Goal: Task Accomplishment & Management: Manage account settings

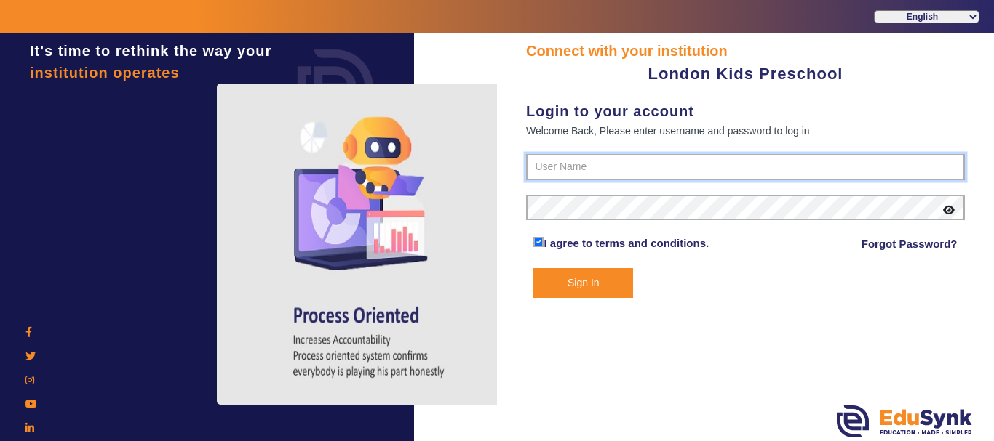
click at [676, 173] on input "text" at bounding box center [745, 167] width 439 height 26
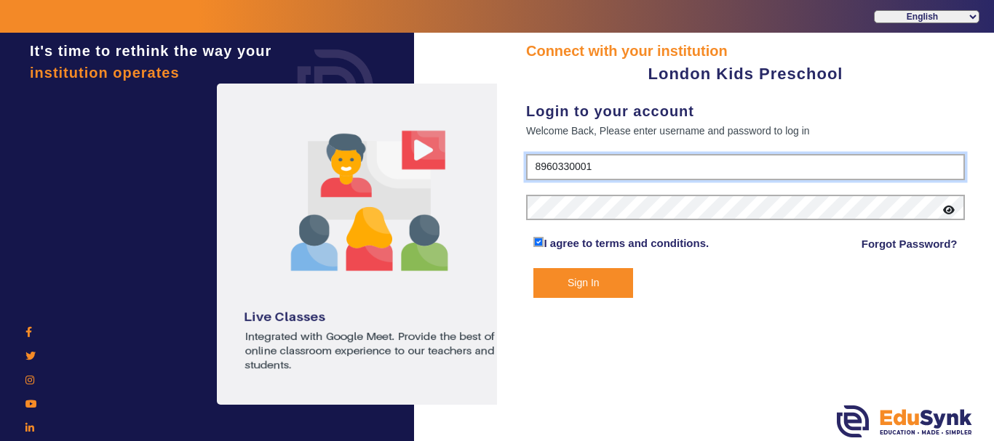
type input "8960330001"
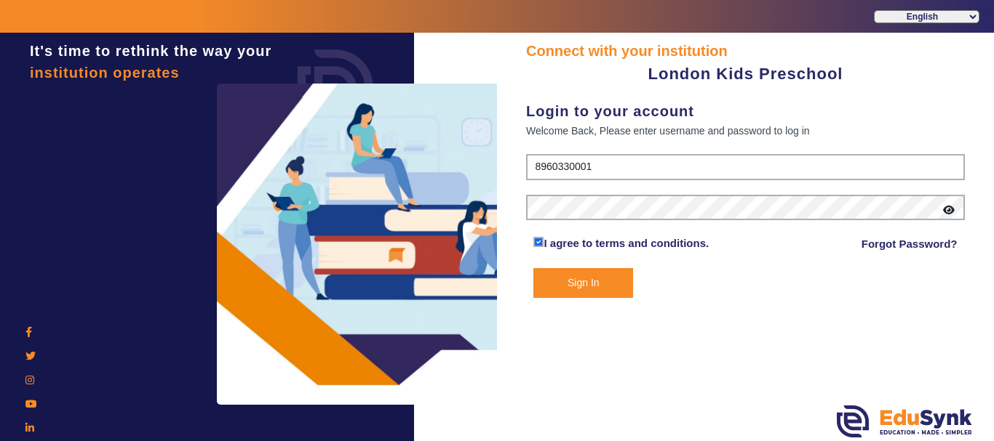
click at [567, 287] on button "Sign In" at bounding box center [583, 283] width 100 height 30
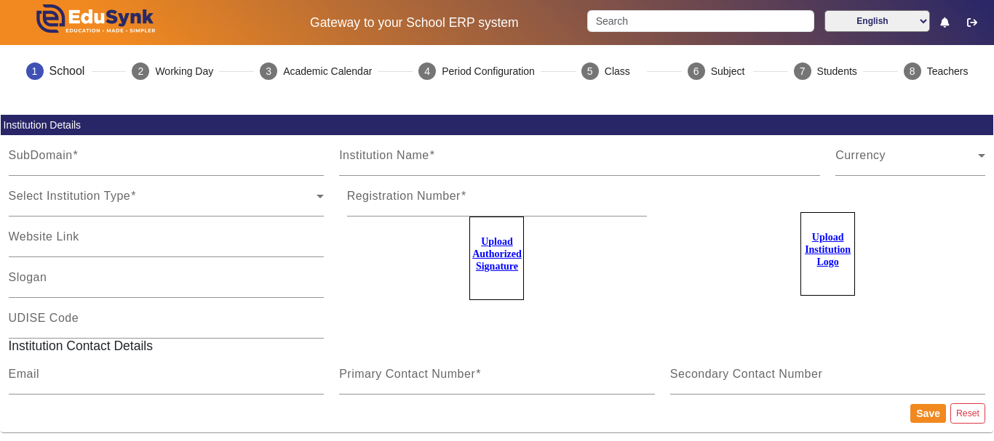
type input "londonkids"
type input "London Kids Preschool"
type input "naa"
type input "[EMAIL_ADDRESS][DOMAIN_NAME]"
type input "8960330001"
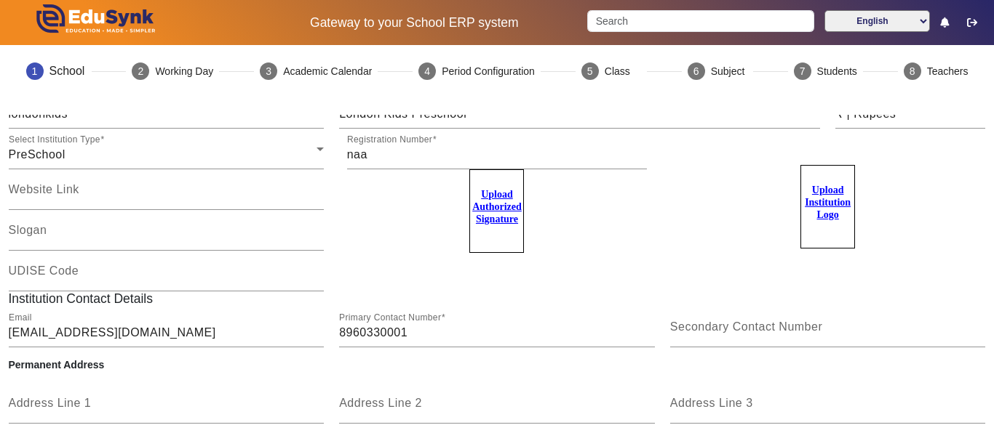
scroll to position [73, 0]
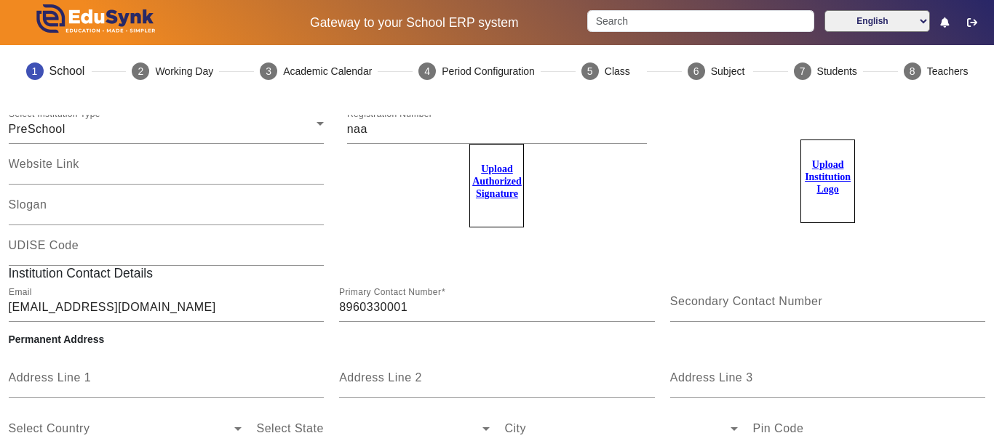
click at [826, 174] on u "Upload Institution Logo" at bounding box center [827, 177] width 46 height 36
click at [0, 0] on input "Upload Institution Logo" at bounding box center [0, 0] width 0 height 0
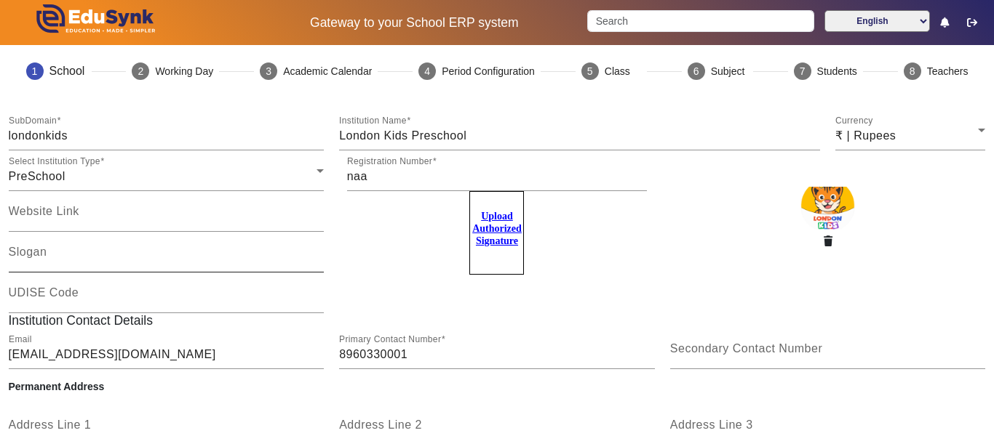
scroll to position [0, 0]
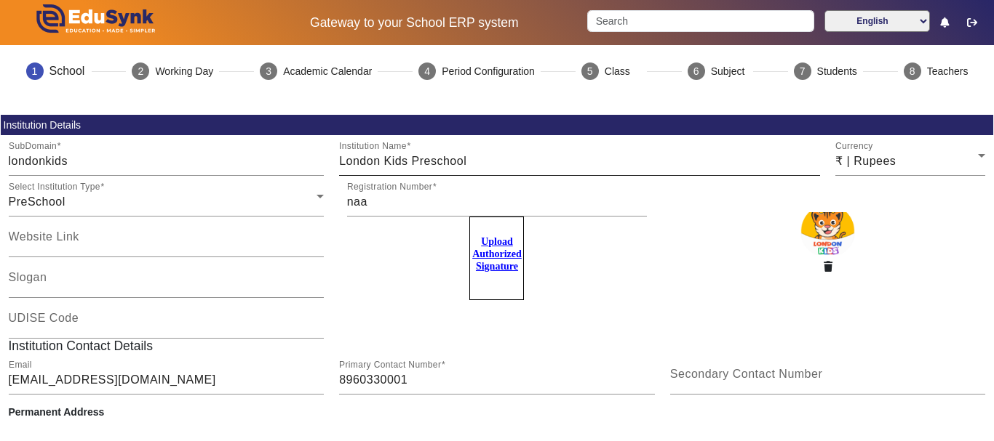
click at [531, 164] on input "London Kids Preschool" at bounding box center [579, 161] width 481 height 17
click at [472, 161] on input "London Kids Preschool nawabganj" at bounding box center [579, 161] width 481 height 17
type input "London Kids Preschool [GEOGRAPHIC_DATA]"
click at [460, 329] on div "Registration Number naa Upload Authorized Signature" at bounding box center [497, 257] width 331 height 163
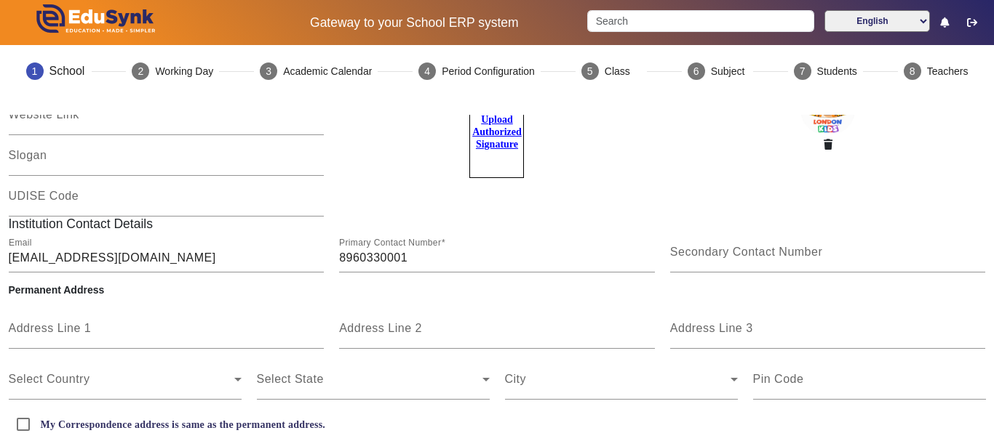
scroll to position [145, 0]
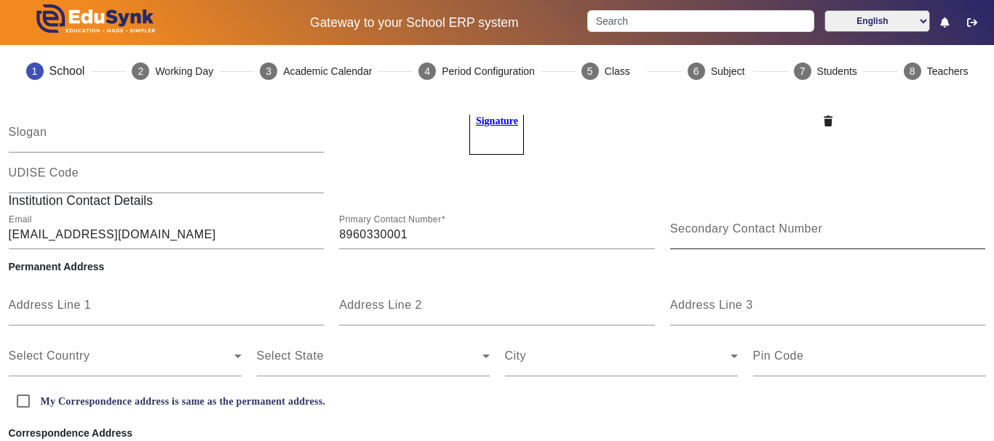
click at [719, 235] on label "Secondary Contact Number" at bounding box center [746, 229] width 152 height 13
click at [719, 235] on input "Secondary Contact Number" at bounding box center [828, 234] width 316 height 17
type input "9506271303"
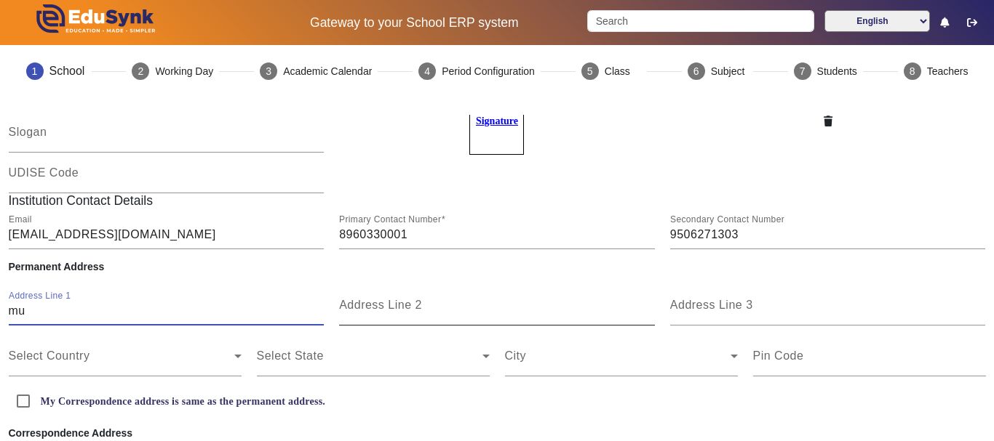
type input "m"
type input "Mutthiganj, [GEOGRAPHIC_DATA]"
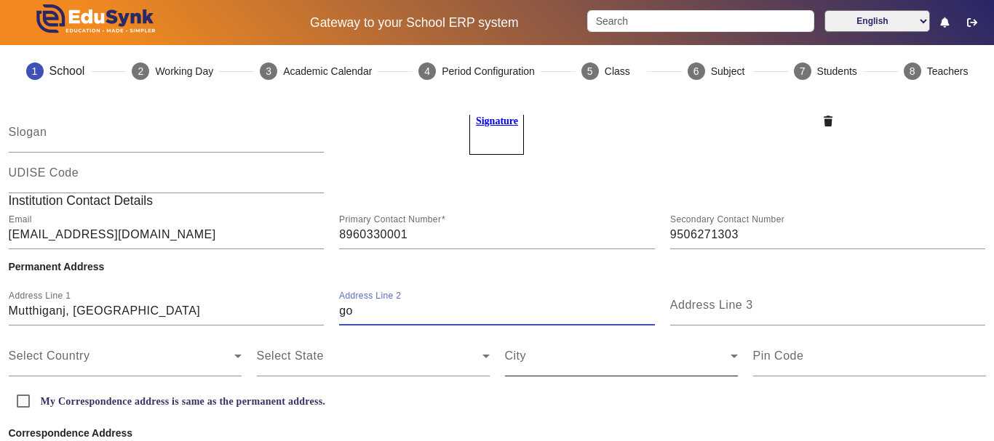
type input "g"
type input "Gonda"
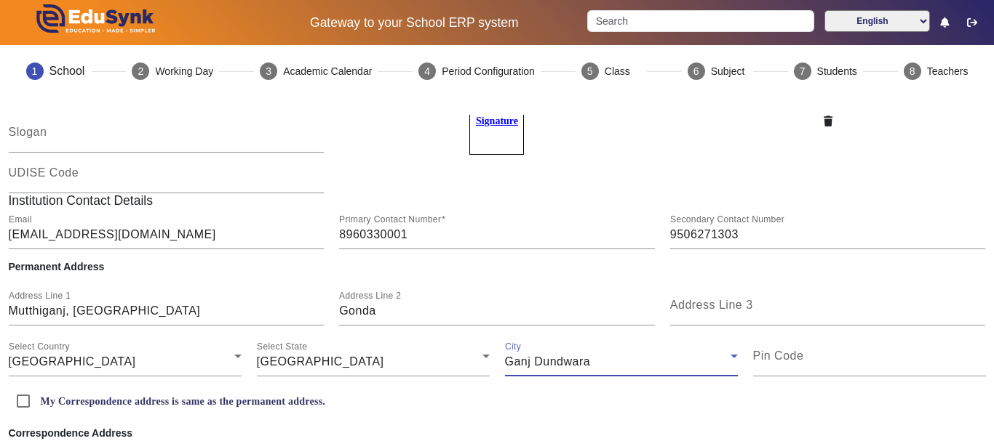
click at [655, 361] on div "Ganj Dundwara" at bounding box center [617, 361] width 225 height 17
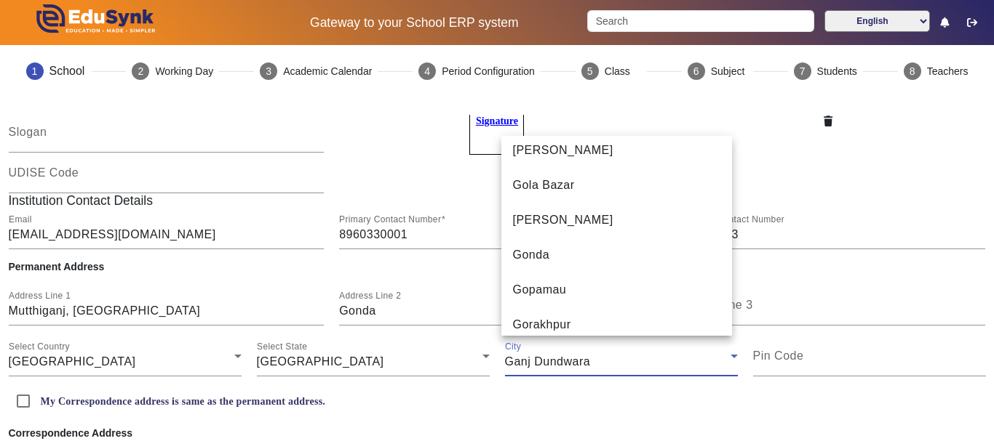
scroll to position [7341, 0]
click at [615, 249] on mat-option "Gonda" at bounding box center [616, 254] width 231 height 35
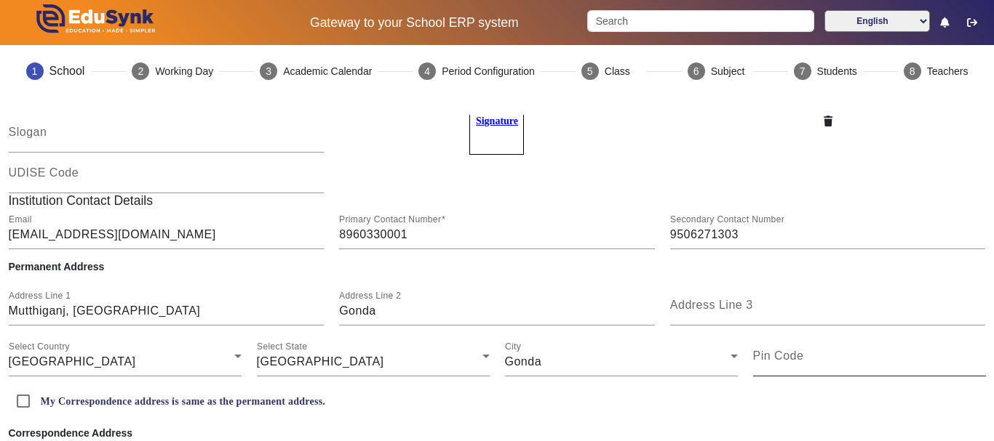
click at [776, 362] on label "Pin Code" at bounding box center [778, 356] width 51 height 13
click at [776, 362] on input "Pin Code" at bounding box center [869, 361] width 233 height 17
type input "271303"
drag, startPoint x: 396, startPoint y: 307, endPoint x: 332, endPoint y: 312, distance: 64.2
click at [332, 312] on div "Address Line 2 Gonda" at bounding box center [497, 305] width 331 height 41
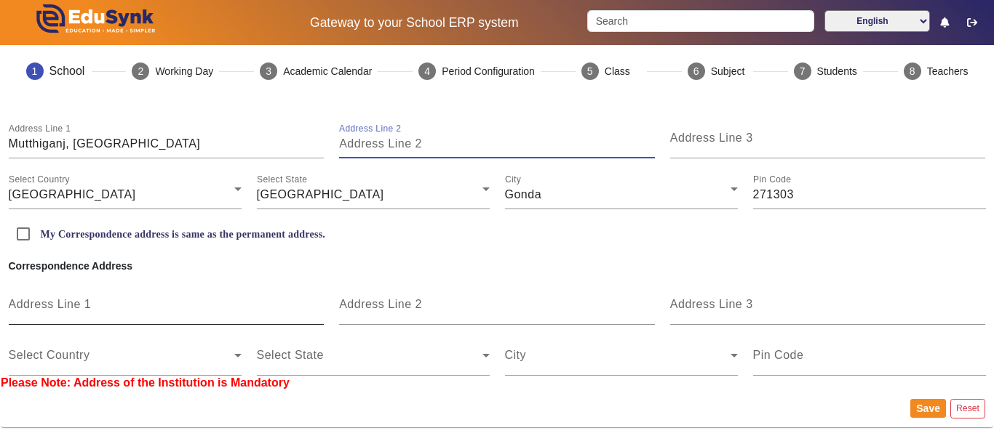
scroll to position [324, 0]
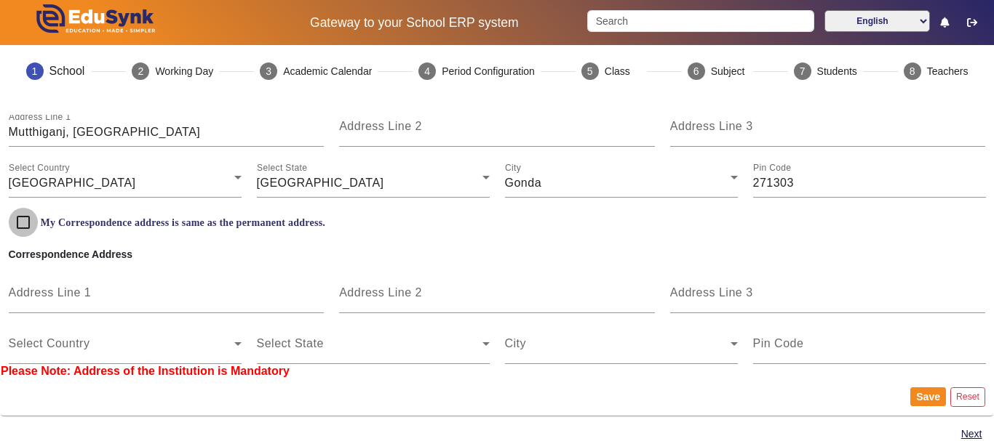
click at [25, 223] on input "My Correspondence address is same as the permanent address." at bounding box center [23, 222] width 29 height 29
checkbox input "true"
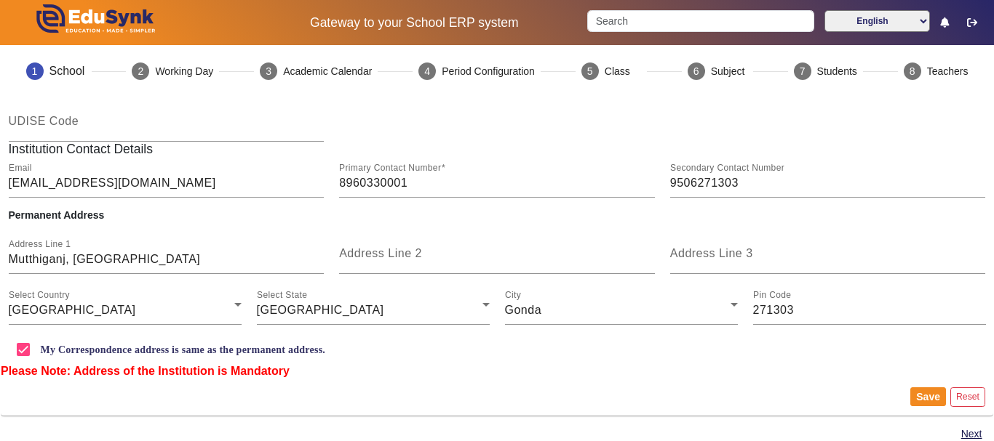
drag, startPoint x: 993, startPoint y: 305, endPoint x: 993, endPoint y: 330, distance: 25.5
click at [993, 330] on div "1 School 2 Working Day 3 Academic Calendar 4 Period Configuration 5 Class 6 Sub…" at bounding box center [497, 245] width 994 height 401
click at [628, 406] on mat-card-actions "Save Reset" at bounding box center [497, 397] width 992 height 38
click at [924, 393] on button "Save" at bounding box center [928, 397] width 36 height 19
click at [959, 431] on button "Next" at bounding box center [971, 434] width 24 height 18
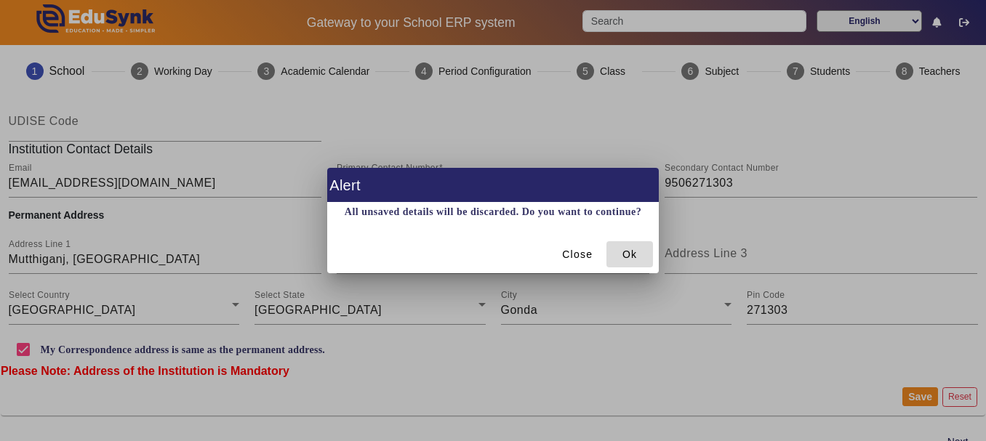
click at [623, 257] on span "Ok" at bounding box center [630, 254] width 15 height 15
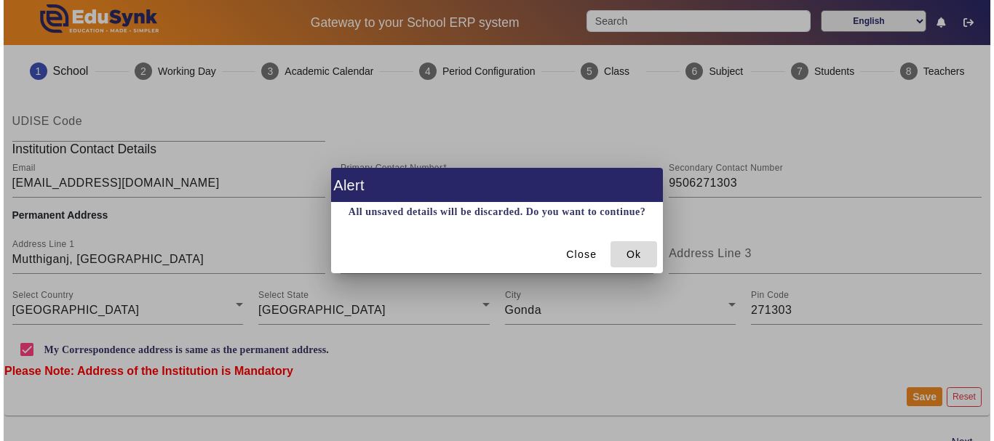
scroll to position [4, 0]
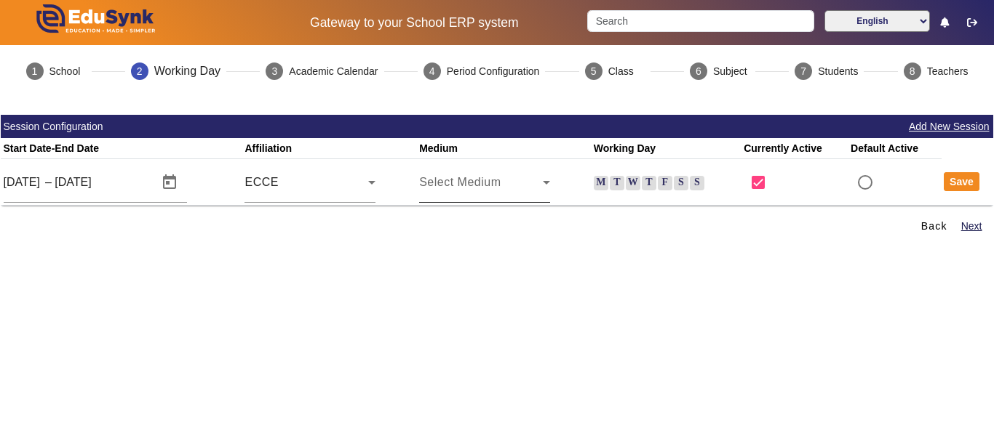
click at [479, 192] on div "Select Medium" at bounding box center [484, 182] width 131 height 41
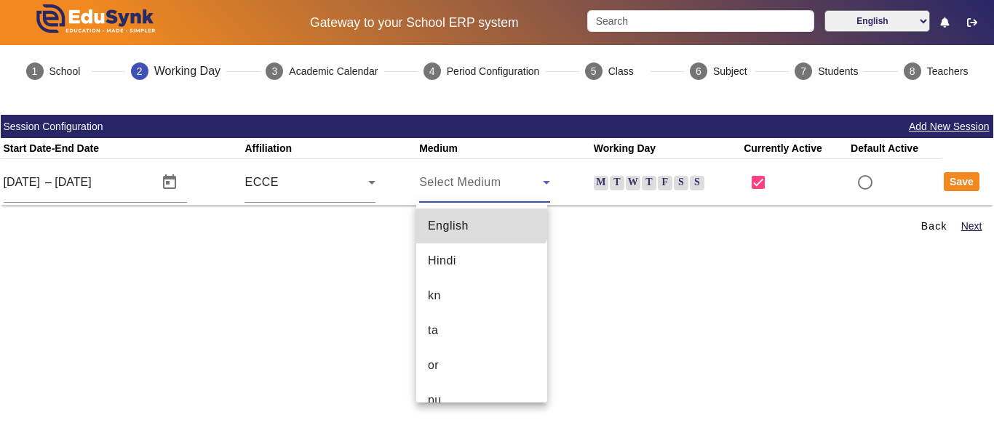
click at [481, 209] on mat-option "English" at bounding box center [481, 226] width 131 height 35
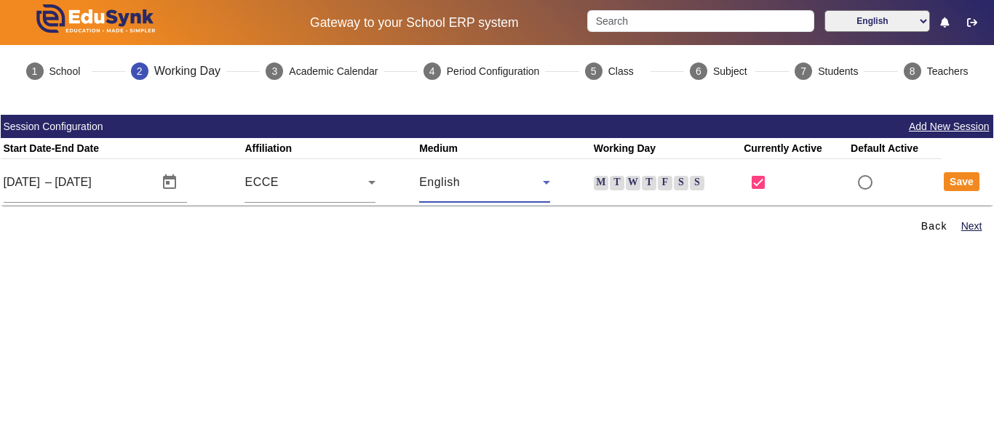
click at [595, 186] on label "M" at bounding box center [601, 183] width 15 height 15
click at [0, 0] on input "M" at bounding box center [0, 0] width 0 height 0
click at [610, 183] on label "T" at bounding box center [617, 183] width 15 height 15
click at [0, 0] on input "T" at bounding box center [0, 0] width 0 height 0
click at [627, 180] on label "W" at bounding box center [633, 183] width 15 height 15
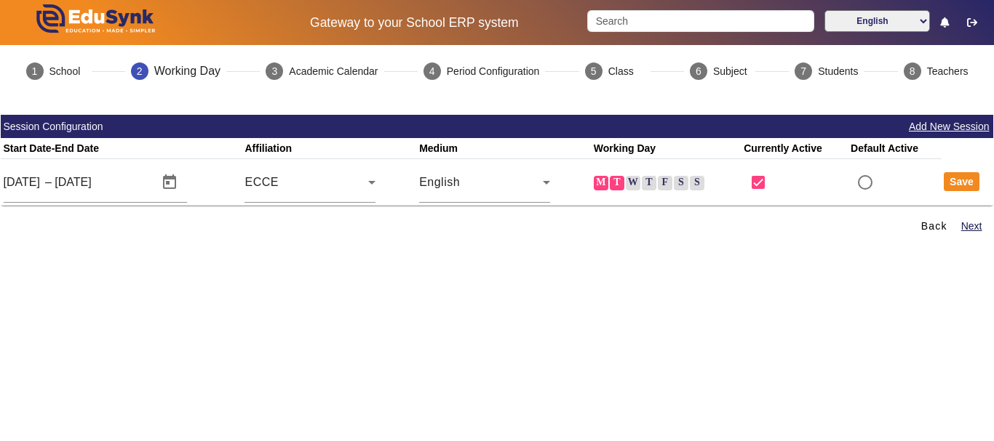
click at [0, 0] on input "W" at bounding box center [0, 0] width 0 height 0
click at [642, 180] on label "T" at bounding box center [649, 183] width 15 height 15
click at [0, 0] on input "T" at bounding box center [0, 0] width 0 height 0
click at [659, 183] on label "F" at bounding box center [665, 183] width 15 height 15
click at [0, 0] on input "F" at bounding box center [0, 0] width 0 height 0
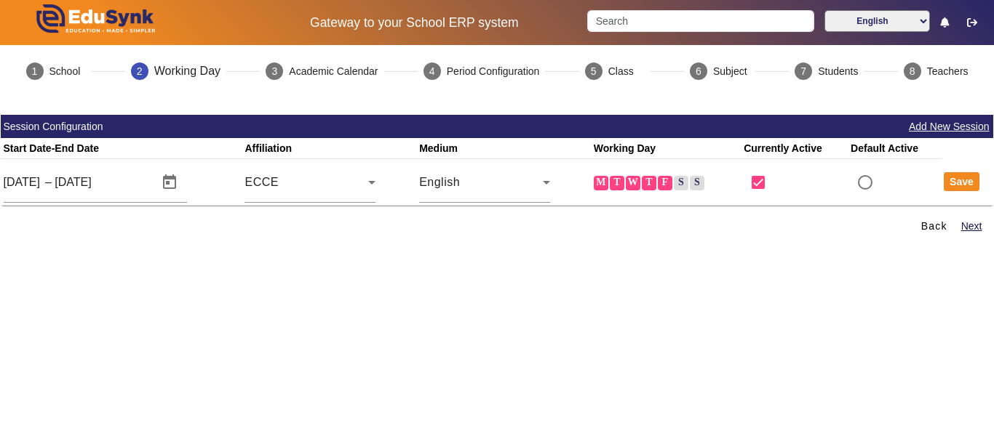
click at [676, 183] on label "S" at bounding box center [681, 183] width 15 height 15
click at [0, 0] on input "S" at bounding box center [0, 0] width 0 height 0
click at [946, 184] on button "Save" at bounding box center [961, 181] width 36 height 19
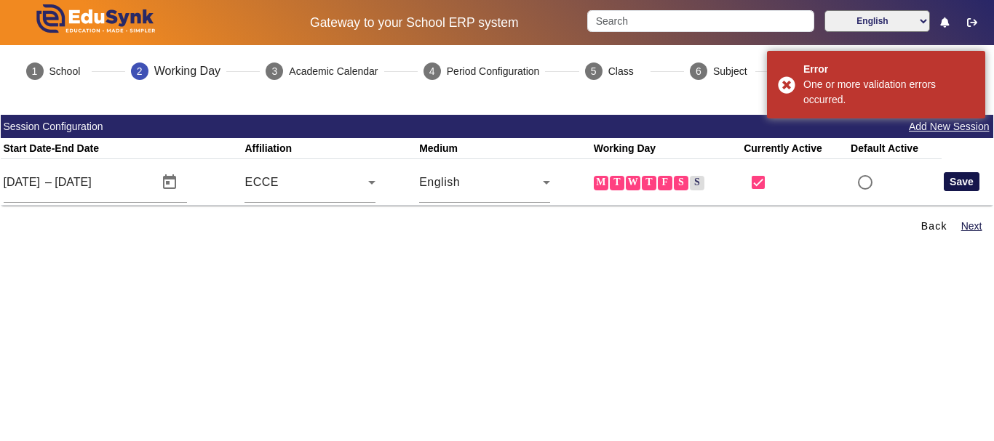
click at [948, 181] on button "Save" at bounding box center [961, 181] width 36 height 19
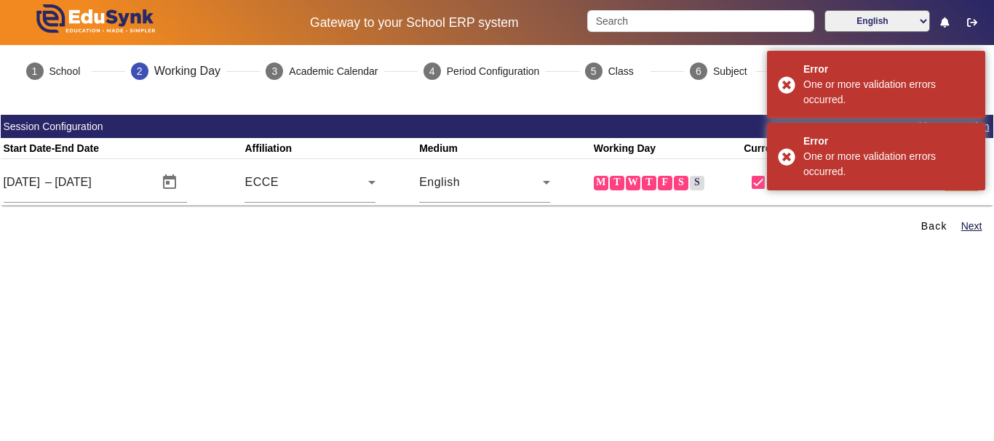
click at [792, 237] on div "Back Next Done" at bounding box center [497, 226] width 977 height 26
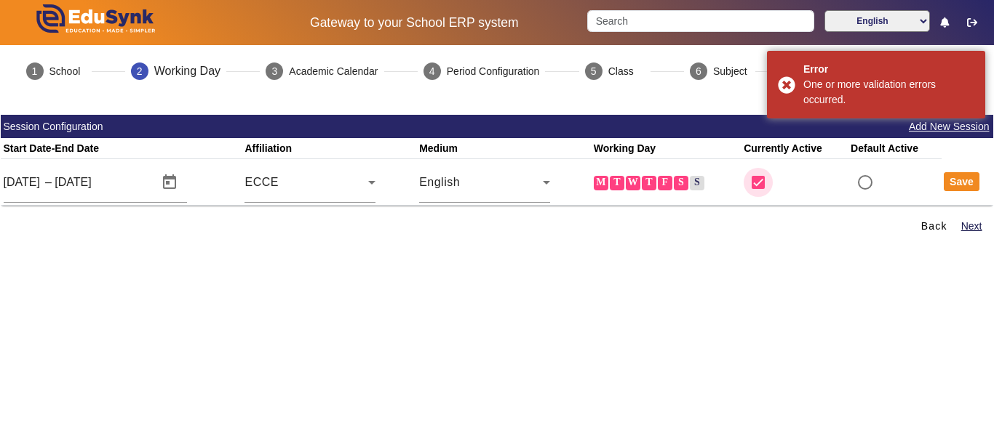
click at [758, 184] on input "checkbox" at bounding box center [757, 182] width 29 height 29
checkbox input "false"
click at [858, 178] on input "radio" at bounding box center [864, 182] width 29 height 29
radio input "true"
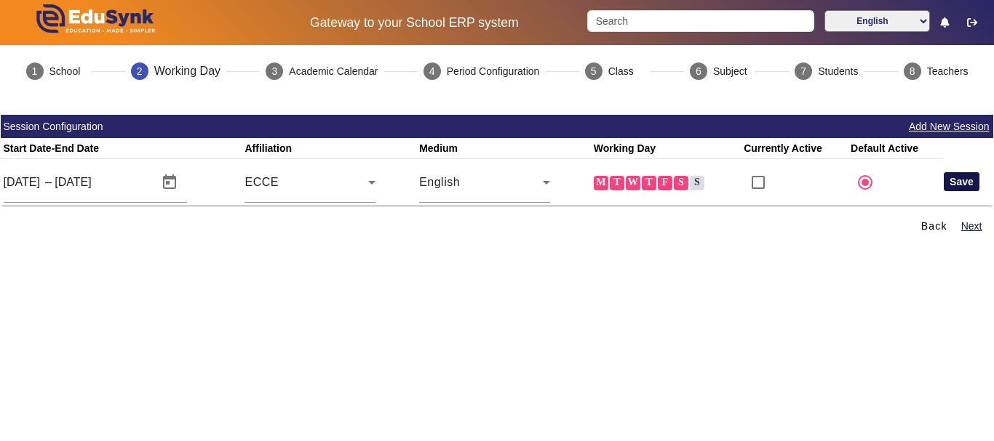
click at [947, 181] on button "Save" at bounding box center [961, 181] width 36 height 19
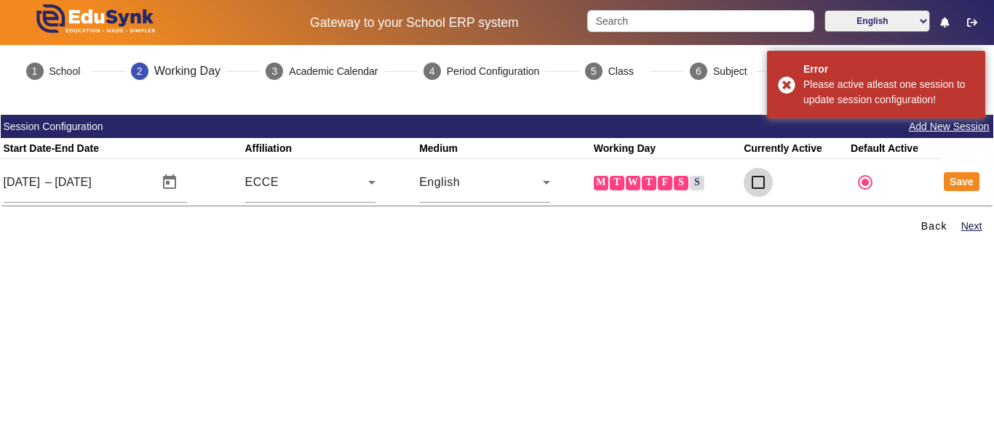
click at [756, 185] on input "checkbox" at bounding box center [757, 182] width 29 height 29
checkbox input "true"
click at [854, 184] on input "radio" at bounding box center [864, 182] width 29 height 29
click at [961, 225] on button "Next" at bounding box center [971, 226] width 24 height 18
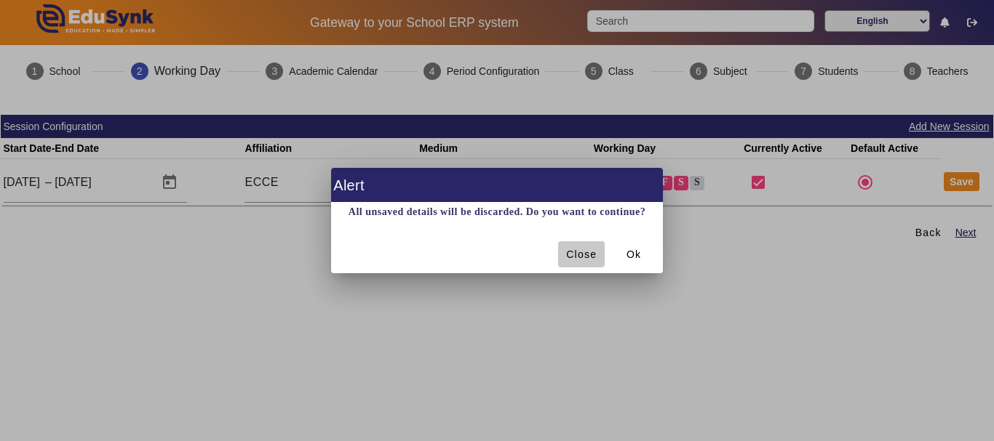
click at [584, 251] on span "Close" at bounding box center [581, 254] width 31 height 15
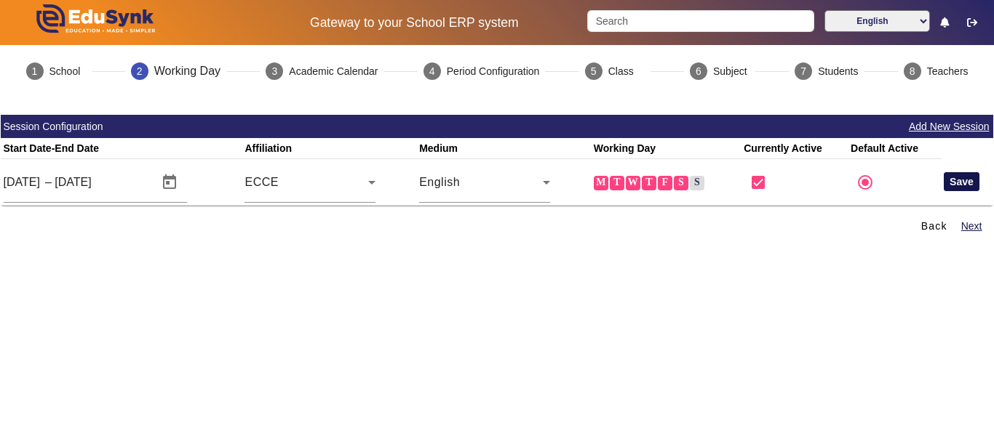
click at [943, 185] on button "Save" at bounding box center [961, 181] width 36 height 19
click at [951, 124] on button "Add New Session" at bounding box center [949, 127] width 84 height 18
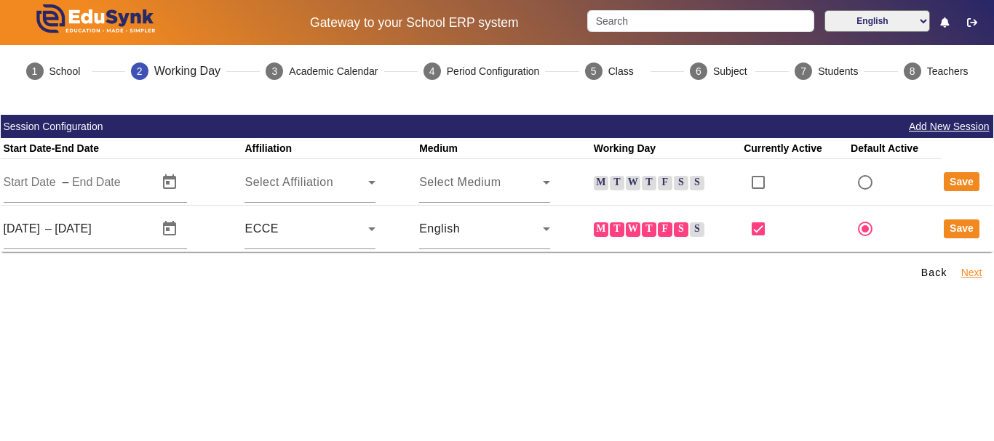
click at [962, 274] on button "Next" at bounding box center [971, 273] width 24 height 18
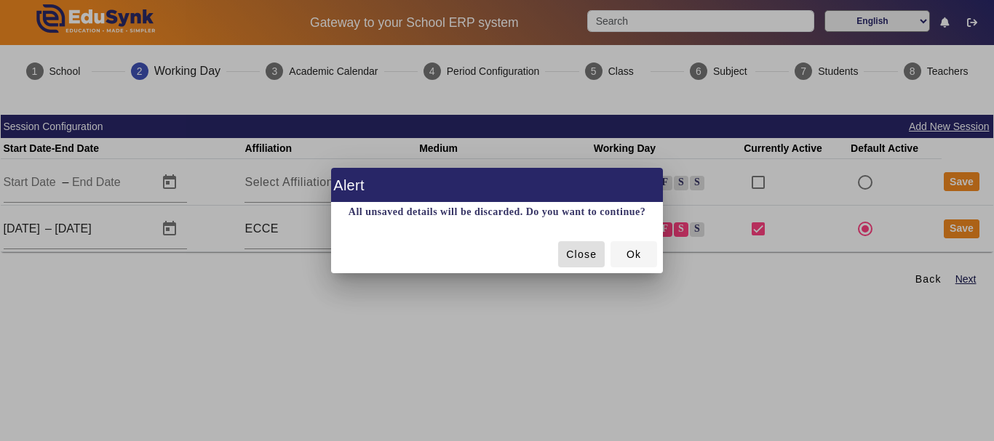
click at [648, 255] on span at bounding box center [633, 254] width 47 height 35
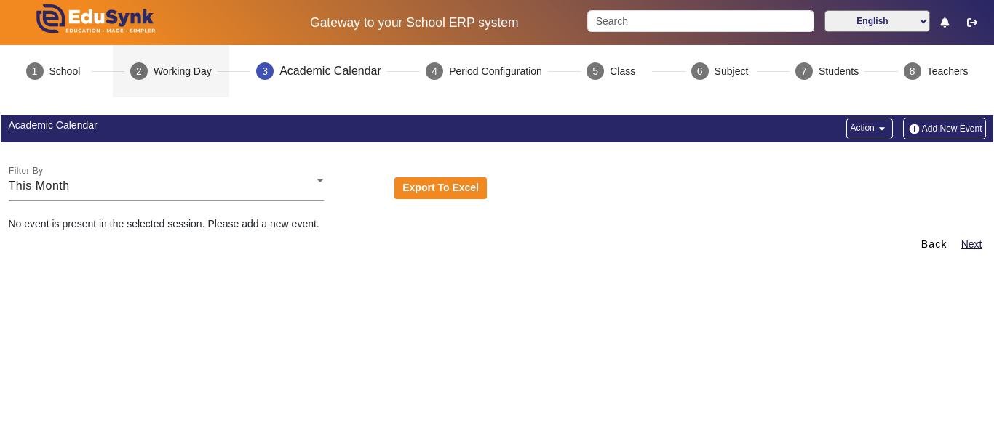
click at [196, 77] on div "Working Day" at bounding box center [182, 71] width 58 height 15
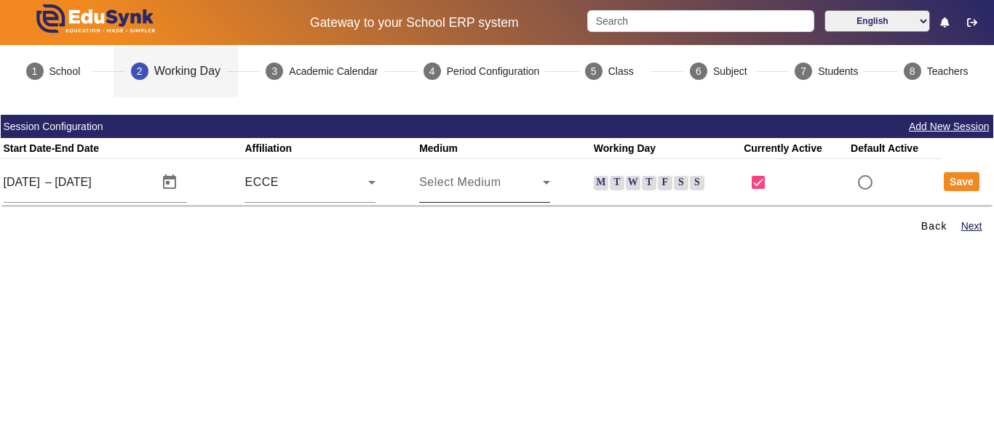
click at [502, 182] on div "Select Medium" at bounding box center [481, 182] width 124 height 17
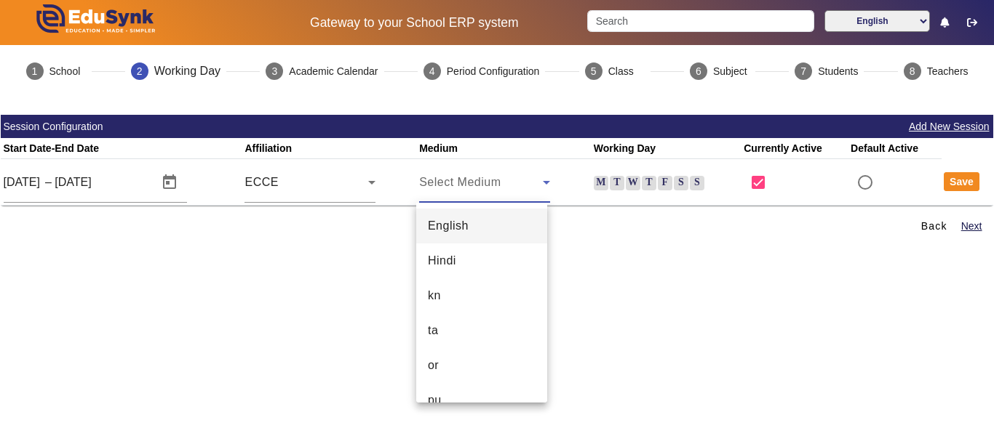
click at [478, 233] on mat-option "English" at bounding box center [481, 226] width 131 height 35
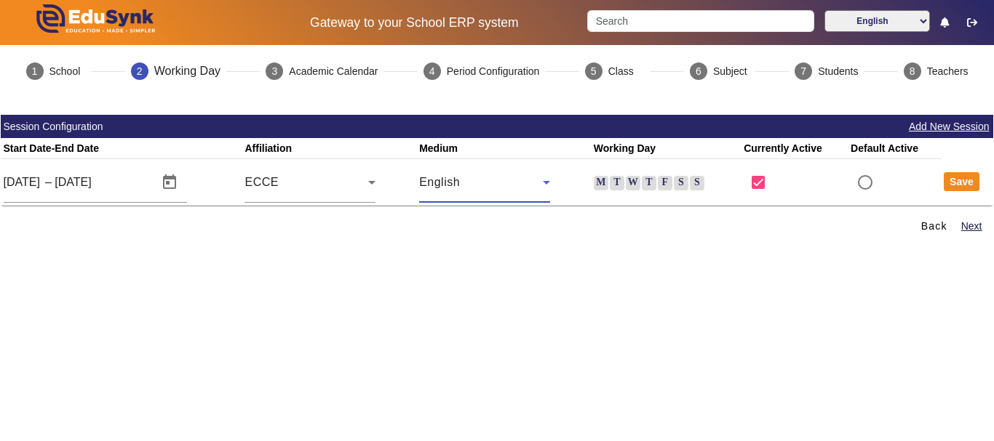
click at [595, 180] on label "M" at bounding box center [601, 183] width 15 height 15
click at [0, 0] on input "M" at bounding box center [0, 0] width 0 height 0
click at [626, 177] on label "W" at bounding box center [633, 183] width 15 height 15
click at [0, 0] on input "W" at bounding box center [0, 0] width 0 height 0
click at [612, 183] on label "T" at bounding box center [617, 183] width 15 height 15
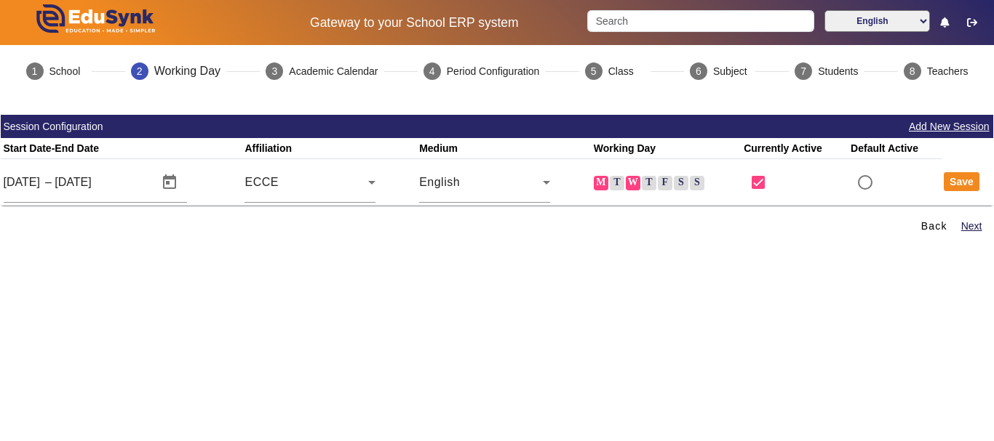
click at [0, 0] on input "T" at bounding box center [0, 0] width 0 height 0
click at [649, 182] on label "T" at bounding box center [649, 183] width 15 height 15
click at [0, 0] on input "T" at bounding box center [0, 0] width 0 height 0
click at [666, 182] on label "F" at bounding box center [665, 183] width 15 height 15
click at [0, 0] on input "F" at bounding box center [0, 0] width 0 height 0
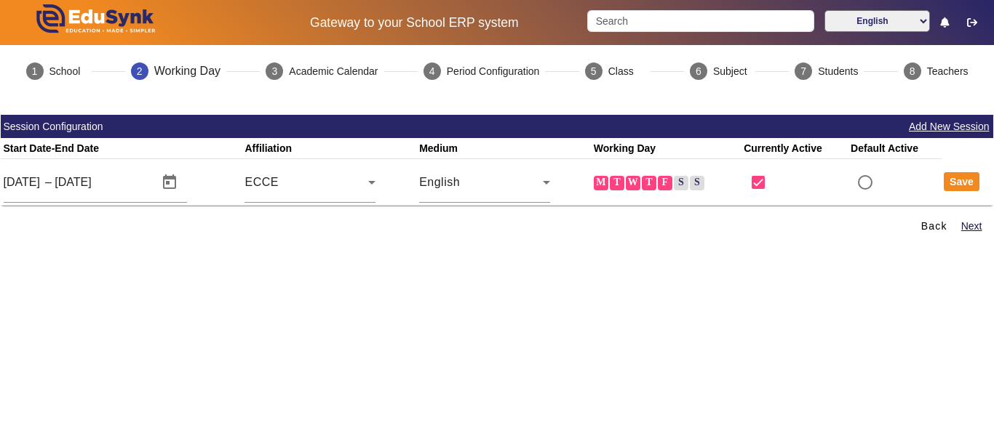
click at [683, 184] on label "S" at bounding box center [681, 183] width 15 height 15
click at [0, 0] on input "S" at bounding box center [0, 0] width 0 height 0
click at [948, 184] on button "Save" at bounding box center [961, 181] width 36 height 19
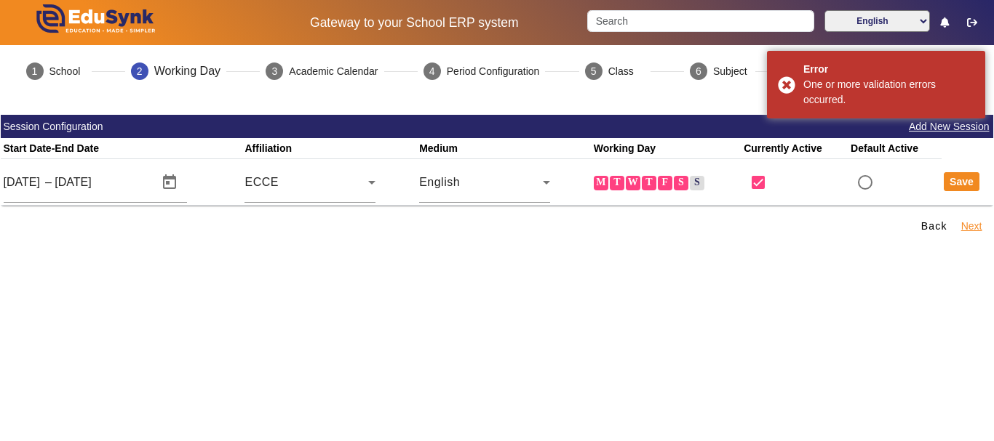
click at [966, 224] on button "Next" at bounding box center [971, 226] width 24 height 18
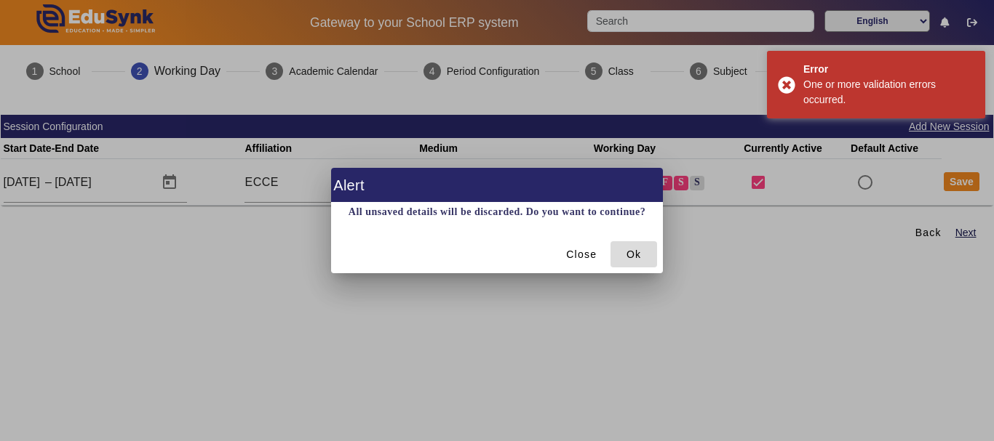
click at [654, 246] on span at bounding box center [633, 254] width 47 height 35
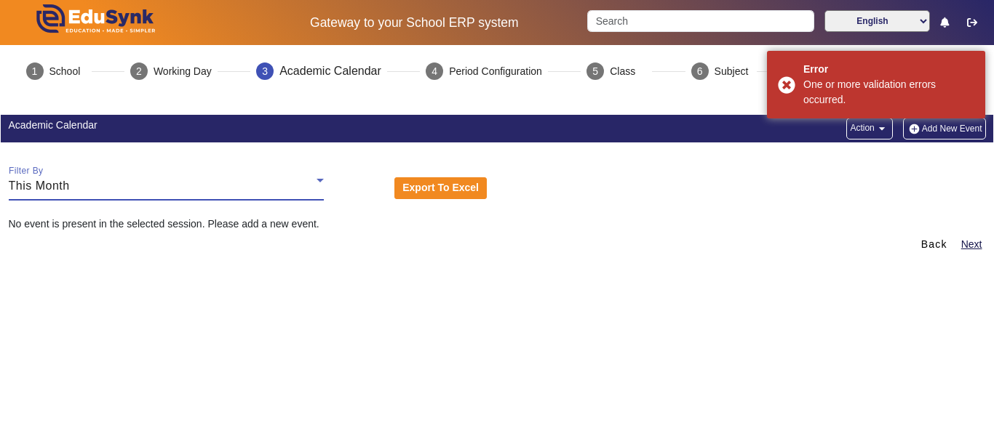
click at [305, 193] on div "This Month" at bounding box center [163, 185] width 308 height 17
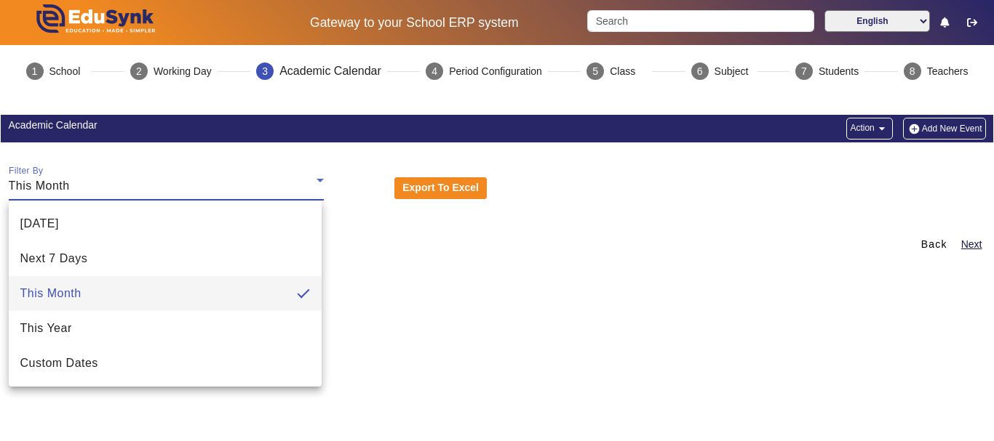
click at [283, 204] on div "[DATE] Next 7 Days This Month This Year Custom Dates" at bounding box center [165, 294] width 313 height 186
click at [293, 177] on div at bounding box center [497, 220] width 994 height 441
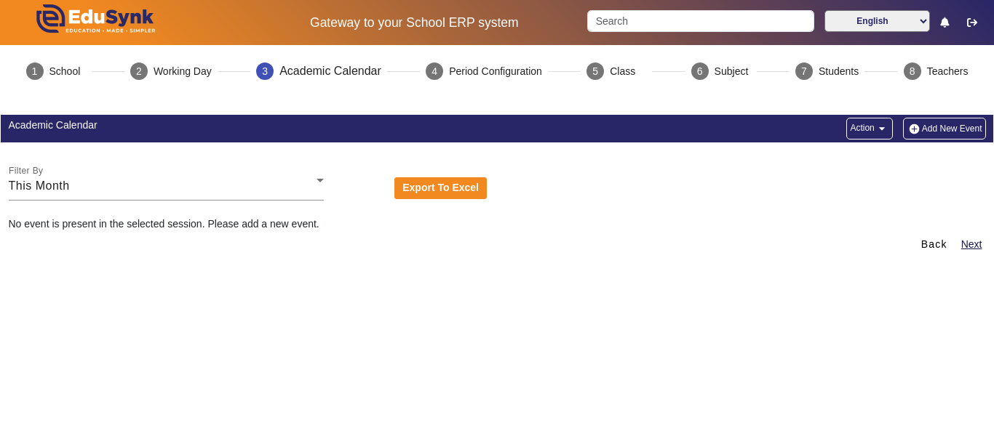
click at [878, 121] on mat-icon "arrow_drop_down" at bounding box center [881, 128] width 15 height 15
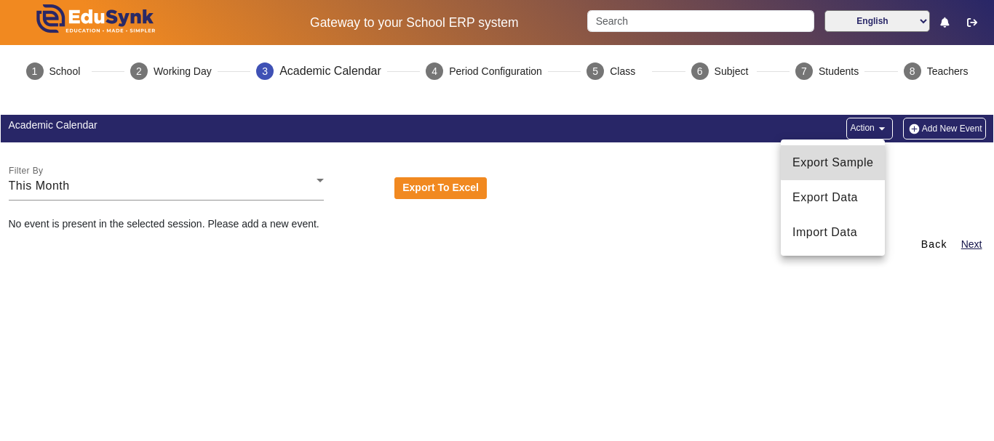
click at [839, 156] on span "Export Sample" at bounding box center [832, 162] width 81 height 17
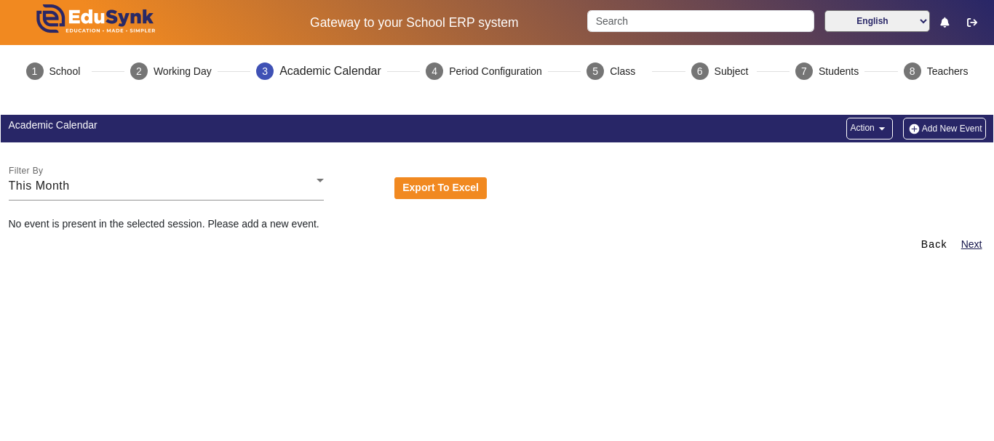
click at [949, 130] on button "Add New Event" at bounding box center [944, 129] width 83 height 22
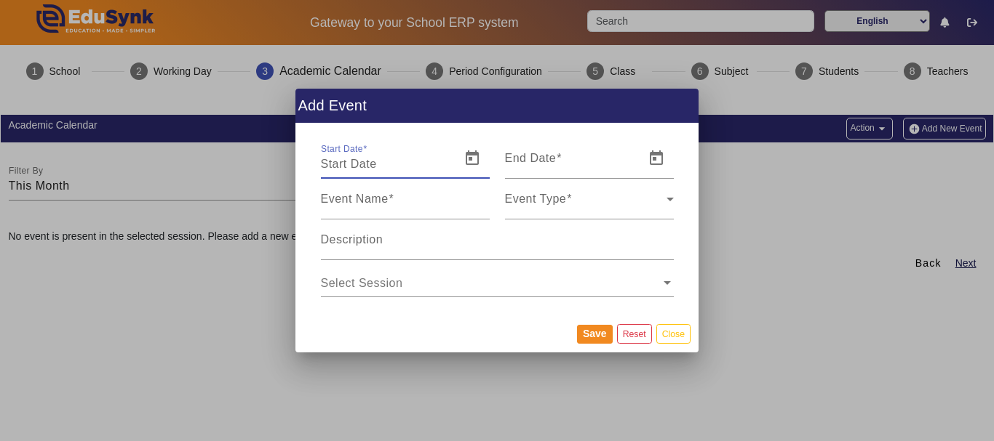
click at [429, 160] on input "Start Date" at bounding box center [386, 164] width 131 height 17
type input "[DATE]"
click at [460, 162] on span "Open calendar" at bounding box center [472, 158] width 35 height 35
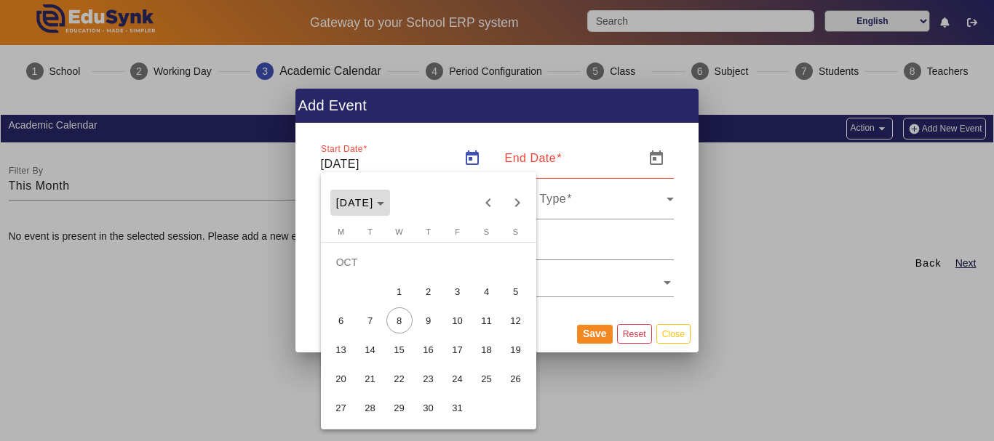
click at [384, 204] on icon "Choose month and year" at bounding box center [380, 204] width 7 height 4
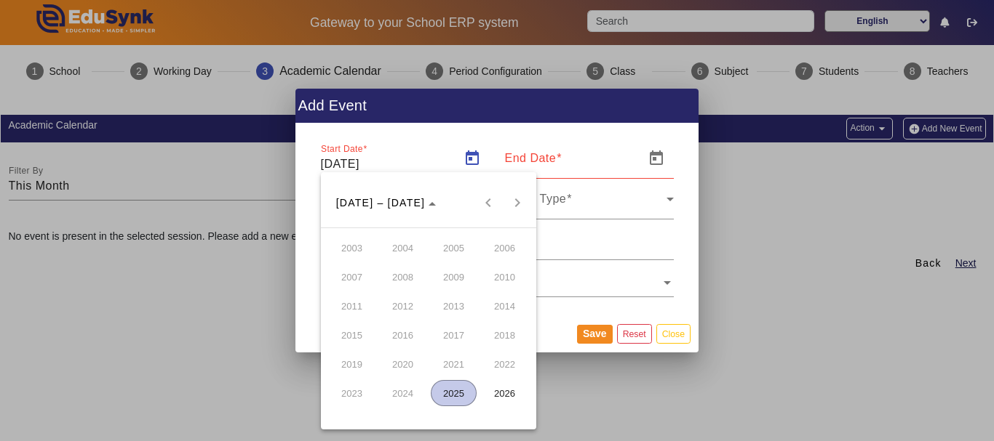
click at [487, 200] on div "[DATE] to [DATE] [DATE] – [DATE]" at bounding box center [428, 202] width 208 height 29
click at [467, 383] on span "2025" at bounding box center [454, 393] width 46 height 26
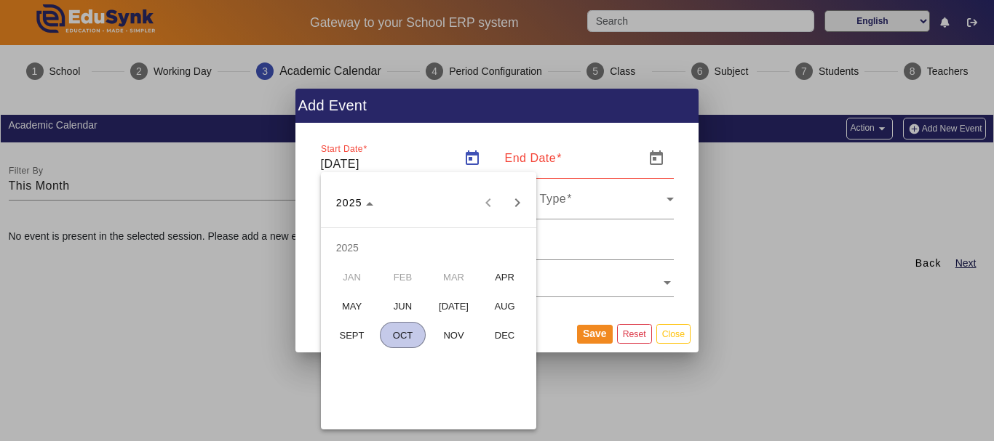
click at [404, 344] on span "OCT" at bounding box center [403, 335] width 46 height 26
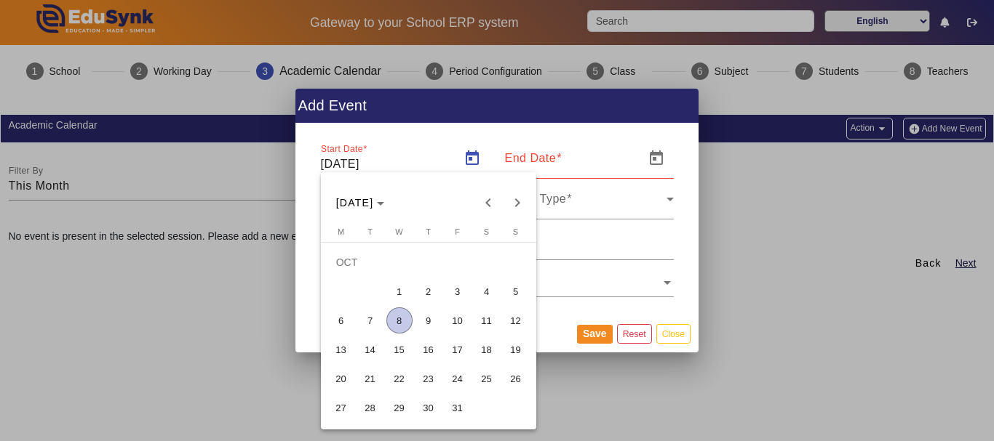
click at [484, 351] on span "18" at bounding box center [487, 350] width 26 height 26
type input "[DATE]"
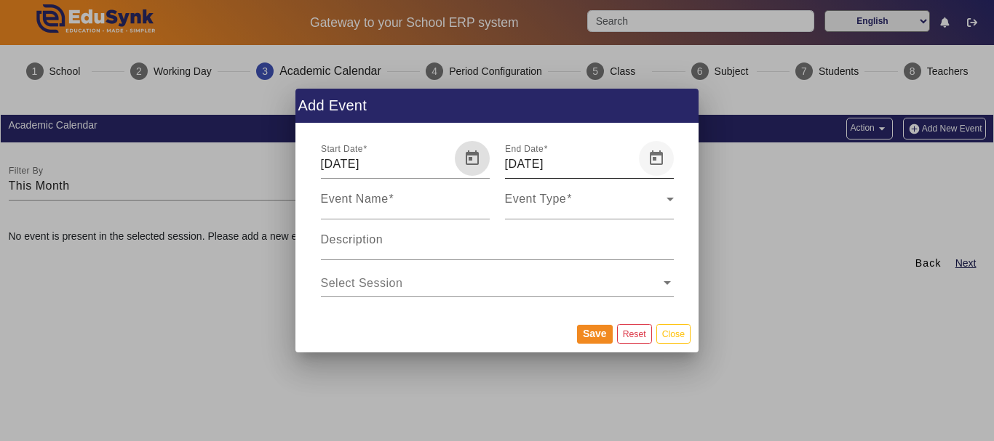
click at [655, 158] on span "Open calendar" at bounding box center [656, 158] width 35 height 35
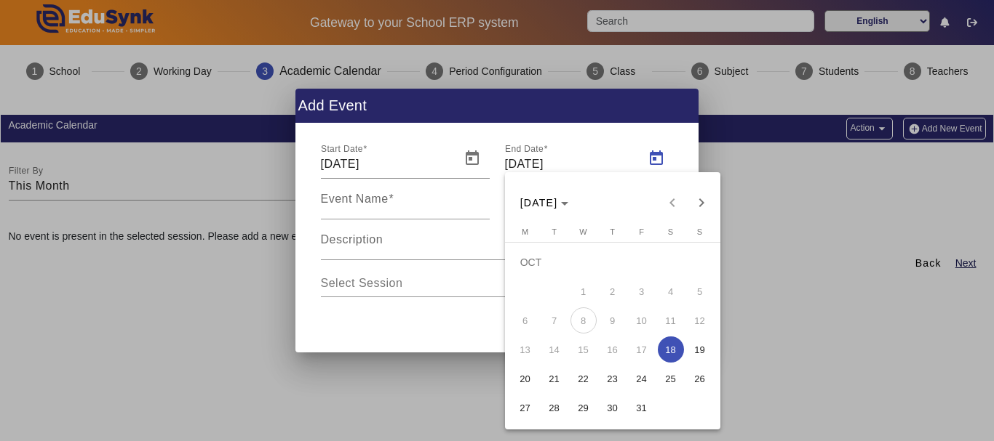
click at [587, 375] on span "22" at bounding box center [583, 379] width 26 height 26
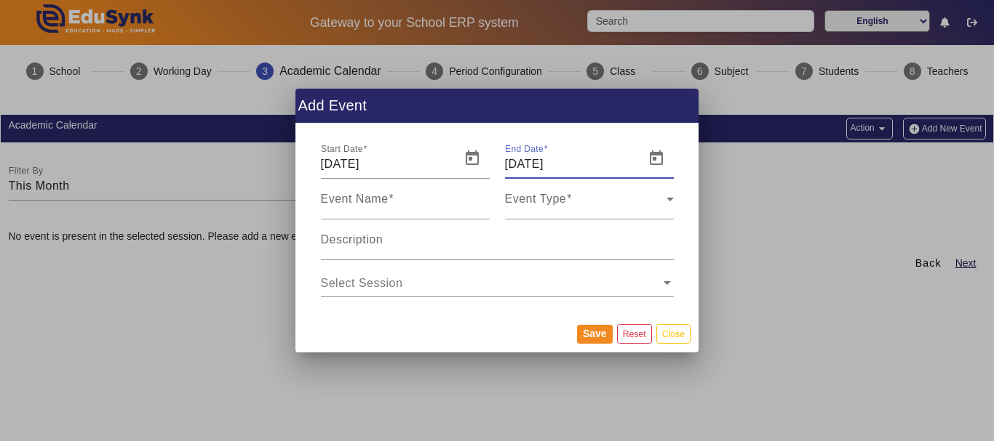
click at [567, 172] on input "[DATE]" at bounding box center [570, 164] width 131 height 17
click at [657, 159] on span "Open calendar" at bounding box center [656, 158] width 35 height 35
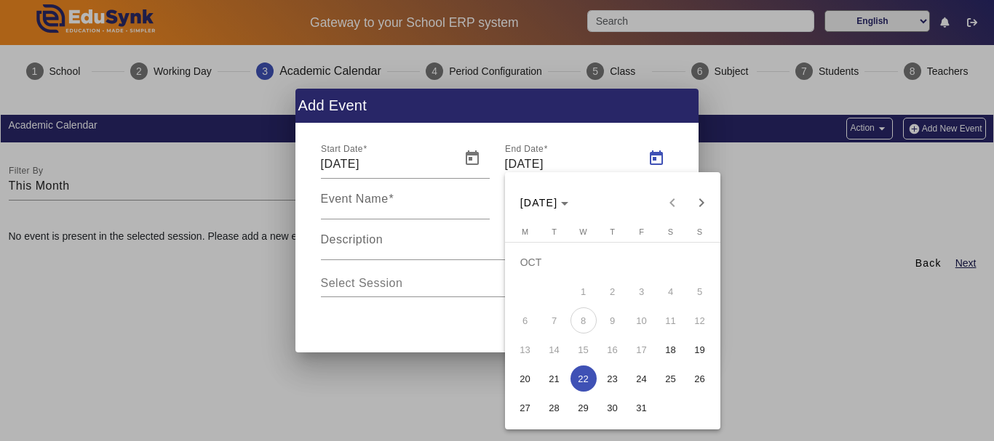
click at [603, 377] on span "23" at bounding box center [612, 379] width 26 height 26
type input "[DATE]"
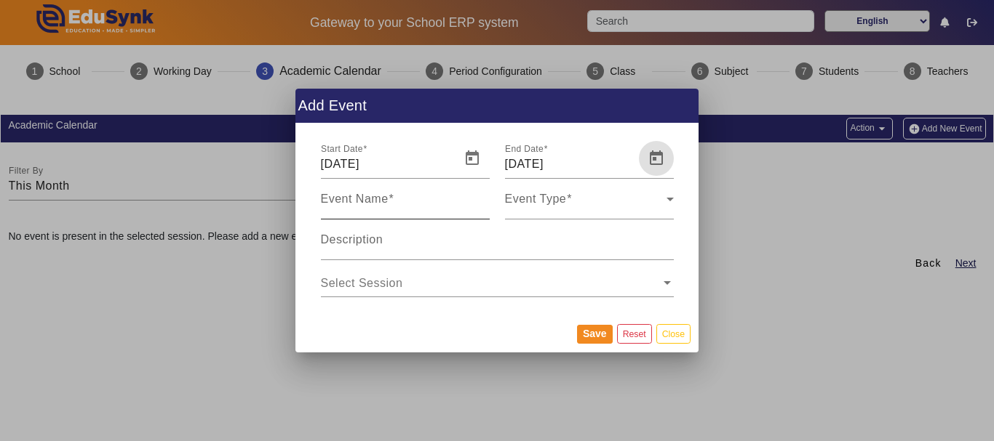
click at [416, 199] on input "Event Name" at bounding box center [405, 204] width 169 height 17
type input "[DATE]-[DATE]-[GEOGRAPHIC_DATA]"
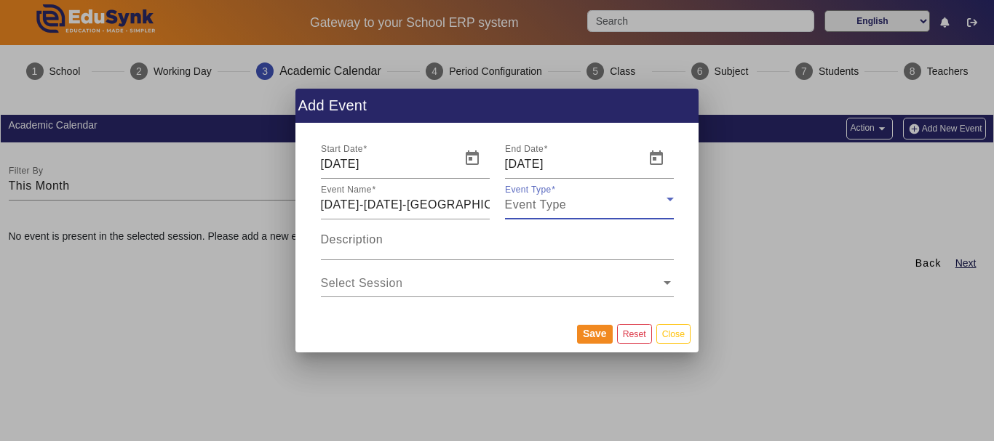
click at [548, 206] on span "Event Type" at bounding box center [536, 205] width 62 height 12
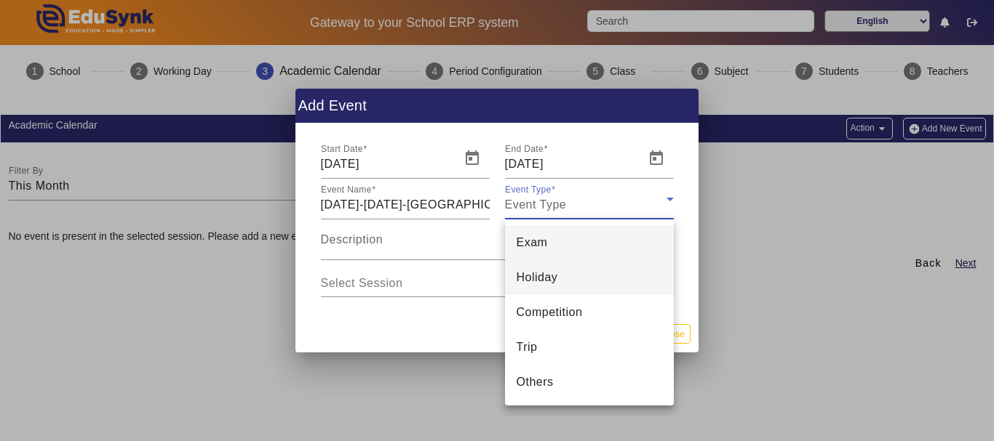
click at [540, 271] on span "Holiday" at bounding box center [536, 277] width 41 height 17
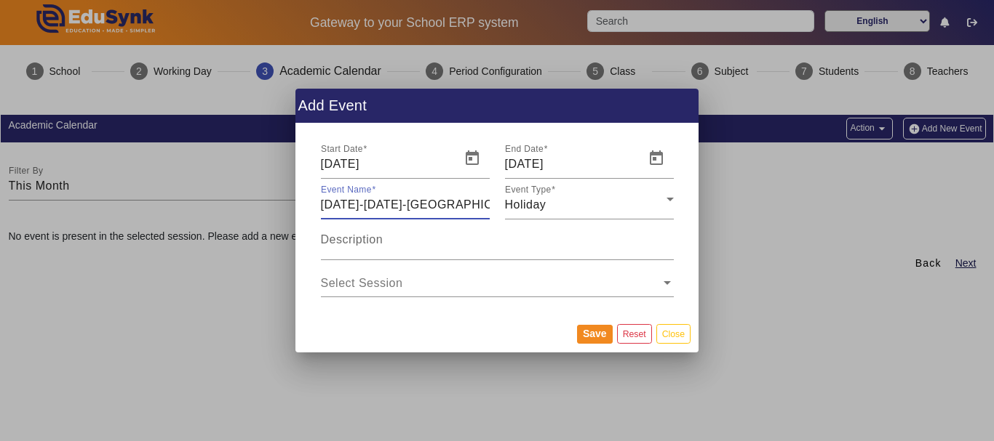
drag, startPoint x: 469, startPoint y: 198, endPoint x: 267, endPoint y: 203, distance: 202.3
click at [267, 203] on div "Add Event Start Date [DATE] End Date [DATE] Event Name [DATE]-[DATE]-bhaiduj Ev…" at bounding box center [497, 220] width 994 height 441
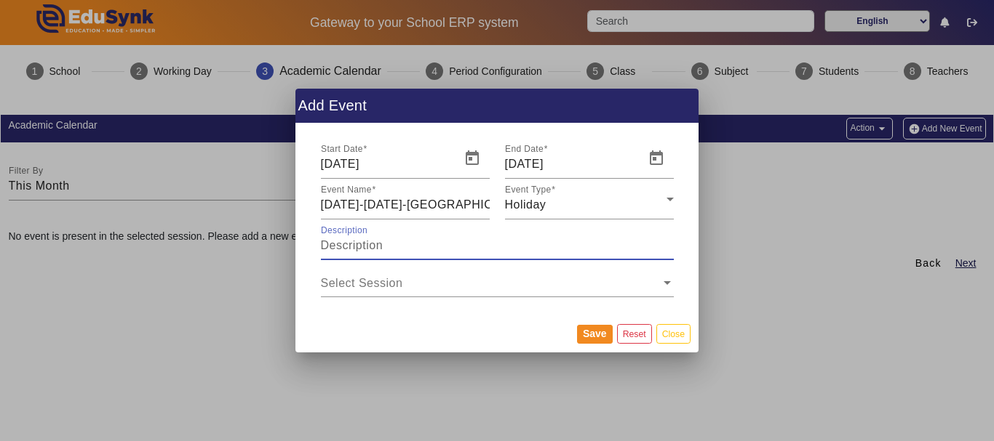
click at [410, 250] on input "Description" at bounding box center [497, 245] width 353 height 17
paste input "[DATE]-[DATE]-[GEOGRAPHIC_DATA]"
type input "[DATE]-[DATE]-[GEOGRAPHIC_DATA]"
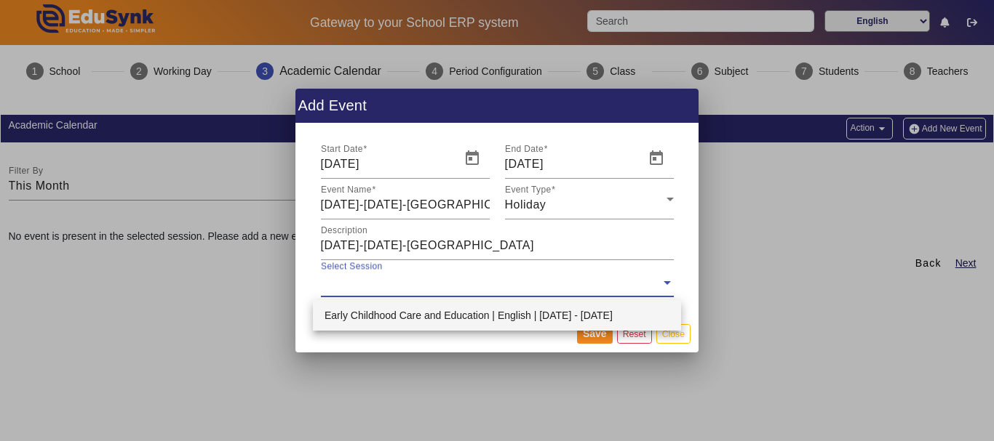
click at [530, 284] on input "text" at bounding box center [491, 283] width 340 height 16
click at [530, 308] on div "Early Childhood Care and Education | English | [DATE] - [DATE]" at bounding box center [497, 315] width 368 height 31
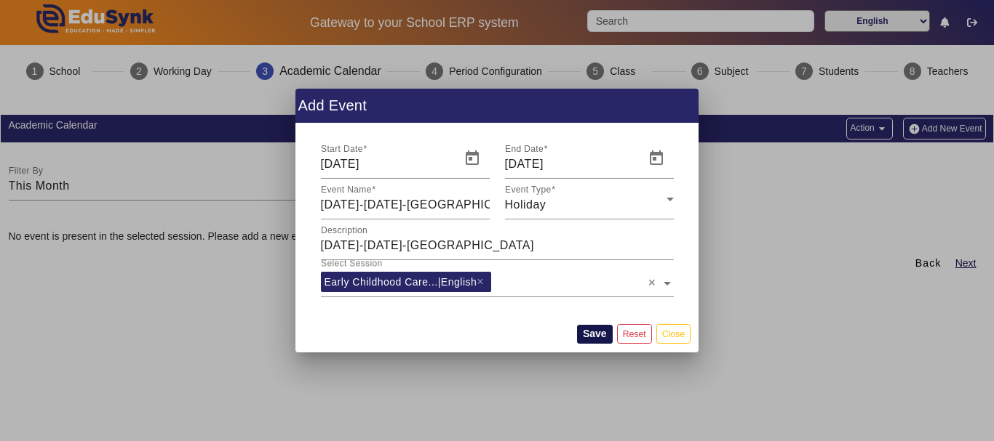
click at [594, 330] on button "Save" at bounding box center [595, 334] width 36 height 19
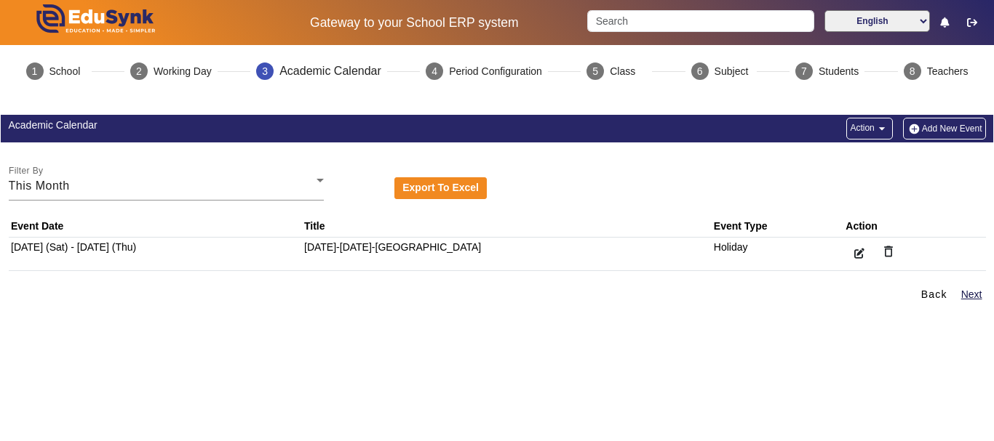
click at [932, 135] on button "Add New Event" at bounding box center [944, 129] width 83 height 22
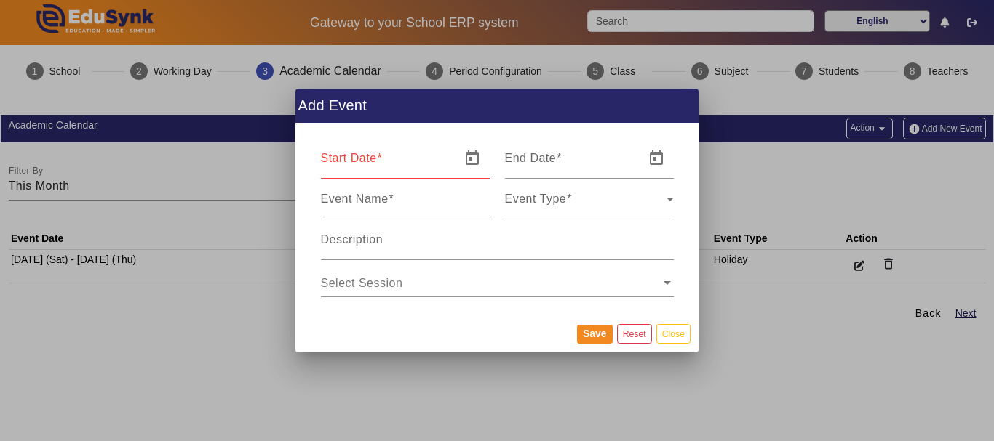
click at [452, 168] on div at bounding box center [471, 158] width 38 height 35
click at [473, 168] on span "Open calendar" at bounding box center [472, 158] width 35 height 35
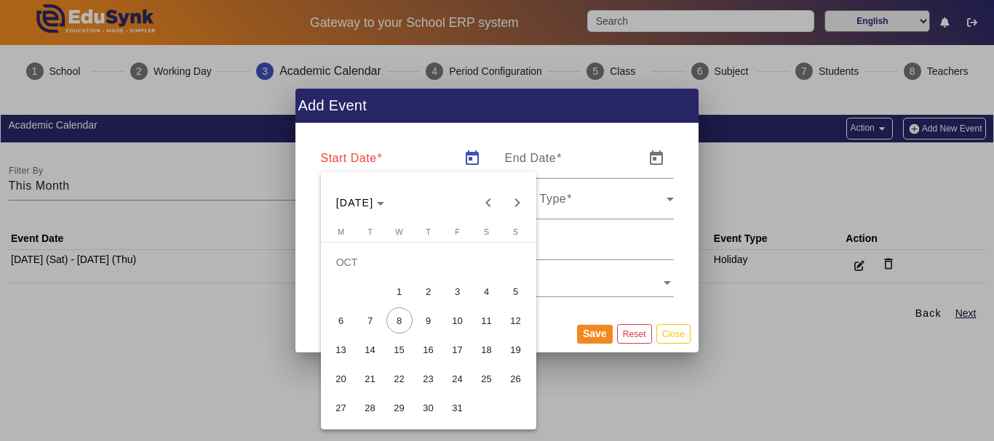
click at [373, 401] on span "28" at bounding box center [370, 408] width 26 height 26
type input "[DATE]"
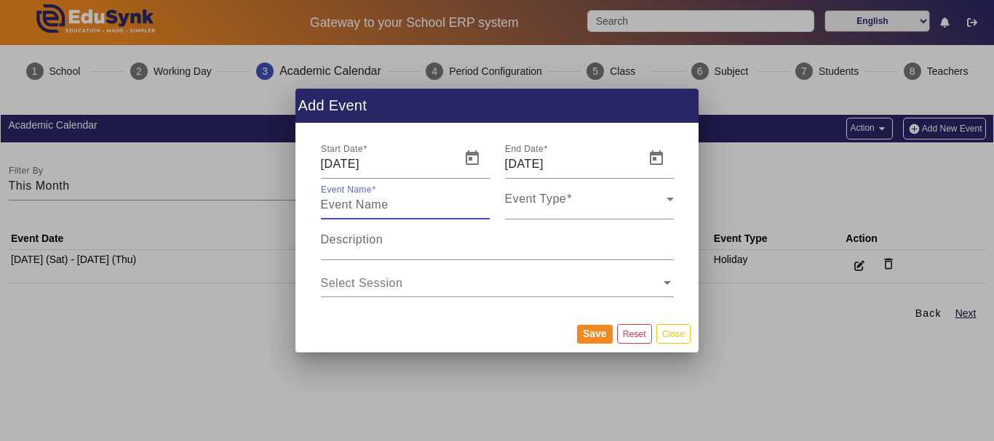
click at [446, 213] on input "Event Name" at bounding box center [405, 204] width 169 height 17
type input "chhat puja"
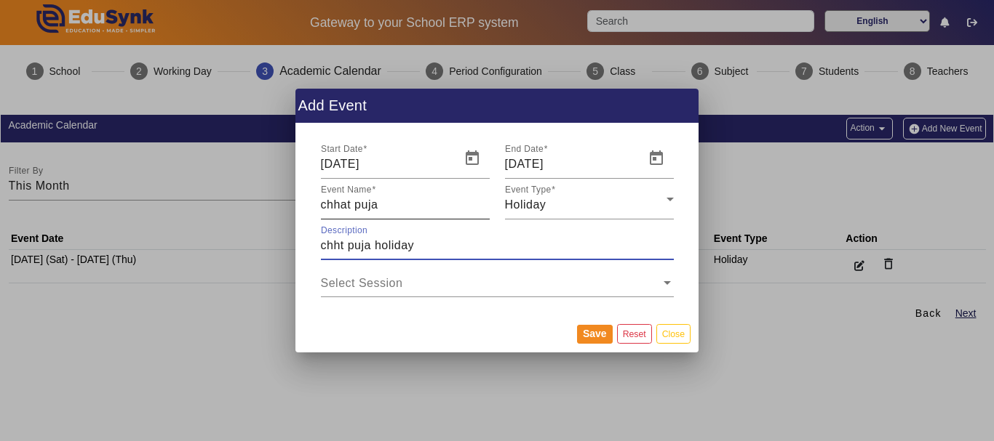
type input "chht puja holiday"
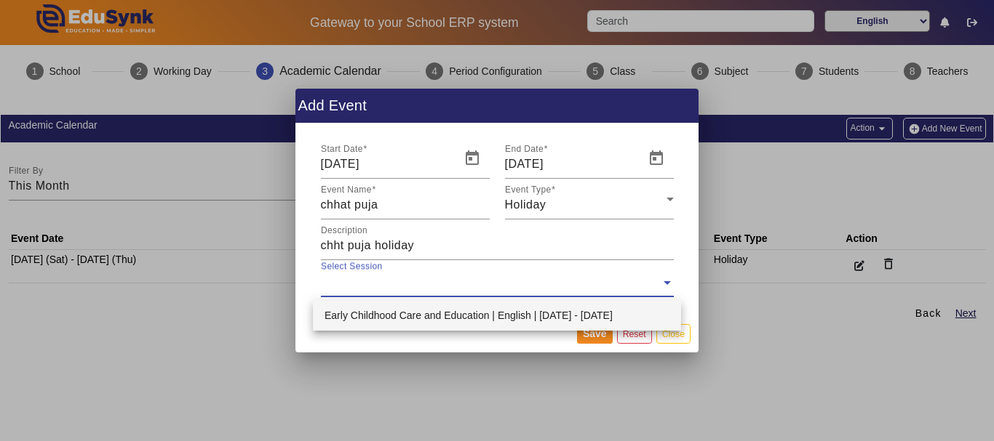
click at [550, 311] on div "Early Childhood Care and Education | English | [DATE] - [DATE]" at bounding box center [497, 315] width 368 height 31
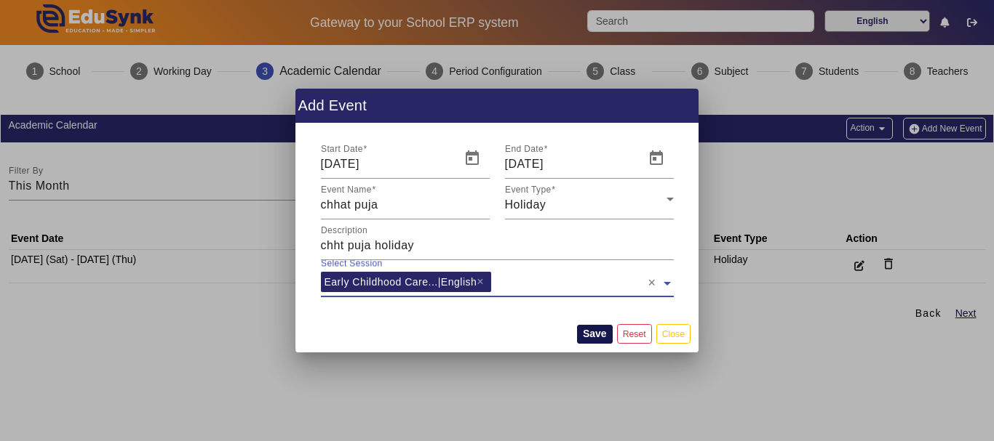
click at [605, 330] on button "Save" at bounding box center [595, 334] width 36 height 19
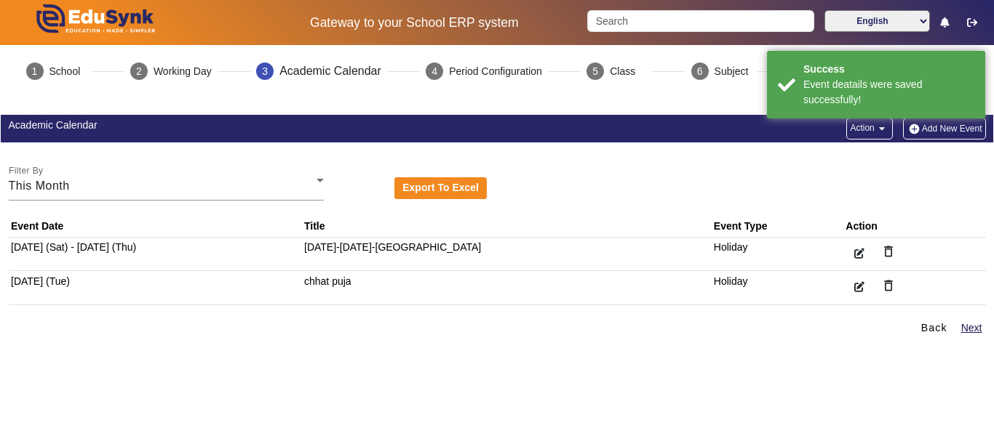
click at [911, 131] on img "button" at bounding box center [913, 129] width 15 height 12
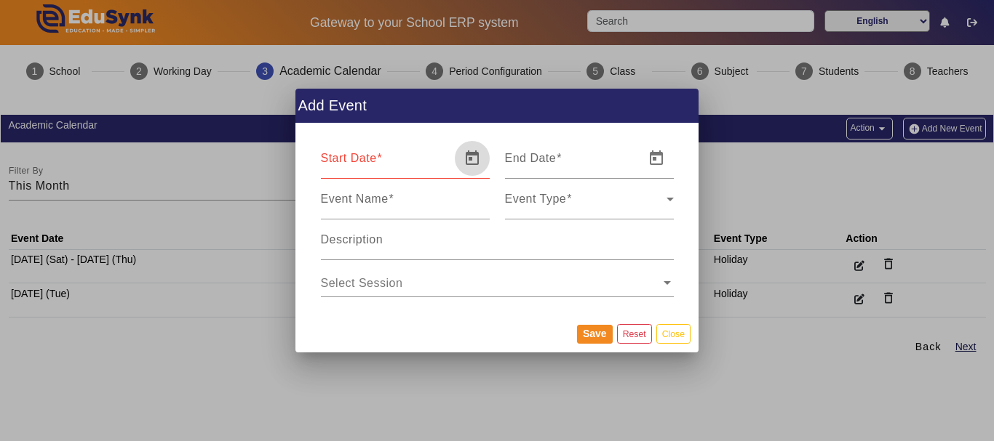
click at [466, 167] on span "Open calendar" at bounding box center [472, 158] width 35 height 35
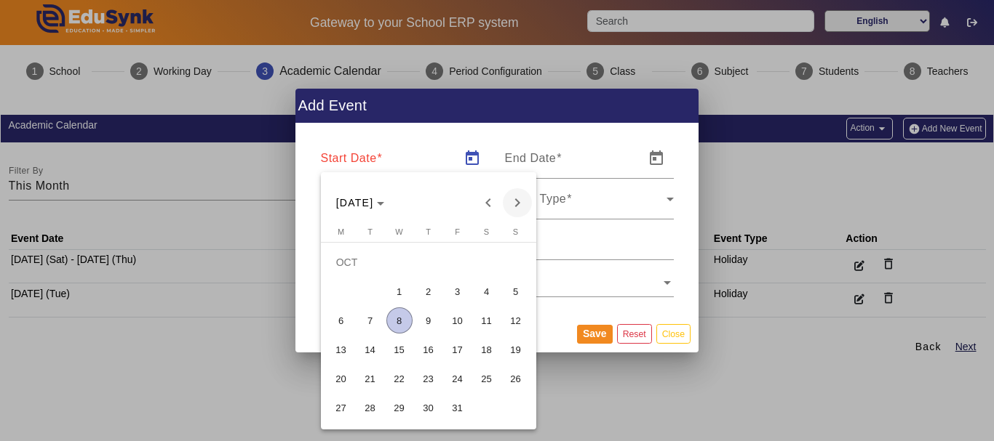
click at [516, 205] on span "Next month" at bounding box center [517, 202] width 29 height 29
click at [433, 380] on span "25" at bounding box center [428, 379] width 26 height 26
type input "[DATE]"
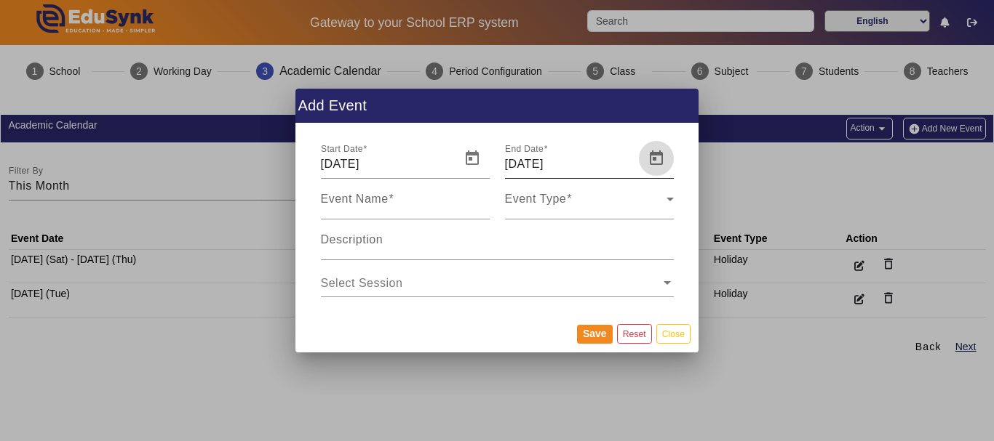
click at [646, 159] on span "Open calendar" at bounding box center [656, 158] width 35 height 35
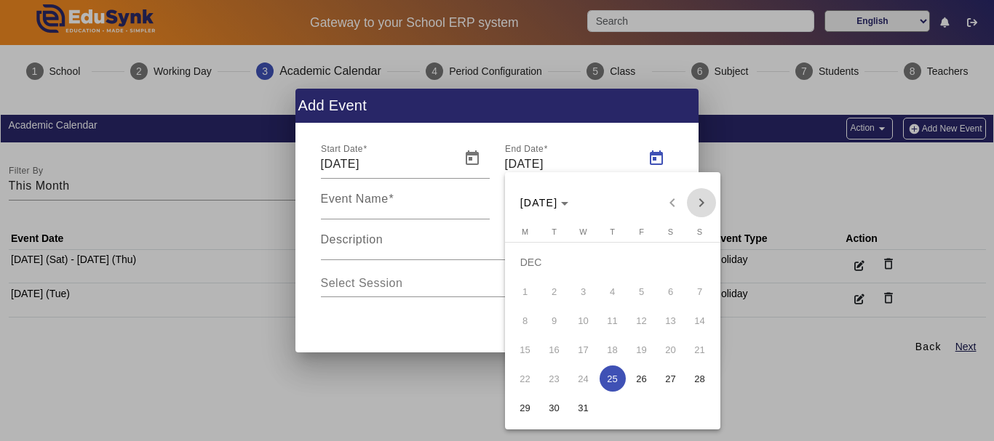
click at [701, 200] on span "Next month" at bounding box center [701, 202] width 29 height 29
click at [607, 313] on span "15" at bounding box center [612, 321] width 26 height 26
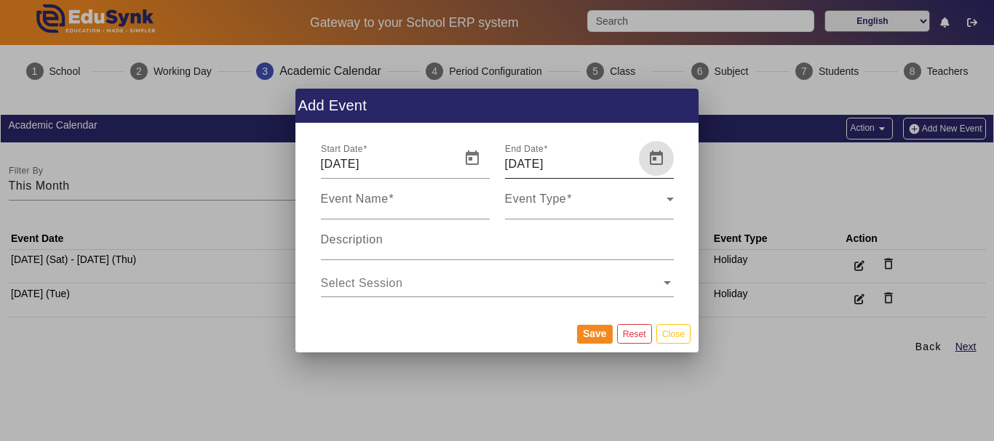
click at [663, 159] on span "Open calendar" at bounding box center [656, 158] width 35 height 35
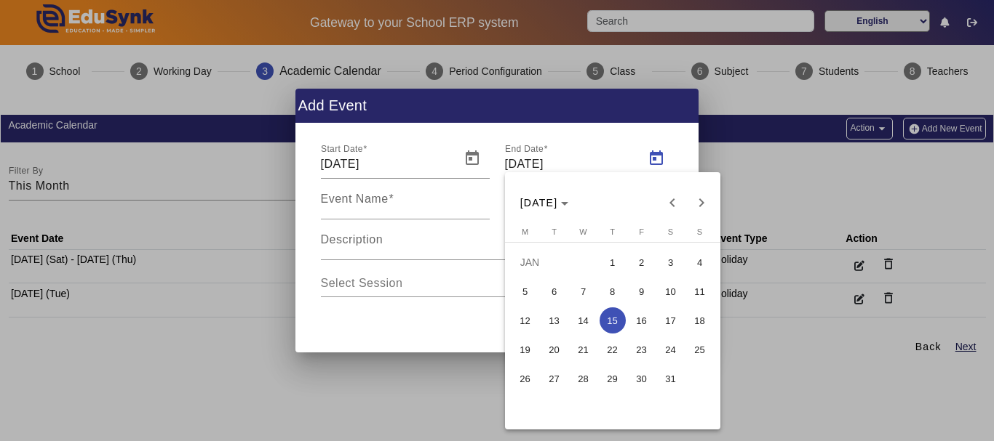
click at [581, 315] on span "14" at bounding box center [583, 321] width 26 height 26
type input "[DATE]"
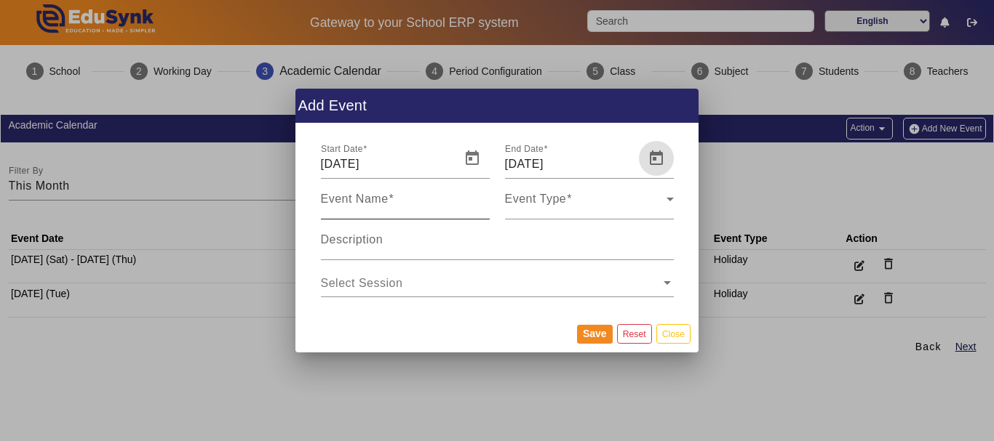
click at [361, 204] on mat-label "Event Name" at bounding box center [355, 199] width 68 height 12
click at [361, 204] on input "Event Name" at bounding box center [405, 204] width 169 height 17
type input "winter vacaticon"
click at [547, 207] on span "Event Type" at bounding box center [536, 205] width 62 height 12
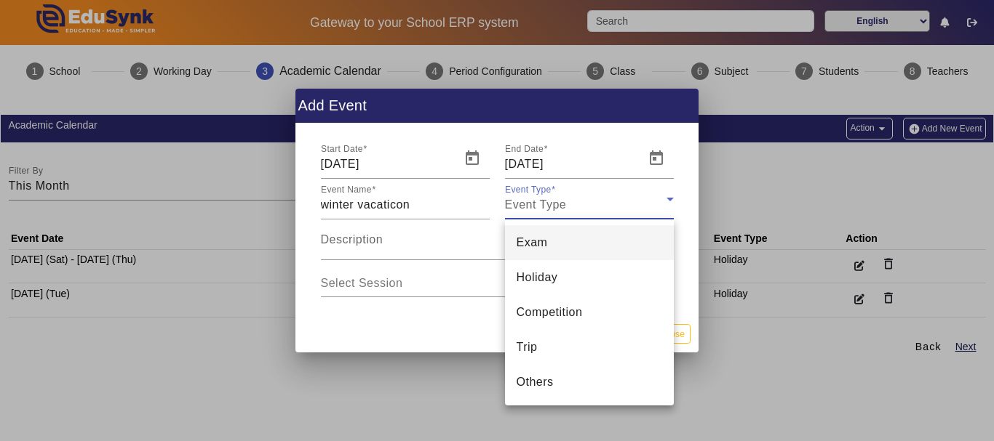
click at [572, 275] on mat-option "Holiday" at bounding box center [589, 277] width 169 height 35
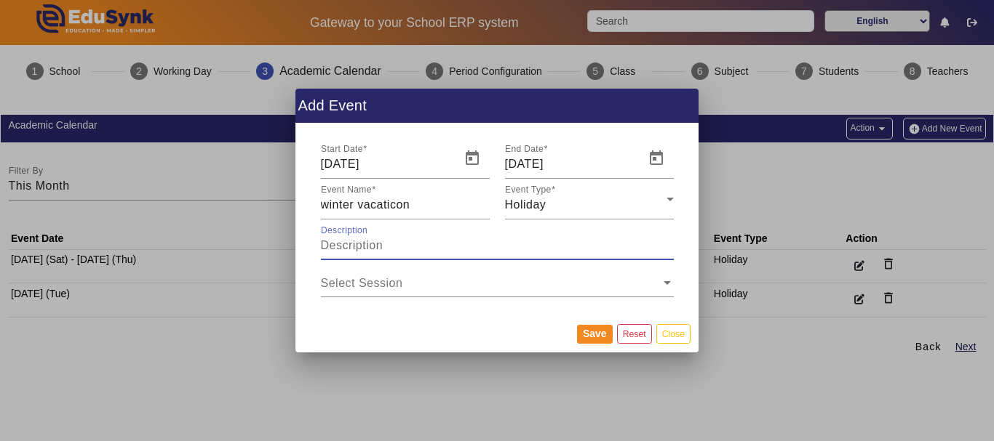
click at [388, 248] on input "Description" at bounding box center [497, 245] width 353 height 17
type input "winter vacation"
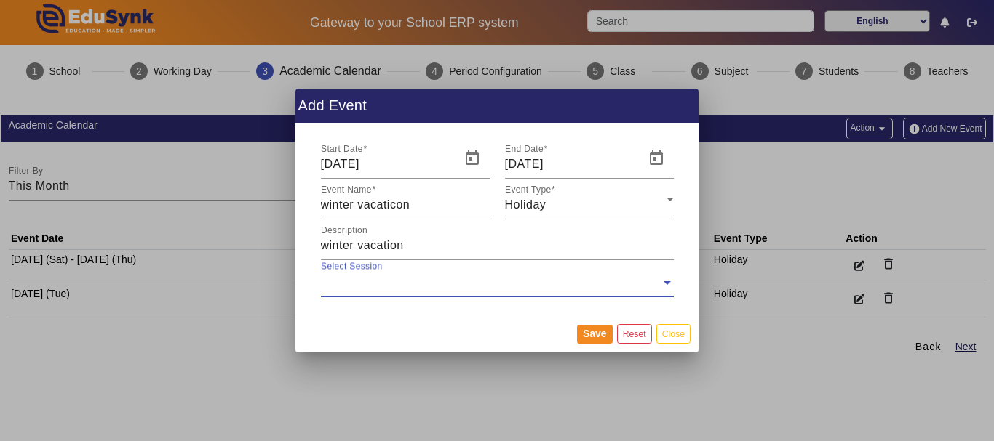
click at [400, 292] on div "Select Session" at bounding box center [491, 278] width 340 height 36
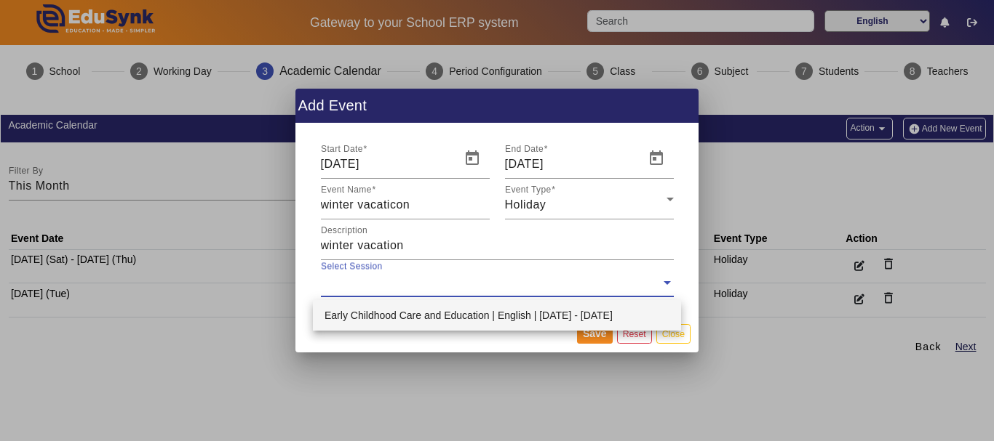
click at [393, 315] on div "Early Childhood Care and Education | English | [DATE] - [DATE]" at bounding box center [497, 315] width 368 height 31
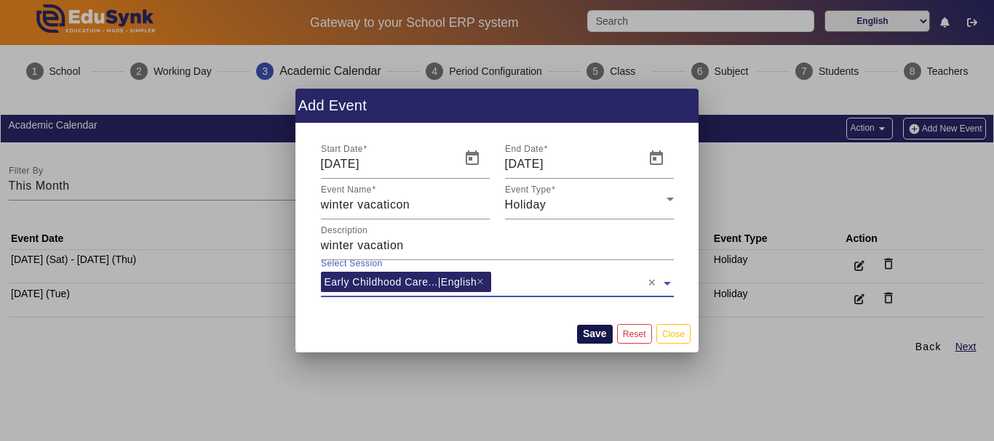
click at [604, 325] on button "Save" at bounding box center [595, 334] width 36 height 19
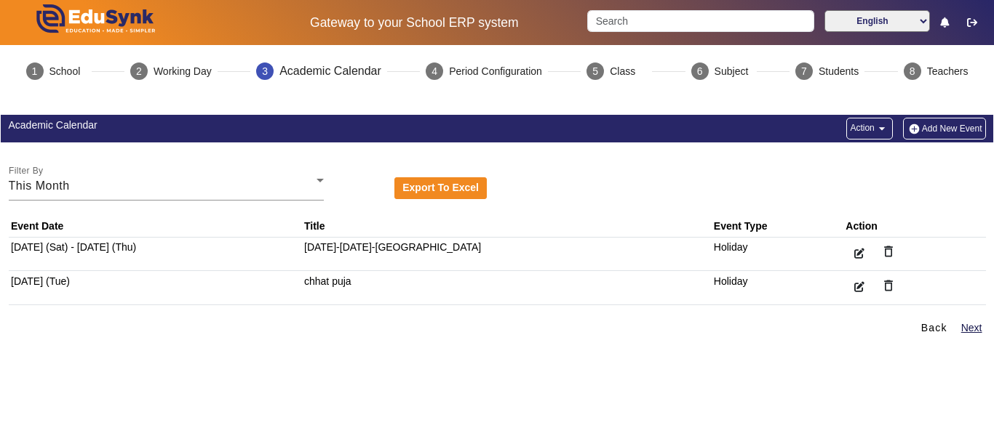
click at [927, 127] on button "Add New Event" at bounding box center [944, 129] width 83 height 22
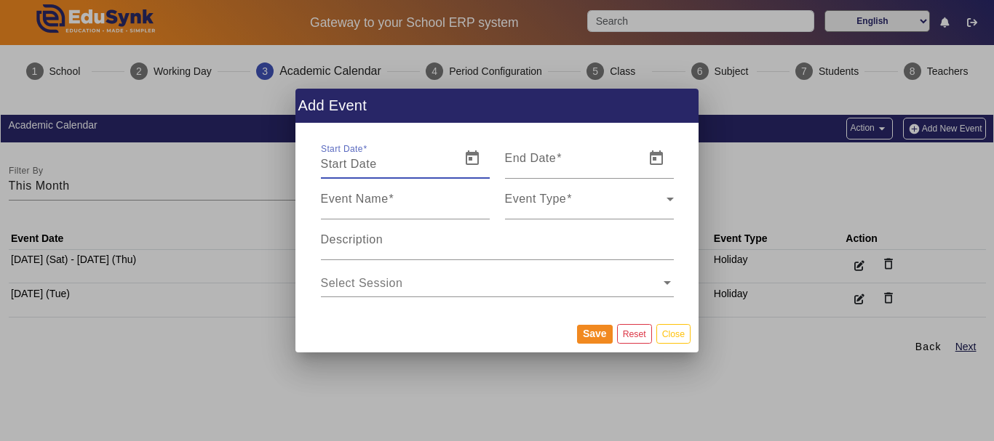
click at [420, 169] on input "Start Date" at bounding box center [386, 164] width 131 height 17
click at [469, 167] on span "Open calendar" at bounding box center [472, 158] width 35 height 35
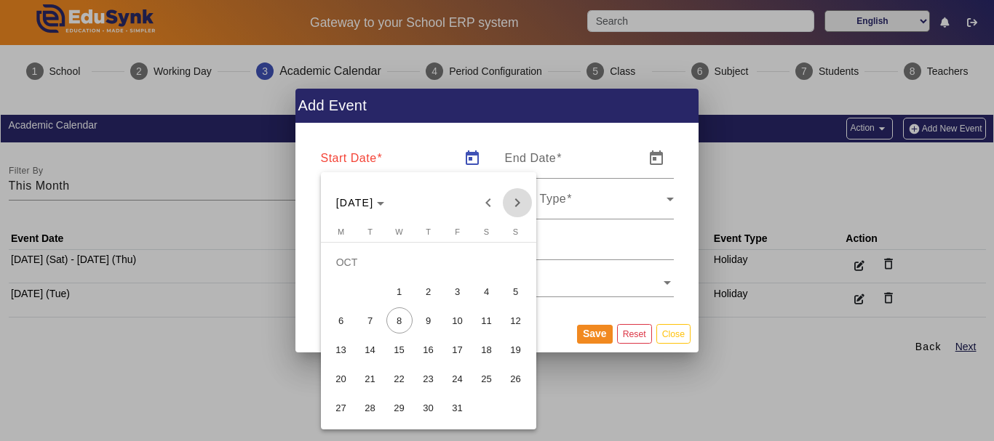
click at [513, 205] on span "Next month" at bounding box center [517, 202] width 29 height 29
drag, startPoint x: 428, startPoint y: 371, endPoint x: 340, endPoint y: 355, distance: 89.5
click at [340, 355] on span "17" at bounding box center [341, 350] width 26 height 26
type input "[DATE]"
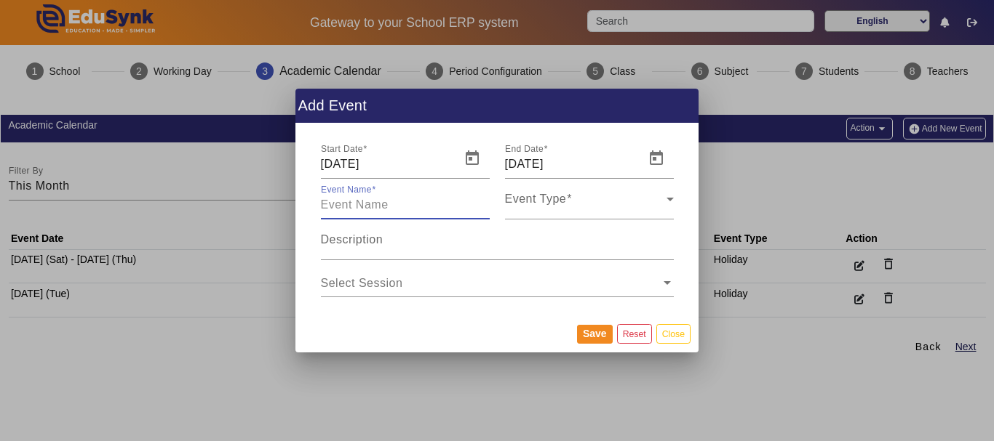
click at [441, 207] on input "Event Name" at bounding box center [405, 204] width 169 height 17
type input "ptm"
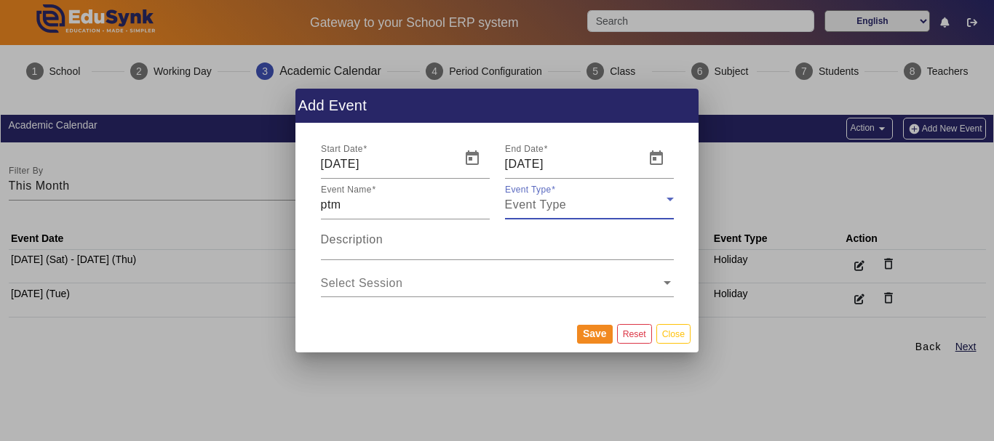
click at [554, 210] on span "Event Type" at bounding box center [536, 205] width 62 height 12
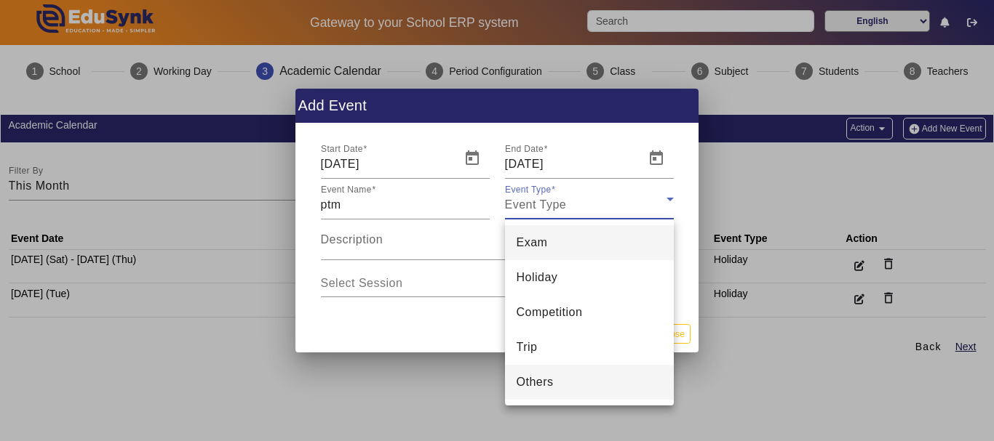
click at [554, 377] on mat-option "Others" at bounding box center [589, 382] width 169 height 35
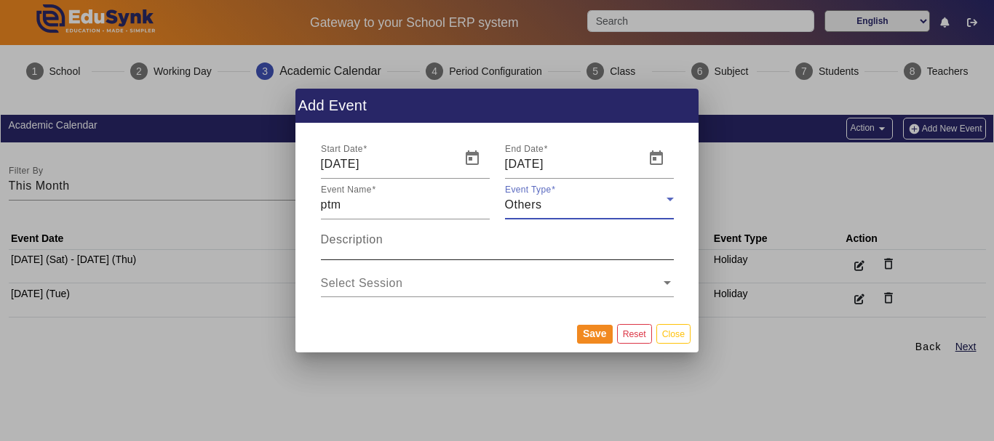
click at [468, 250] on input "Description" at bounding box center [497, 245] width 353 height 17
type input "ptm"
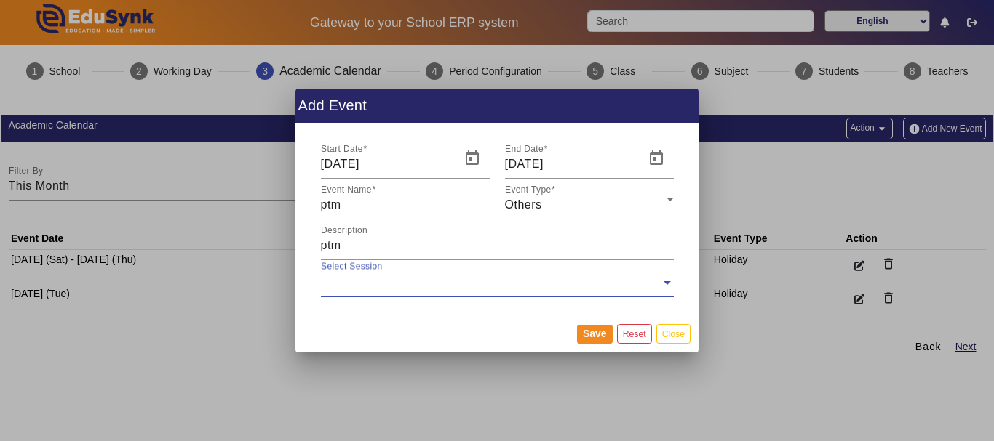
click at [484, 285] on input "text" at bounding box center [491, 283] width 340 height 16
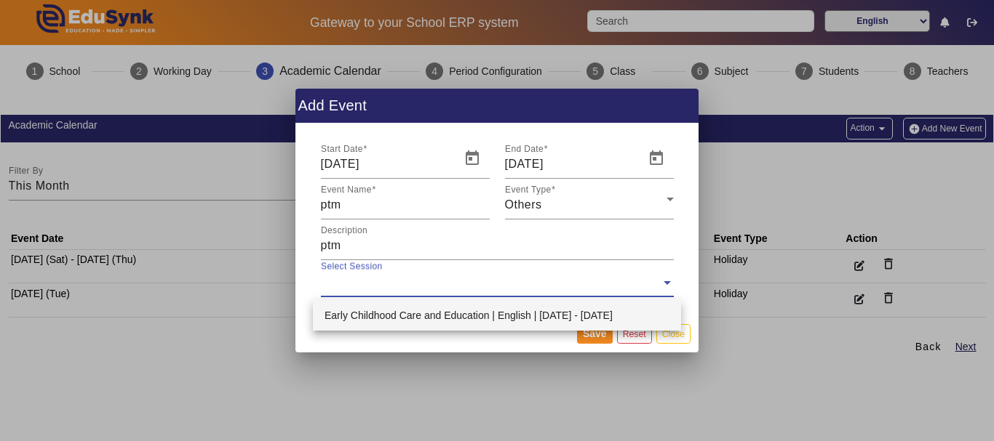
click at [472, 315] on div "Early Childhood Care and Education | English | [DATE] - [DATE]" at bounding box center [497, 315] width 368 height 31
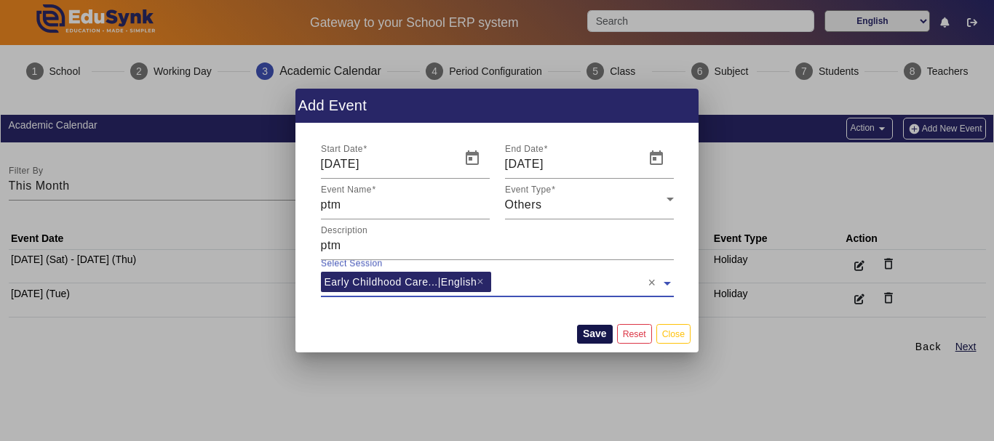
click at [603, 337] on button "Save" at bounding box center [595, 334] width 36 height 19
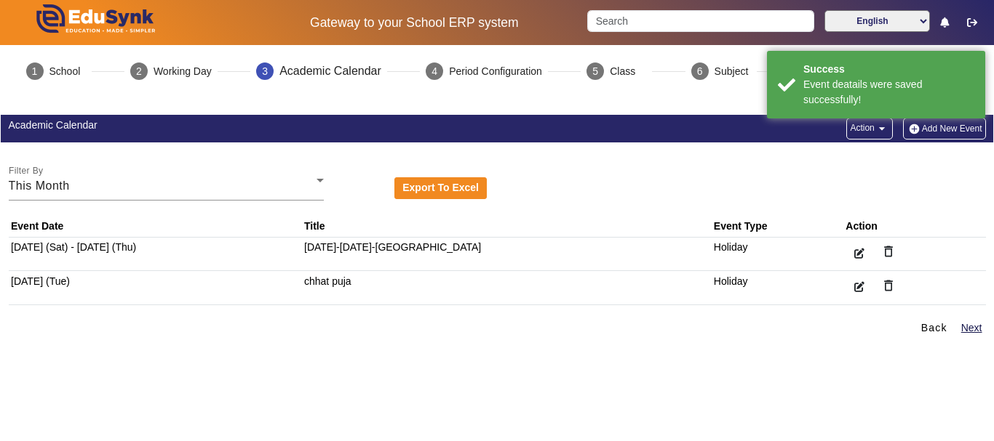
click at [938, 126] on button "Add New Event" at bounding box center [944, 129] width 83 height 22
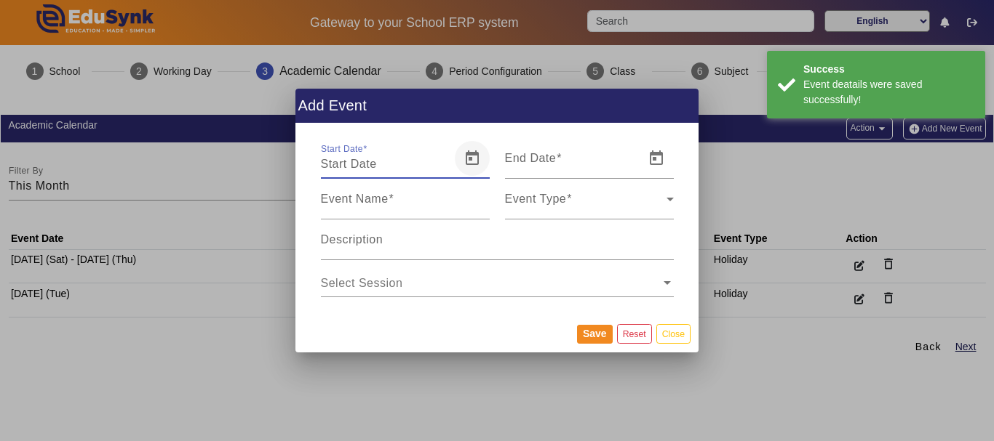
click at [473, 163] on span "Open calendar" at bounding box center [472, 158] width 35 height 35
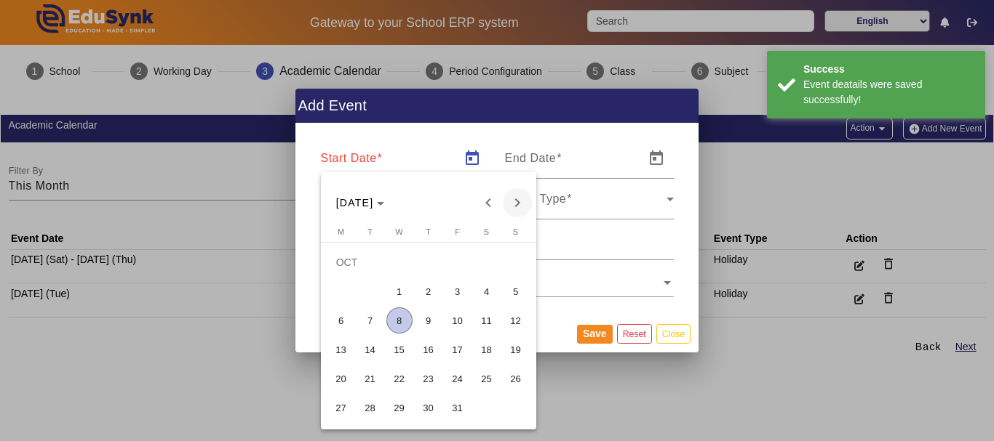
click at [506, 209] on span "Next month" at bounding box center [517, 202] width 29 height 29
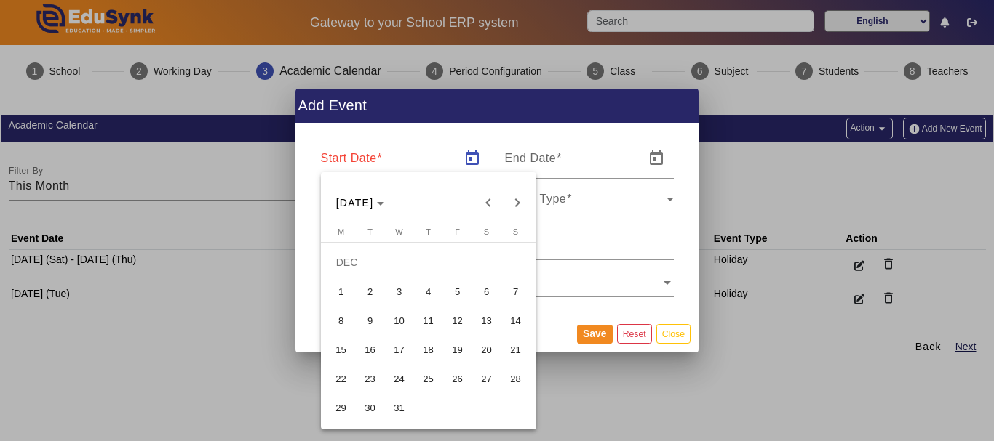
click at [394, 351] on span "17" at bounding box center [399, 350] width 26 height 26
type input "[DATE]"
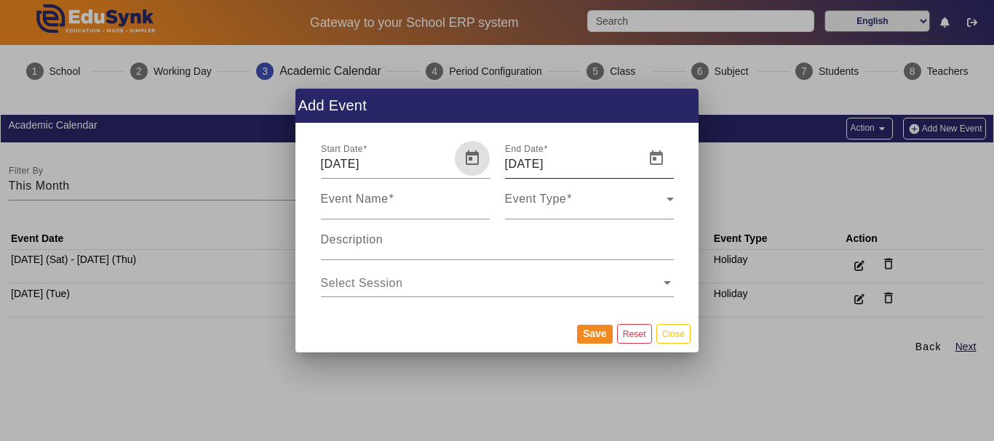
click at [604, 164] on input "[DATE]" at bounding box center [570, 164] width 131 height 17
click at [649, 164] on span "Open calendar" at bounding box center [656, 158] width 35 height 35
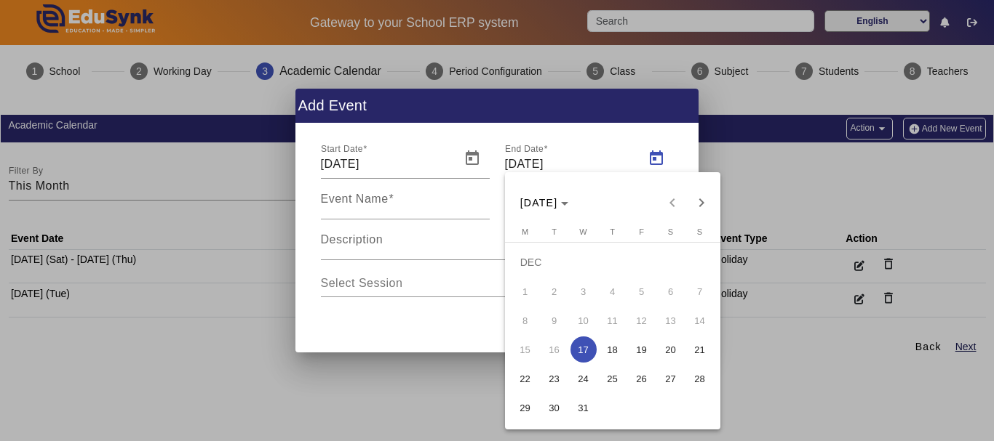
click at [549, 377] on span "23" at bounding box center [554, 379] width 26 height 26
type input "[DATE]"
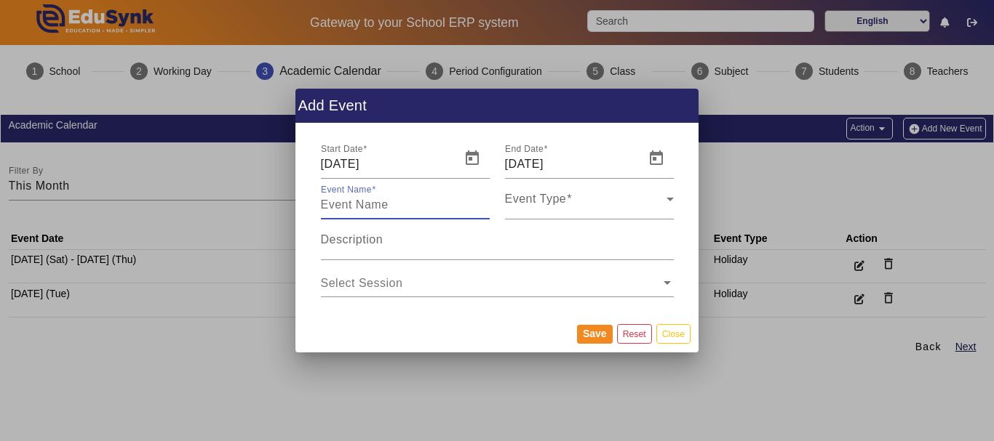
click at [428, 199] on input "Event Name" at bounding box center [405, 204] width 169 height 17
type input "2nd term exam"
click at [535, 206] on span "Event Type" at bounding box center [536, 205] width 62 height 12
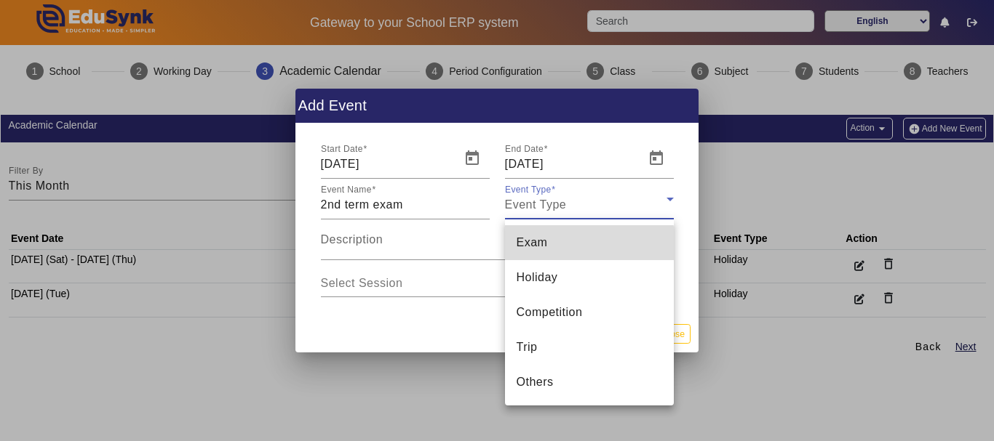
click at [541, 258] on mat-option "Exam" at bounding box center [589, 242] width 169 height 35
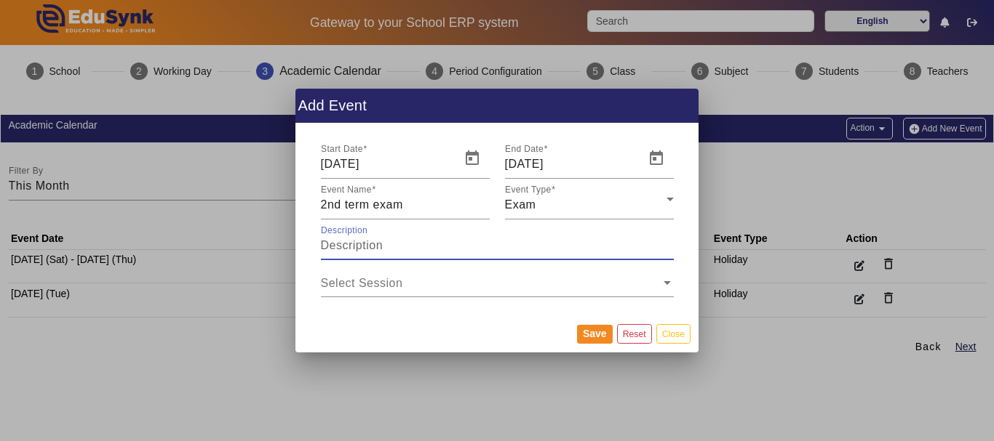
click at [481, 243] on input "Description" at bounding box center [497, 245] width 353 height 17
type input "2nd term exam"
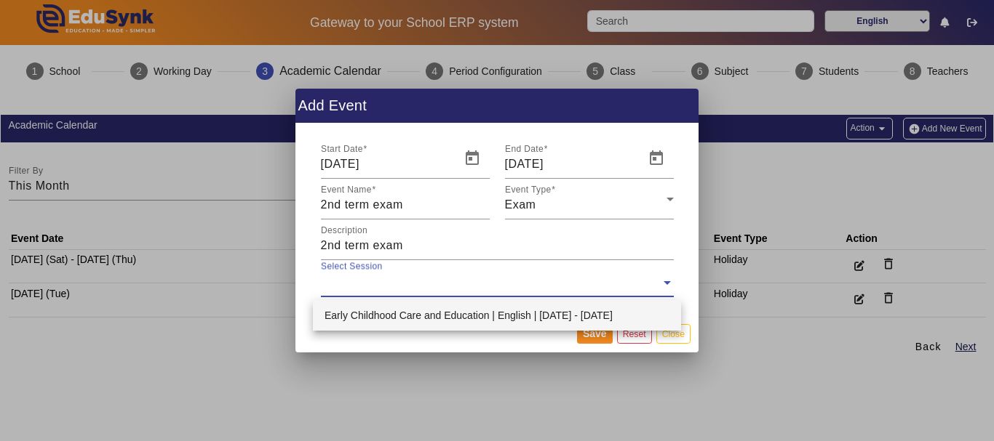
click at [492, 290] on input "text" at bounding box center [491, 283] width 340 height 16
click at [482, 310] on div "Early Childhood Care and Education | English | [DATE] - [DATE]" at bounding box center [497, 315] width 368 height 31
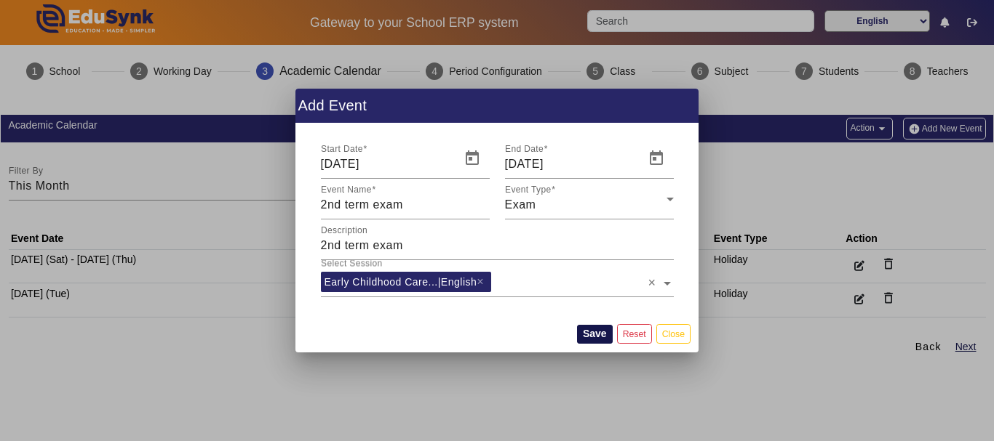
click at [586, 331] on button "Save" at bounding box center [595, 334] width 36 height 19
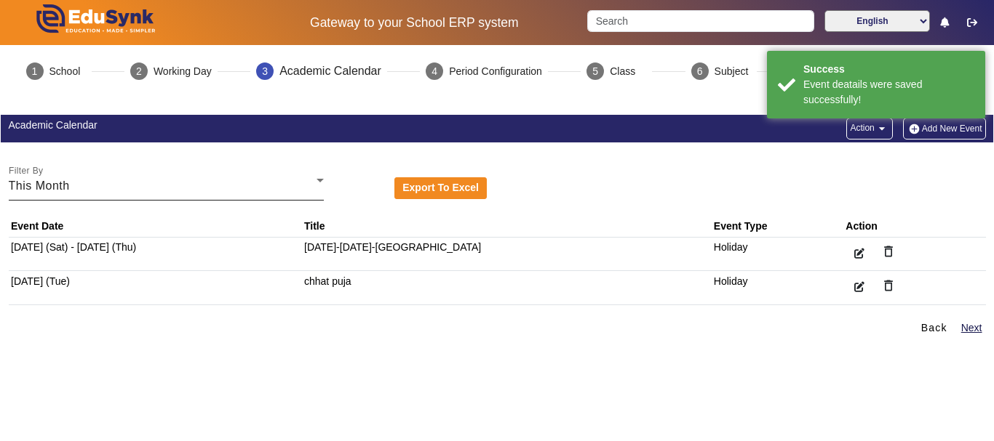
click at [175, 190] on div "This Month" at bounding box center [163, 185] width 308 height 17
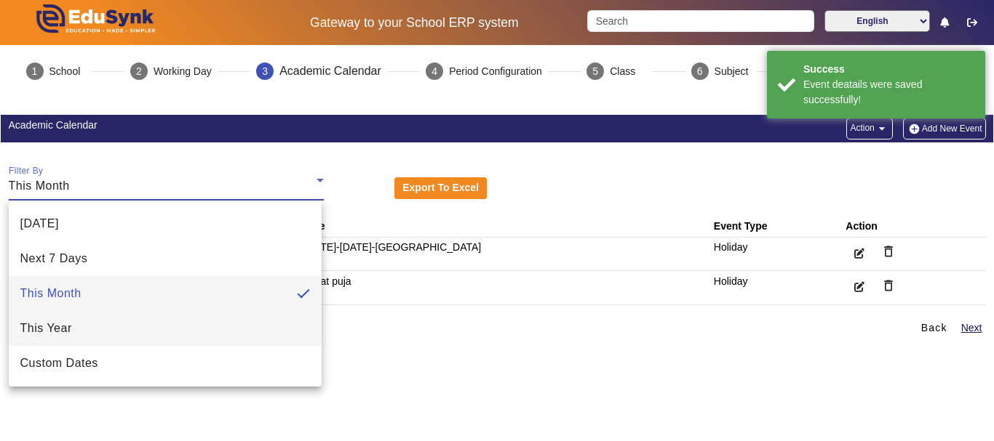
click at [113, 332] on mat-option "This Year" at bounding box center [165, 328] width 313 height 35
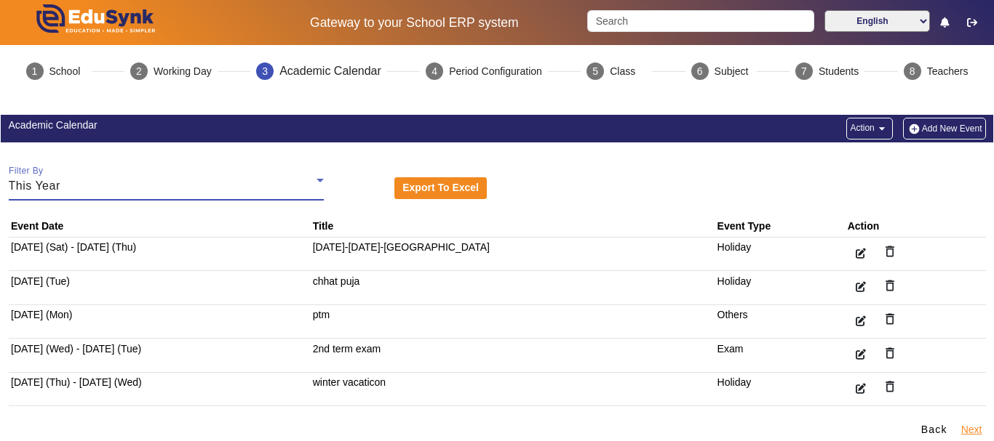
click at [961, 434] on button "Next" at bounding box center [971, 430] width 24 height 18
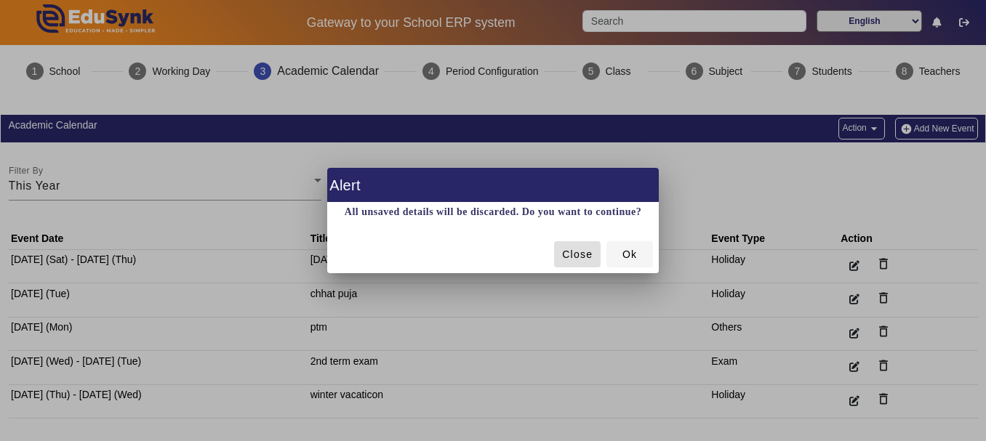
click at [618, 256] on span at bounding box center [630, 254] width 47 height 35
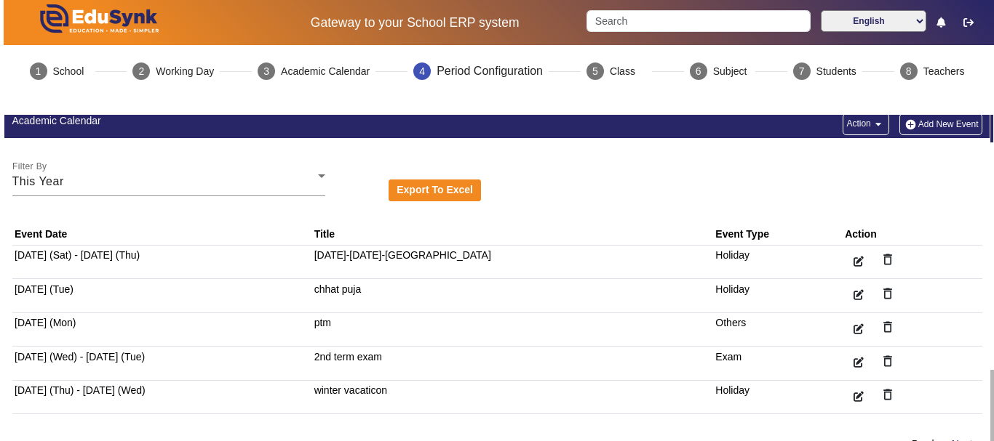
scroll to position [1, 0]
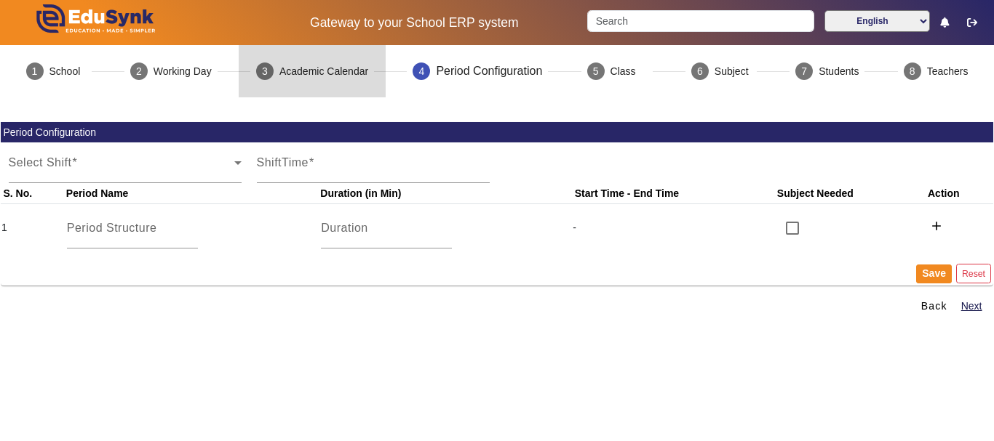
click at [317, 65] on div "Academic Calendar" at bounding box center [323, 71] width 89 height 15
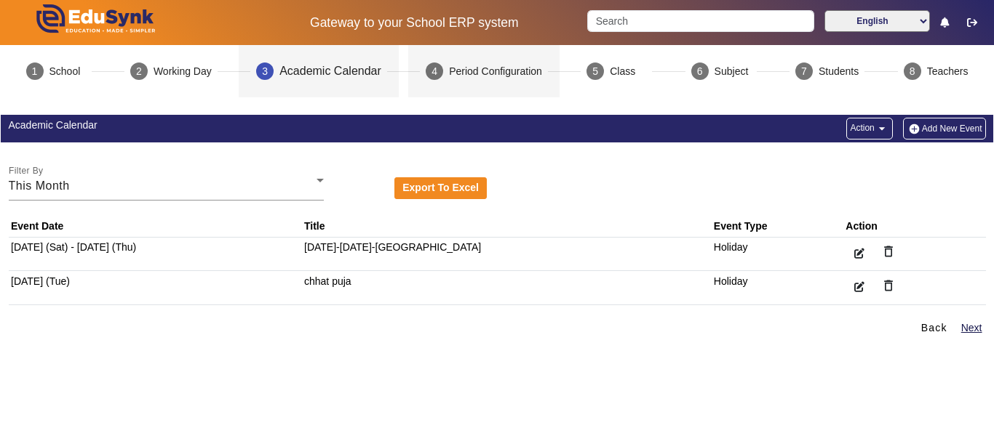
click at [484, 62] on mat-step-header "4 Period Configuration" at bounding box center [483, 71] width 151 height 52
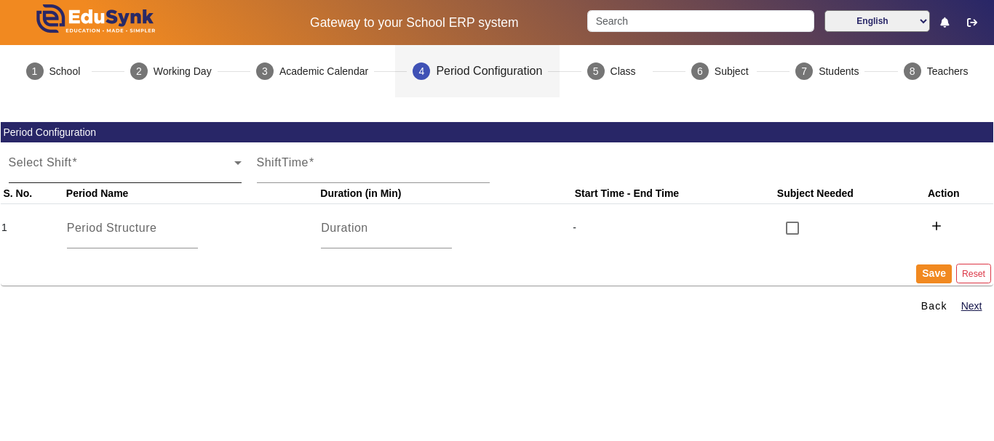
click at [163, 174] on span at bounding box center [121, 168] width 225 height 17
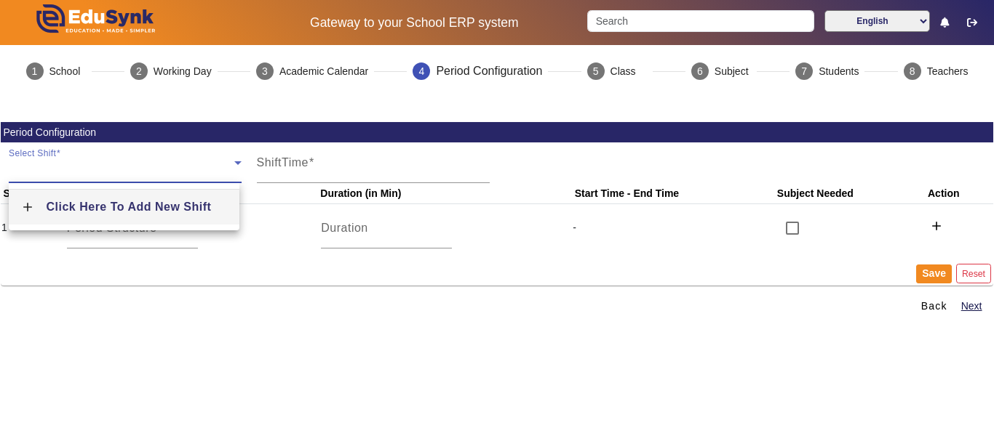
click at [164, 212] on span "Click Here To Add New Shift" at bounding box center [129, 207] width 165 height 12
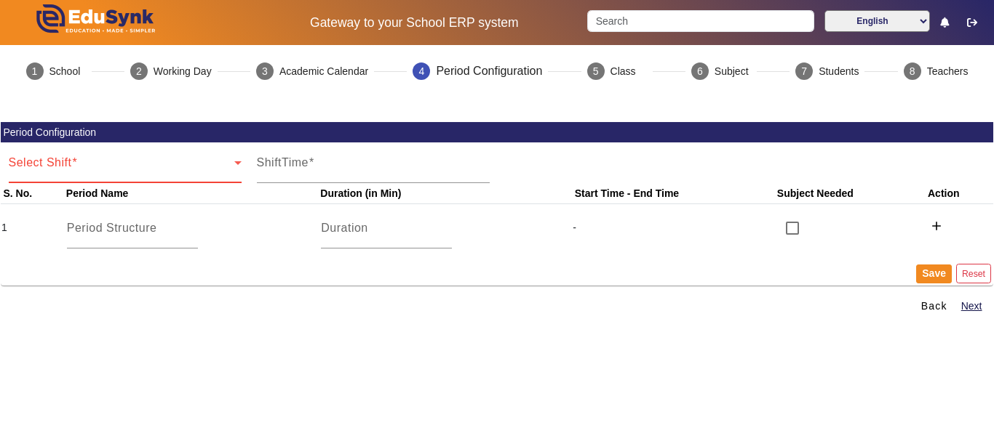
click at [223, 167] on span at bounding box center [121, 168] width 225 height 17
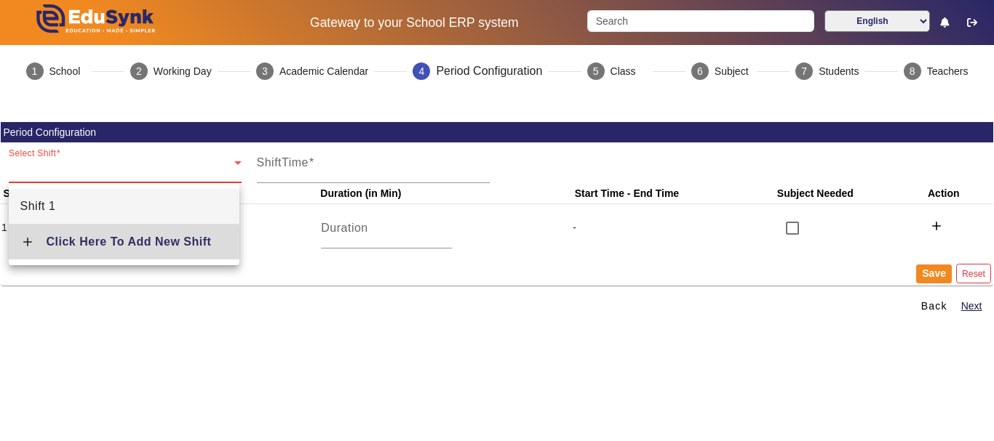
click at [96, 242] on span "Click Here To Add New Shift" at bounding box center [129, 242] width 165 height 12
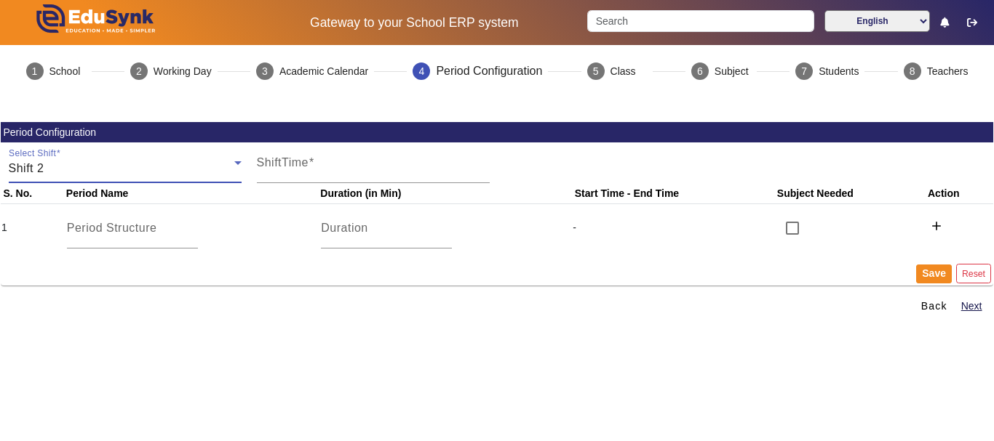
click at [49, 172] on div "Shift 2" at bounding box center [121, 168] width 225 height 17
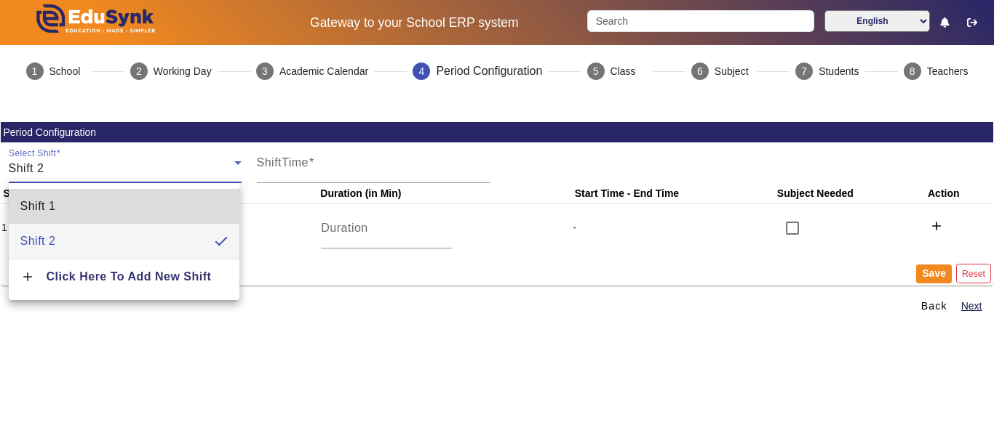
click at [161, 209] on mat-option "Shift 1" at bounding box center [124, 206] width 231 height 35
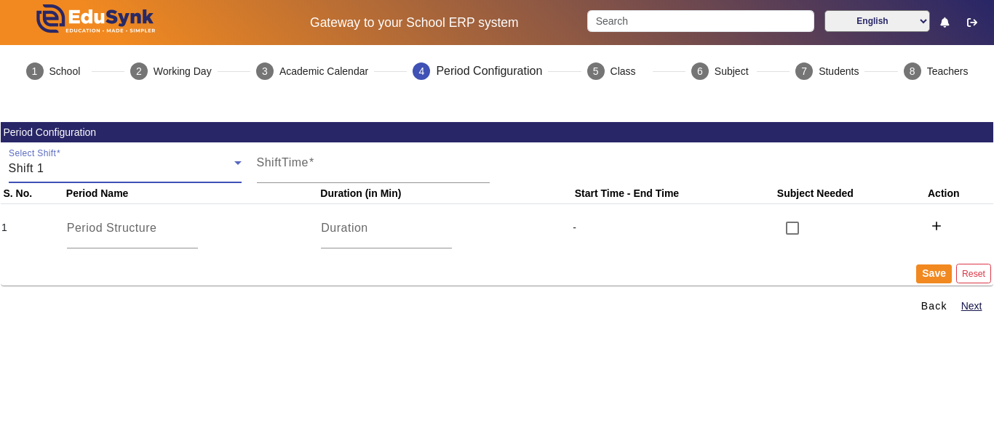
click at [217, 173] on div "Shift 1" at bounding box center [121, 168] width 225 height 17
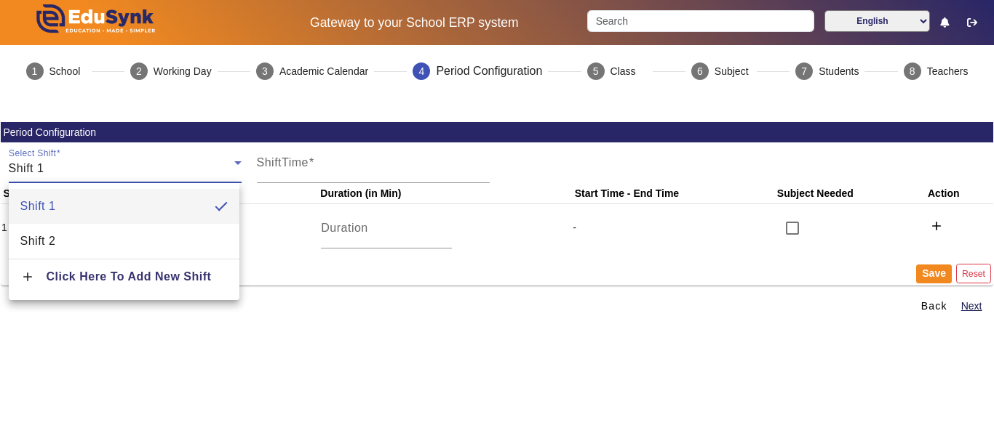
click at [217, 173] on div at bounding box center [497, 220] width 994 height 441
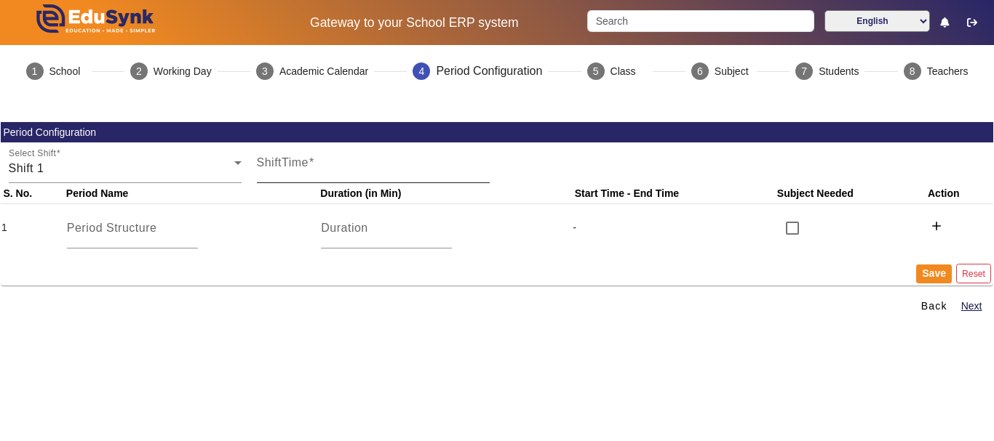
click at [295, 167] on mat-label "ShiftTime" at bounding box center [283, 162] width 52 height 12
click at [295, 167] on input "ShiftTime" at bounding box center [373, 168] width 233 height 17
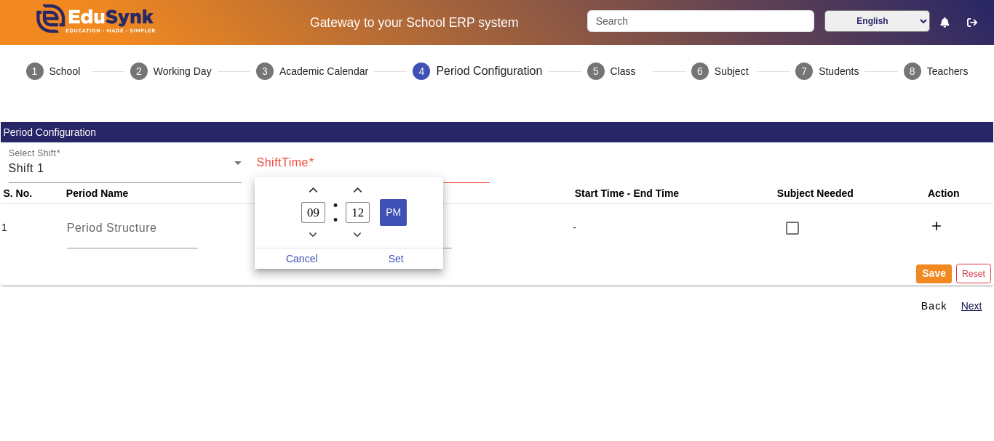
click at [398, 209] on span "PM" at bounding box center [392, 212] width 25 height 25
click at [364, 217] on input "12" at bounding box center [357, 212] width 25 height 21
type input "1"
type input "00"
drag, startPoint x: 393, startPoint y: 214, endPoint x: 383, endPoint y: 263, distance: 50.6
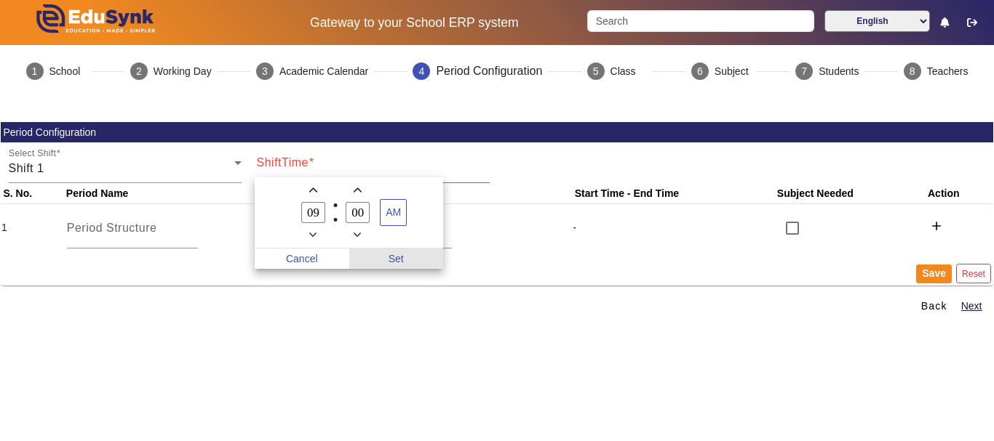
click at [383, 263] on span "Set" at bounding box center [396, 259] width 95 height 20
type input "9:00 AM"
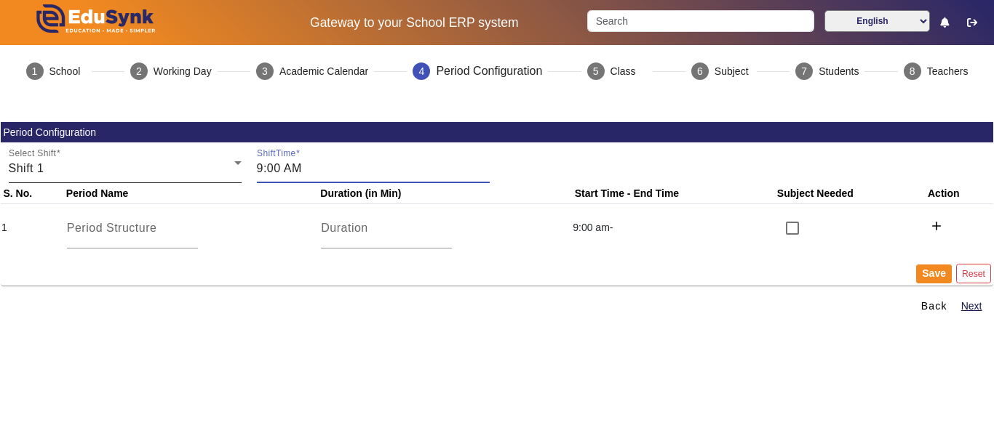
click at [79, 177] on div "Select Shift Shift 1" at bounding box center [125, 163] width 233 height 41
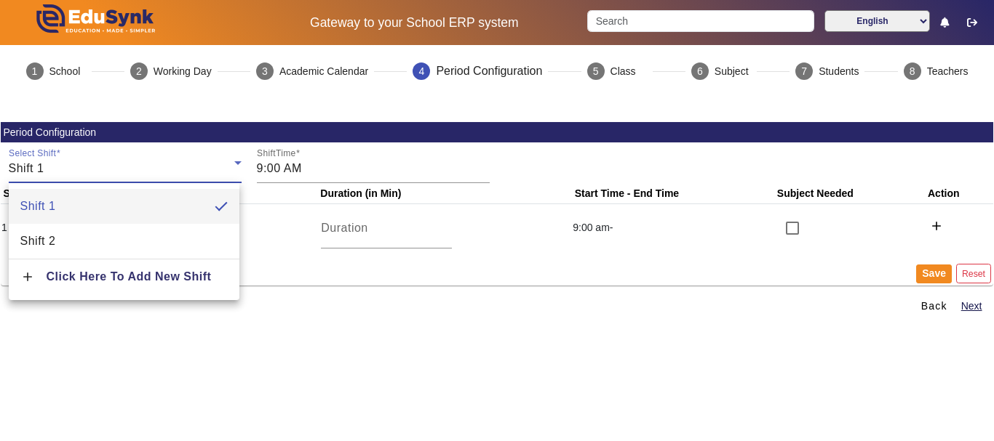
click at [79, 177] on div at bounding box center [497, 220] width 994 height 441
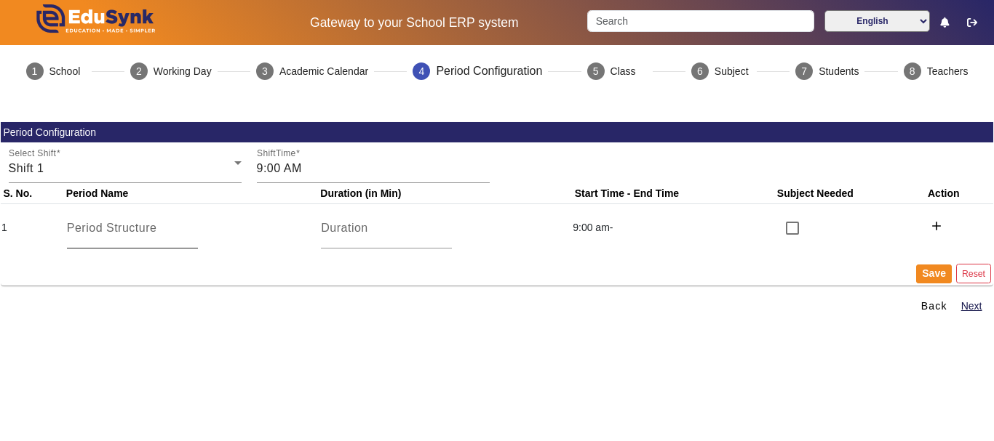
click at [95, 227] on input at bounding box center [132, 228] width 131 height 17
type input "assembly"
type input "15"
drag, startPoint x: 95, startPoint y: 227, endPoint x: 788, endPoint y: 227, distance: 693.2
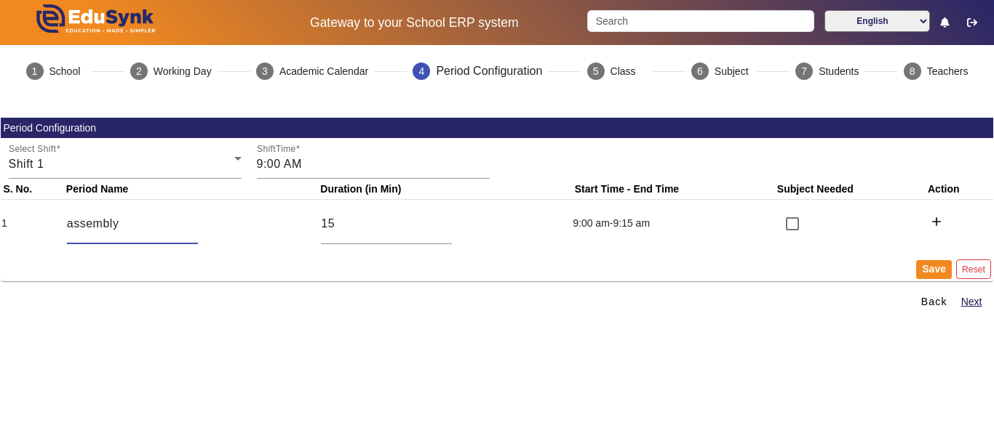
drag, startPoint x: 788, startPoint y: 227, endPoint x: 815, endPoint y: 258, distance: 41.7
click at [815, 256] on mat-card-content "Select Shift Shift 1 ShiftTime 9:00 AM S. No. Period Name Duration (in Min) Sta…" at bounding box center [497, 209] width 992 height 143
drag, startPoint x: 466, startPoint y: 270, endPoint x: 522, endPoint y: 284, distance: 58.4
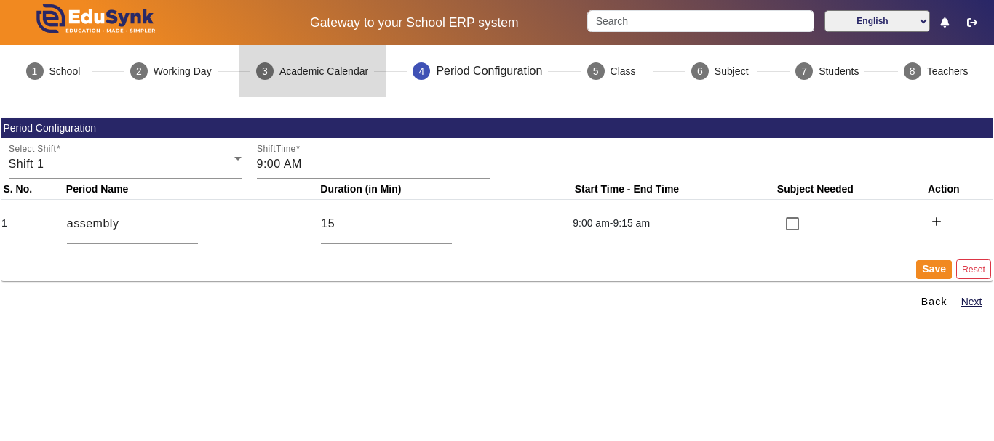
drag, startPoint x: 522, startPoint y: 284, endPoint x: 381, endPoint y: 87, distance: 241.8
click at [381, 87] on mat-step-header "3 Academic Calendar" at bounding box center [312, 71] width 147 height 52
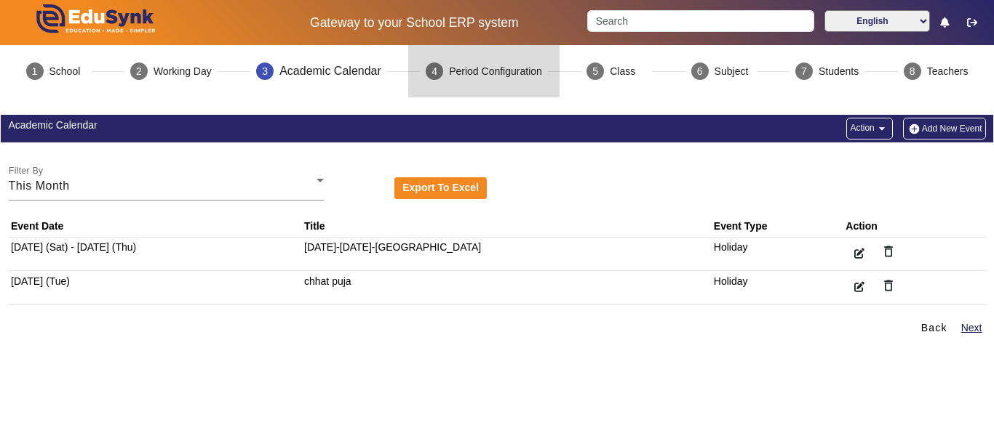
click at [472, 70] on div "Period Configuration" at bounding box center [495, 71] width 93 height 15
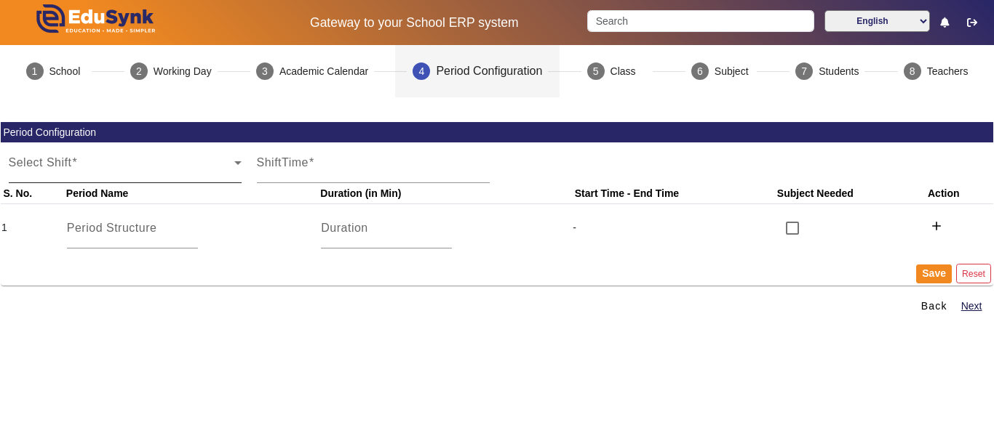
click at [104, 158] on div "Select Shift" at bounding box center [125, 163] width 233 height 41
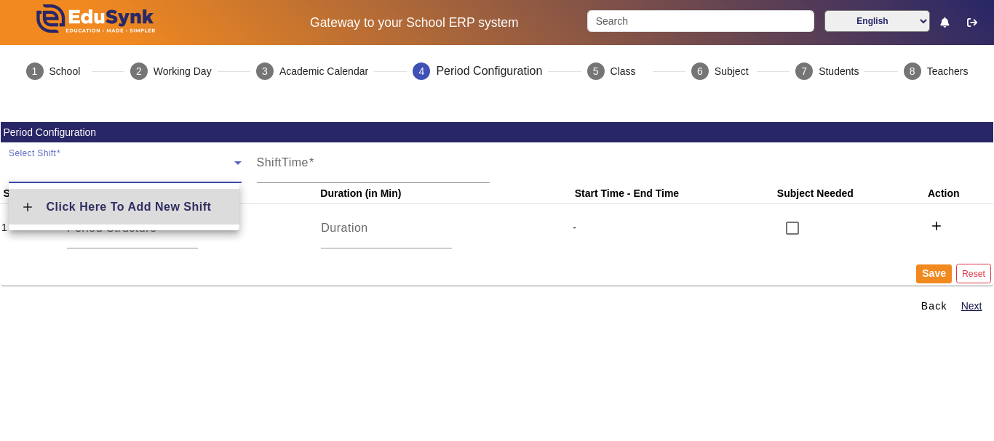
click at [90, 207] on span "Click Here To Add New Shift" at bounding box center [129, 207] width 165 height 12
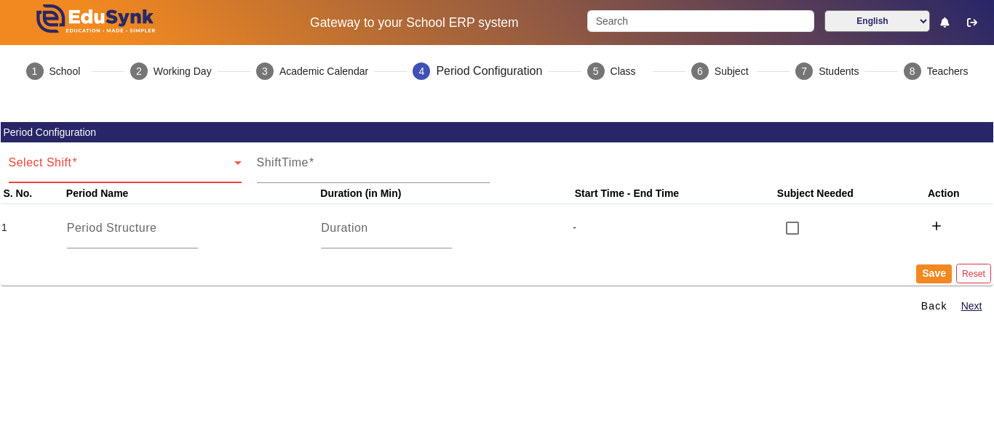
click at [186, 163] on span at bounding box center [121, 168] width 225 height 17
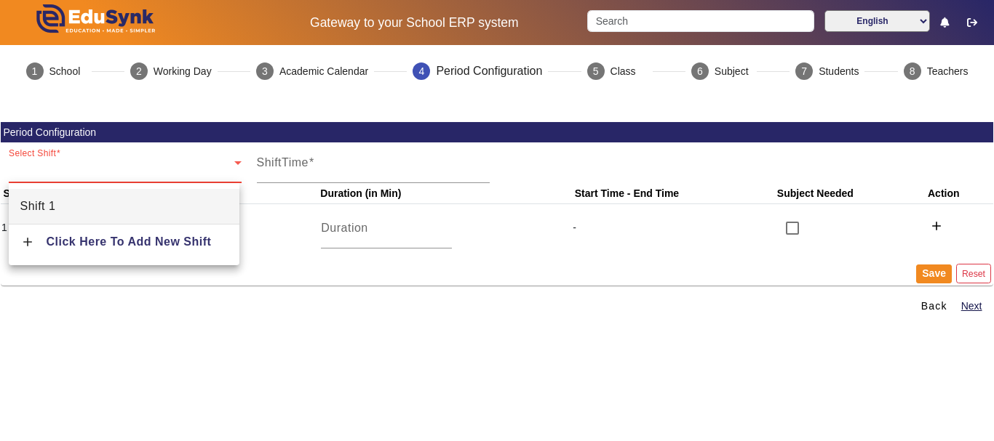
click at [153, 192] on mat-option "Shift 1" at bounding box center [124, 206] width 231 height 35
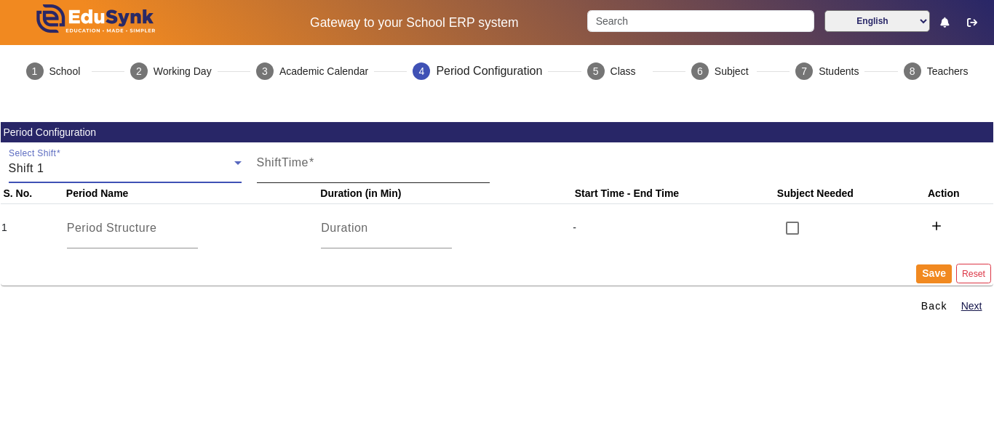
click at [335, 167] on input "ShiftTime" at bounding box center [373, 168] width 233 height 17
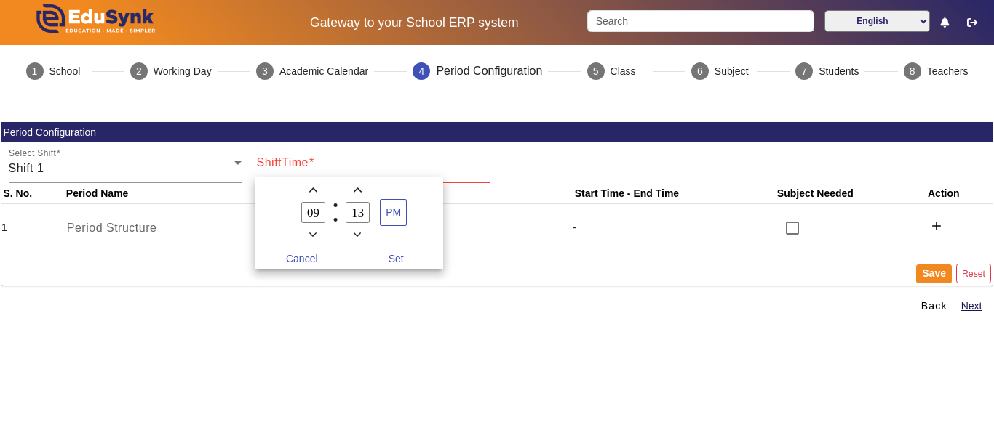
drag, startPoint x: 363, startPoint y: 209, endPoint x: 343, endPoint y: 206, distance: 19.9
click at [346, 209] on input "13" at bounding box center [357, 212] width 25 height 21
type input "00"
click at [384, 211] on span "PM" at bounding box center [392, 212] width 25 height 25
click at [396, 261] on span "Set" at bounding box center [396, 259] width 95 height 20
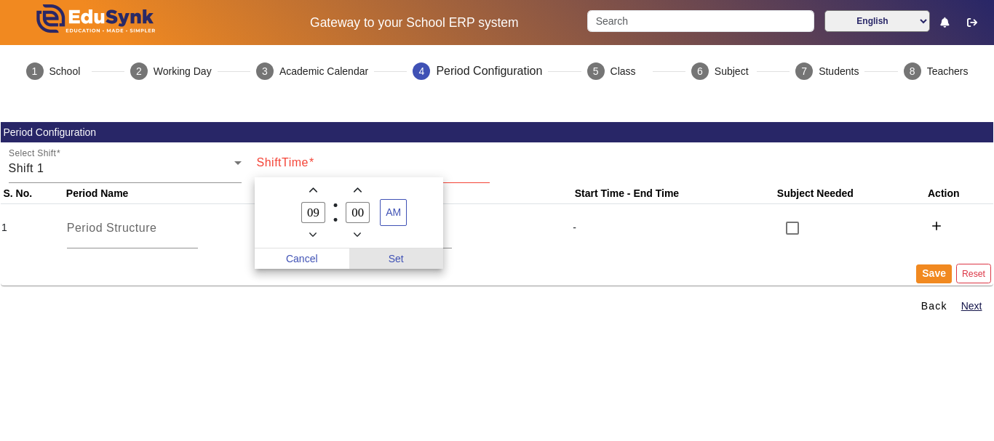
type input "9:00 AM"
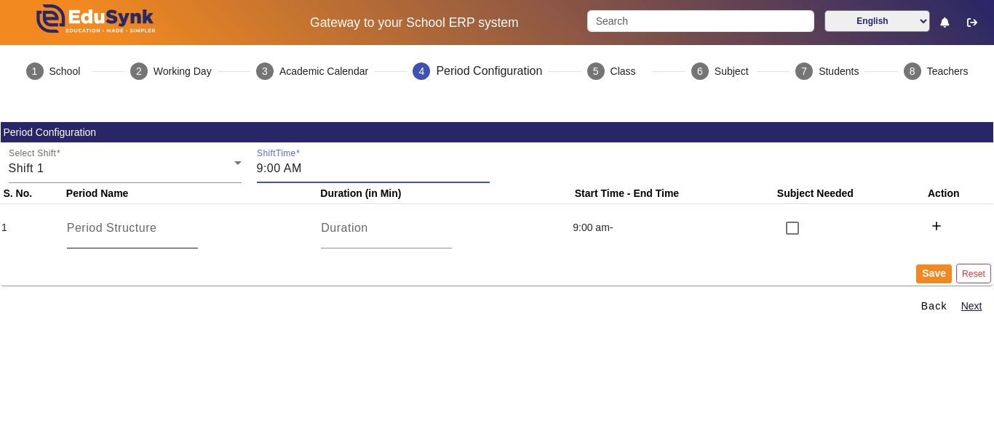
click at [159, 236] on input at bounding box center [132, 228] width 131 height 17
type input "assembly"
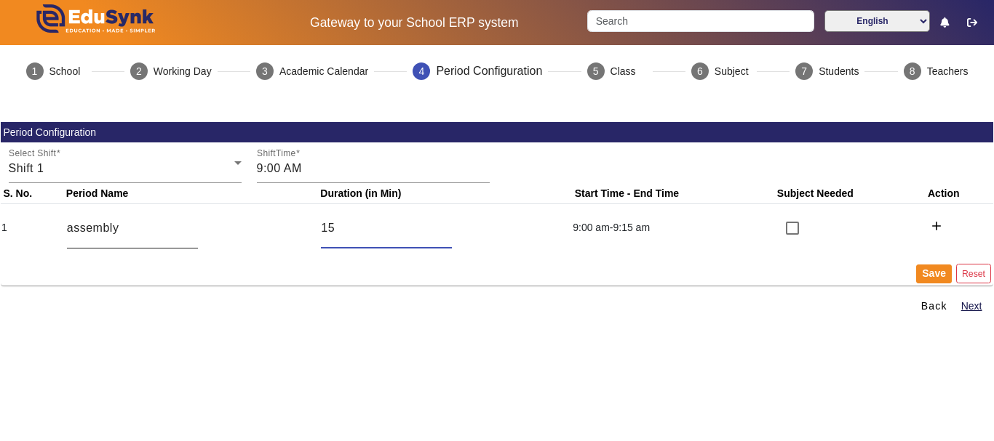
type input "15"
click at [929, 228] on mat-icon "add" at bounding box center [936, 226] width 15 height 15
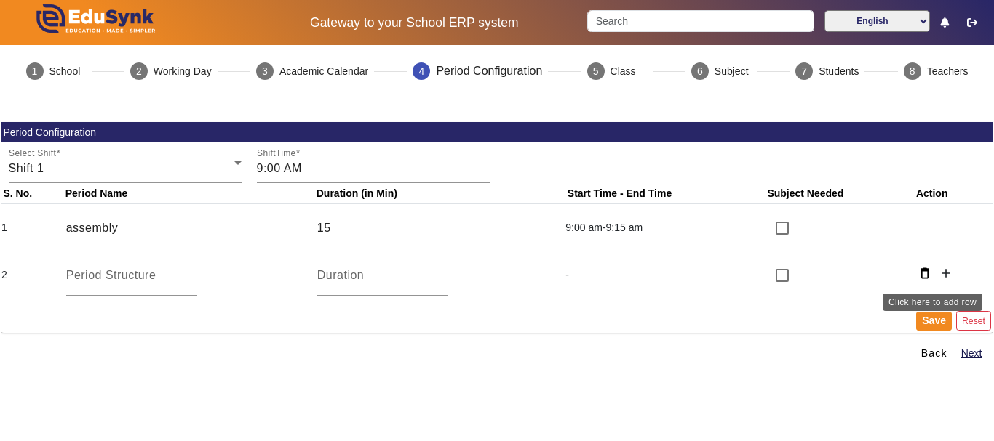
click at [938, 272] on mat-icon "add" at bounding box center [945, 273] width 15 height 15
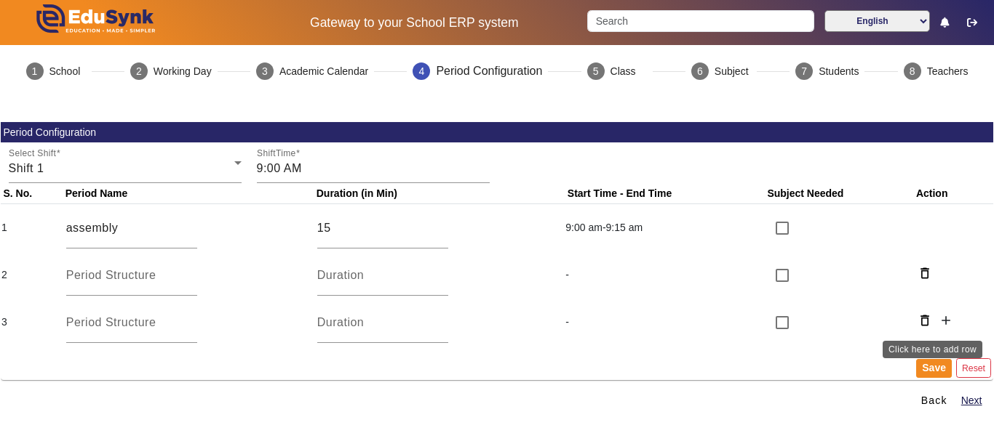
click at [941, 323] on mat-icon "add" at bounding box center [945, 320] width 15 height 15
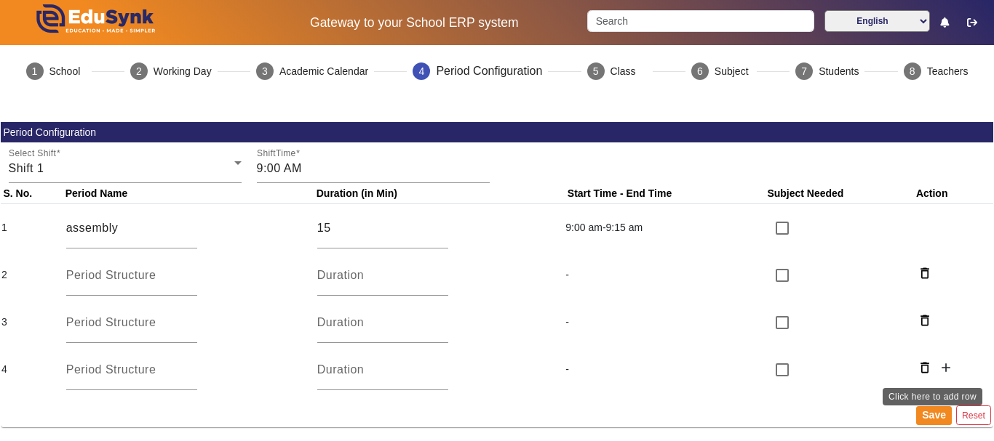
click at [947, 373] on button "add" at bounding box center [945, 369] width 21 height 25
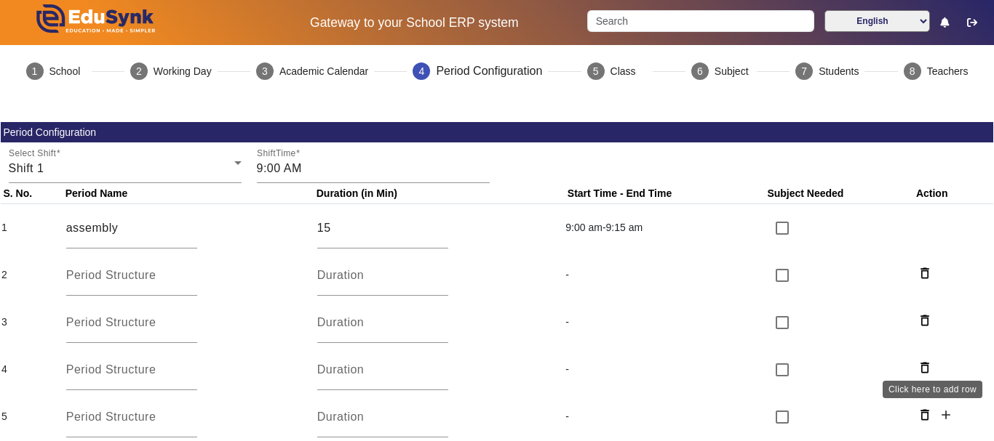
click at [938, 412] on mat-icon "add" at bounding box center [945, 415] width 15 height 15
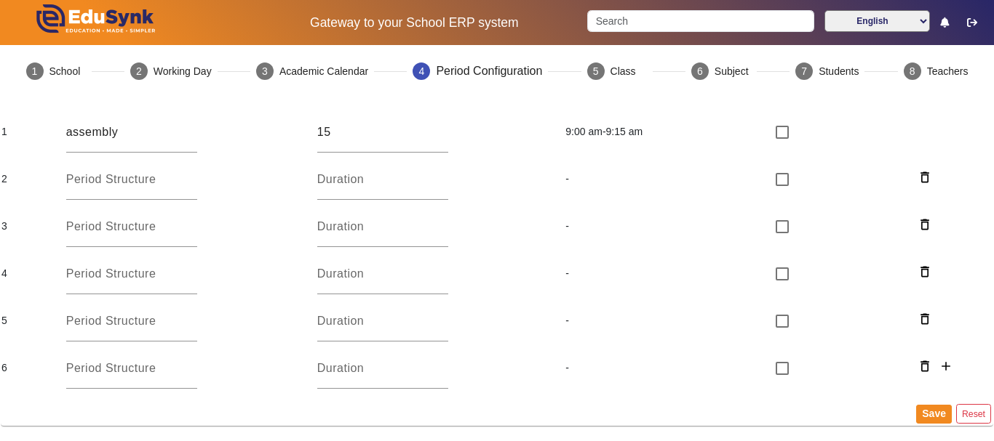
scroll to position [114, 0]
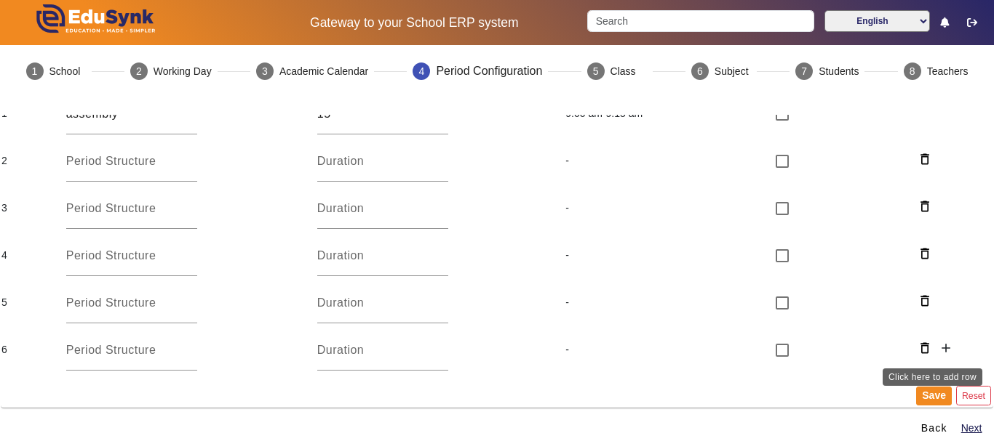
click at [938, 353] on mat-icon "add" at bounding box center [945, 348] width 15 height 15
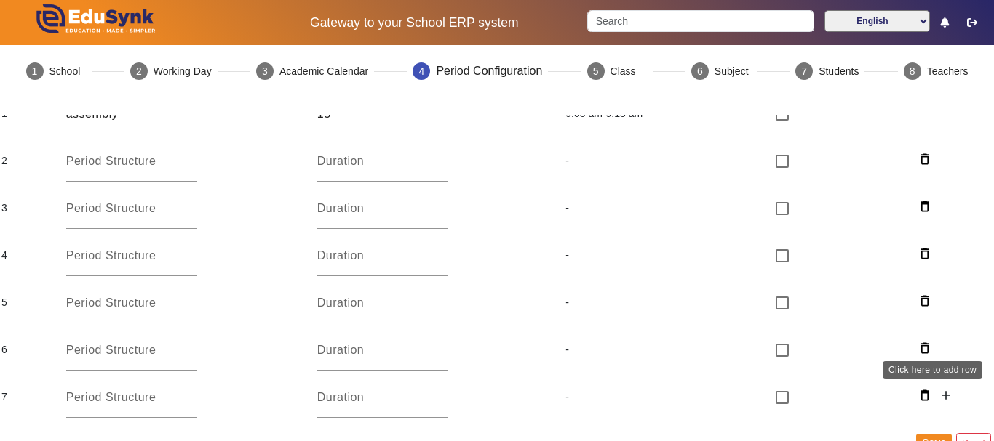
click at [938, 399] on mat-icon "add" at bounding box center [945, 395] width 15 height 15
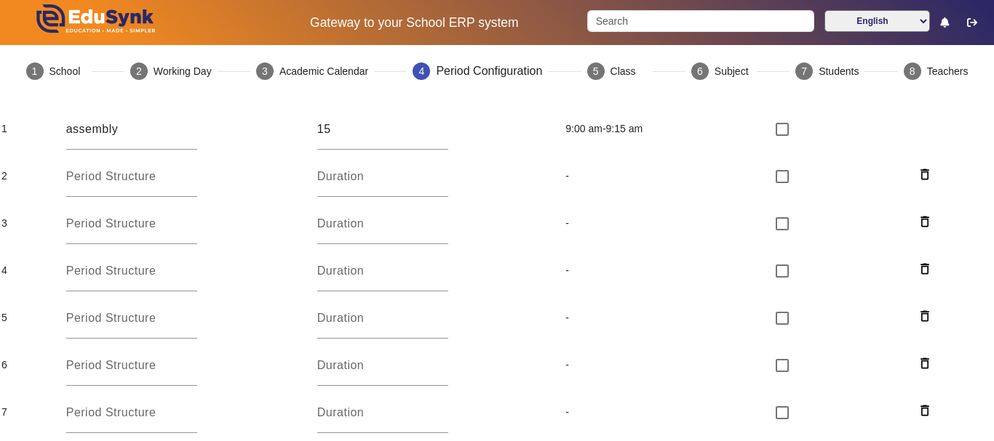
drag, startPoint x: 993, startPoint y: 288, endPoint x: 993, endPoint y: 125, distance: 162.9
click at [993, 125] on div "1 School 2 Working Day 3 Academic Calendar 4 Period Configuration 5 Class 6 Sub…" at bounding box center [497, 245] width 994 height 401
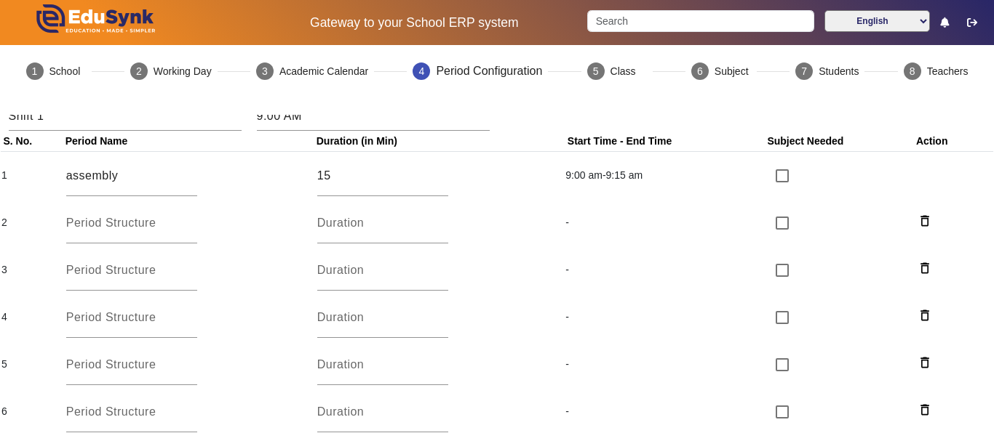
scroll to position [0, 0]
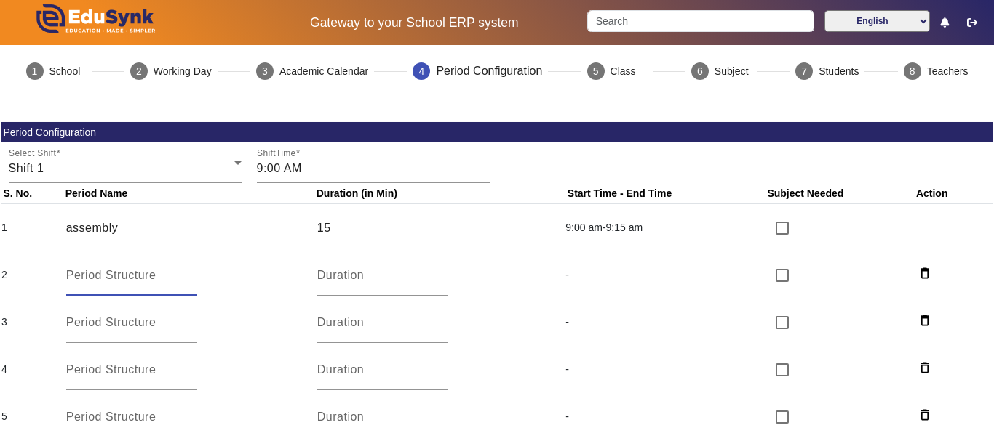
click at [160, 280] on input at bounding box center [131, 275] width 131 height 17
type input "p"
type input "zero period (physical activity)"
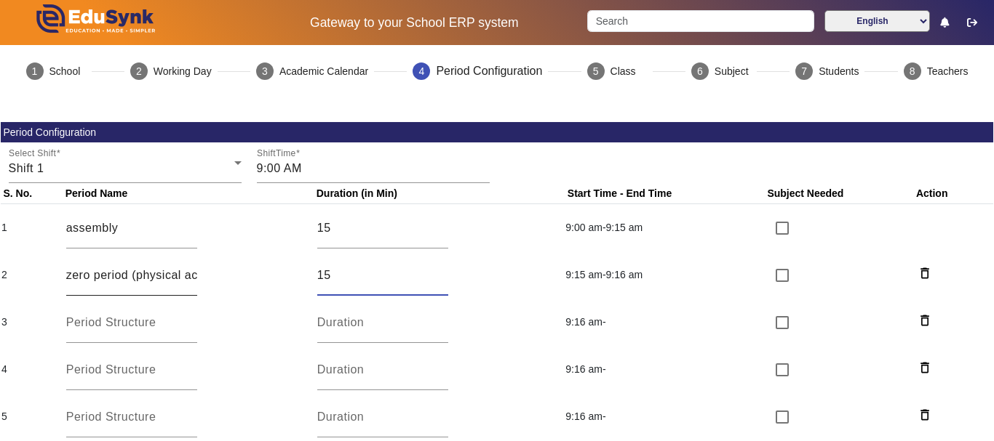
type input "15"
type input "period 1"
type input "30"
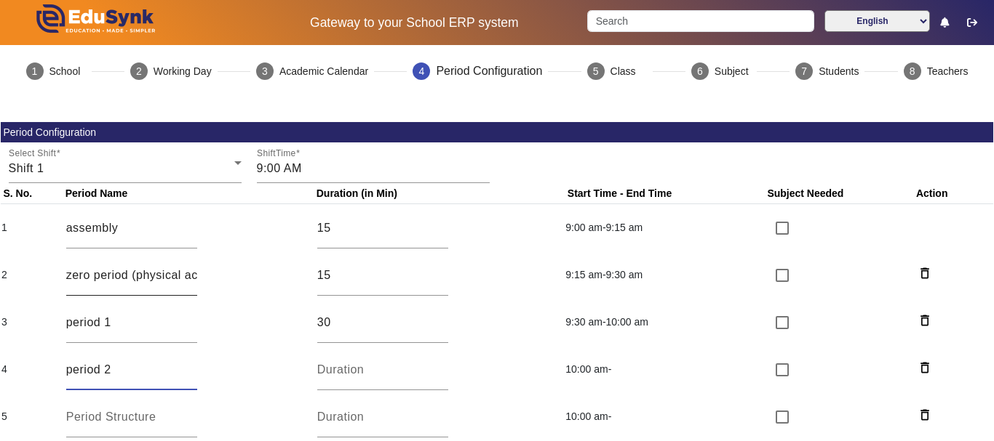
type input "period 2"
type input "30"
click at [775, 321] on input "checkbox" at bounding box center [781, 322] width 29 height 29
checkbox input "true"
click at [778, 368] on input "checkbox" at bounding box center [781, 370] width 29 height 29
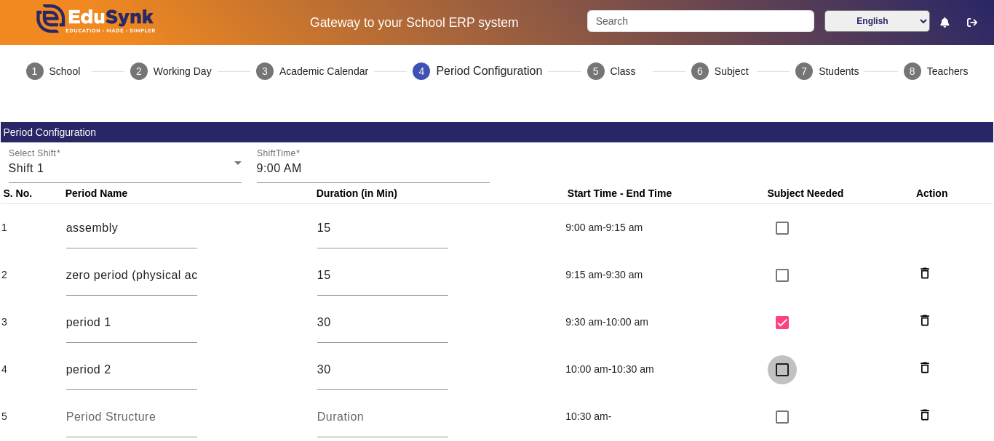
checkbox input "true"
click at [119, 422] on input at bounding box center [131, 417] width 131 height 17
type input "period 3"
type input "30"
click at [767, 403] on input "checkbox" at bounding box center [781, 417] width 29 height 29
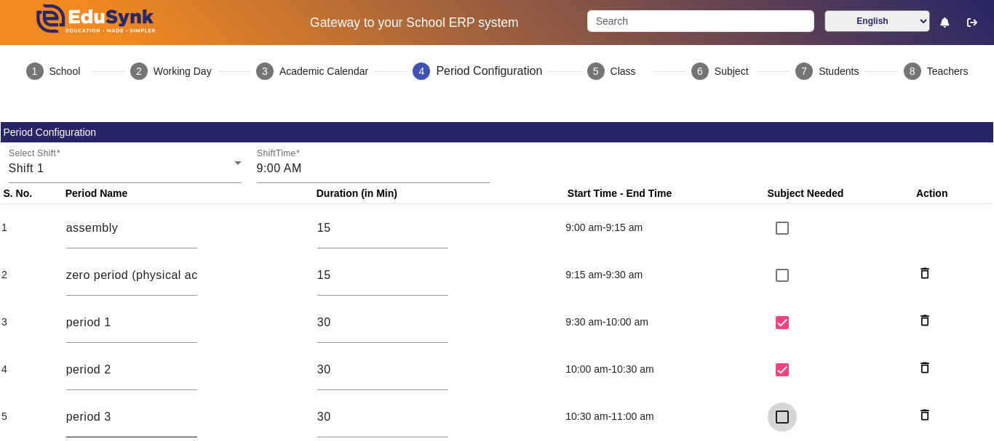
checkbox input "true"
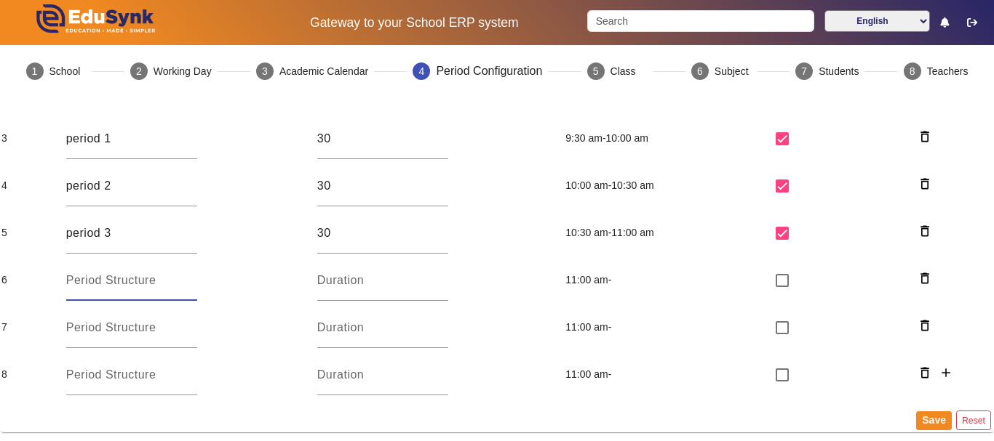
click at [145, 284] on input at bounding box center [131, 280] width 131 height 17
type input "break time"
type input "30"
type input "period 4"
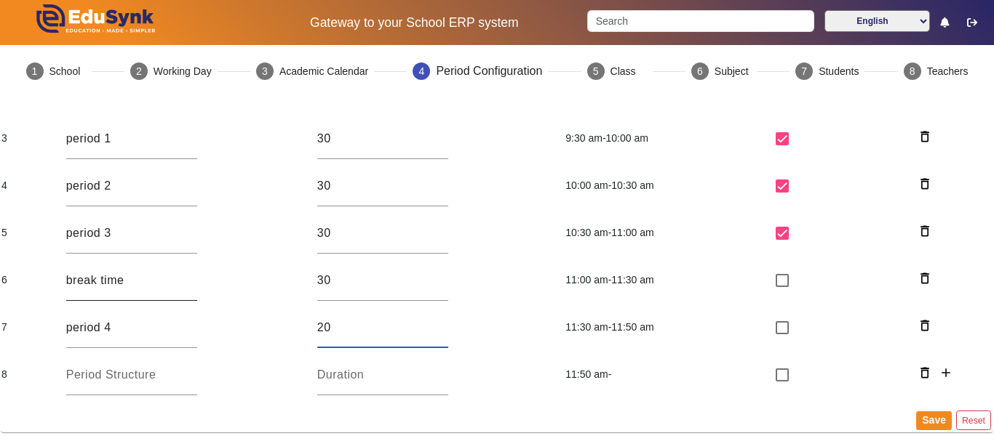
type input "20"
click at [767, 313] on input "checkbox" at bounding box center [781, 327] width 29 height 29
checkbox input "true"
type input "period 5"
type input "20"
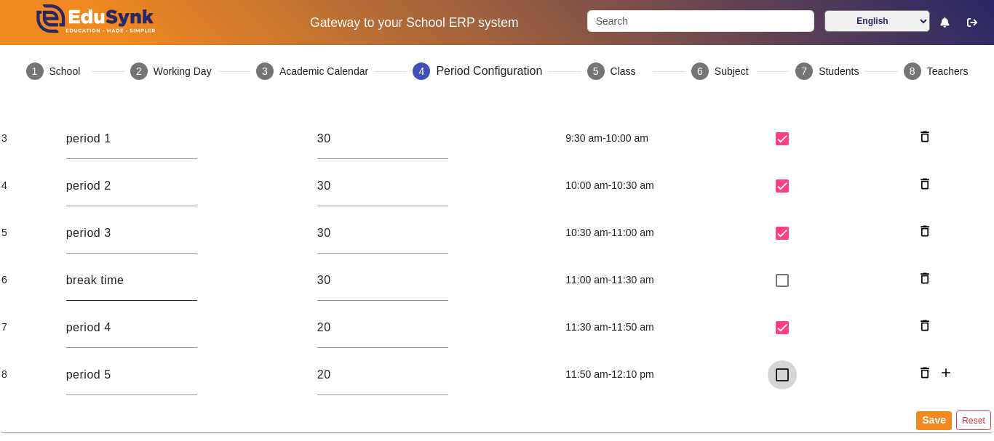
click at [767, 361] on input "checkbox" at bounding box center [781, 375] width 29 height 29
checkbox input "true"
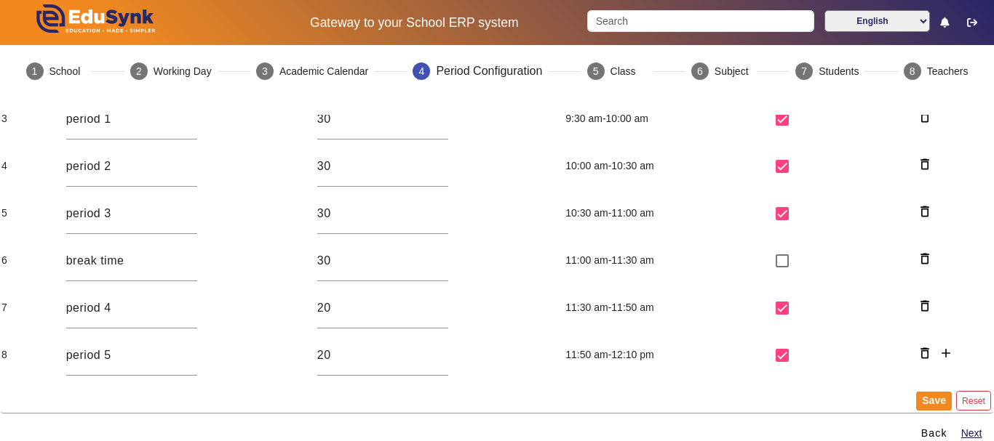
scroll to position [209, 0]
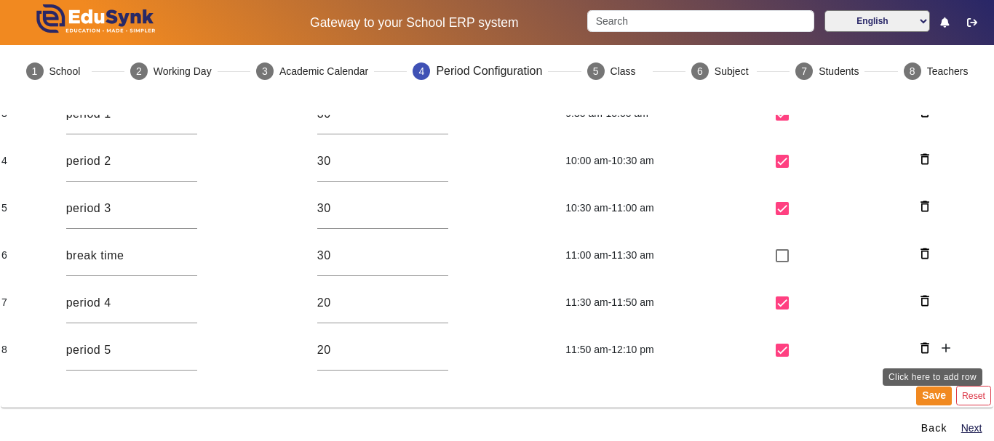
click at [940, 342] on mat-icon "add" at bounding box center [945, 348] width 15 height 15
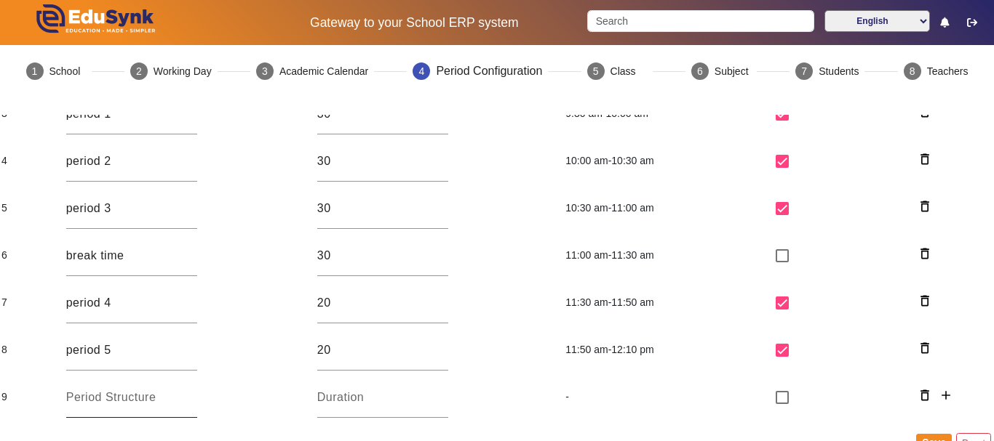
click at [145, 398] on input at bounding box center [131, 397] width 131 height 17
type input "period 6"
type input "10"
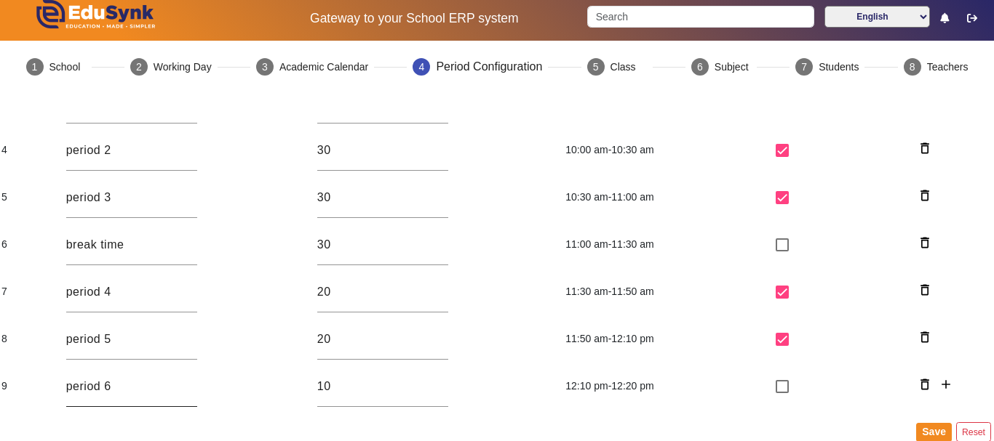
click at [150, 386] on input "period 6" at bounding box center [131, 386] width 131 height 17
type input "period 6(revision and dispersal prayer)"
click at [924, 428] on button "Save" at bounding box center [934, 432] width 36 height 19
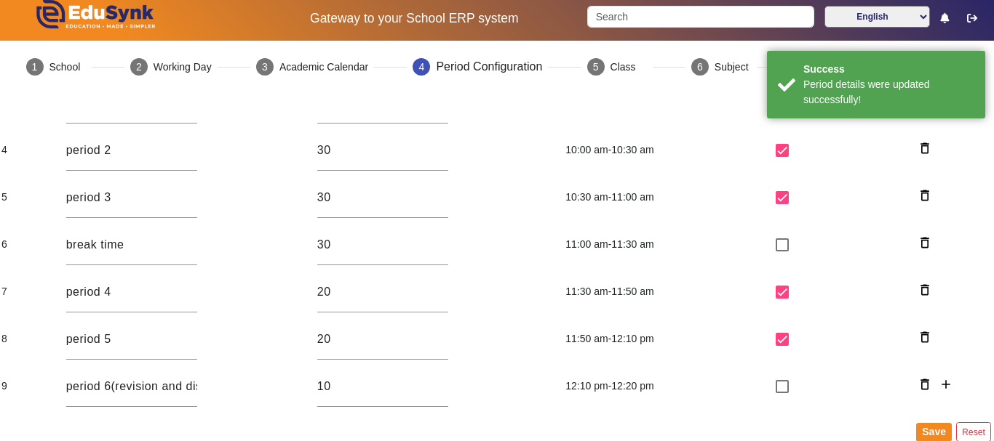
scroll to position [256, 0]
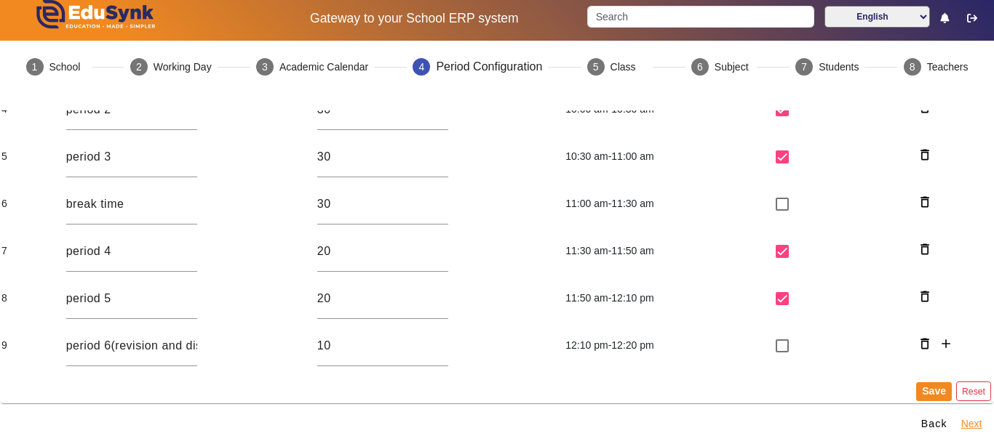
click at [960, 418] on button "Next" at bounding box center [971, 424] width 24 height 18
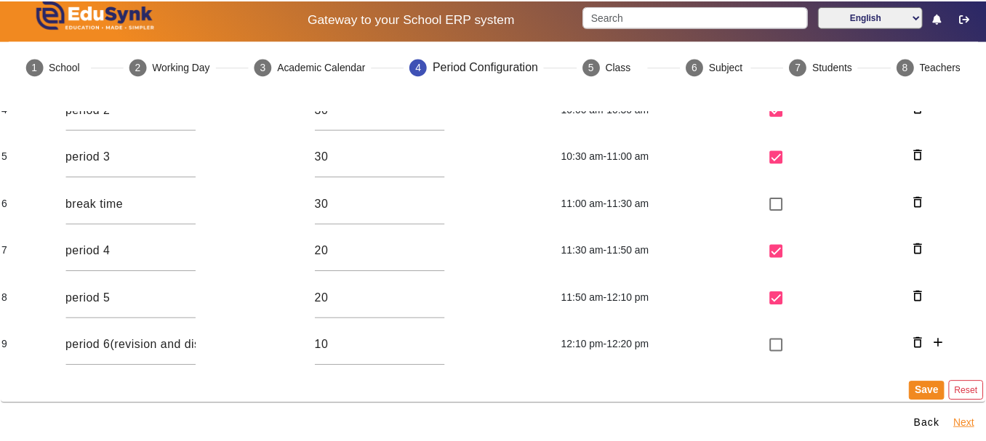
scroll to position [0, 0]
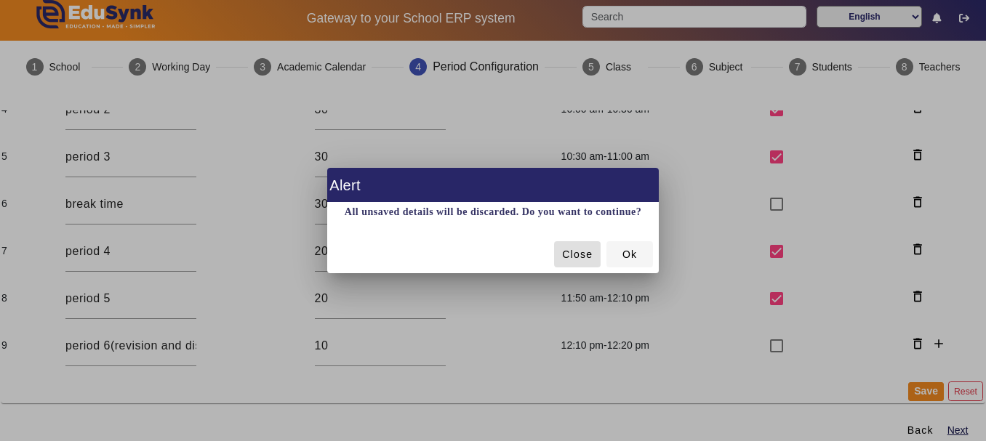
click at [620, 257] on span at bounding box center [630, 254] width 47 height 35
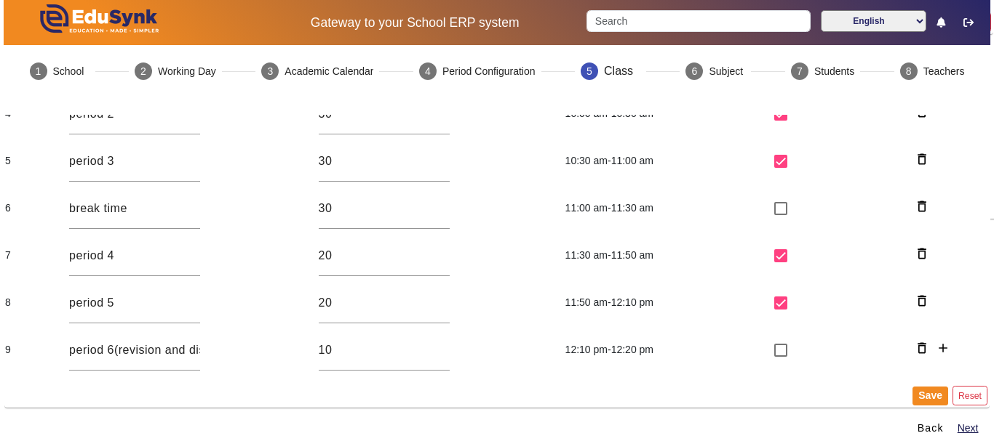
scroll to position [4, 0]
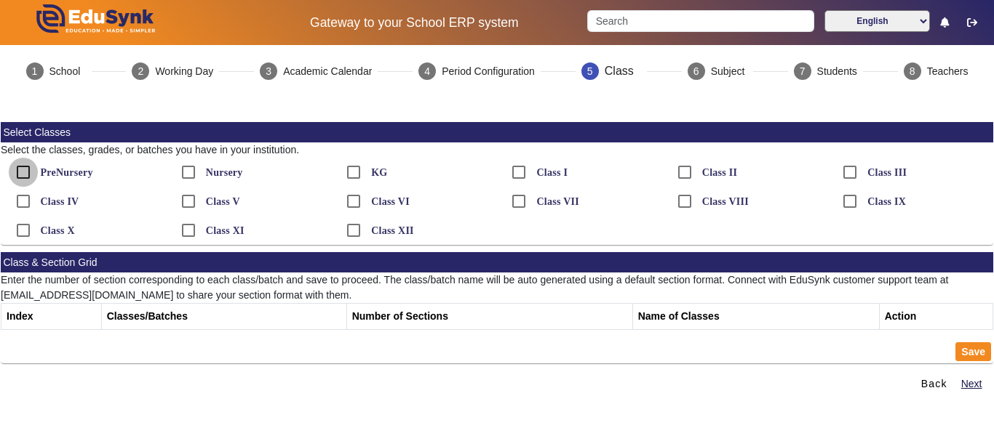
click at [21, 166] on input "PreNursery" at bounding box center [23, 172] width 29 height 29
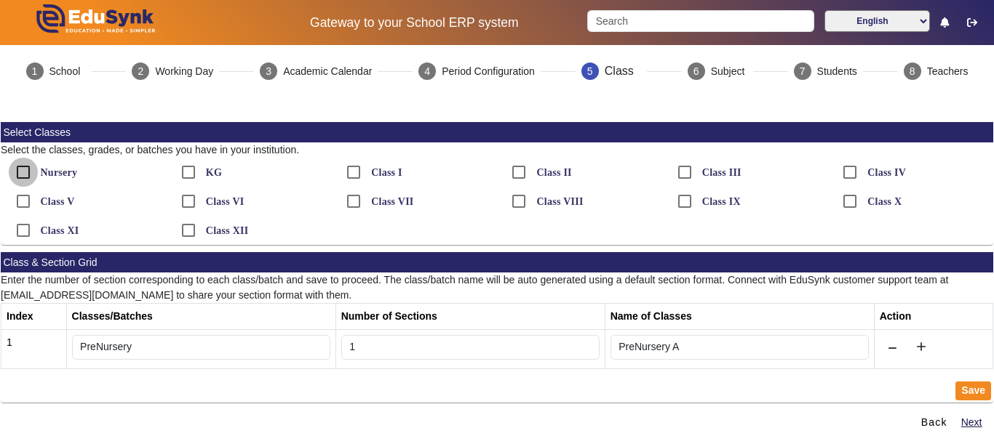
click at [27, 173] on input "Nursery" at bounding box center [23, 172] width 29 height 29
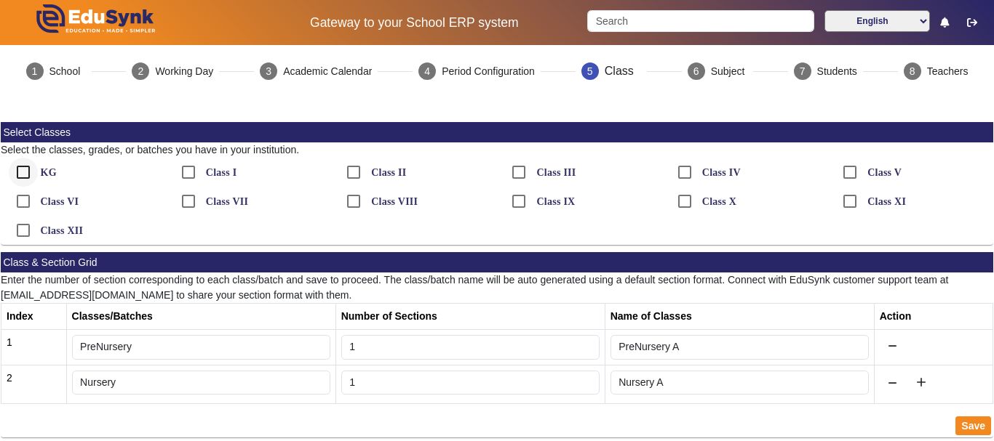
click at [40, 167] on div at bounding box center [23, 172] width 35 height 35
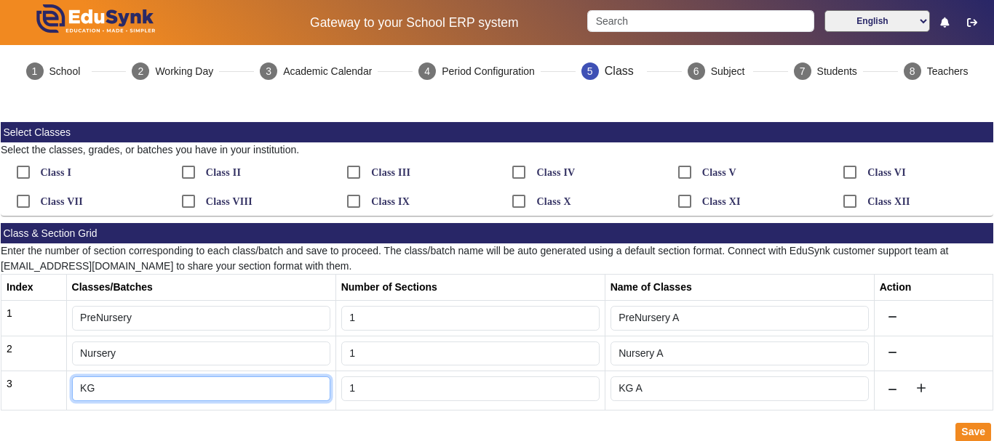
click at [132, 393] on input "KG" at bounding box center [201, 389] width 258 height 25
type input "LKG"
click at [347, 421] on div "Save" at bounding box center [497, 432] width 992 height 23
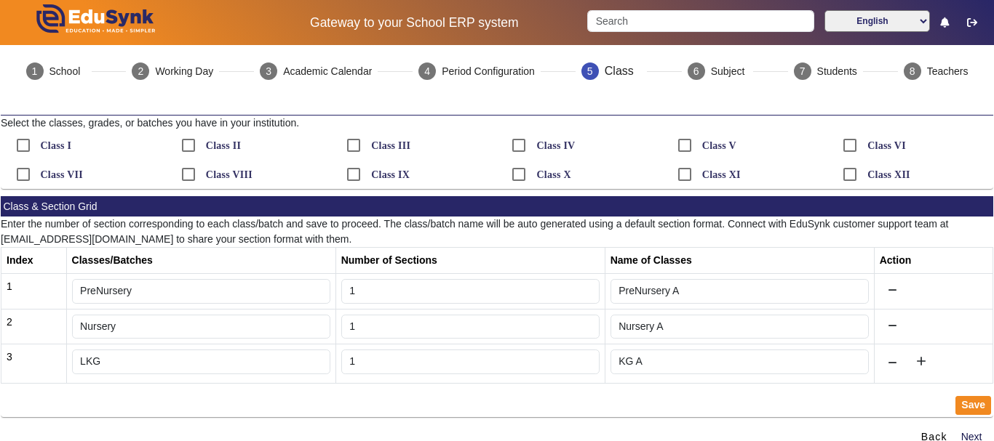
scroll to position [31, 0]
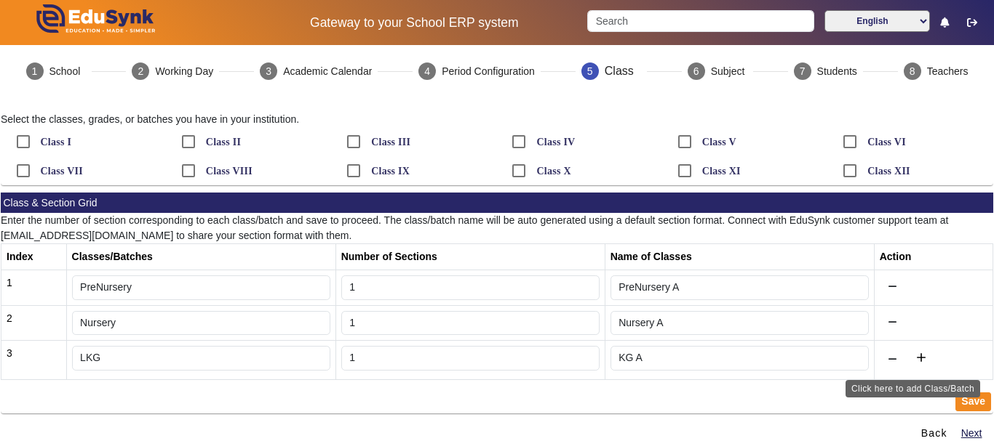
click at [914, 359] on mat-icon "add" at bounding box center [921, 358] width 15 height 15
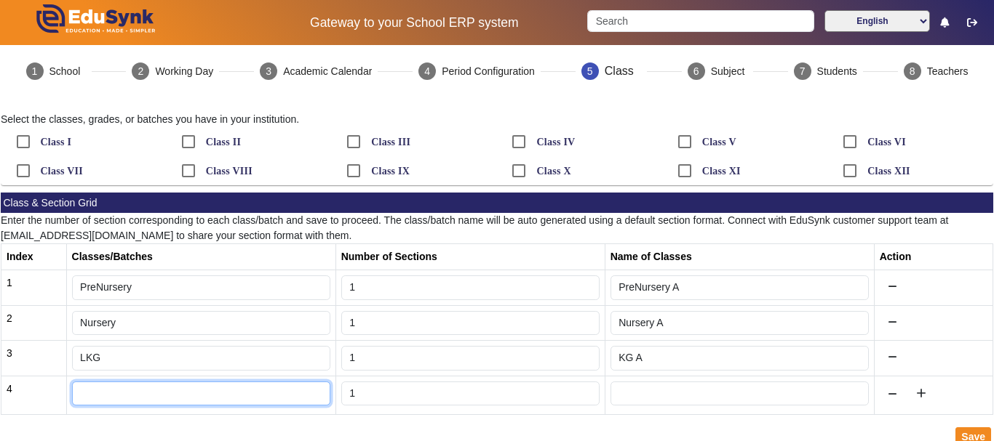
click at [131, 402] on input "text" at bounding box center [201, 394] width 258 height 25
type input "UKG"
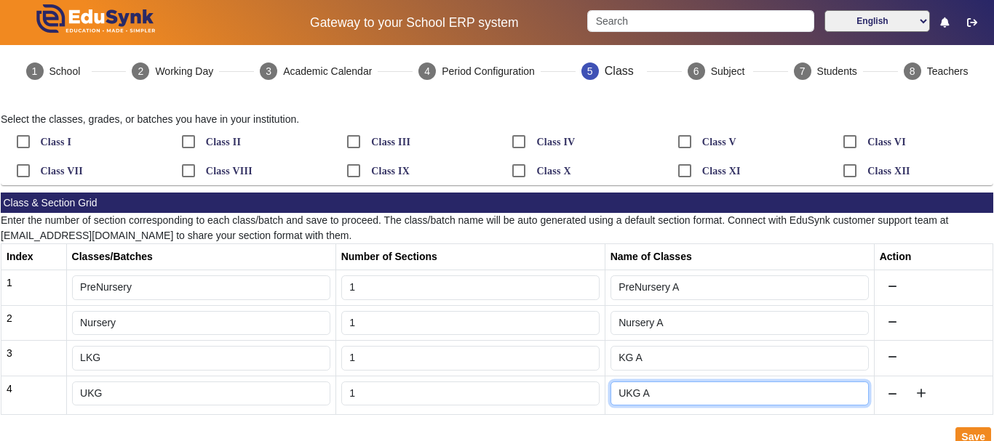
type input "UKG A"
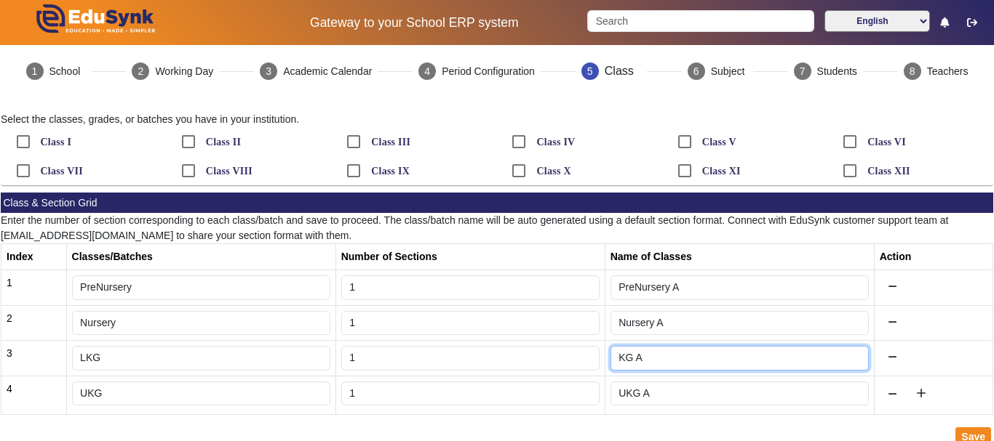
click at [616, 356] on input "KG A" at bounding box center [739, 358] width 258 height 25
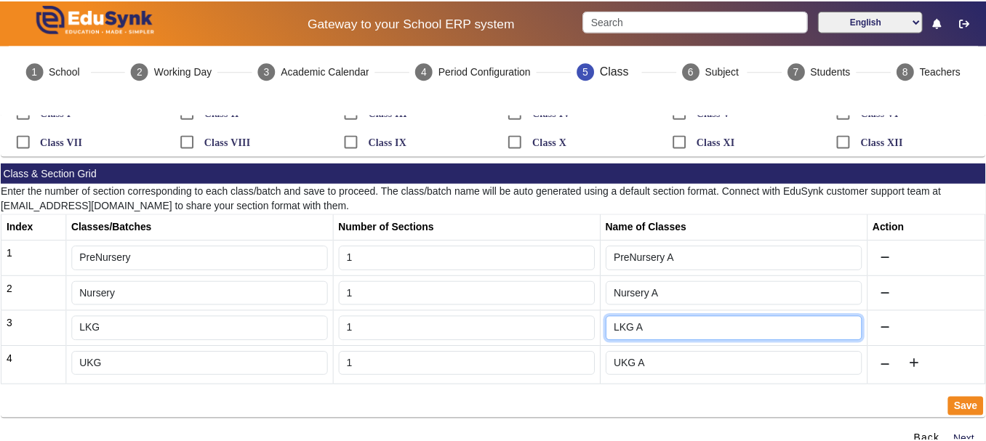
scroll to position [71, 0]
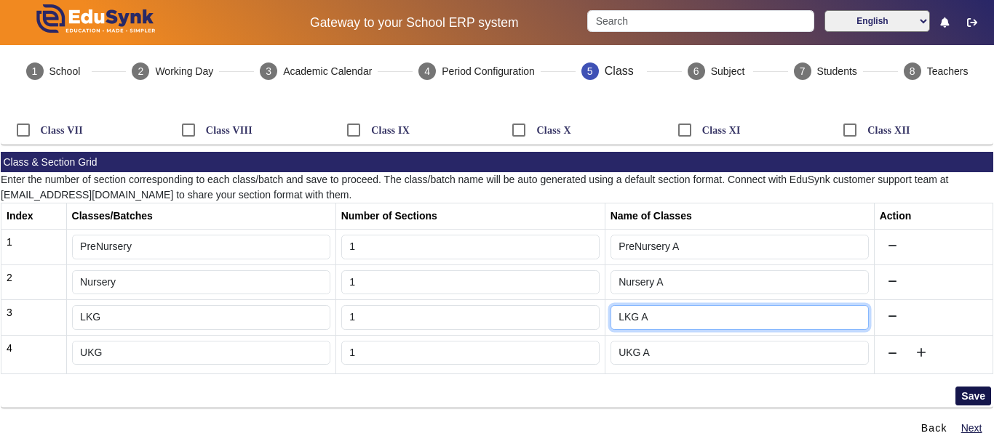
type input "LKG A"
click at [972, 396] on button "Save" at bounding box center [973, 396] width 36 height 19
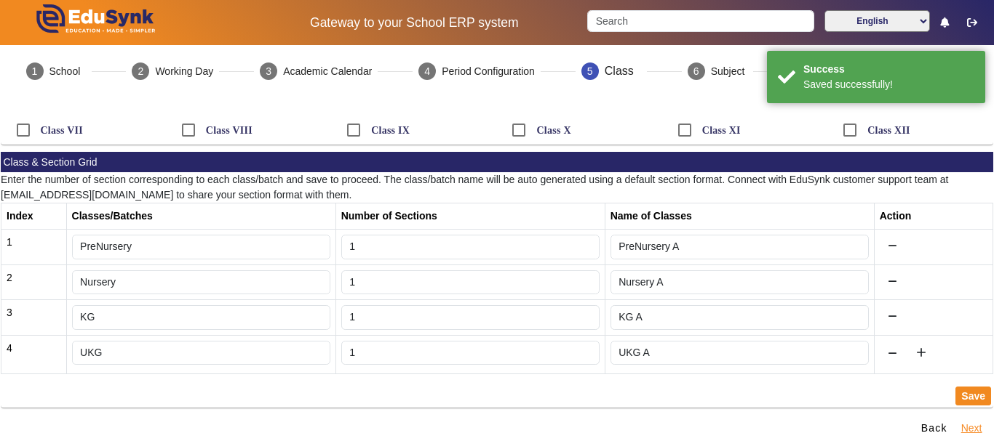
click at [962, 423] on button "Next" at bounding box center [971, 429] width 24 height 18
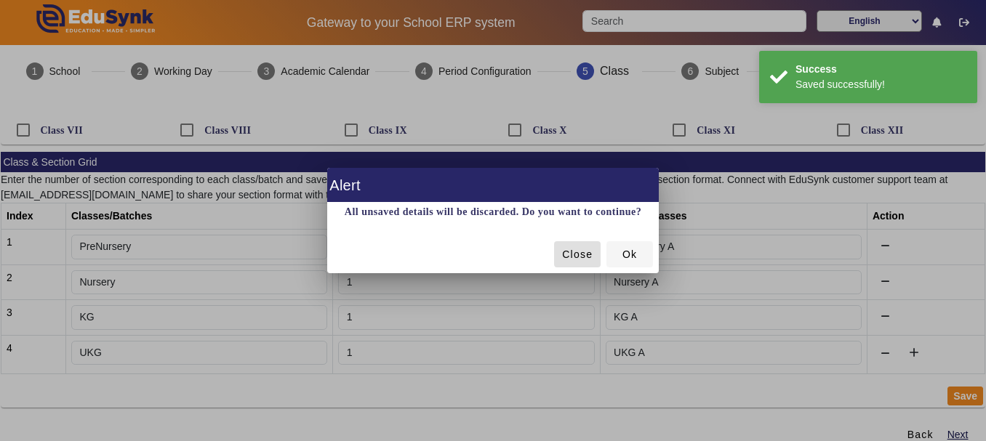
click at [631, 252] on span "Ok" at bounding box center [630, 254] width 15 height 15
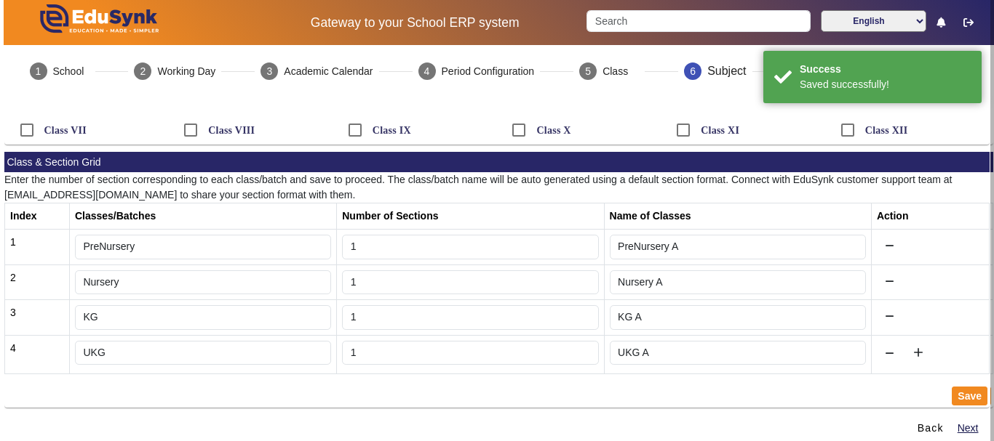
scroll to position [3, 0]
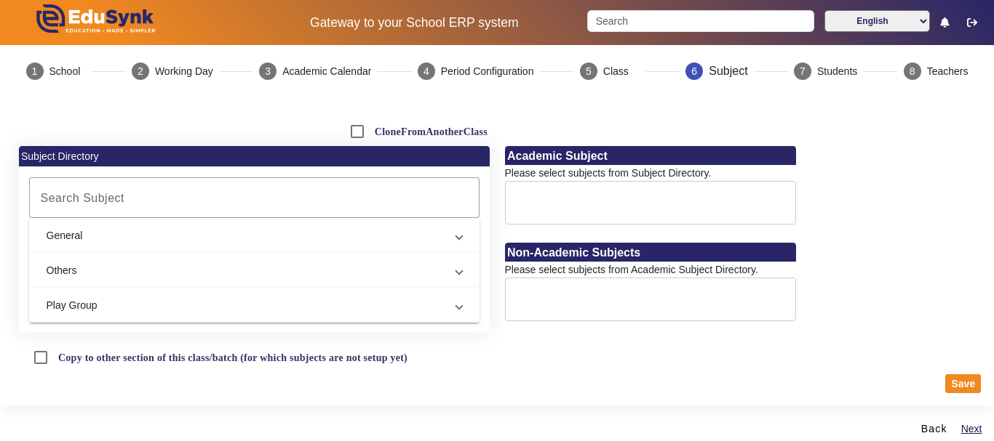
scroll to position [78, 0]
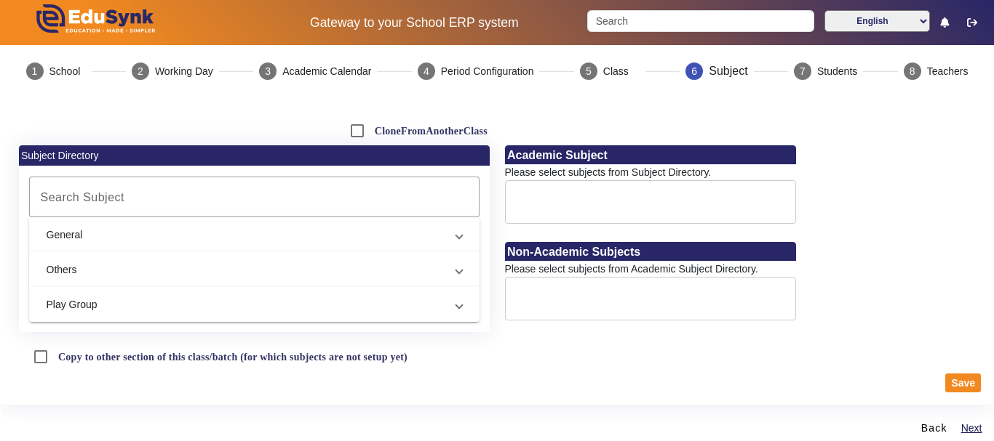
click at [464, 299] on mat-expansion-panel-header "Play Group" at bounding box center [254, 304] width 450 height 35
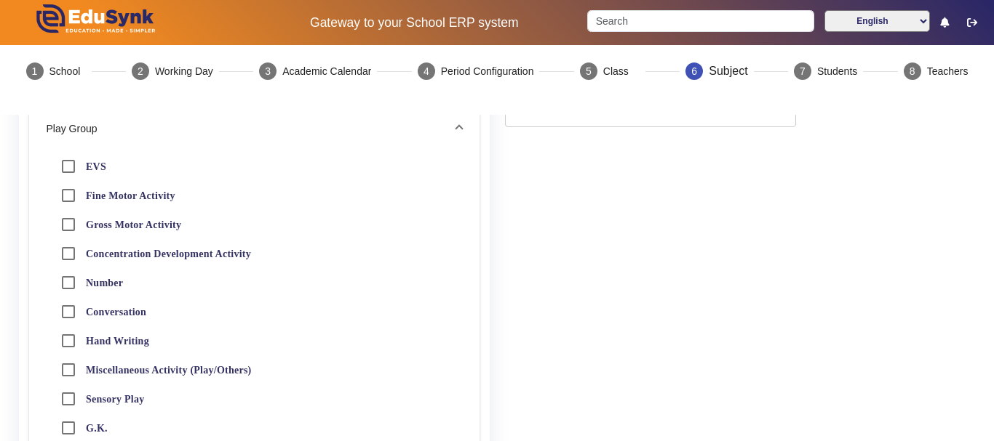
scroll to position [296, 0]
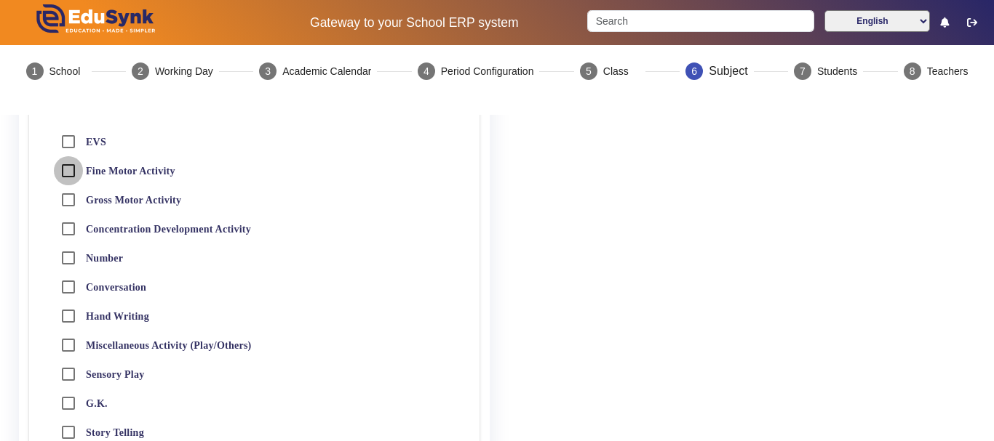
click at [68, 174] on input "Fine Motor Activity" at bounding box center [68, 170] width 29 height 29
checkbox input "true"
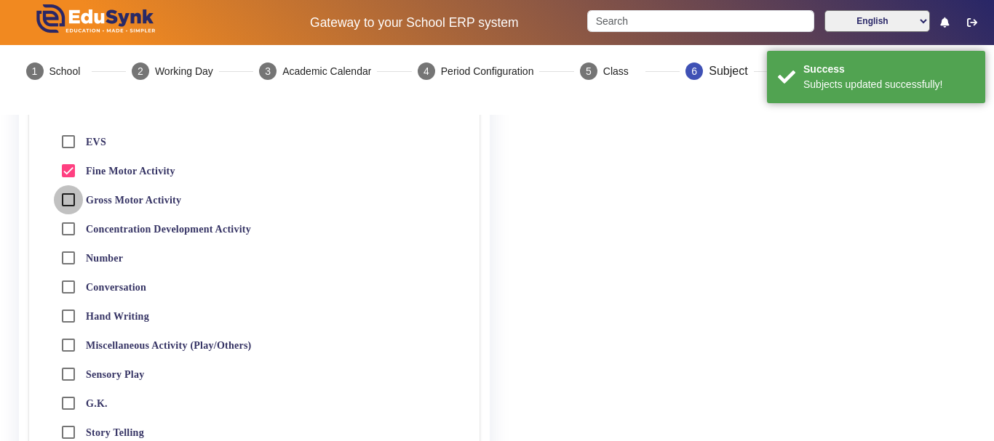
click at [71, 201] on input "Gross Motor Activity" at bounding box center [68, 199] width 29 height 29
checkbox input "true"
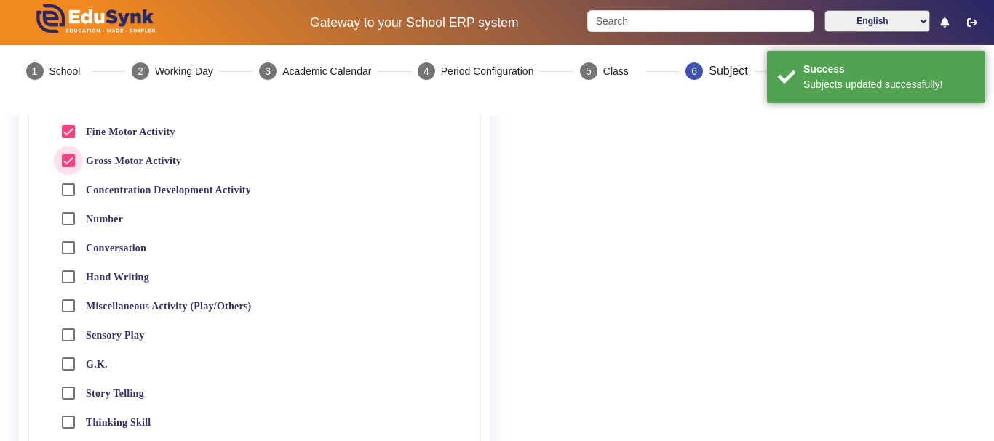
scroll to position [369, 0]
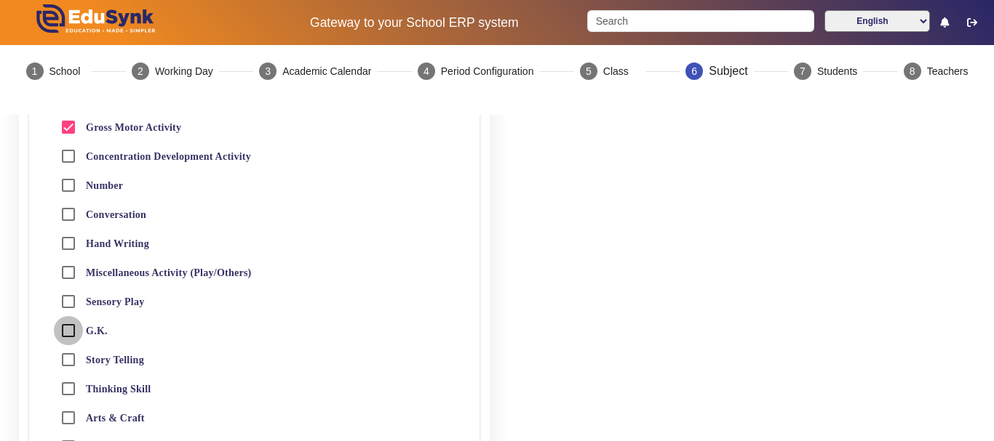
click at [70, 329] on input "G.K." at bounding box center [68, 330] width 29 height 29
checkbox input "true"
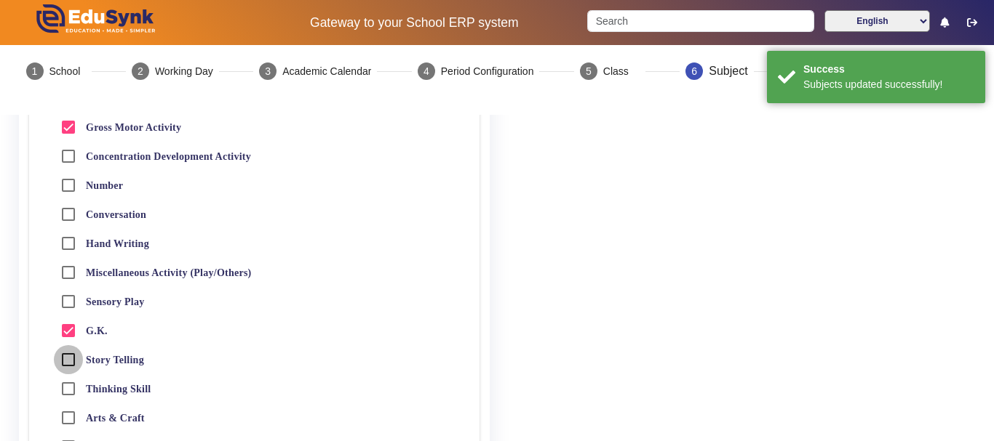
click at [65, 362] on input "Story Telling" at bounding box center [68, 359] width 29 height 29
checkbox input "true"
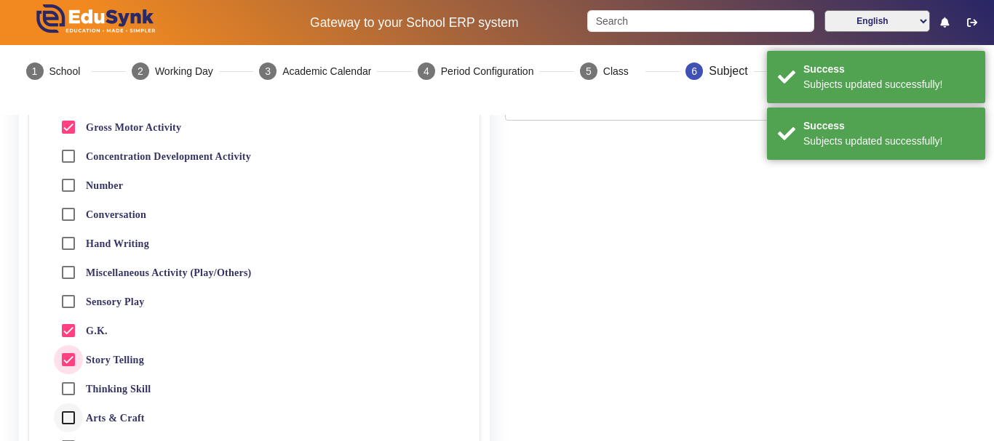
scroll to position [441, 0]
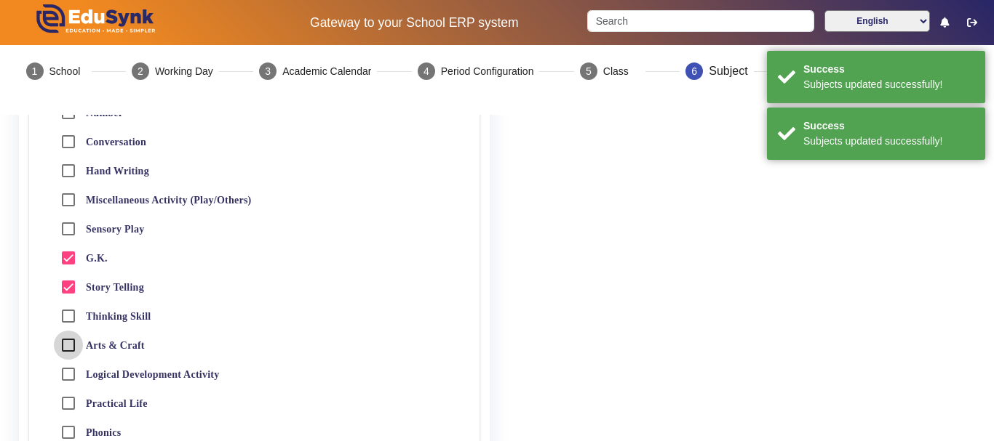
click at [65, 348] on input "Arts & Craft" at bounding box center [68, 345] width 29 height 29
checkbox input "true"
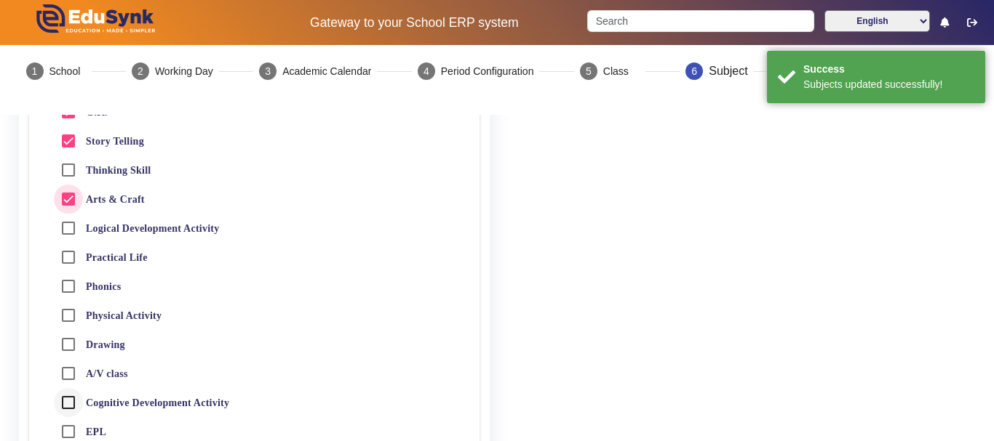
scroll to position [587, 0]
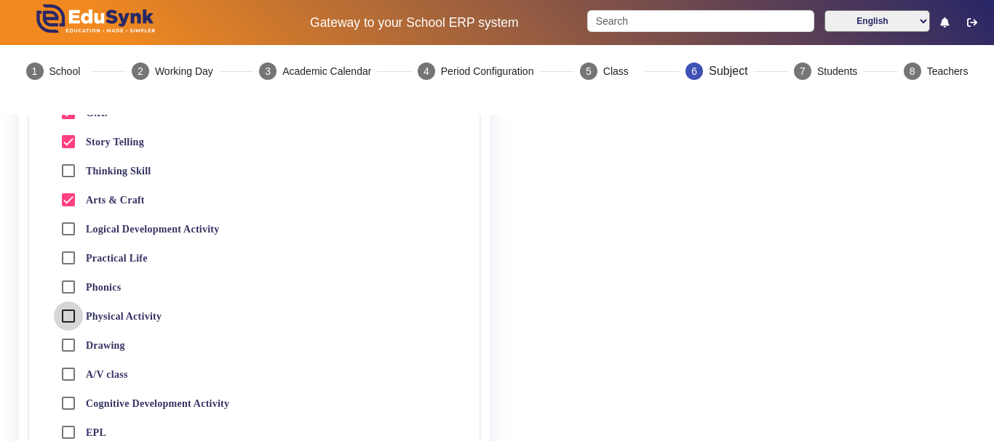
click at [70, 311] on input "Physical Activity" at bounding box center [68, 316] width 29 height 29
checkbox input "true"
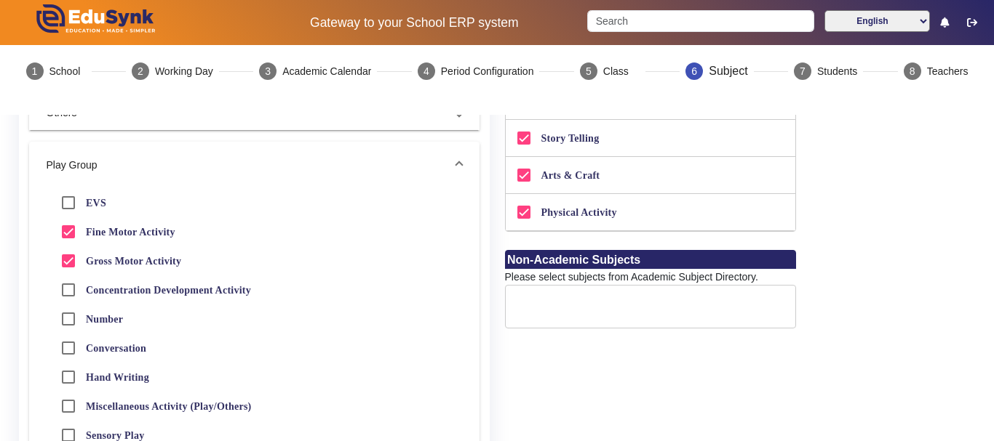
scroll to position [296, 0]
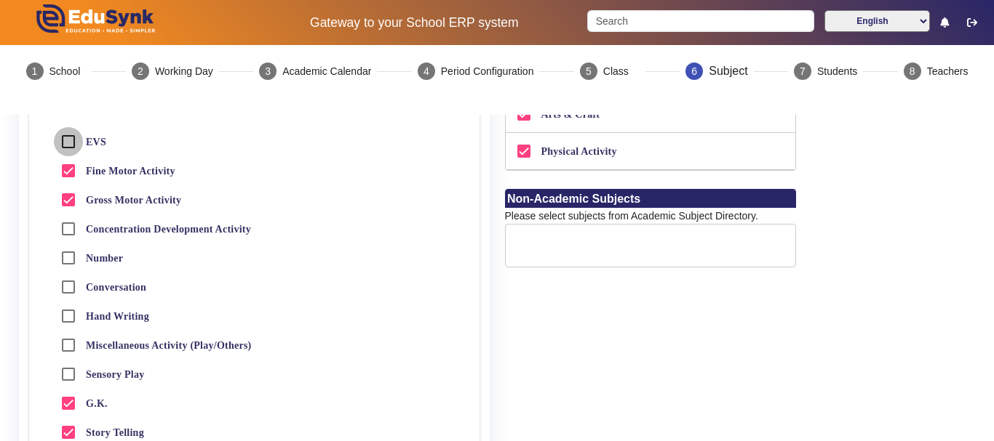
click at [71, 140] on input "EVS" at bounding box center [68, 141] width 29 height 29
checkbox input "true"
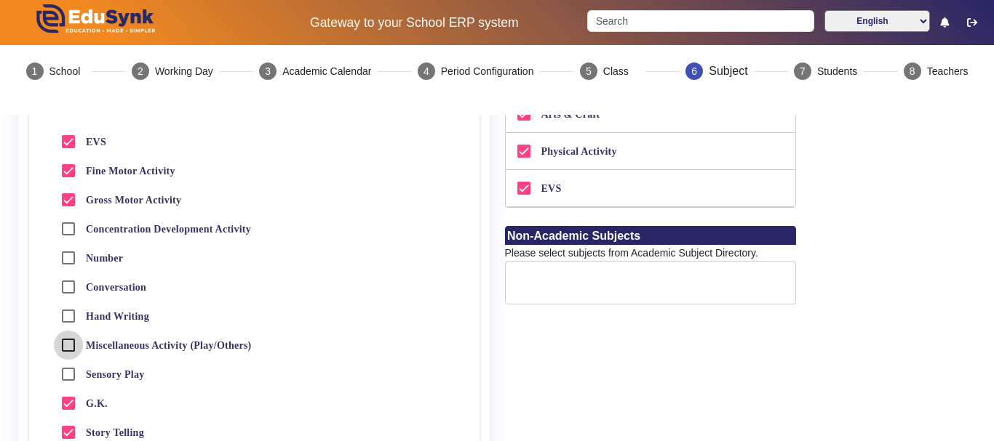
drag, startPoint x: 79, startPoint y: 321, endPoint x: 64, endPoint y: 343, distance: 27.2
click at [64, 343] on input "Miscellaneous Activity (Play/Others)" at bounding box center [68, 345] width 29 height 29
checkbox input "true"
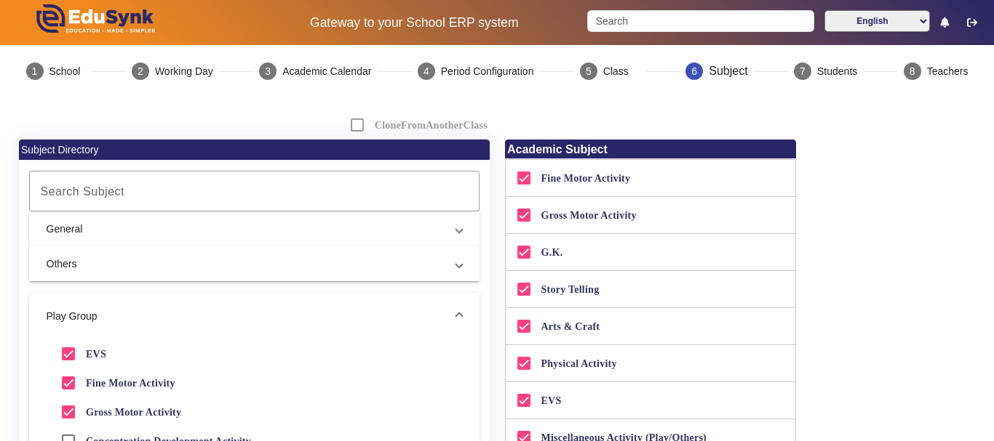
scroll to position [67, 0]
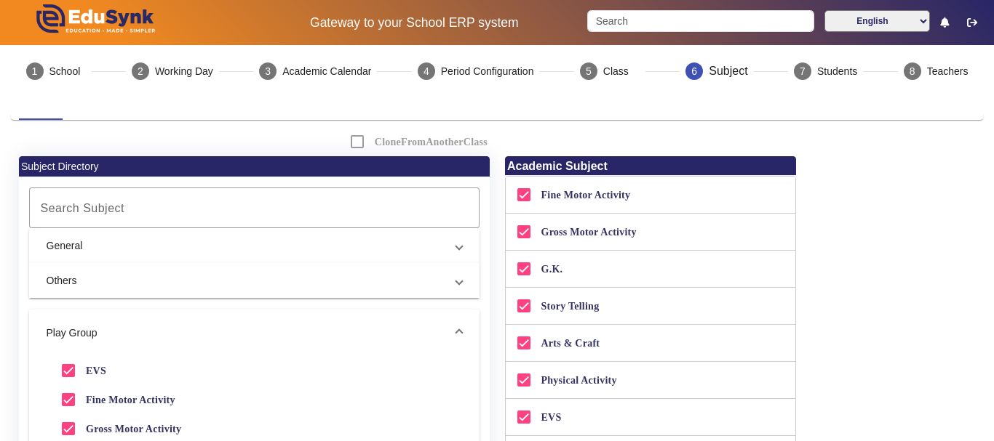
click at [456, 284] on span at bounding box center [459, 280] width 6 height 15
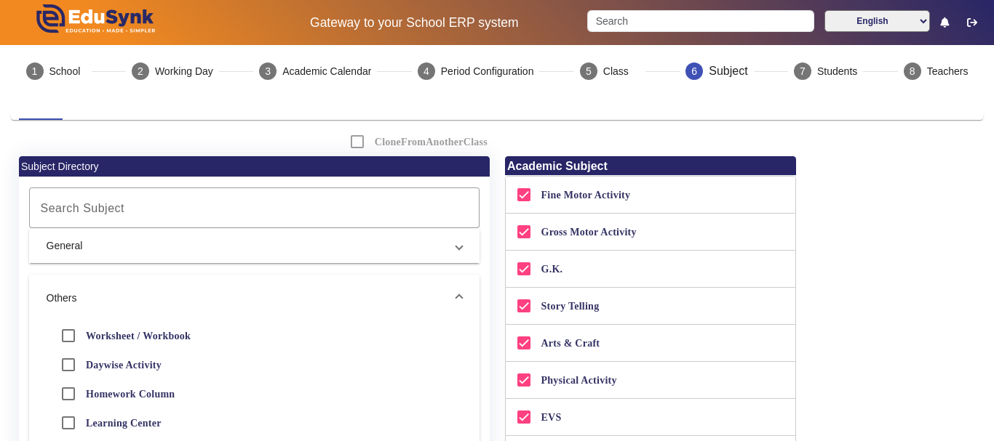
click at [443, 249] on span "General" at bounding box center [251, 246] width 409 height 15
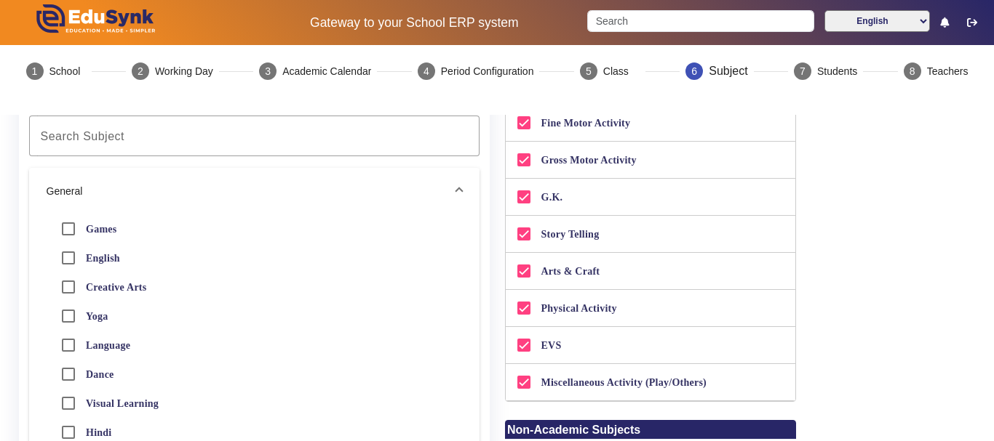
scroll to position [145, 0]
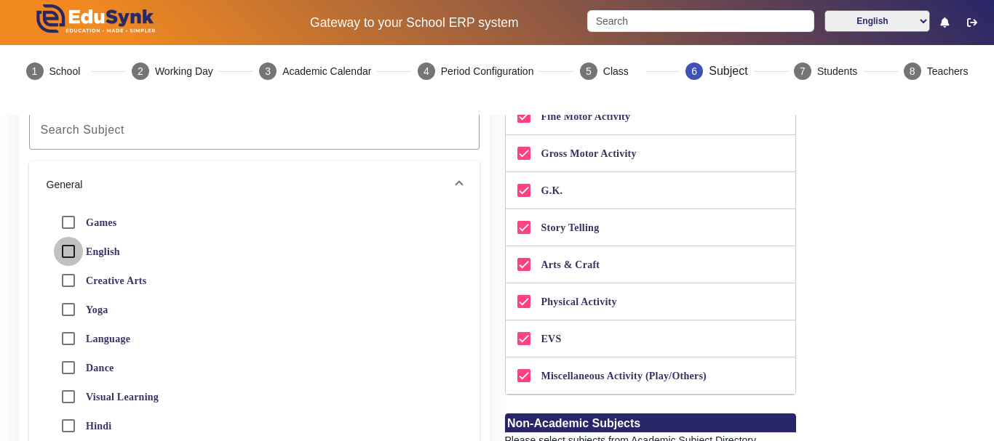
click at [71, 247] on input "English" at bounding box center [68, 251] width 29 height 29
checkbox input "true"
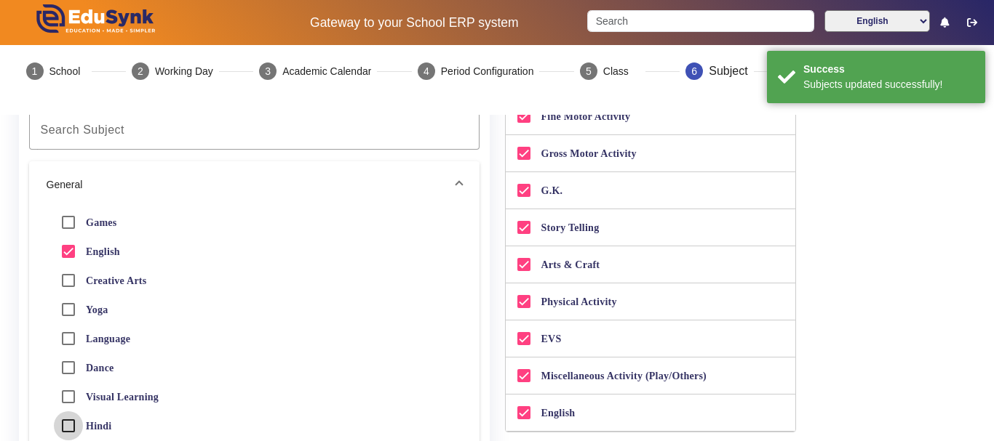
click at [70, 421] on input "Hindi" at bounding box center [68, 426] width 29 height 29
checkbox input "true"
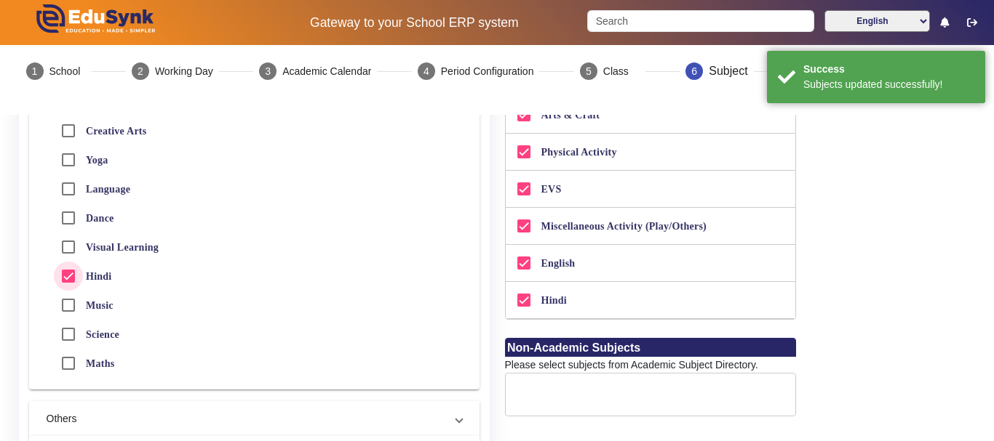
scroll to position [364, 0]
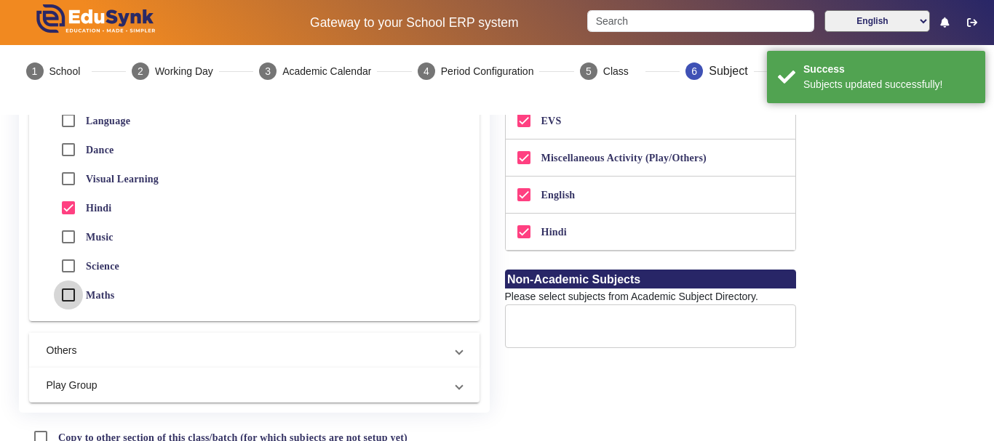
click at [63, 295] on input "Maths" at bounding box center [68, 295] width 29 height 29
checkbox input "true"
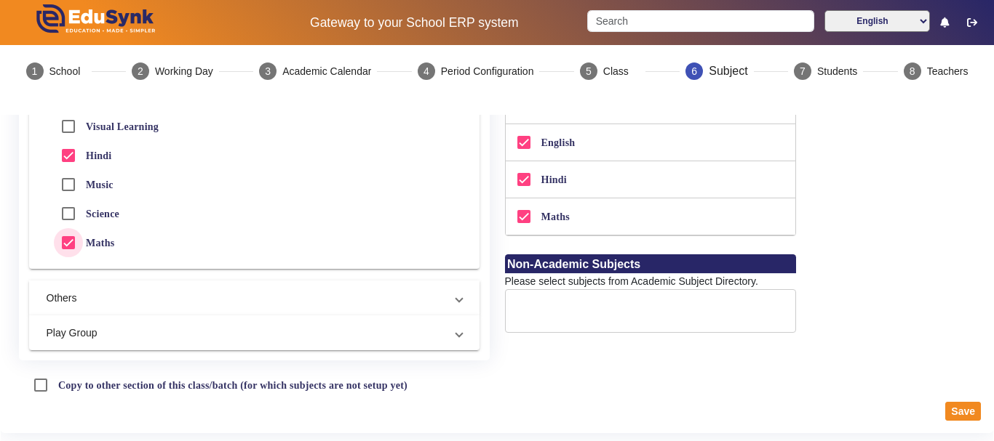
scroll to position [444, 0]
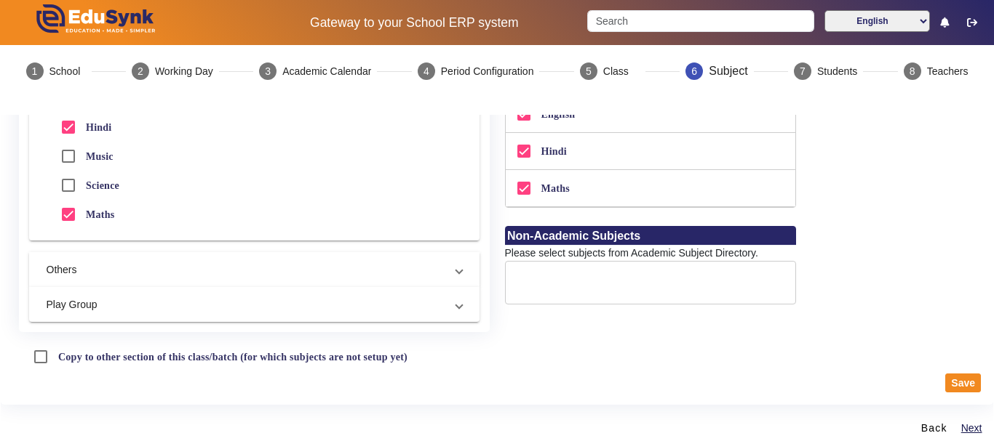
click at [666, 272] on div at bounding box center [650, 283] width 291 height 44
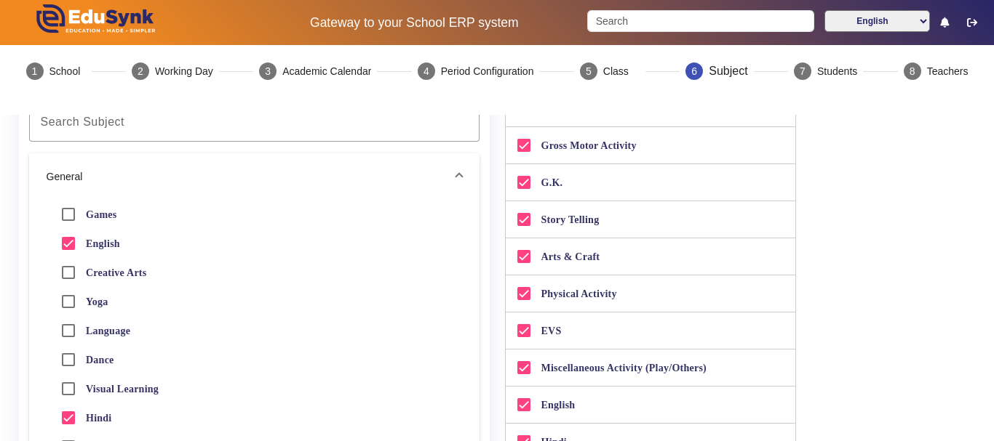
scroll to position [81, 0]
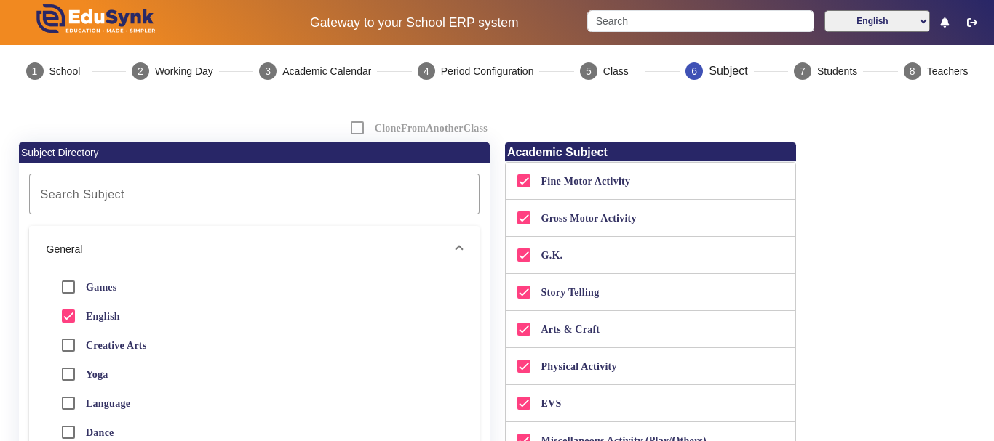
click at [450, 246] on span "General" at bounding box center [251, 249] width 409 height 15
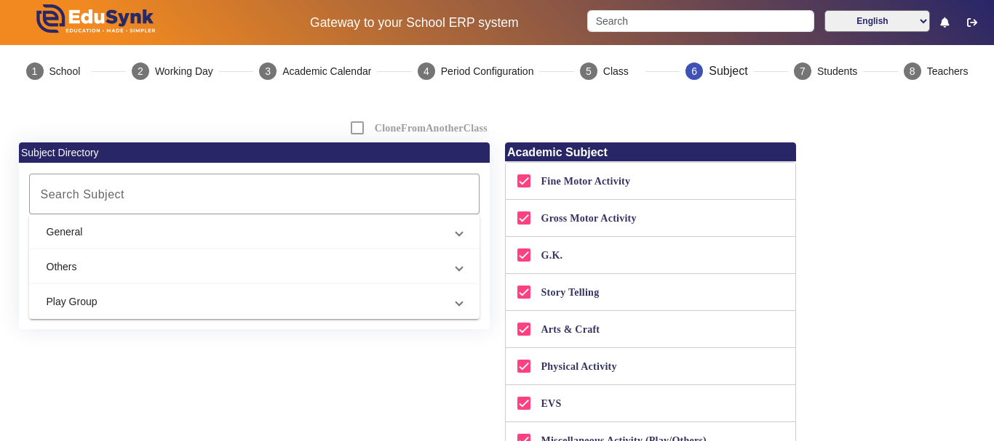
click at [450, 246] on mat-expansion-panel-header "General" at bounding box center [254, 232] width 450 height 35
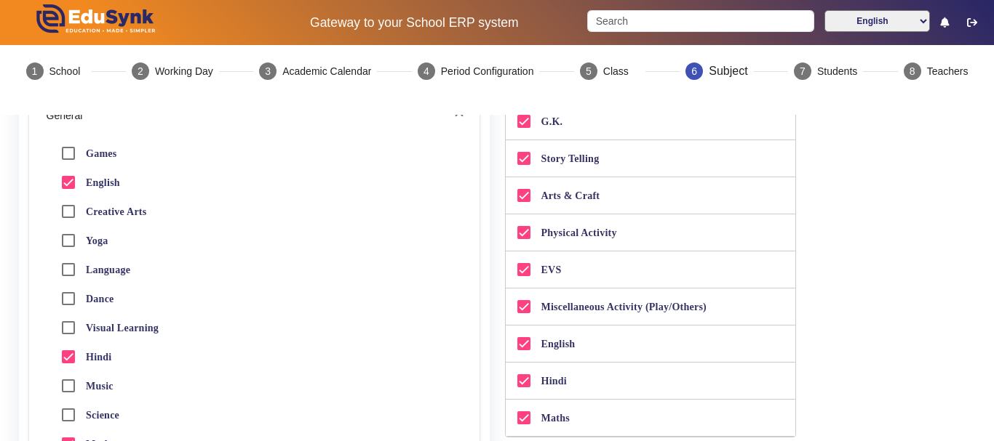
scroll to position [226, 0]
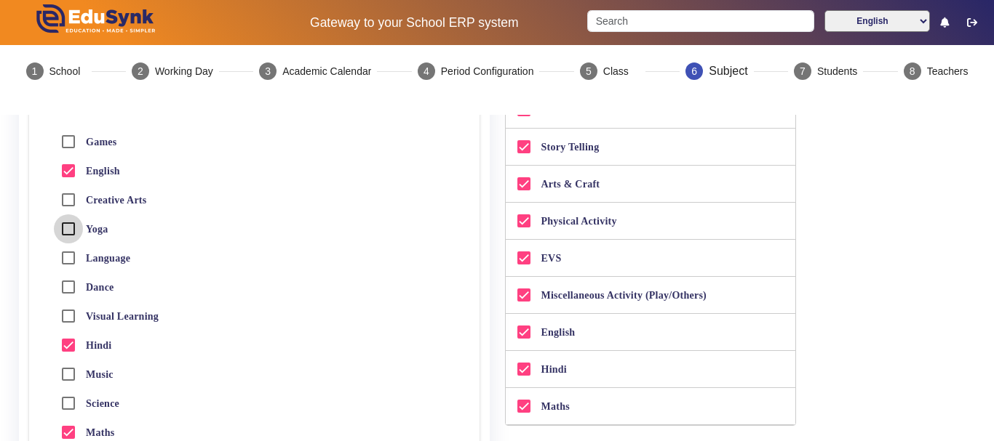
click at [71, 225] on input "Yoga" at bounding box center [68, 229] width 29 height 29
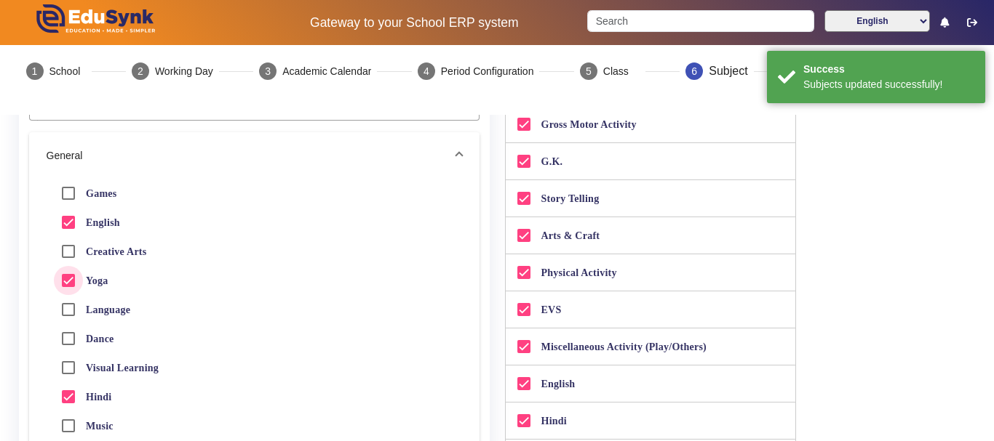
scroll to position [171, 0]
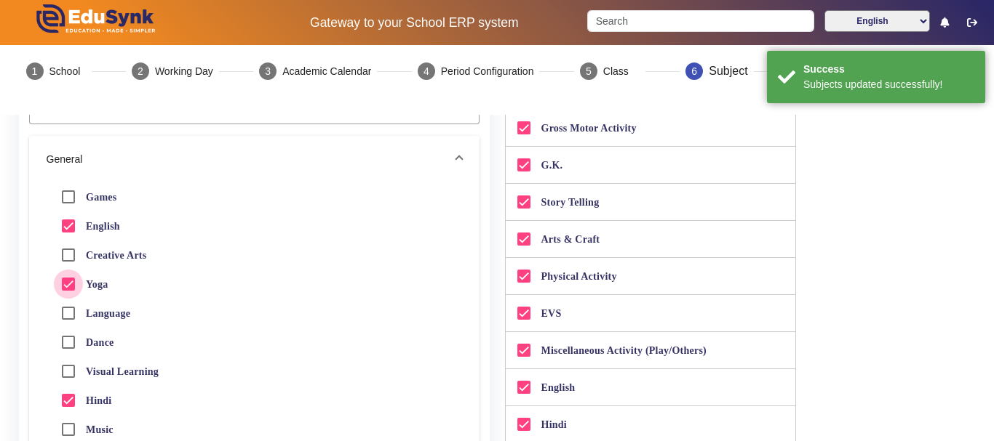
click at [72, 276] on input "Yoga" at bounding box center [68, 284] width 29 height 29
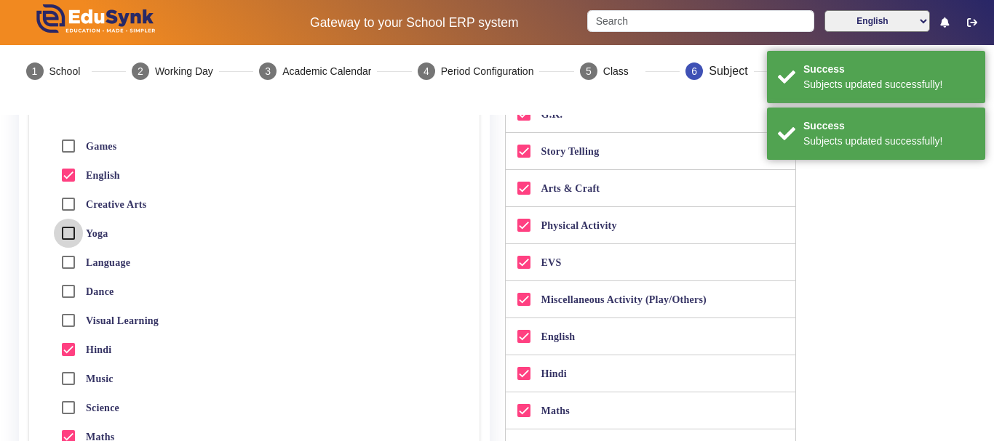
scroll to position [244, 0]
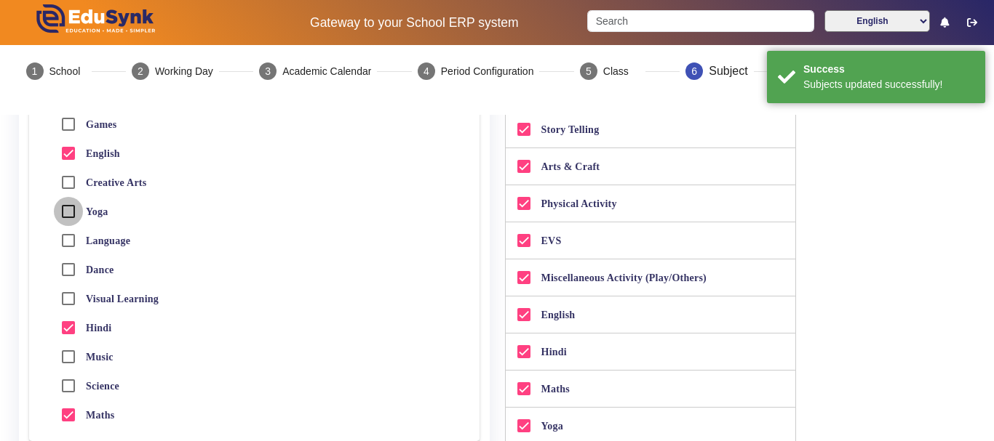
click at [71, 209] on input "Yoga" at bounding box center [68, 211] width 29 height 29
checkbox input "true"
click at [68, 271] on input "Dance" at bounding box center [68, 269] width 29 height 29
checkbox input "true"
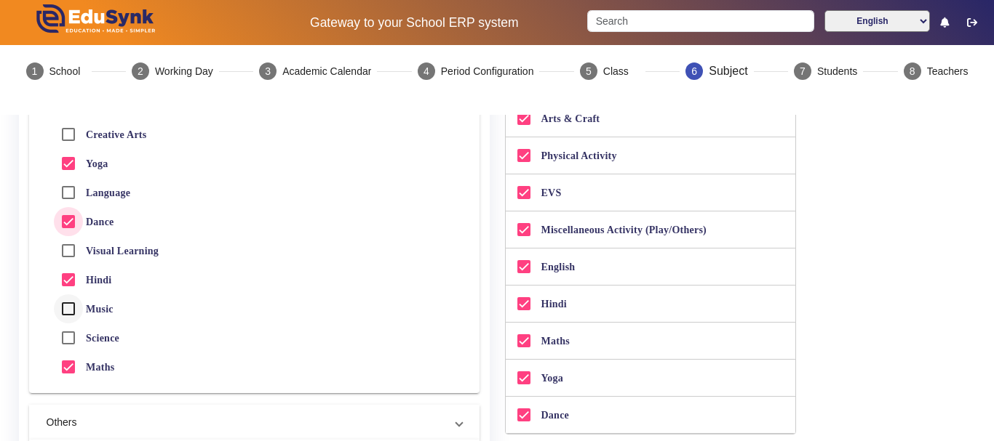
scroll to position [316, 0]
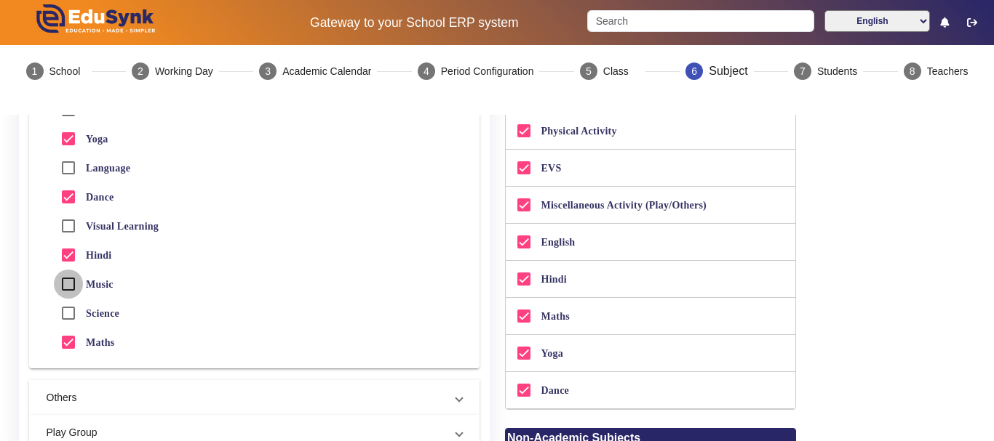
click at [71, 283] on input "Music" at bounding box center [68, 284] width 29 height 29
checkbox input "true"
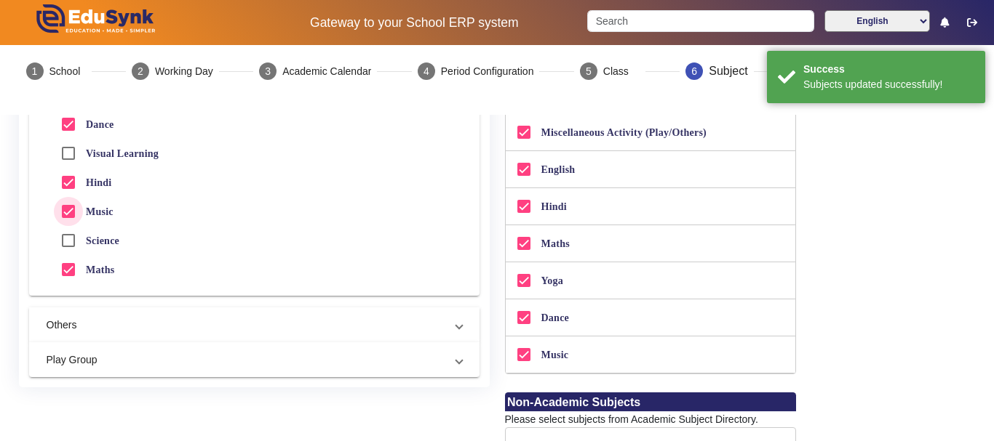
scroll to position [462, 0]
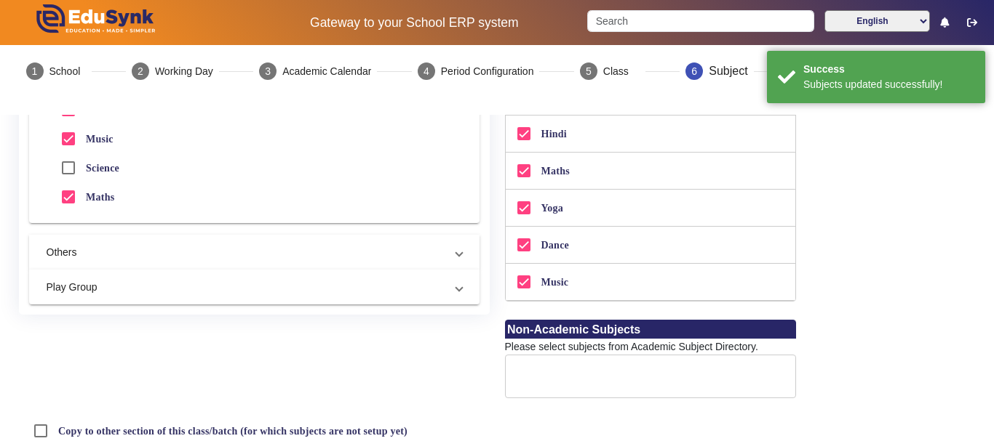
click at [205, 252] on mat-panel-title "Others" at bounding box center [246, 252] width 398 height 15
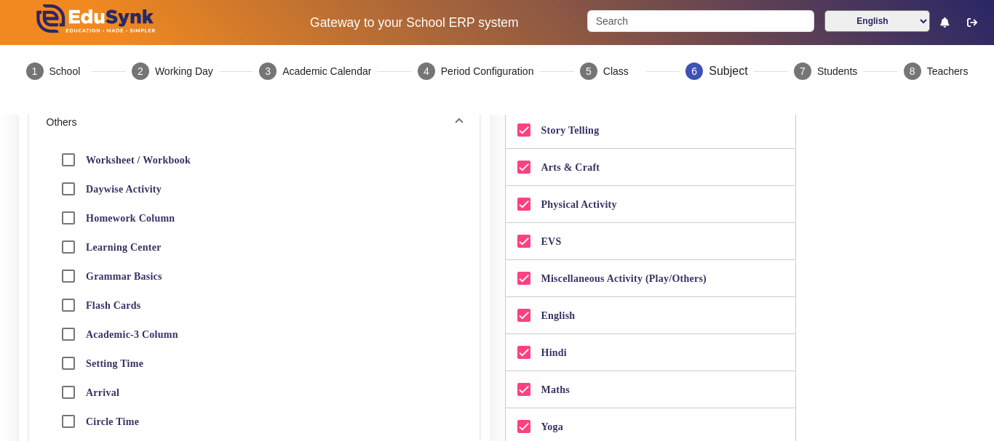
scroll to position [244, 0]
click at [67, 193] on input "Daywise Activity" at bounding box center [68, 188] width 29 height 29
checkbox input "true"
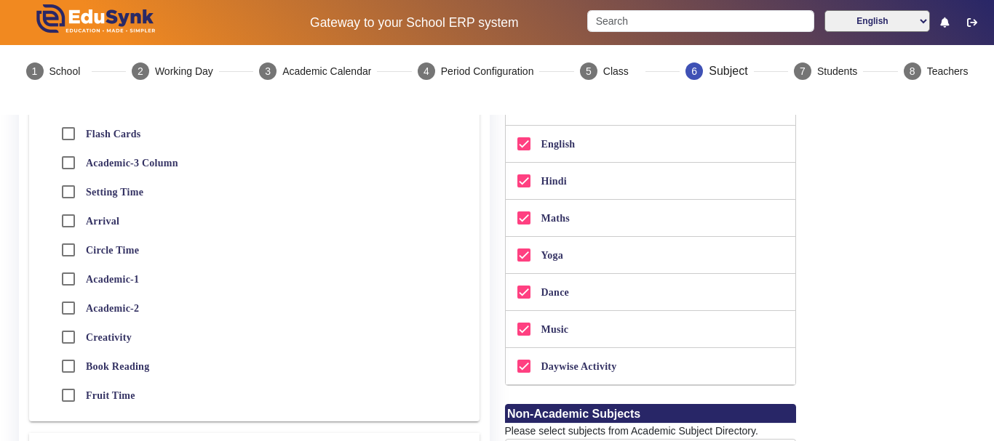
scroll to position [389, 0]
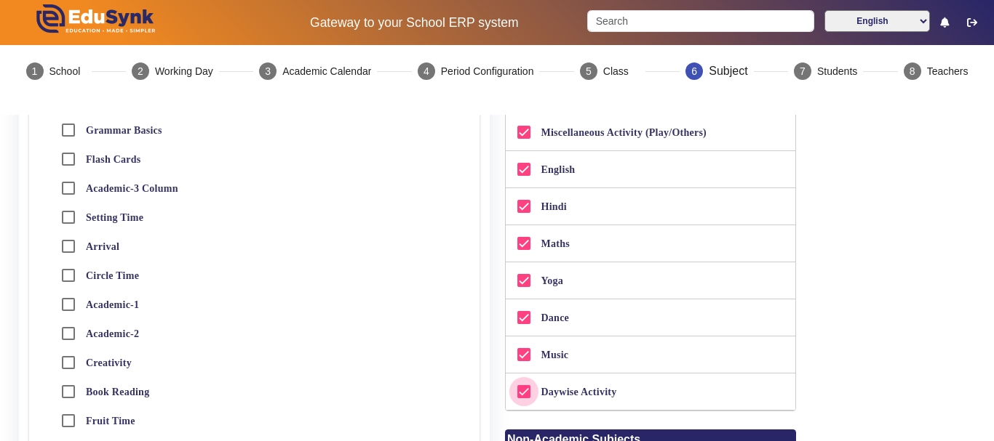
click at [518, 393] on input "Daywise Activity" at bounding box center [523, 391] width 29 height 29
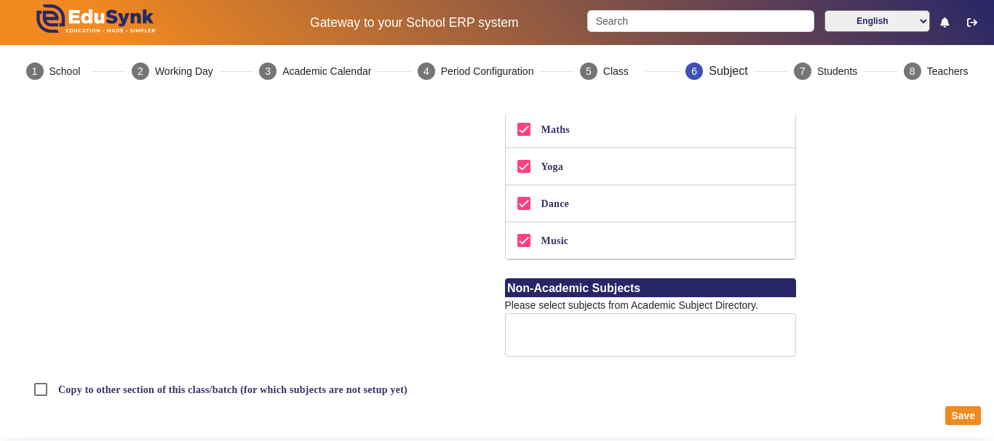
scroll to position [535, 0]
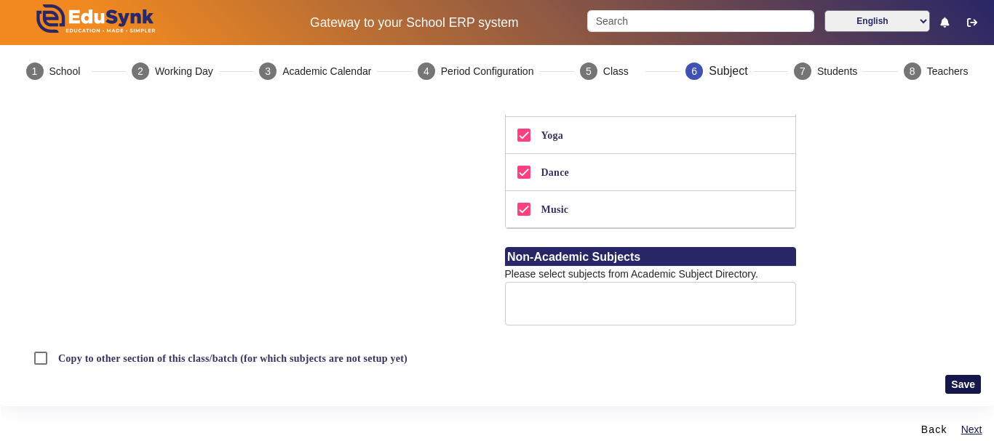
click at [952, 380] on button "Save" at bounding box center [963, 384] width 36 height 19
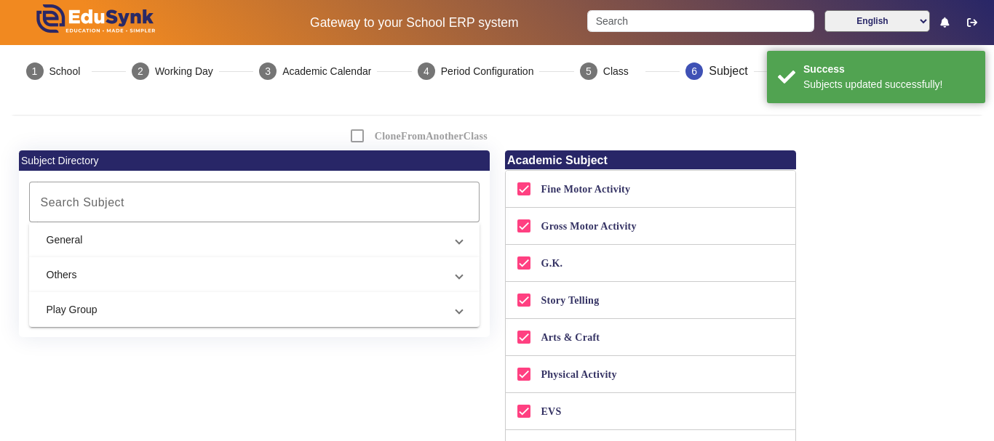
scroll to position [0, 0]
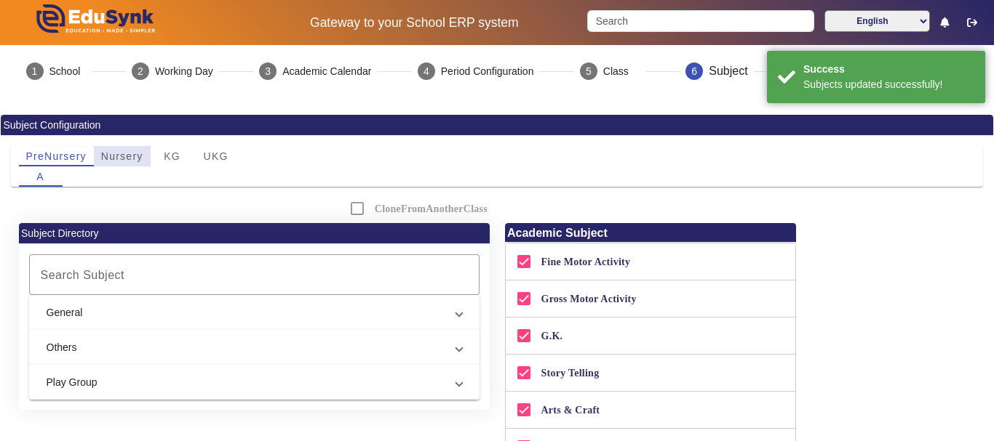
click at [124, 154] on span "Nursery" at bounding box center [122, 156] width 42 height 10
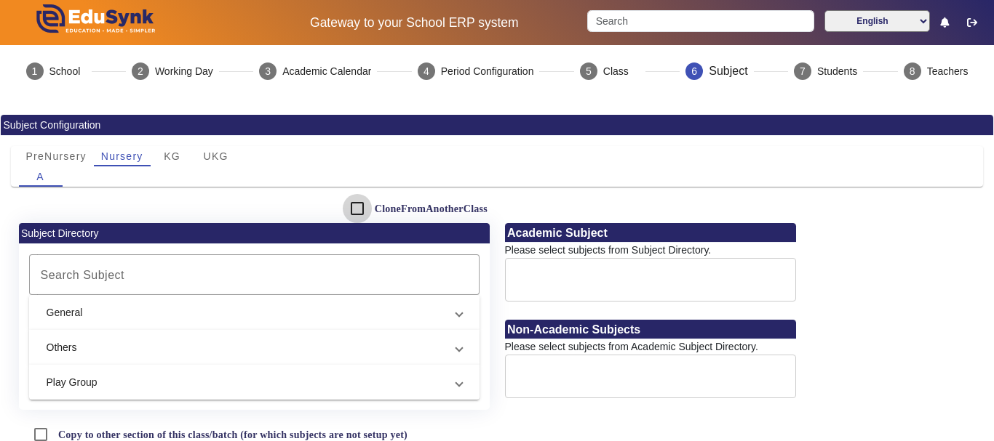
click at [356, 207] on input "CloneFromAnotherClass" at bounding box center [357, 208] width 29 height 29
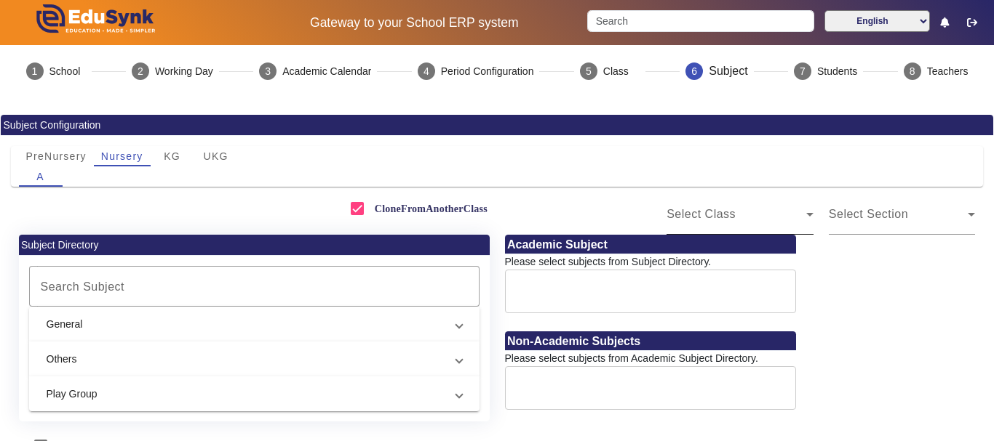
click at [792, 225] on div "Select Class" at bounding box center [739, 214] width 147 height 41
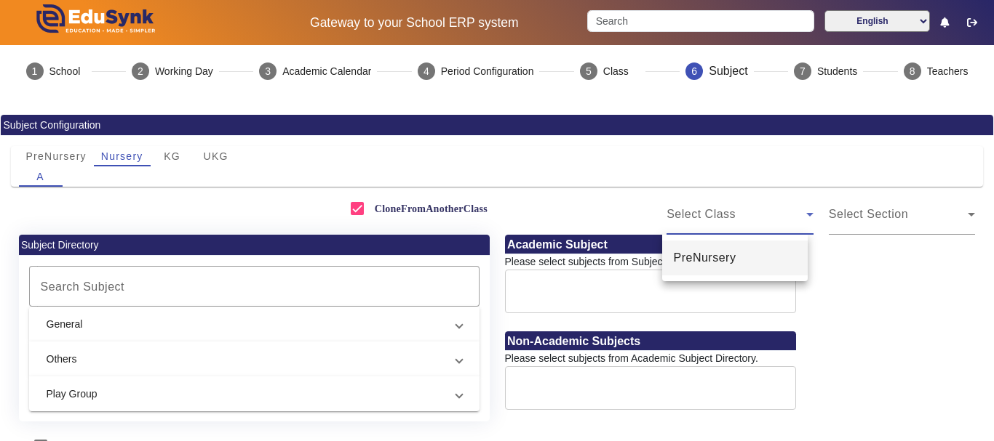
click at [774, 247] on mat-option "PreNursery" at bounding box center [734, 258] width 145 height 35
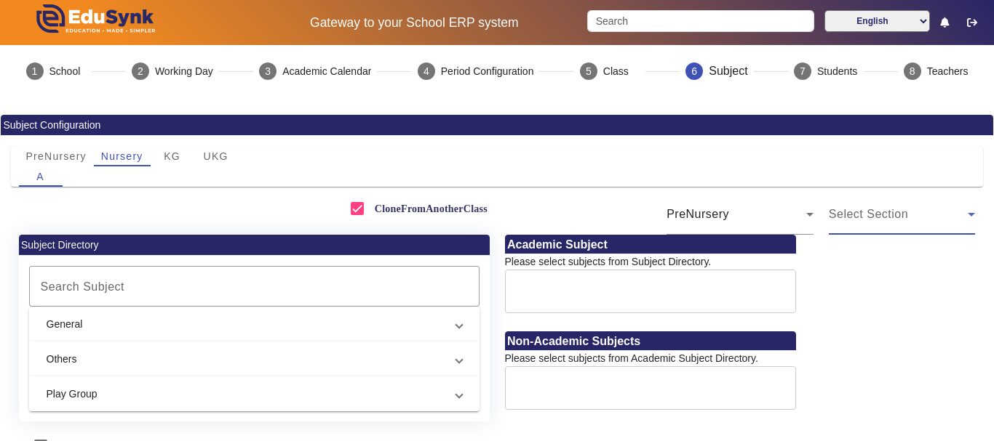
click at [884, 217] on span "Select Section" at bounding box center [867, 214] width 79 height 12
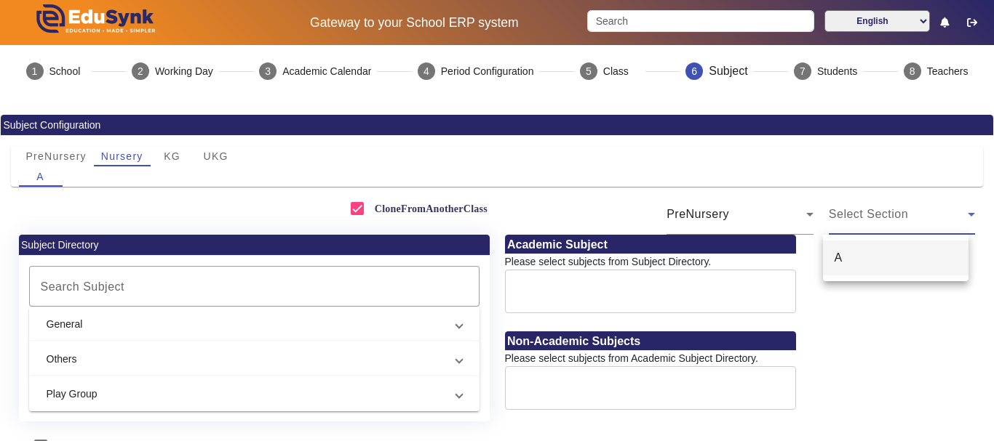
click at [871, 253] on mat-option "A" at bounding box center [895, 258] width 145 height 35
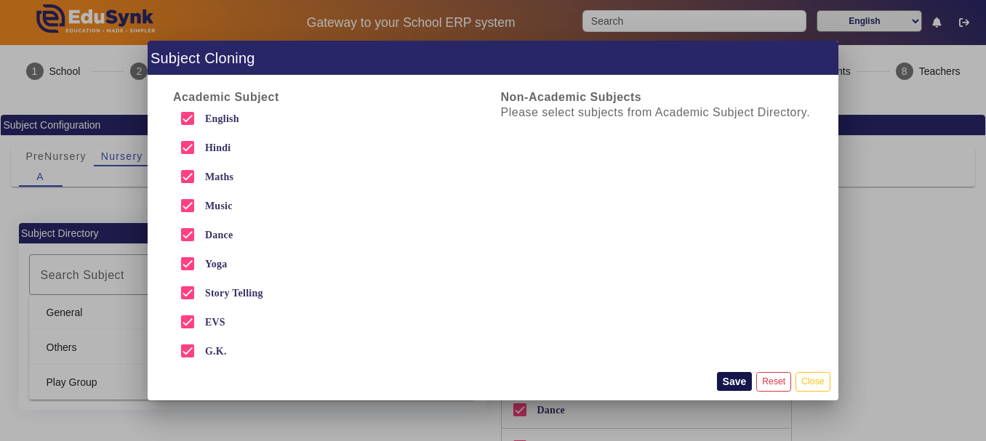
click at [733, 383] on button "Save" at bounding box center [735, 381] width 36 height 19
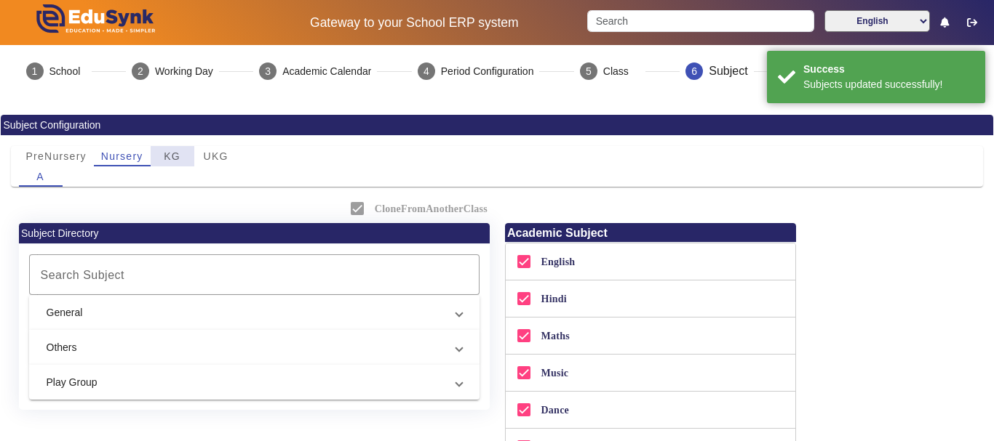
click at [176, 156] on span "KG" at bounding box center [172, 156] width 17 height 10
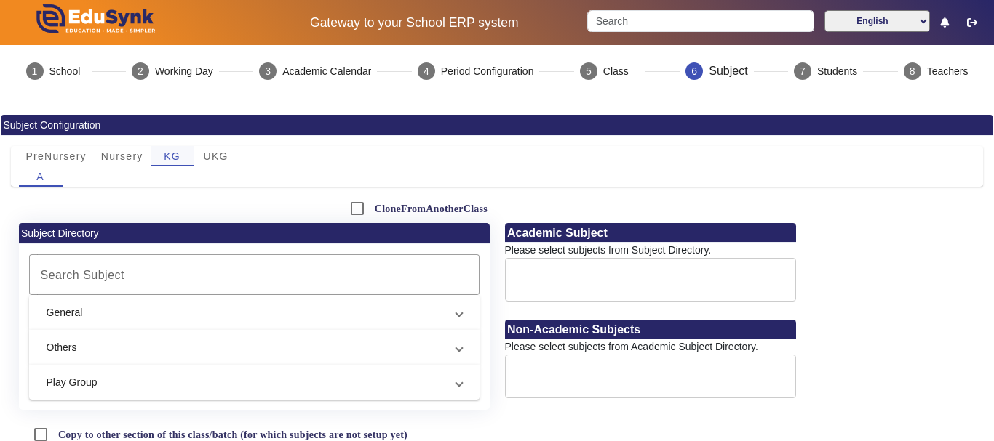
click at [172, 153] on span "KG" at bounding box center [172, 156] width 17 height 10
click at [140, 150] on span "Nursery" at bounding box center [122, 156] width 42 height 20
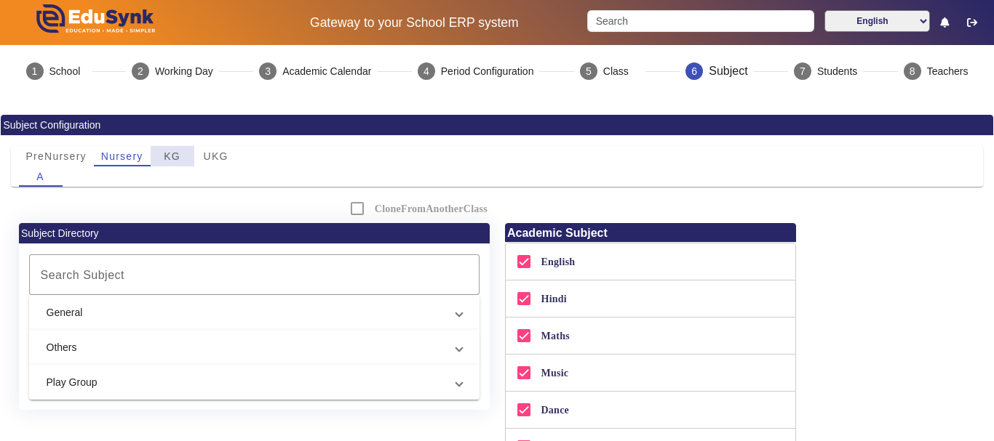
click at [175, 154] on span "KG" at bounding box center [172, 156] width 17 height 10
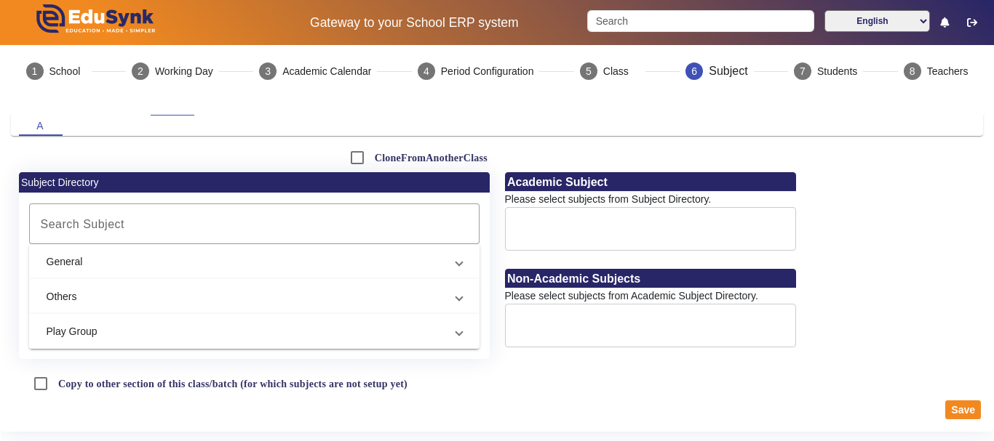
scroll to position [73, 0]
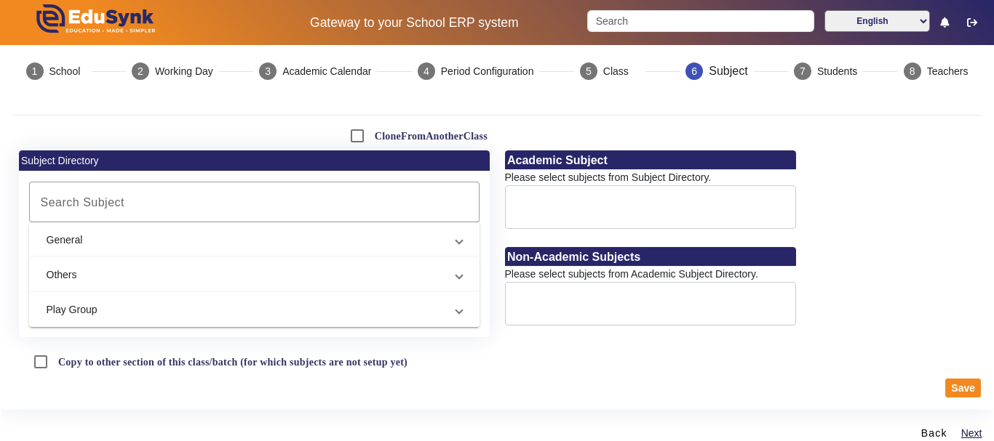
click at [418, 244] on mat-panel-title "General" at bounding box center [246, 240] width 398 height 15
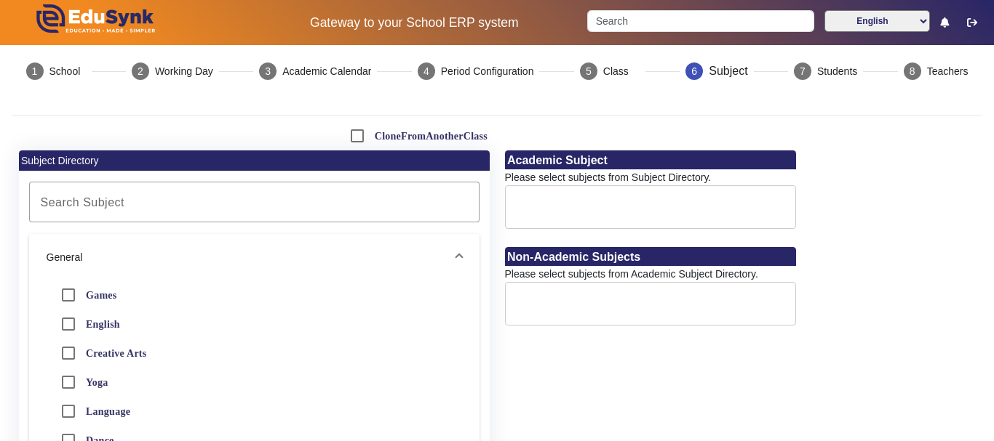
drag, startPoint x: 993, startPoint y: 240, endPoint x: 993, endPoint y: 177, distance: 63.3
click at [993, 177] on div "1 School 2 Working Day 3 Academic Calendar 4 Period Configuration 5 Class 6 Sub…" at bounding box center [497, 245] width 994 height 401
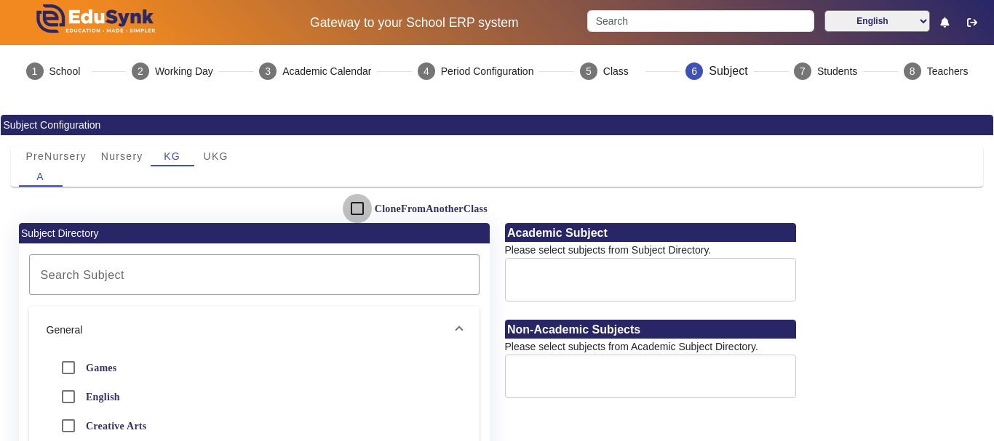
click at [352, 204] on input "CloneFromAnotherClass" at bounding box center [357, 208] width 29 height 29
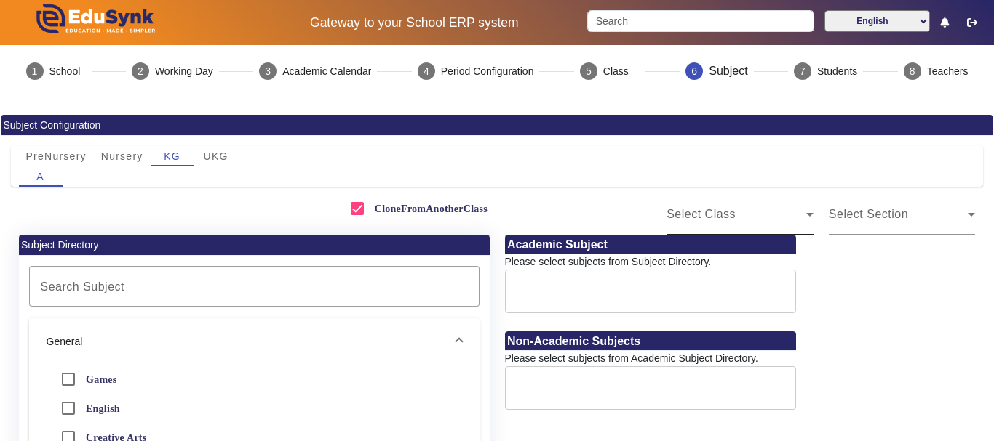
click at [735, 224] on div "Select Class" at bounding box center [739, 214] width 147 height 41
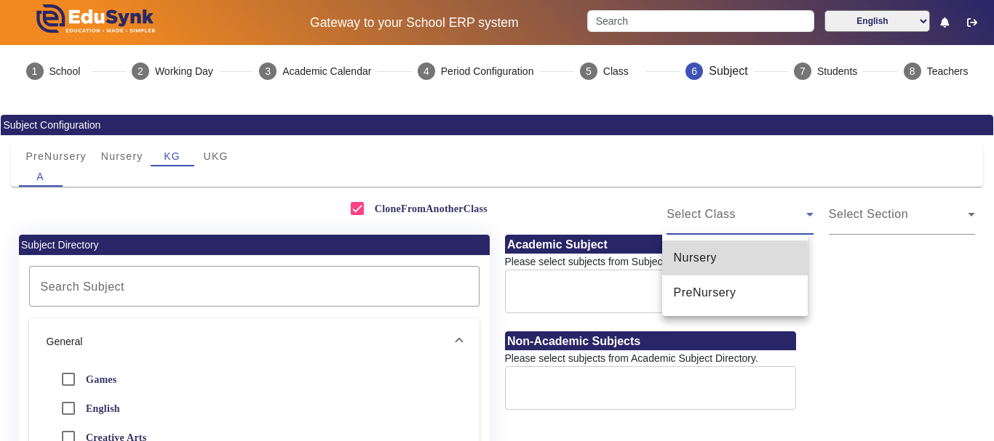
click at [724, 260] on mat-option "Nursery" at bounding box center [734, 258] width 145 height 35
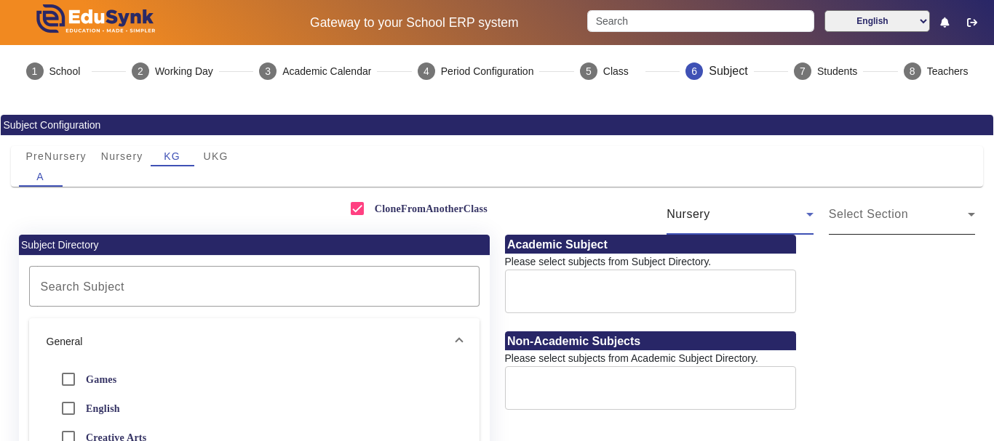
click at [838, 221] on div "Select Section" at bounding box center [898, 214] width 140 height 17
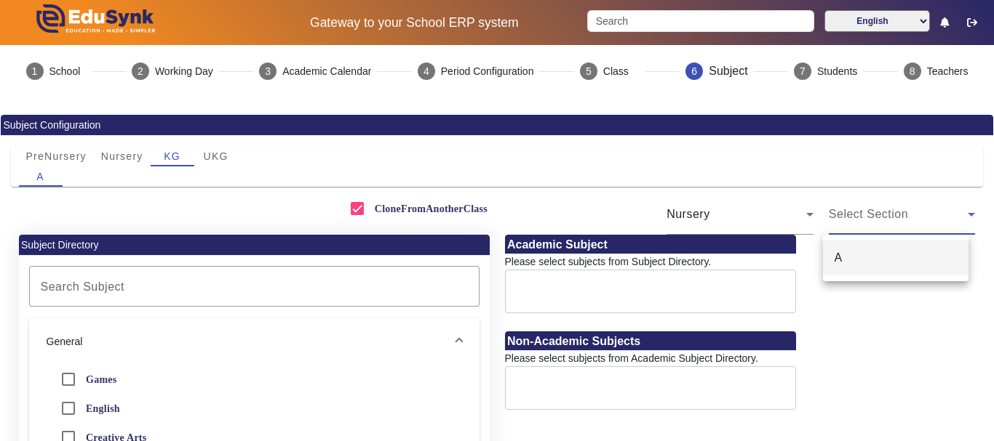
click at [830, 255] on mat-option "A" at bounding box center [895, 258] width 145 height 35
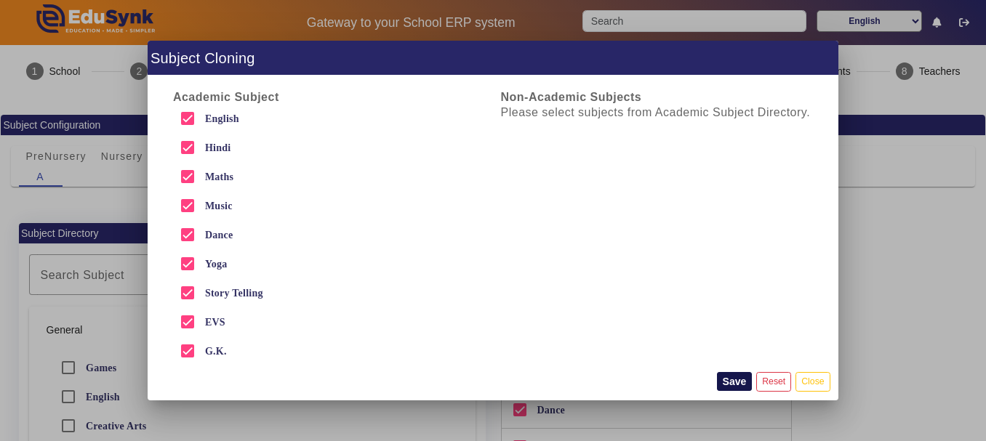
click at [733, 385] on button "Save" at bounding box center [735, 381] width 36 height 19
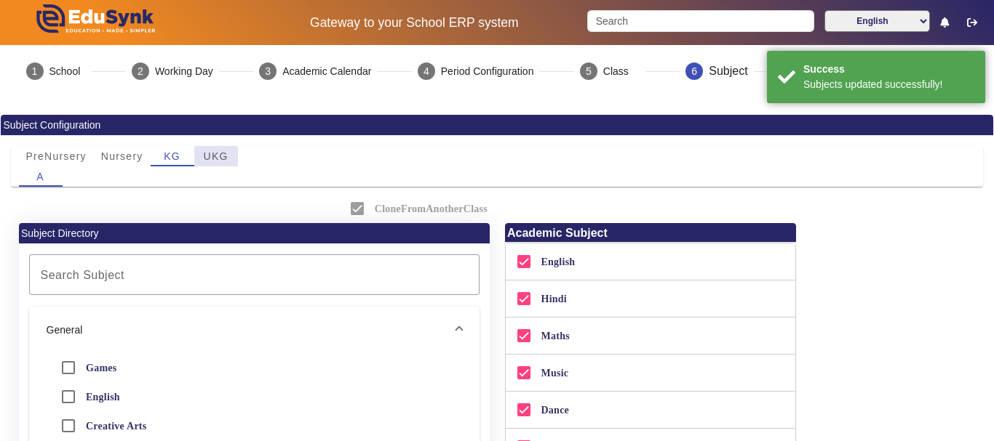
click at [206, 164] on span "UKG" at bounding box center [216, 156] width 25 height 20
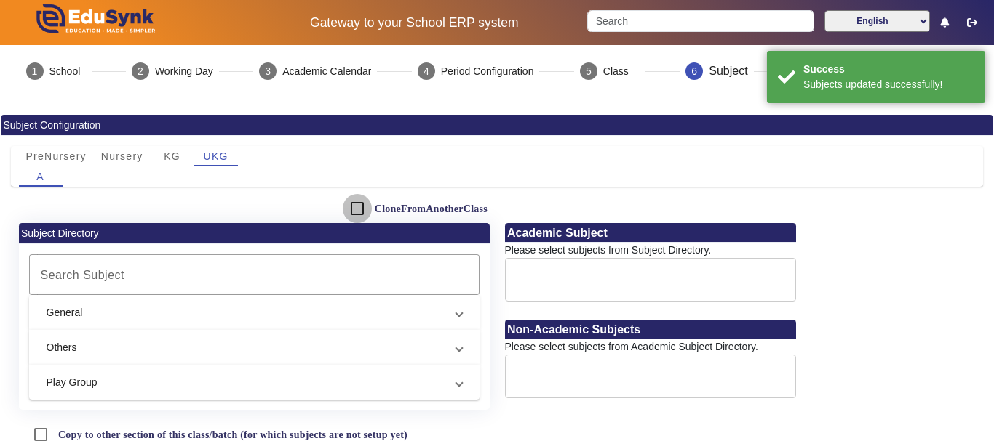
click at [353, 209] on input "CloneFromAnotherClass" at bounding box center [357, 208] width 29 height 29
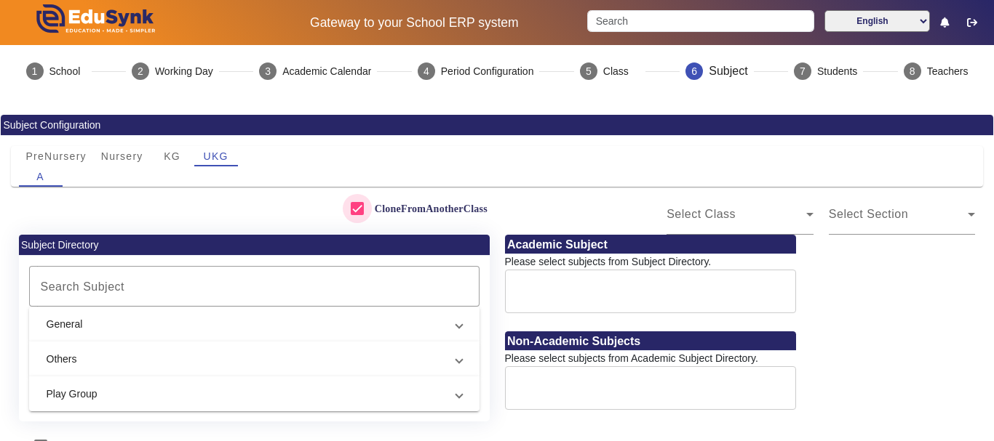
click at [353, 209] on input "CloneFromAnotherClass" at bounding box center [357, 208] width 29 height 29
checkbox input "false"
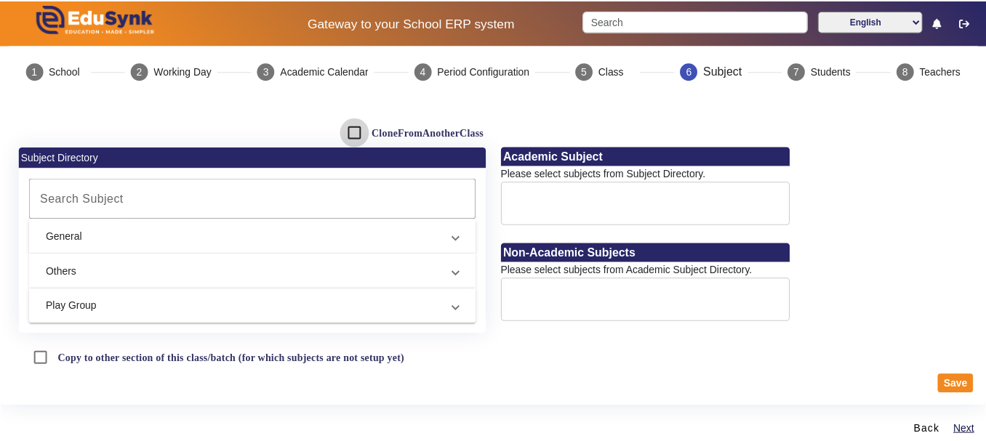
scroll to position [78, 0]
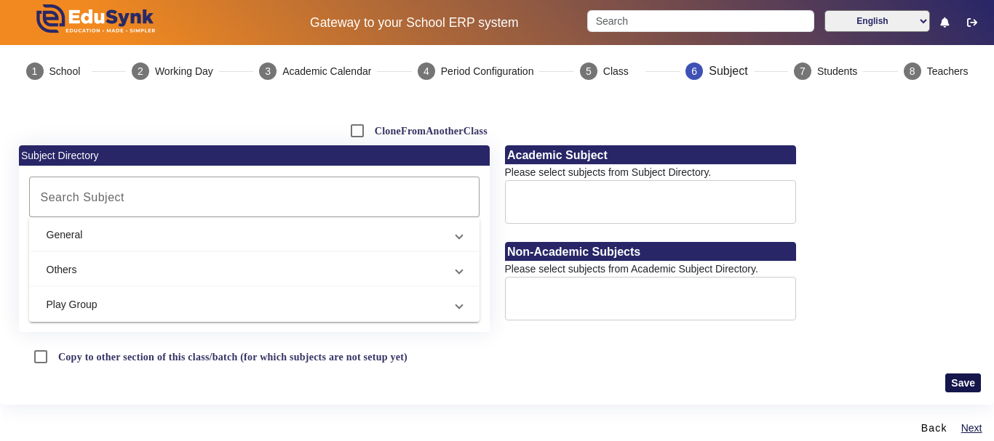
click at [952, 380] on button "Save" at bounding box center [963, 383] width 36 height 19
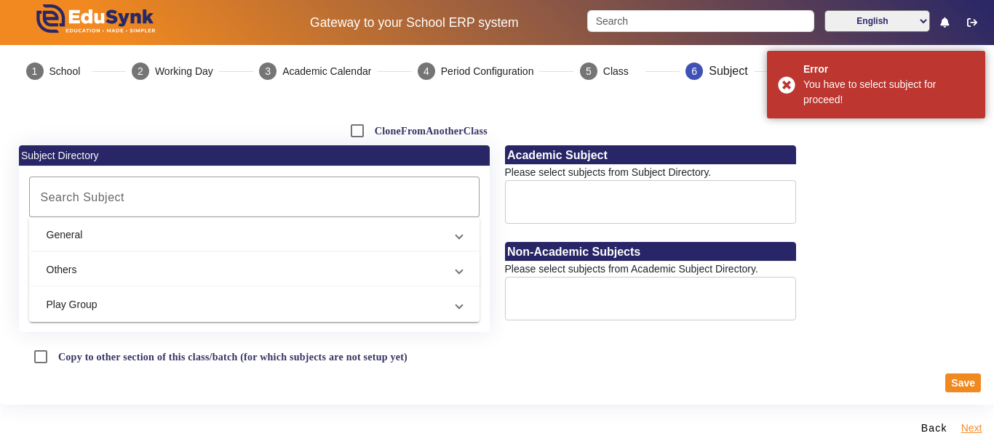
click at [959, 427] on button "Next" at bounding box center [971, 429] width 24 height 18
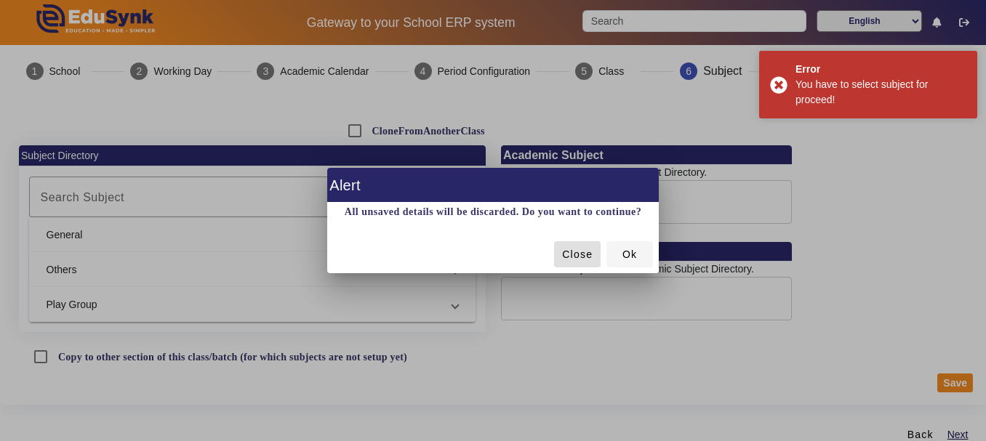
click at [620, 257] on span at bounding box center [630, 254] width 47 height 35
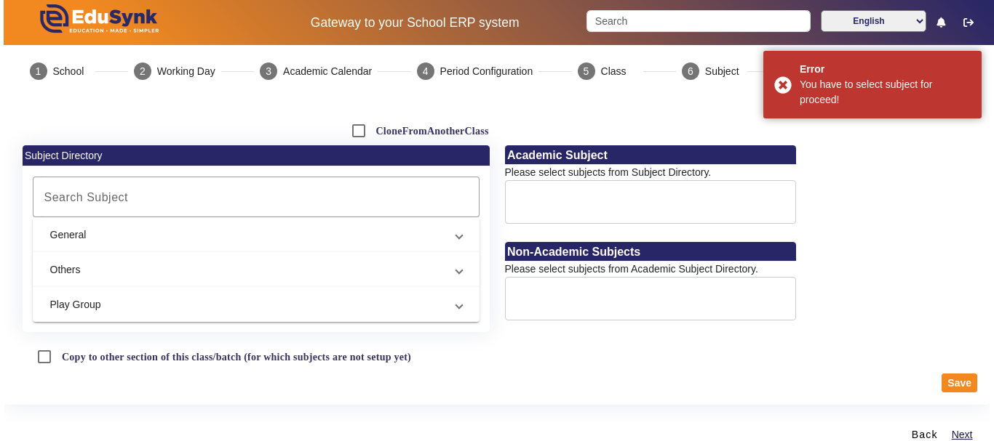
scroll to position [3, 0]
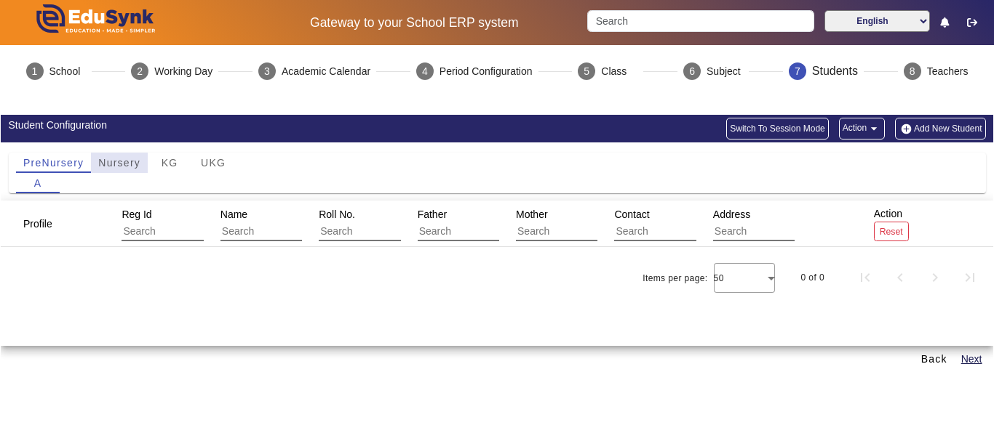
click at [122, 158] on span "Nursery" at bounding box center [119, 163] width 42 height 10
click at [155, 163] on div "KG" at bounding box center [170, 163] width 44 height 20
click at [65, 164] on span "PreNursery" at bounding box center [53, 163] width 60 height 10
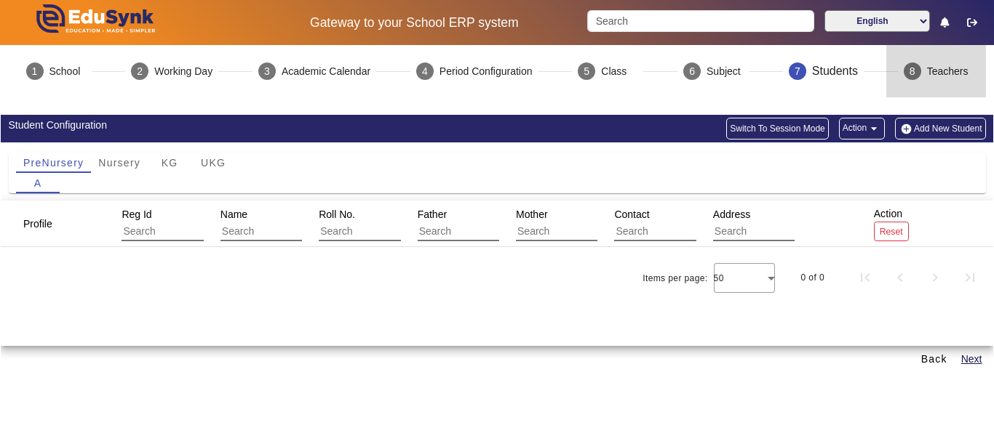
click at [916, 71] on div "8" at bounding box center [911, 71] width 17 height 17
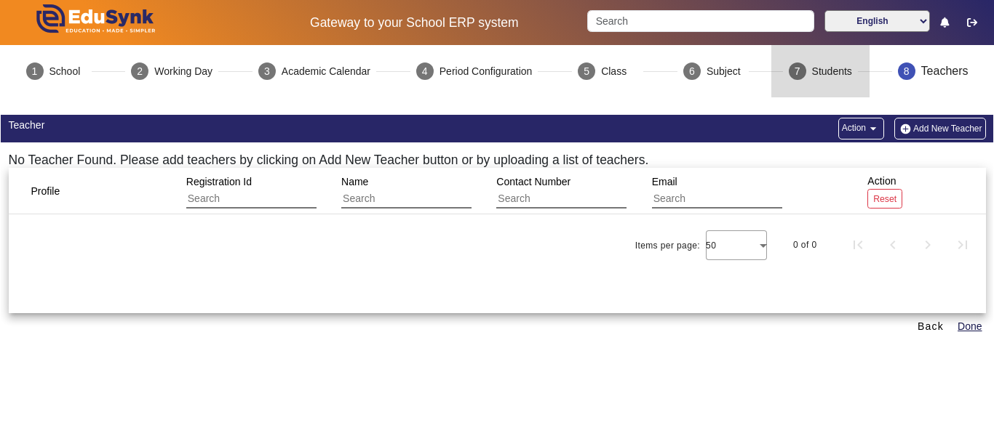
click at [851, 63] on mat-step-header "7 Students" at bounding box center [820, 71] width 98 height 52
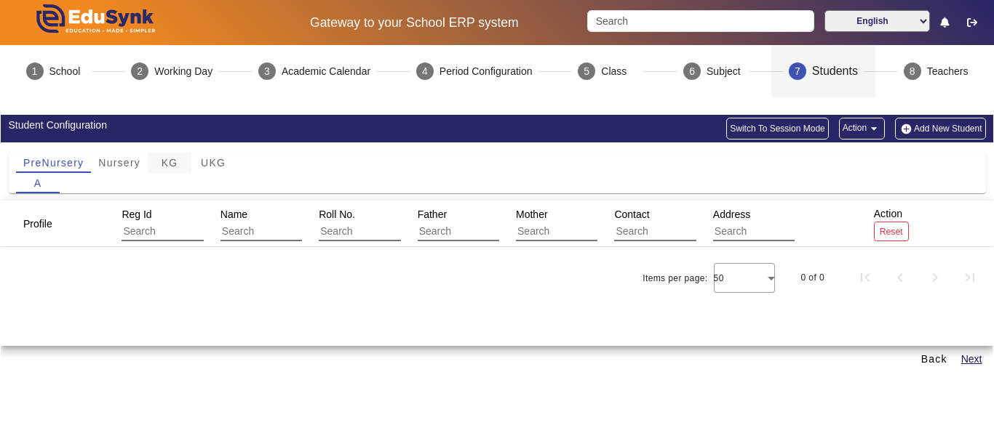
click at [171, 165] on span "KG" at bounding box center [169, 163] width 17 height 10
click at [151, 240] on input "text" at bounding box center [186, 232] width 130 height 19
click at [45, 229] on span "Profile" at bounding box center [37, 224] width 29 height 12
click at [174, 238] on input "text" at bounding box center [186, 232] width 130 height 19
type input "0"
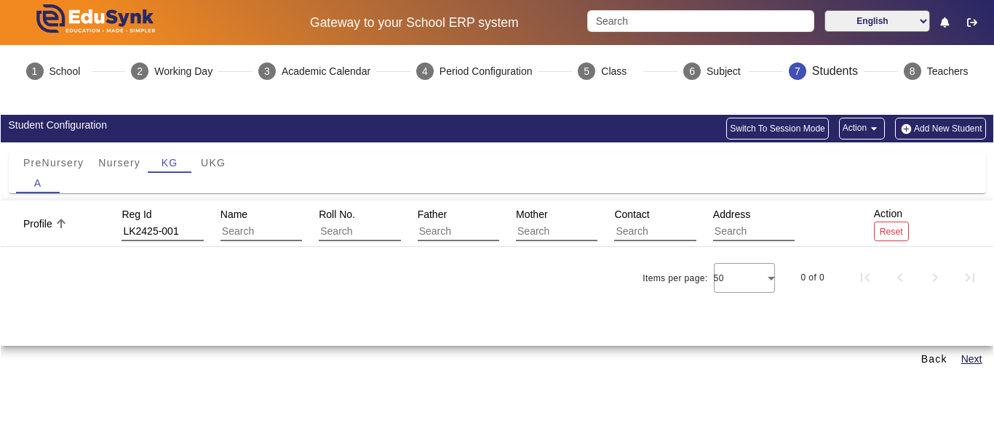
type input "LK2425-001"
click at [261, 236] on input "text" at bounding box center [285, 232] width 130 height 19
type input "[PERSON_NAME]"
click at [908, 127] on button "Add New Student" at bounding box center [940, 129] width 90 height 22
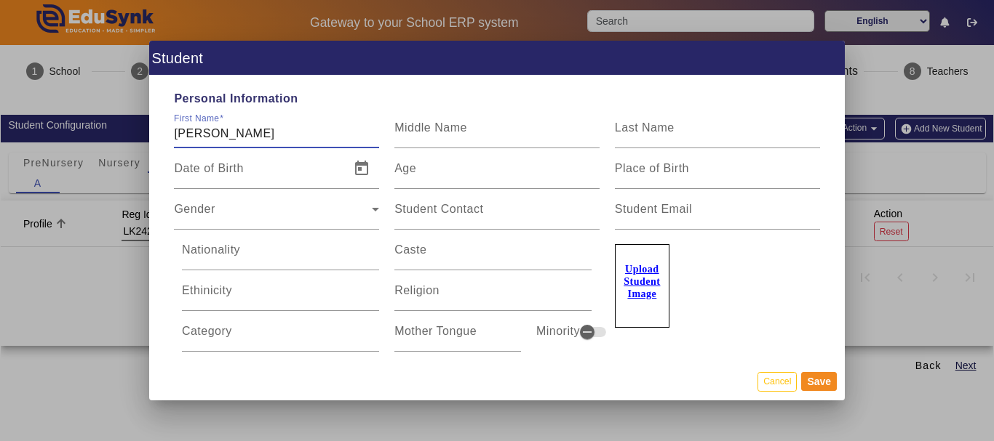
type input "0"
type input "SAARYA"
type input "AGRAWAL"
type input "[DATE]"
type input "24 Yrs, 8 Months, 7 Days"
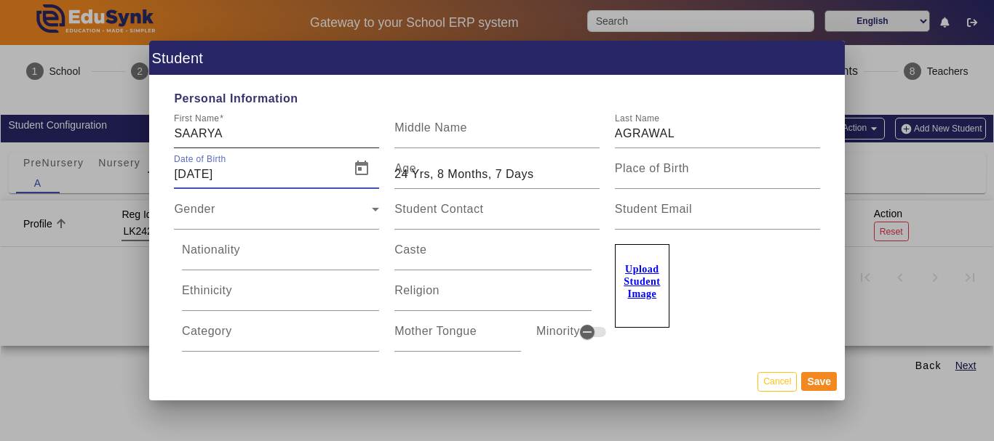
type input "02/01/20012"
type input "-17987 Yrs, 9 Months, 6 Days"
type input "[DATE]"
type input "24 Yrs, 8 Months, 7 Days"
type input "02/01/200"
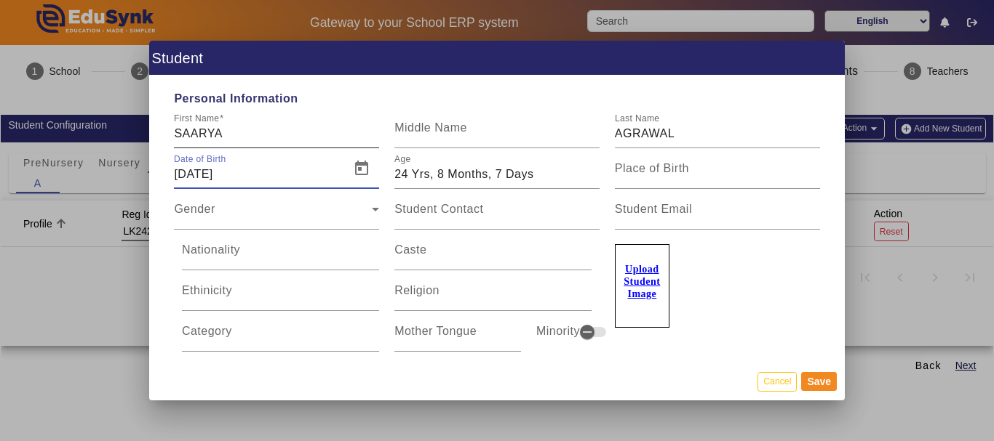
type input "1825 Yrs, 9 Months, 6 Days"
type input "[DATE]"
type input "5 Yrs, 8 Months, 7 Days"
type input "02/01/202"
type input "1823 Yrs, 9 Months, 6 Days"
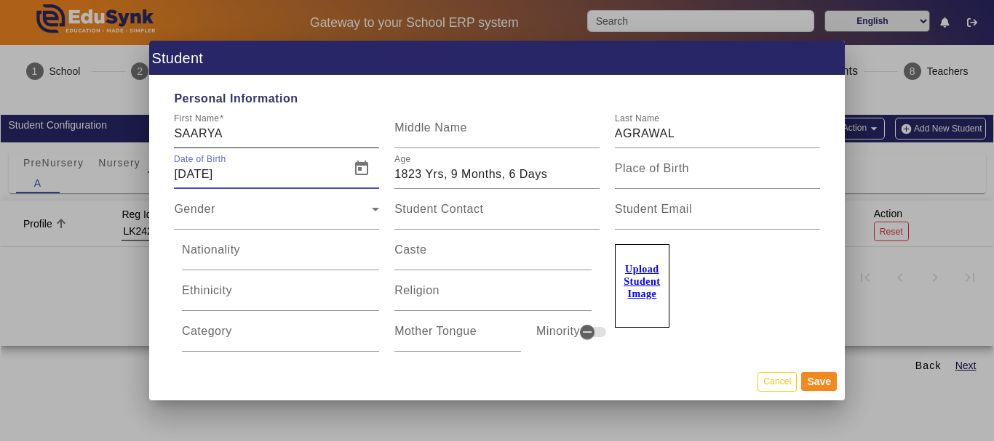
type input "[DATE]"
type input "5 Yrs, 8 Months, 7 Days"
type input "02/01/202"
type input "1823 Yrs, 9 Months, 6 Days"
click at [360, 177] on span "Open calendar" at bounding box center [361, 168] width 35 height 35
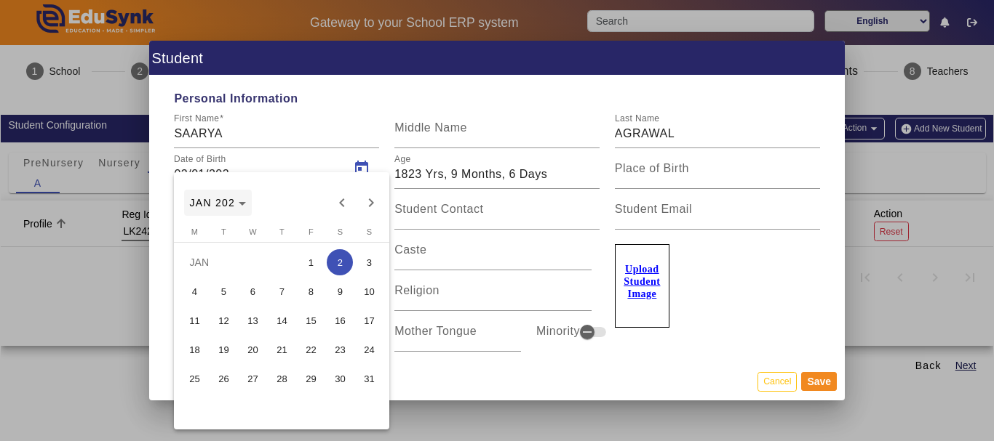
click at [248, 197] on span "Choose month and year" at bounding box center [218, 202] width 68 height 35
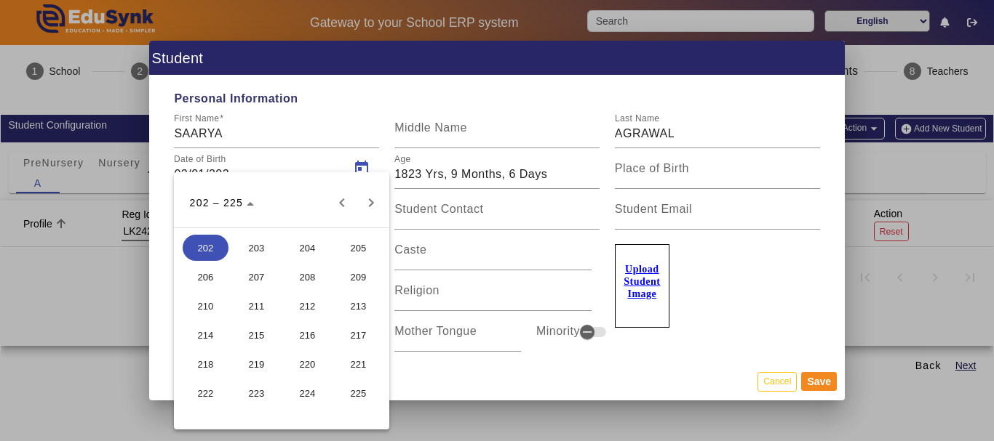
click at [307, 127] on div at bounding box center [497, 220] width 994 height 441
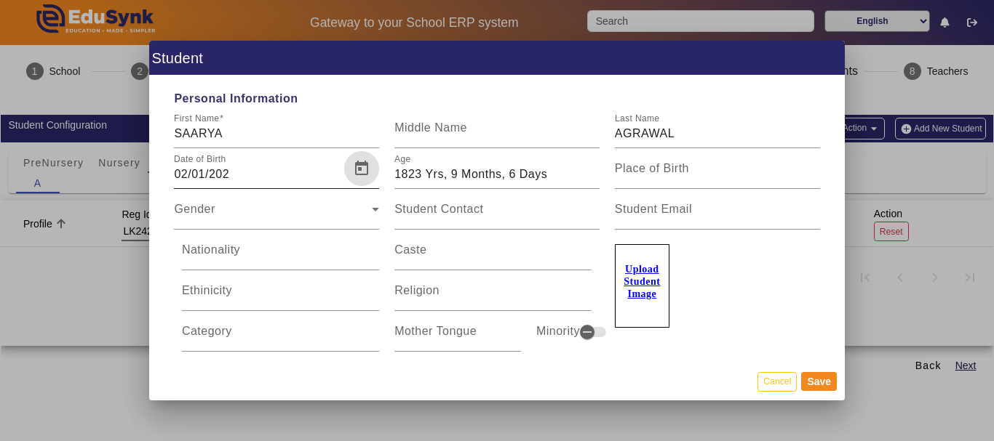
click at [278, 174] on input "02/01/202" at bounding box center [257, 174] width 167 height 17
type input "[DATE]"
type input "4 Yrs, 8 Months, 7 Days"
click at [344, 170] on span "Open calendar" at bounding box center [361, 168] width 35 height 35
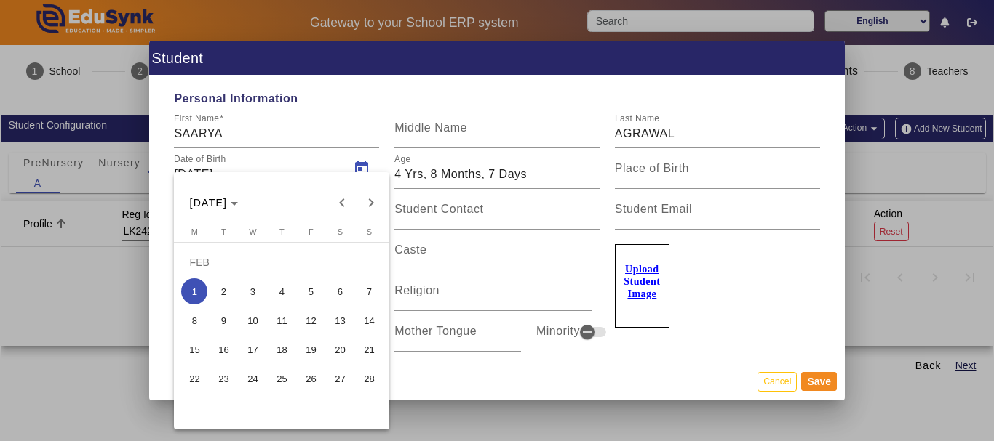
click at [201, 260] on td "FEB" at bounding box center [282, 262] width 204 height 29
click at [228, 207] on span "[DATE]" at bounding box center [209, 203] width 38 height 12
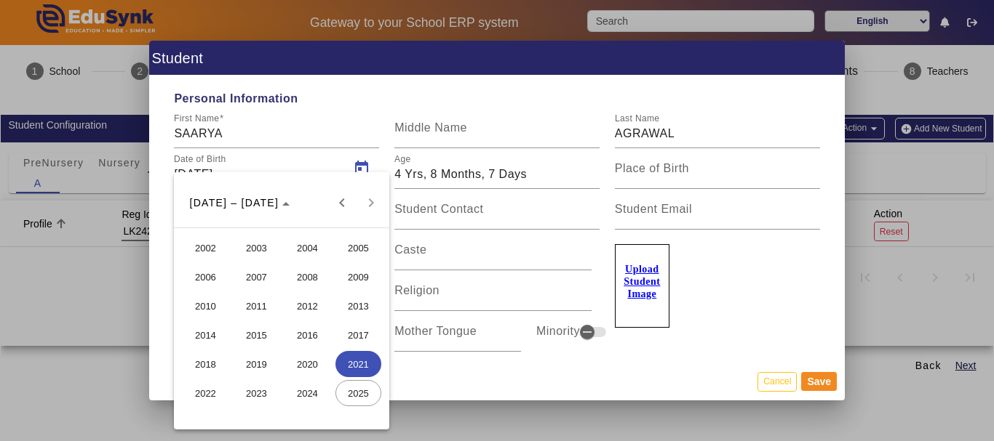
click at [350, 362] on span "2021" at bounding box center [358, 364] width 46 height 26
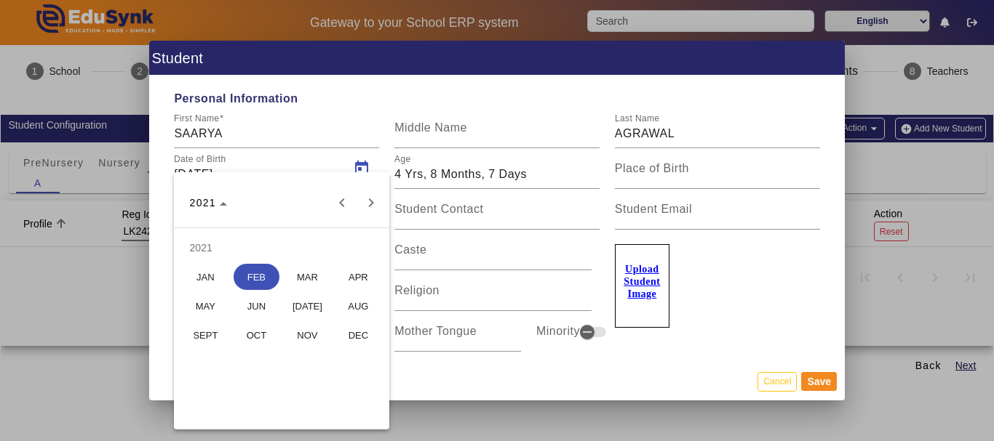
click at [295, 277] on span "MAR" at bounding box center [307, 277] width 46 height 26
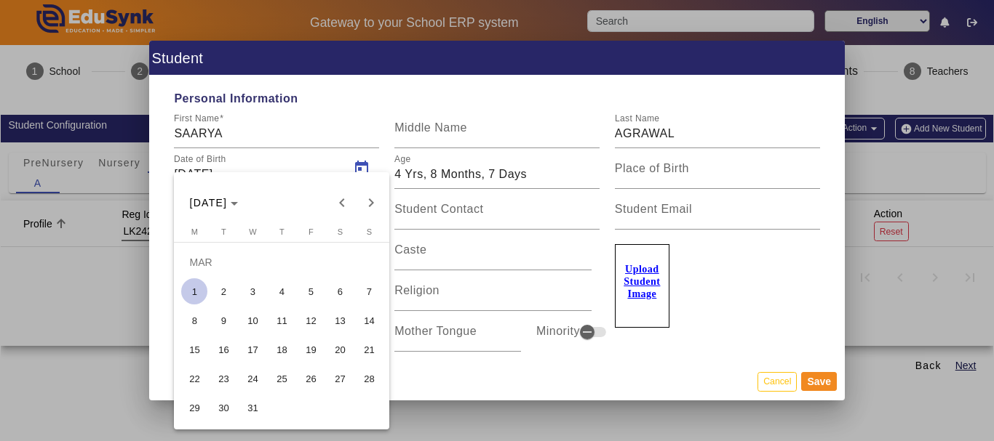
click at [205, 378] on span "22" at bounding box center [194, 379] width 26 height 26
type input "[DATE]"
type input "4 Yrs, 6 Months, 16 Days"
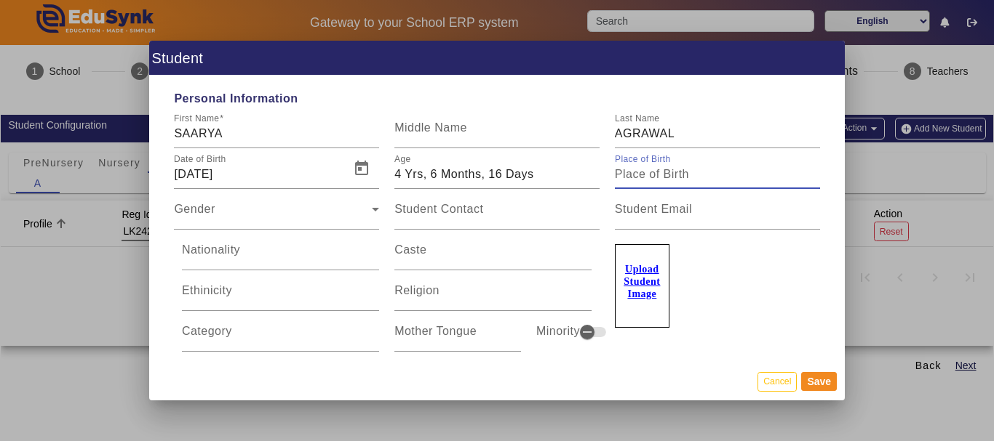
click at [708, 180] on input "Place of Birth" at bounding box center [717, 174] width 205 height 17
type input "LUCKNOW"
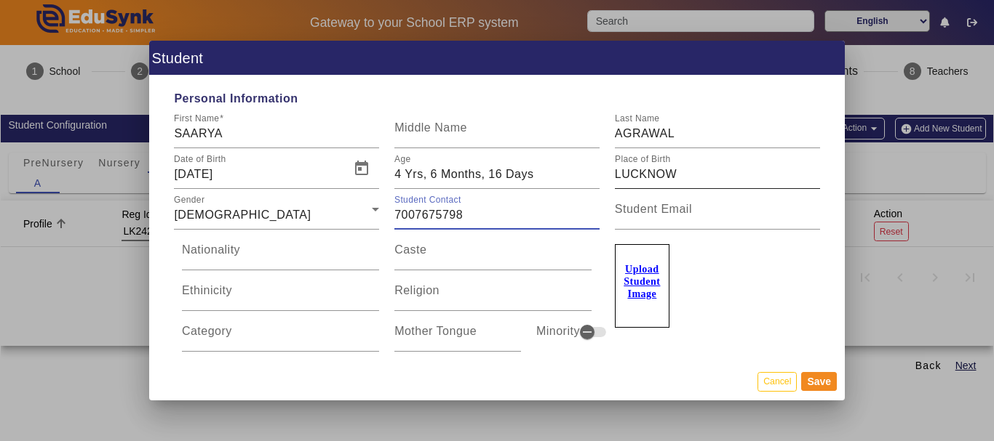
type input "7007675798"
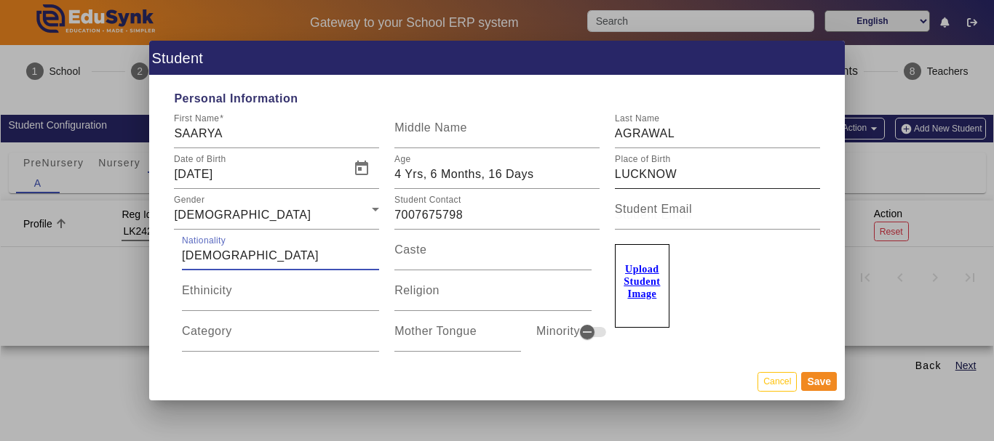
type input "[DEMOGRAPHIC_DATA]"
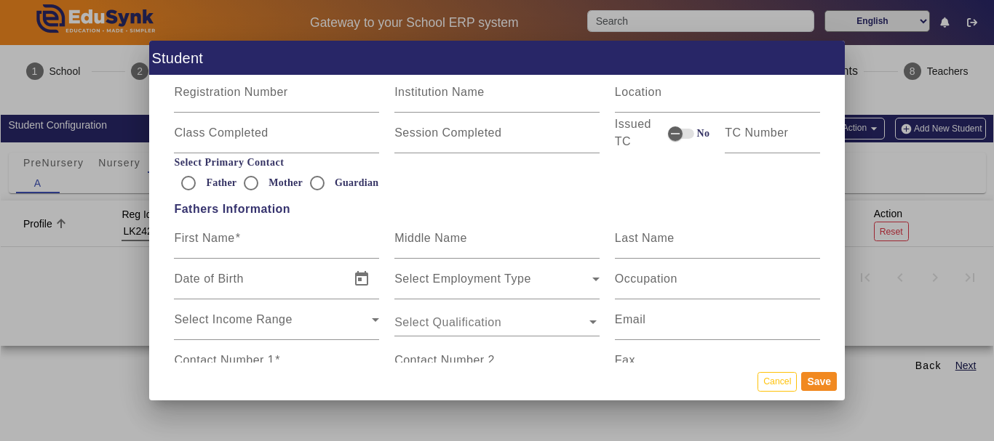
scroll to position [922, 0]
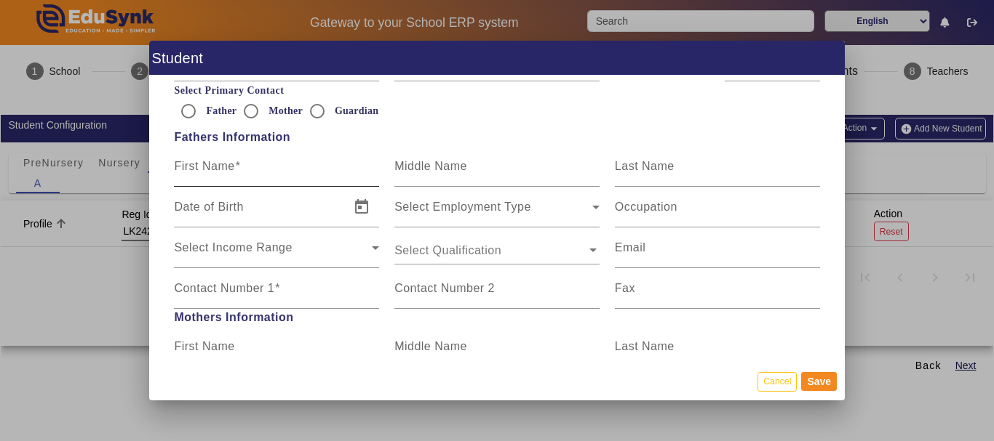
click at [231, 169] on mat-label "First Name" at bounding box center [204, 166] width 60 height 12
click at [231, 169] on input "First Name" at bounding box center [276, 172] width 205 height 17
type input "[PERSON_NAME]"
type input "AGRAWAL"
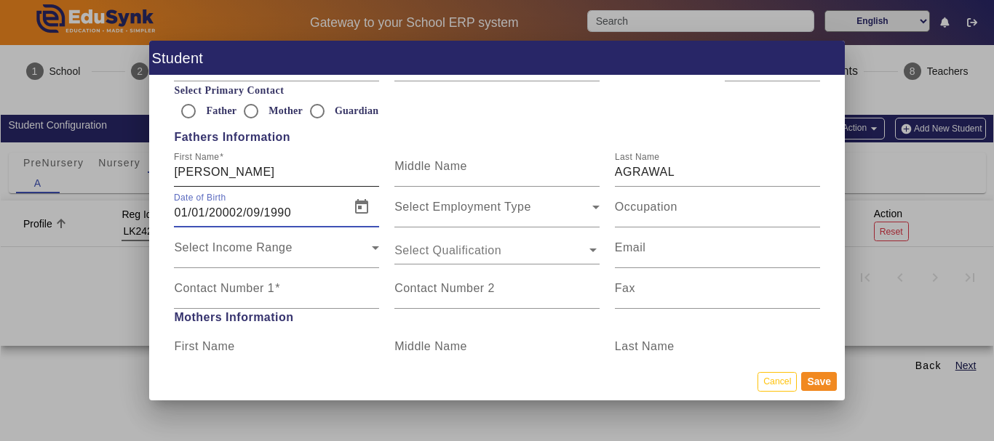
type input "01/01/20002/09/1990"
click at [183, 212] on input "[DATE]" at bounding box center [257, 212] width 167 height 17
click at [241, 209] on input "[DATE]" at bounding box center [257, 212] width 167 height 17
click at [366, 204] on span "Open calendar" at bounding box center [361, 207] width 35 height 35
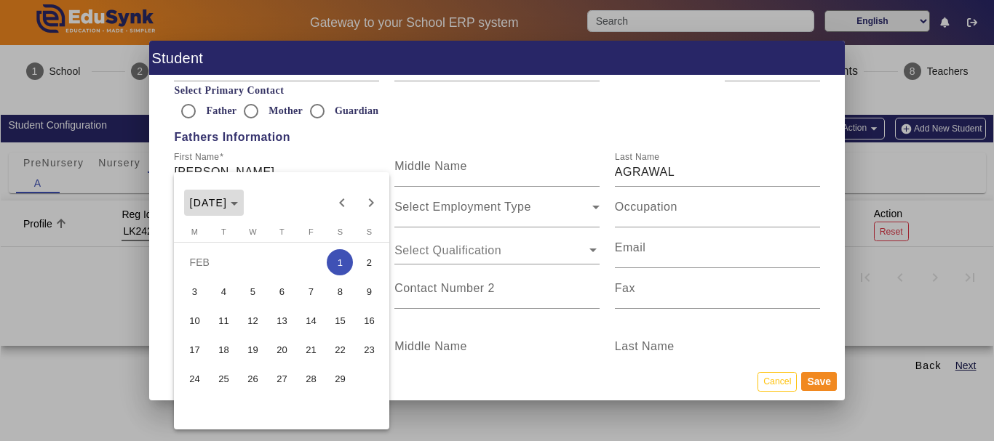
click at [226, 200] on span "[DATE]" at bounding box center [209, 203] width 38 height 12
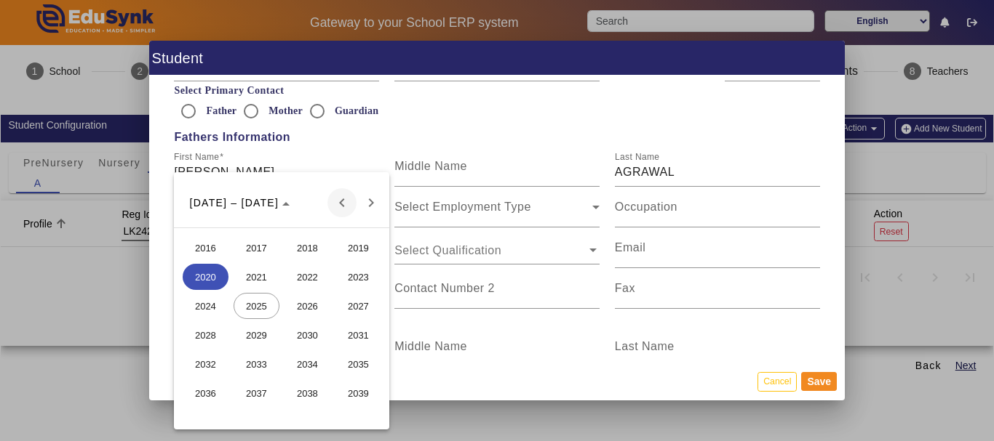
click at [341, 194] on span "Previous 24 years" at bounding box center [341, 202] width 29 height 29
click at [306, 393] on span "1990" at bounding box center [307, 393] width 46 height 26
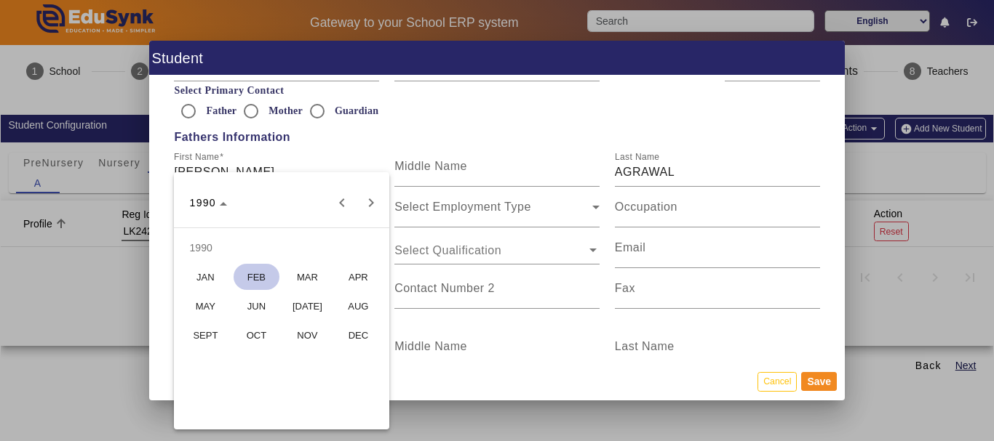
click at [206, 340] on span "SEPT" at bounding box center [206, 335] width 46 height 26
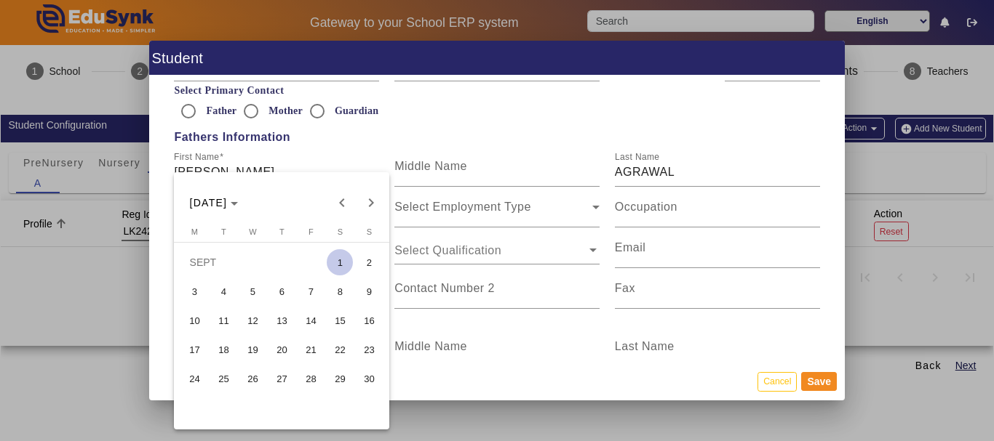
click at [364, 268] on span "2" at bounding box center [369, 262] width 26 height 26
type input "[DATE]"
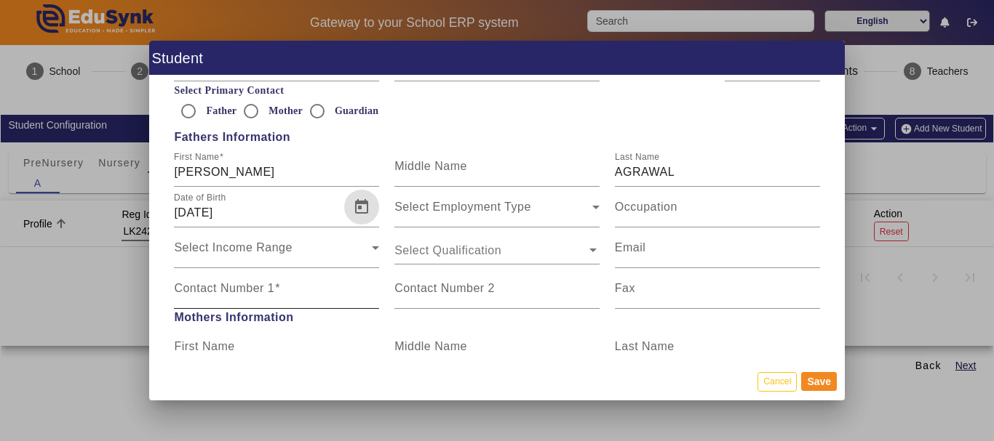
click at [309, 290] on input "Contact Number 1" at bounding box center [276, 294] width 205 height 17
type input "7007675798"
click at [818, 376] on button "Save" at bounding box center [819, 381] width 36 height 19
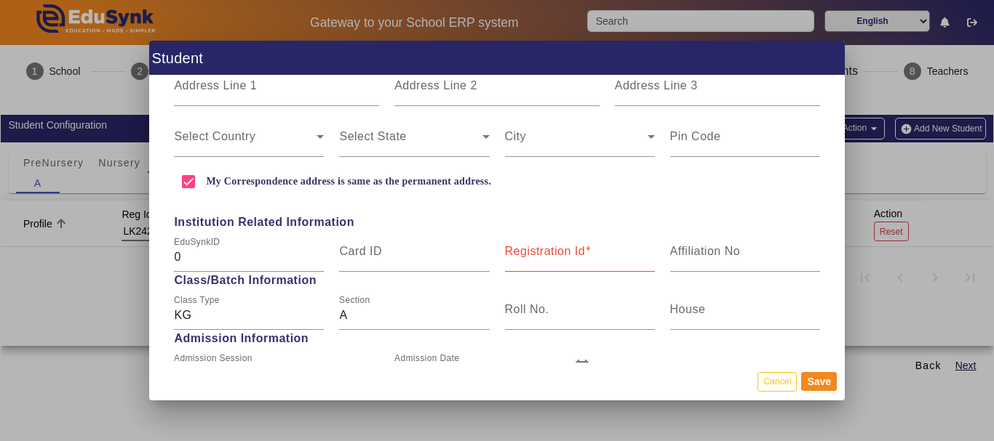
scroll to position [469, 0]
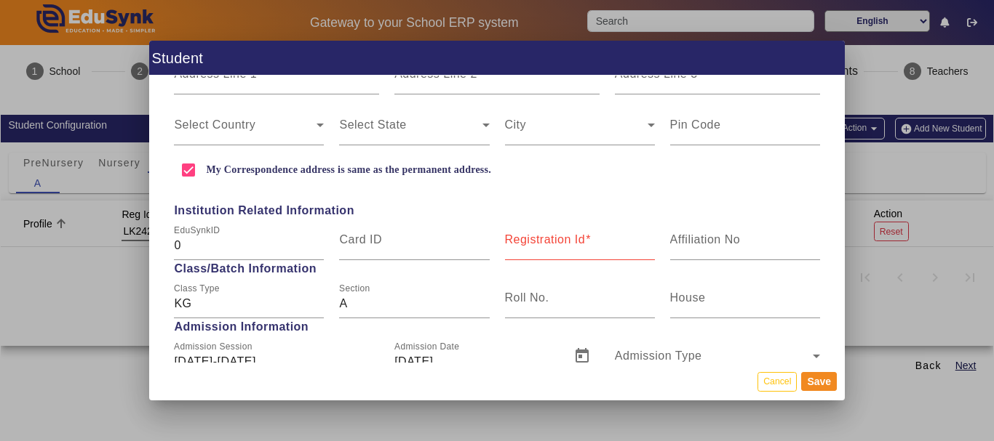
click at [578, 250] on input "Registration Id" at bounding box center [580, 245] width 150 height 17
type input "LK2425-001"
click at [817, 380] on button "Save" at bounding box center [819, 381] width 36 height 19
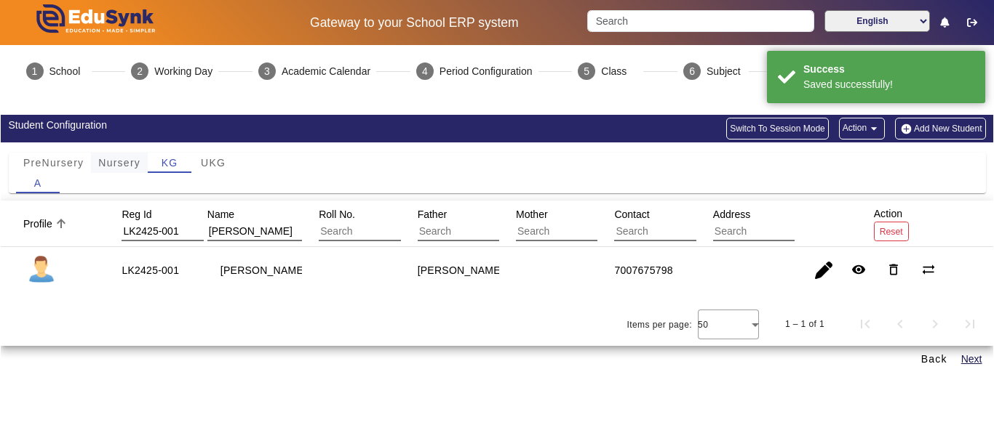
click at [104, 169] on span "Nursery" at bounding box center [119, 163] width 42 height 20
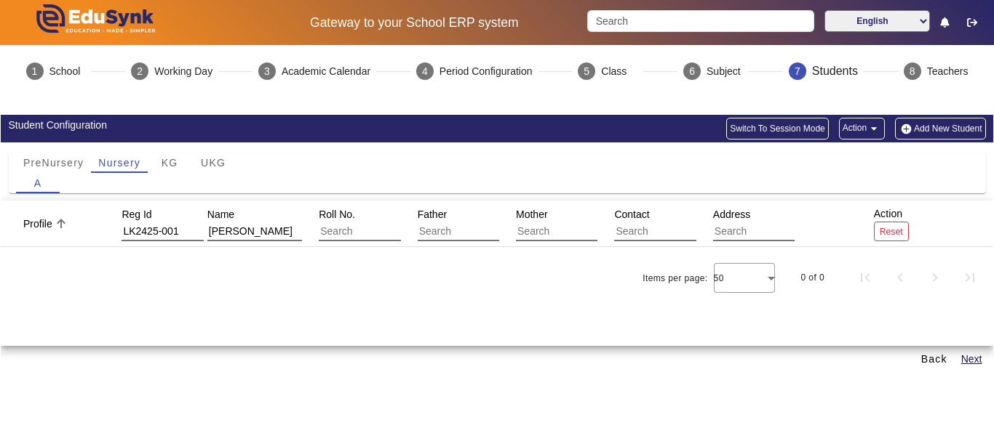
click at [305, 230] on mat-header-cell "Roll No." at bounding box center [351, 224] width 98 height 47
drag, startPoint x: 301, startPoint y: 229, endPoint x: 220, endPoint y: 226, distance: 81.5
click at [220, 226] on mat-header-row "Profile Reg Id LK2425-001 Name [PERSON_NAME] Roll No. Father Mother Contact Add…" at bounding box center [497, 224] width 992 height 47
click at [288, 236] on input "[PERSON_NAME]" at bounding box center [272, 232] width 130 height 19
type input "S"
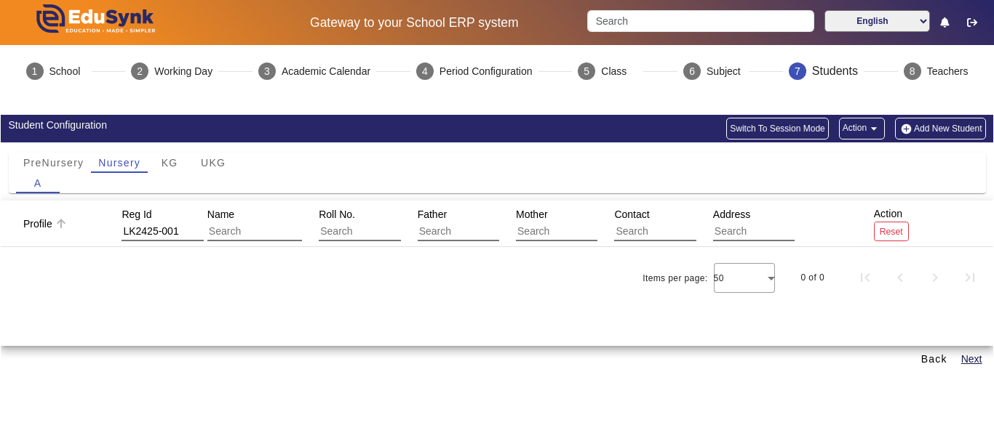
drag, startPoint x: 196, startPoint y: 226, endPoint x: 33, endPoint y: 225, distance: 162.9
click at [33, 225] on mat-header-row "Profile Reg Id LK2425-001 Name Roll No. Father Mother Contact Address Action Re…" at bounding box center [497, 224] width 992 height 47
click at [944, 129] on button "Add New Student" at bounding box center [940, 129] width 90 height 22
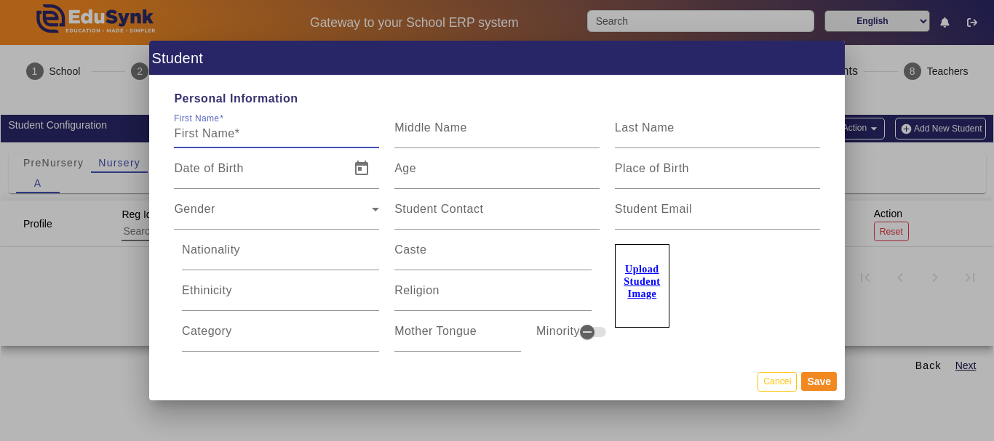
click at [253, 132] on input "First Name" at bounding box center [276, 133] width 205 height 17
type input "JEEVA"
type input "TIWARI"
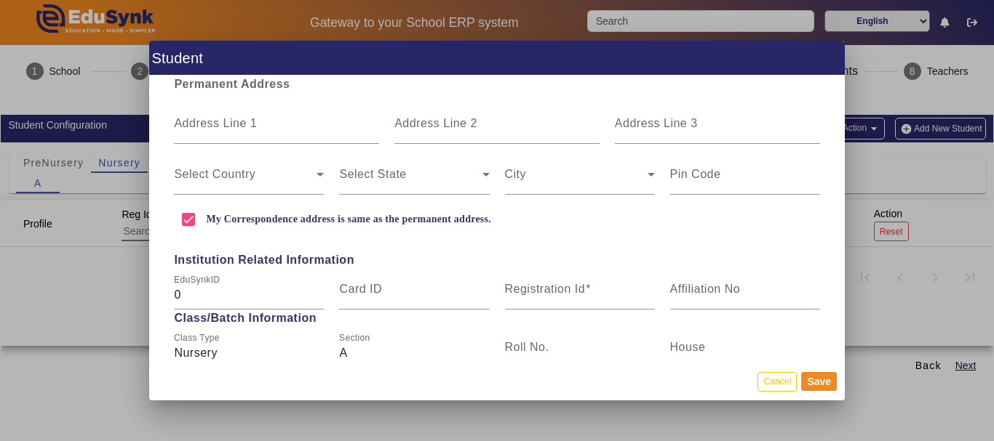
scroll to position [436, 0]
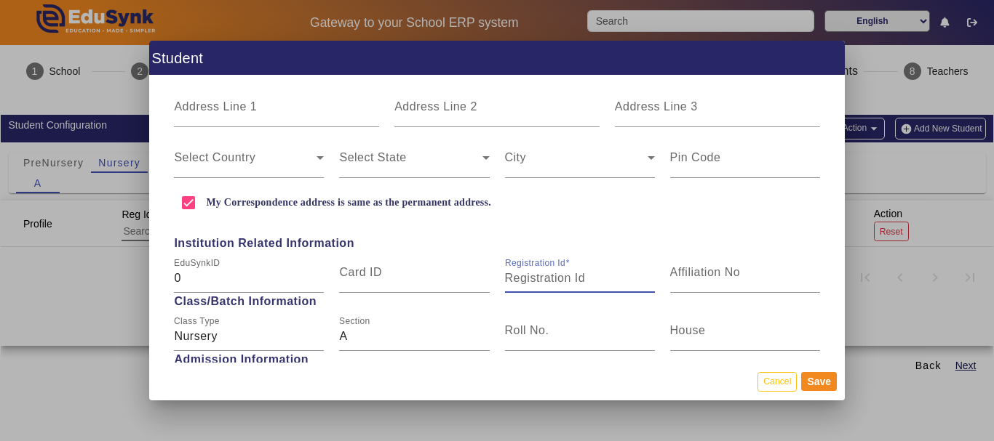
click at [573, 283] on input "Registration Id" at bounding box center [580, 278] width 150 height 17
type input "LK2425-002"
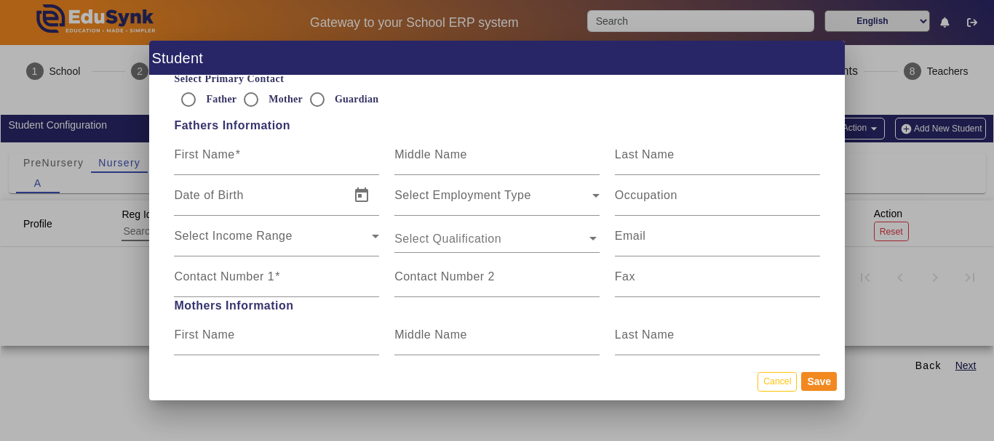
scroll to position [946, 0]
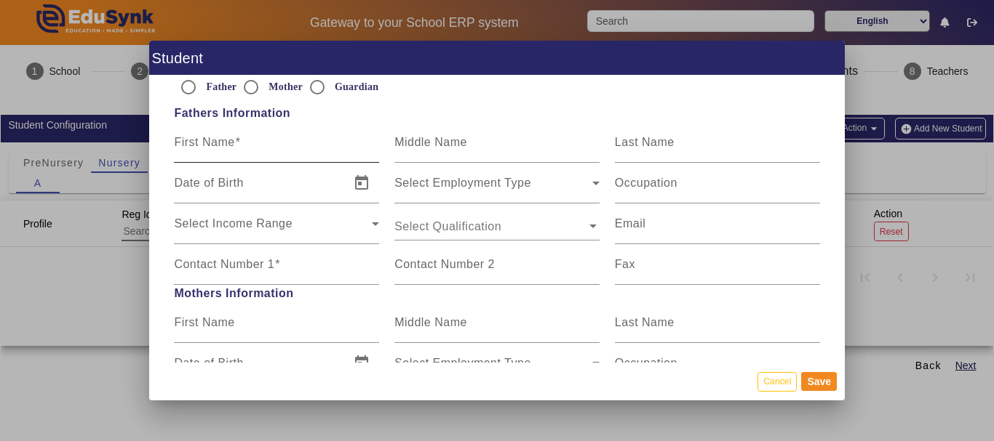
click at [268, 147] on input "First Name" at bounding box center [276, 148] width 205 height 17
type input "JEEVA F"
type input "FATHER"
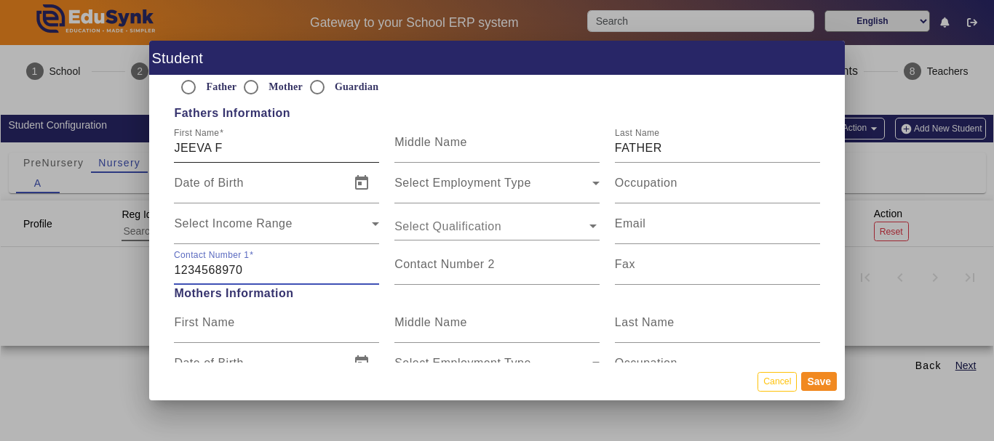
type input "1234568970"
click at [818, 379] on button "Save" at bounding box center [819, 381] width 36 height 19
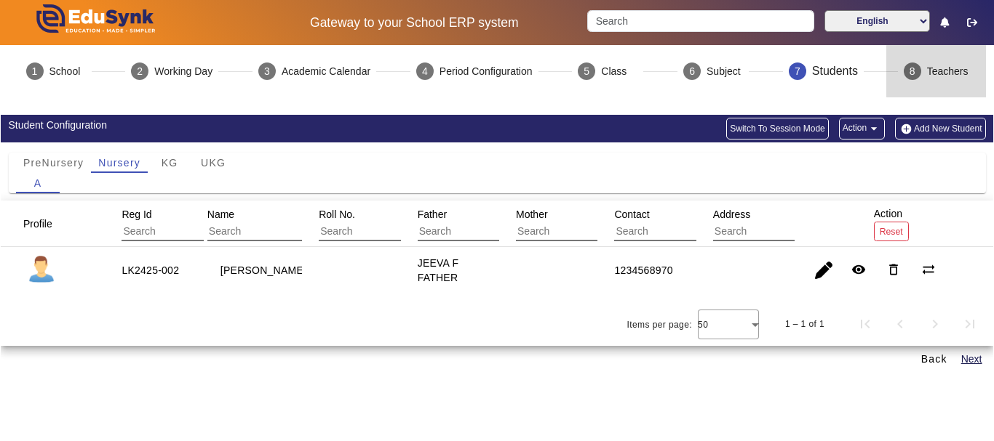
click at [948, 71] on div "Teachers" at bounding box center [947, 71] width 41 height 15
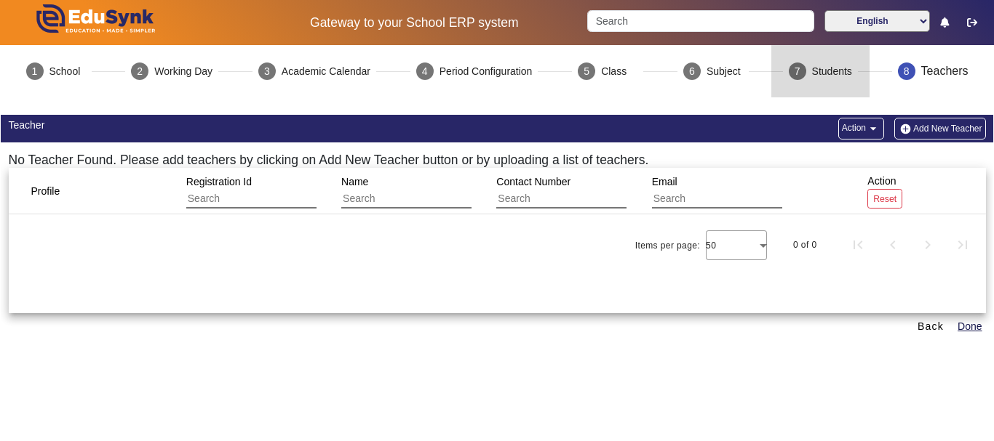
drag, startPoint x: 824, startPoint y: 72, endPoint x: 832, endPoint y: 72, distance: 8.0
click at [826, 72] on div "Students" at bounding box center [832, 71] width 40 height 15
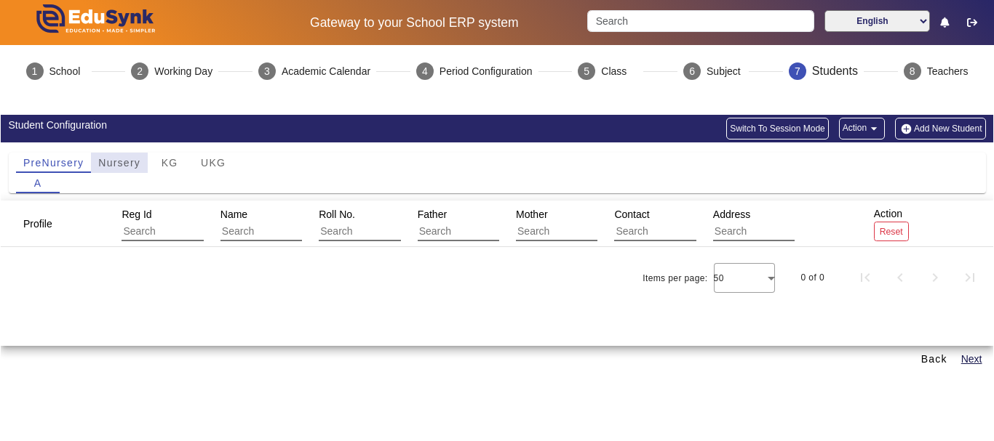
click at [143, 158] on div "Nursery" at bounding box center [119, 163] width 57 height 20
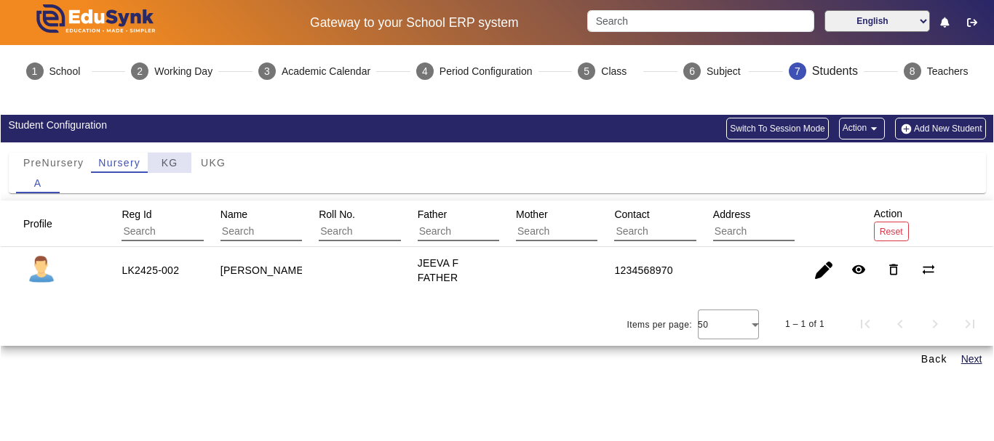
click at [154, 164] on div "KG" at bounding box center [170, 163] width 44 height 20
click at [59, 159] on span "PreNursery" at bounding box center [53, 163] width 60 height 10
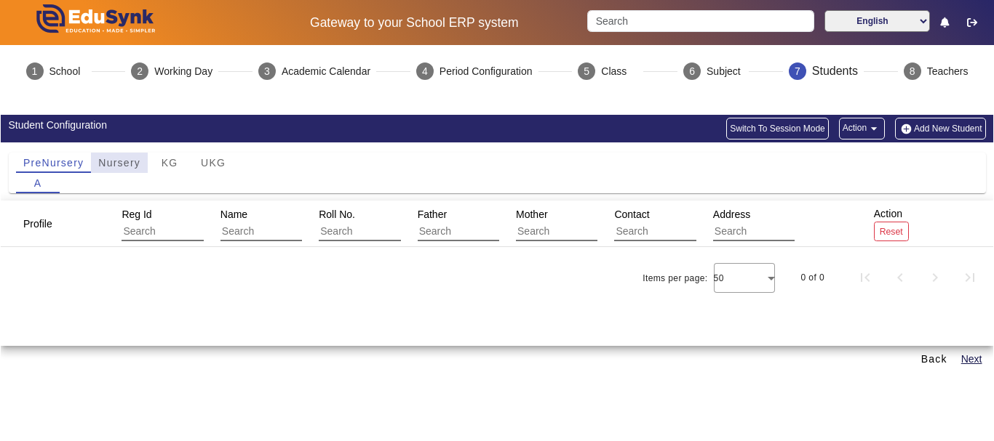
click at [106, 162] on span "Nursery" at bounding box center [119, 163] width 42 height 10
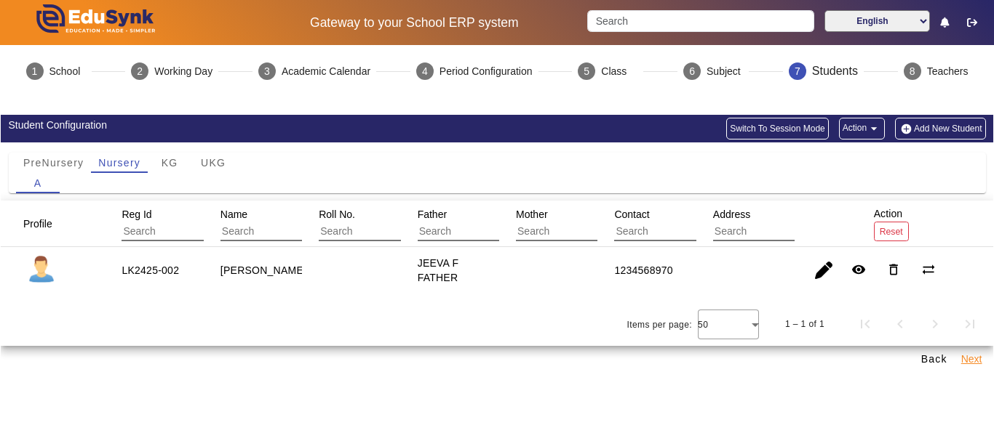
click at [959, 356] on button "Next" at bounding box center [971, 360] width 24 height 18
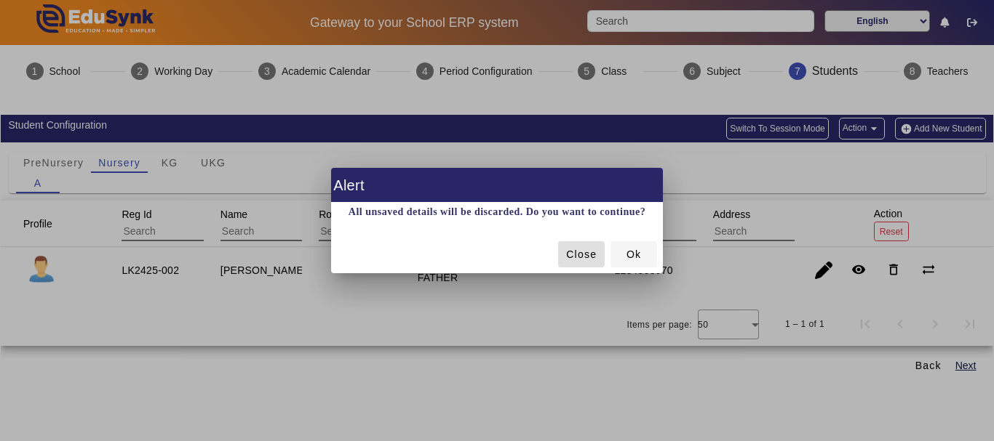
click at [645, 262] on span at bounding box center [633, 254] width 47 height 35
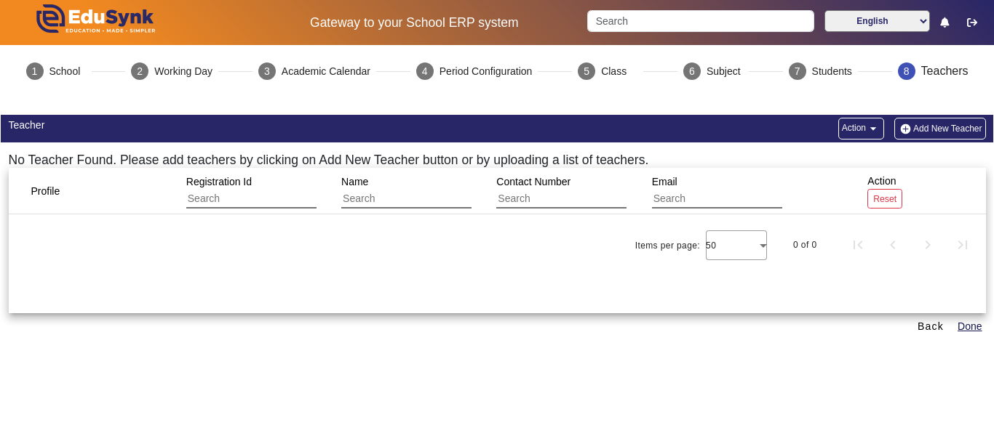
click at [913, 123] on button "Add New Teacher" at bounding box center [940, 129] width 92 height 22
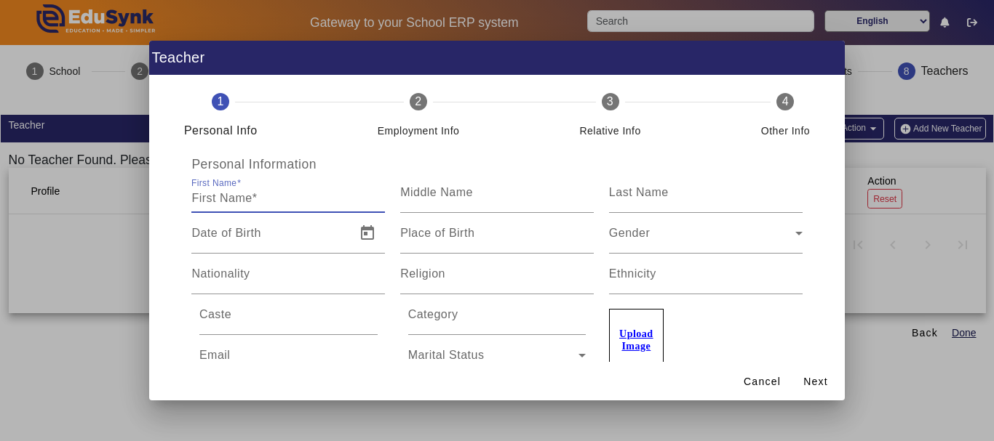
click at [326, 204] on input "First Name" at bounding box center [287, 198] width 193 height 17
type input "MAHAK"
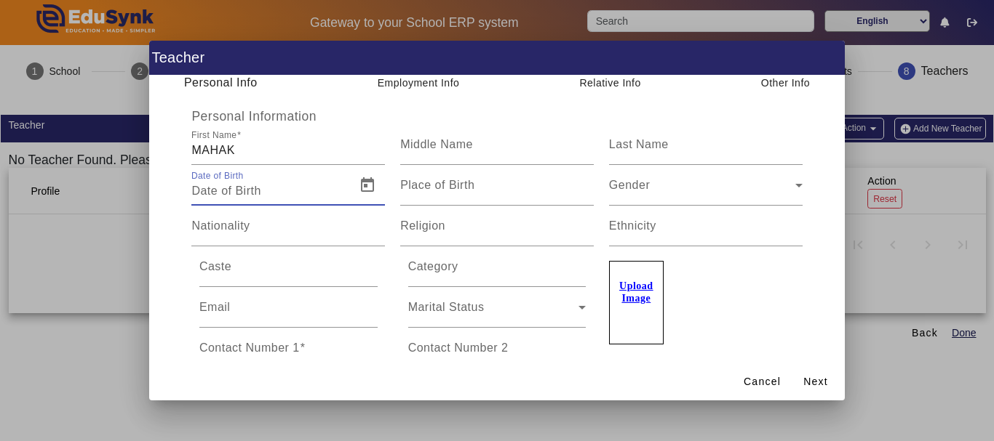
scroll to position [73, 0]
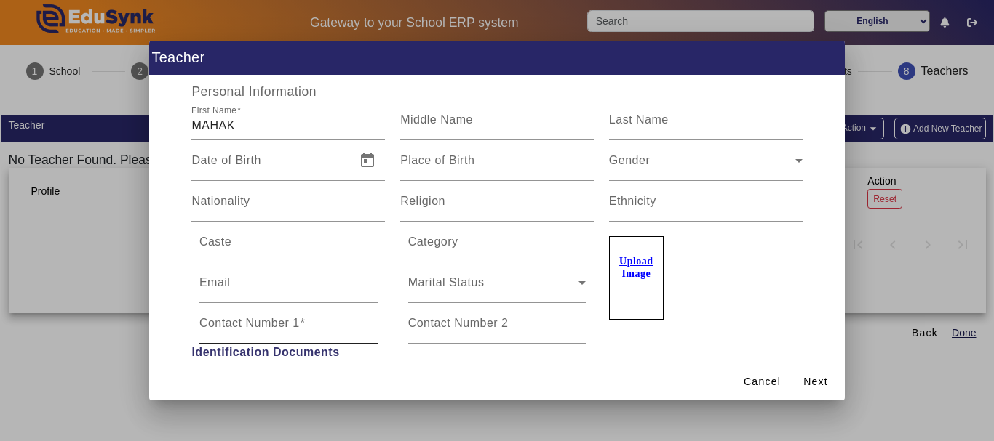
click at [274, 326] on mat-label "Contact Number 1" at bounding box center [249, 323] width 100 height 12
click at [274, 326] on input "Contact Number 1" at bounding box center [288, 329] width 178 height 17
type input "8"
type input "1234567890"
click at [810, 382] on span "Next" at bounding box center [815, 382] width 25 height 15
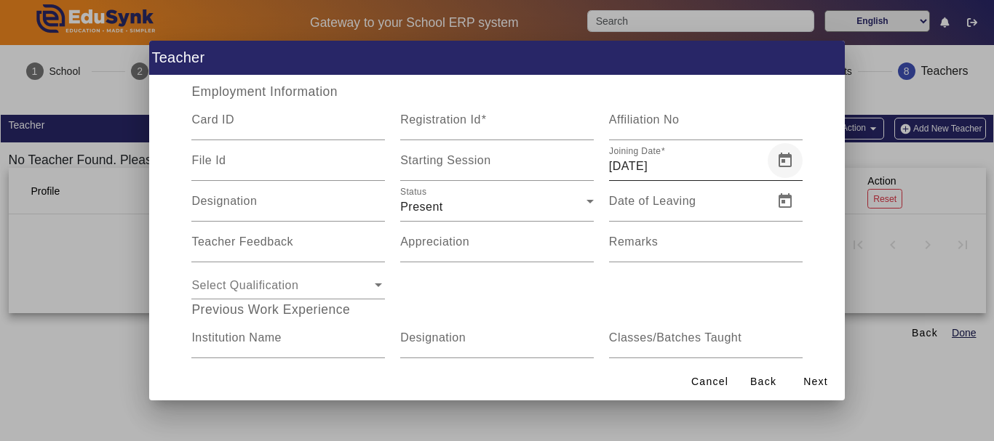
click at [778, 168] on span "Open calendar" at bounding box center [784, 160] width 35 height 35
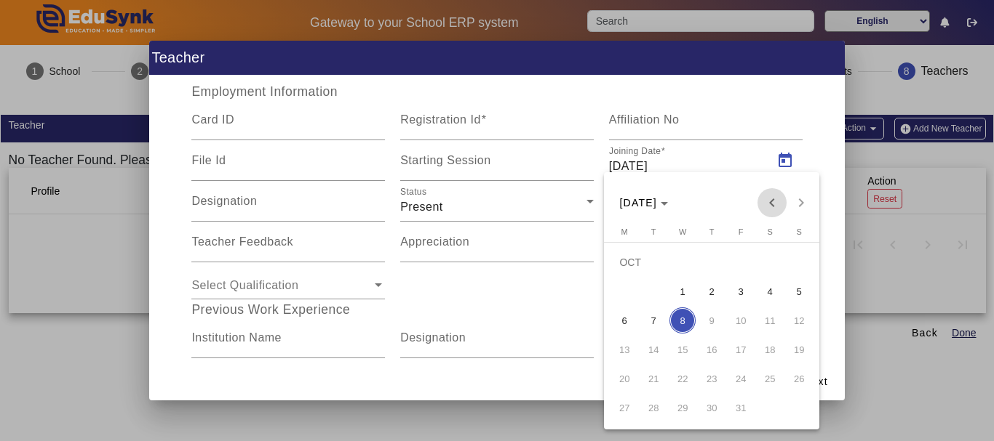
click at [764, 197] on span "Previous month" at bounding box center [771, 202] width 29 height 29
click at [768, 197] on span "Previous month" at bounding box center [771, 202] width 29 height 29
click at [767, 200] on span "Previous month" at bounding box center [771, 202] width 29 height 29
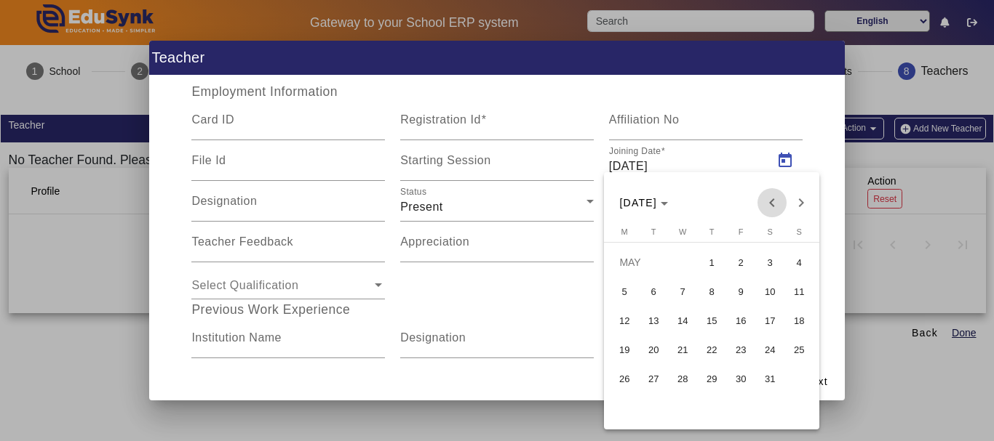
click at [767, 200] on span "Previous month" at bounding box center [771, 202] width 29 height 29
click at [647, 297] on span "1" at bounding box center [653, 292] width 26 height 26
type input "[DATE]"
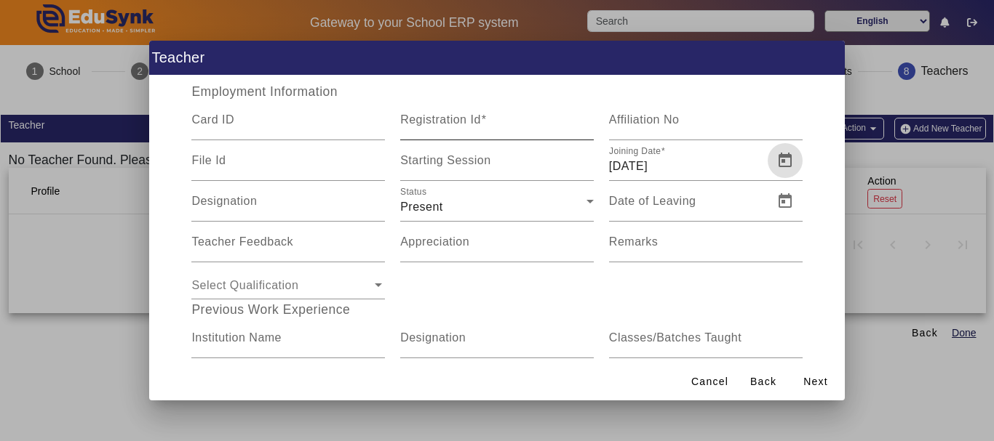
click at [510, 133] on input "Registration Id" at bounding box center [496, 125] width 193 height 17
type input "TEACHER004"
click at [802, 377] on span at bounding box center [815, 381] width 47 height 35
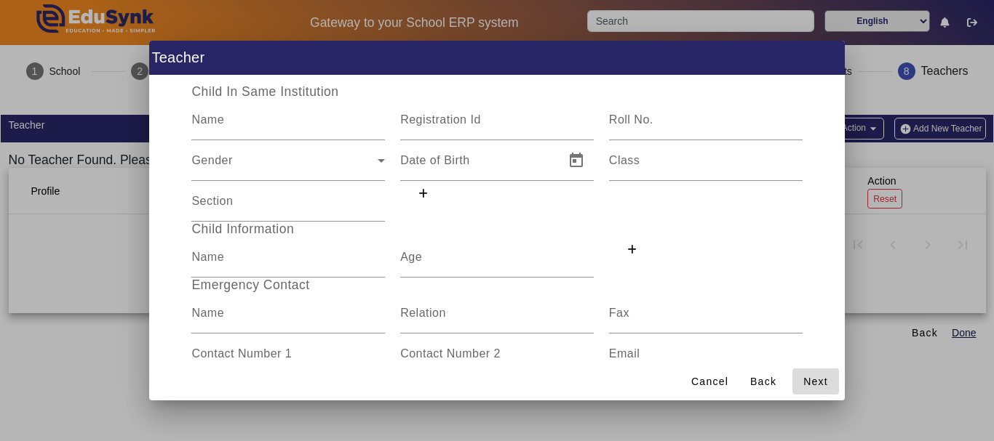
click at [798, 377] on span at bounding box center [815, 381] width 47 height 35
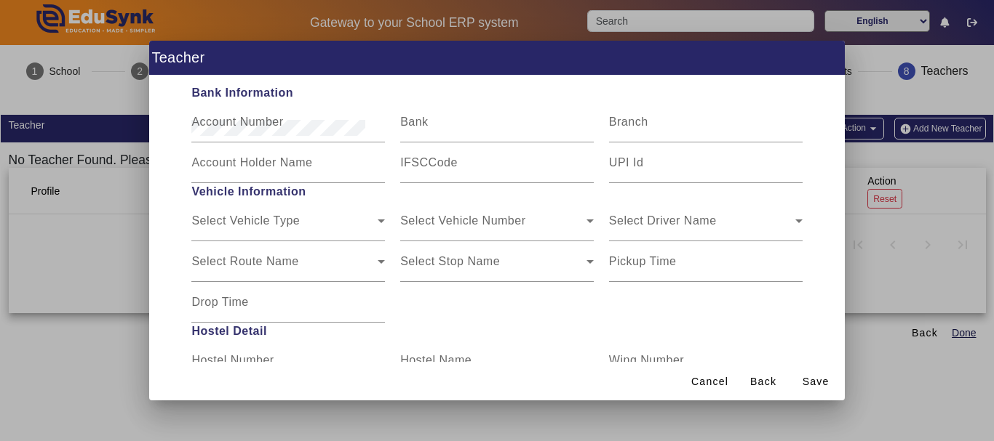
click at [798, 377] on span at bounding box center [815, 381] width 47 height 35
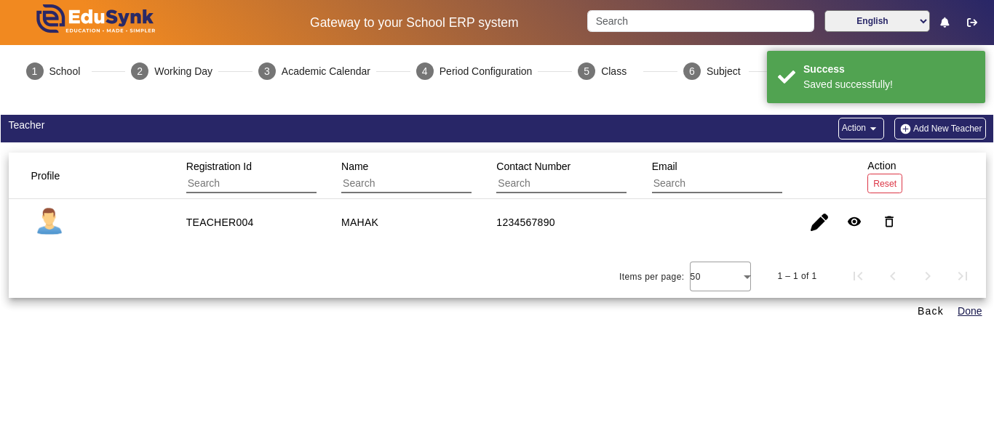
click at [906, 129] on button "Add New Teacher" at bounding box center [940, 129] width 92 height 22
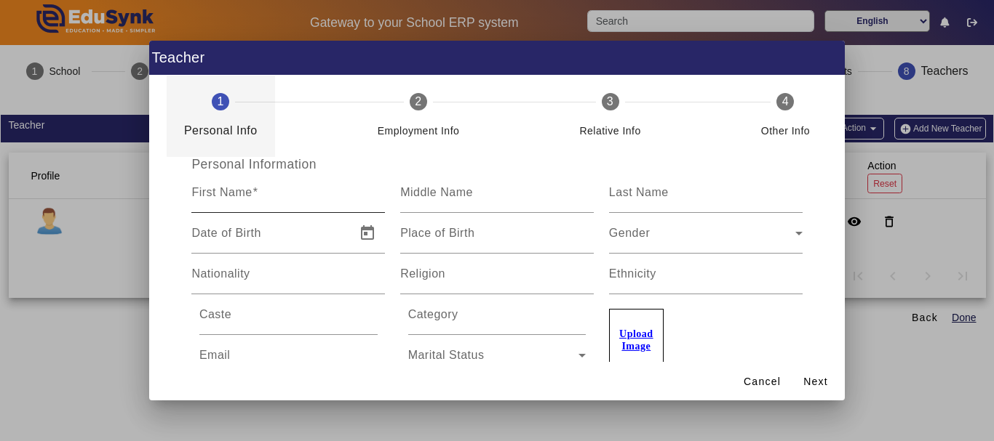
click at [348, 200] on input "First Name" at bounding box center [287, 198] width 193 height 17
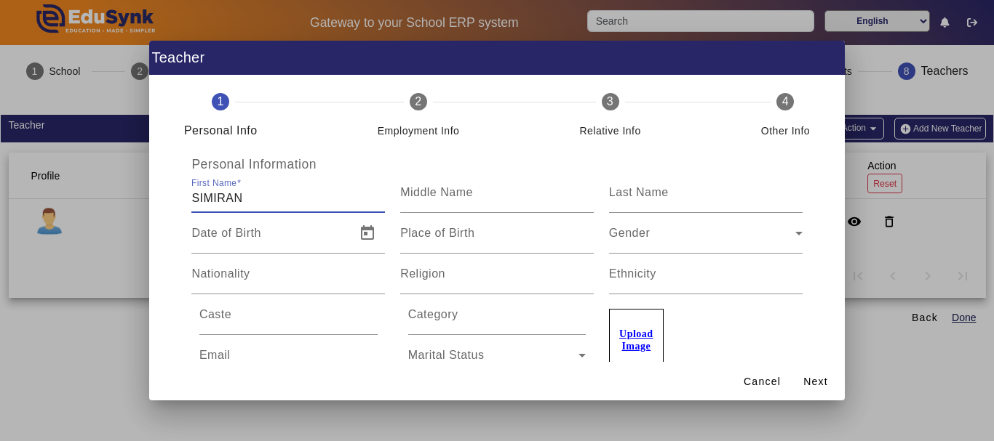
type input "SIMIRAN"
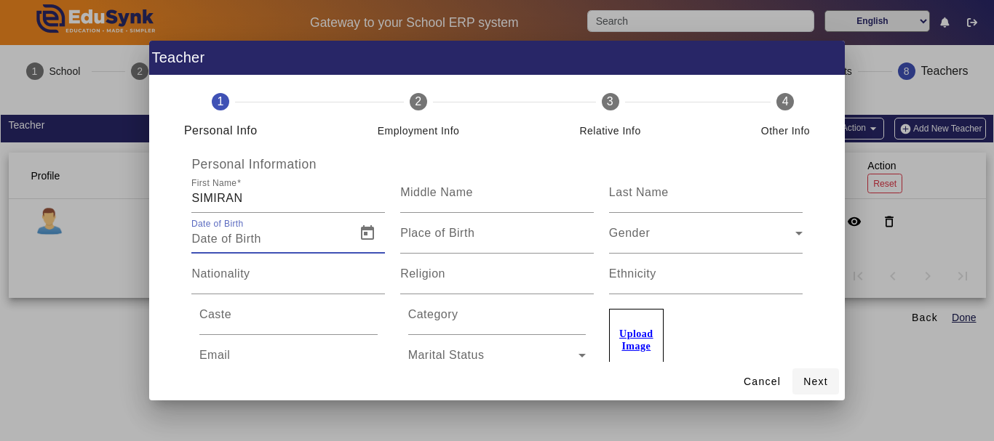
click at [833, 380] on span at bounding box center [815, 381] width 47 height 35
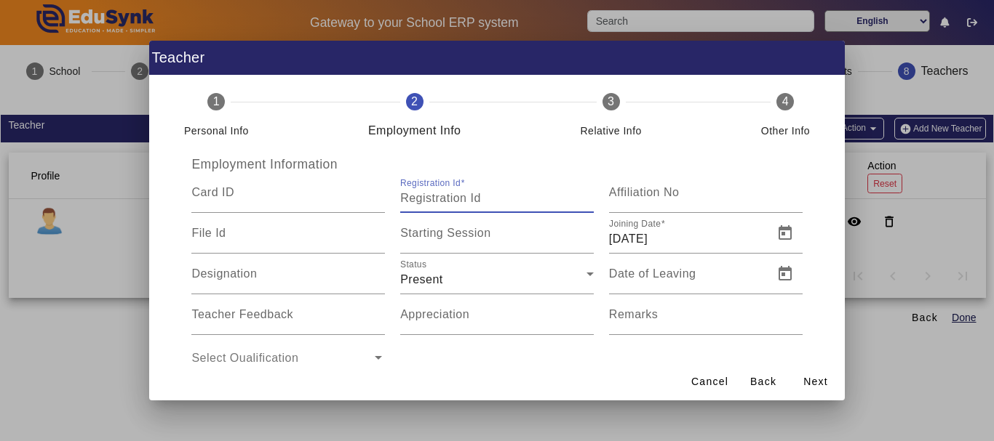
click at [506, 195] on input "Registration Id" at bounding box center [496, 198] width 193 height 17
type input "TEACHER002"
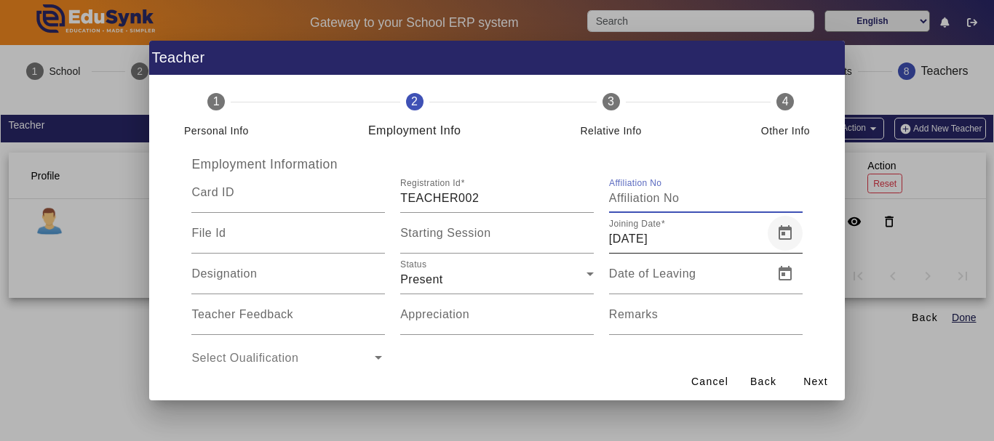
click at [778, 239] on span "Open calendar" at bounding box center [784, 233] width 35 height 35
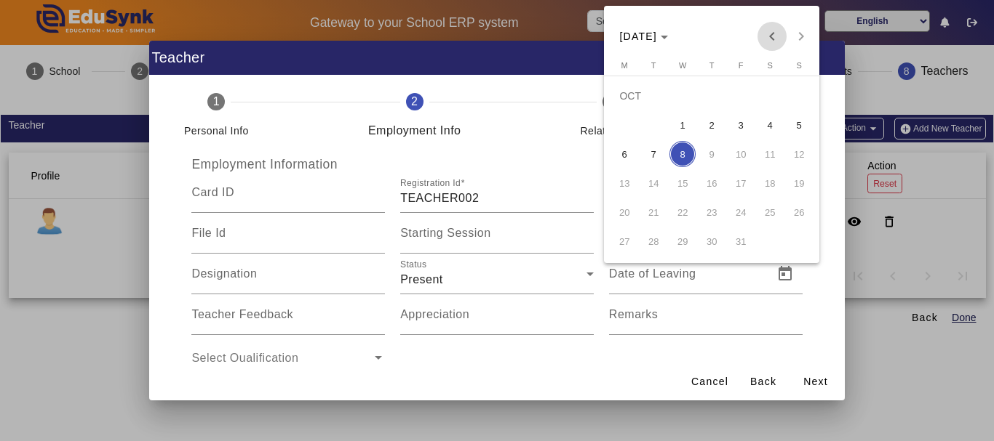
click at [771, 28] on span "Previous month" at bounding box center [771, 36] width 29 height 29
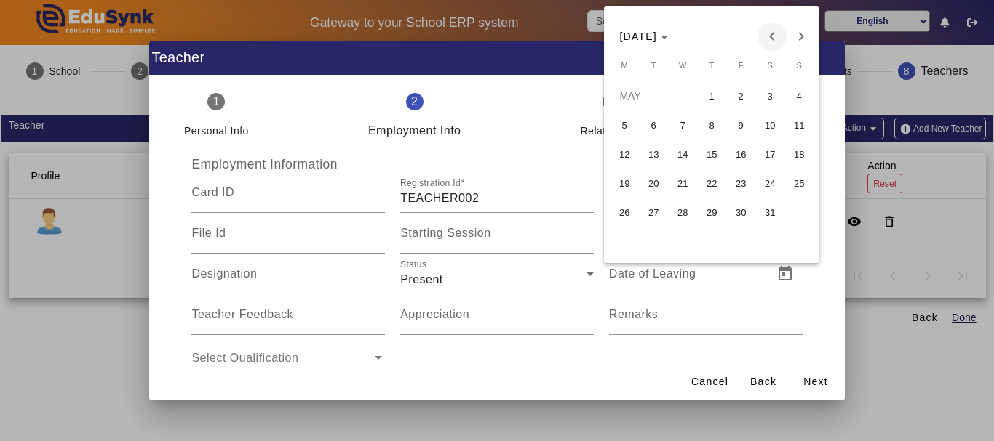
click at [771, 28] on span "Previous month" at bounding box center [771, 36] width 29 height 29
click at [644, 128] on span "1" at bounding box center [653, 125] width 26 height 26
type input "[DATE]"
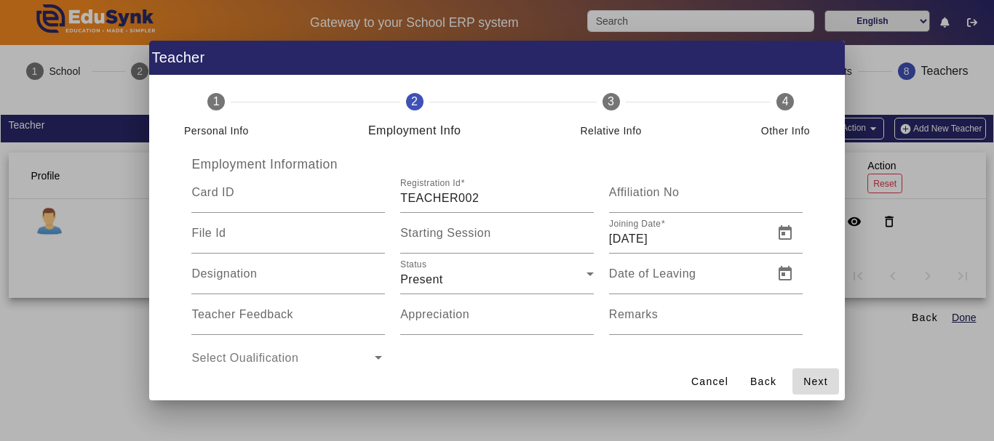
click at [800, 385] on span at bounding box center [815, 381] width 47 height 35
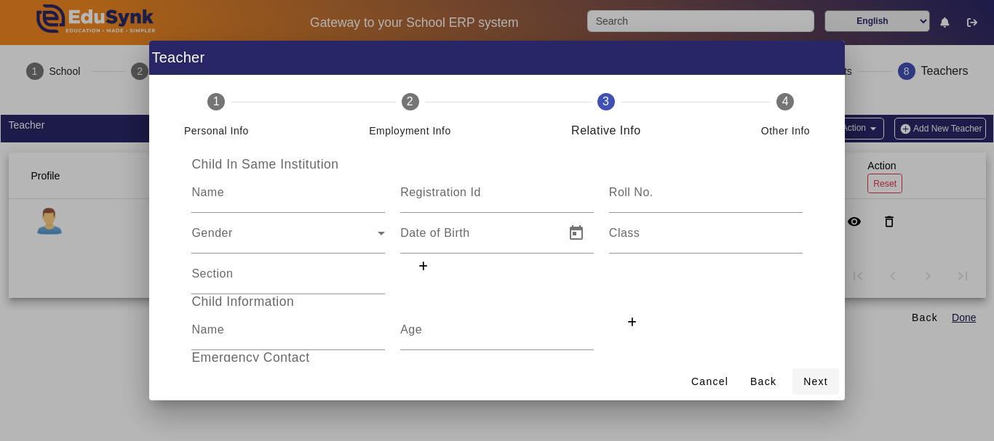
click at [814, 386] on span "Next" at bounding box center [815, 382] width 25 height 15
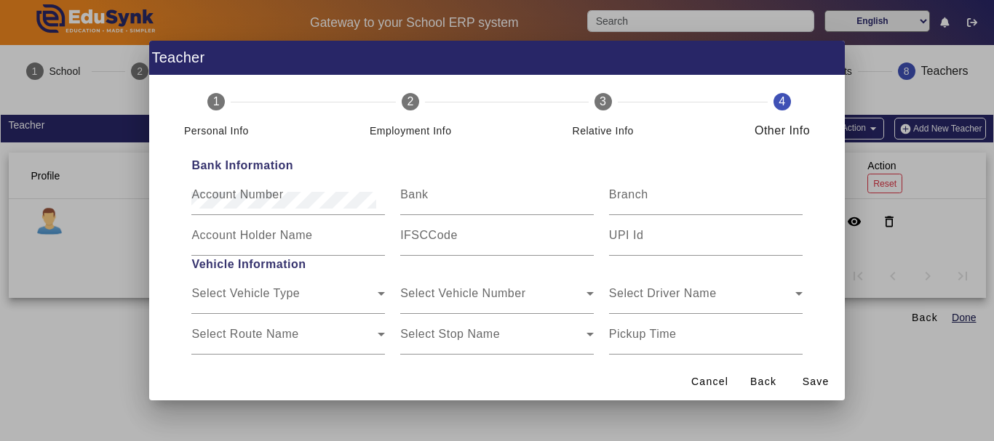
click at [814, 386] on span "Save" at bounding box center [815, 382] width 27 height 15
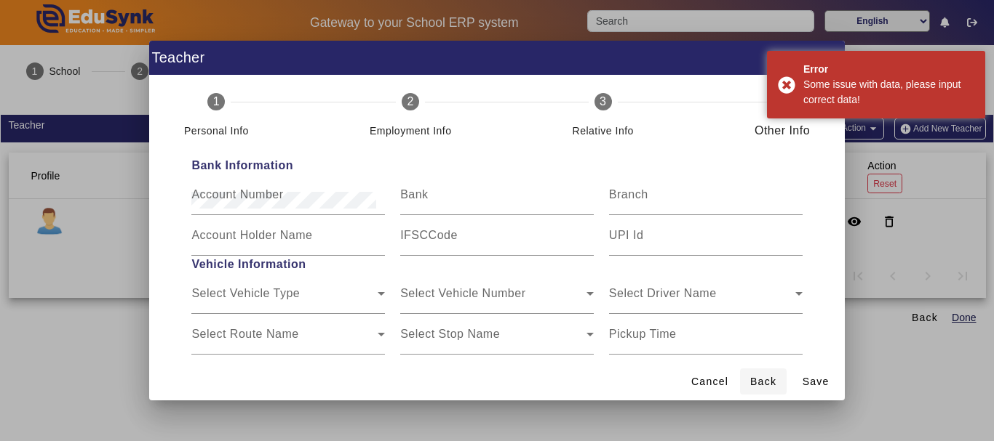
click at [759, 380] on span "Back" at bounding box center [763, 382] width 26 height 15
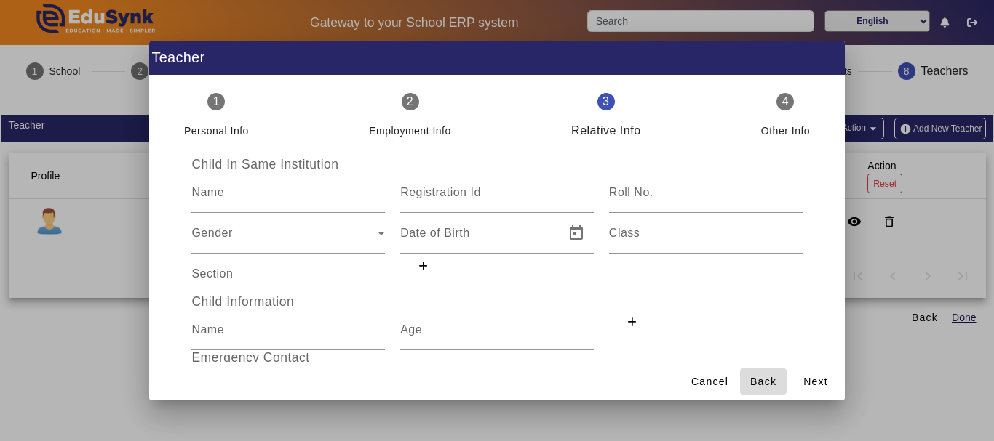
click at [759, 380] on span "Back" at bounding box center [763, 382] width 26 height 15
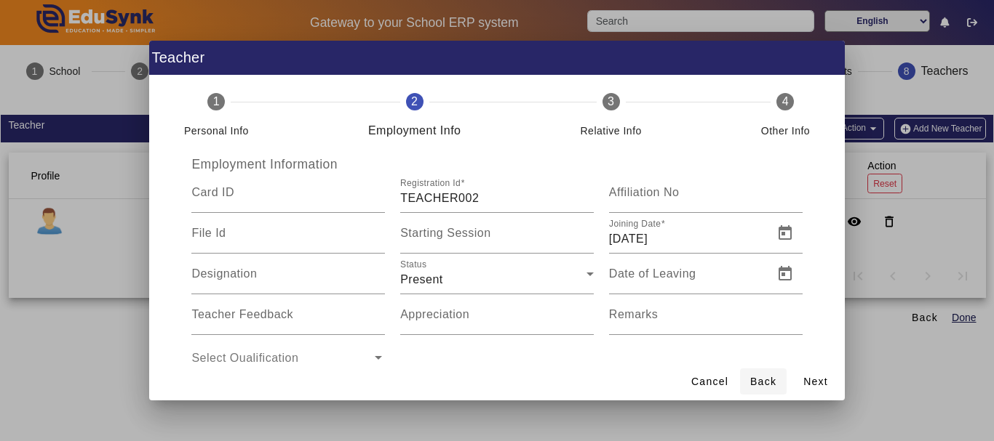
click at [759, 380] on span "Back" at bounding box center [763, 382] width 26 height 15
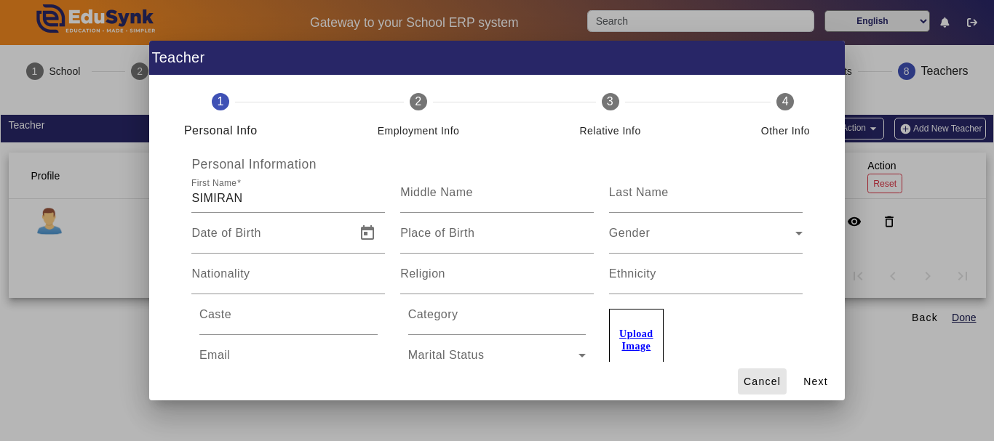
click at [759, 380] on span "Cancel" at bounding box center [761, 382] width 37 height 15
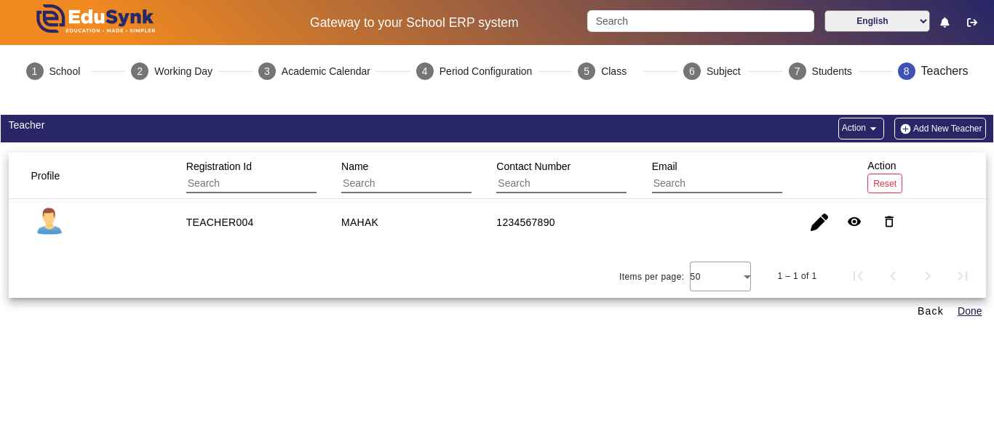
click at [911, 130] on button "Add New Teacher" at bounding box center [940, 129] width 92 height 22
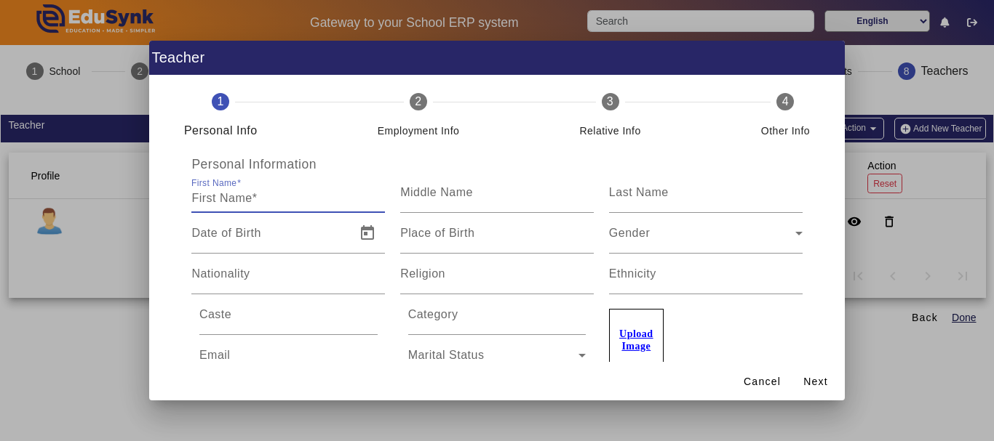
click at [313, 197] on input "First Name" at bounding box center [287, 198] width 193 height 17
type input "SIMIRAN"
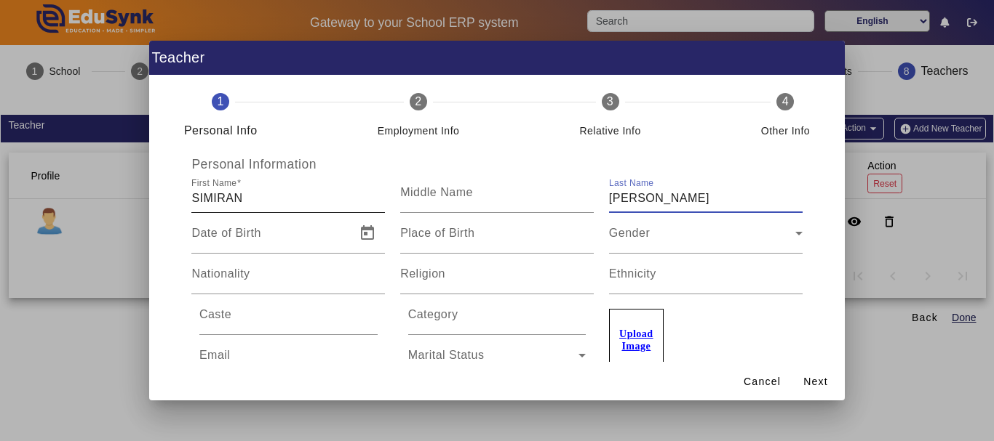
type input "[PERSON_NAME]"
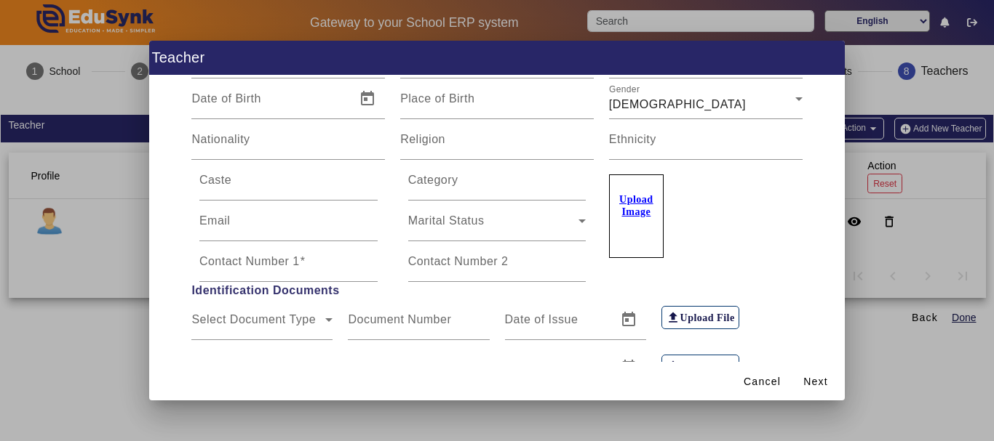
scroll to position [128, 0]
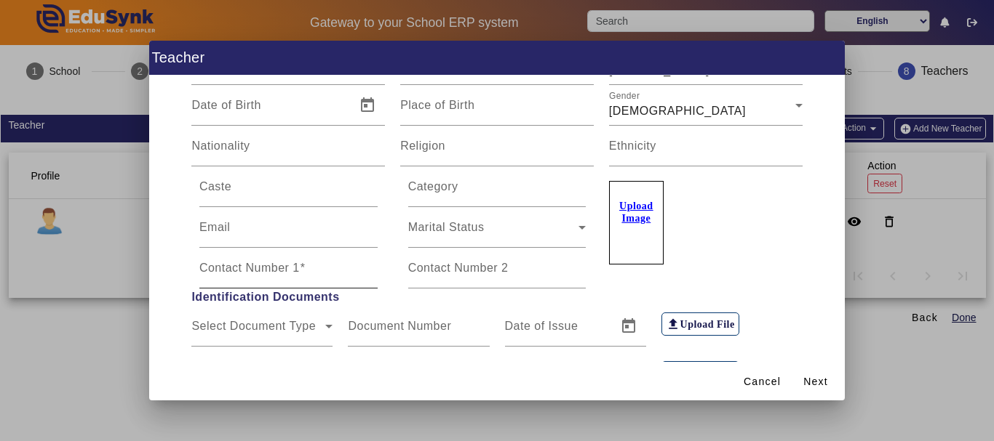
click at [303, 285] on div "Contact Number 1" at bounding box center [288, 268] width 178 height 41
type input "9876543210"
click at [822, 385] on span "Next" at bounding box center [815, 382] width 25 height 15
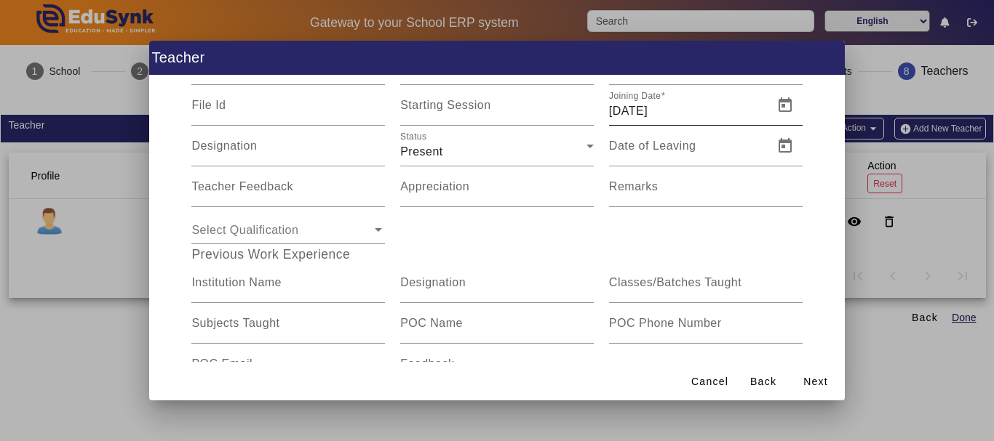
click at [743, 108] on input "[DATE]" at bounding box center [687, 111] width 156 height 17
click at [773, 101] on span "Open calendar" at bounding box center [784, 105] width 35 height 35
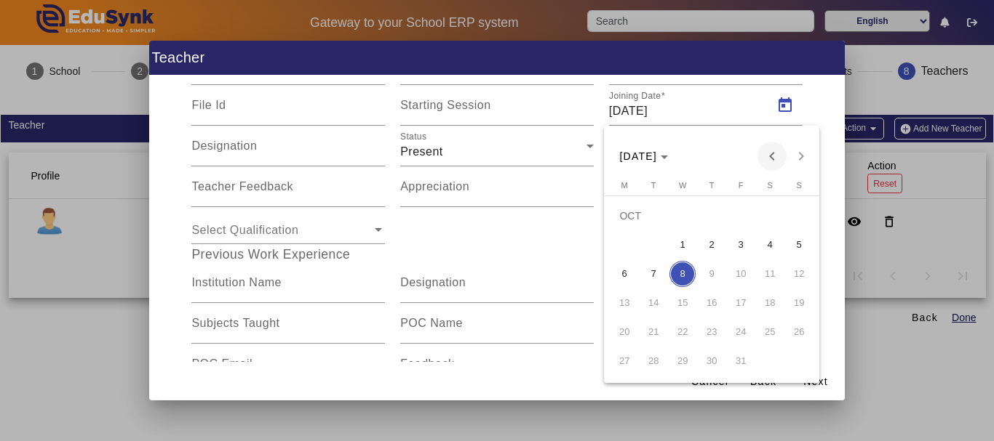
click at [764, 152] on span "Previous month" at bounding box center [771, 156] width 29 height 29
click at [764, 153] on span "Previous month" at bounding box center [771, 156] width 29 height 29
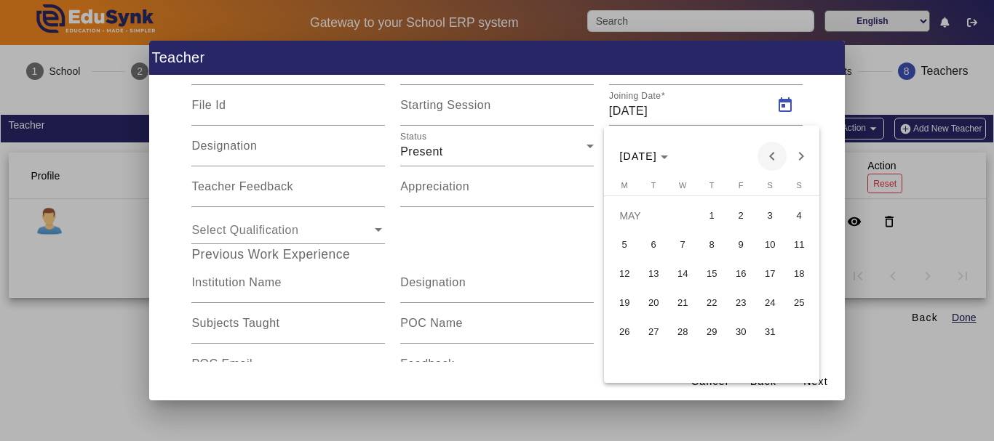
click at [764, 153] on span "Previous month" at bounding box center [771, 156] width 29 height 29
click at [648, 241] on span "1" at bounding box center [653, 245] width 26 height 26
type input "[DATE]"
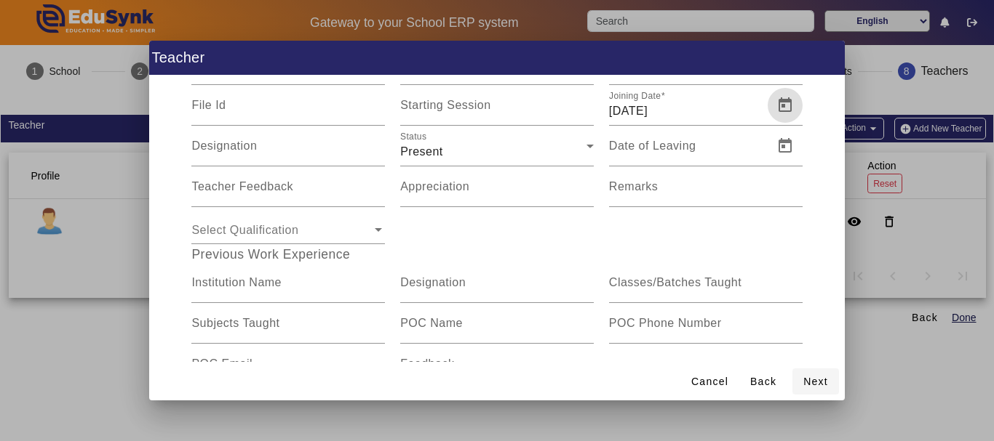
click at [811, 376] on span "Next" at bounding box center [815, 382] width 25 height 15
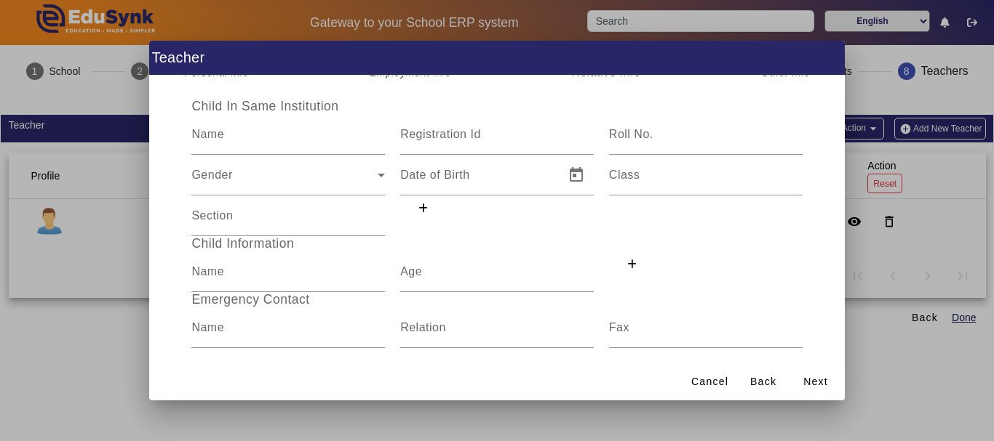
scroll to position [0, 0]
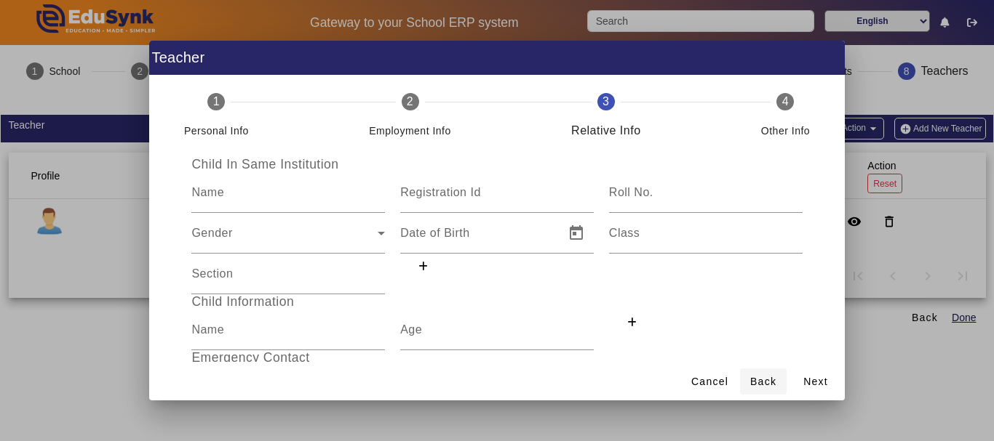
click at [754, 380] on span "Back" at bounding box center [763, 382] width 26 height 15
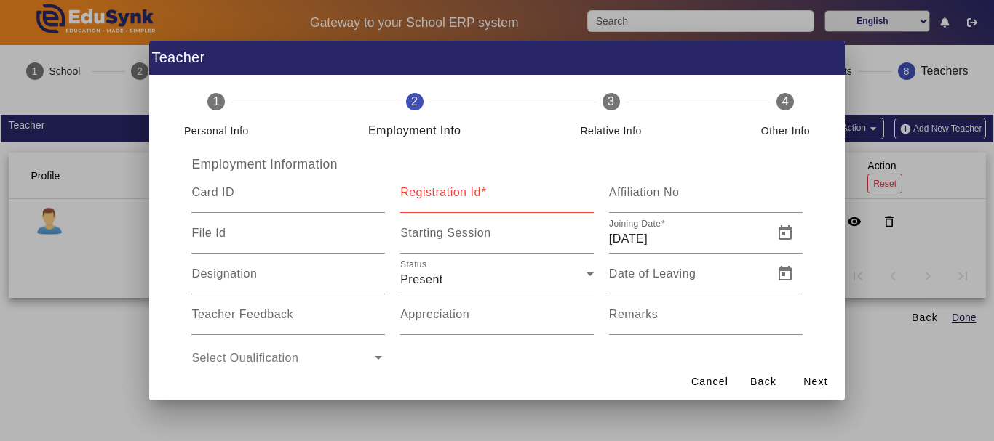
click at [469, 193] on mat-label "Registration Id" at bounding box center [440, 192] width 81 height 12
click at [469, 193] on input "Registration Id" at bounding box center [496, 198] width 193 height 17
type input "TEACHER002"
click at [825, 376] on span "Next" at bounding box center [815, 382] width 25 height 15
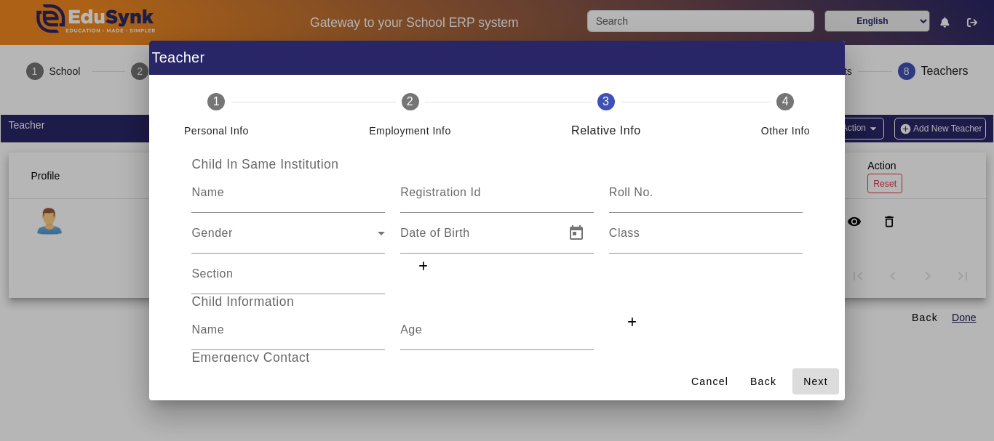
click at [825, 376] on span "Next" at bounding box center [815, 382] width 25 height 15
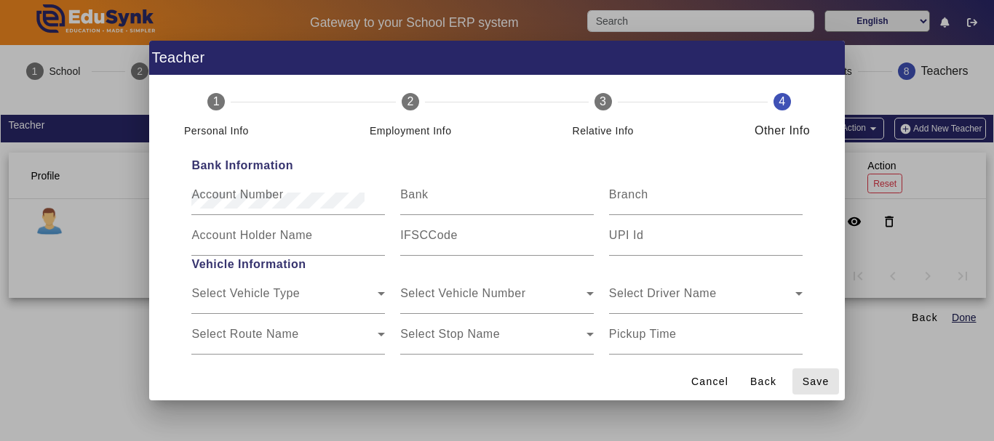
click at [825, 376] on span "Save" at bounding box center [815, 382] width 27 height 15
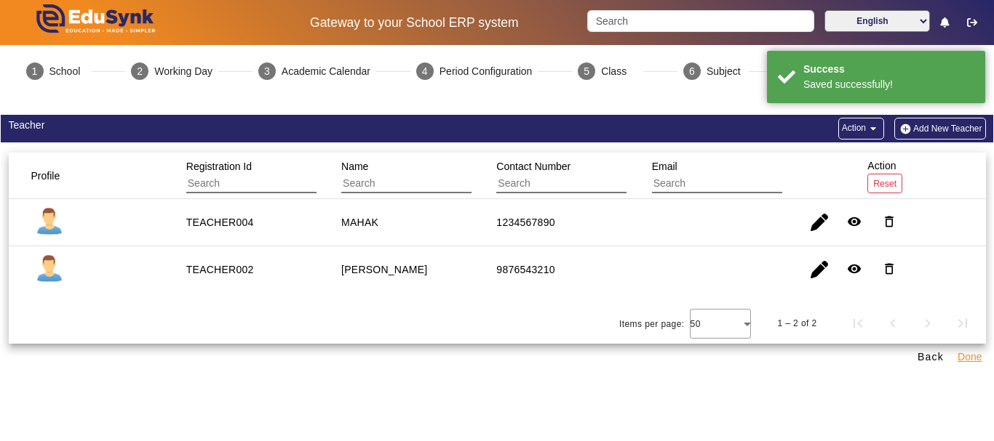
click at [957, 348] on button "Done" at bounding box center [969, 357] width 27 height 18
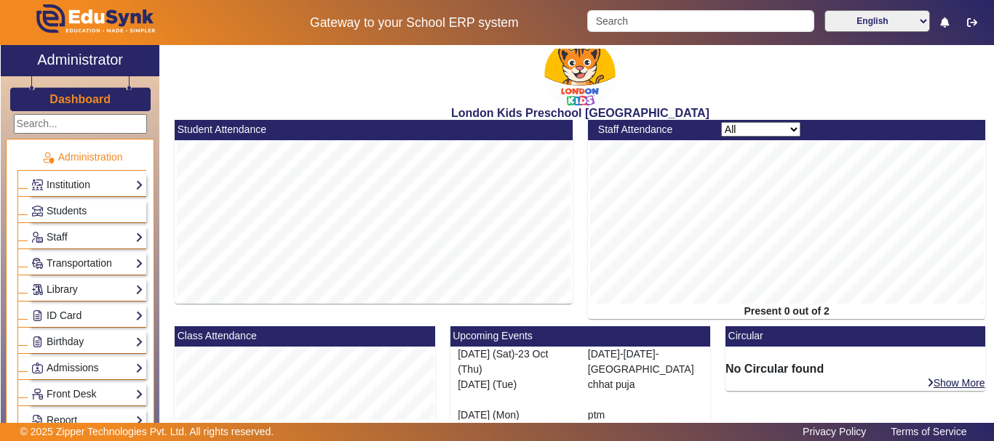
drag, startPoint x: 993, startPoint y: 126, endPoint x: 991, endPoint y: 281, distance: 154.9
click at [991, 281] on div "X Administrator Dashboard Administration Institution Institution Details Sessio…" at bounding box center [497, 248] width 994 height 407
click at [124, 183] on link "Institution" at bounding box center [87, 185] width 112 height 17
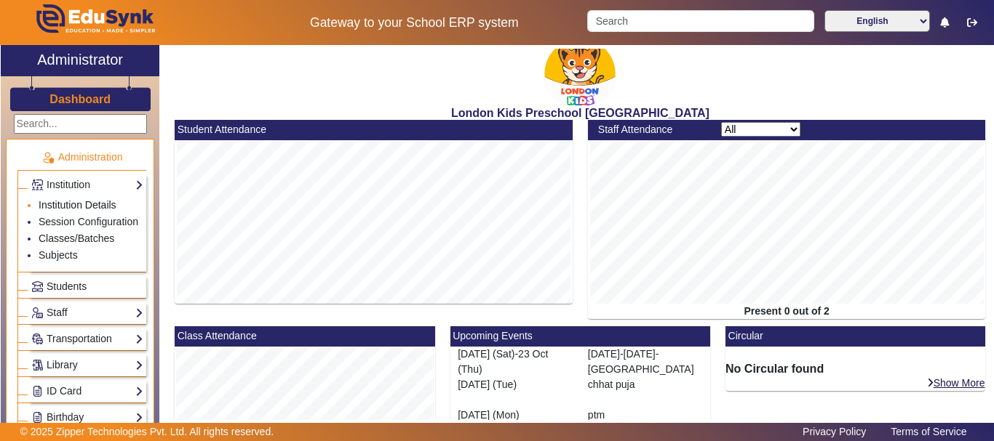
click at [111, 204] on link "Institution Details" at bounding box center [78, 205] width 78 height 12
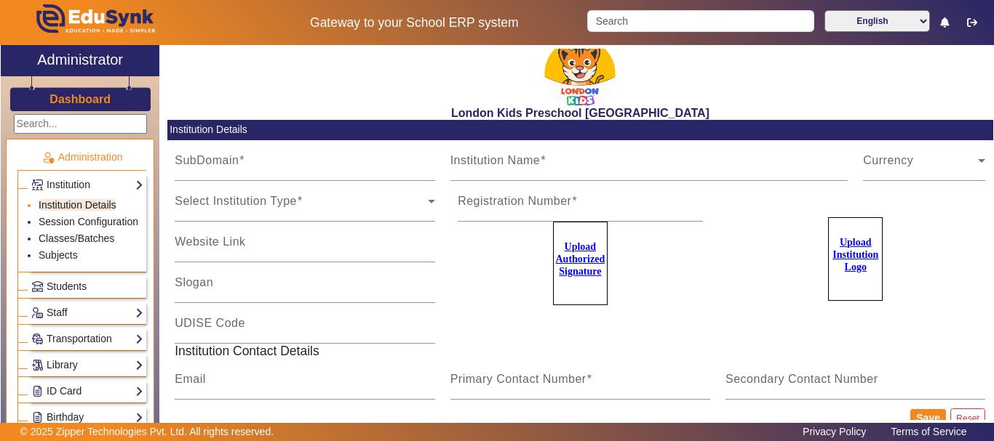
type input "londonkids"
type input "London Kids Preschool [GEOGRAPHIC_DATA]"
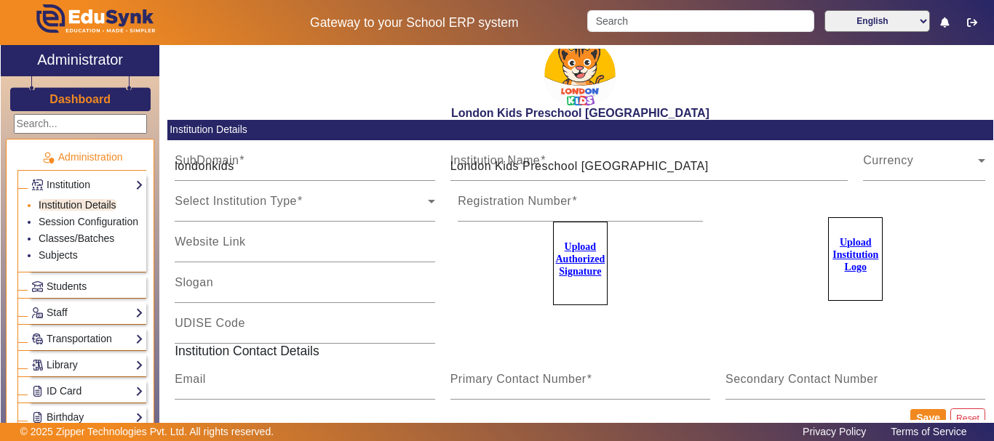
type input "naa"
type input "[EMAIL_ADDRESS][DOMAIN_NAME]"
type input "8960330001"
type input "9506271303"
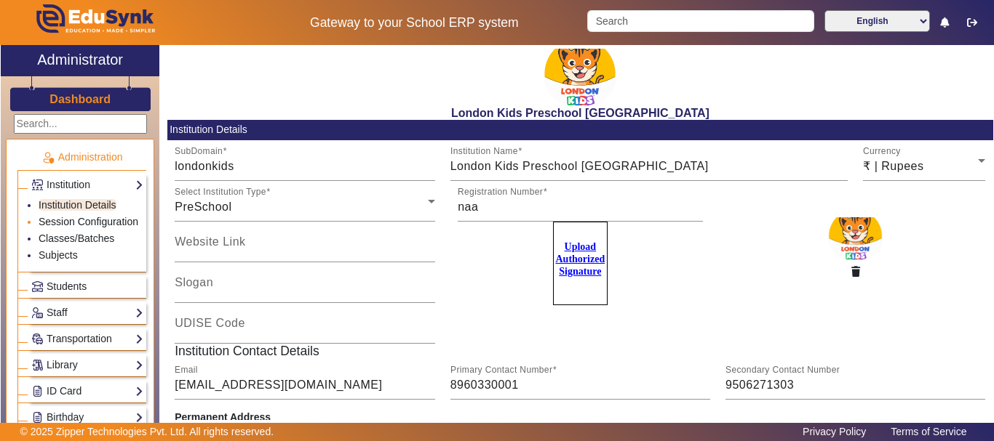
click at [68, 223] on link "Session Configuration" at bounding box center [89, 222] width 100 height 12
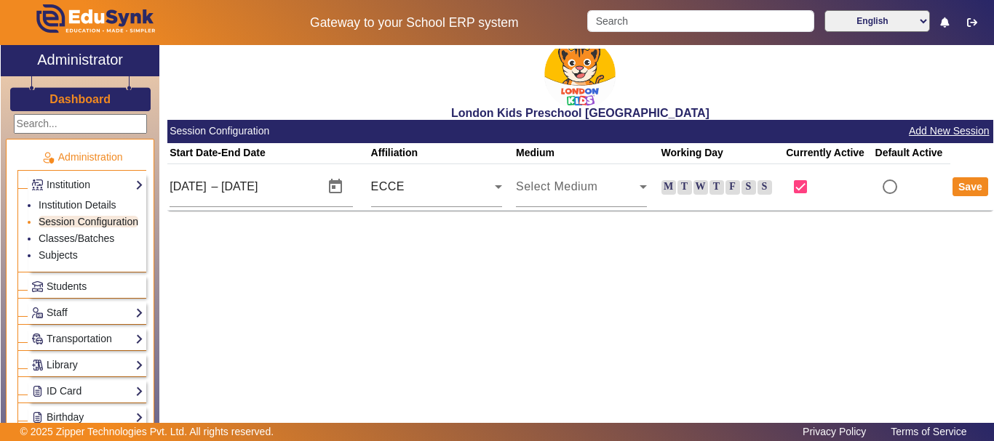
click at [78, 228] on link "Session Configuration" at bounding box center [89, 222] width 100 height 12
click at [51, 244] on link "Classes/Batches" at bounding box center [77, 239] width 76 height 12
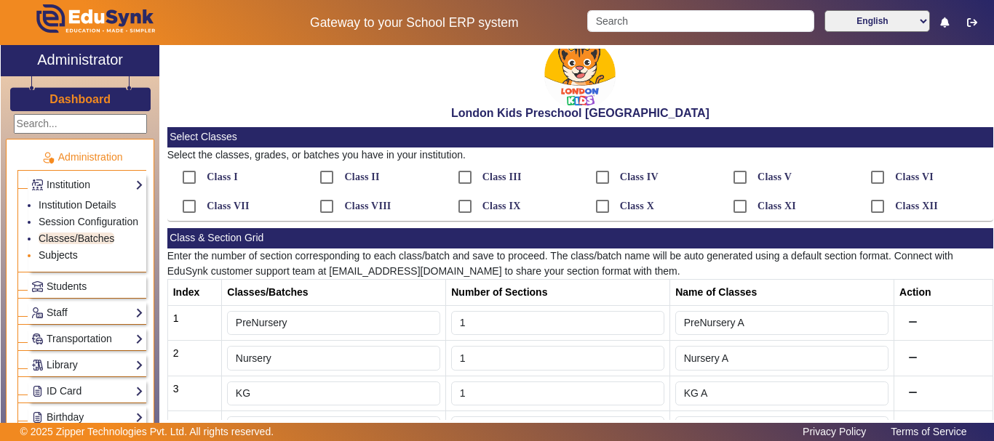
click at [61, 261] on link "Subjects" at bounding box center [58, 255] width 39 height 12
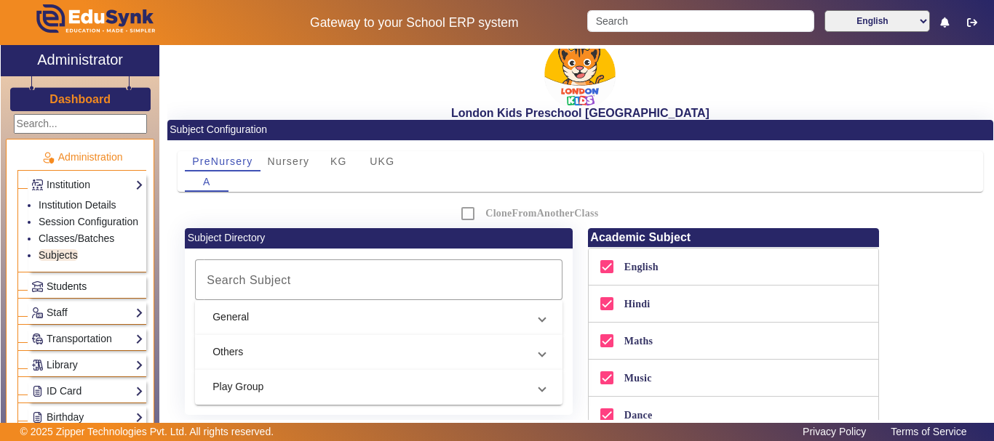
click at [66, 295] on link "Students" at bounding box center [87, 287] width 112 height 17
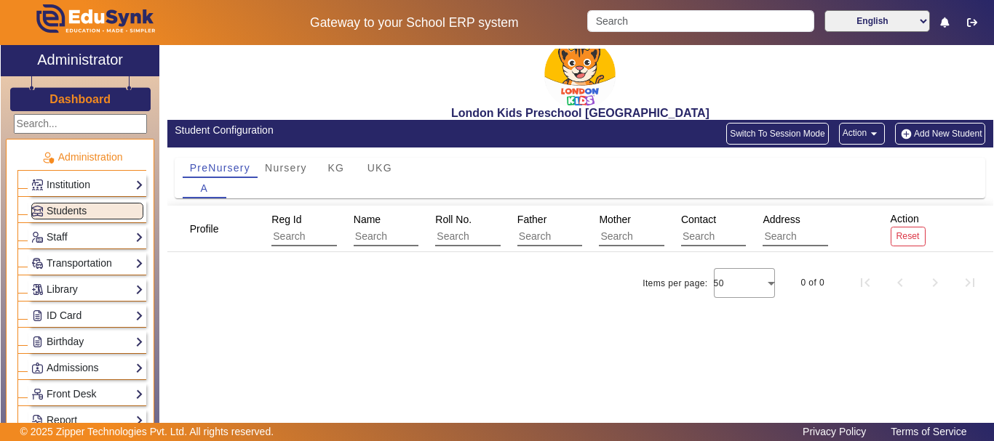
click at [68, 248] on div "Staff Teachers Non Teaching Staff Driver Support Staff" at bounding box center [87, 237] width 118 height 23
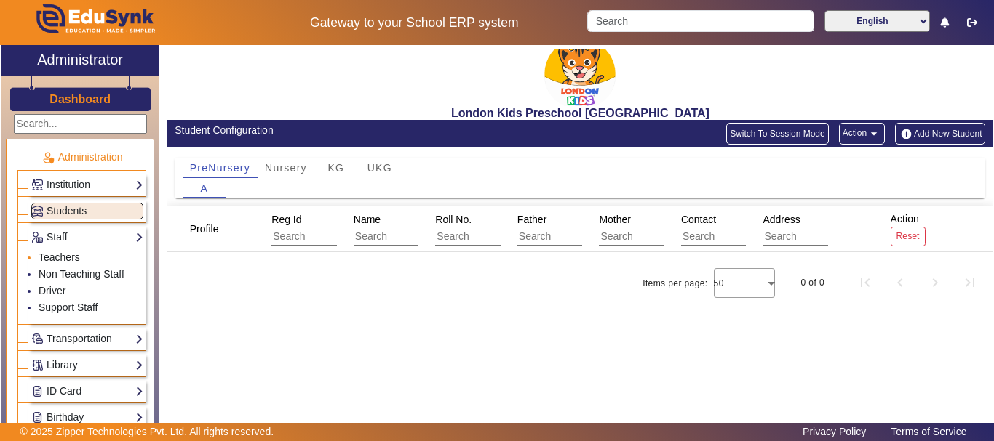
click at [72, 257] on link "Teachers" at bounding box center [59, 258] width 41 height 12
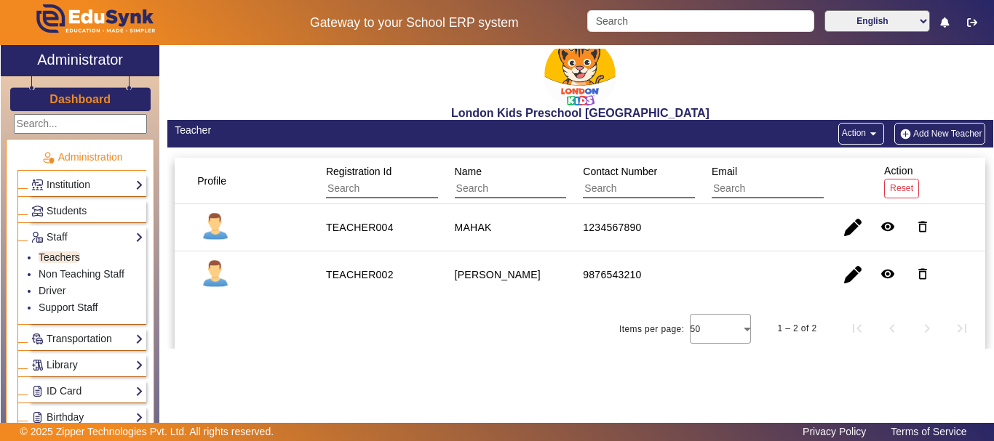
click at [54, 334] on link "Transportation" at bounding box center [87, 339] width 112 height 17
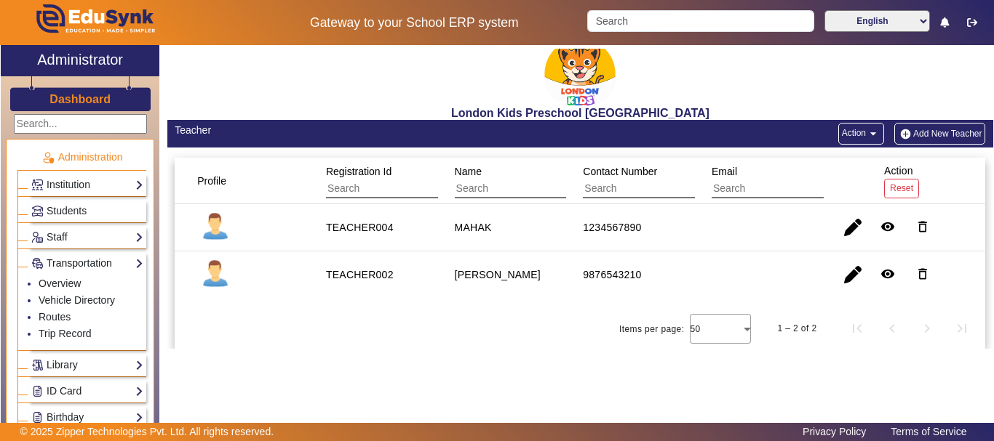
click at [100, 271] on link "Transportation" at bounding box center [87, 263] width 112 height 17
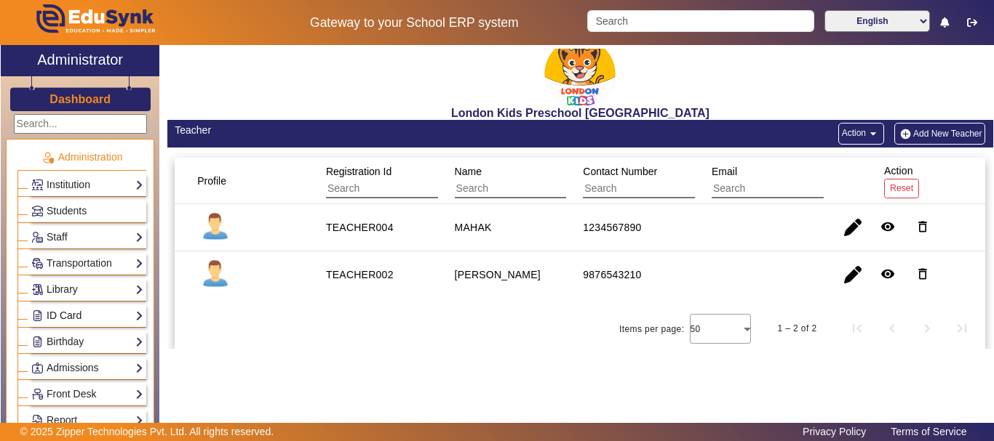
click at [97, 316] on link "ID Card" at bounding box center [87, 316] width 112 height 17
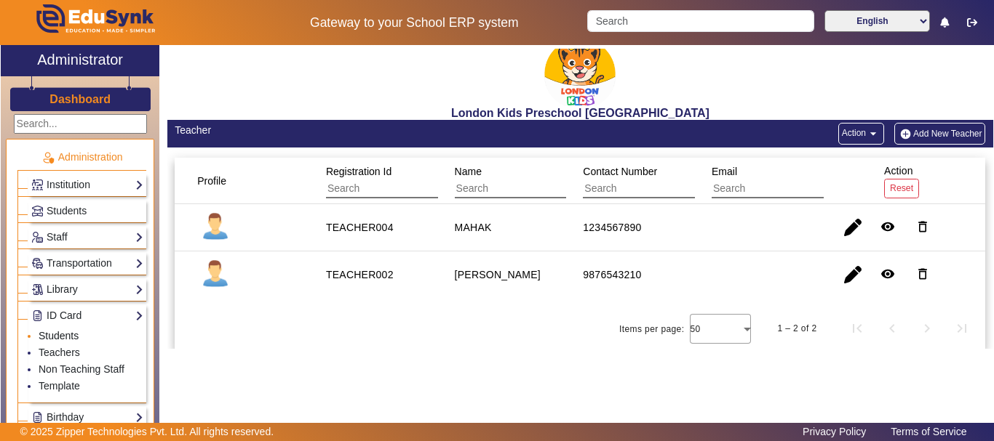
click at [58, 333] on link "Students" at bounding box center [59, 336] width 40 height 12
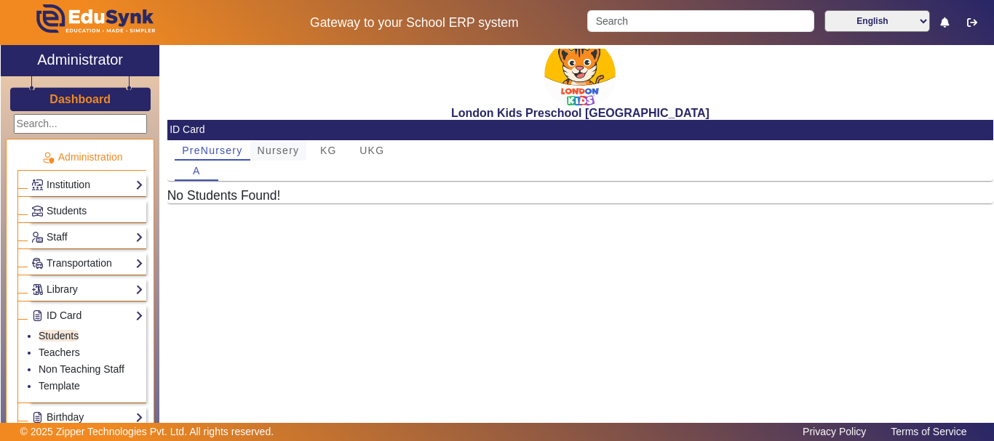
click at [264, 141] on span "Nursery" at bounding box center [278, 150] width 42 height 20
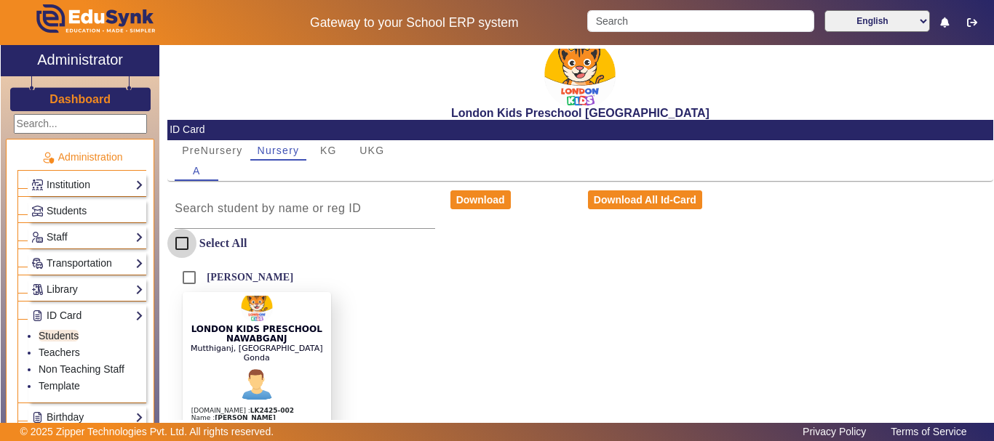
click at [182, 244] on input "Select All" at bounding box center [181, 243] width 29 height 29
checkbox input "true"
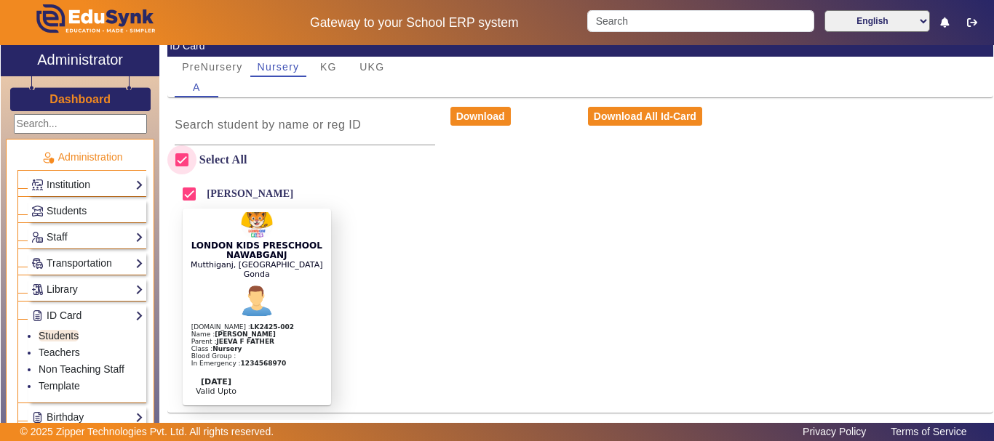
scroll to position [95, 0]
drag, startPoint x: 993, startPoint y: 270, endPoint x: 985, endPoint y: 220, distance: 50.1
click at [985, 220] on div "X Administrator Dashboard Administration Institution Institution Details Sessio…" at bounding box center [497, 248] width 994 height 407
click at [811, 297] on div "[PERSON_NAME] LONDON KIDS PRESCHOOL [PERSON_NAME], Nawabganj Gonda [DOMAIN_NAME…" at bounding box center [580, 296] width 826 height 233
click at [68, 381] on link "Template" at bounding box center [59, 386] width 41 height 12
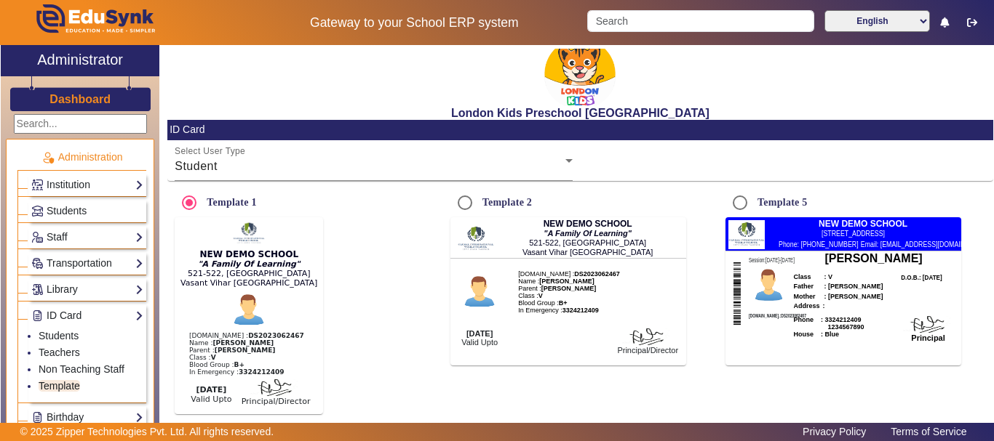
radio input "true"
drag, startPoint x: 993, startPoint y: 238, endPoint x: 986, endPoint y: 367, distance: 128.9
click at [986, 367] on div "X Administrator Dashboard Administration Institution Institution Details Sessio…" at bounding box center [497, 248] width 994 height 407
click at [984, 311] on div "Template 5 NEW DEMO SCHOOL [STREET_ADDRESS] Phone: [PHONE_NUMBER] Email: [EMAIL…" at bounding box center [855, 304] width 275 height 233
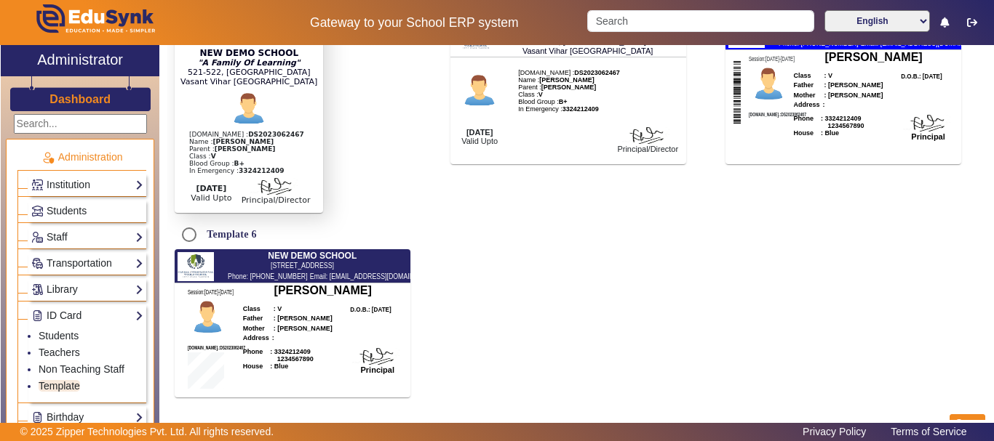
scroll to position [214, 0]
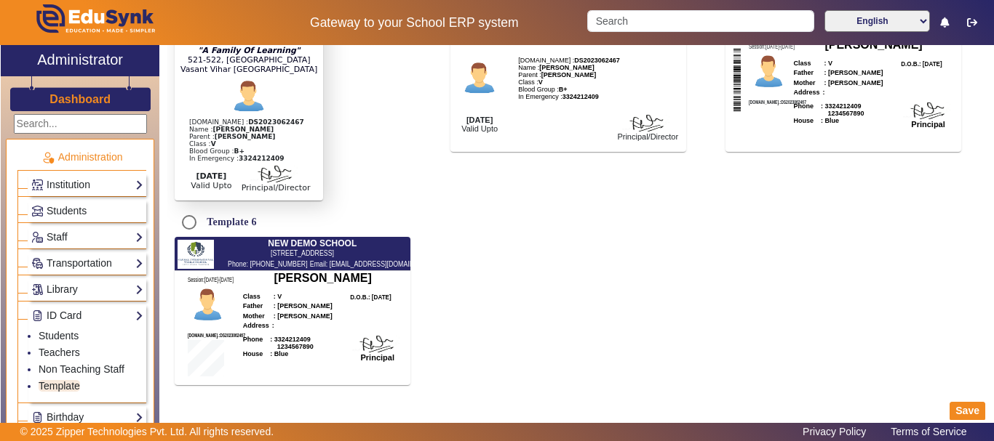
click at [247, 268] on div "Phone: [PHONE_NUMBER] Email: [EMAIL_ADDRESS][DOMAIN_NAME]" at bounding box center [333, 264] width 210 height 12
click at [191, 231] on input "Template 6" at bounding box center [189, 222] width 29 height 29
radio input "true"
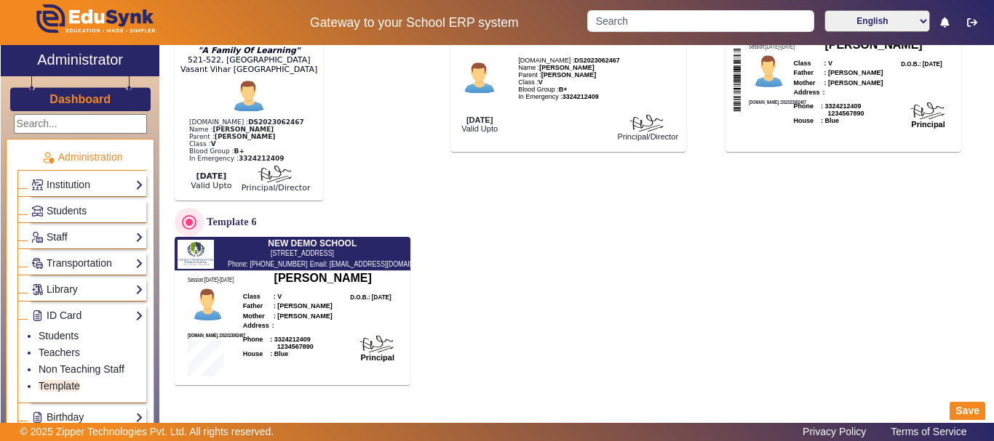
scroll to position [233, 0]
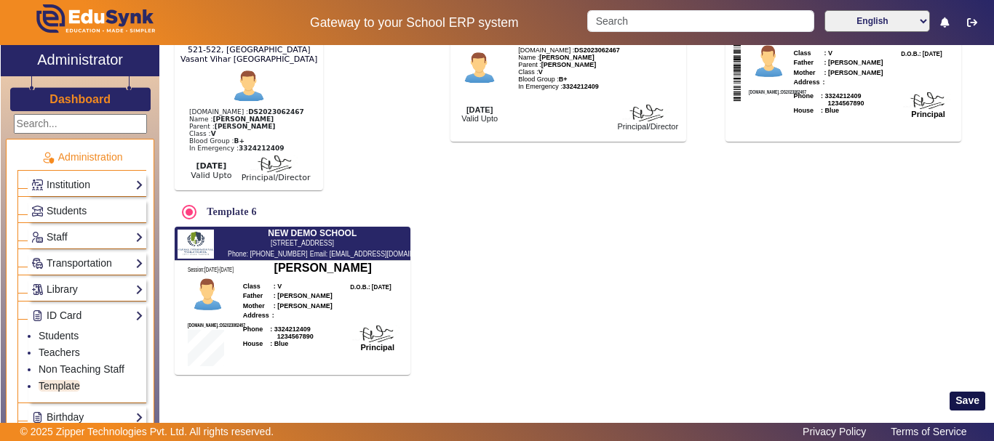
click at [967, 405] on button "Save" at bounding box center [967, 401] width 36 height 19
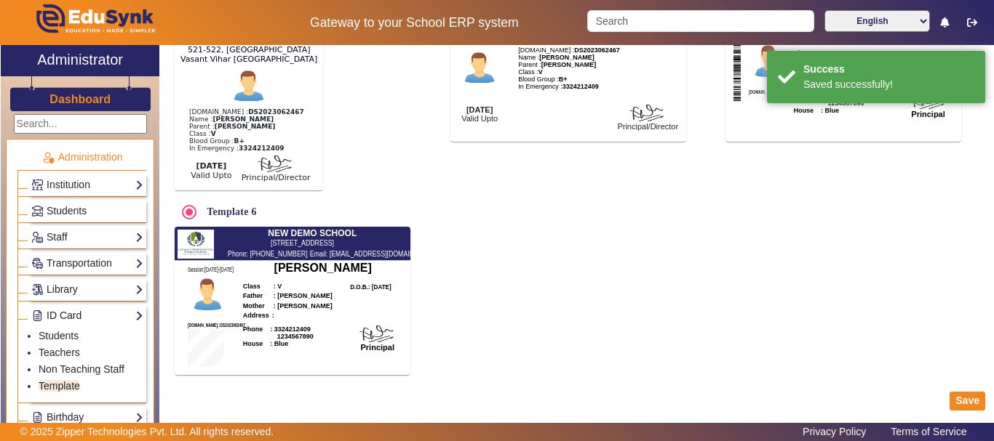
click at [70, 313] on link "ID Card" at bounding box center [87, 316] width 112 height 17
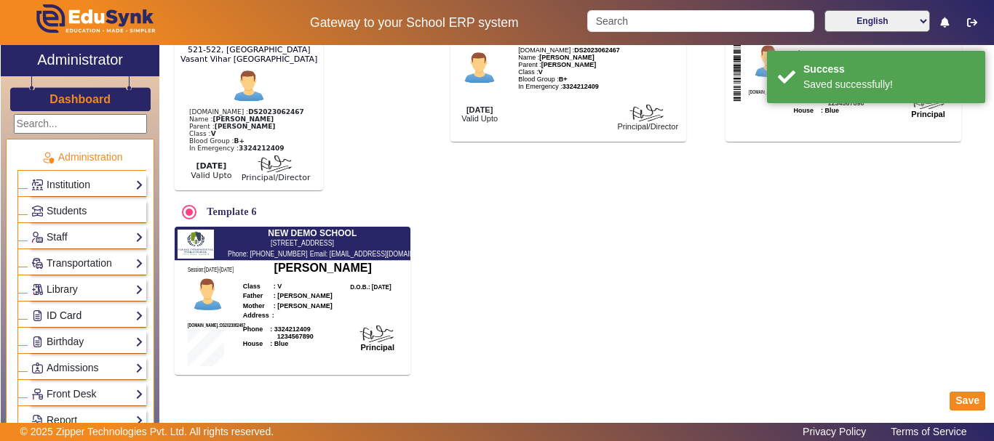
click at [68, 313] on link "ID Card" at bounding box center [87, 316] width 112 height 17
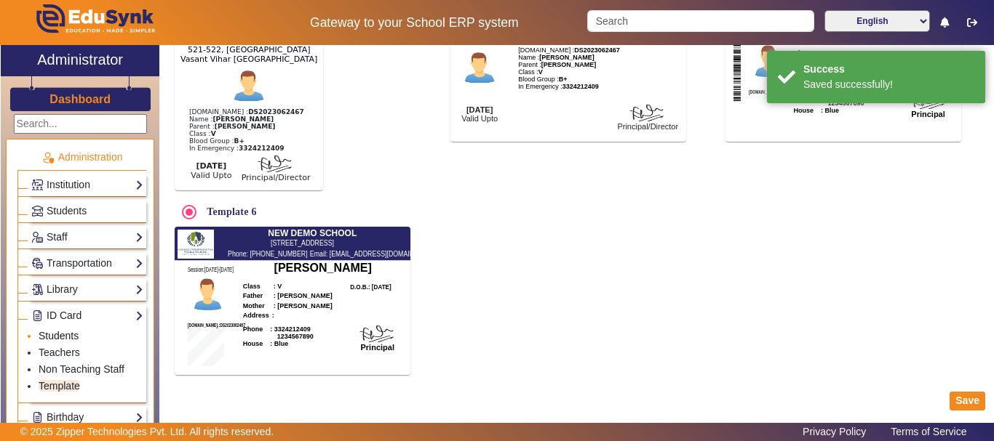
click at [65, 340] on link "Students" at bounding box center [59, 336] width 40 height 12
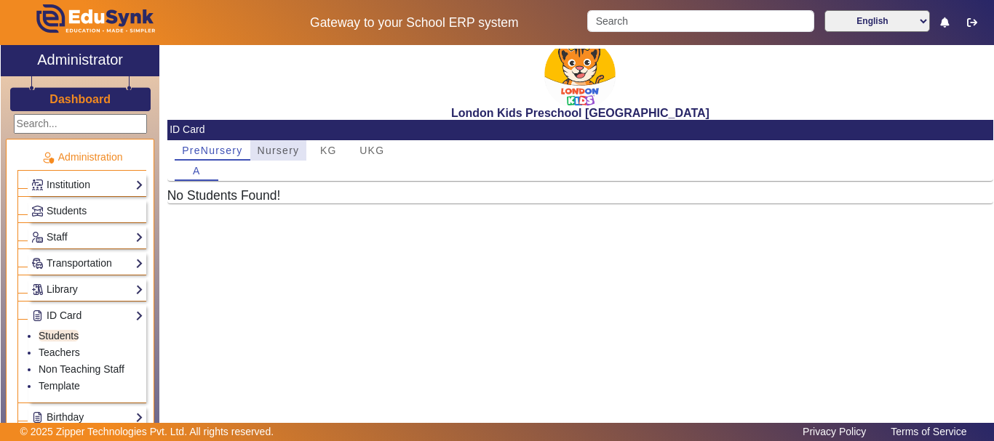
click at [277, 151] on span "Nursery" at bounding box center [278, 150] width 42 height 10
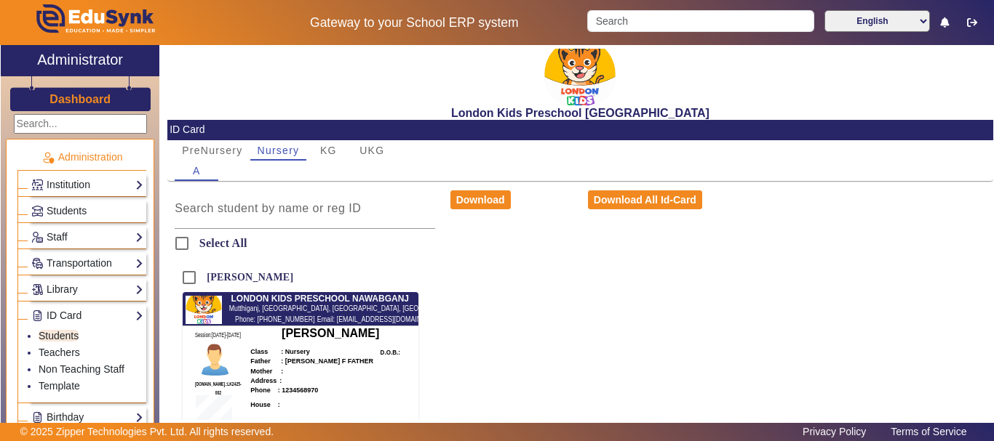
scroll to position [35, 0]
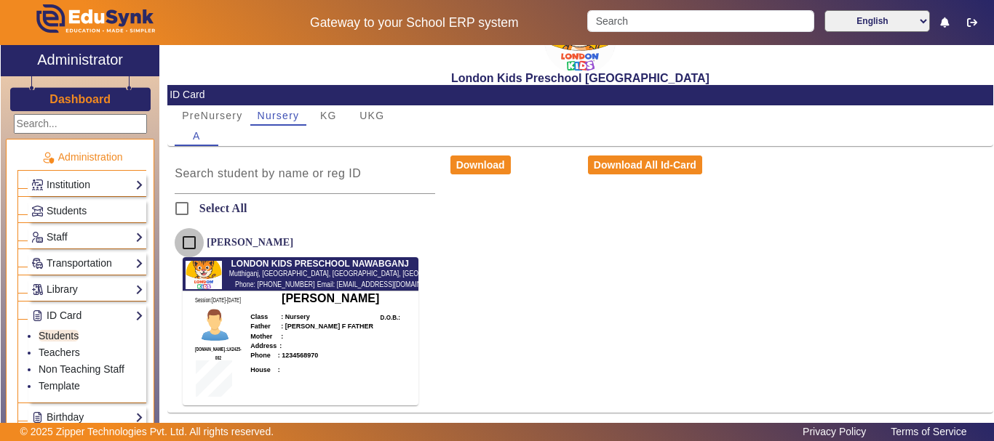
click at [185, 245] on input "[PERSON_NAME]" at bounding box center [189, 242] width 29 height 29
checkbox input "true"
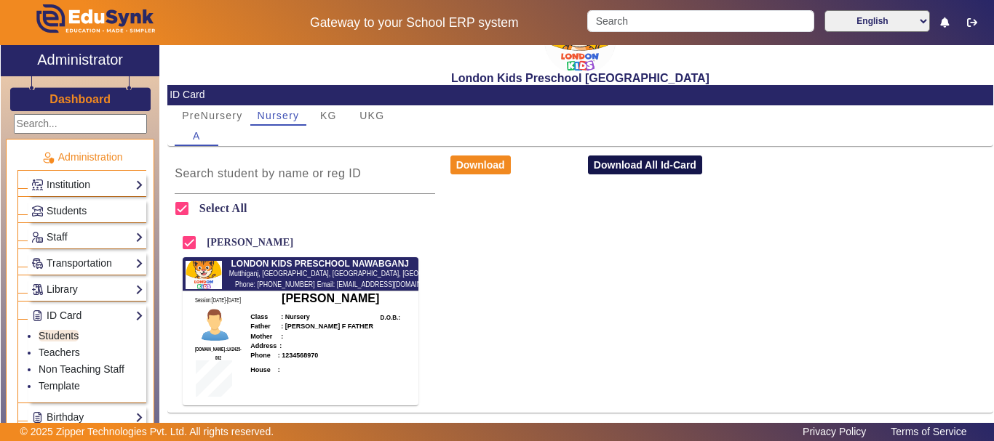
click at [617, 170] on button "Download All Id-Card" at bounding box center [645, 165] width 114 height 19
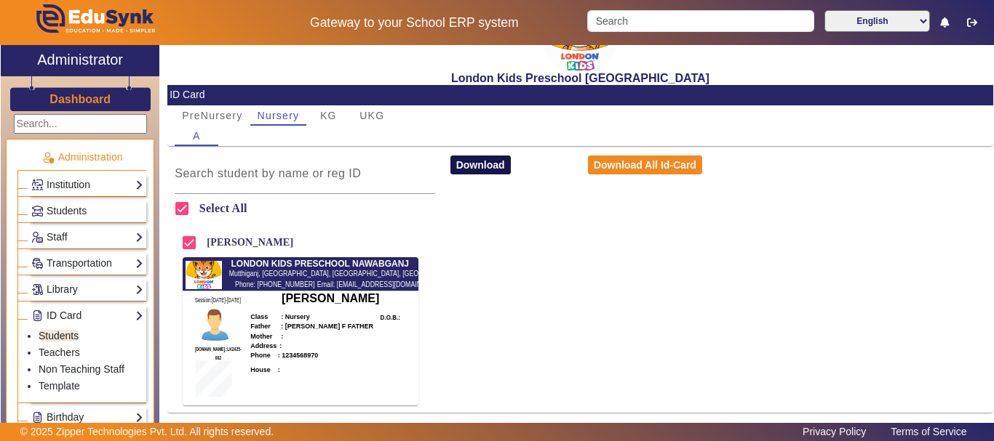
click at [476, 161] on button "Download" at bounding box center [480, 165] width 60 height 19
click at [44, 353] on link "Teachers" at bounding box center [59, 353] width 41 height 12
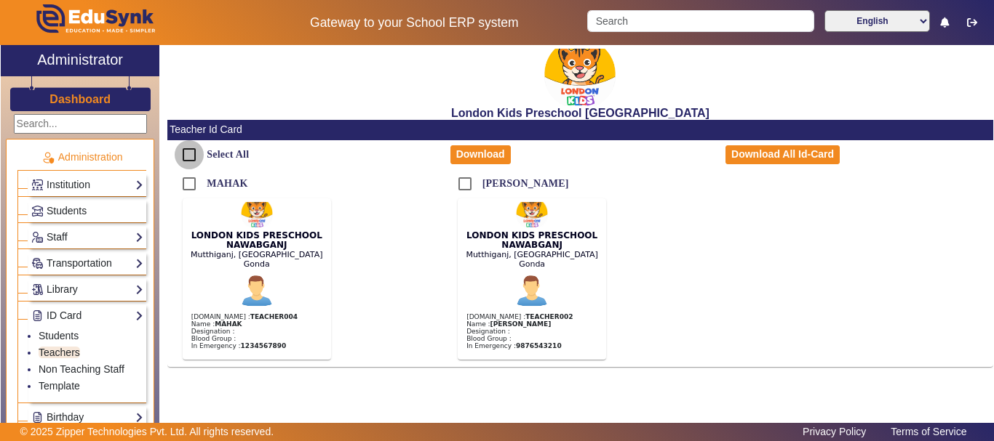
click at [190, 148] on input "Select All" at bounding box center [189, 154] width 29 height 29
click at [459, 156] on button "Download" at bounding box center [480, 154] width 60 height 19
click at [242, 181] on label "MAHAK" at bounding box center [226, 183] width 44 height 12
click at [204, 181] on input "MAHAK" at bounding box center [189, 183] width 29 height 29
click at [458, 156] on button "Download" at bounding box center [480, 154] width 60 height 19
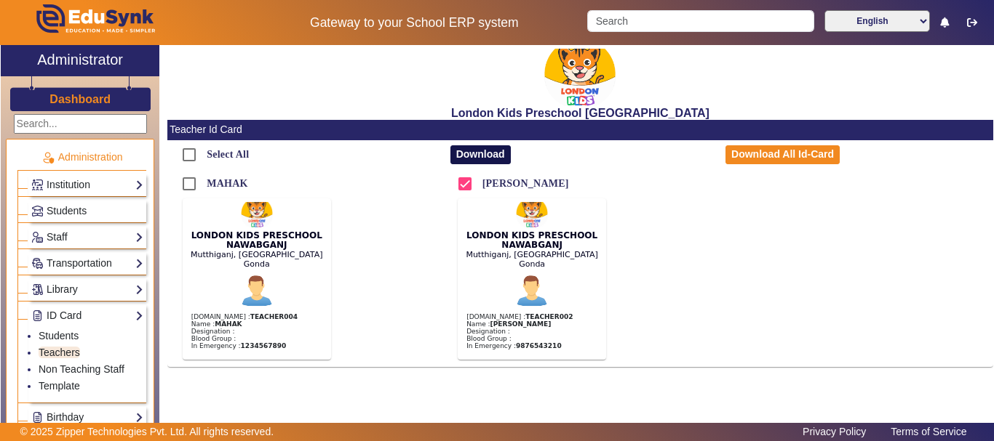
click at [495, 154] on button "Download" at bounding box center [480, 154] width 60 height 19
click at [63, 389] on link "Template" at bounding box center [59, 386] width 41 height 12
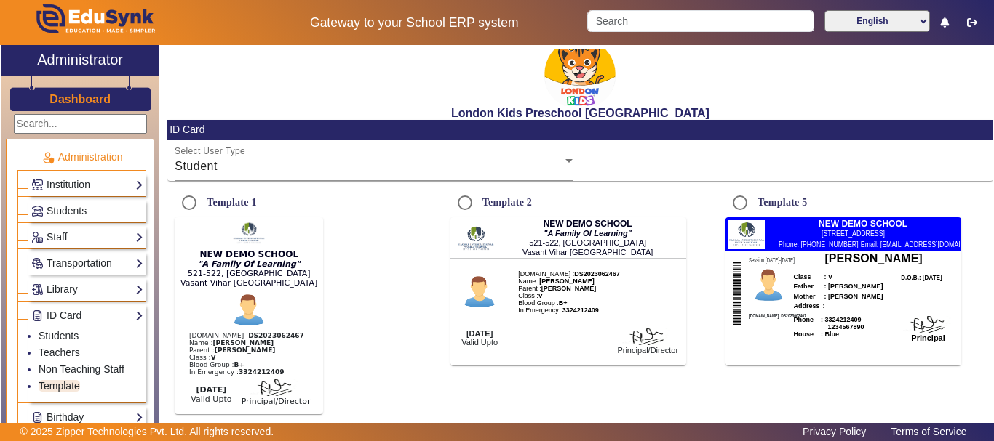
click at [570, 161] on div "Select User Type Student" at bounding box center [373, 160] width 413 height 41
click at [554, 158] on div "Student" at bounding box center [370, 166] width 391 height 17
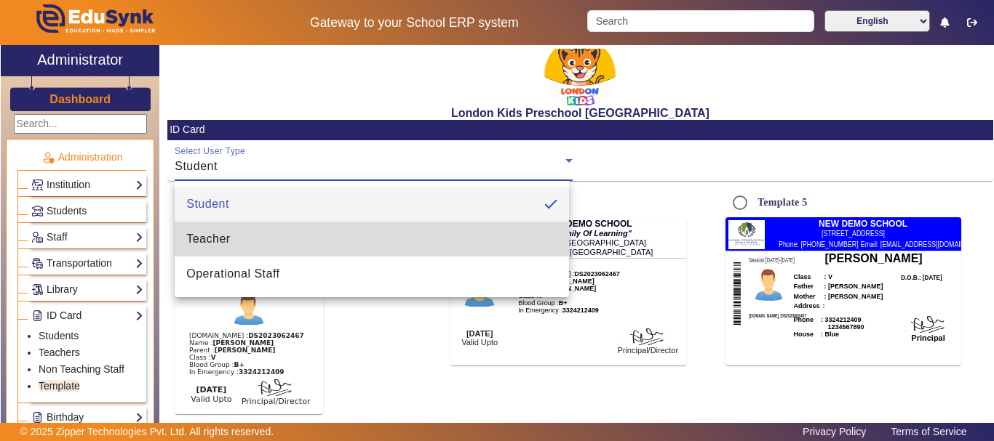
click at [348, 244] on mat-option "Teacher" at bounding box center [372, 239] width 394 height 35
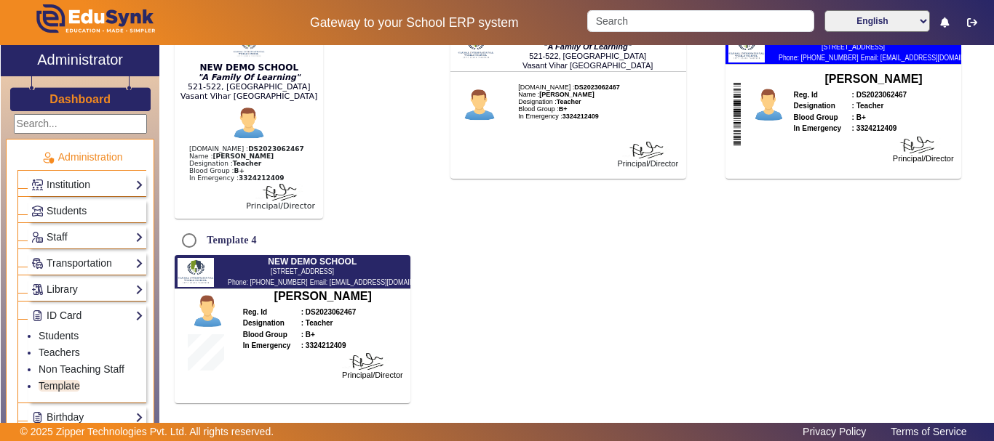
scroll to position [192, 0]
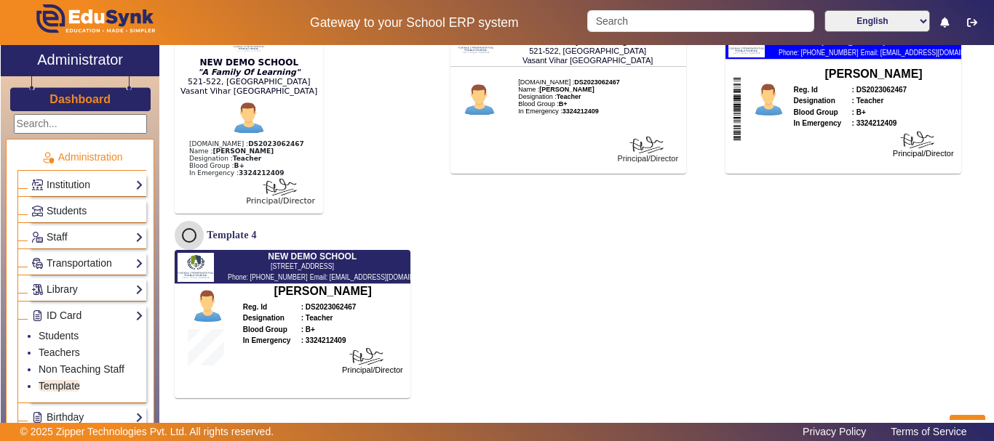
click at [196, 246] on input "Template 4" at bounding box center [189, 235] width 29 height 29
drag, startPoint x: 993, startPoint y: 286, endPoint x: 993, endPoint y: 346, distance: 60.4
click at [993, 346] on div "X Administrator Dashboard Administration Institution Institution Details Sessio…" at bounding box center [497, 248] width 994 height 407
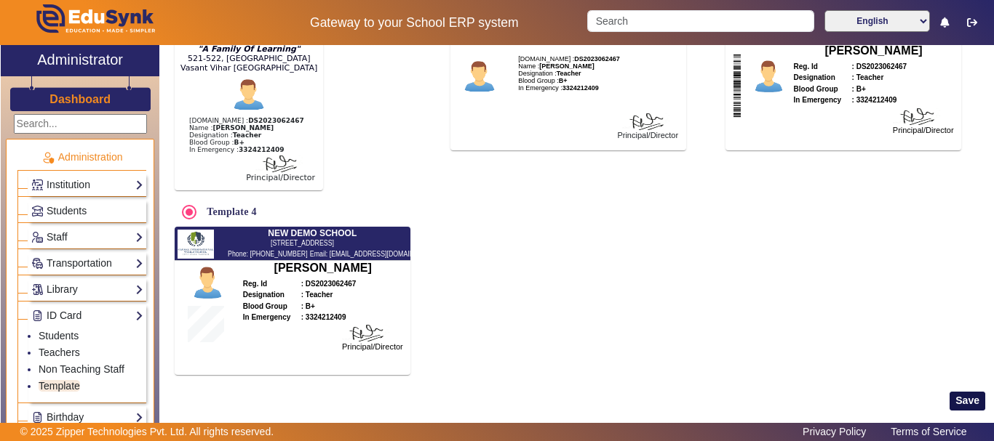
click at [957, 401] on button "Save" at bounding box center [967, 401] width 36 height 19
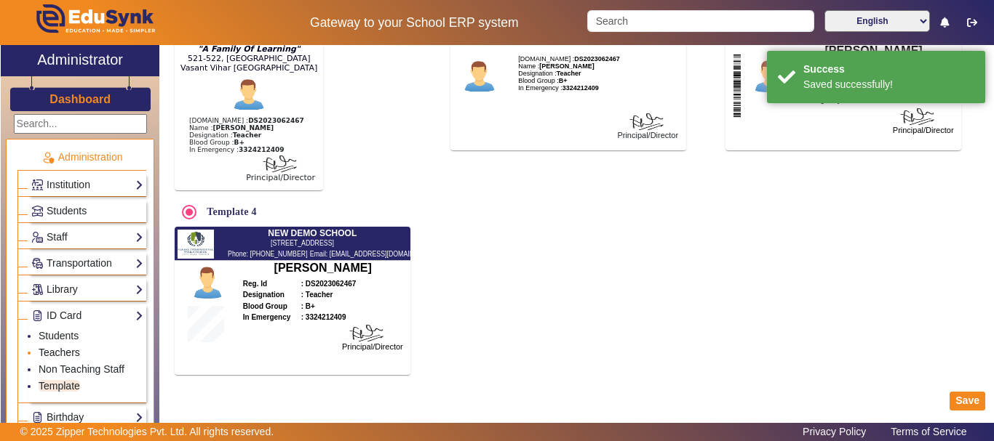
click at [49, 351] on link "Teachers" at bounding box center [59, 353] width 41 height 12
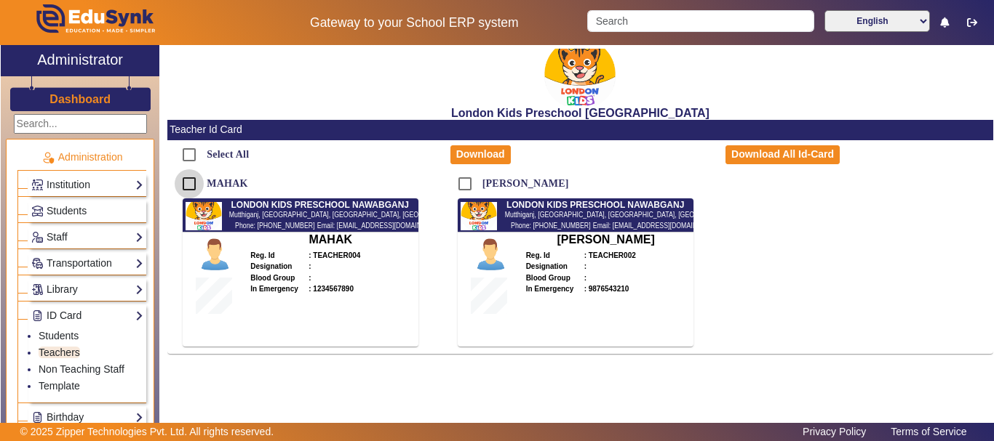
click at [187, 182] on input "MAHAK" at bounding box center [189, 183] width 29 height 29
click at [503, 156] on button "Download" at bounding box center [480, 154] width 60 height 19
click at [193, 183] on input "MAHAK" at bounding box center [189, 183] width 29 height 29
click at [462, 177] on input "[PERSON_NAME]" at bounding box center [464, 183] width 29 height 29
click at [474, 161] on button "Download" at bounding box center [480, 154] width 60 height 19
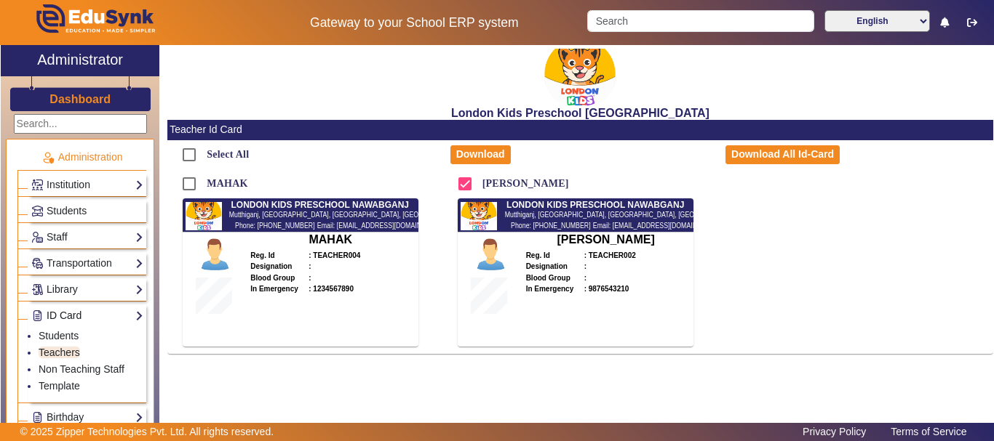
click at [133, 317] on link "ID Card" at bounding box center [87, 316] width 112 height 17
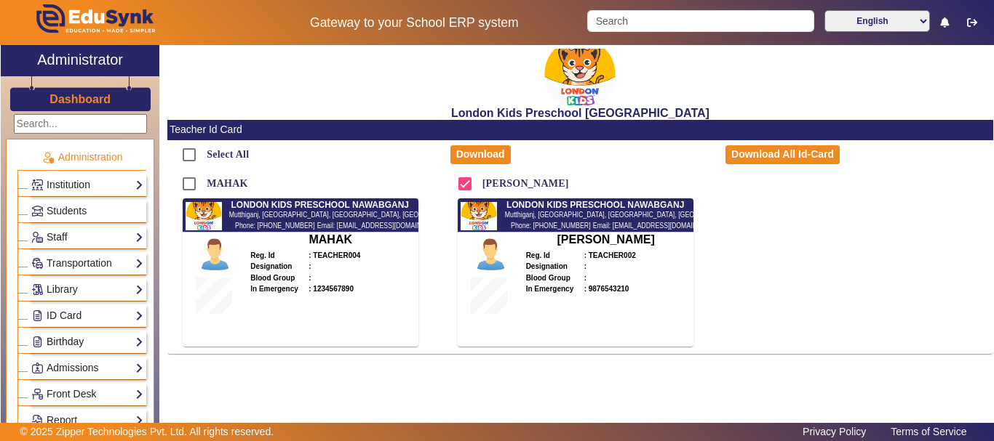
click at [121, 336] on link "Birthday" at bounding box center [87, 342] width 112 height 17
click at [74, 366] on link "Students" at bounding box center [59, 362] width 40 height 12
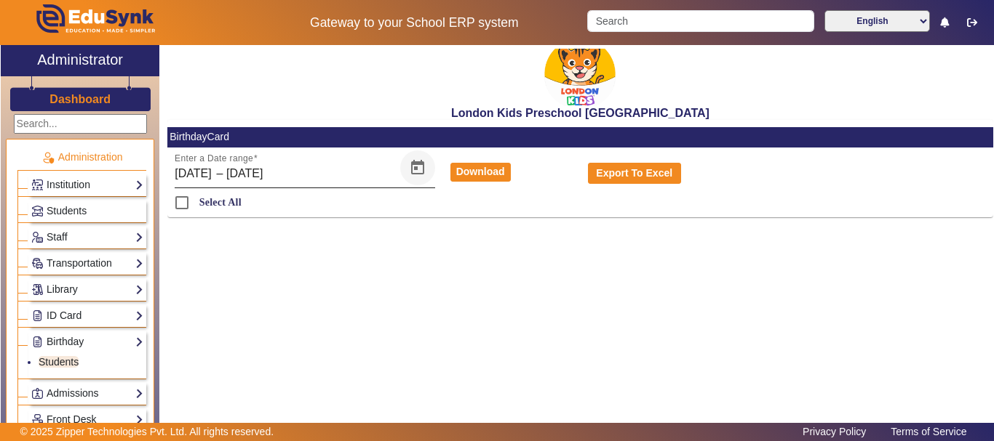
click at [406, 177] on span "Open calendar" at bounding box center [417, 168] width 35 height 35
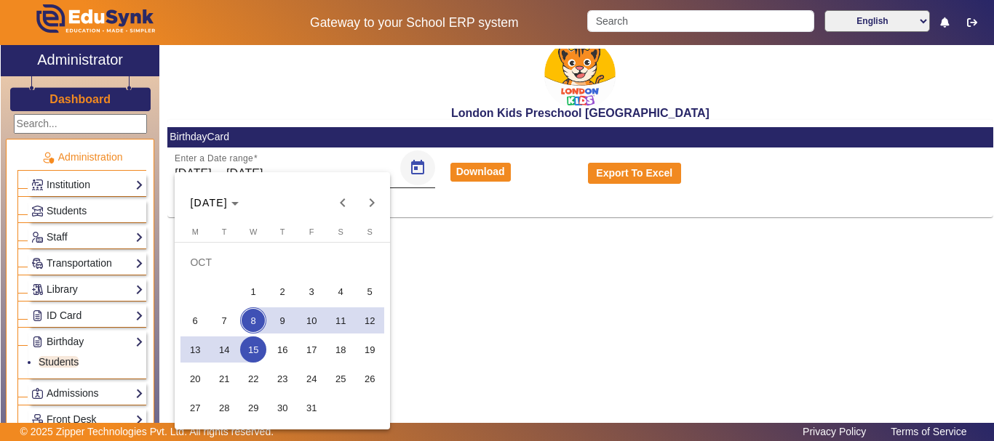
click at [406, 177] on div at bounding box center [497, 220] width 994 height 441
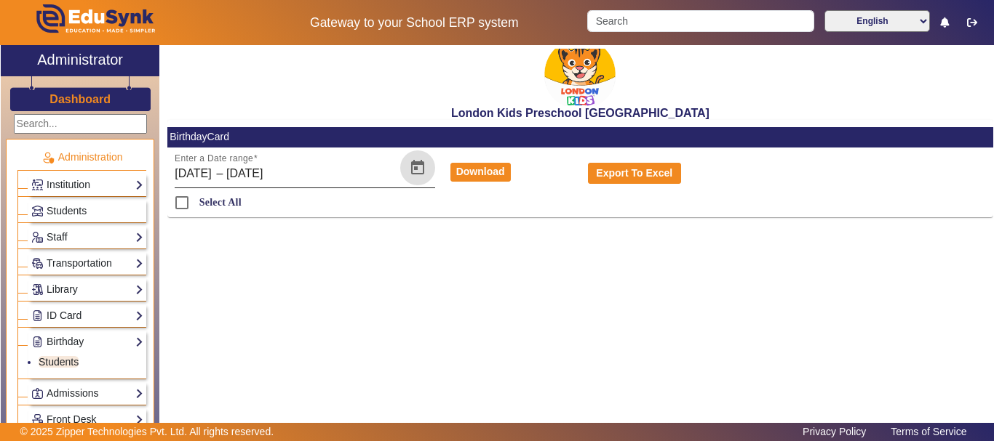
click at [213, 172] on input "[DATE]" at bounding box center [194, 173] width 39 height 17
drag, startPoint x: 232, startPoint y: 174, endPoint x: 135, endPoint y: 176, distance: 97.5
click at [135, 176] on div "X Administrator Dashboard Administration Institution Institution Details Sessio…" at bounding box center [497, 248] width 992 height 407
drag, startPoint x: 324, startPoint y: 168, endPoint x: 156, endPoint y: 177, distance: 168.2
click at [156, 177] on div "X Administrator Dashboard Administration Institution Institution Details Sessio…" at bounding box center [497, 248] width 992 height 407
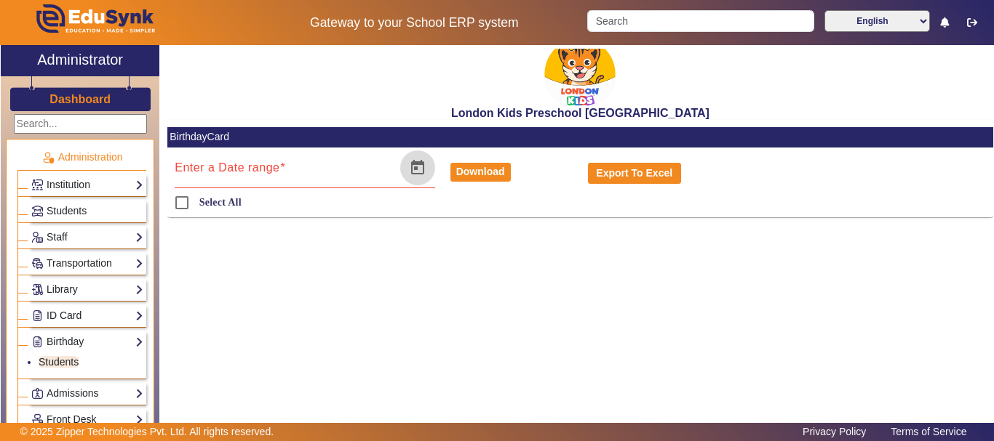
click at [407, 172] on span "Open calendar" at bounding box center [417, 168] width 35 height 35
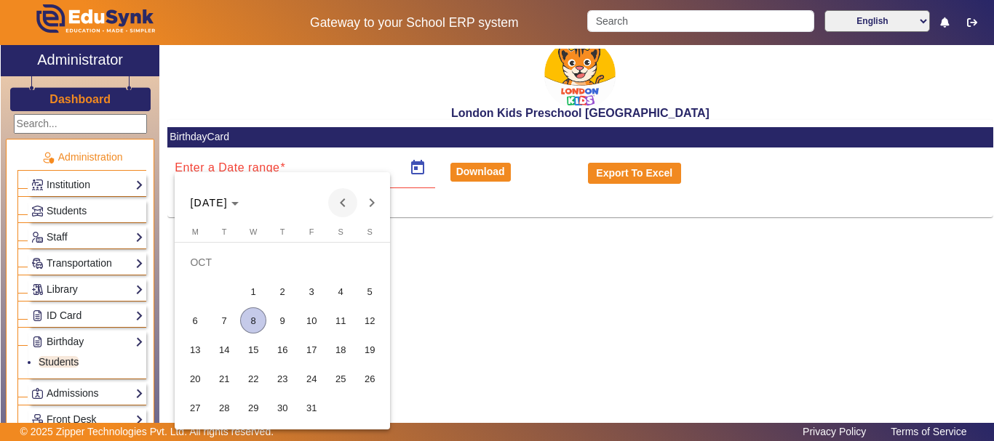
click at [340, 207] on span "Previous month" at bounding box center [342, 202] width 29 height 29
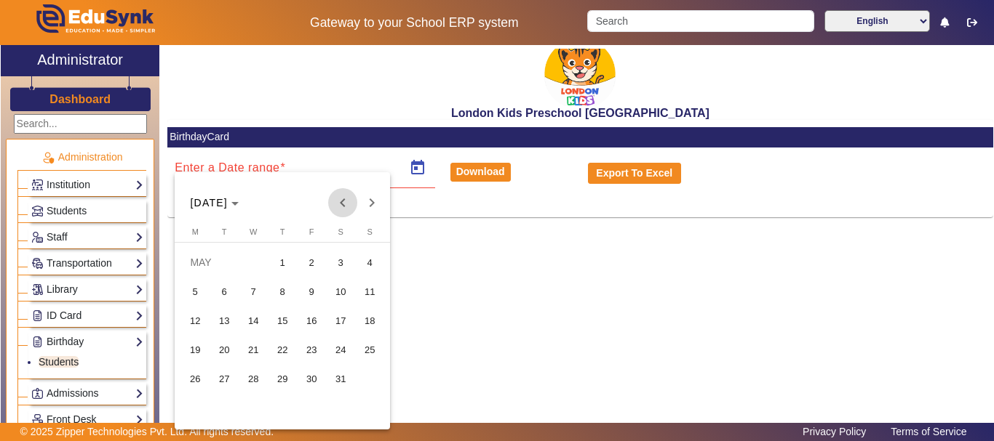
click at [340, 207] on span "Previous month" at bounding box center [342, 202] width 29 height 29
click at [231, 291] on span "1" at bounding box center [224, 292] width 26 height 26
click at [382, 199] on span "Next month" at bounding box center [371, 202] width 29 height 29
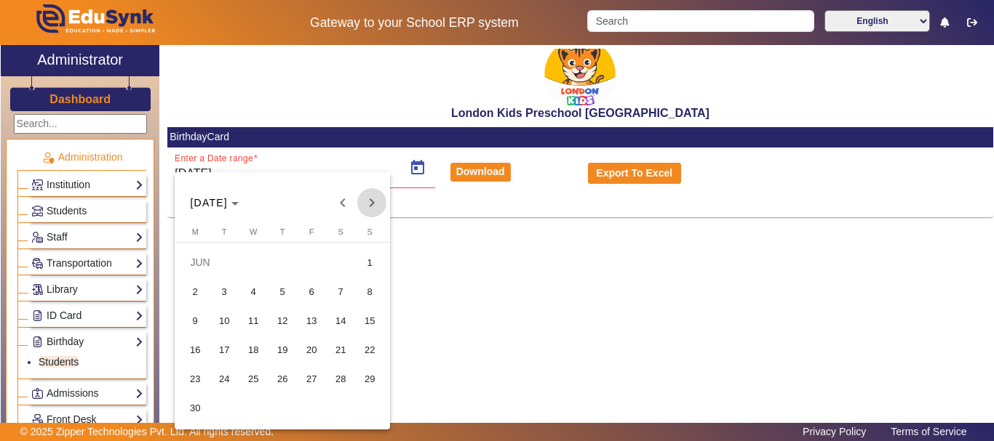
click at [382, 199] on span "Next month" at bounding box center [371, 202] width 29 height 29
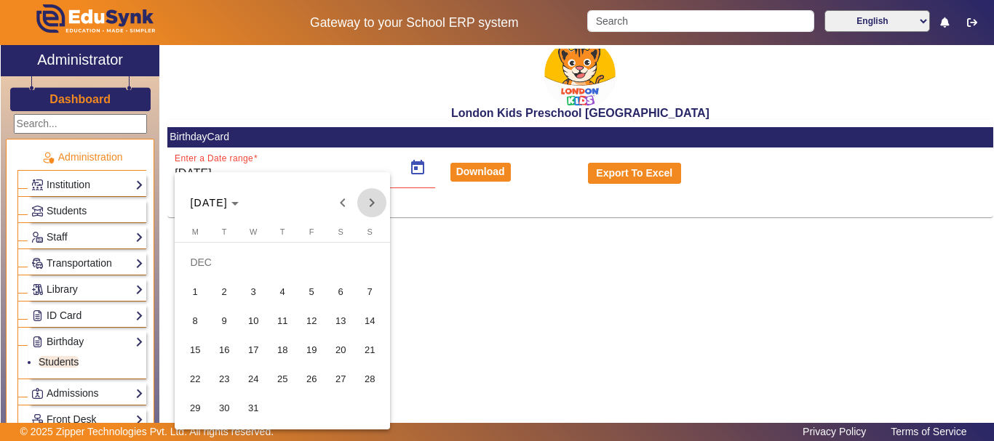
click at [377, 201] on span "Next month" at bounding box center [371, 202] width 29 height 29
click at [222, 401] on span "31" at bounding box center [224, 408] width 26 height 26
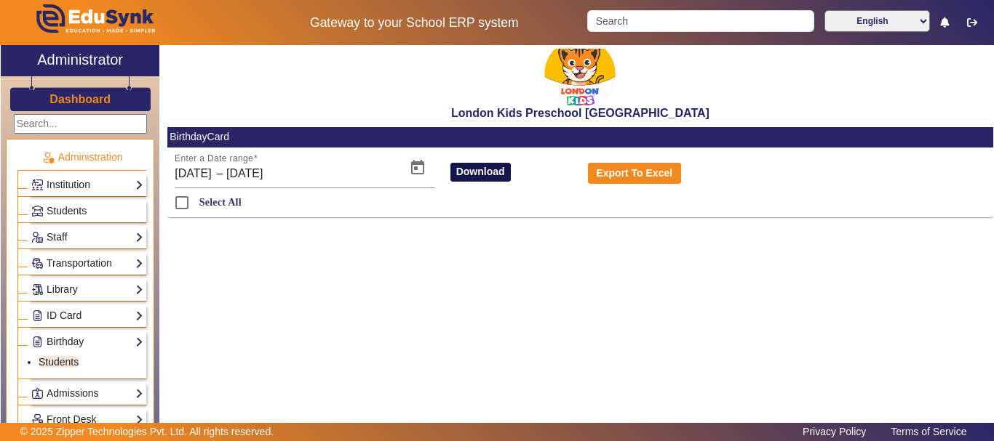
click at [456, 176] on button "Download" at bounding box center [480, 172] width 60 height 19
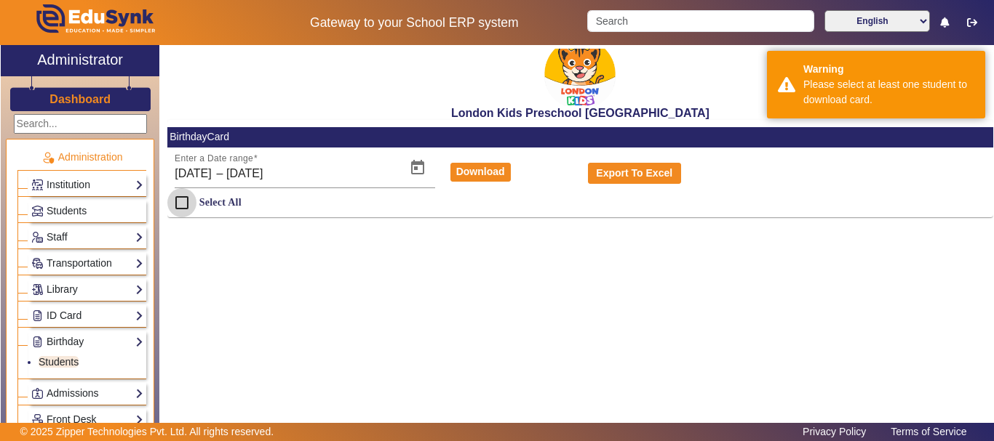
click at [183, 207] on input "Select All" at bounding box center [181, 202] width 29 height 29
click at [483, 175] on button "Download" at bounding box center [480, 172] width 60 height 19
click at [335, 175] on input "[DATE]" at bounding box center [280, 173] width 108 height 17
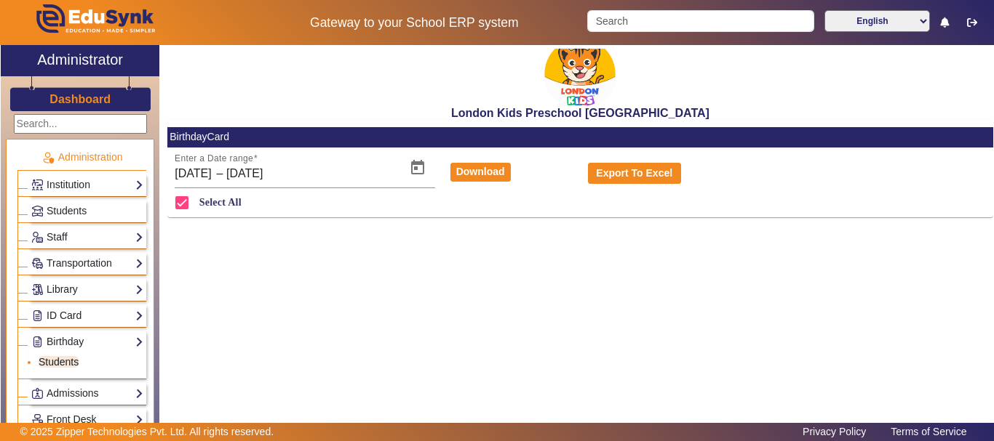
click at [57, 362] on link "Students" at bounding box center [59, 362] width 40 height 12
click at [463, 168] on button "Download" at bounding box center [480, 172] width 60 height 19
click at [316, 181] on input "[DATE]" at bounding box center [280, 173] width 108 height 17
click at [425, 160] on span "Open calendar" at bounding box center [417, 168] width 35 height 35
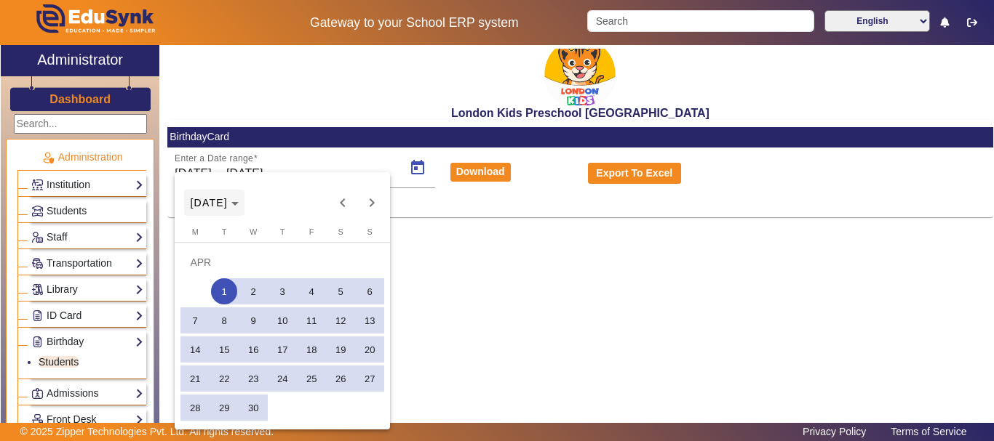
click at [239, 199] on span "[DATE]" at bounding box center [214, 203] width 49 height 12
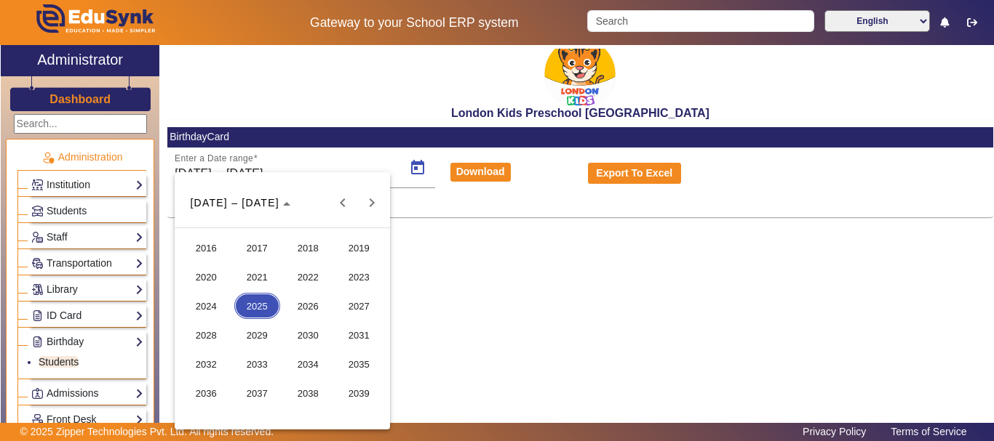
click at [210, 244] on span "2016" at bounding box center [206, 248] width 46 height 26
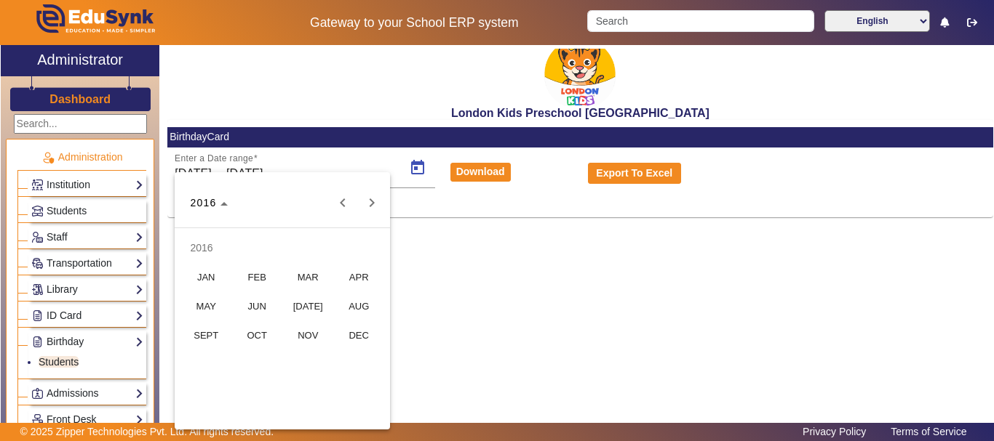
click at [228, 275] on span "JAN" at bounding box center [206, 277] width 46 height 26
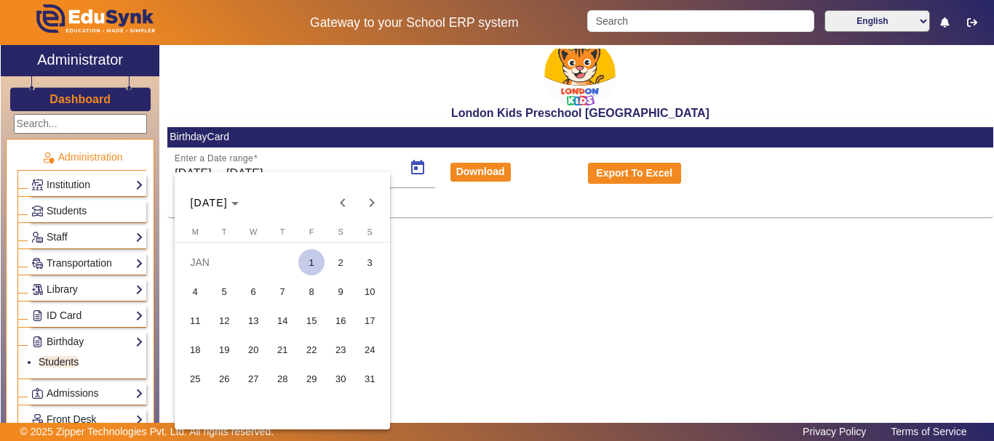
click at [319, 261] on span "1" at bounding box center [311, 262] width 26 height 26
click at [236, 211] on span "Choose month and year" at bounding box center [214, 202] width 60 height 35
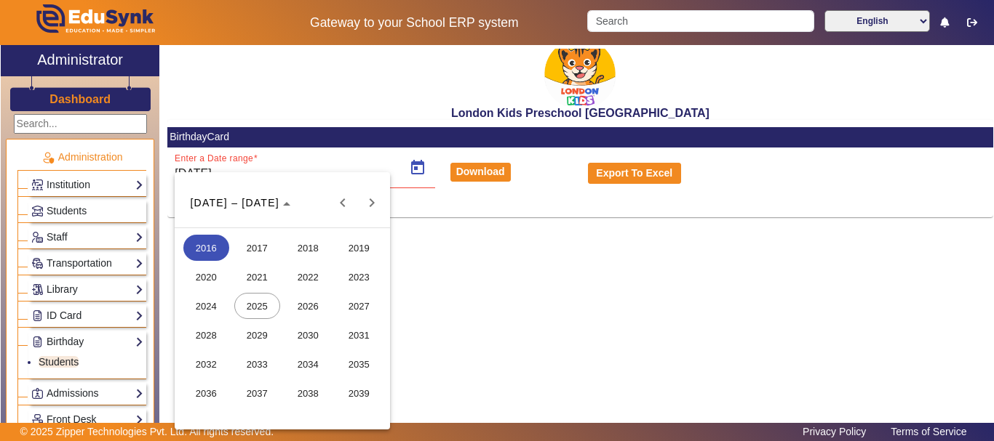
click at [266, 316] on span "2025" at bounding box center [257, 306] width 46 height 26
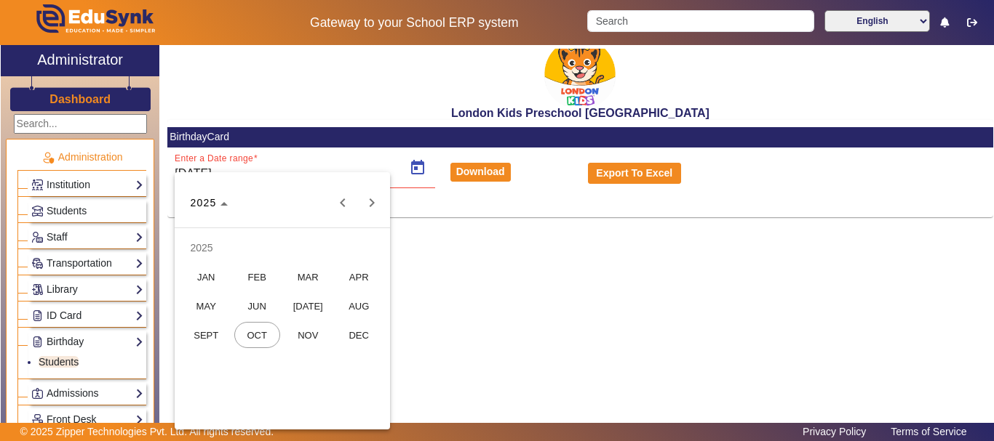
click at [253, 328] on span "OCT" at bounding box center [257, 335] width 46 height 26
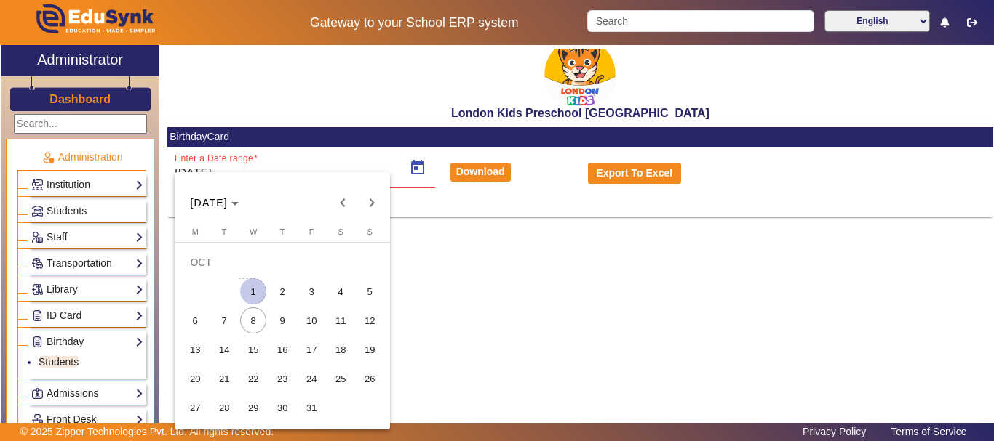
click at [259, 296] on span "1" at bounding box center [253, 292] width 26 height 26
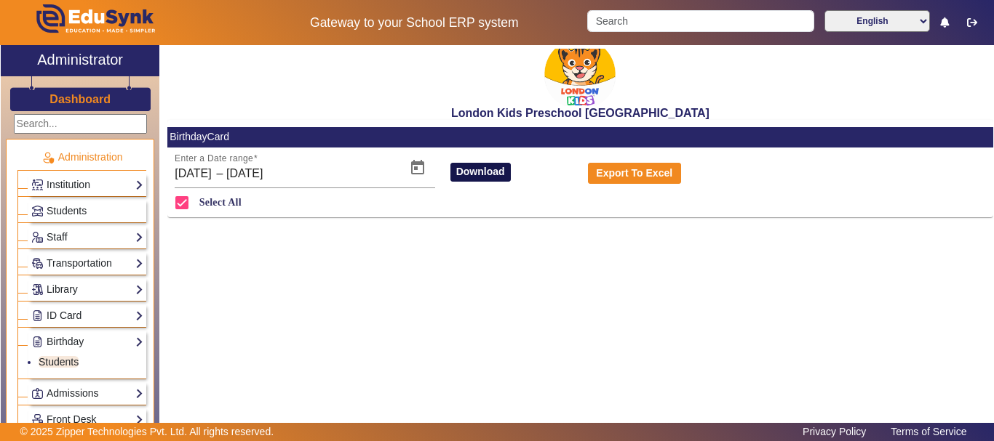
click at [482, 170] on button "Download" at bounding box center [480, 172] width 60 height 19
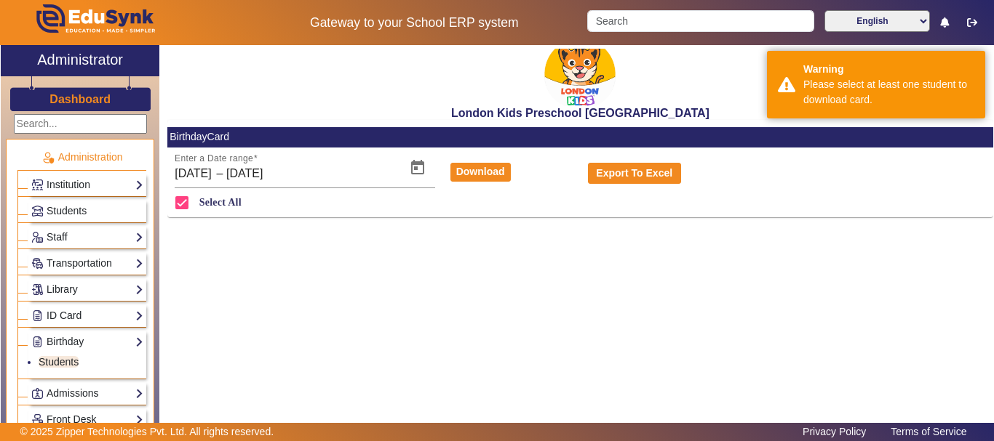
click at [527, 268] on div "London Kids Preschool [PERSON_NAME] BirthdayCard Enter a Date range [DATE] [DAT…" at bounding box center [576, 241] width 834 height 392
click at [103, 386] on link "Admissions" at bounding box center [87, 393] width 112 height 17
click at [89, 373] on link "Admissions" at bounding box center [87, 368] width 112 height 17
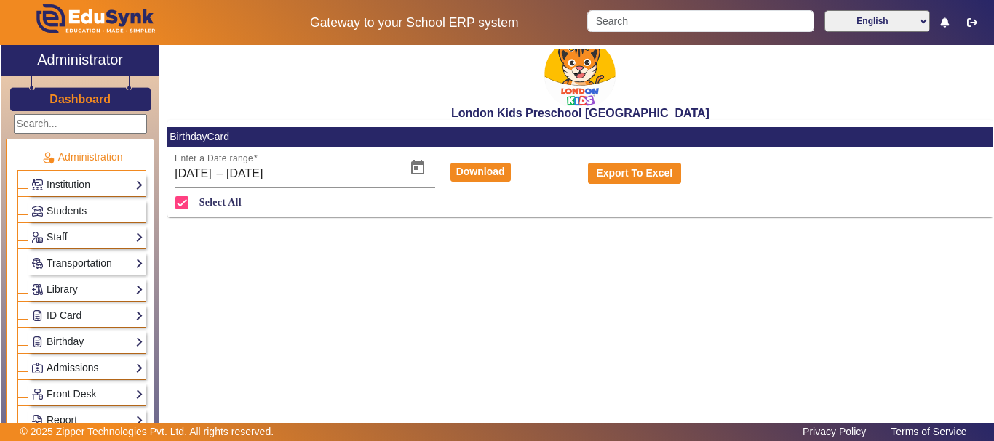
click at [89, 373] on link "Admissions" at bounding box center [87, 368] width 112 height 17
click at [82, 388] on link "Application" at bounding box center [64, 389] width 50 height 12
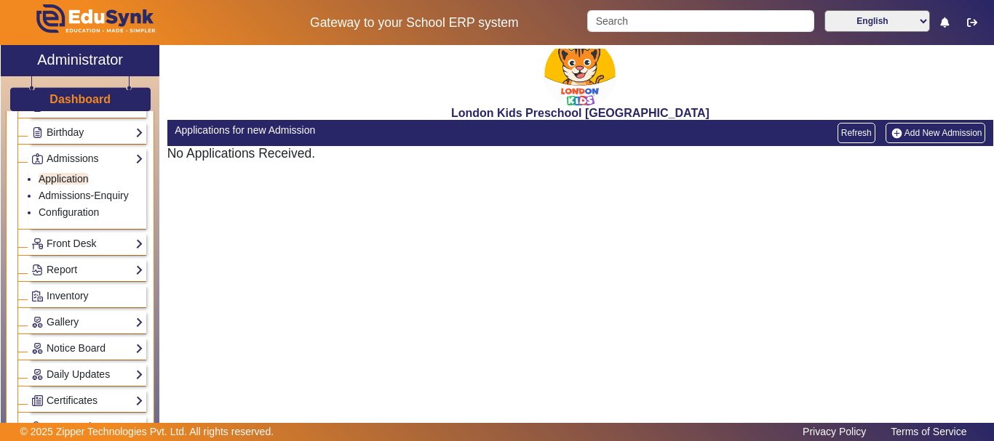
scroll to position [233, 0]
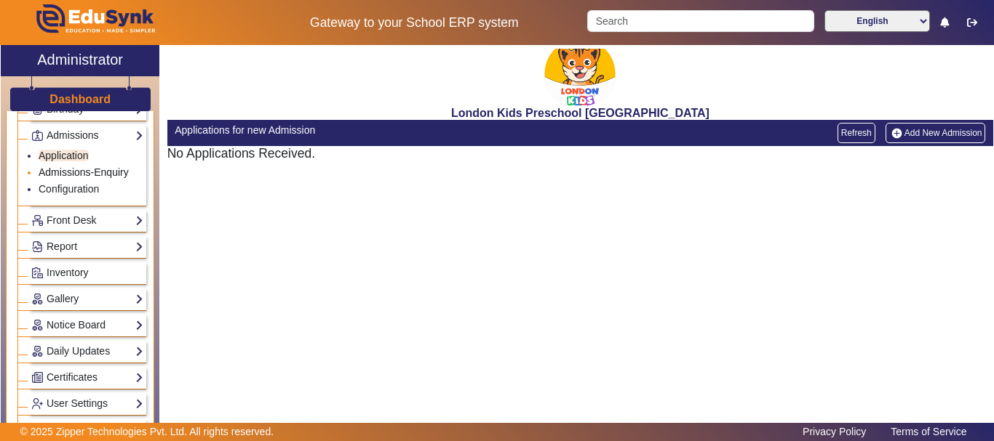
click at [98, 177] on link "Admissions-Enquiry" at bounding box center [84, 173] width 90 height 12
click at [88, 190] on link "Configuration" at bounding box center [69, 189] width 60 height 12
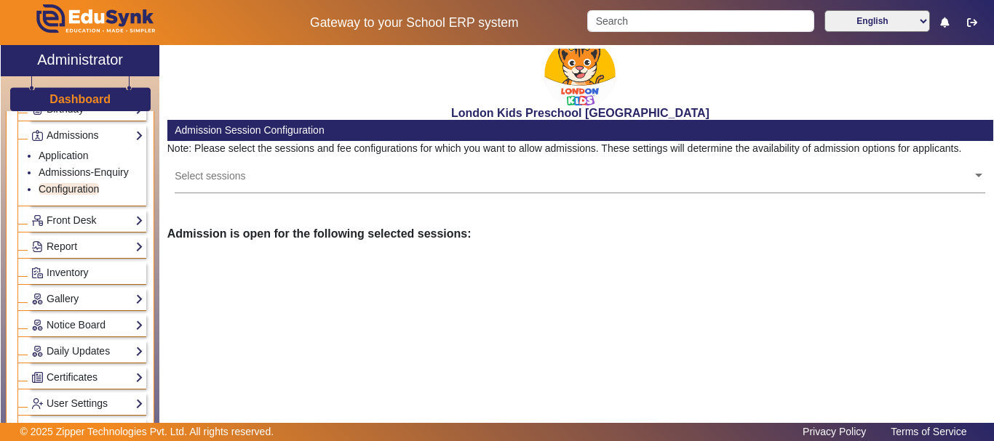
click at [578, 187] on div "Select sessions" at bounding box center [573, 171] width 797 height 31
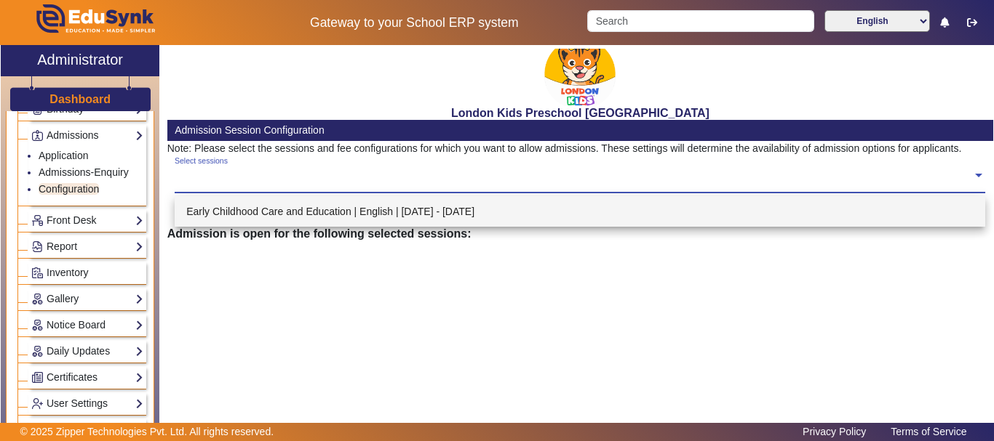
click at [562, 207] on div "Early Childhood Care and Education | English | [DATE] - [DATE]" at bounding box center [580, 211] width 810 height 31
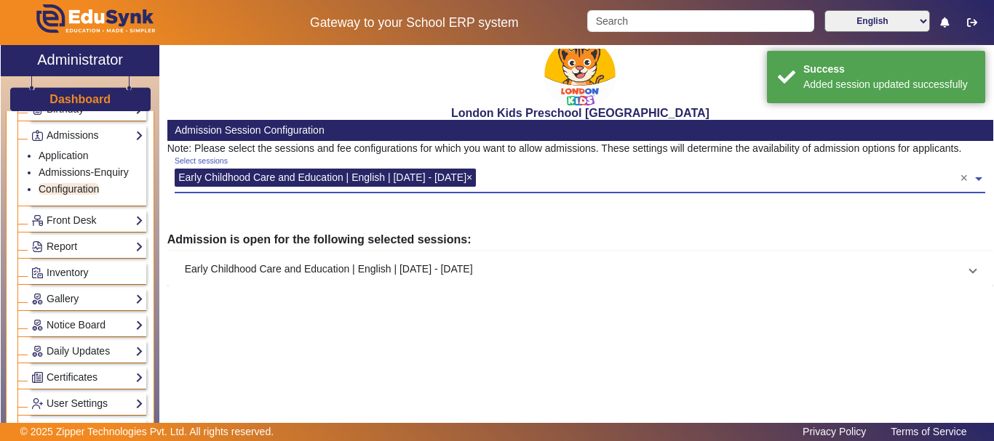
click at [490, 270] on mat-panel-title "Early Childhood Care and Education | English | [DATE] - [DATE]" at bounding box center [571, 269] width 773 height 15
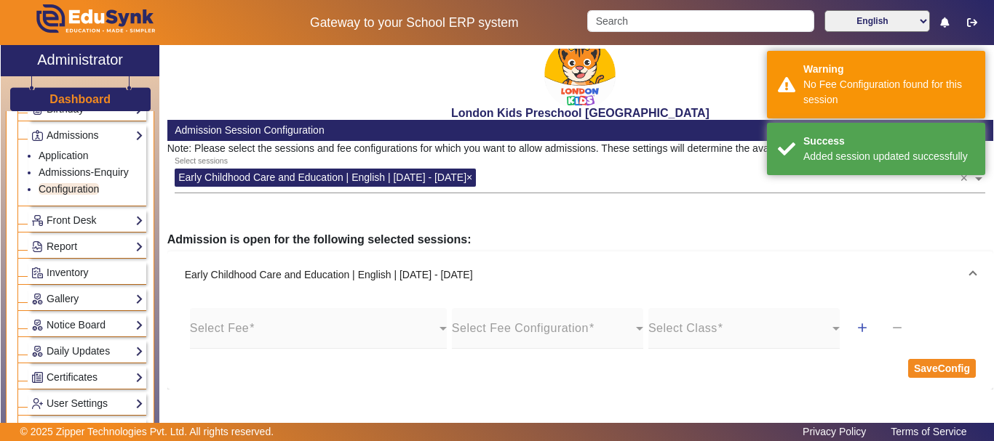
click at [438, 340] on mat-form-field "Select Fee" at bounding box center [318, 328] width 257 height 41
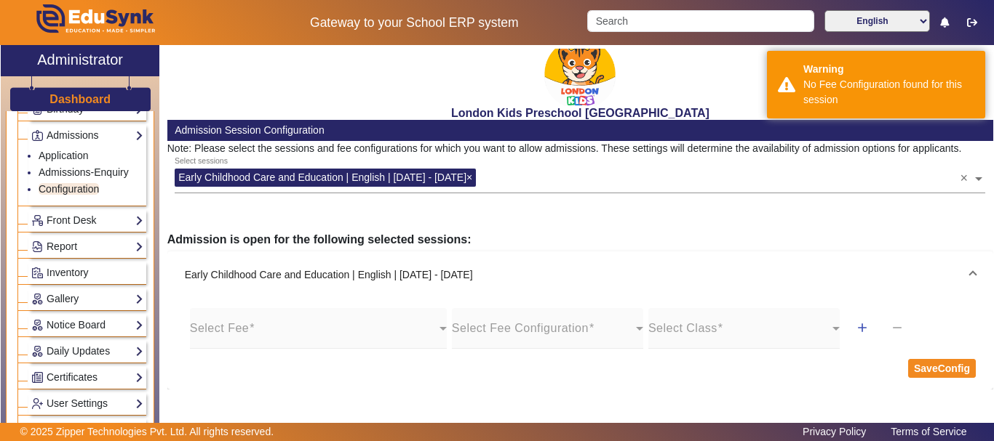
click at [419, 321] on mat-form-field "Select Fee" at bounding box center [318, 328] width 257 height 41
click at [432, 328] on mat-form-field "Select Fee" at bounding box center [318, 328] width 257 height 41
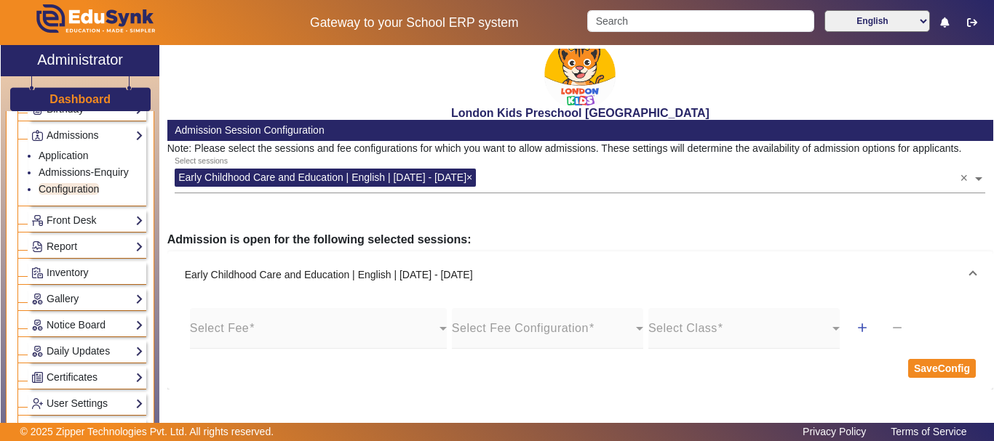
click at [354, 340] on mat-form-field "Select Fee" at bounding box center [318, 328] width 257 height 41
click at [439, 328] on mat-form-field "Select Fee" at bounding box center [318, 328] width 257 height 41
click at [439, 329] on mat-form-field "Select Fee" at bounding box center [318, 328] width 257 height 41
click at [551, 328] on mat-label "Select Fee Configuration" at bounding box center [520, 328] width 137 height 12
click at [718, 337] on mat-form-field "Select Class" at bounding box center [743, 328] width 191 height 41
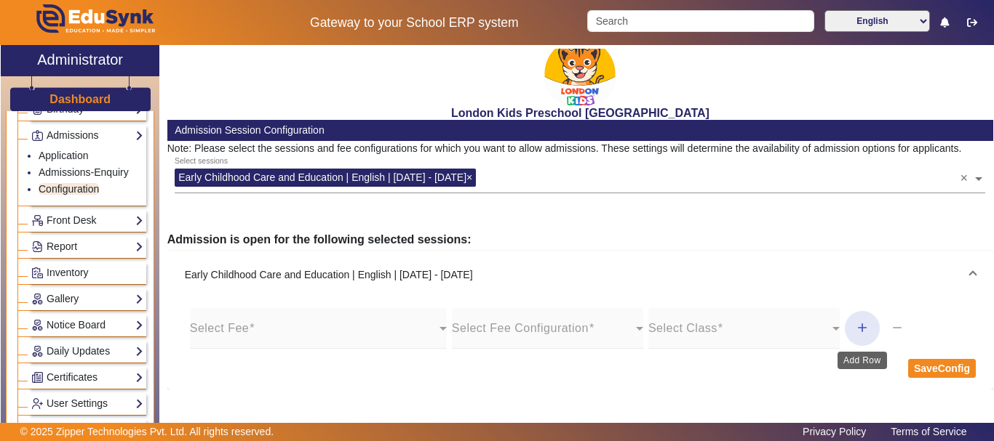
click at [861, 329] on mat-icon "add" at bounding box center [862, 328] width 15 height 15
click at [863, 321] on mat-icon "add" at bounding box center [862, 328] width 15 height 15
click at [79, 225] on link "Front Desk" at bounding box center [87, 220] width 112 height 17
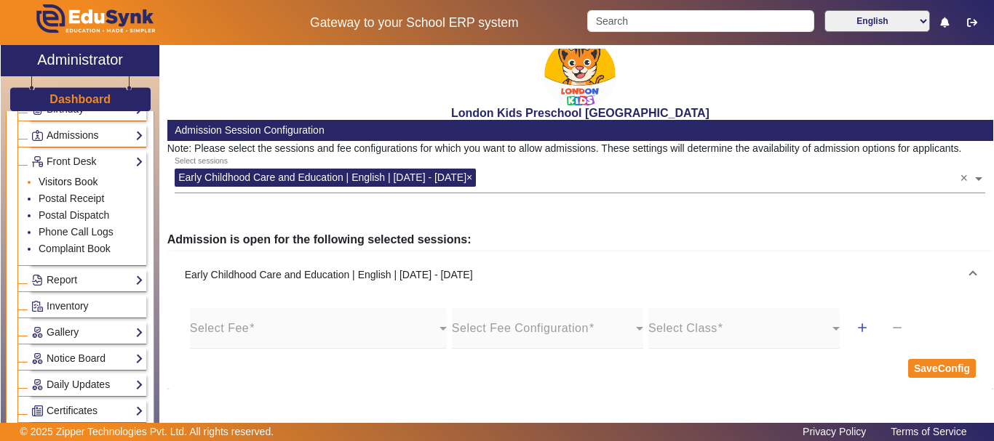
click at [70, 183] on link "Visitors Book" at bounding box center [68, 182] width 59 height 12
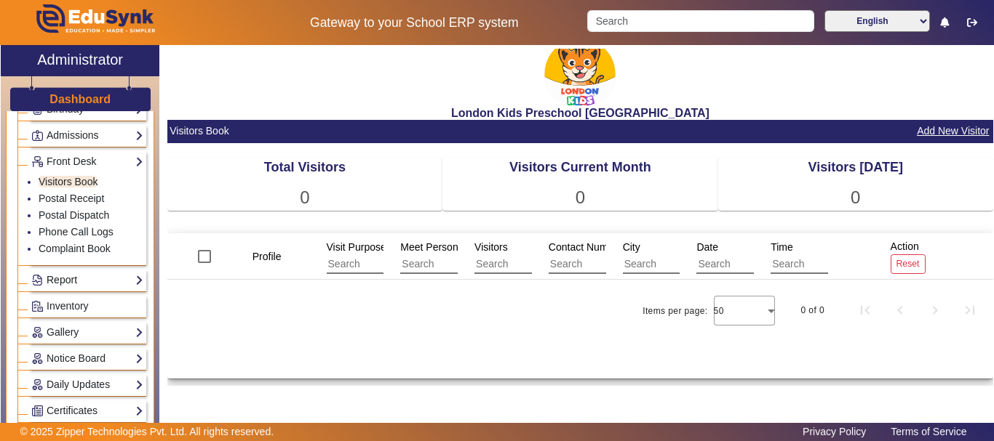
click at [92, 284] on link "Report" at bounding box center [87, 280] width 112 height 17
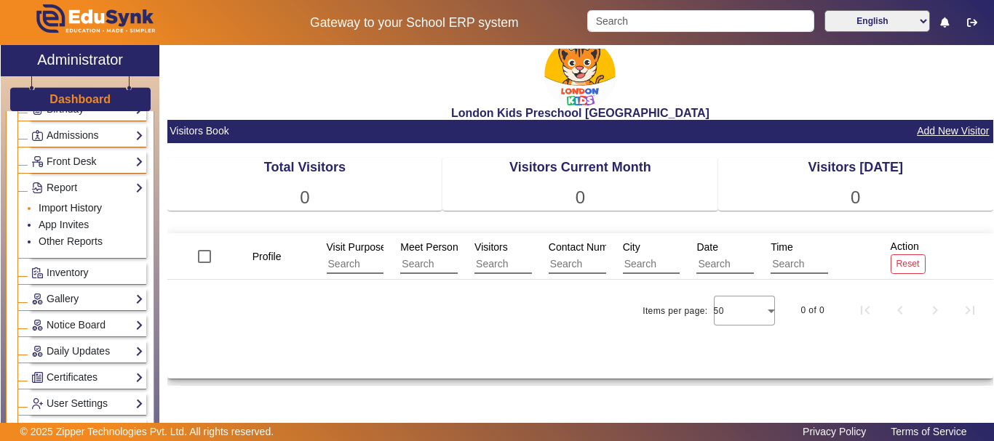
click at [88, 208] on link "Import History" at bounding box center [70, 208] width 63 height 12
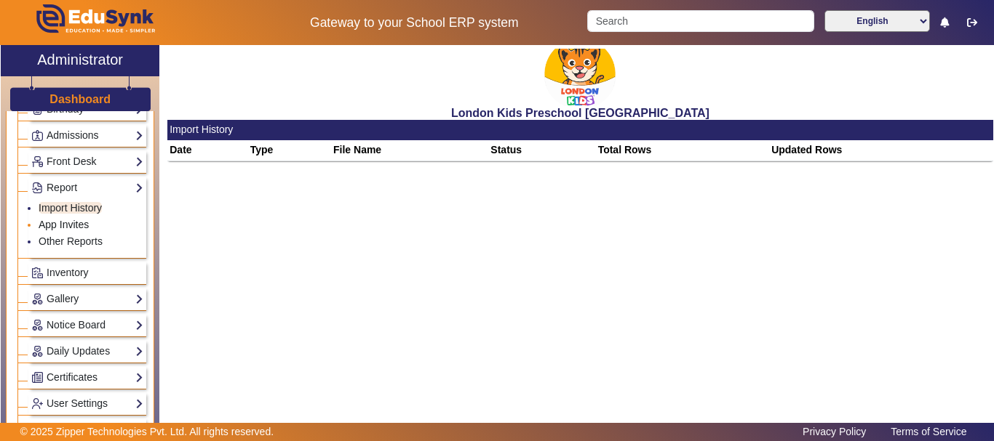
click at [77, 227] on link "App Invites" at bounding box center [64, 225] width 50 height 12
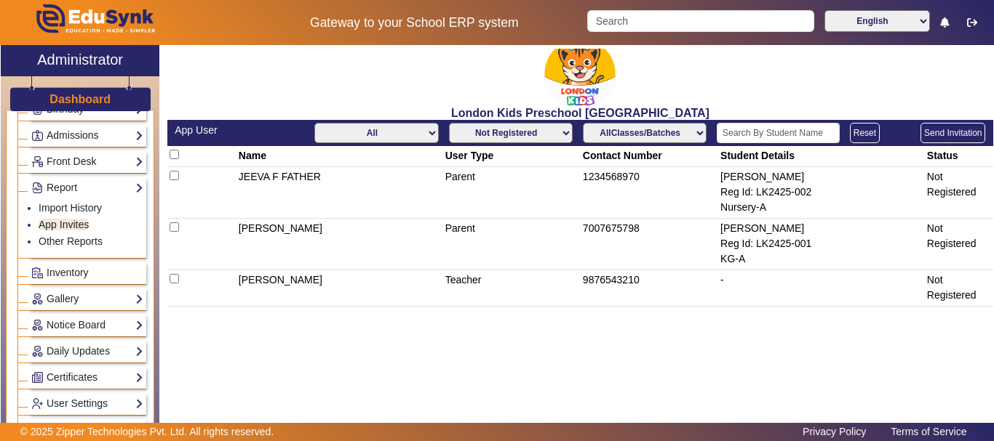
click at [170, 233] on td at bounding box center [201, 245] width 69 height 52
click at [170, 225] on input "checkbox" at bounding box center [173, 227] width 9 height 9
click at [955, 134] on button "Send Invitation" at bounding box center [952, 133] width 65 height 20
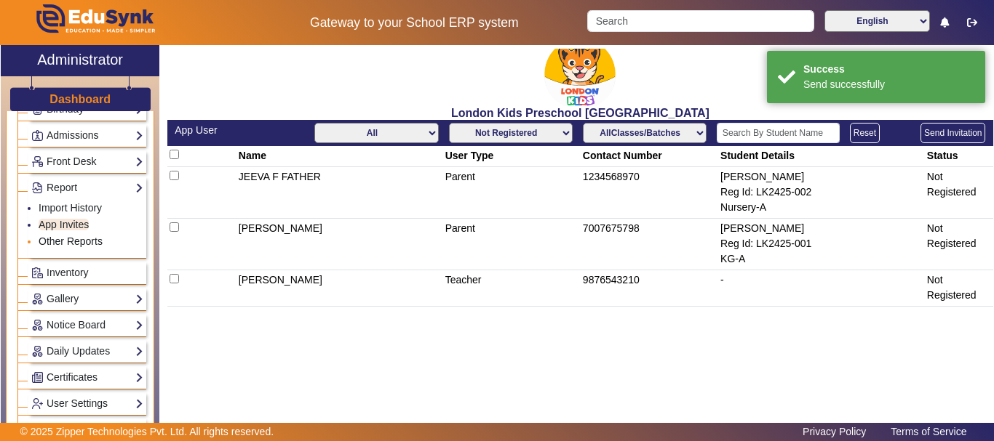
click at [83, 240] on link "Other Reports" at bounding box center [71, 242] width 64 height 12
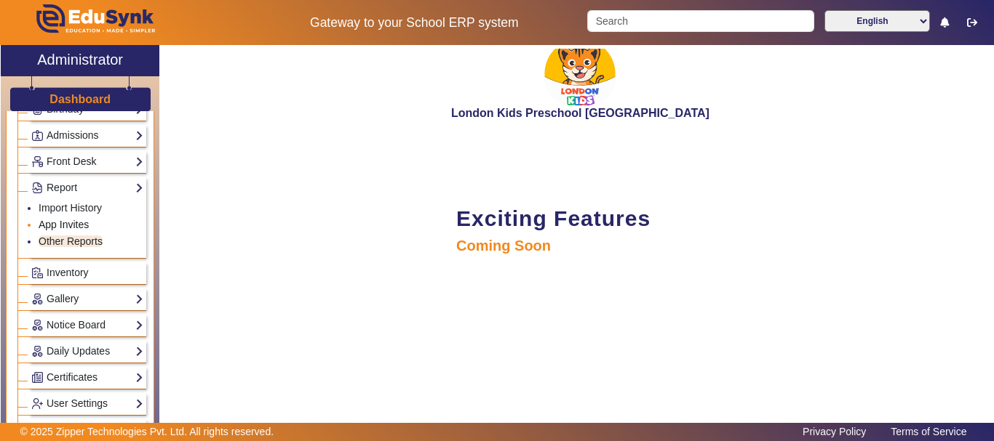
click at [80, 228] on link "App Invites" at bounding box center [64, 225] width 50 height 12
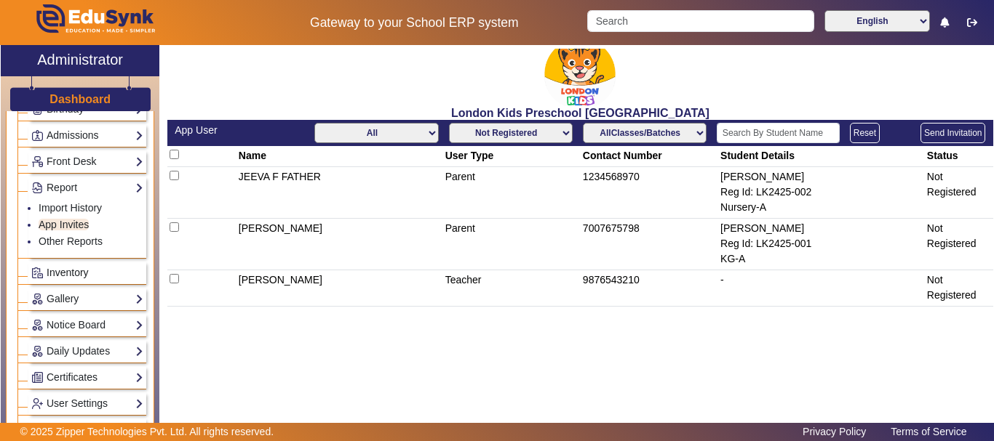
click at [67, 271] on span "Inventory" at bounding box center [68, 273] width 42 height 12
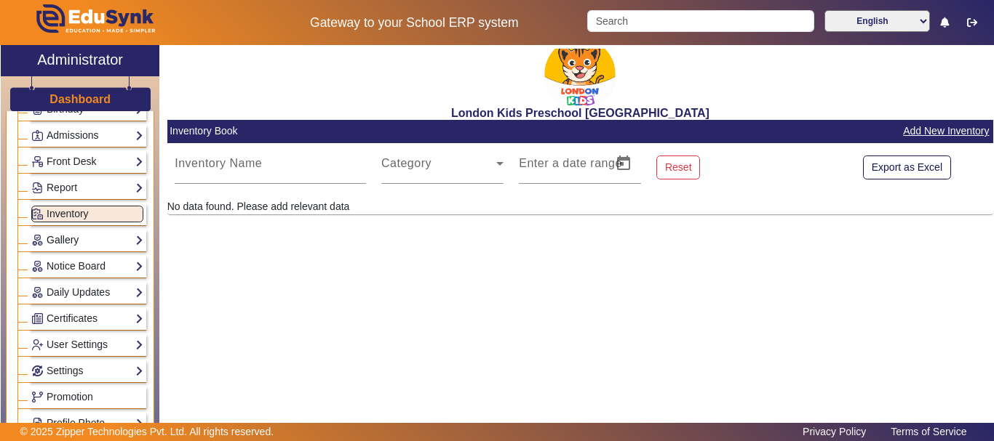
click at [78, 235] on link "Gallery" at bounding box center [87, 240] width 112 height 17
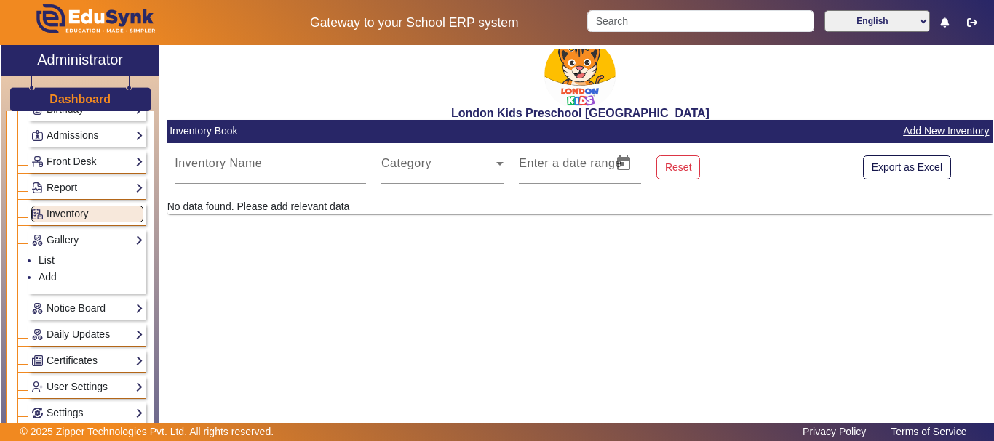
click at [87, 209] on span "Inventory" at bounding box center [68, 214] width 42 height 12
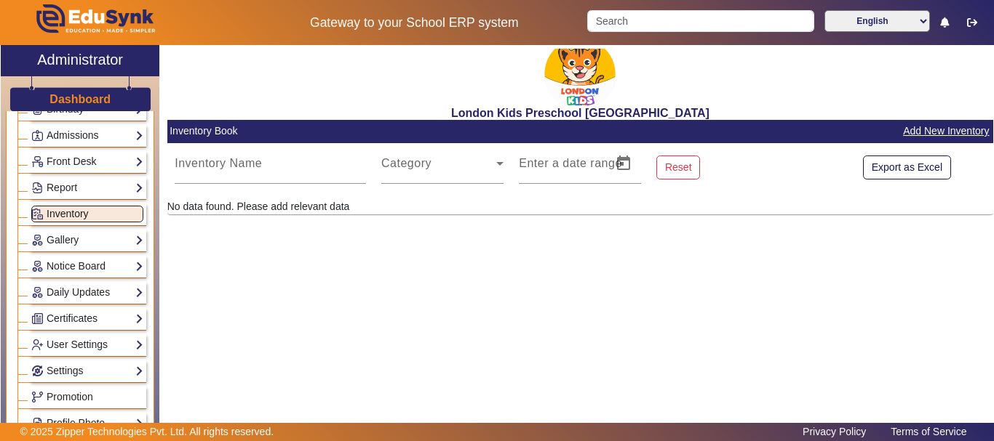
click at [87, 209] on span "Inventory" at bounding box center [68, 214] width 42 height 12
click at [68, 233] on link "Gallery" at bounding box center [87, 240] width 112 height 17
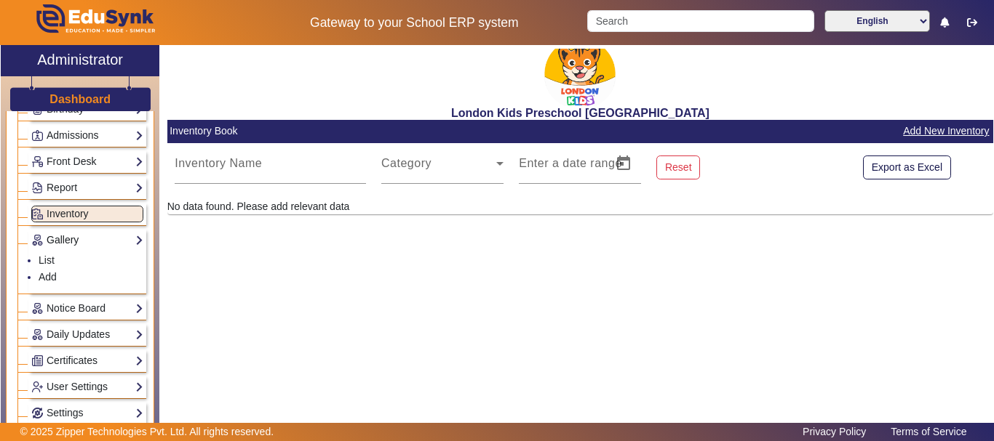
click at [78, 238] on link "Gallery" at bounding box center [87, 240] width 112 height 17
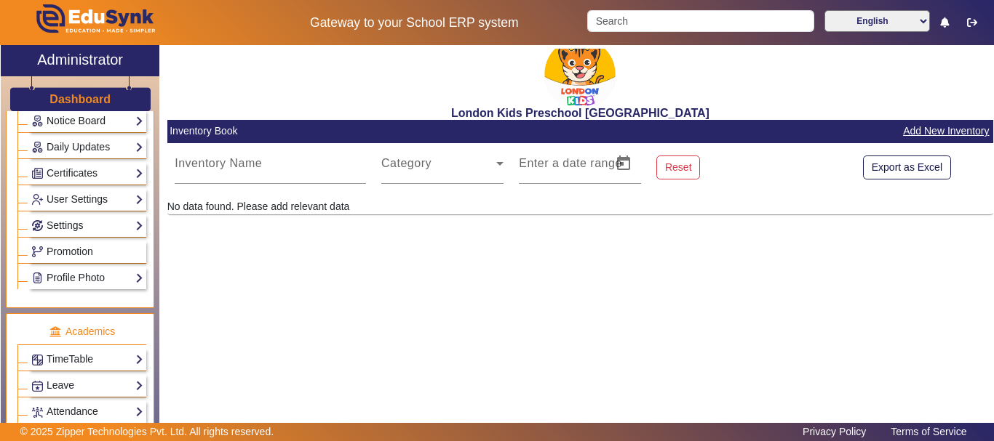
scroll to position [305, 0]
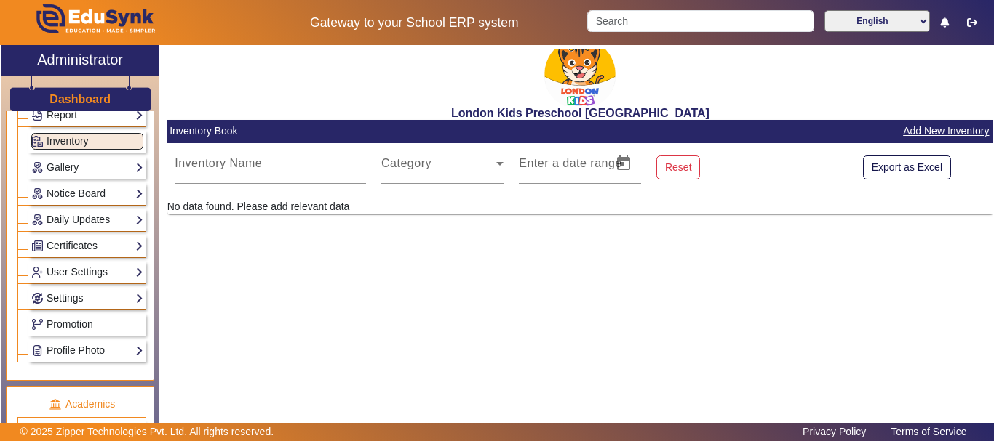
click at [120, 298] on link "Settings" at bounding box center [87, 298] width 112 height 17
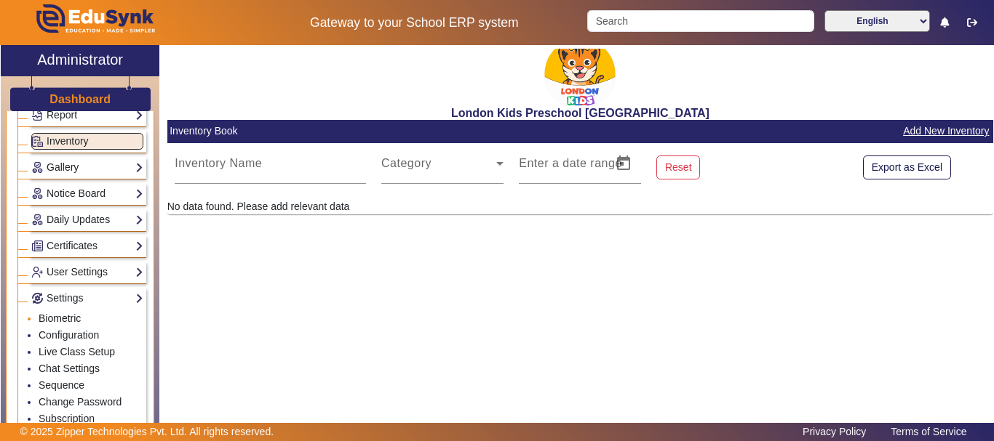
click at [55, 313] on link "Biometric" at bounding box center [60, 319] width 42 height 12
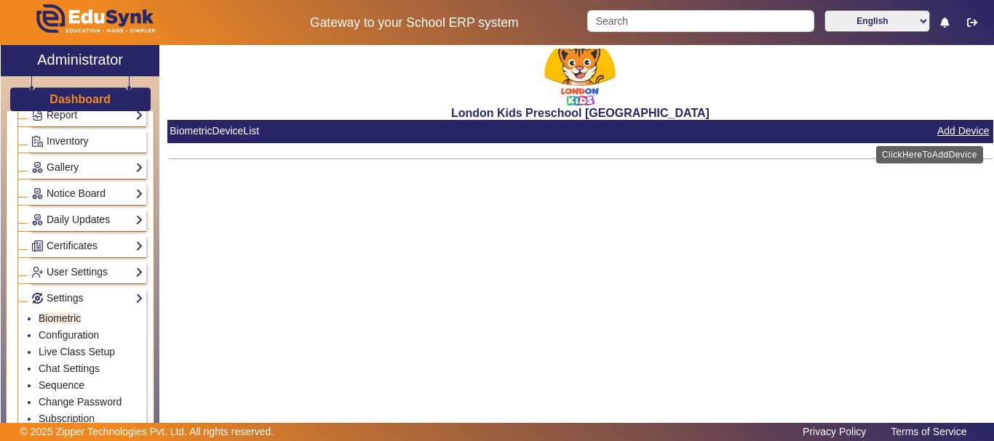
click at [982, 125] on button "Add Device" at bounding box center [962, 131] width 55 height 18
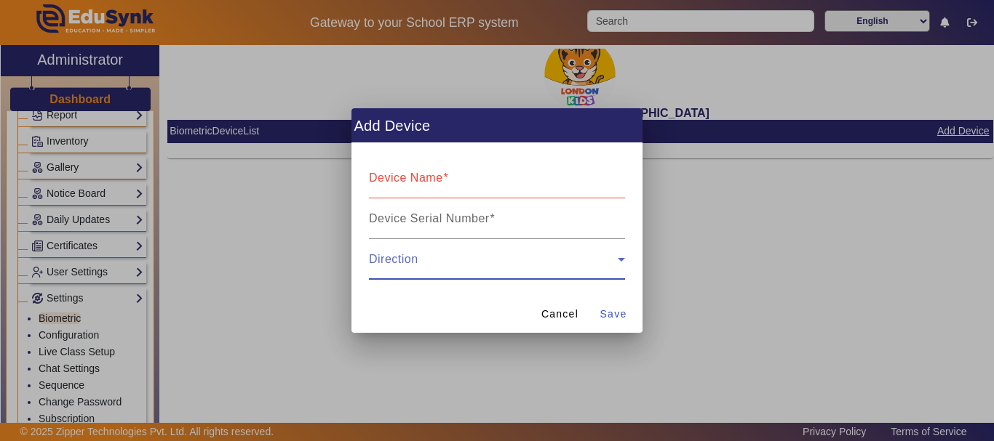
click at [570, 265] on span at bounding box center [493, 265] width 249 height 17
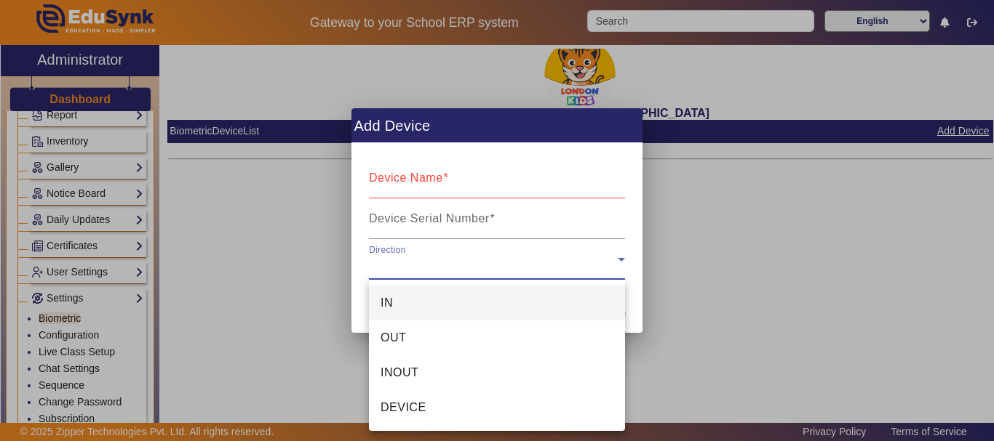
click at [570, 265] on div at bounding box center [497, 220] width 994 height 441
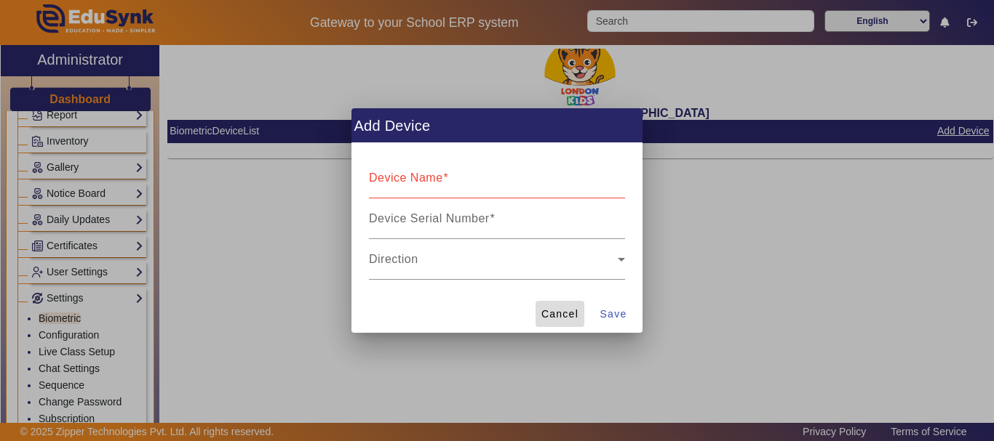
click at [572, 308] on span "Cancel" at bounding box center [559, 314] width 37 height 15
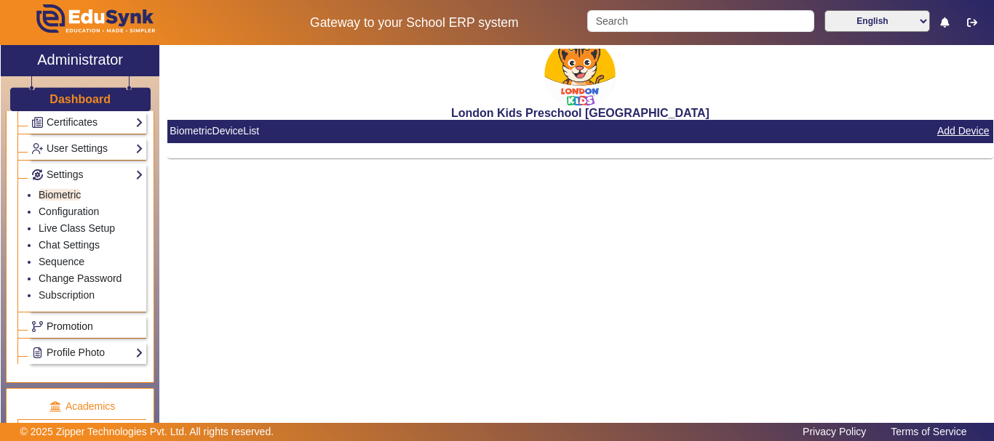
scroll to position [451, 0]
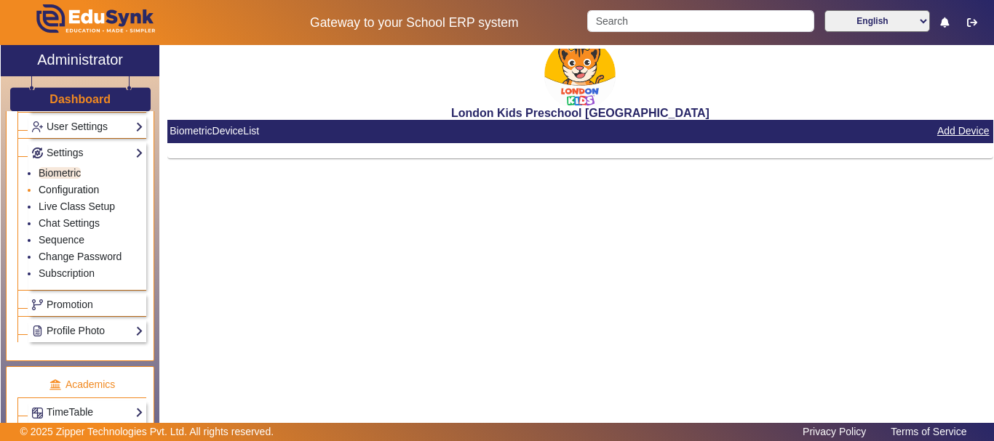
click at [87, 188] on link "Configuration" at bounding box center [69, 190] width 60 height 12
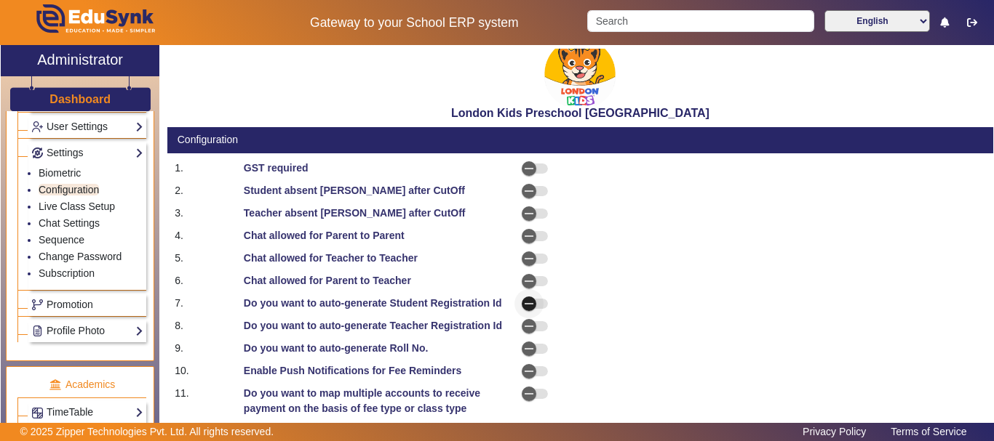
click at [522, 308] on icon "button" at bounding box center [528, 303] width 13 height 13
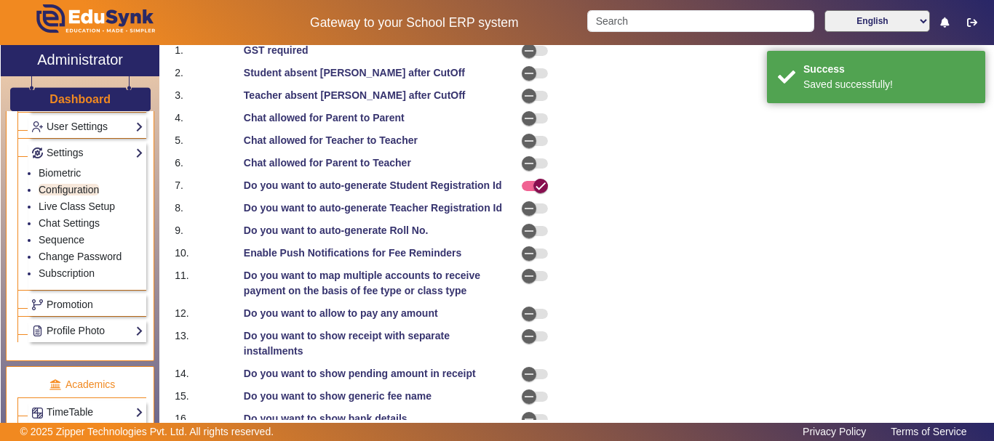
scroll to position [145, 0]
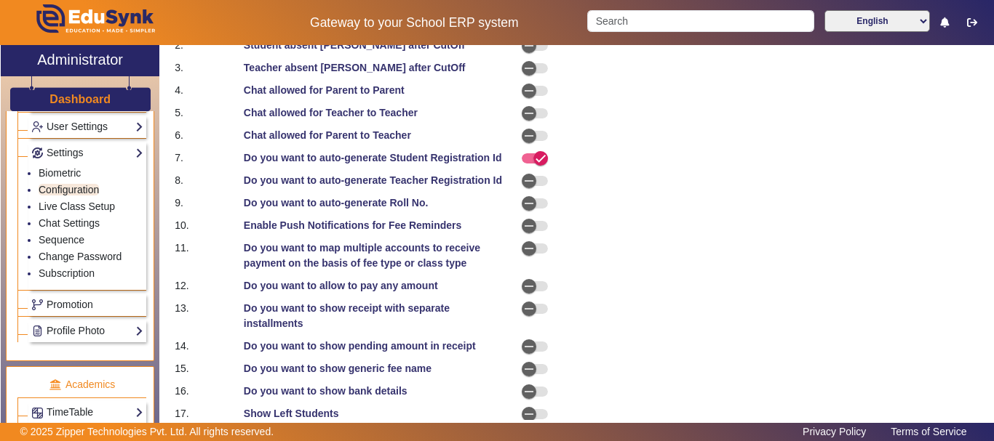
click at [546, 188] on div at bounding box center [545, 180] width 69 height 15
click at [539, 191] on span "button" at bounding box center [528, 181] width 29 height 29
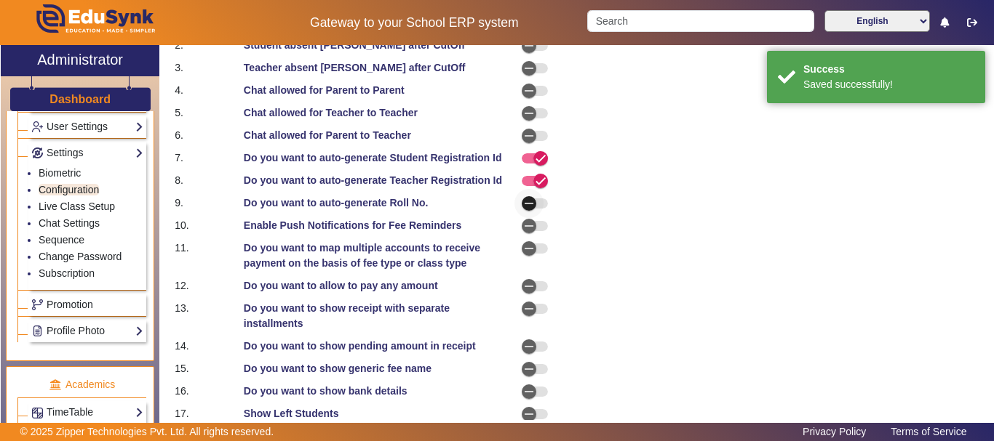
click at [533, 211] on span "button" at bounding box center [529, 203] width 15 height 15
click at [535, 134] on span "button" at bounding box center [528, 135] width 29 height 29
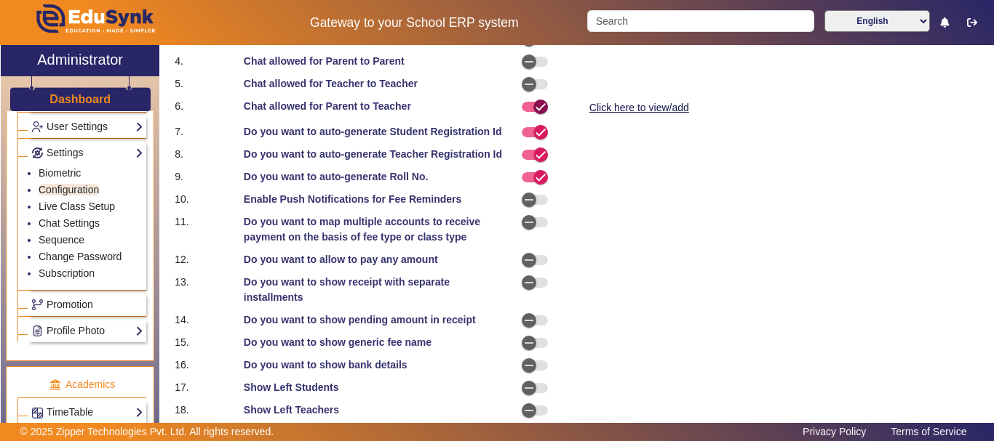
scroll to position [217, 0]
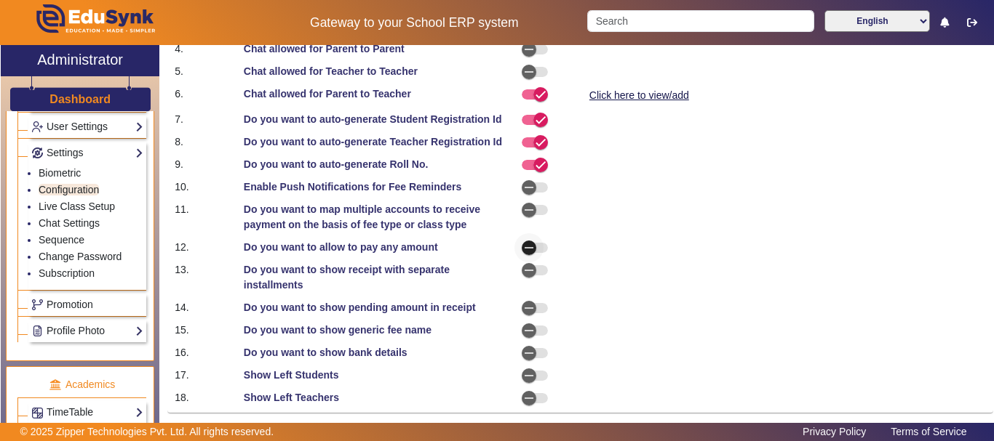
click at [543, 248] on span "button" at bounding box center [535, 248] width 26 height 10
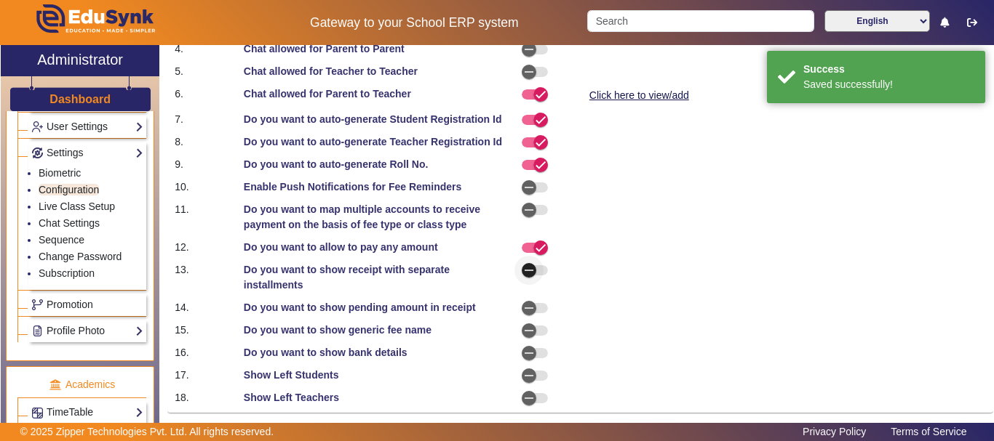
click at [531, 270] on icon "button" at bounding box center [528, 270] width 13 height 13
click at [530, 308] on icon "button" at bounding box center [528, 308] width 13 height 13
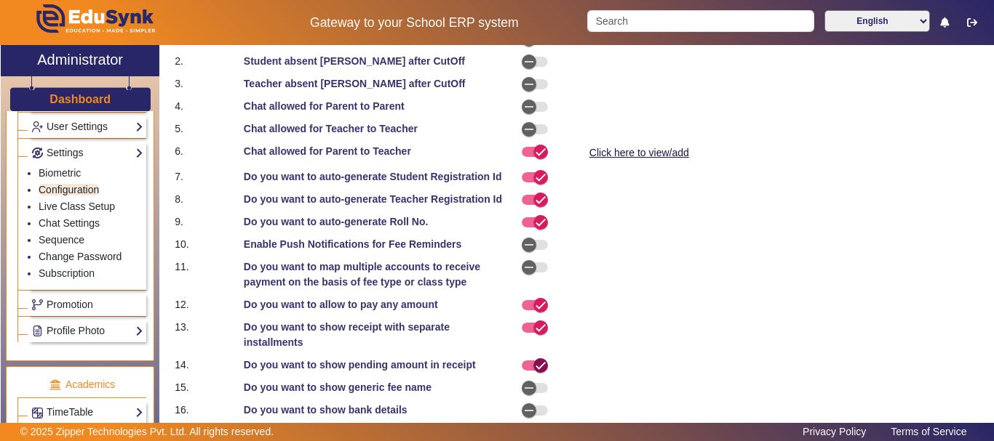
scroll to position [145, 0]
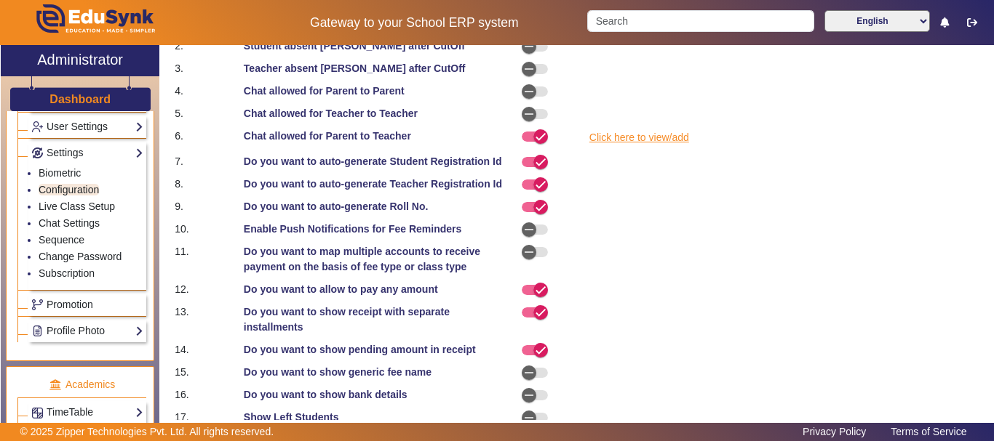
click at [642, 137] on link "Click here to view/add" at bounding box center [639, 138] width 103 height 18
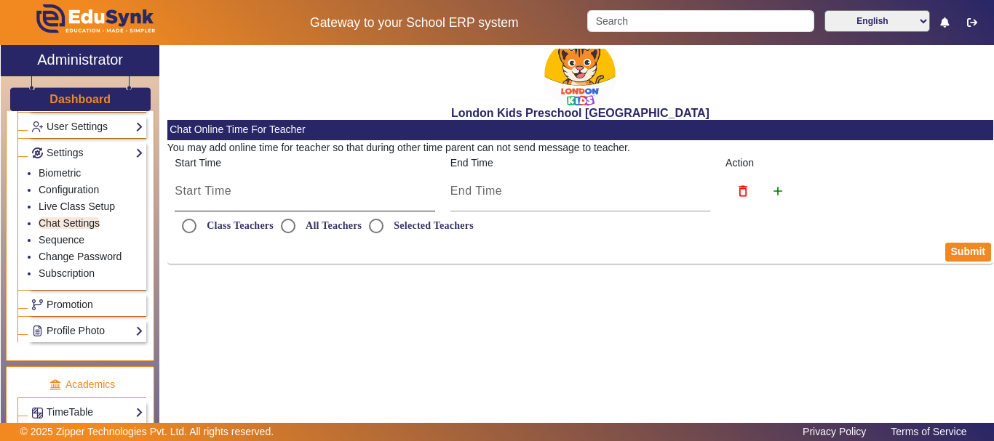
click at [358, 195] on input at bounding box center [305, 191] width 260 height 17
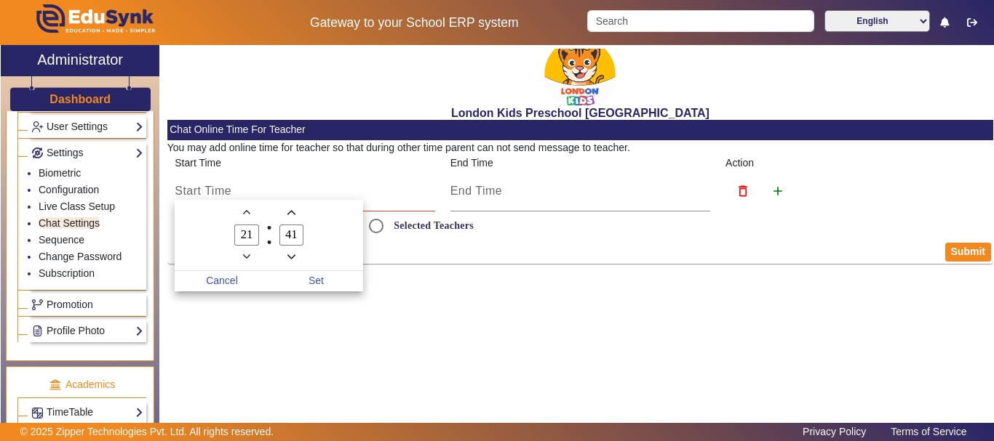
click at [245, 214] on icon "Add a hour" at bounding box center [247, 213] width 8 height 8
click at [244, 212] on icon "Add a hour" at bounding box center [247, 213] width 8 height 8
click at [257, 229] on input "01" at bounding box center [246, 235] width 25 height 21
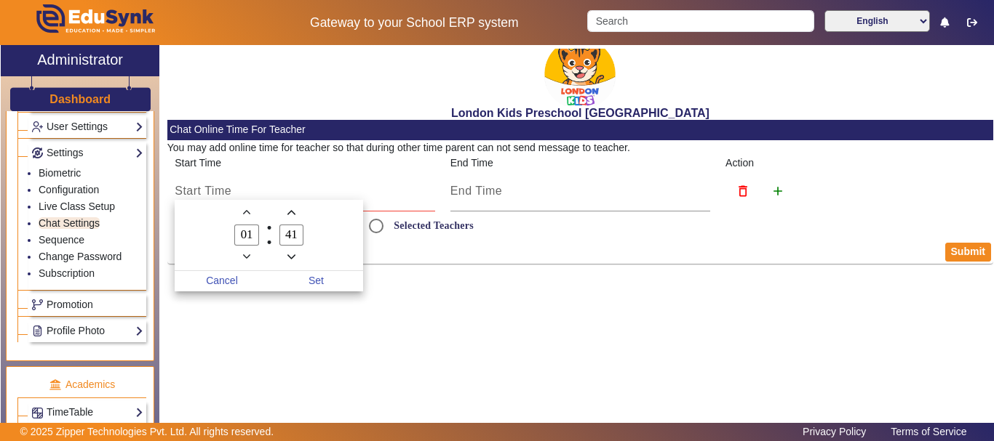
click at [247, 233] on input "01" at bounding box center [246, 235] width 25 height 21
click at [247, 234] on input "01" at bounding box center [246, 235] width 25 height 21
click button "Set" at bounding box center [316, 281] width 95 height 20
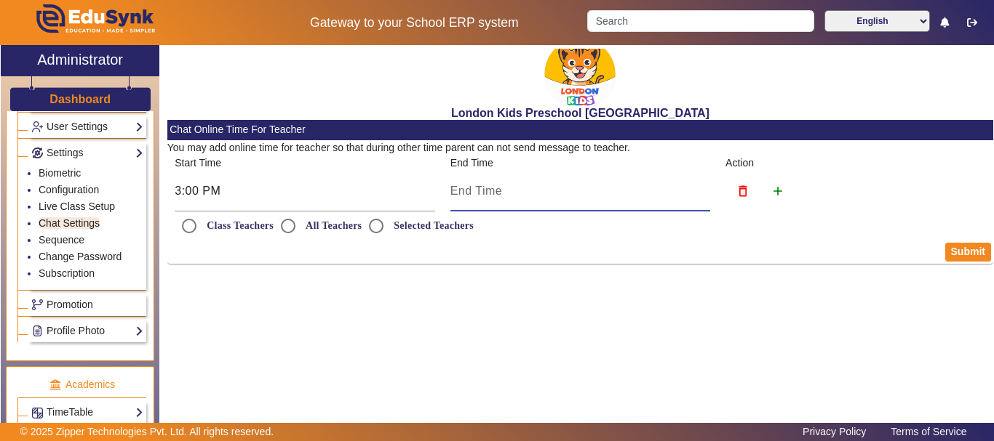
click at [471, 190] on input at bounding box center [580, 191] width 260 height 17
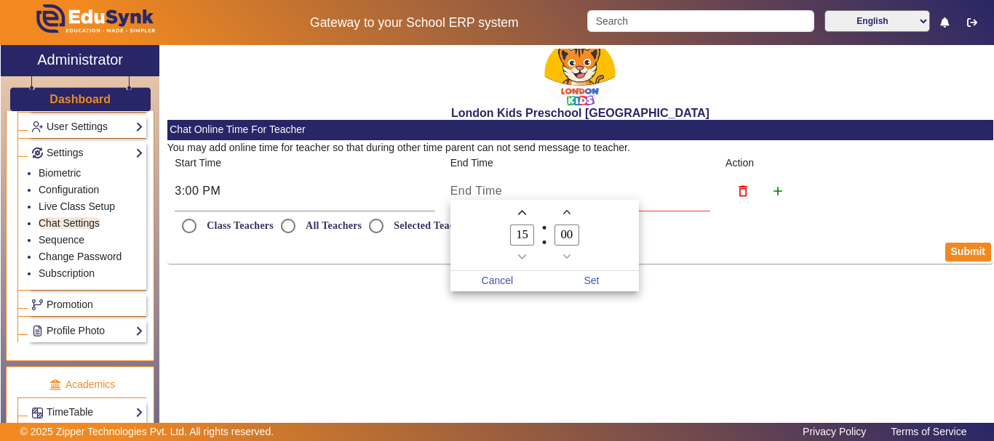
click at [531, 241] on input "15" at bounding box center [522, 235] width 25 height 21
click at [596, 286] on span "Set" at bounding box center [591, 281] width 95 height 20
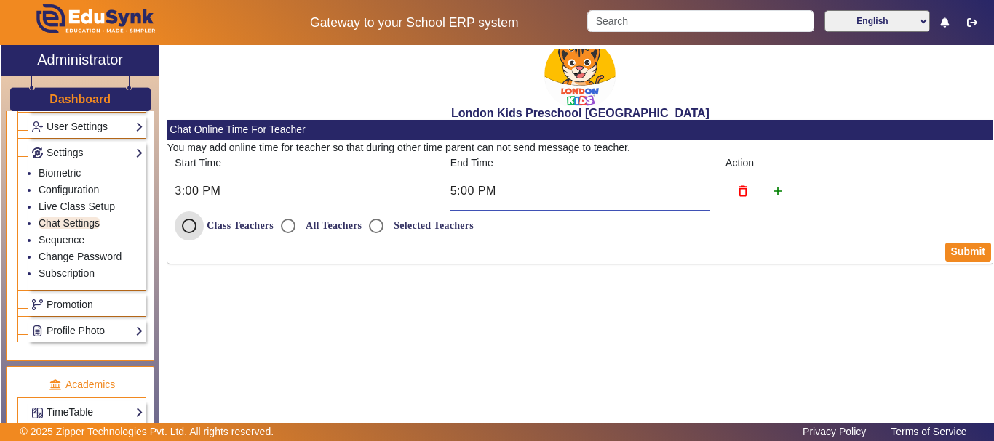
click at [189, 233] on input "Class Teachers" at bounding box center [189, 226] width 29 height 29
click at [972, 248] on button "Submit" at bounding box center [968, 252] width 46 height 19
drag, startPoint x: 143, startPoint y: 230, endPoint x: 56, endPoint y: 223, distance: 87.5
drag, startPoint x: 56, startPoint y: 223, endPoint x: 76, endPoint y: 180, distance: 47.9
click at [76, 180] on li "Biometric" at bounding box center [91, 174] width 105 height 17
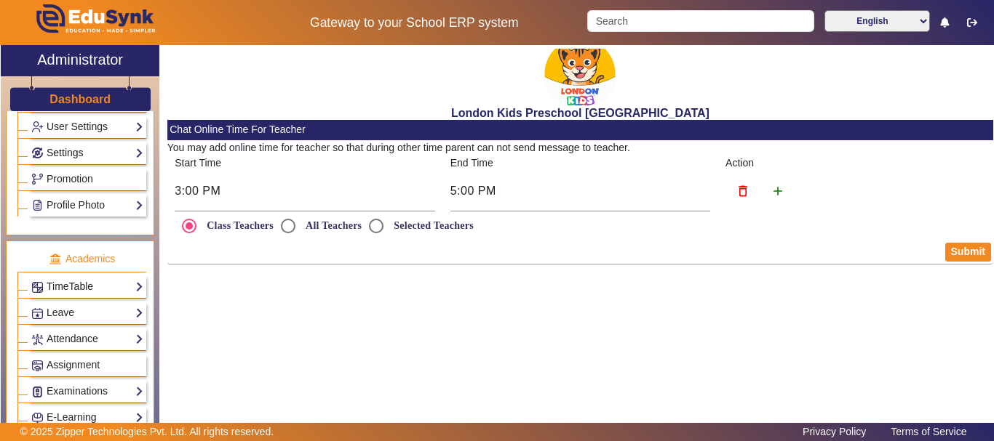
click at [91, 146] on link "Settings" at bounding box center [87, 153] width 112 height 17
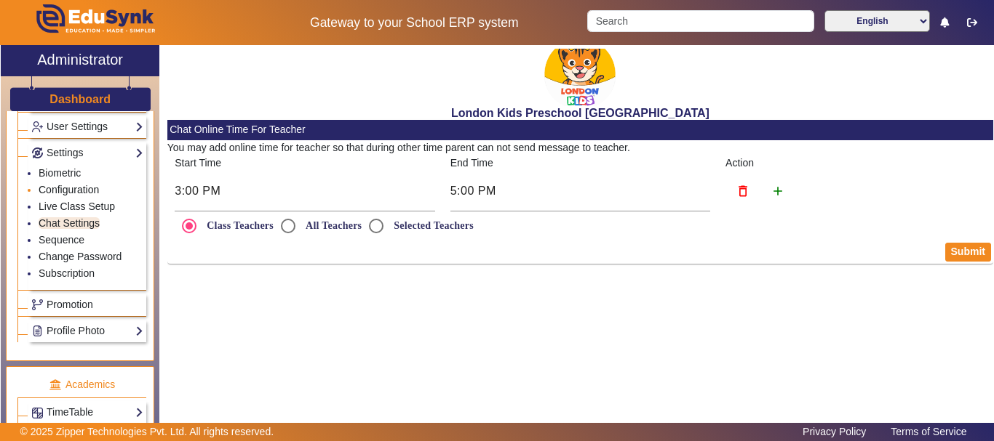
click at [79, 190] on link "Configuration" at bounding box center [69, 190] width 60 height 12
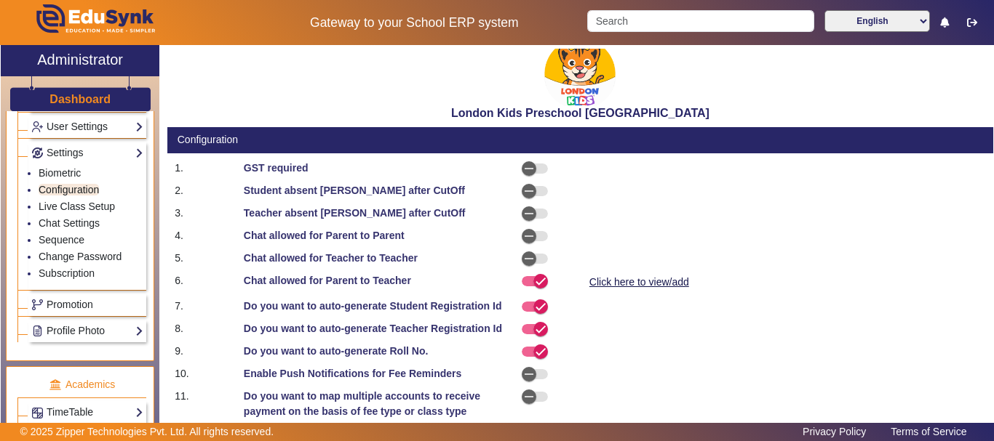
drag, startPoint x: 79, startPoint y: 190, endPoint x: 188, endPoint y: 220, distance: 114.0
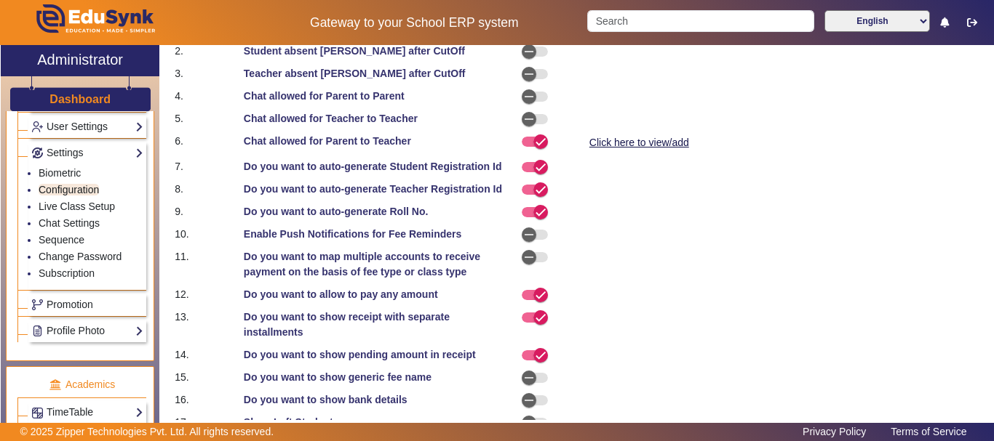
scroll to position [145, 0]
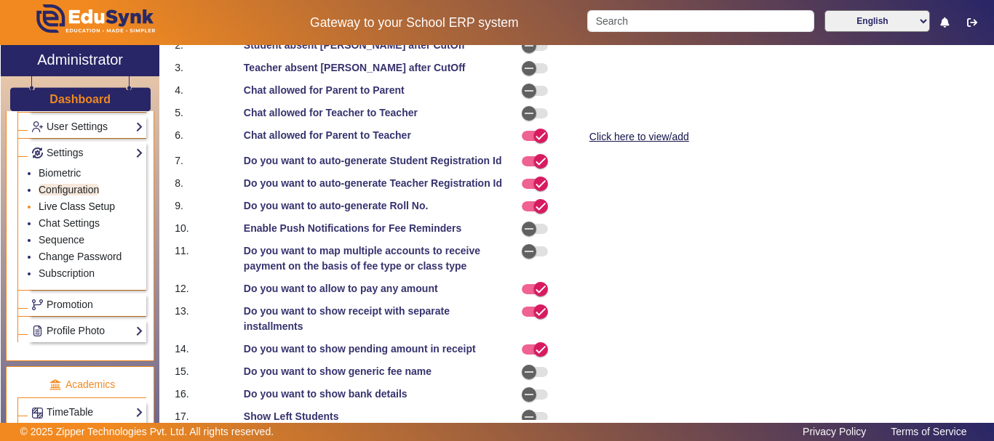
click at [59, 204] on link "Live Class Setup" at bounding box center [77, 207] width 76 height 12
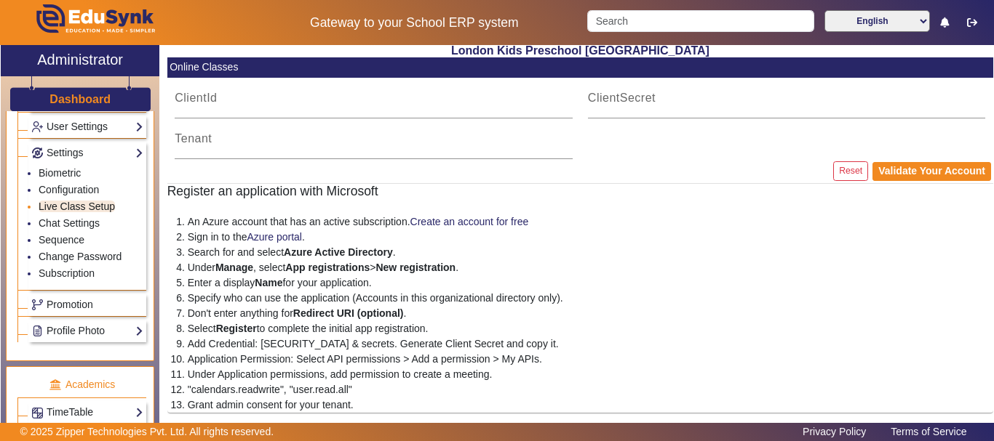
scroll to position [63, 0]
click at [70, 226] on link "Chat Settings" at bounding box center [69, 223] width 61 height 12
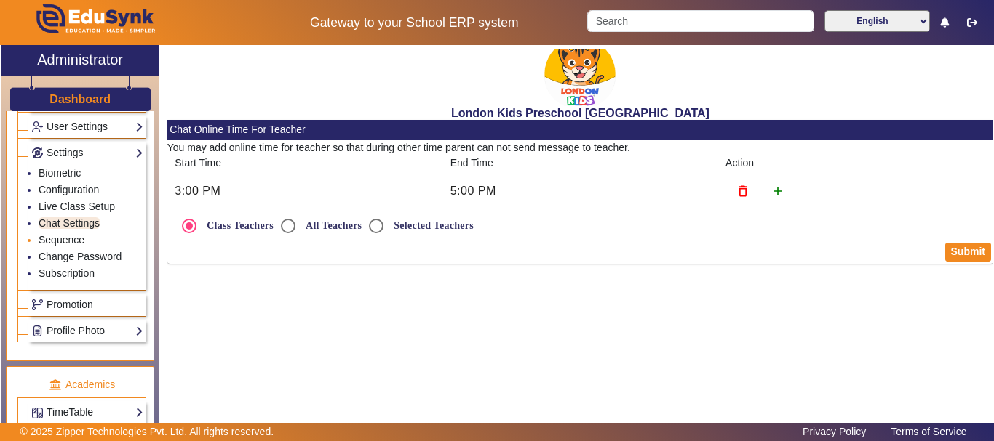
click at [74, 238] on link "Sequence" at bounding box center [62, 240] width 46 height 12
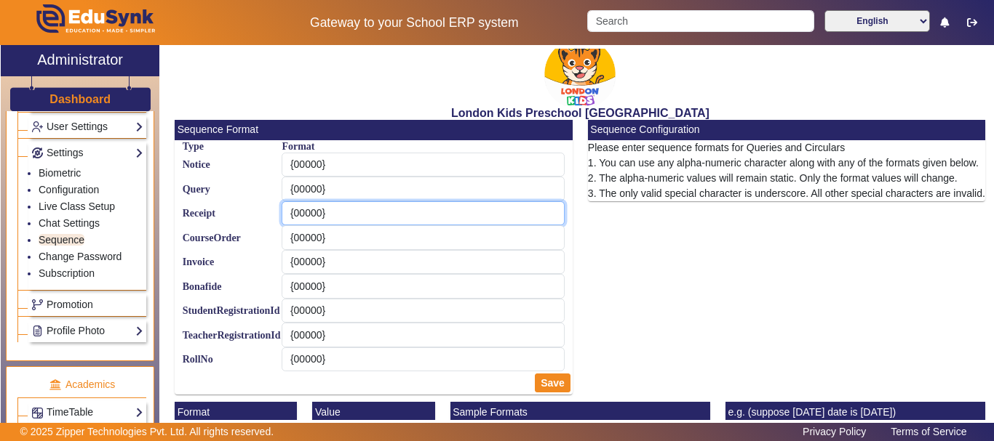
drag, startPoint x: 335, startPoint y: 214, endPoint x: 247, endPoint y: 205, distance: 88.4
click at [247, 205] on div "Receipt {00000}" at bounding box center [374, 213] width 398 height 25
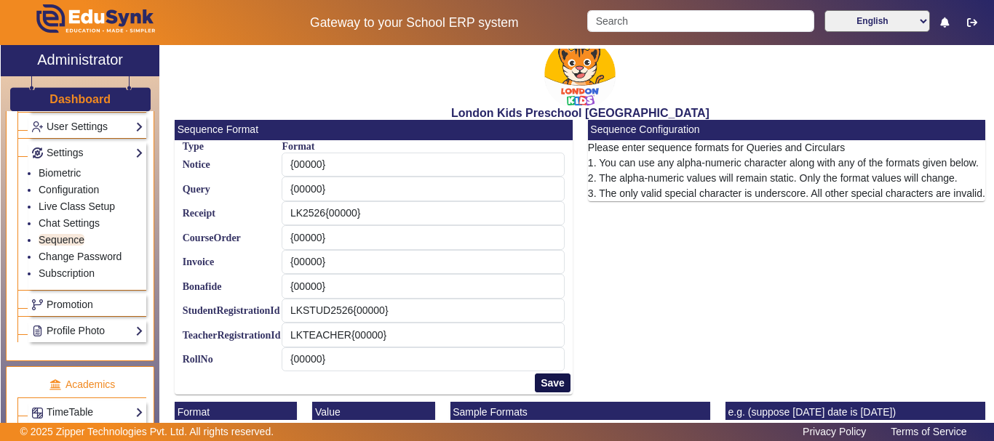
click at [556, 384] on button "Save" at bounding box center [553, 383] width 36 height 19
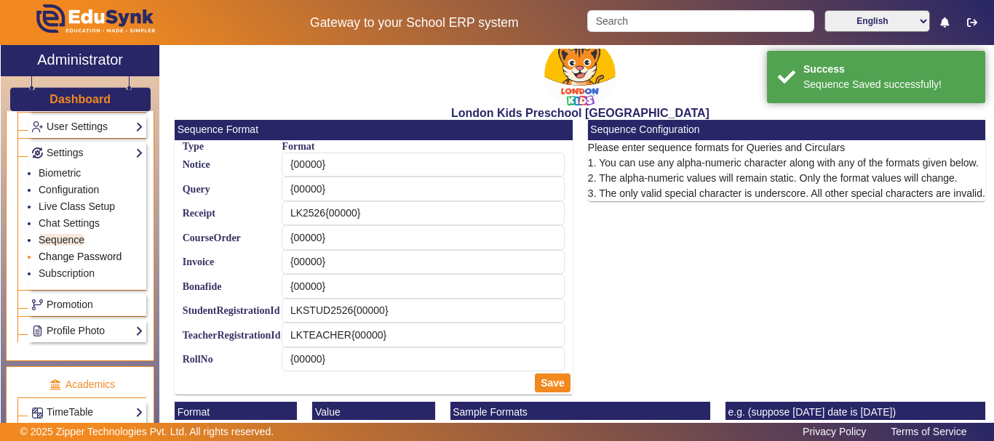
click at [63, 253] on link "Change Password" at bounding box center [80, 257] width 83 height 12
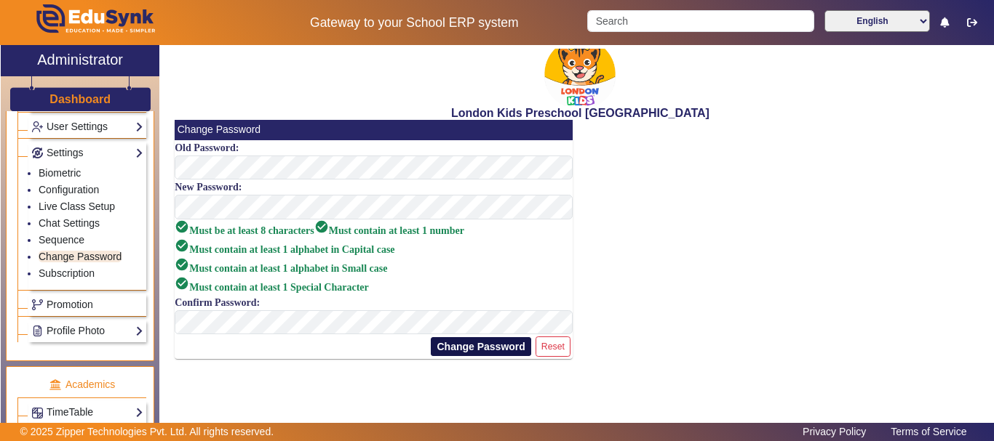
click at [514, 348] on button "Change Password" at bounding box center [481, 346] width 100 height 19
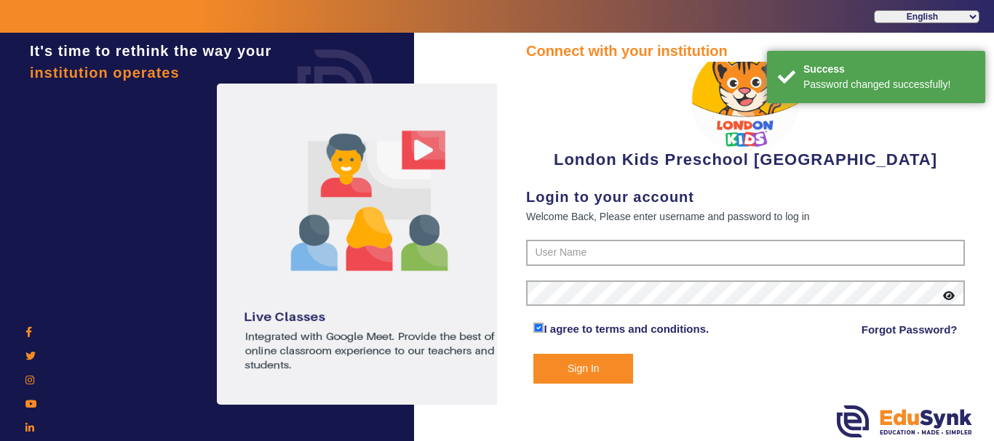
click at [954, 292] on icon at bounding box center [949, 296] width 12 height 10
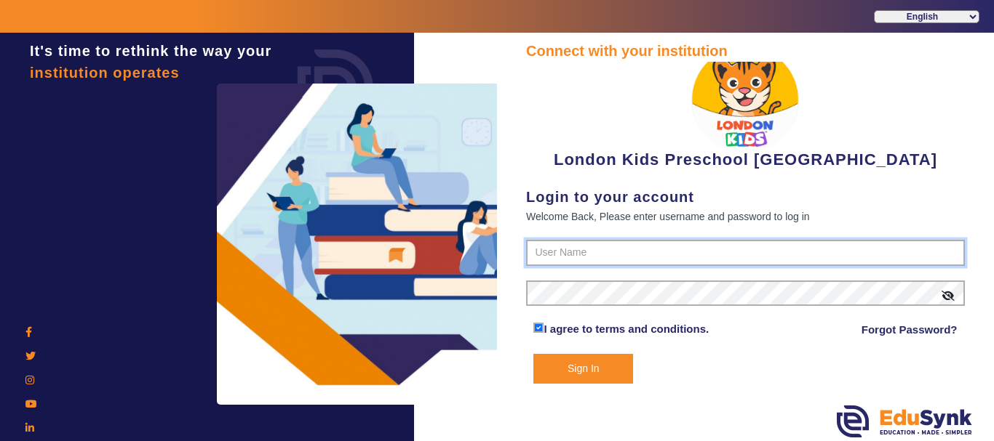
click at [697, 256] on input "text" at bounding box center [745, 253] width 439 height 26
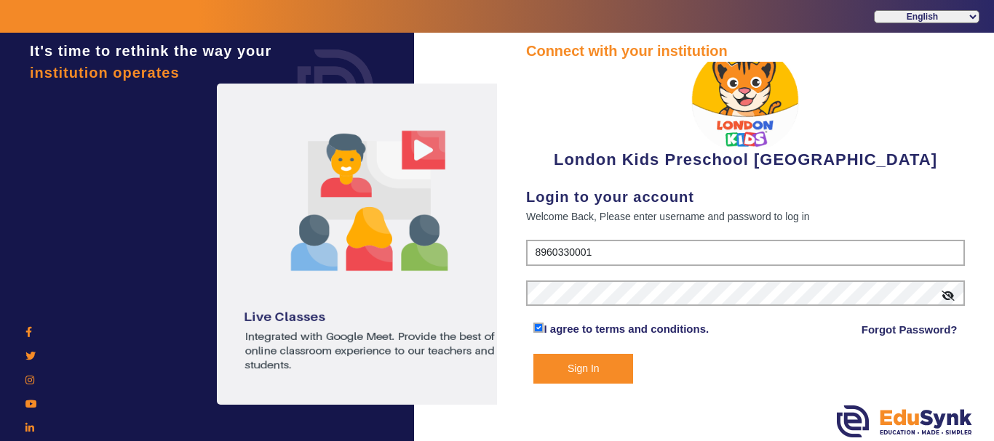
click at [611, 372] on button "Sign In" at bounding box center [583, 369] width 100 height 30
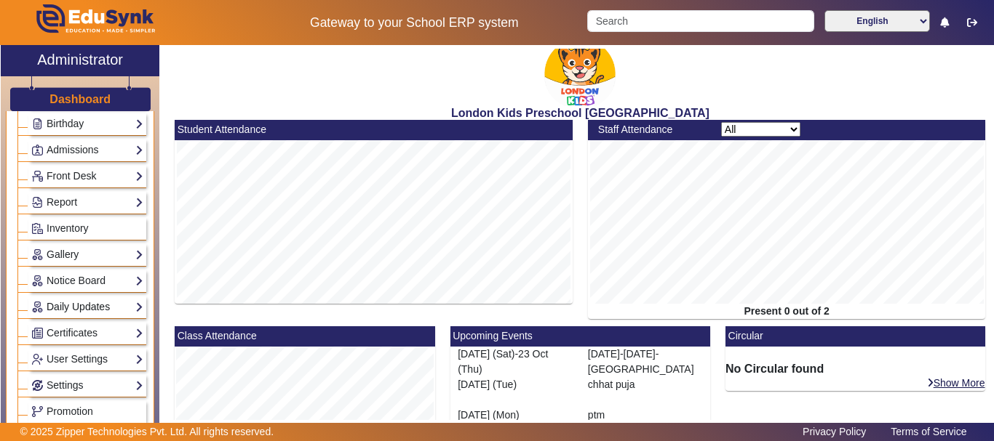
scroll to position [291, 0]
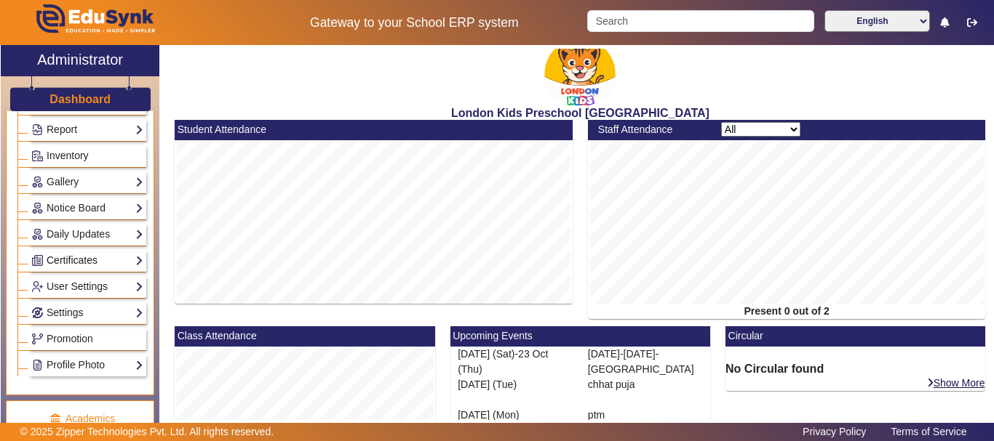
click at [127, 260] on link "Certificates" at bounding box center [87, 260] width 112 height 17
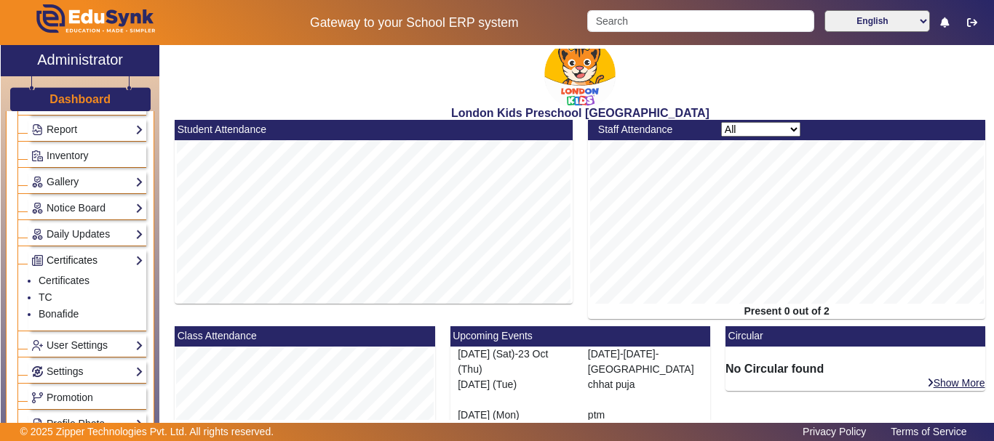
click at [130, 260] on link "Certificates" at bounding box center [87, 260] width 112 height 17
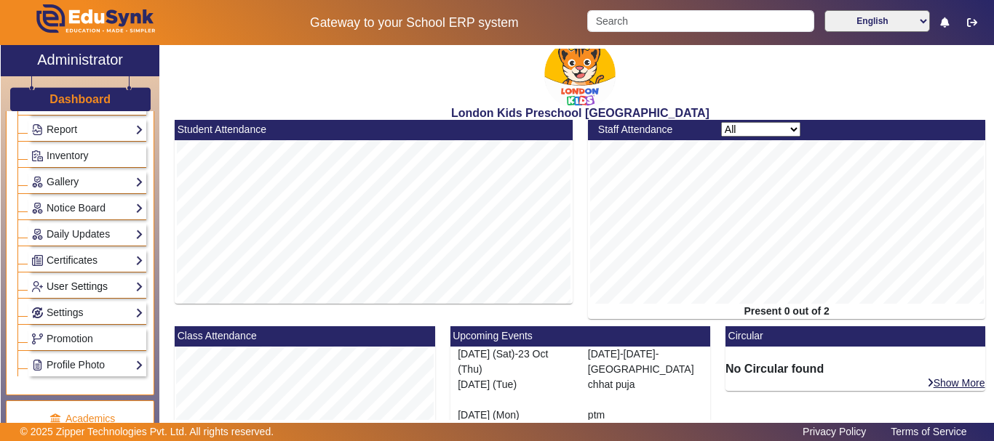
click at [130, 288] on link "User Settings" at bounding box center [87, 287] width 112 height 17
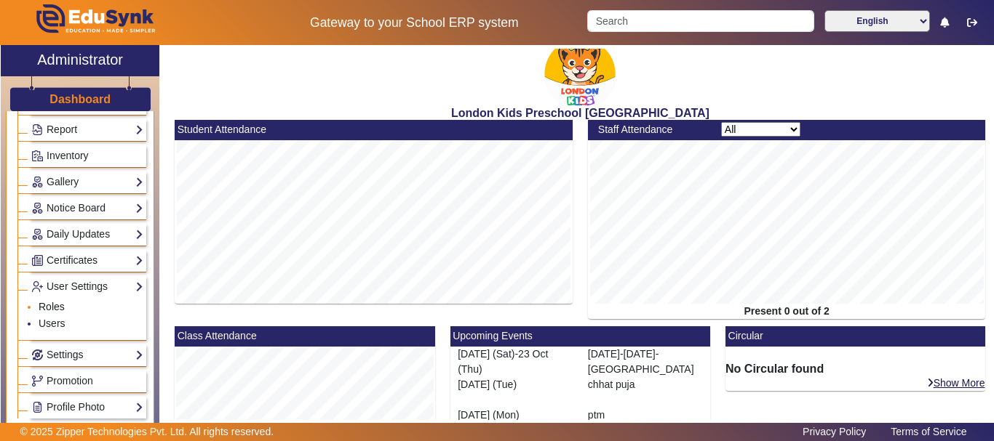
click at [61, 307] on link "Roles" at bounding box center [52, 307] width 26 height 12
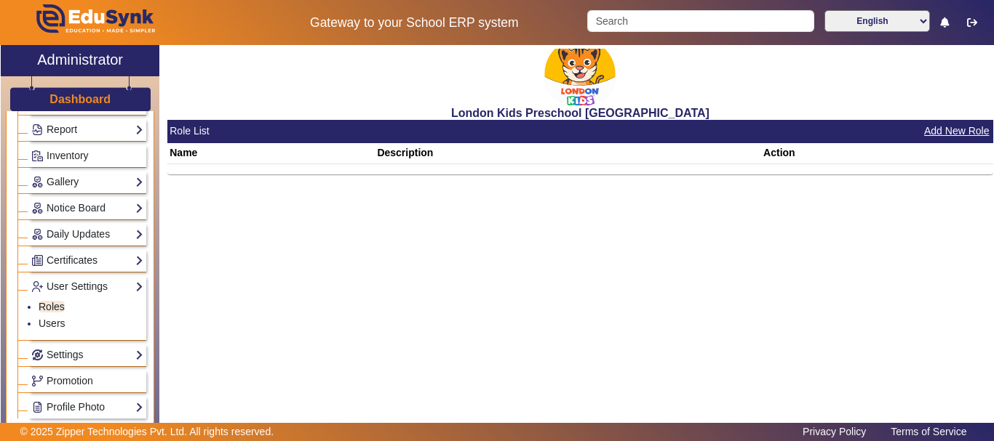
click at [955, 137] on button "Add New Role" at bounding box center [956, 131] width 68 height 18
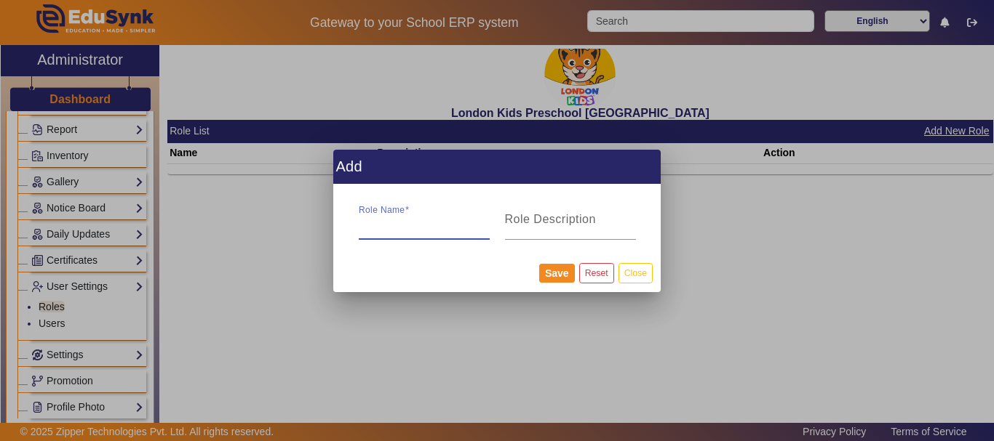
click at [431, 228] on input "Role Name" at bounding box center [424, 225] width 131 height 17
click at [563, 276] on button "Save" at bounding box center [557, 273] width 36 height 19
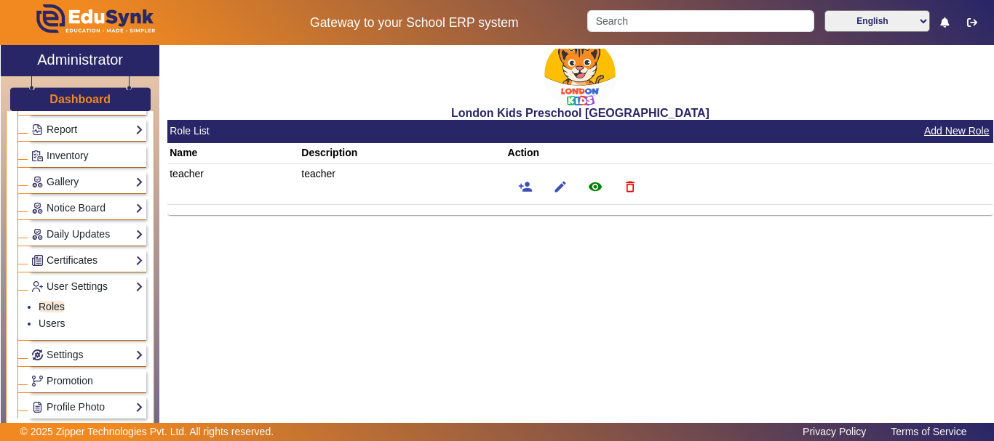
click at [946, 128] on button "Add New Role" at bounding box center [956, 131] width 68 height 18
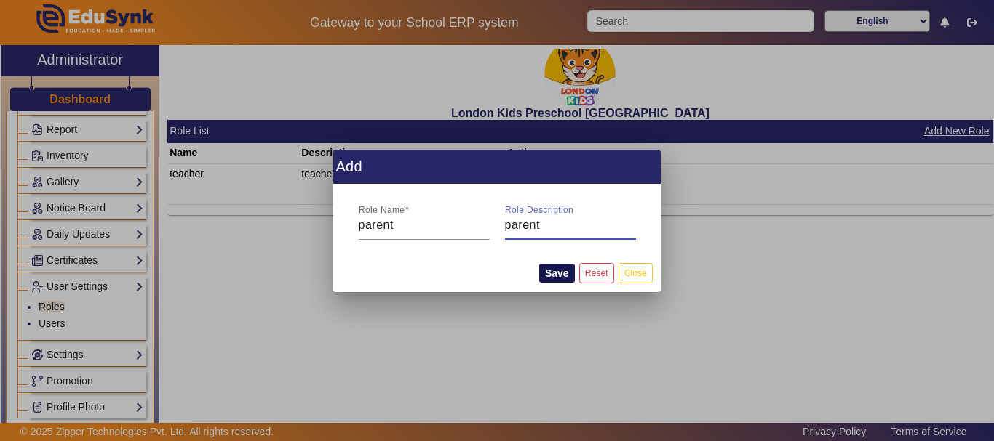
click at [553, 276] on button "Save" at bounding box center [557, 273] width 36 height 19
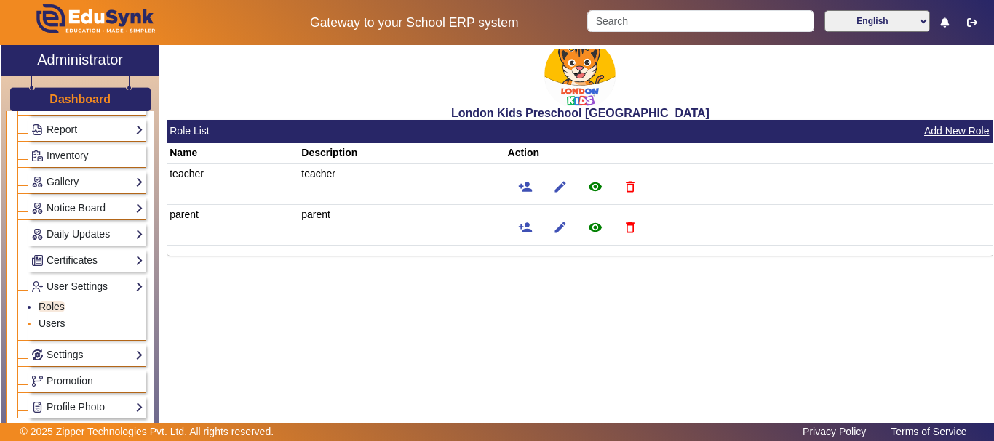
click at [54, 329] on li "Users" at bounding box center [91, 324] width 105 height 17
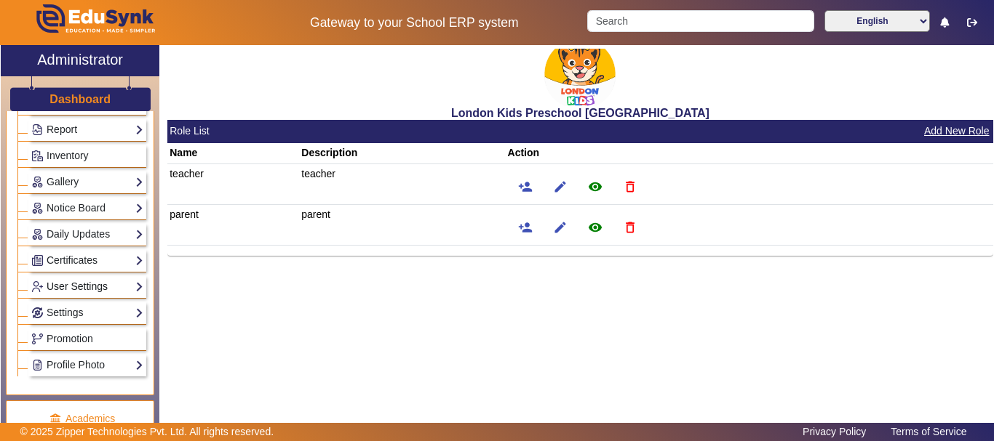
click at [116, 286] on link "User Settings" at bounding box center [87, 287] width 112 height 17
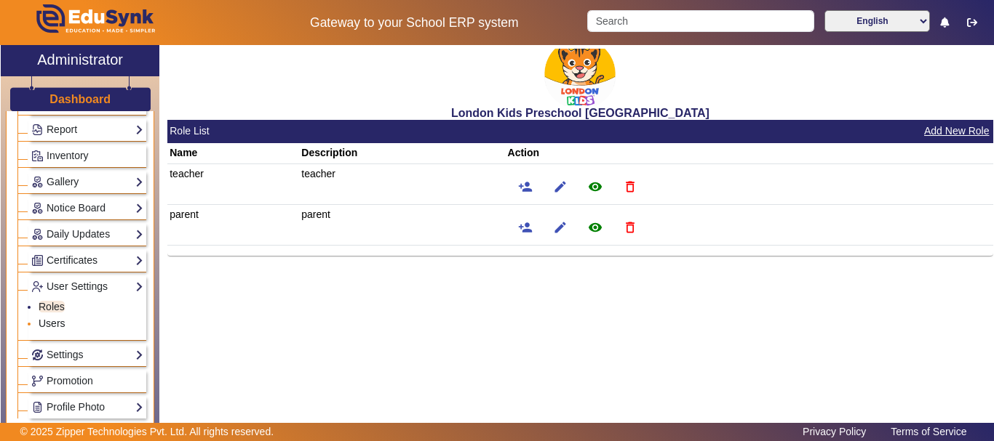
click at [49, 321] on link "Users" at bounding box center [52, 324] width 27 height 12
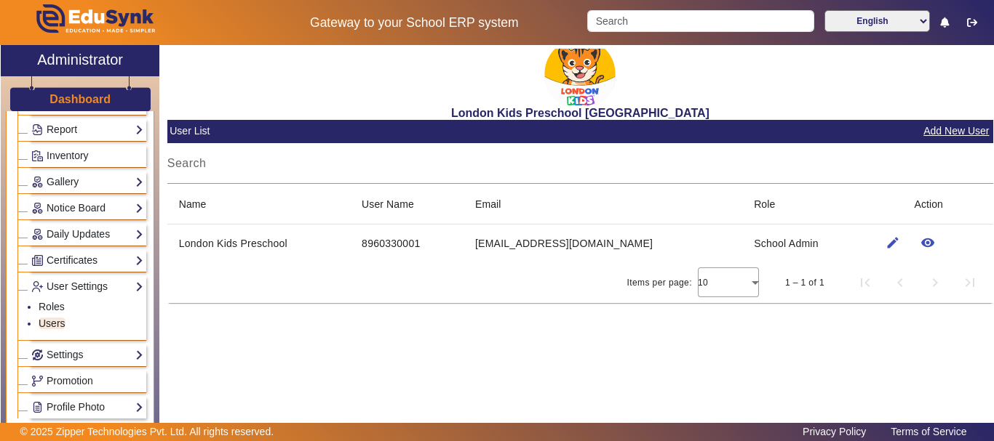
click at [975, 128] on button "Add New User" at bounding box center [956, 131] width 68 height 18
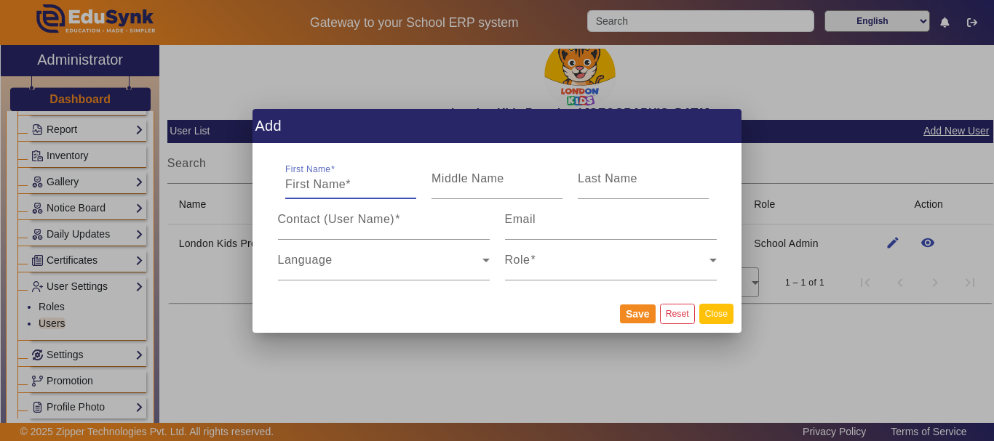
click at [706, 315] on button "Close" at bounding box center [716, 314] width 34 height 20
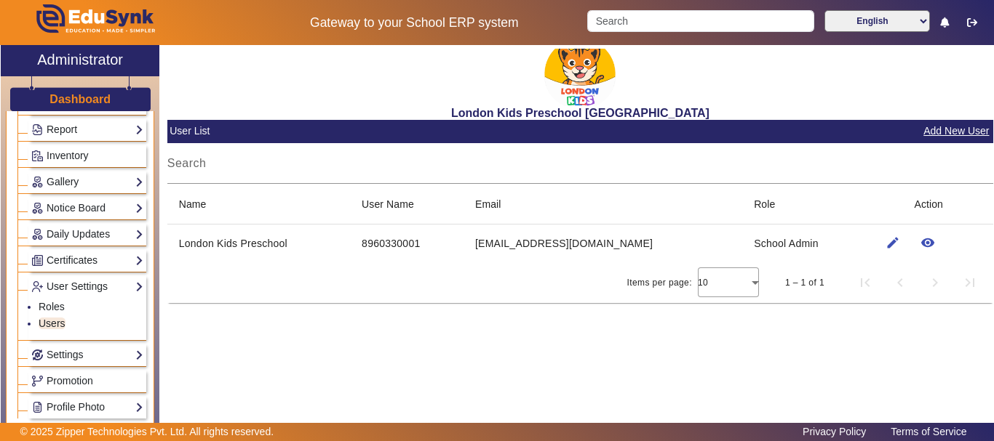
click at [57, 298] on ul "Roles Users" at bounding box center [87, 316] width 112 height 42
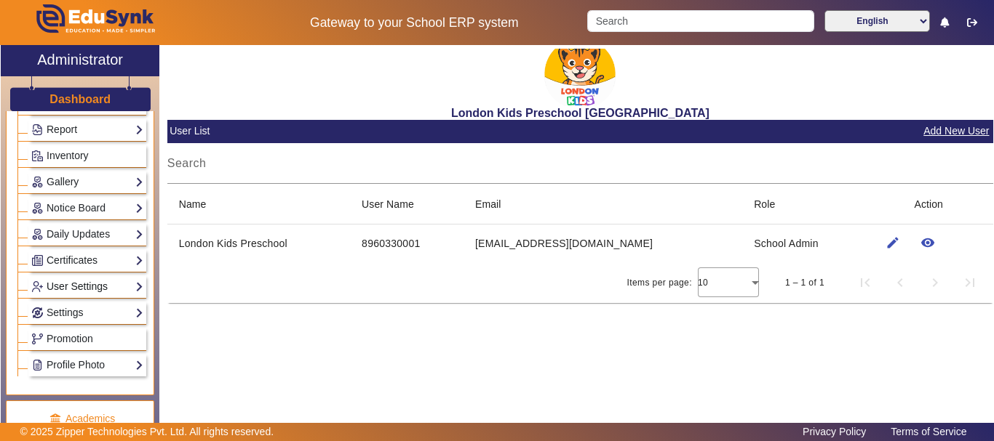
click at [76, 284] on link "User Settings" at bounding box center [87, 287] width 112 height 17
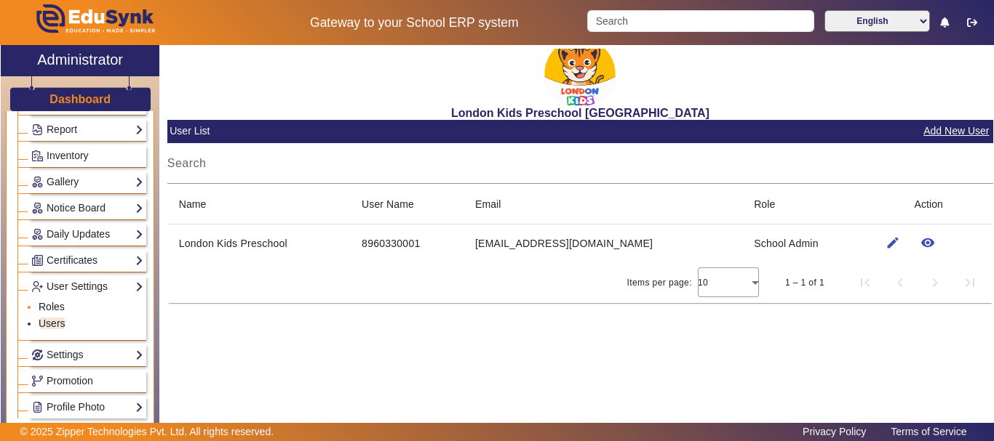
click at [60, 305] on link "Roles" at bounding box center [52, 307] width 26 height 12
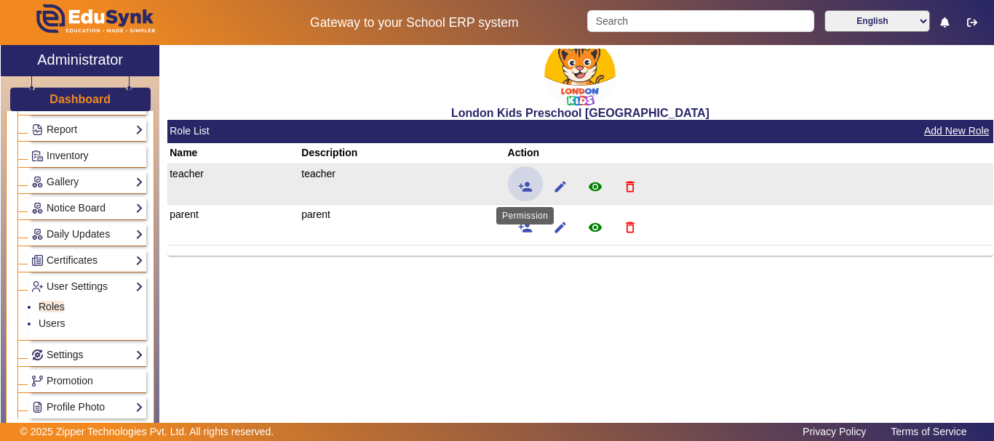
click at [527, 183] on mat-icon "person_add" at bounding box center [525, 187] width 15 height 15
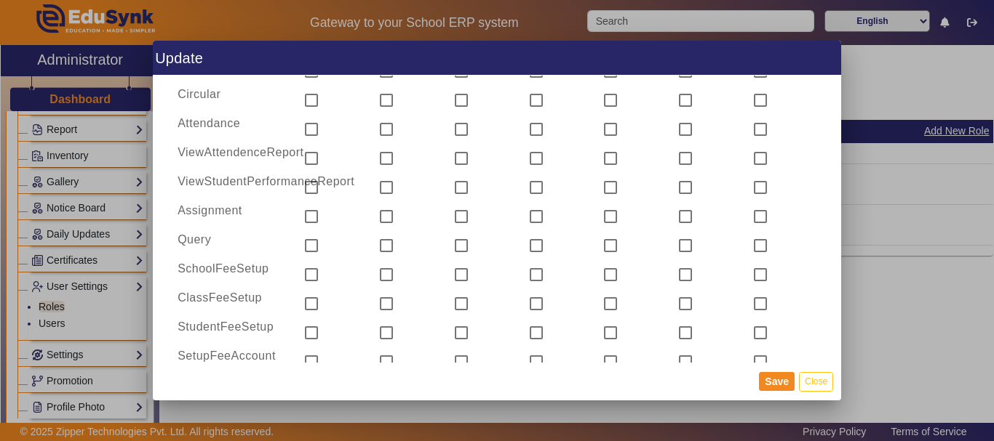
scroll to position [460, 0]
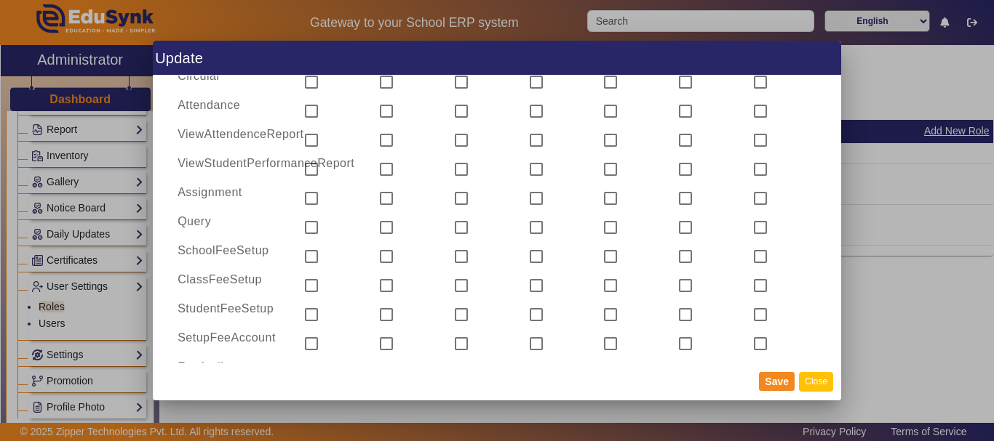
click at [823, 379] on button "Close" at bounding box center [816, 382] width 34 height 20
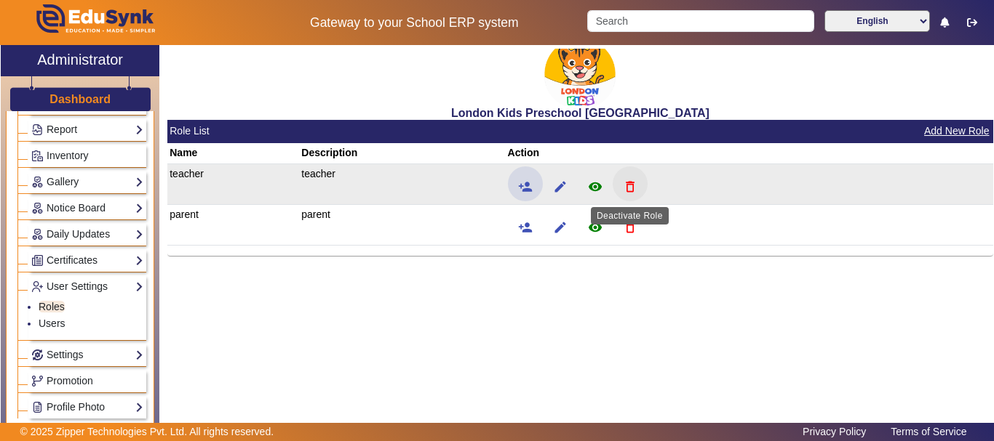
click at [631, 187] on mat-icon "delete_outline" at bounding box center [630, 187] width 15 height 15
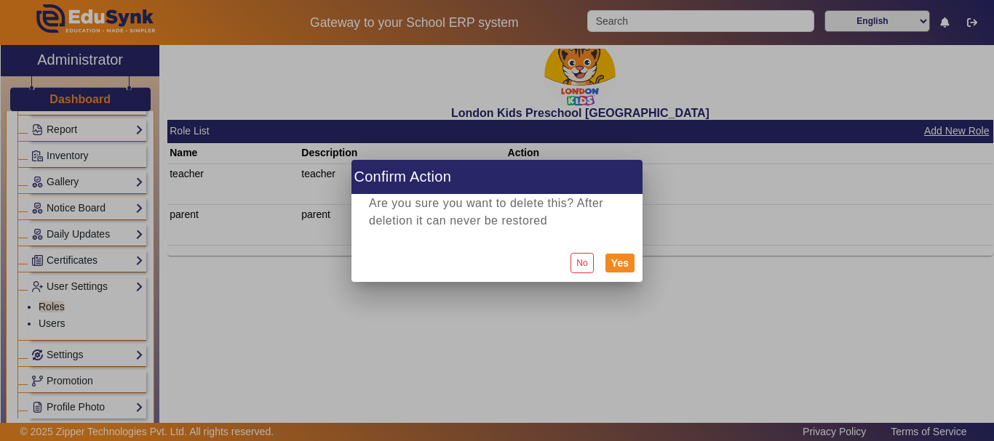
click at [622, 253] on div "No Yes" at bounding box center [496, 263] width 291 height 38
click at [618, 265] on button "Yes" at bounding box center [619, 263] width 29 height 19
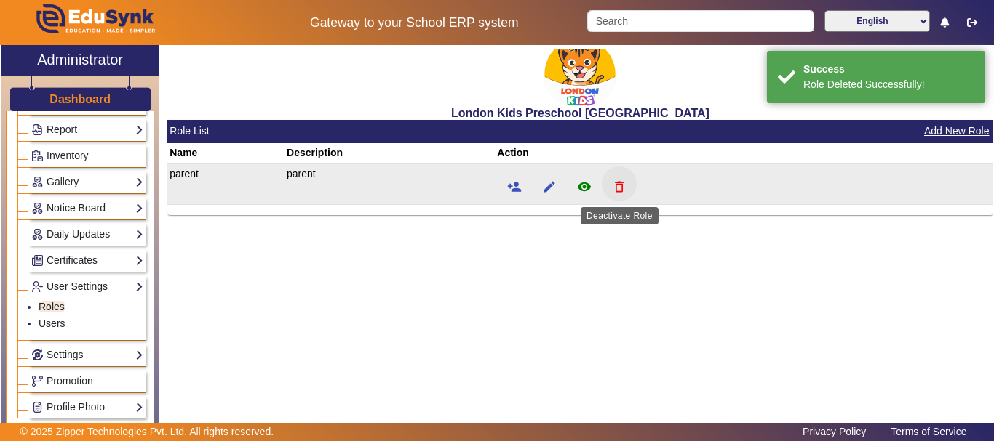
click at [629, 191] on span at bounding box center [619, 184] width 35 height 35
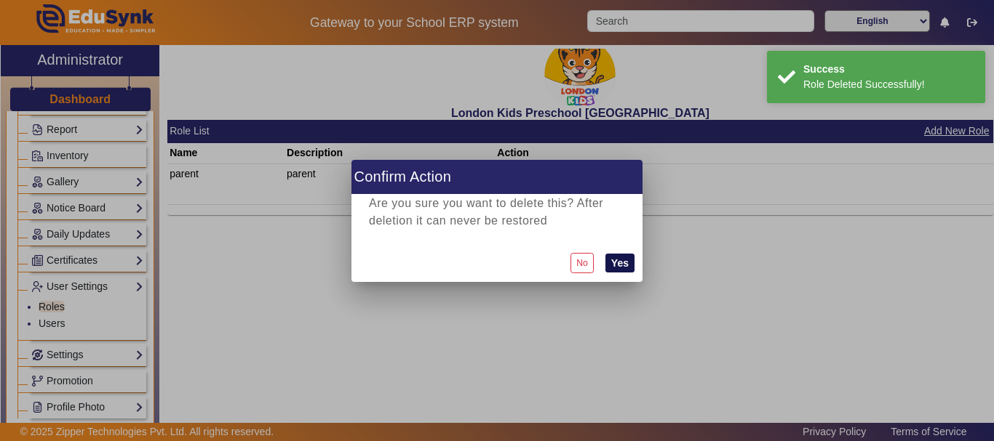
click at [615, 260] on button "Yes" at bounding box center [619, 263] width 29 height 19
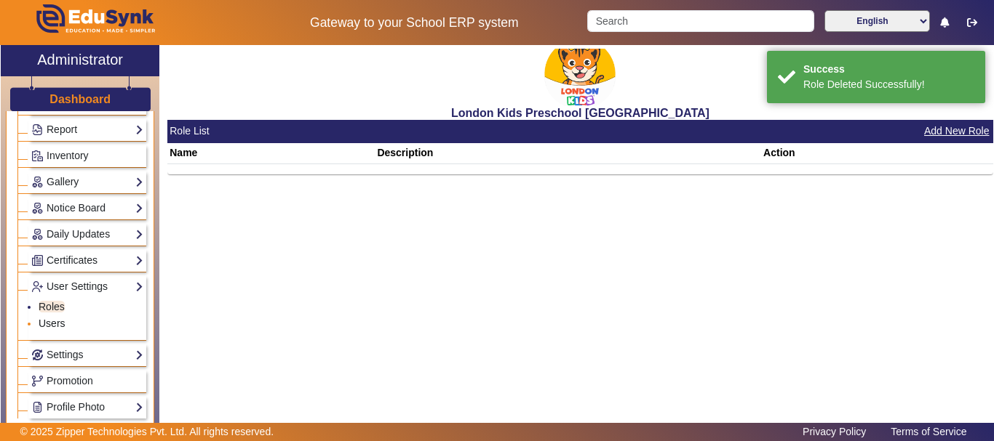
click at [52, 324] on link "Users" at bounding box center [52, 324] width 27 height 12
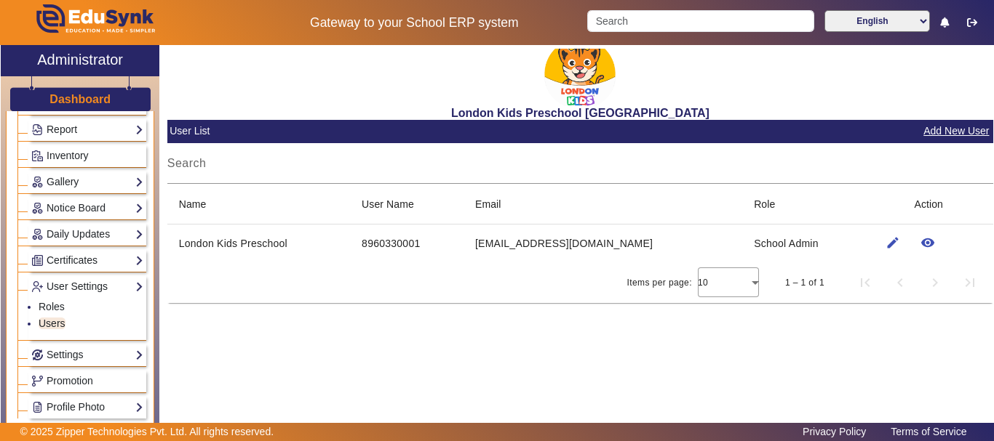
click at [946, 132] on button "Add New User" at bounding box center [956, 131] width 68 height 18
click at [962, 123] on button "Add New User" at bounding box center [956, 131] width 68 height 18
click at [105, 353] on link "Settings" at bounding box center [87, 355] width 112 height 17
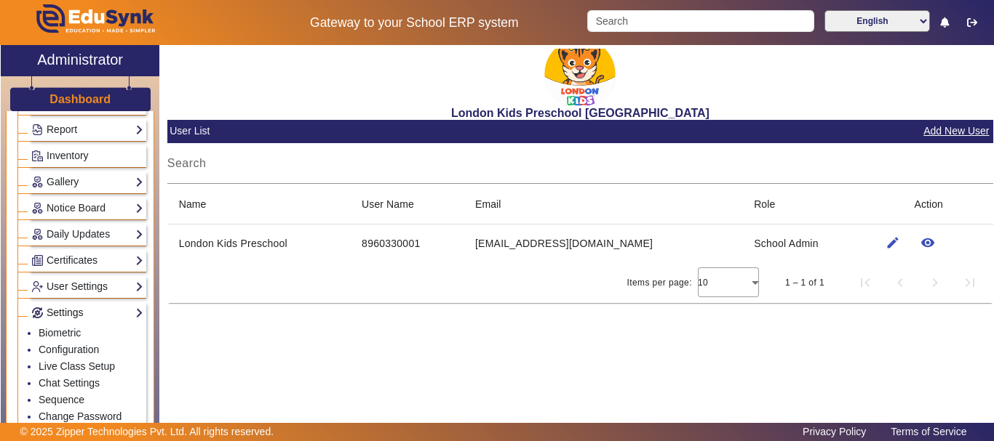
click at [127, 309] on link "Settings" at bounding box center [87, 313] width 112 height 17
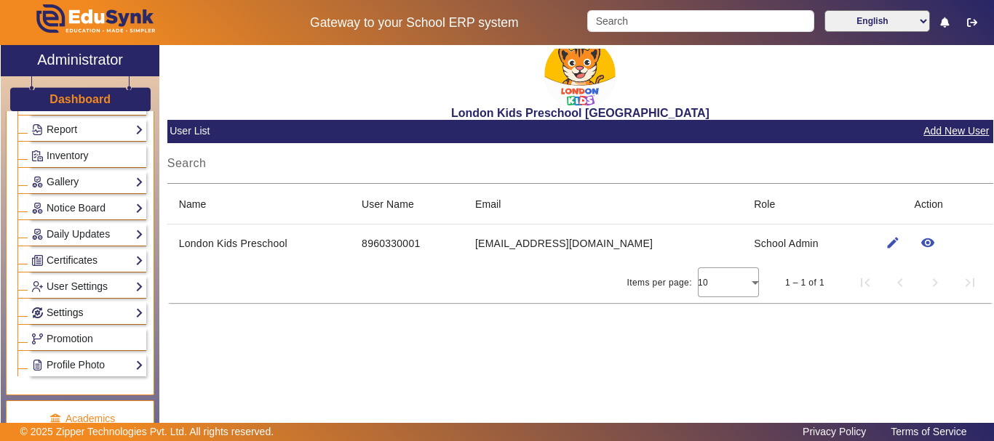
click at [127, 309] on link "Settings" at bounding box center [87, 313] width 112 height 17
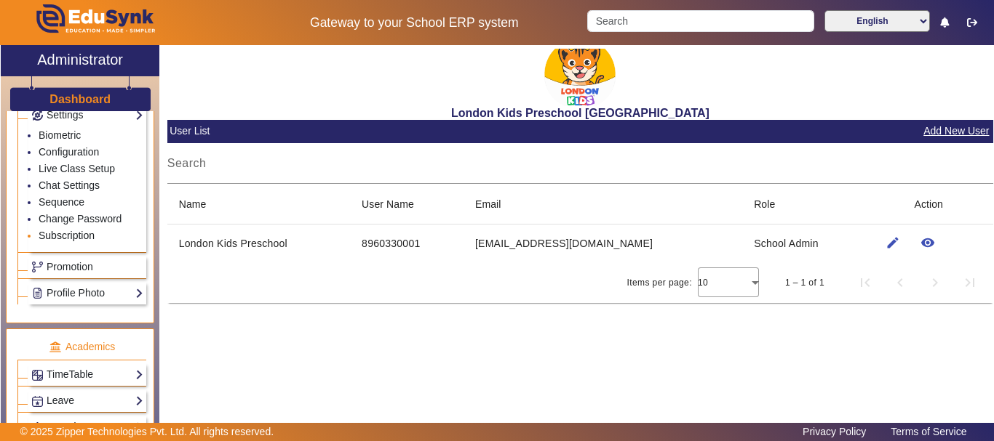
scroll to position [509, 0]
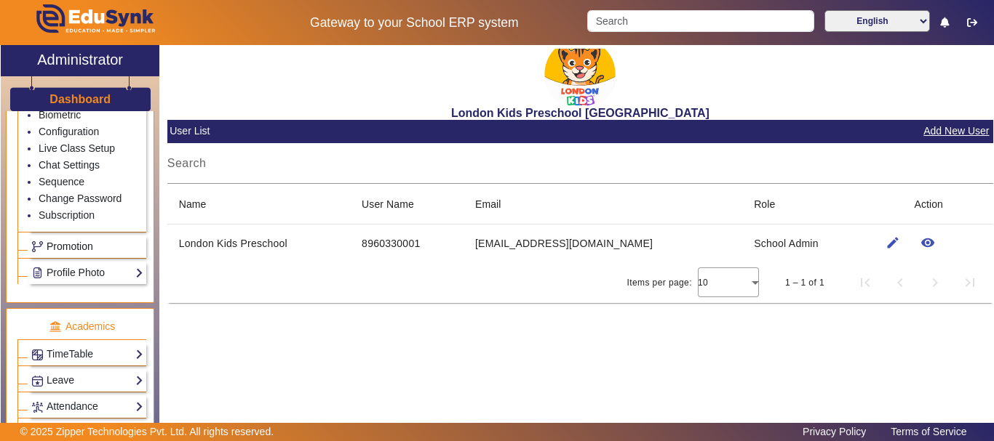
click at [103, 245] on link "Promotion" at bounding box center [87, 247] width 112 height 17
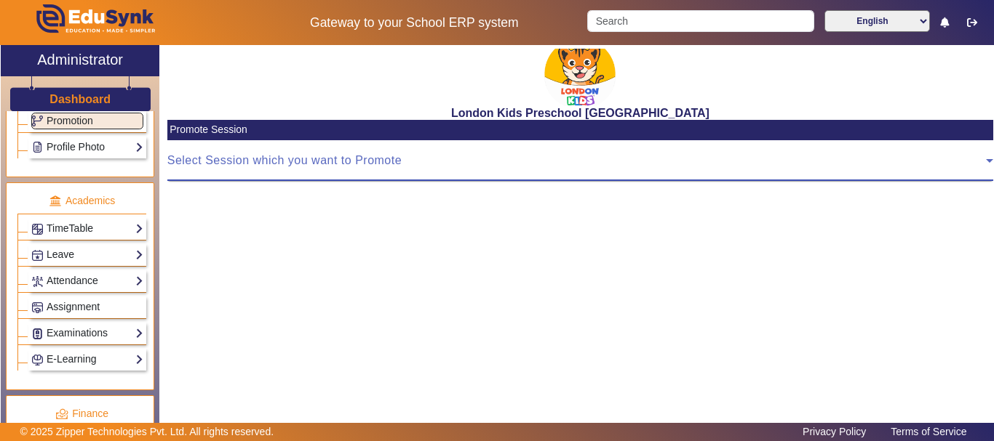
click at [345, 172] on span at bounding box center [576, 166] width 818 height 17
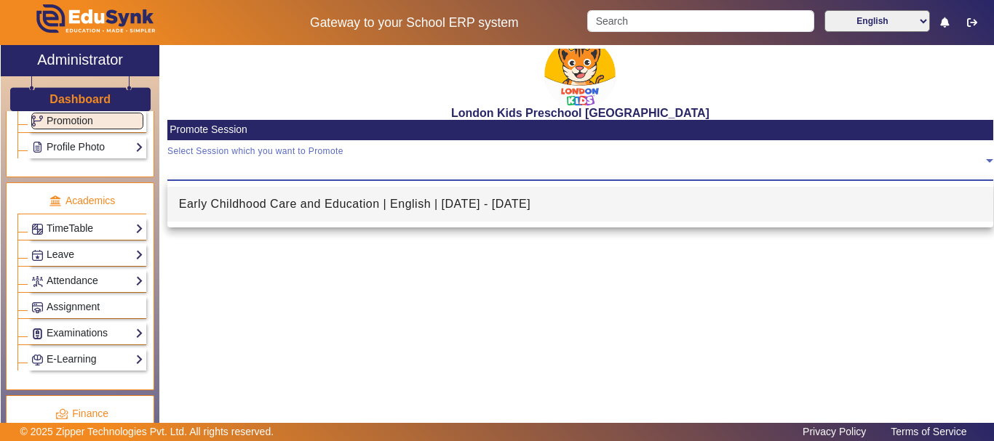
click at [327, 200] on span "Early Childhood Care and Education | English | [DATE] - [DATE]" at bounding box center [354, 204] width 351 height 17
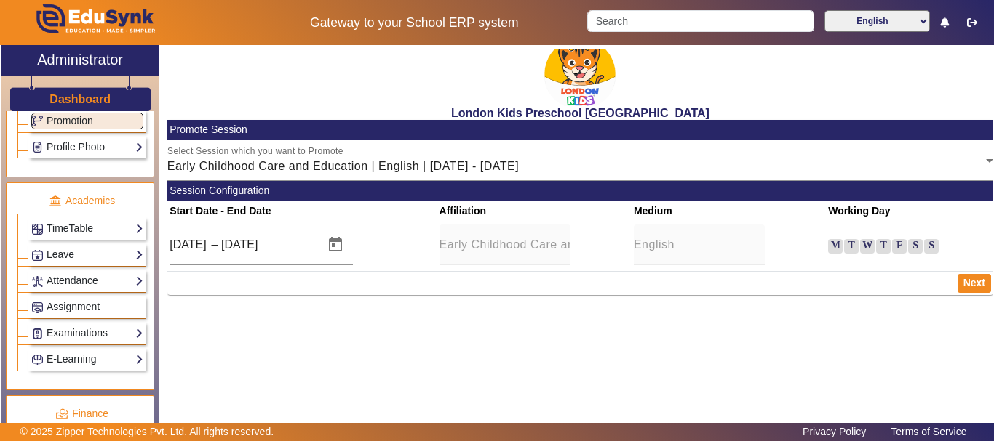
click at [840, 249] on label "M" at bounding box center [835, 246] width 15 height 15
click at [835, 247] on label "M" at bounding box center [835, 246] width 15 height 15
click at [855, 242] on label "T" at bounding box center [851, 246] width 15 height 15
click at [838, 248] on label "M" at bounding box center [835, 246] width 15 height 15
click at [831, 245] on label "M" at bounding box center [835, 246] width 15 height 15
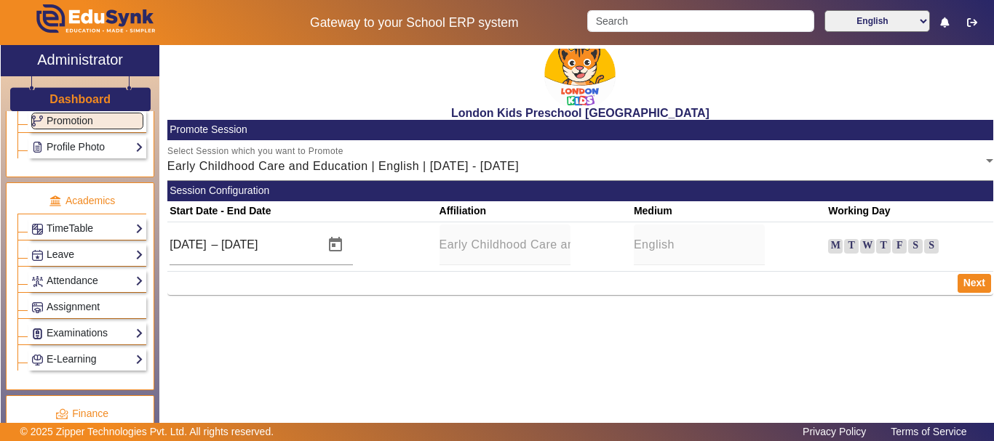
click at [846, 248] on label "T" at bounding box center [851, 246] width 15 height 15
click at [970, 277] on button "Next" at bounding box center [973, 283] width 33 height 19
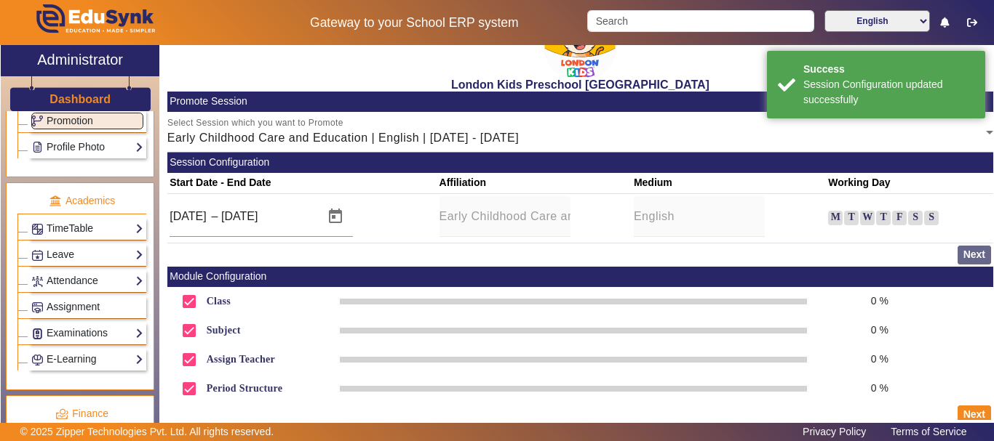
scroll to position [42, 0]
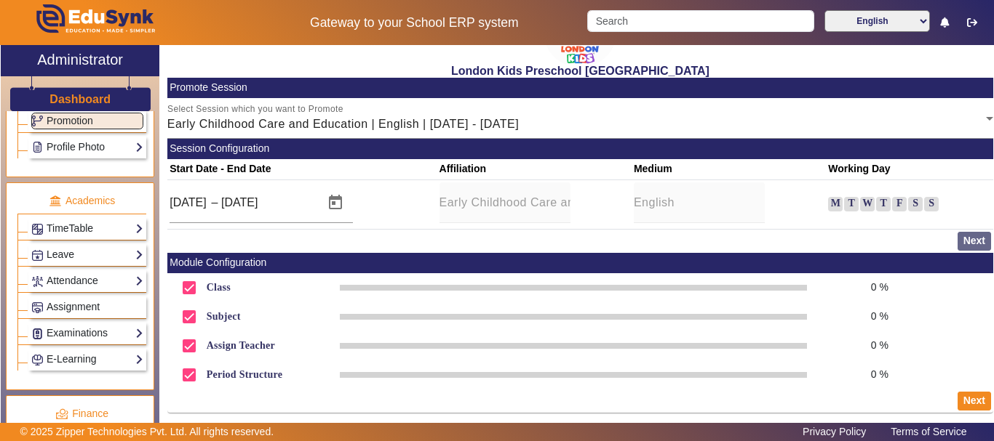
click at [429, 277] on div "Class 0 %" at bounding box center [580, 287] width 826 height 29
drag, startPoint x: 680, startPoint y: 285, endPoint x: 820, endPoint y: 285, distance: 139.7
click at [699, 285] on div at bounding box center [573, 288] width 466 height 6
click at [871, 288] on span "0 %" at bounding box center [879, 287] width 17 height 15
click at [55, 145] on link "Profile Photo" at bounding box center [87, 147] width 112 height 17
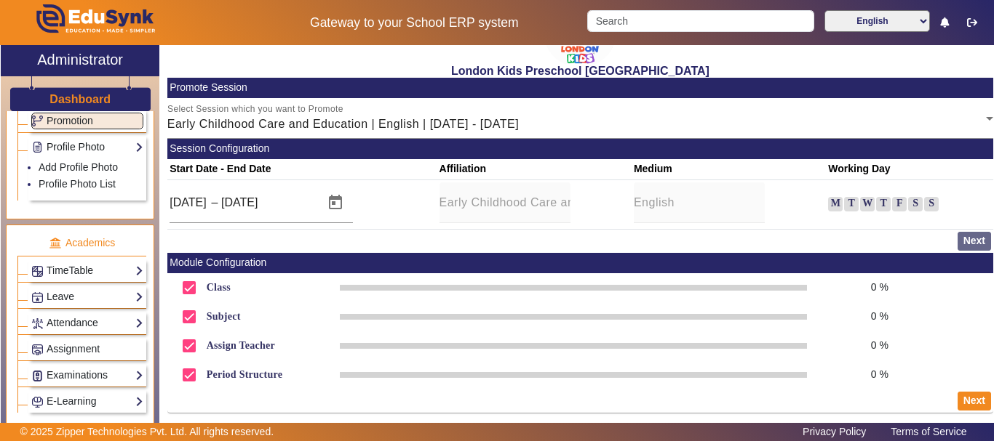
click at [132, 149] on link "Profile Photo" at bounding box center [87, 147] width 112 height 17
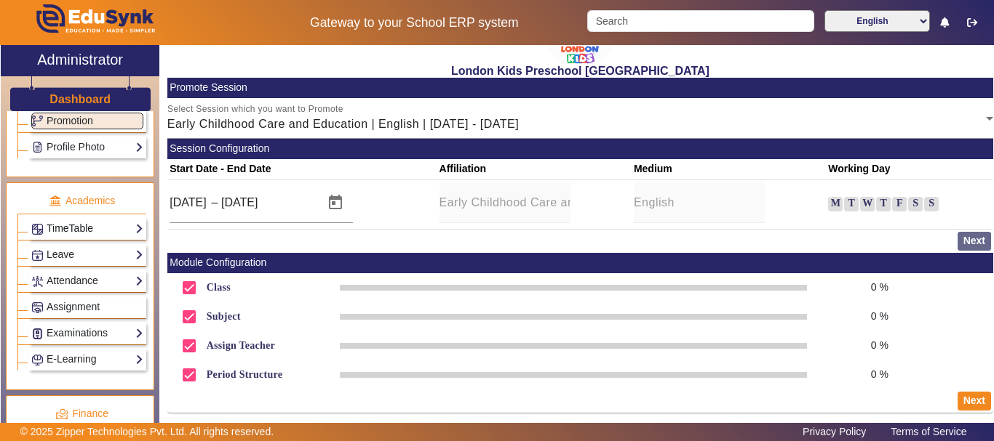
click at [120, 231] on link "TimeTable" at bounding box center [87, 228] width 112 height 17
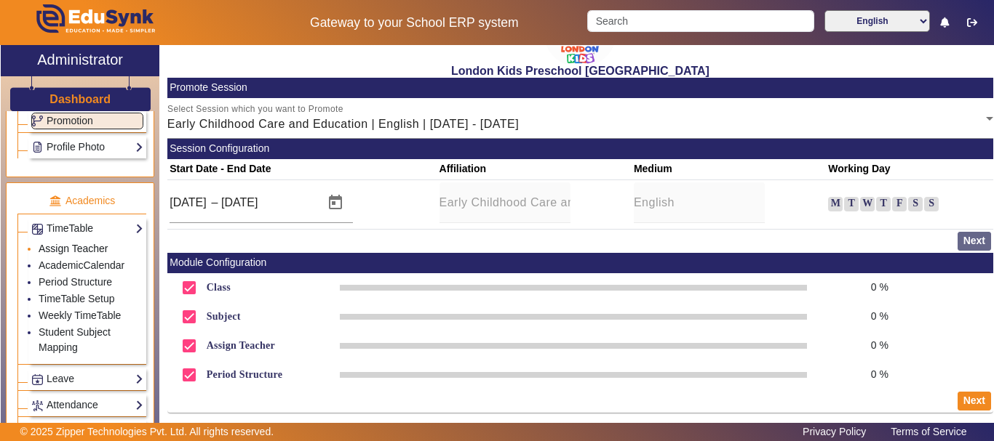
click at [94, 244] on link "Assign Teacher" at bounding box center [73, 249] width 69 height 12
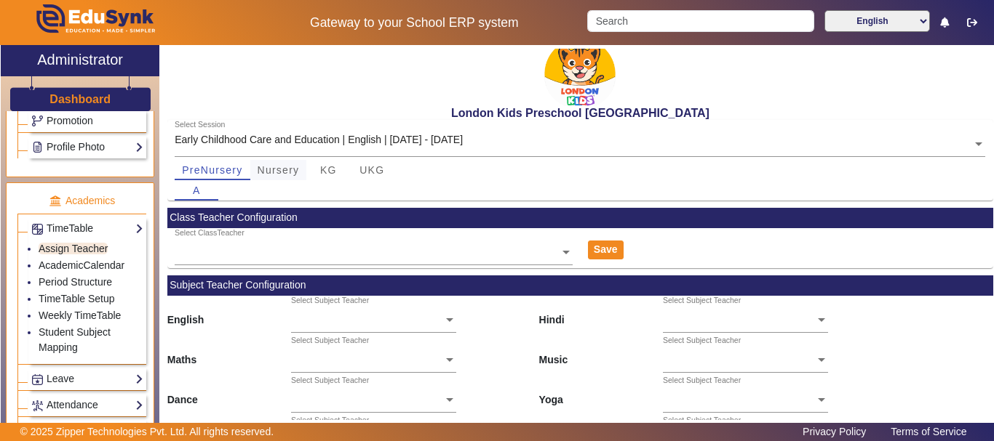
click at [286, 179] on span "Nursery" at bounding box center [278, 170] width 42 height 20
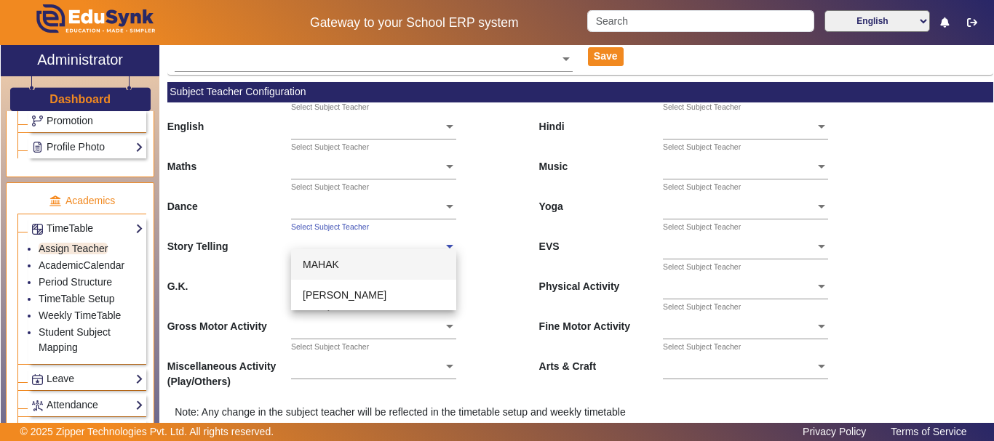
scroll to position [218, 0]
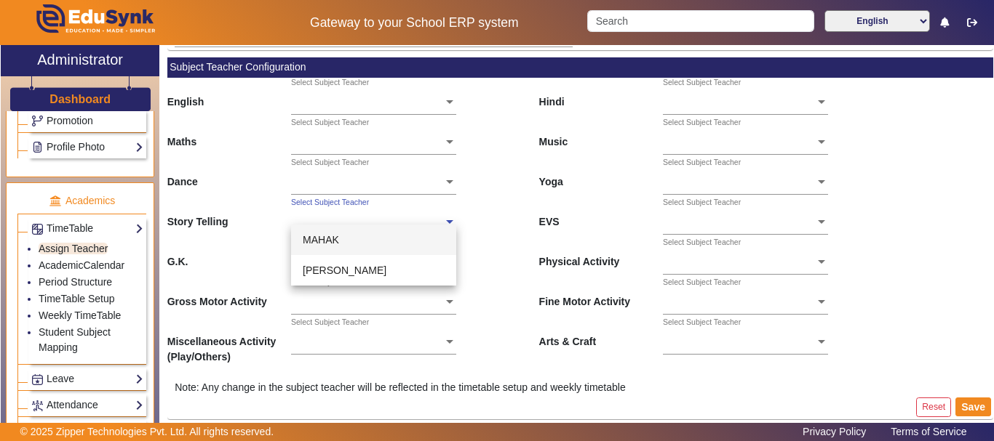
drag, startPoint x: 373, startPoint y: 247, endPoint x: 386, endPoint y: 197, distance: 51.2
drag, startPoint x: 386, startPoint y: 197, endPoint x: 365, endPoint y: 97, distance: 101.9
click at [362, 97] on input "text" at bounding box center [373, 102] width 165 height 15
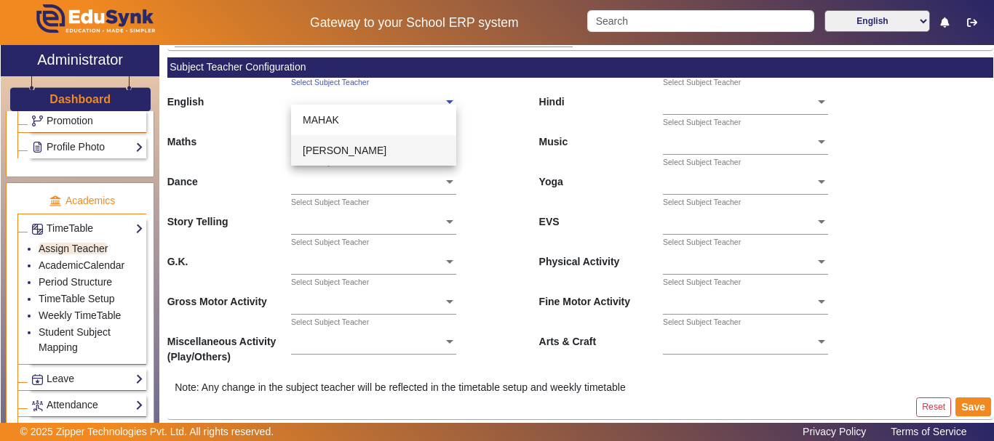
click at [371, 143] on div "[PERSON_NAME]" at bounding box center [373, 150] width 165 height 31
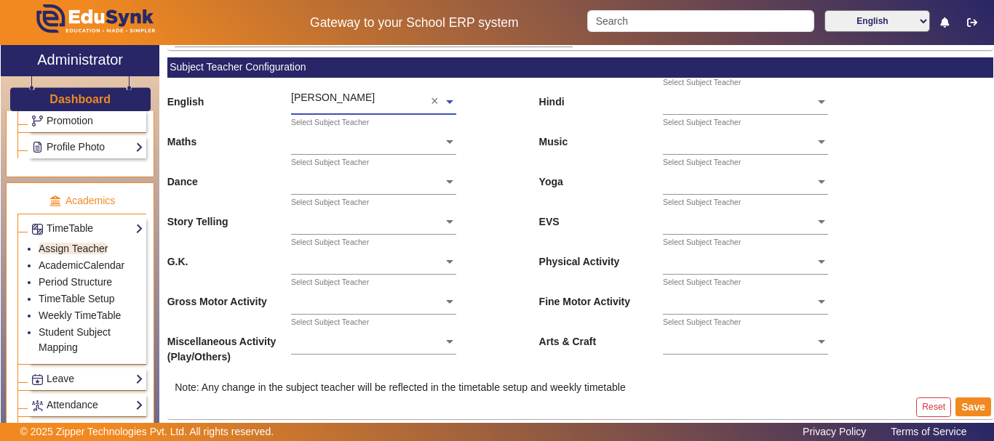
click at [371, 143] on input "text" at bounding box center [373, 142] width 165 height 15
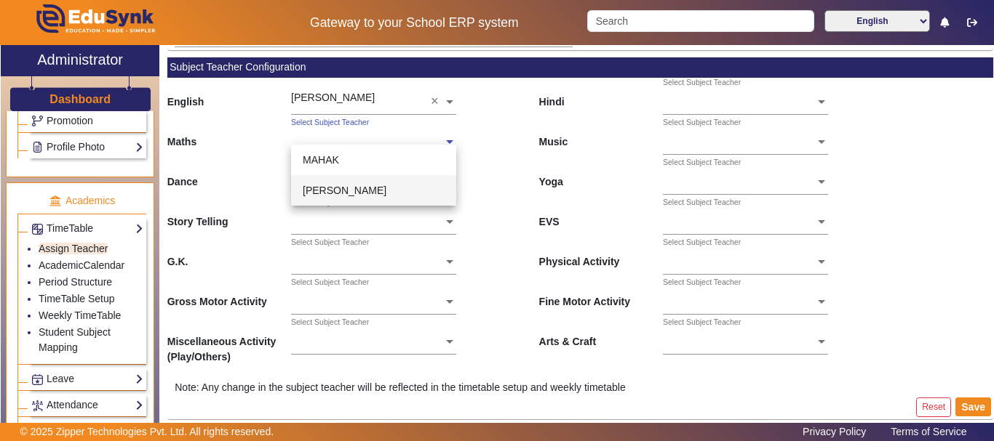
click at [360, 189] on span "[PERSON_NAME]" at bounding box center [345, 191] width 84 height 12
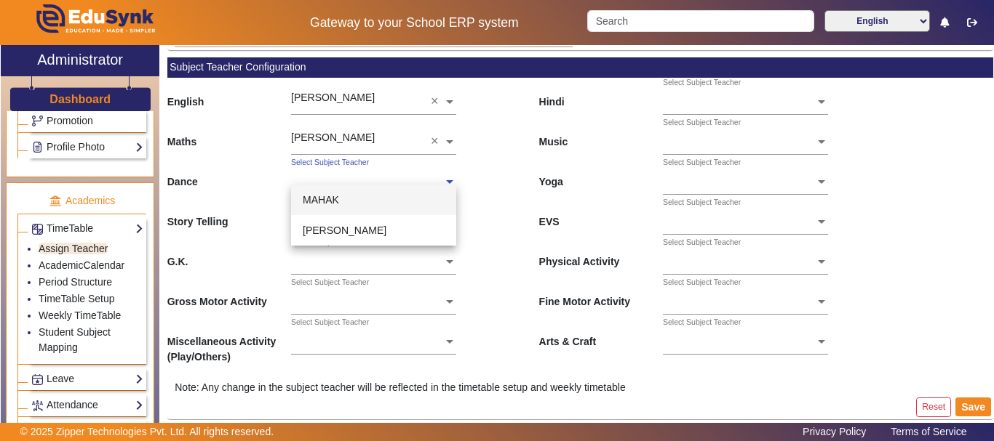
click at [362, 183] on input "text" at bounding box center [373, 182] width 165 height 15
click at [359, 225] on span "[PERSON_NAME]" at bounding box center [345, 231] width 84 height 12
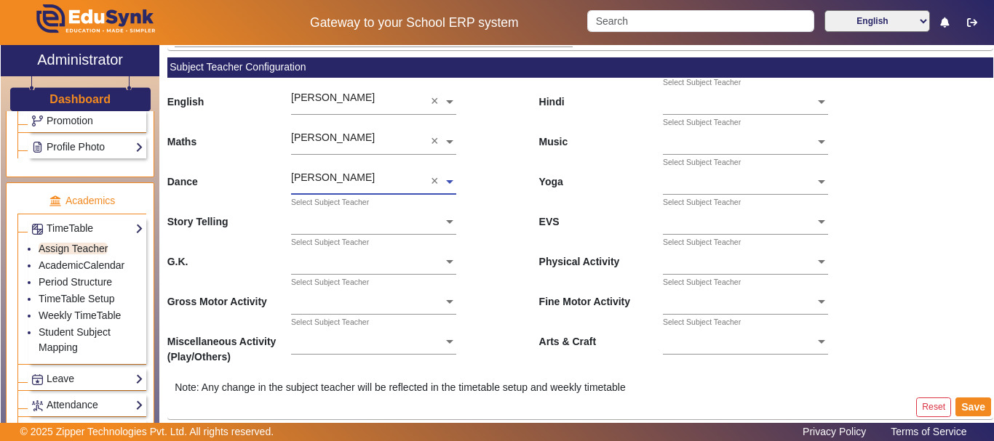
click at [359, 225] on ng-select "Select Subject Teacher" at bounding box center [373, 218] width 165 height 40
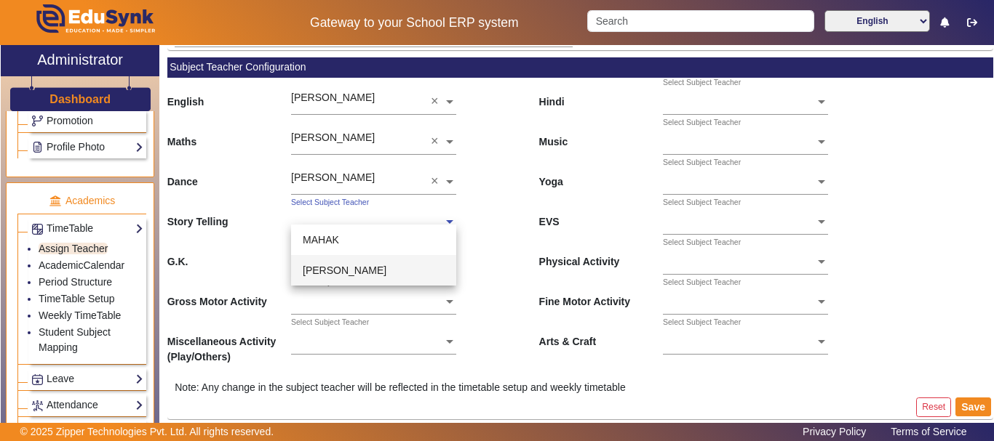
click at [353, 268] on span "[PERSON_NAME]" at bounding box center [345, 271] width 84 height 12
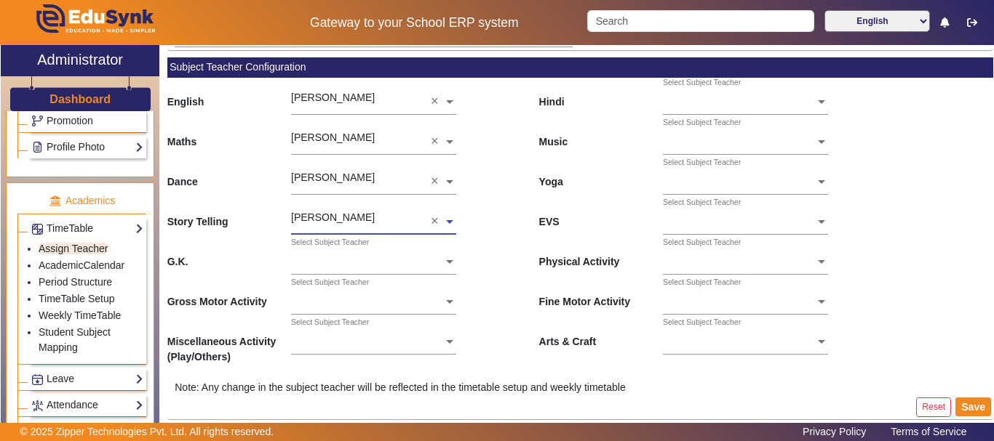
click at [354, 263] on input "text" at bounding box center [373, 262] width 165 height 15
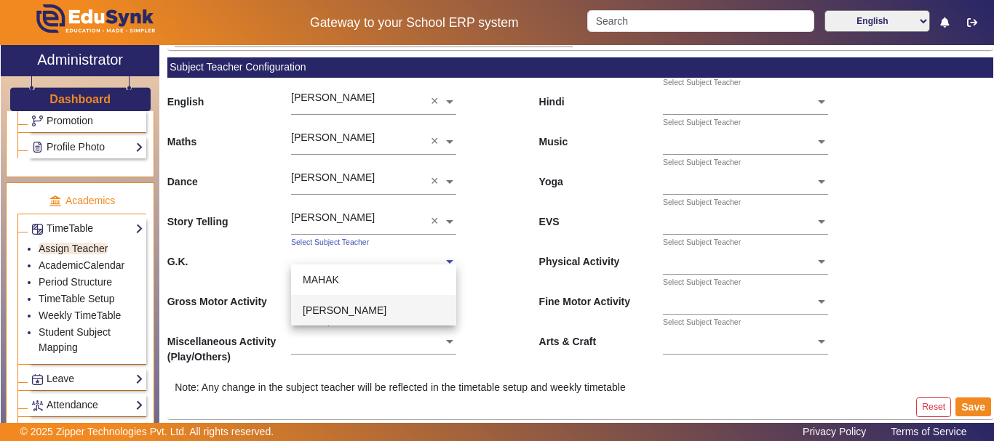
click at [344, 305] on span "[PERSON_NAME]" at bounding box center [345, 311] width 84 height 12
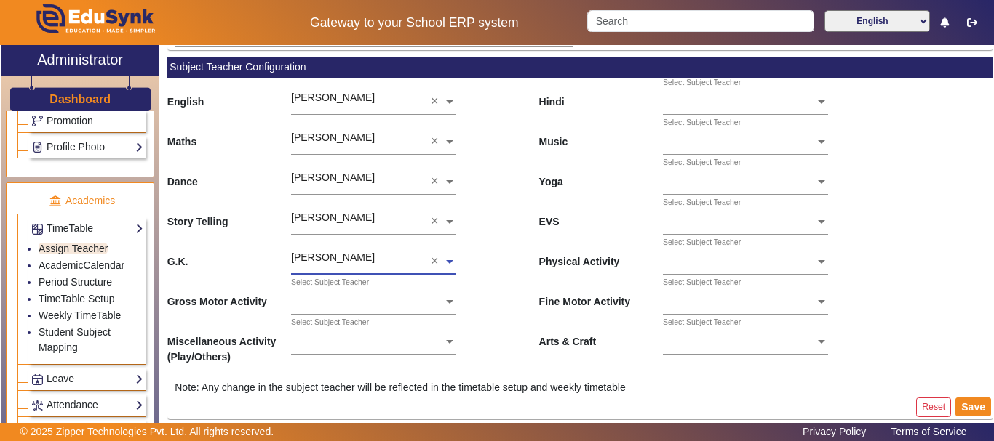
click at [342, 305] on ng-select "Select Subject Teacher" at bounding box center [373, 298] width 165 height 40
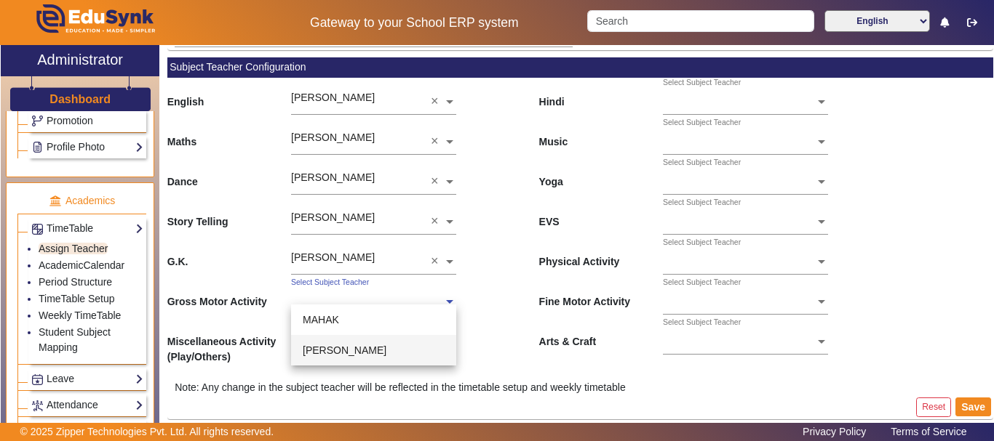
click at [332, 345] on span "[PERSON_NAME]" at bounding box center [345, 351] width 84 height 12
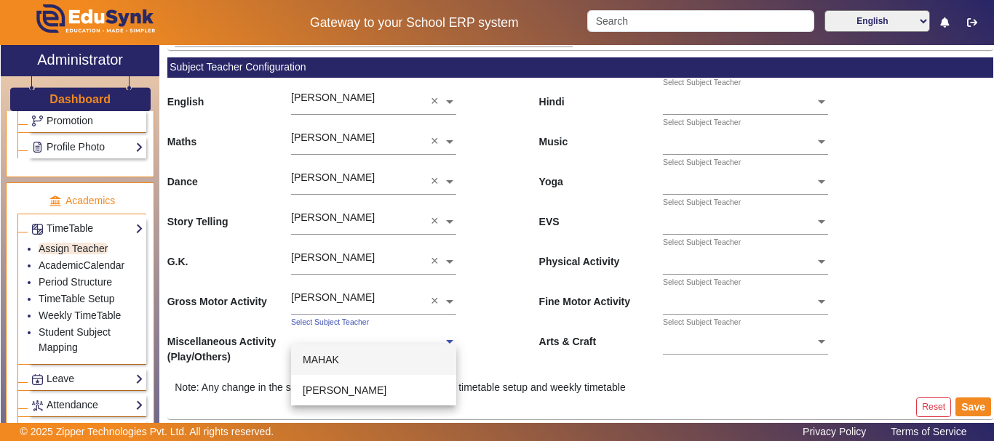
click at [332, 343] on input "text" at bounding box center [373, 342] width 165 height 15
click at [321, 389] on span "[PERSON_NAME]" at bounding box center [345, 391] width 84 height 12
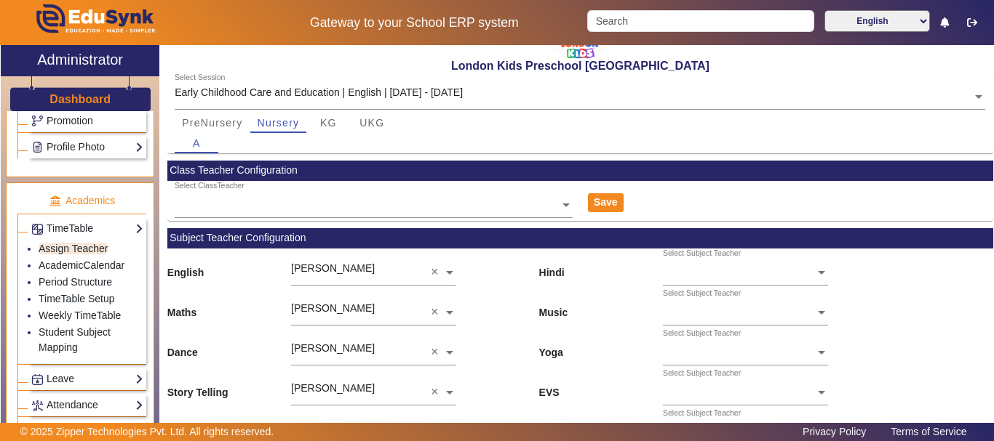
scroll to position [73, 0]
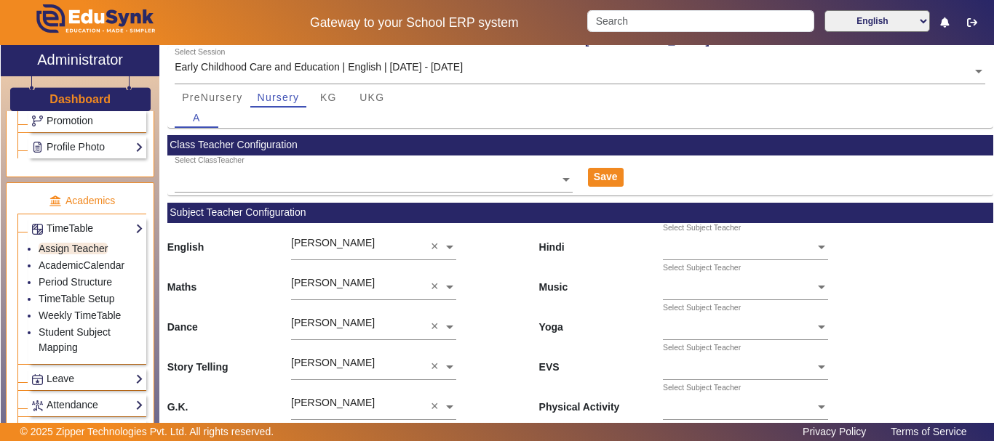
click at [763, 250] on ng-select "Select Subject Teacher" at bounding box center [745, 243] width 165 height 40
click at [748, 288] on div "[PERSON_NAME]" at bounding box center [745, 296] width 165 height 31
click at [747, 295] on ng-select "Select Subject Teacher" at bounding box center [745, 283] width 165 height 40
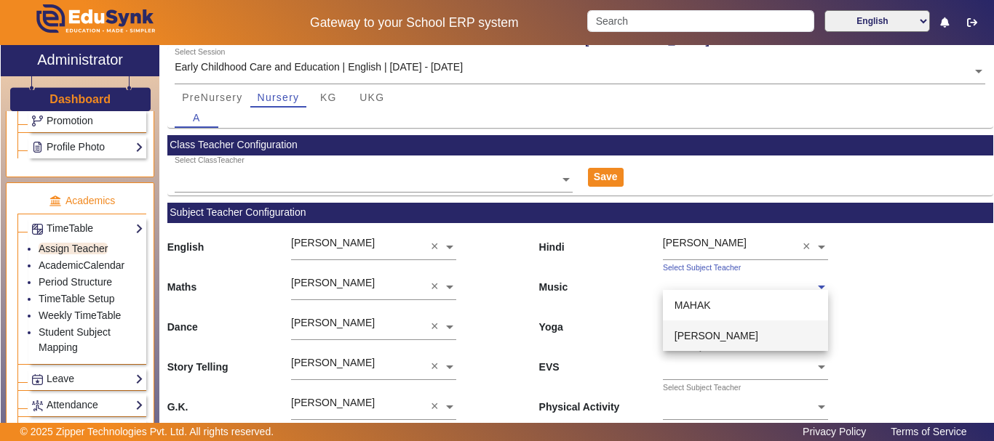
click at [738, 332] on span "[PERSON_NAME]" at bounding box center [716, 336] width 84 height 12
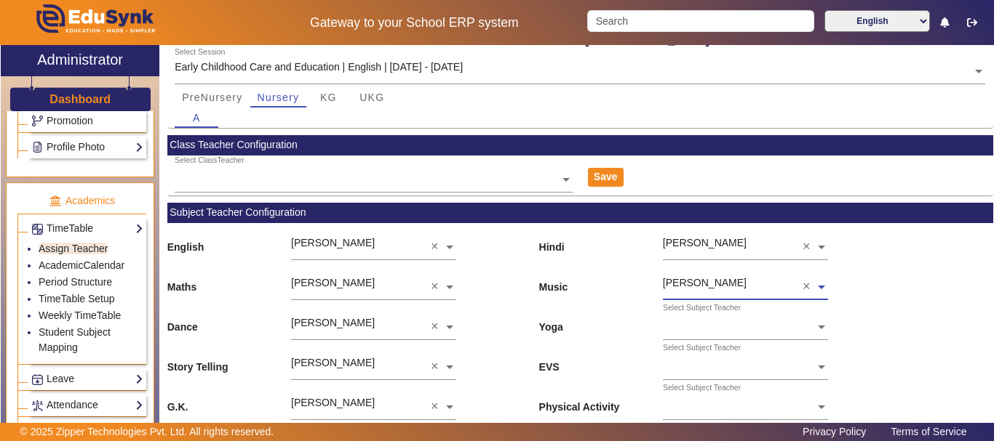
click at [738, 332] on ng-select "Select Subject Teacher" at bounding box center [745, 323] width 165 height 40
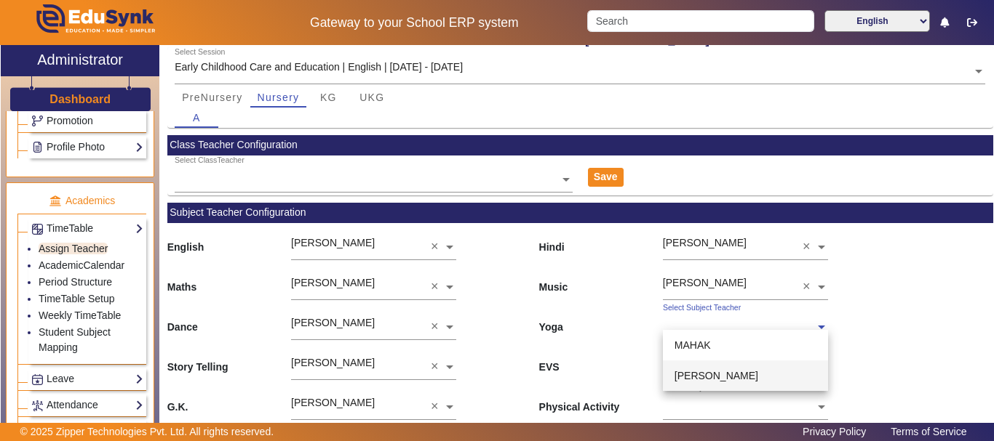
click at [721, 376] on span "[PERSON_NAME]" at bounding box center [716, 376] width 84 height 12
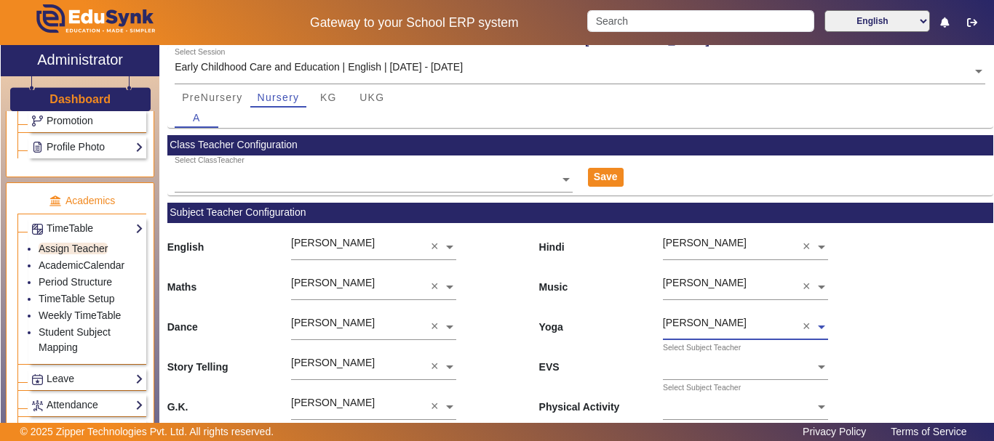
click at [721, 376] on input "text" at bounding box center [745, 368] width 165 height 15
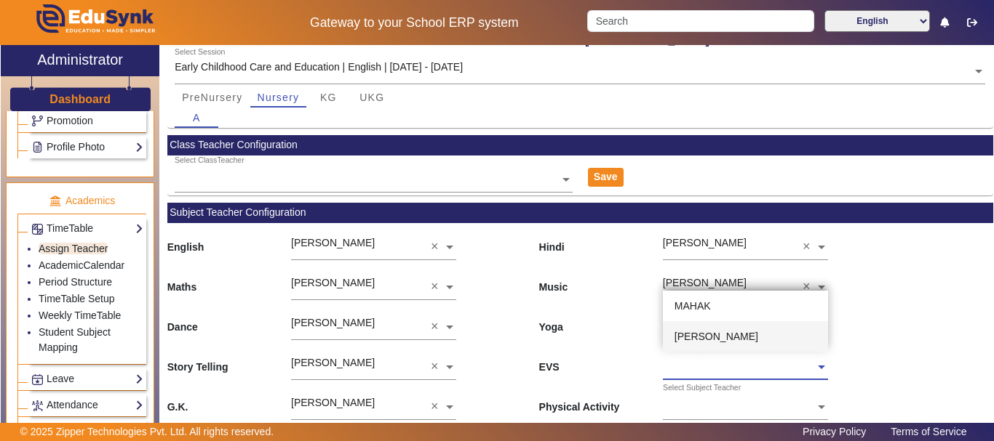
click at [724, 348] on div "[PERSON_NAME]" at bounding box center [745, 336] width 165 height 31
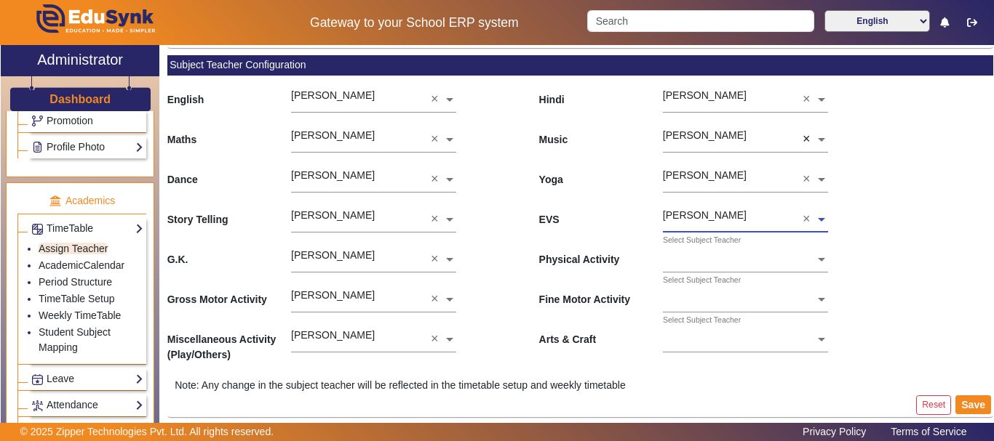
scroll to position [225, 0]
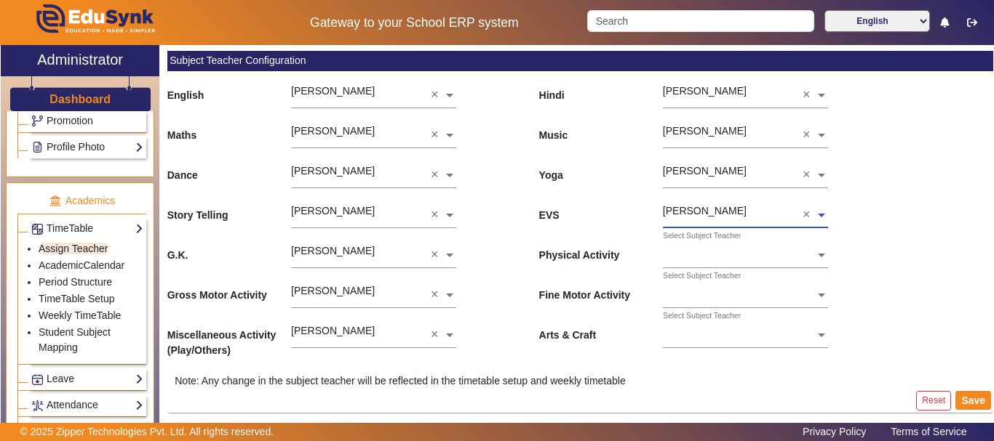
click at [778, 265] on ng-select "Select Subject Teacher" at bounding box center [745, 251] width 165 height 40
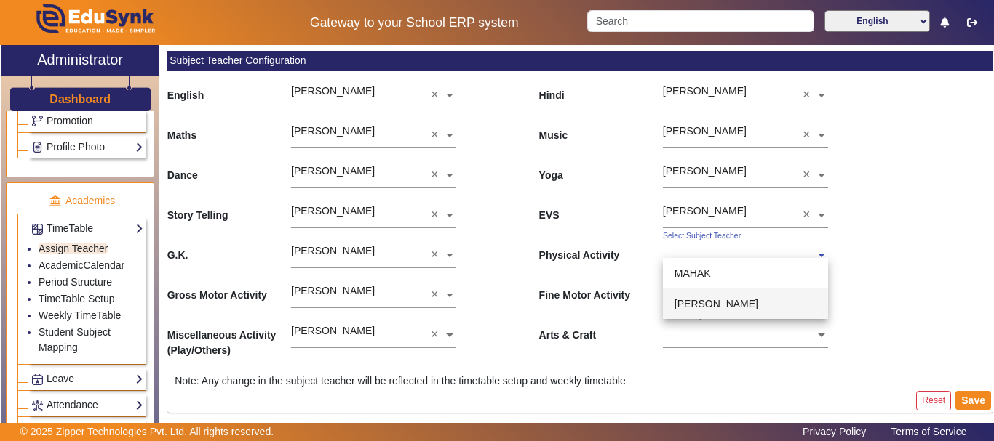
click at [756, 300] on div "[PERSON_NAME]" at bounding box center [745, 304] width 165 height 31
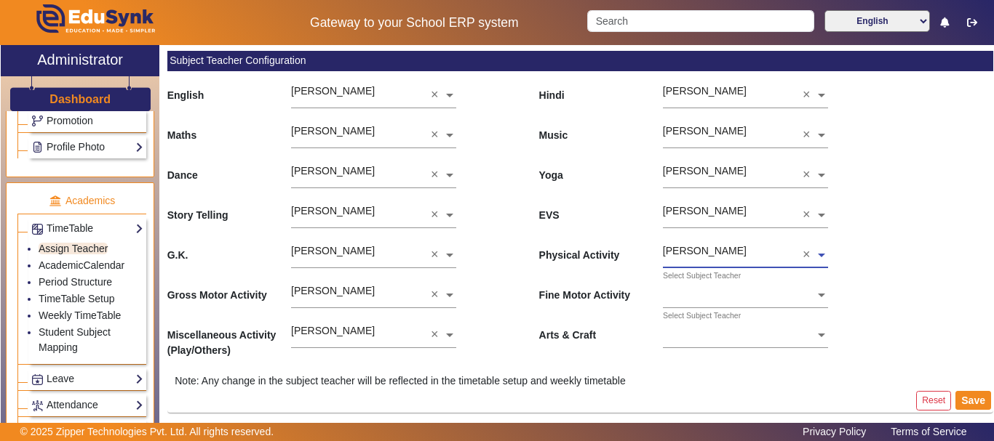
click at [756, 300] on ng-select "Select Subject Teacher" at bounding box center [745, 291] width 165 height 40
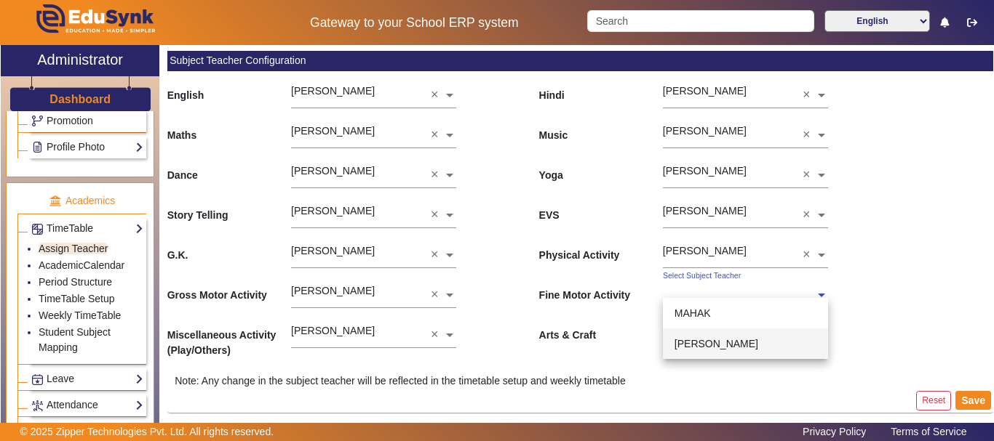
click at [743, 338] on span "[PERSON_NAME]" at bounding box center [716, 344] width 84 height 12
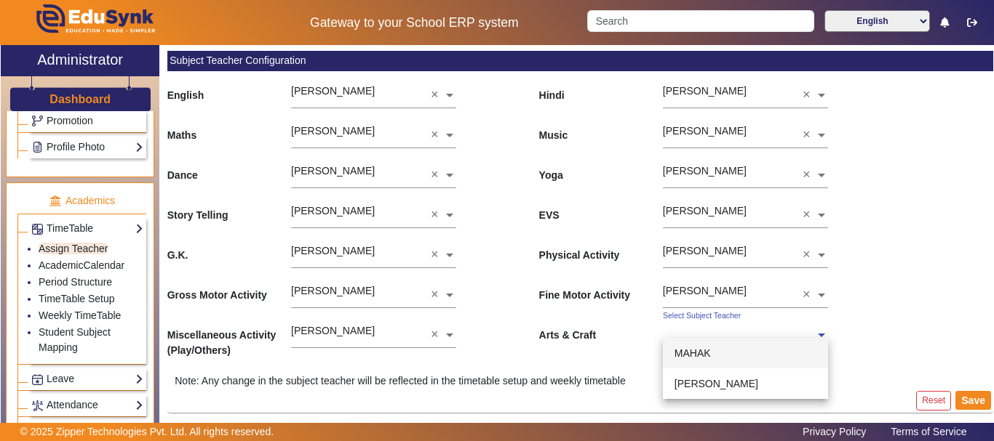
click at [743, 338] on ng-select "Select Subject Teacher [PERSON_NAME] [PERSON_NAME]" at bounding box center [745, 331] width 165 height 40
click at [722, 383] on span "[PERSON_NAME]" at bounding box center [716, 384] width 84 height 12
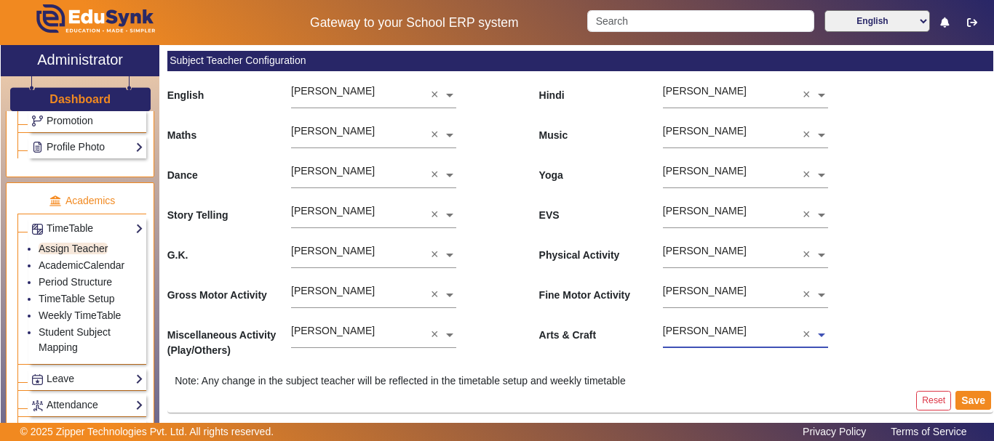
scroll to position [152, 0]
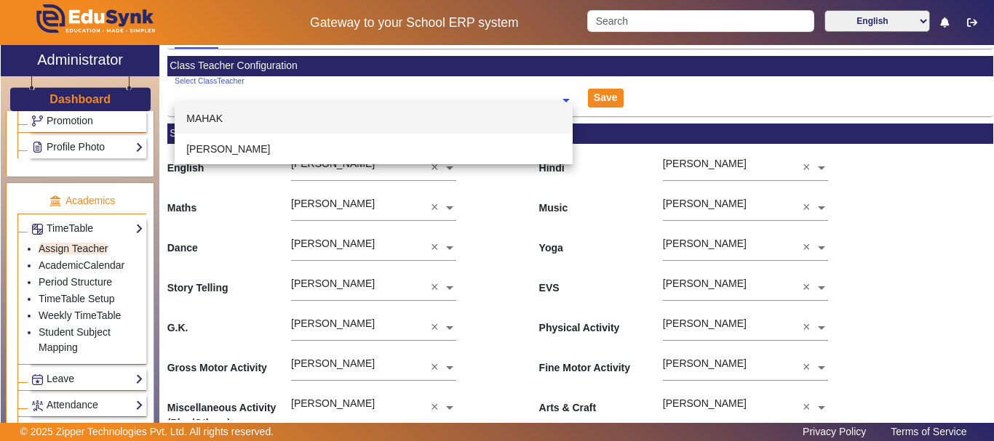
click at [499, 95] on input "text" at bounding box center [374, 101] width 398 height 15
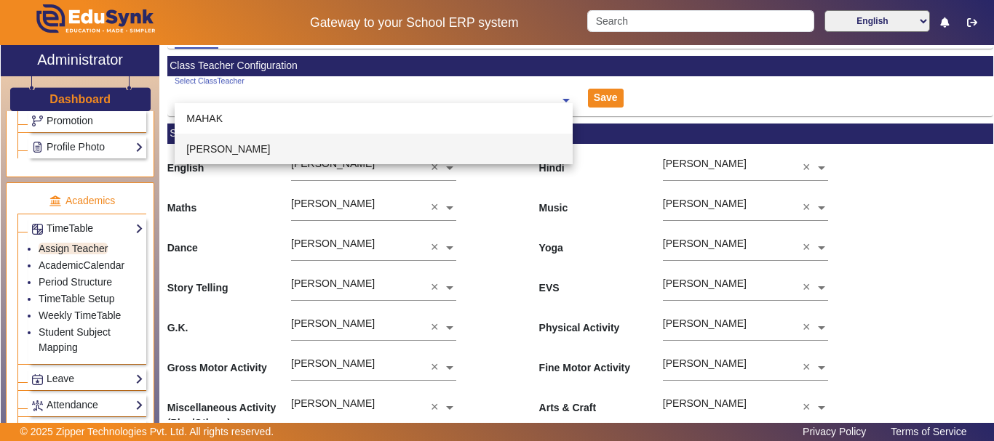
click at [476, 140] on div "[PERSON_NAME]" at bounding box center [374, 149] width 398 height 31
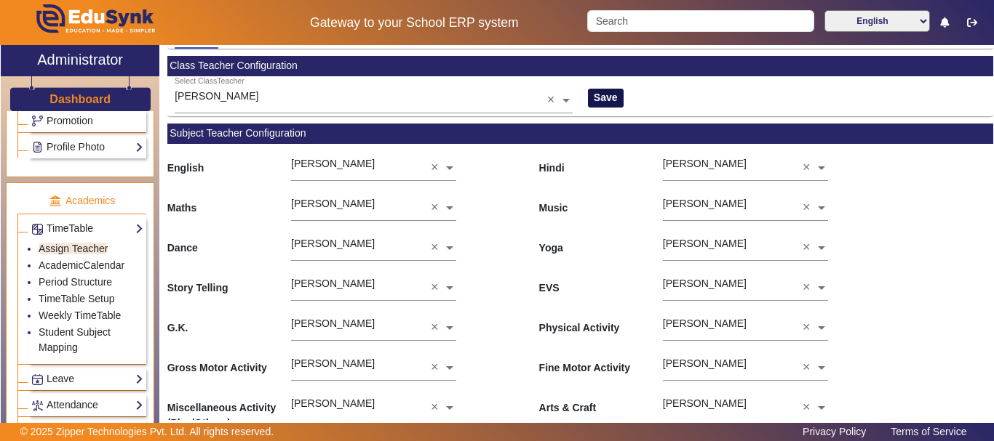
click at [596, 98] on button "Save" at bounding box center [606, 98] width 36 height 19
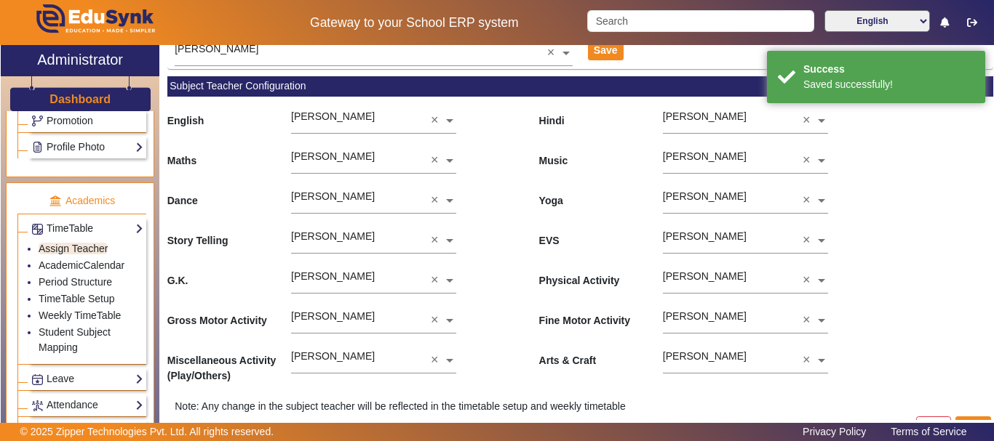
scroll to position [225, 0]
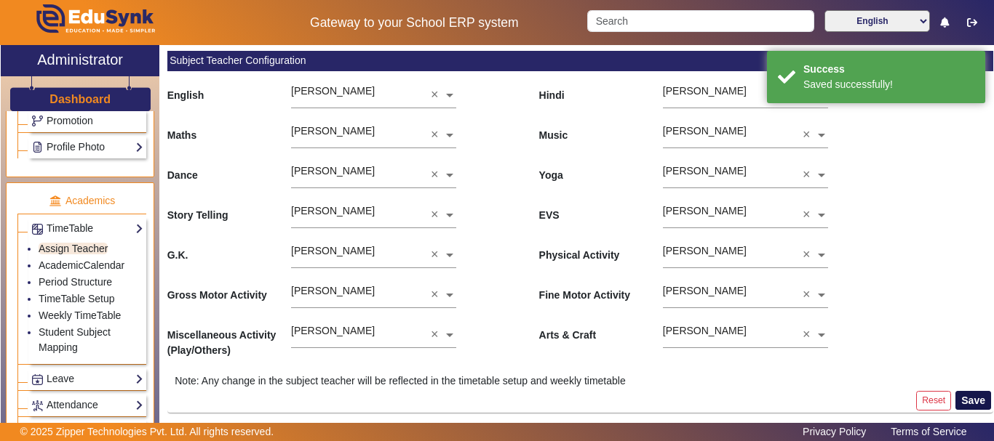
click at [978, 394] on button "Save" at bounding box center [973, 400] width 36 height 19
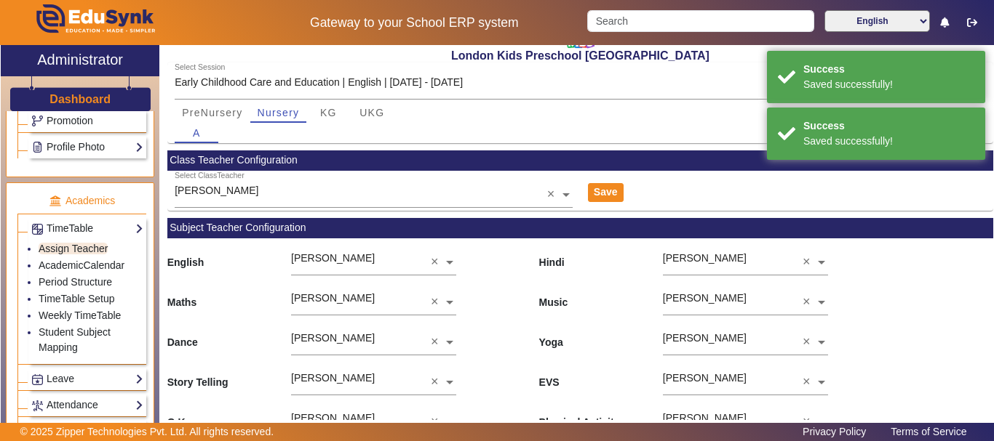
scroll to position [79, 0]
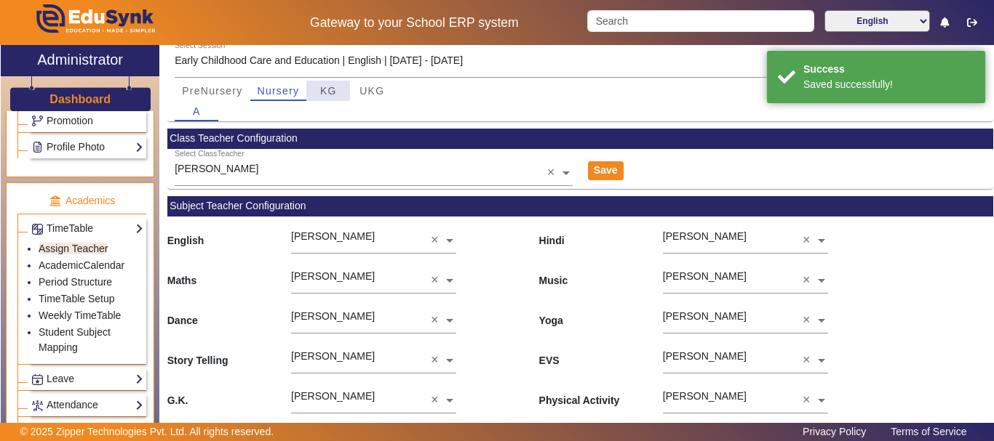
click at [324, 95] on span "KG" at bounding box center [328, 91] width 17 height 10
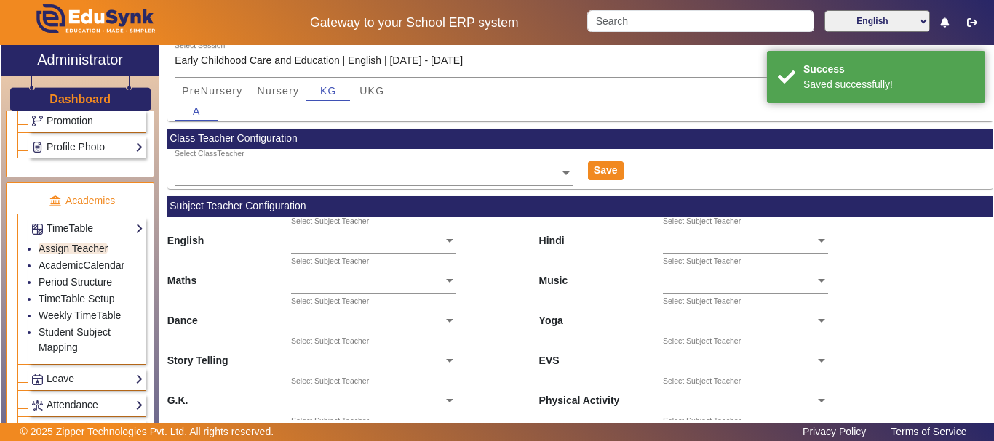
click at [503, 186] on ng-select "Select ClassTeacher" at bounding box center [374, 169] width 398 height 40
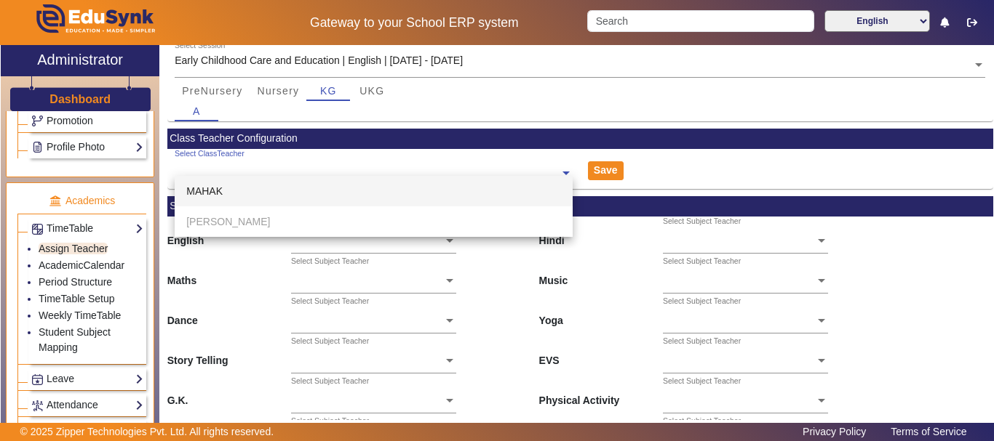
drag, startPoint x: 496, startPoint y: 188, endPoint x: 443, endPoint y: 198, distance: 53.9
click at [441, 199] on div "MAHAK" at bounding box center [374, 191] width 398 height 31
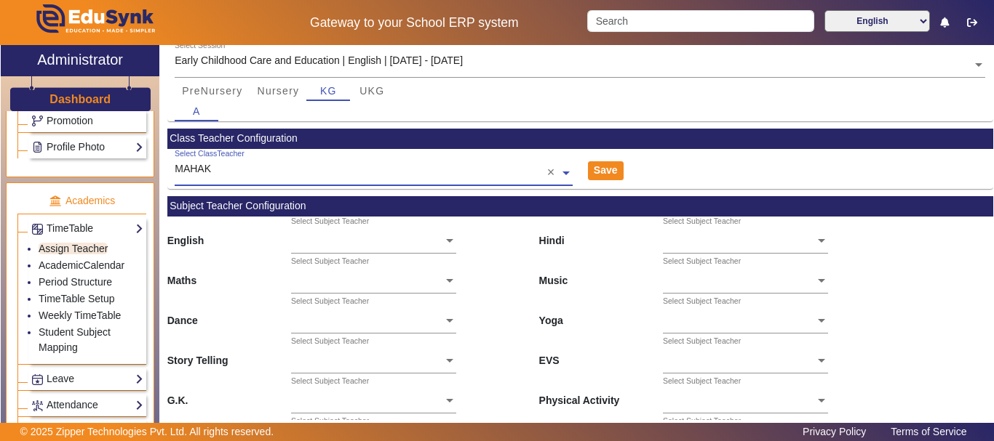
click at [404, 236] on input "text" at bounding box center [373, 241] width 165 height 15
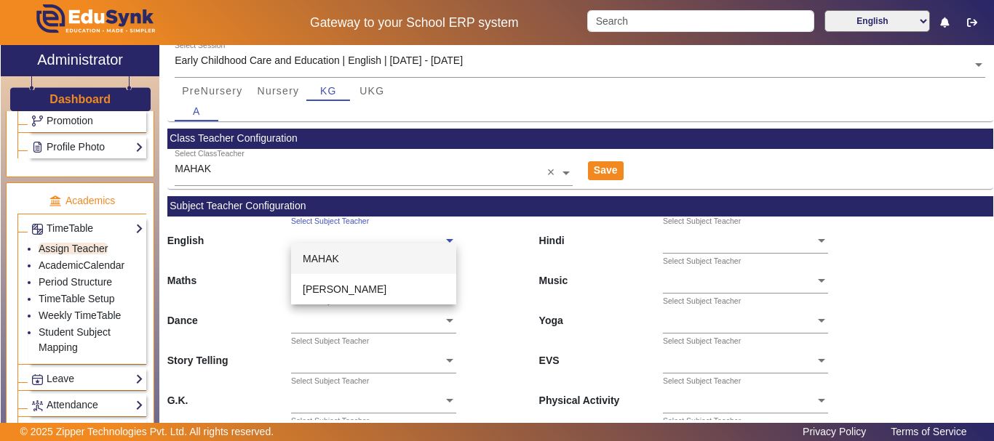
click at [388, 260] on div "MAHAK" at bounding box center [373, 259] width 165 height 31
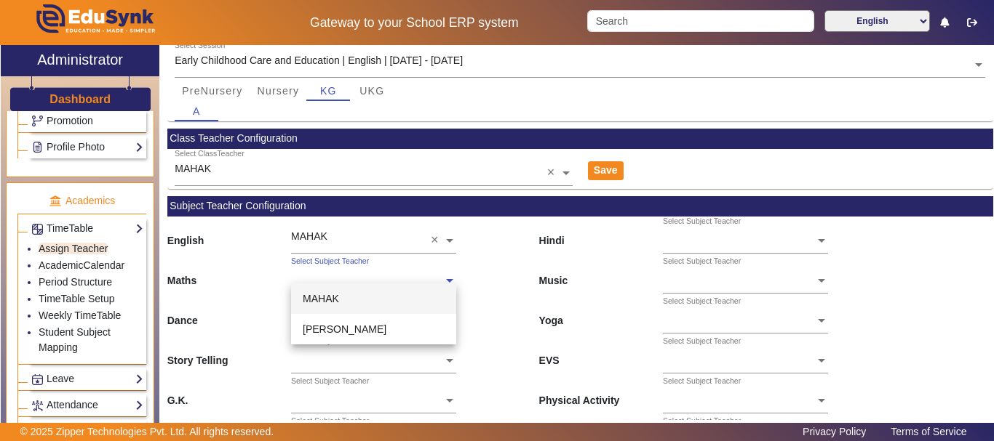
click at [385, 276] on input "text" at bounding box center [373, 281] width 165 height 15
click at [364, 304] on div "MAHAK" at bounding box center [373, 299] width 165 height 31
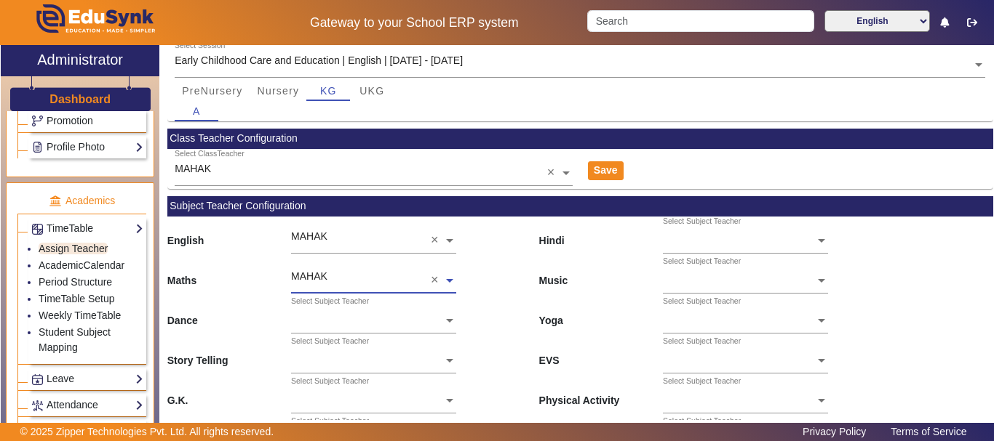
click at [364, 312] on div "Select Subject Teacher" at bounding box center [367, 305] width 152 height 17
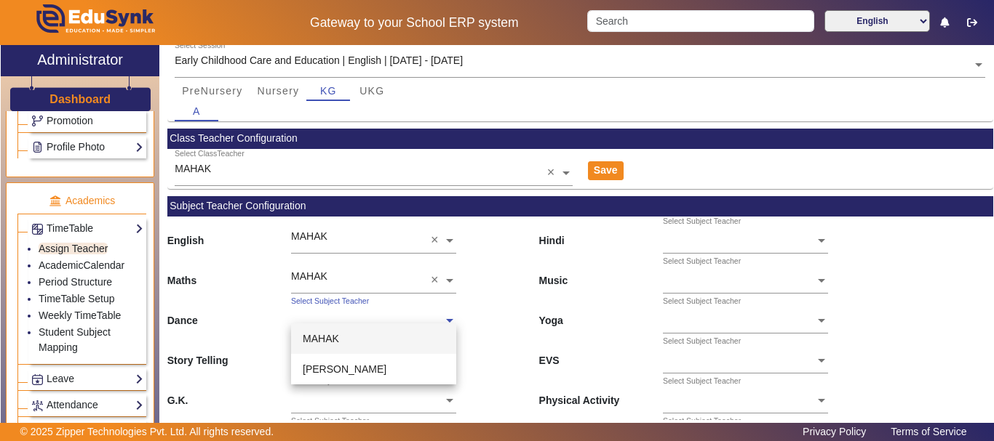
click at [352, 335] on div "MAHAK" at bounding box center [373, 339] width 165 height 31
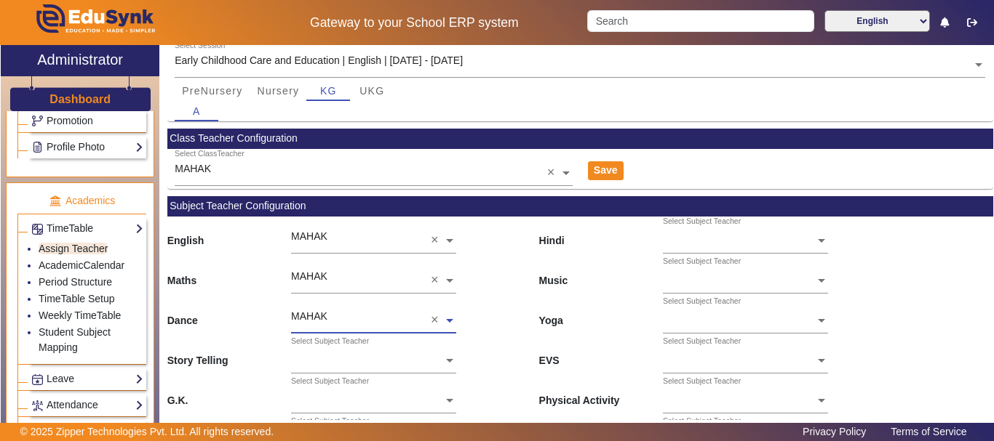
click at [350, 351] on div "Select Subject Teacher" at bounding box center [367, 345] width 152 height 17
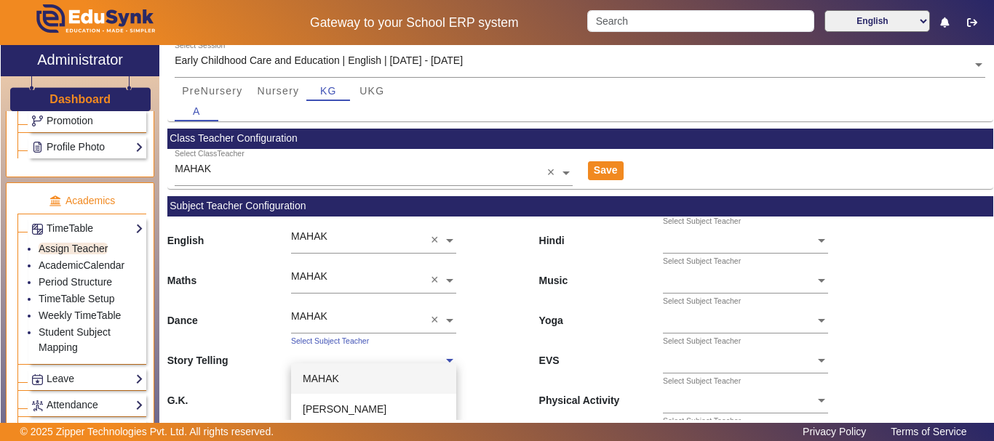
click at [337, 377] on span "MAHAK" at bounding box center [321, 379] width 36 height 12
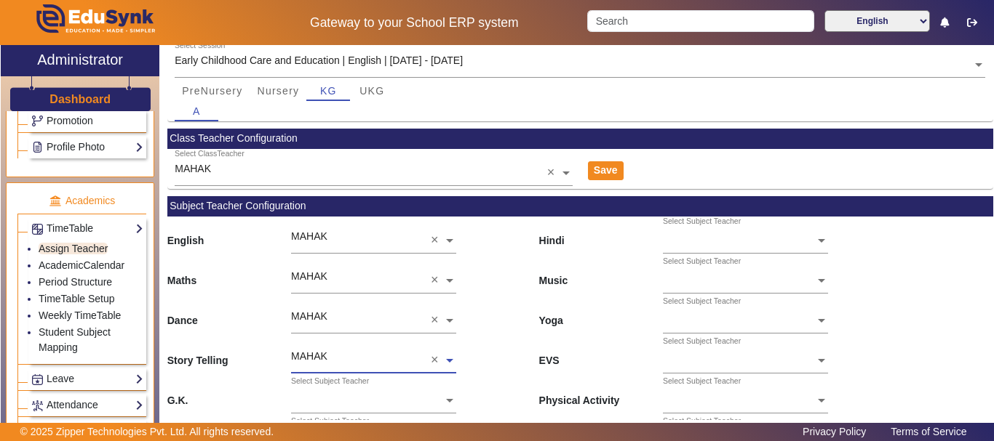
click at [331, 399] on input "text" at bounding box center [373, 401] width 165 height 15
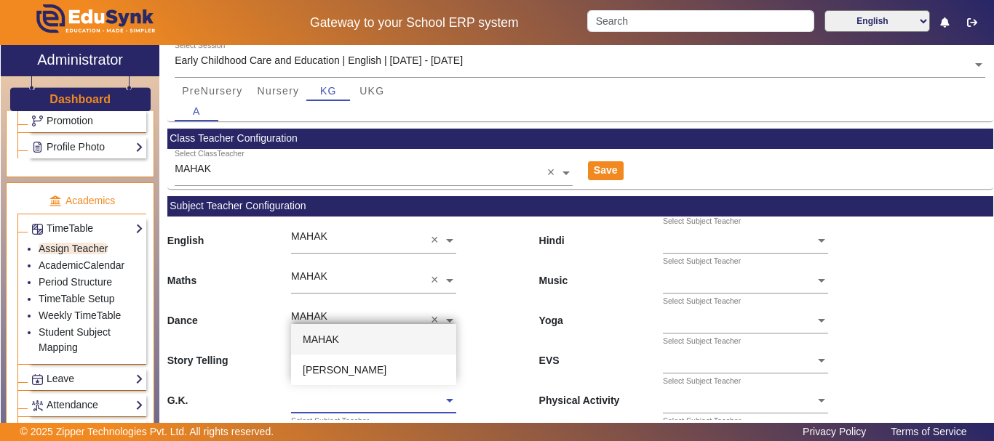
click at [327, 351] on div "MAHAK" at bounding box center [373, 339] width 165 height 31
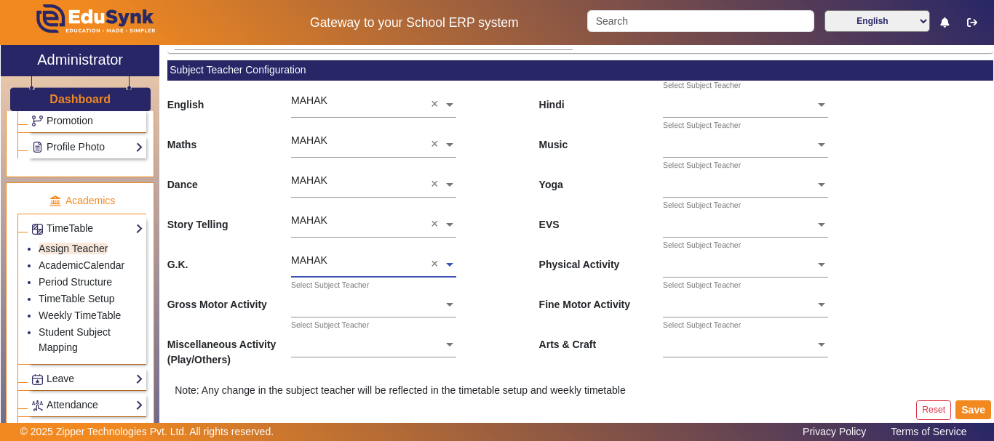
scroll to position [225, 0]
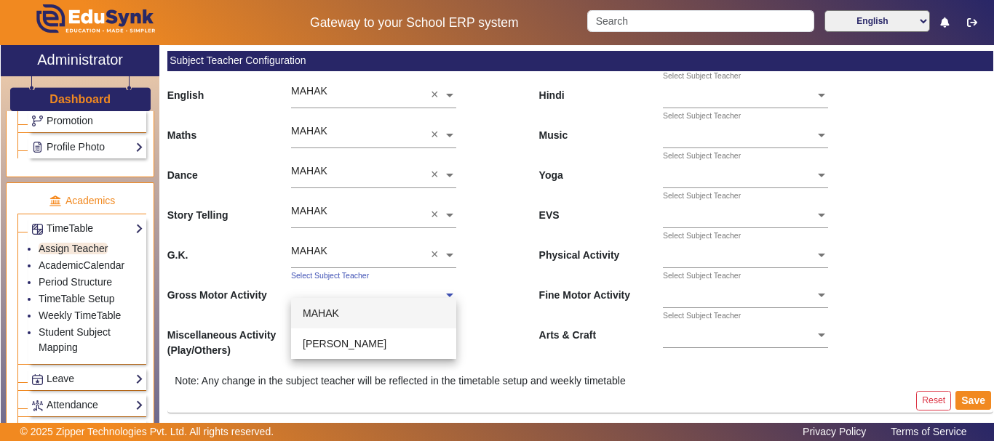
click at [380, 288] on div "Select Subject Teacher" at bounding box center [367, 279] width 152 height 17
click at [358, 313] on div "MAHAK" at bounding box center [373, 313] width 165 height 31
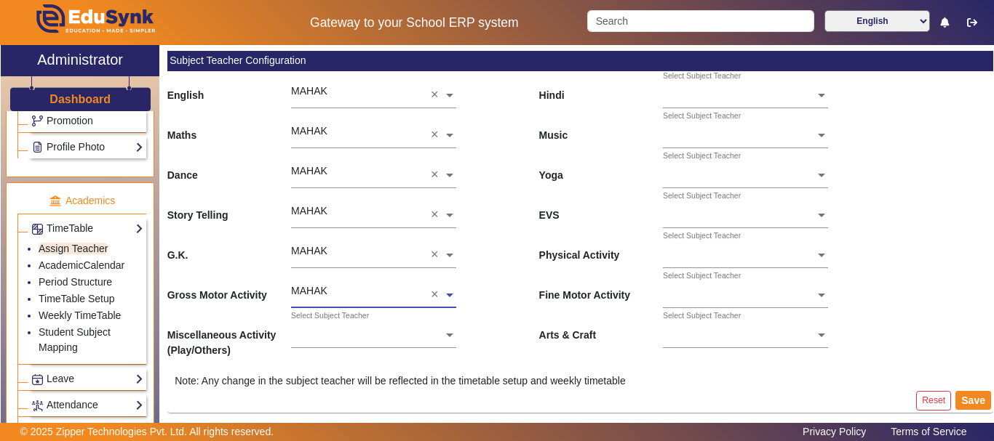
click at [355, 339] on ng-select "Select Subject Teacher" at bounding box center [373, 331] width 165 height 40
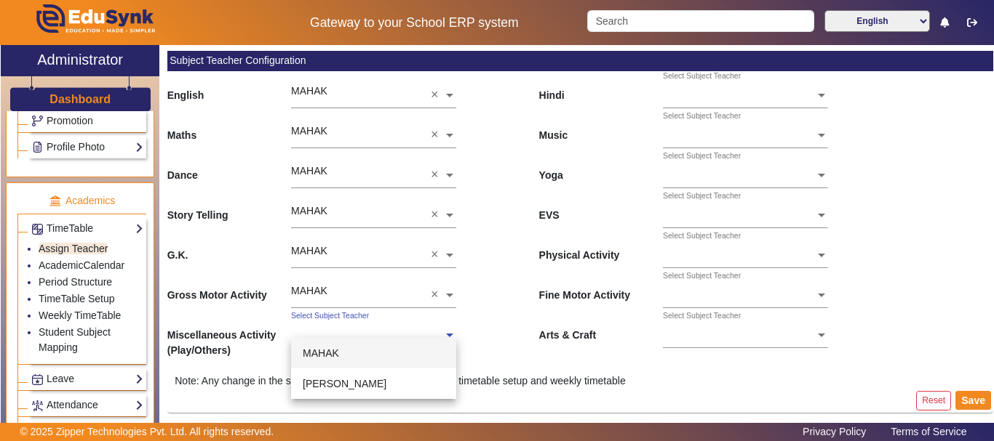
click at [352, 345] on div "MAHAK" at bounding box center [373, 353] width 165 height 31
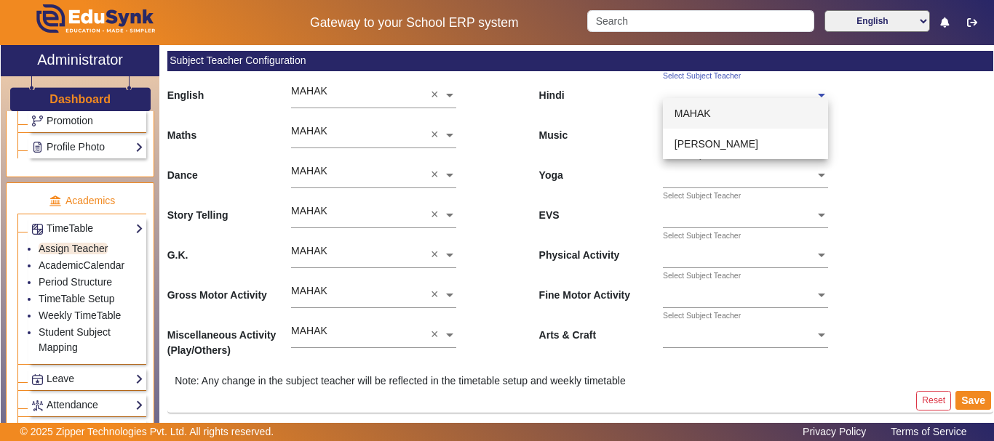
click at [719, 95] on input "text" at bounding box center [745, 96] width 165 height 15
click at [700, 124] on div "MAHAK" at bounding box center [745, 113] width 165 height 31
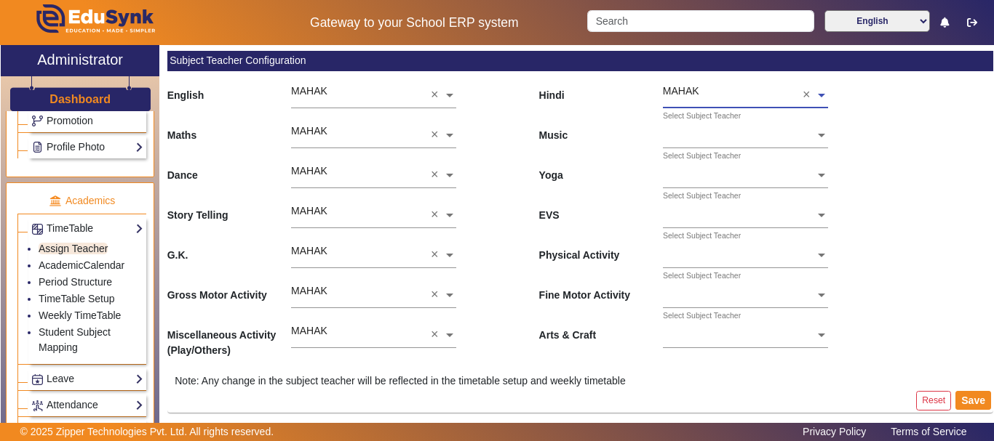
click at [698, 136] on input "text" at bounding box center [745, 136] width 165 height 15
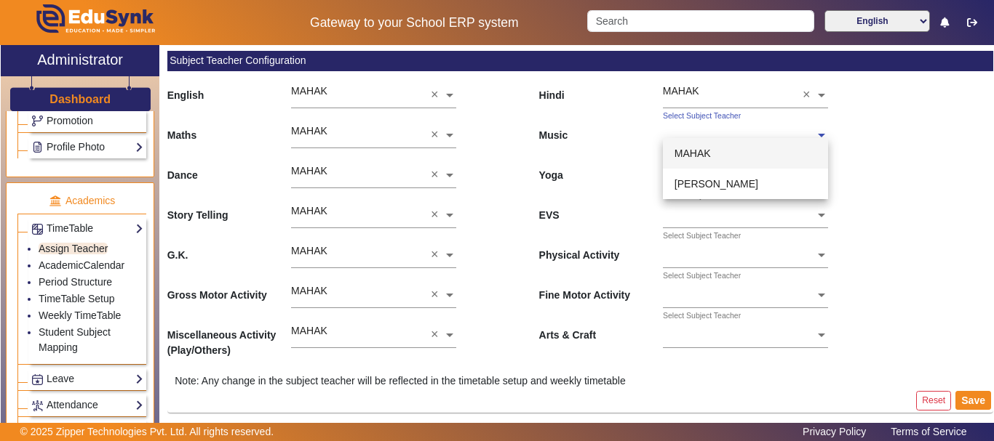
click at [695, 157] on span "MAHAK" at bounding box center [692, 154] width 36 height 12
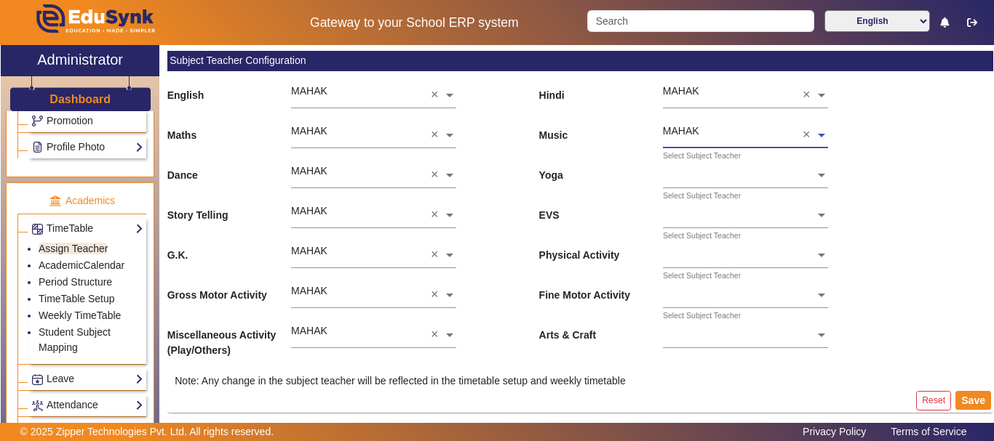
click at [695, 175] on input "text" at bounding box center [745, 176] width 165 height 15
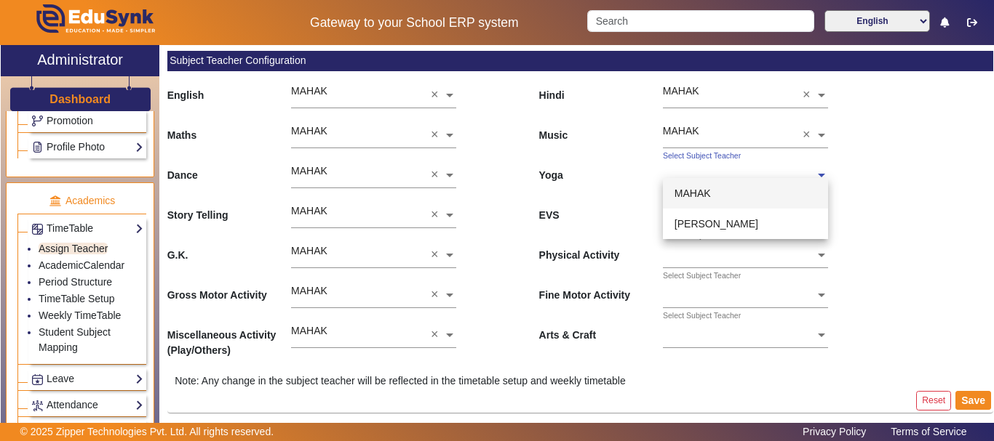
click at [693, 199] on span "MAHAK" at bounding box center [692, 194] width 36 height 12
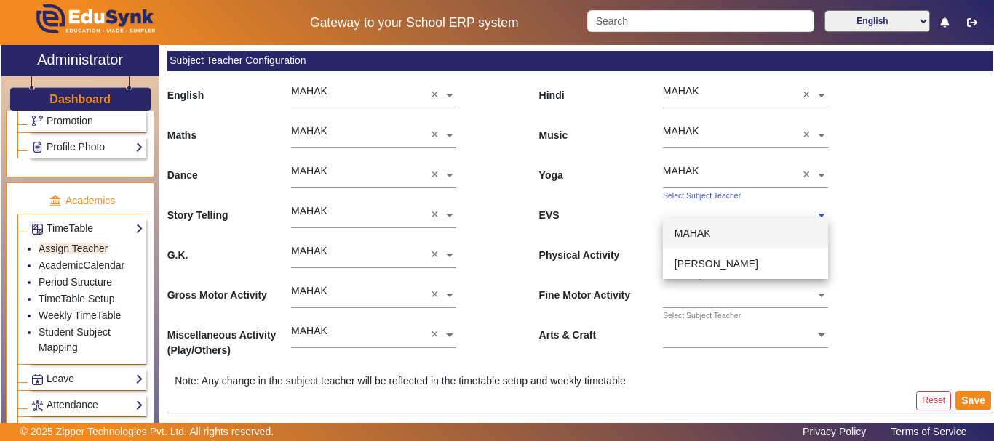
drag, startPoint x: 698, startPoint y: 215, endPoint x: 700, endPoint y: 233, distance: 17.7
click at [698, 217] on input "text" at bounding box center [745, 216] width 165 height 15
click at [700, 236] on span "MAHAK" at bounding box center [692, 234] width 36 height 12
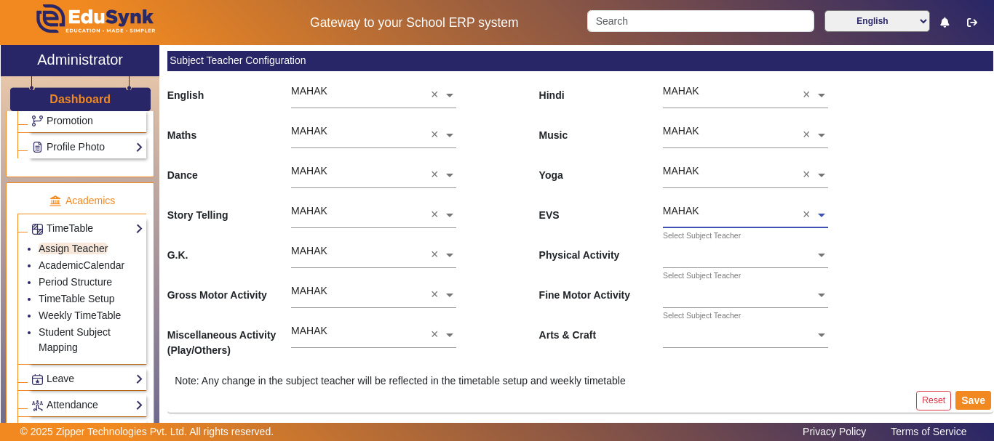
click at [700, 253] on input "text" at bounding box center [745, 256] width 165 height 15
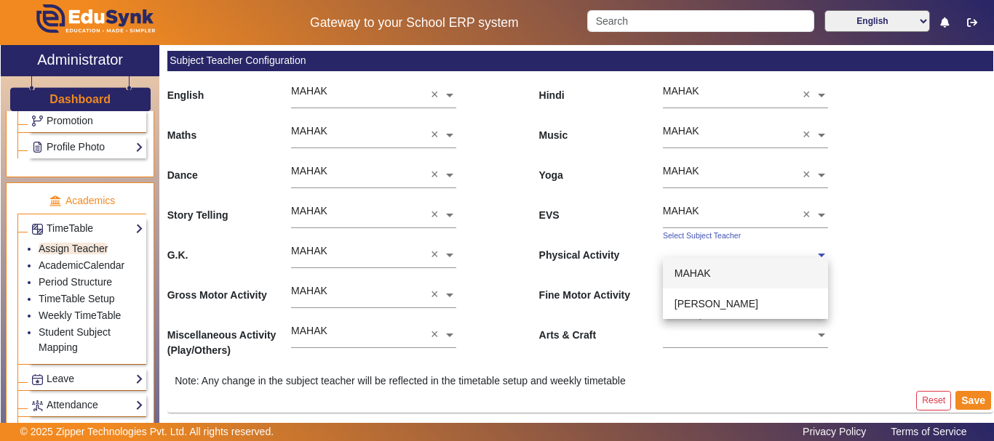
drag, startPoint x: 701, startPoint y: 271, endPoint x: 701, endPoint y: 285, distance: 14.5
click at [700, 273] on span "MAHAK" at bounding box center [692, 274] width 36 height 12
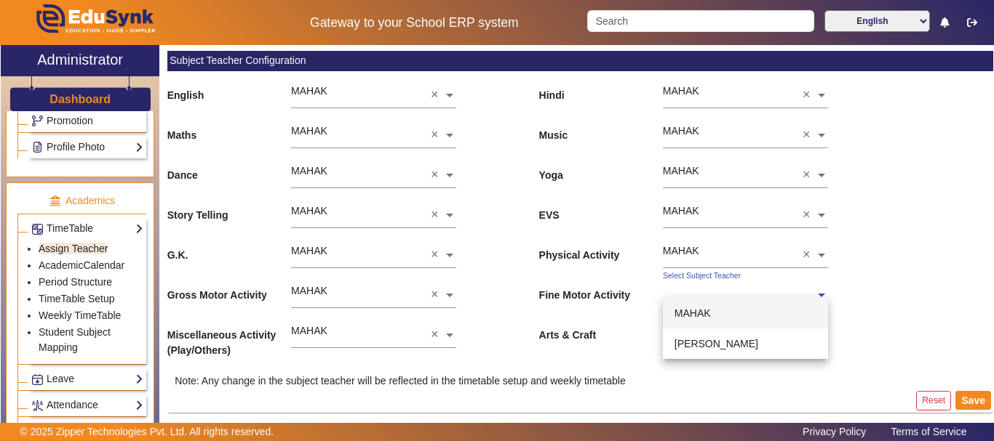
click at [703, 292] on input "text" at bounding box center [745, 296] width 165 height 15
click at [704, 305] on div "MAHAK" at bounding box center [745, 313] width 165 height 31
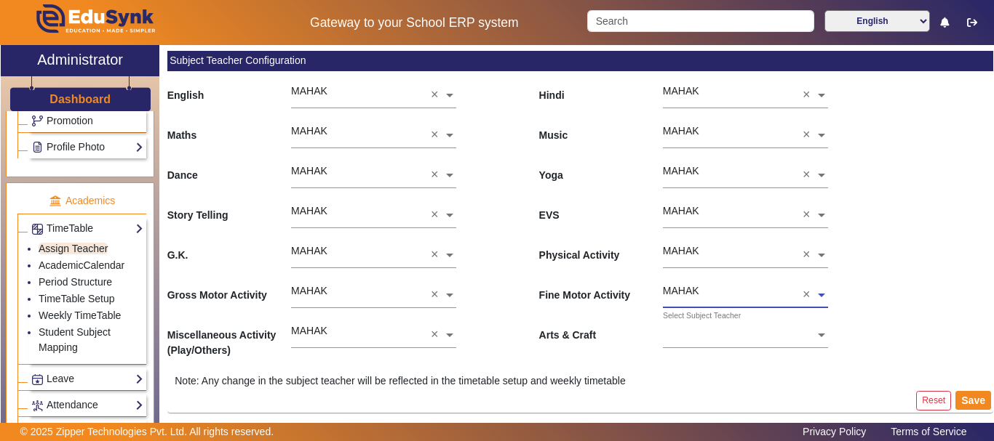
click at [705, 328] on div "Select Subject Teacher" at bounding box center [739, 319] width 152 height 17
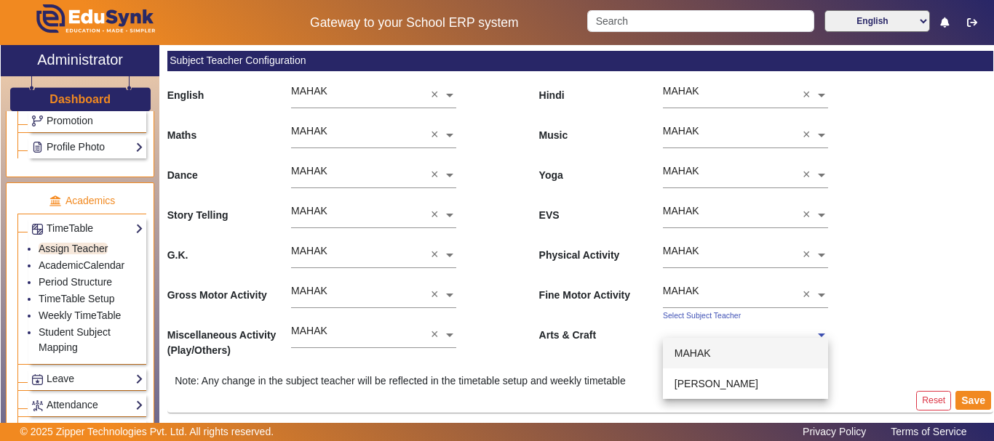
drag, startPoint x: 709, startPoint y: 345, endPoint x: 724, endPoint y: 357, distance: 19.2
click at [709, 348] on div "MAHAK" at bounding box center [745, 353] width 165 height 31
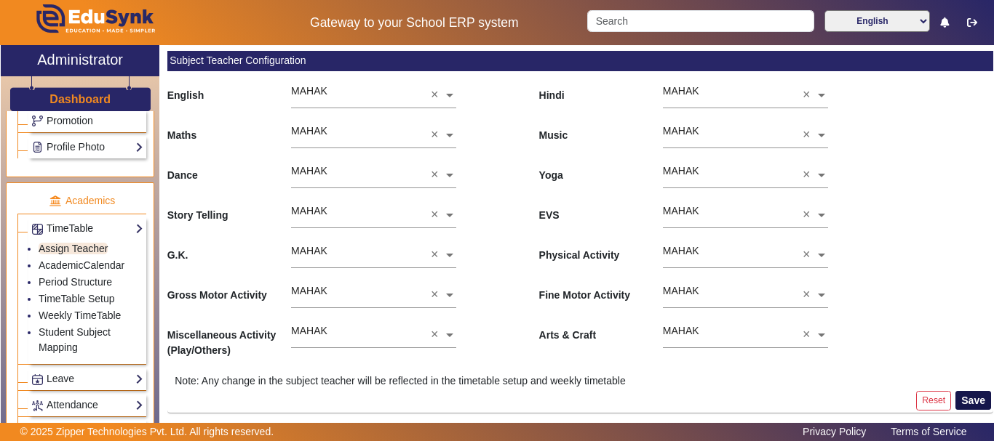
click at [971, 399] on button "Save" at bounding box center [973, 400] width 36 height 19
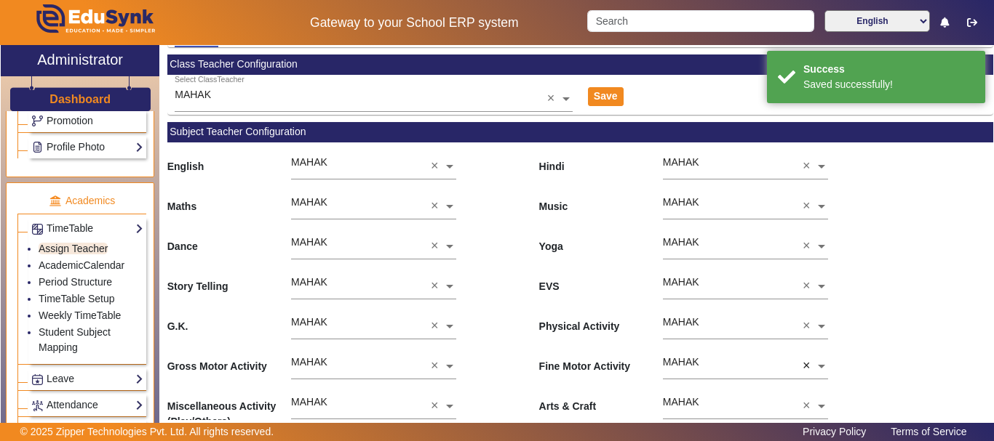
scroll to position [152, 0]
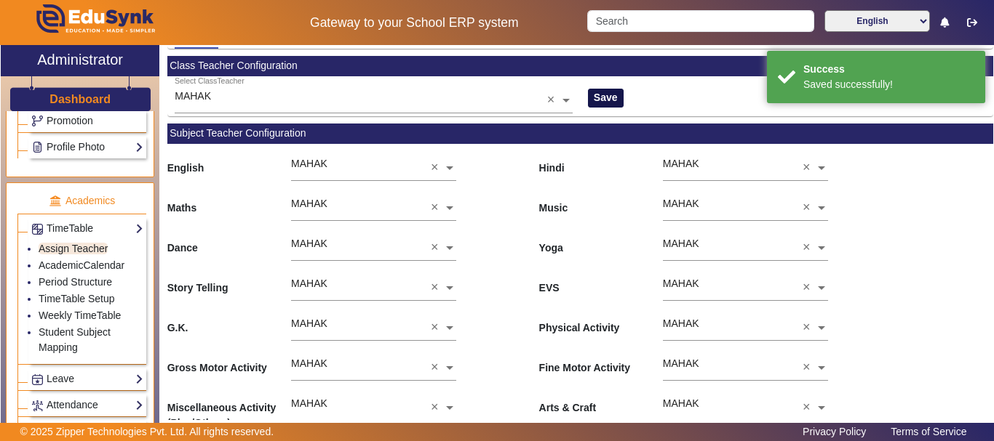
click at [592, 92] on button "Save" at bounding box center [606, 98] width 36 height 19
click at [105, 266] on link "AcademicCalendar" at bounding box center [82, 266] width 86 height 12
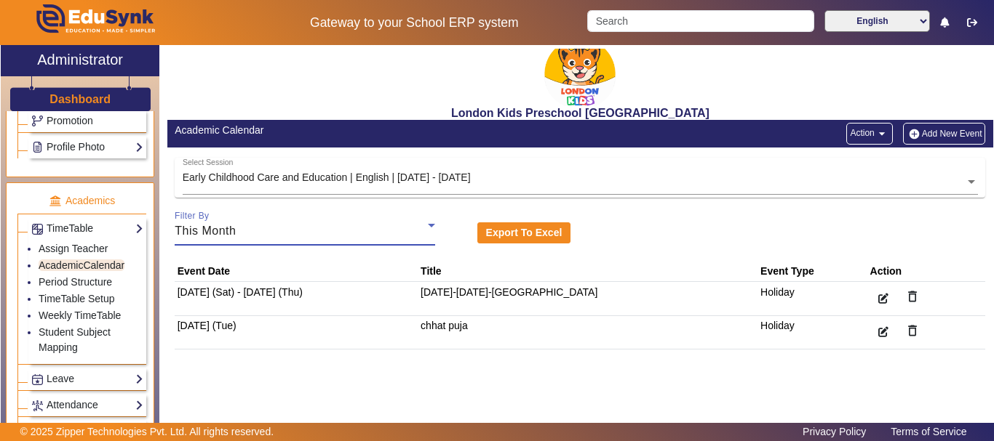
click at [415, 231] on div "This Month" at bounding box center [301, 231] width 252 height 17
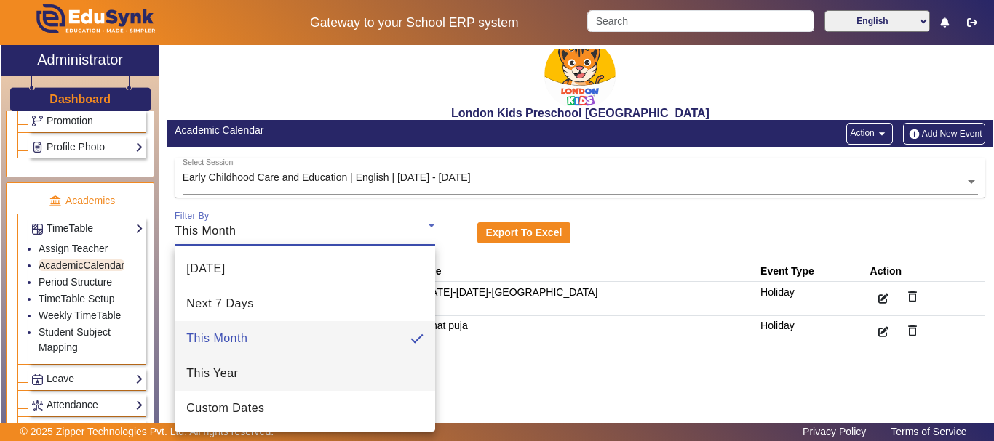
click at [327, 372] on mat-option "This Year" at bounding box center [305, 373] width 260 height 35
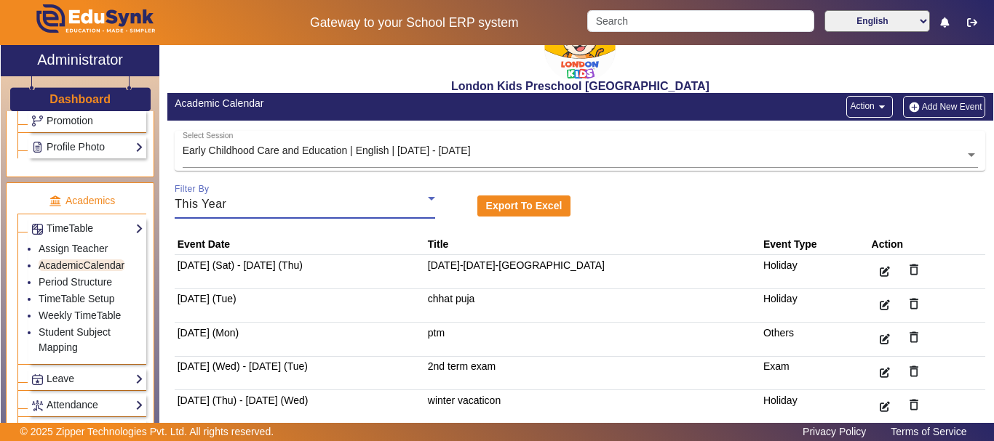
scroll to position [41, 0]
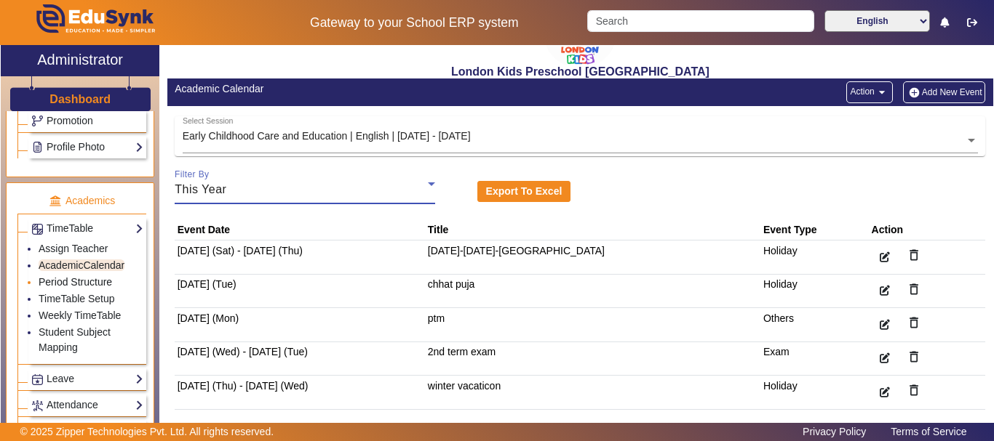
click at [71, 281] on link "Period Structure" at bounding box center [75, 282] width 73 height 12
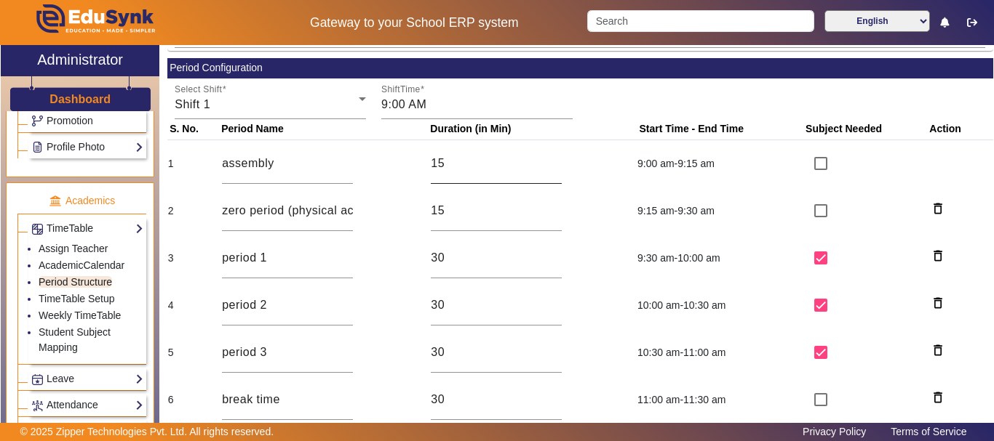
scroll to position [218, 0]
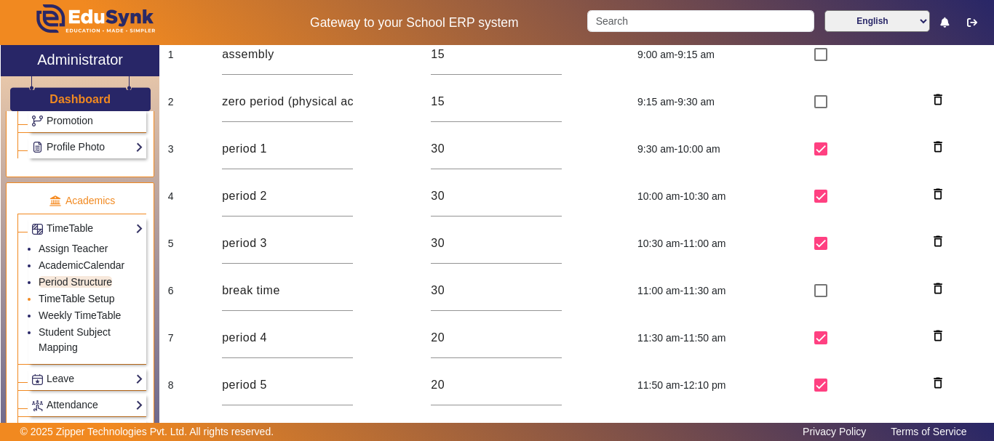
click at [65, 300] on link "TimeTable Setup" at bounding box center [77, 299] width 76 height 12
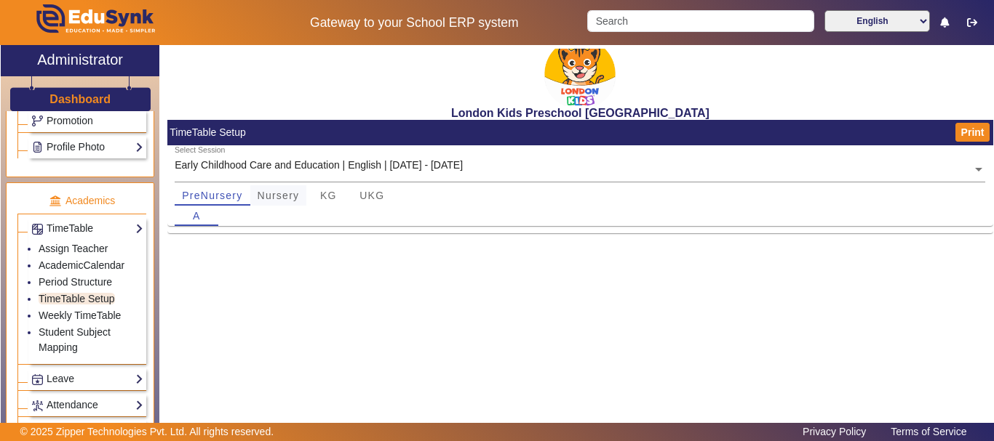
click at [275, 193] on span "Nursery" at bounding box center [278, 196] width 42 height 10
click at [225, 199] on span "PreNursery" at bounding box center [212, 196] width 60 height 10
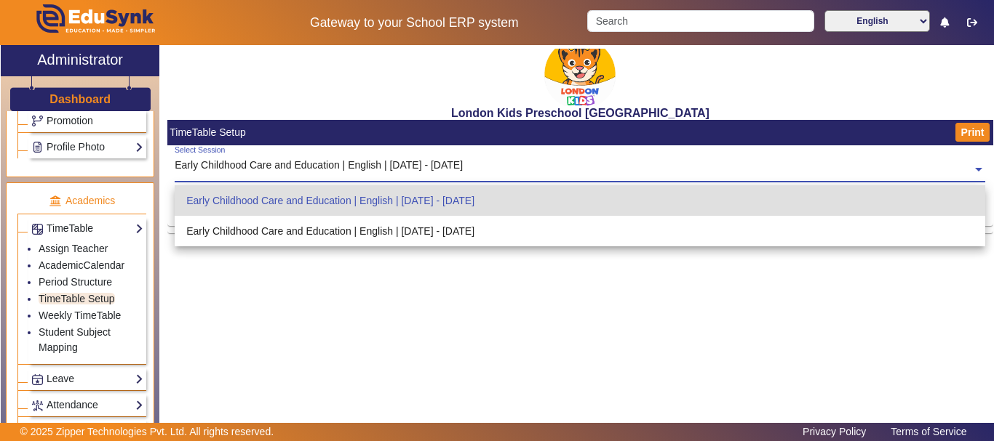
click at [796, 171] on input "text" at bounding box center [580, 170] width 810 height 15
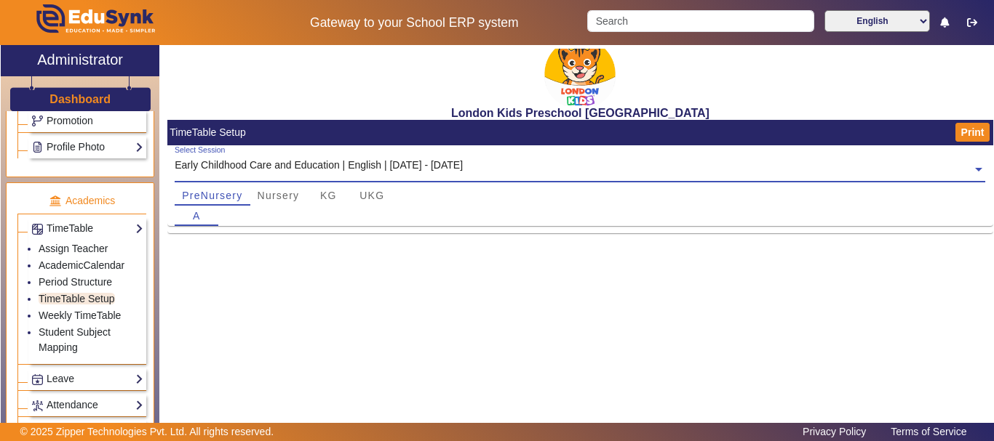
click at [980, 163] on span at bounding box center [978, 168] width 13 height 15
click at [291, 202] on span "Nursery" at bounding box center [278, 195] width 42 height 20
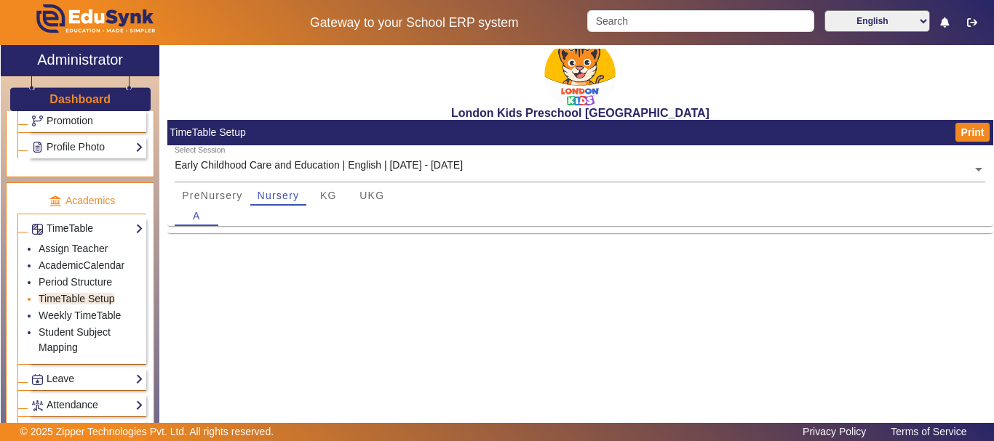
click at [86, 299] on link "TimeTable Setup" at bounding box center [77, 299] width 76 height 12
click at [89, 298] on link "TimeTable Setup" at bounding box center [77, 299] width 76 height 12
click at [968, 127] on button "Print" at bounding box center [972, 132] width 35 height 19
click at [680, 336] on div "London Kids Preschool Nawabganj TimeTable Setup Print Select Session Early Chil…" at bounding box center [576, 241] width 834 height 392
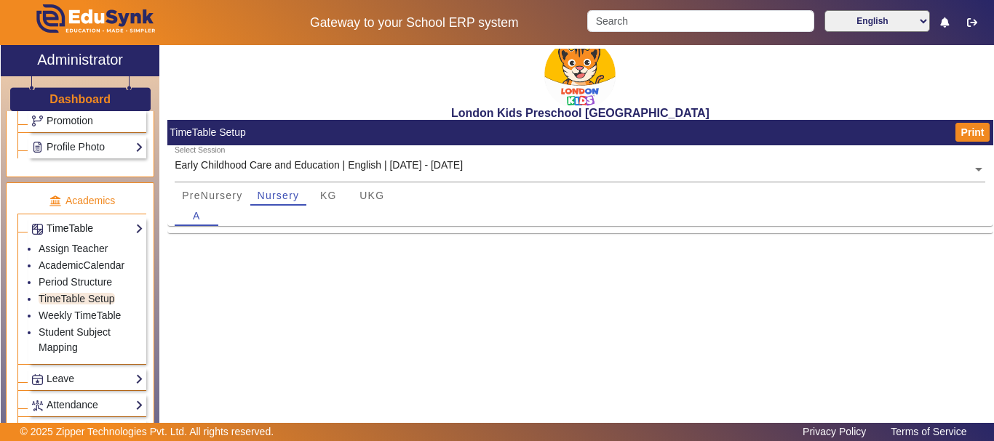
click at [123, 228] on link "TimeTable" at bounding box center [87, 228] width 112 height 17
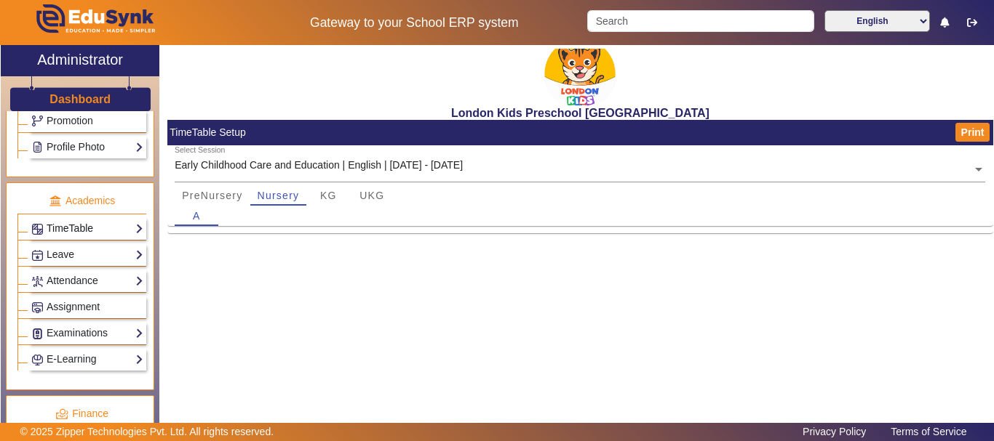
click at [123, 228] on link "TimeTable" at bounding box center [87, 228] width 112 height 17
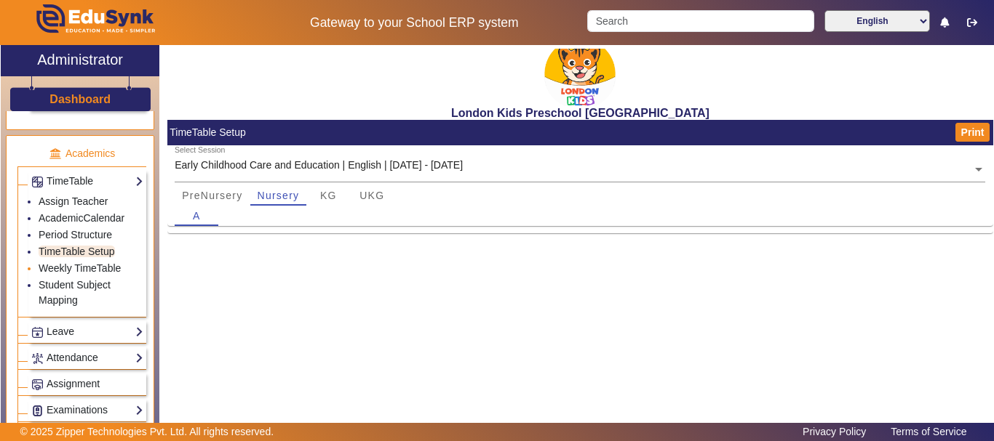
scroll to position [582, 0]
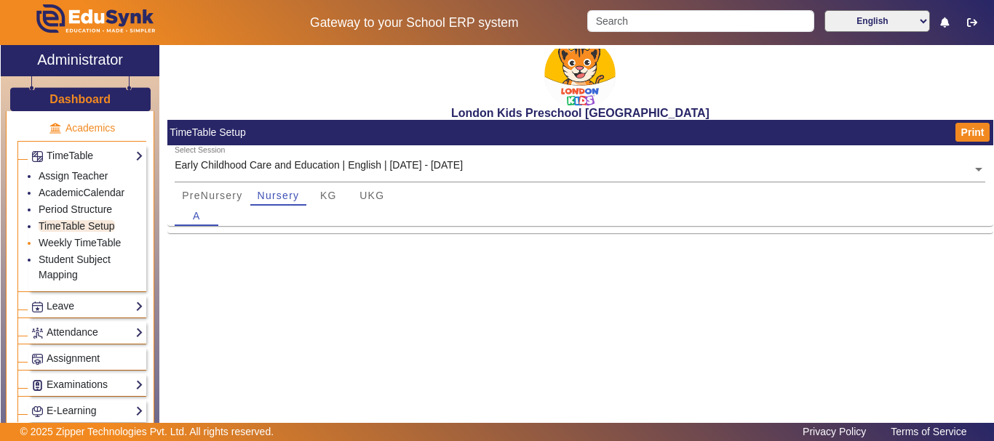
click at [73, 317] on div "Leave Configuration Leave Records Student Leave User Leave Balance View" at bounding box center [87, 306] width 118 height 23
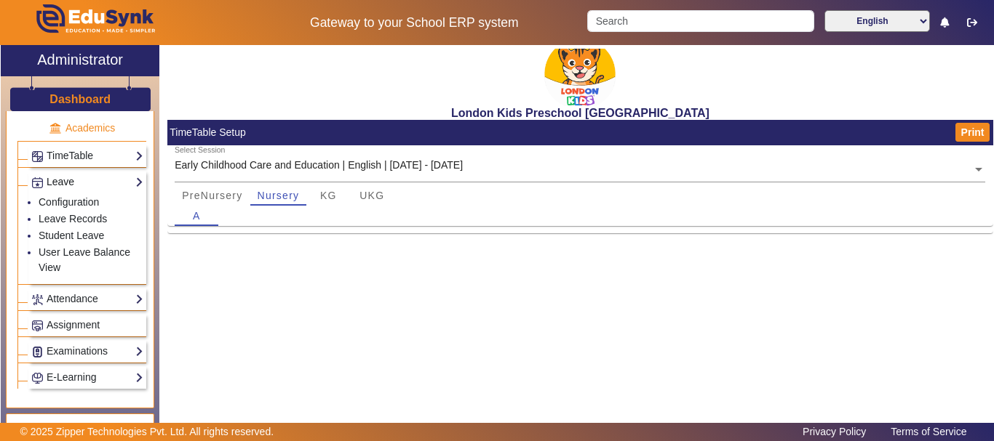
click at [101, 184] on link "Leave" at bounding box center [87, 182] width 112 height 17
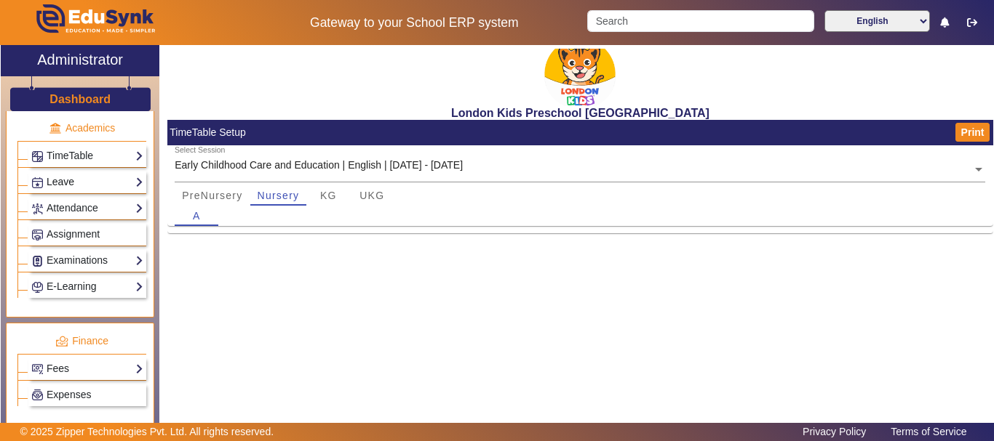
click at [101, 184] on link "Leave" at bounding box center [87, 182] width 112 height 17
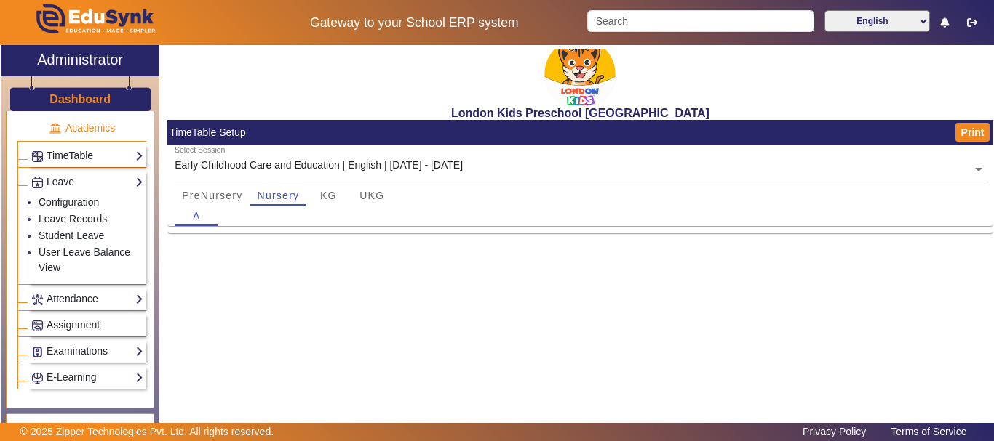
click at [116, 145] on div "TimeTable Assign Teacher AcademicCalendar Period Structure TimeTable Setup Week…" at bounding box center [87, 156] width 118 height 23
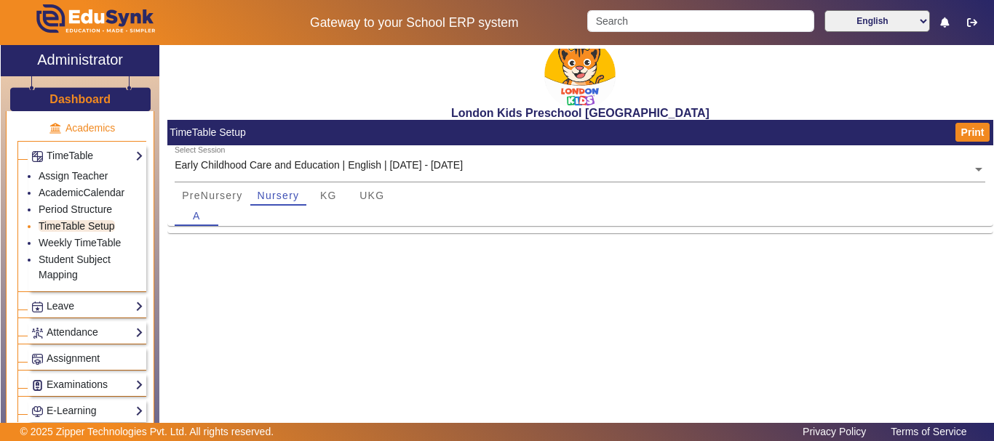
click at [63, 231] on link "TimeTable Setup" at bounding box center [77, 226] width 76 height 12
click at [68, 239] on link "Weekly TimeTable" at bounding box center [80, 243] width 82 height 12
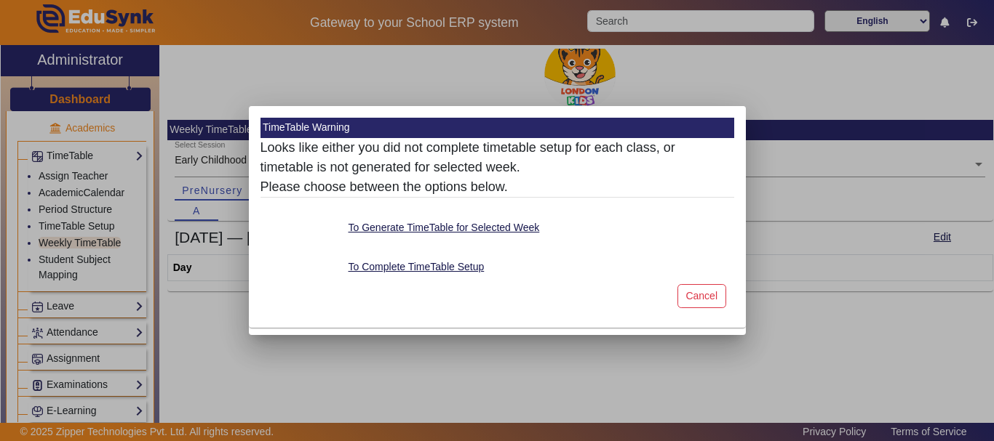
drag, startPoint x: 303, startPoint y: 230, endPoint x: 594, endPoint y: 249, distance: 292.3
drag, startPoint x: 594, startPoint y: 249, endPoint x: 267, endPoint y: 212, distance: 329.5
click at [267, 212] on mat-card-content "Looks like either you did not complete timetable setup for each class, or timet…" at bounding box center [497, 207] width 474 height 138
click at [45, 220] on div at bounding box center [497, 220] width 994 height 441
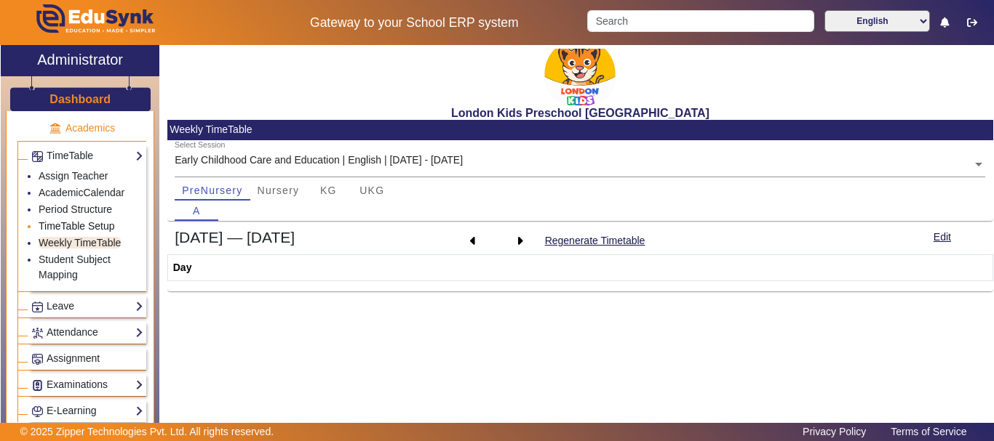
click at [48, 224] on link "TimeTable Setup" at bounding box center [77, 226] width 76 height 12
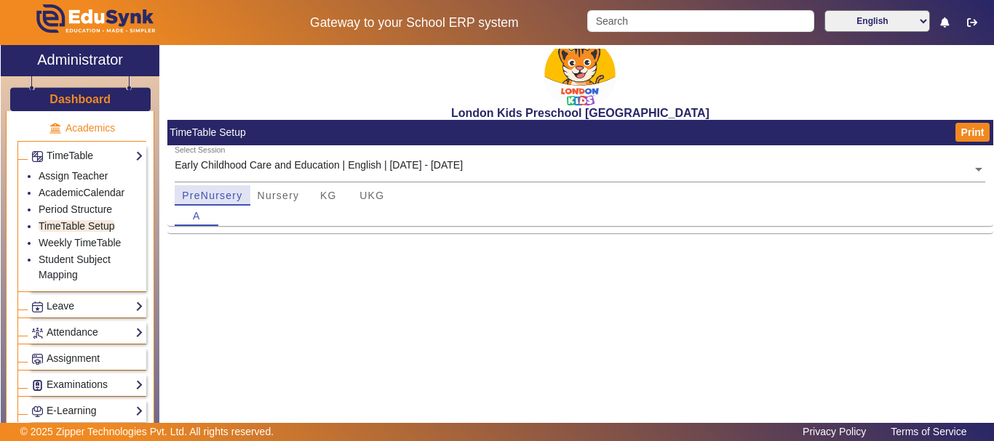
click at [204, 204] on span "PreNursery" at bounding box center [212, 195] width 60 height 20
click at [193, 220] on span "A" at bounding box center [197, 216] width 8 height 10
click at [196, 231] on mat-card-content "Select Session Early Childhood Care and Education | English | [DATE] - [DATE] ×…" at bounding box center [580, 189] width 826 height 88
click at [274, 193] on span "Nursery" at bounding box center [278, 196] width 42 height 10
click at [283, 229] on mat-card-content "Select Session Early Childhood Care and Education | English | [DATE] - [DATE] ×…" at bounding box center [580, 189] width 826 height 88
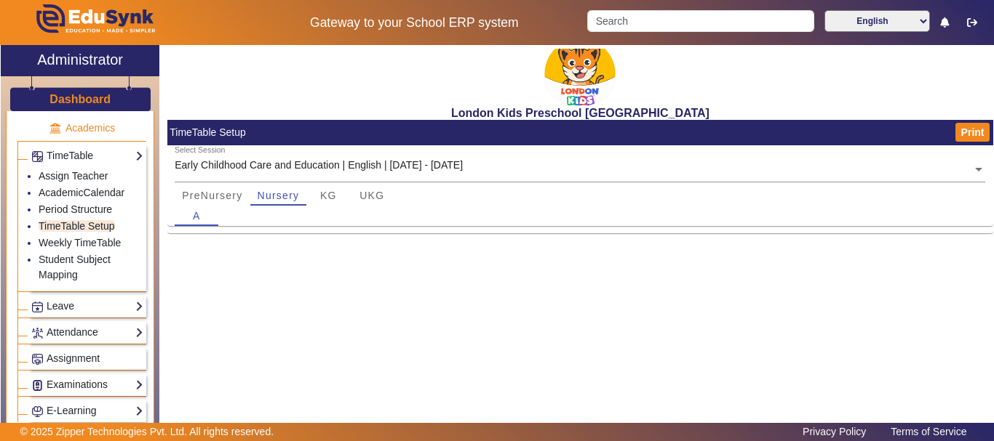
click at [283, 229] on mat-card-content "Select Session Early Childhood Care and Education | English | [DATE] - [DATE] ×…" at bounding box center [580, 189] width 826 height 88
click at [315, 193] on div "KG" at bounding box center [328, 195] width 44 height 20
click at [379, 197] on span "UKG" at bounding box center [371, 196] width 25 height 10
click at [231, 193] on span "PreNursery" at bounding box center [212, 196] width 60 height 10
click at [51, 241] on link "Weekly TimeTable" at bounding box center [80, 243] width 82 height 12
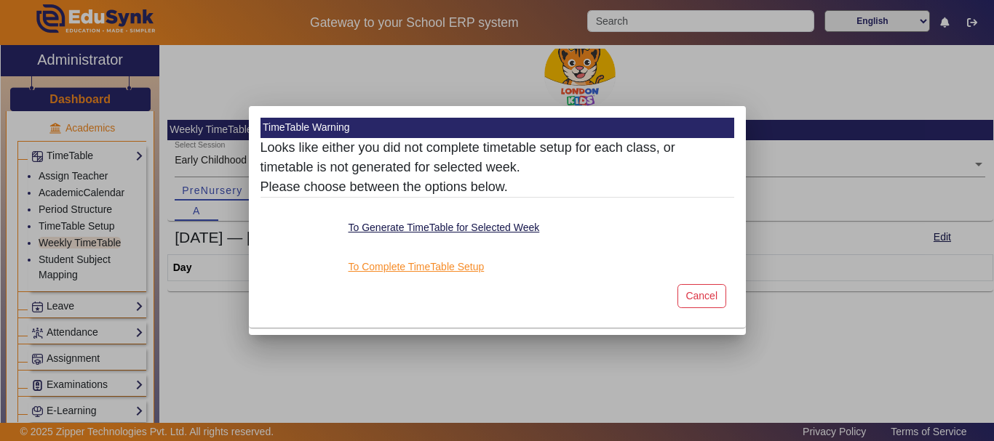
click at [439, 265] on button "To Complete TimeTable Setup" at bounding box center [416, 267] width 139 height 18
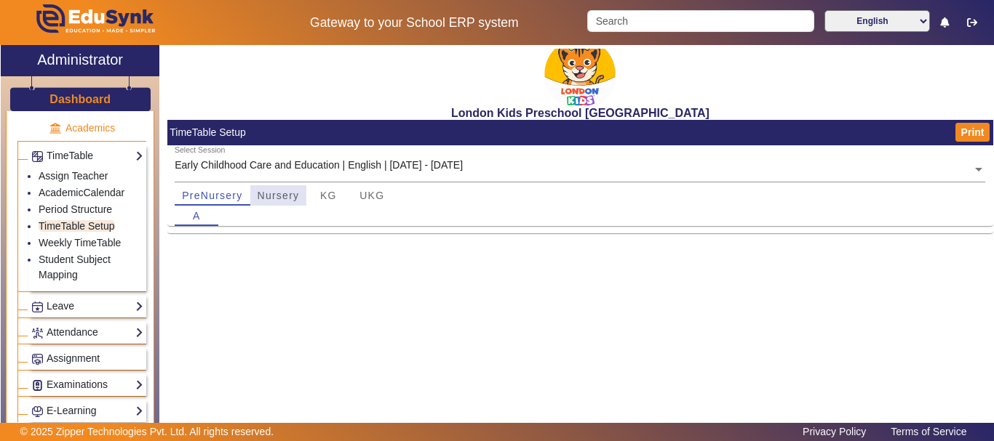
click at [269, 196] on span "Nursery" at bounding box center [278, 196] width 42 height 10
click at [247, 193] on div "PreNursery" at bounding box center [212, 195] width 75 height 20
click at [102, 255] on link "Student Subject Mapping" at bounding box center [75, 267] width 72 height 27
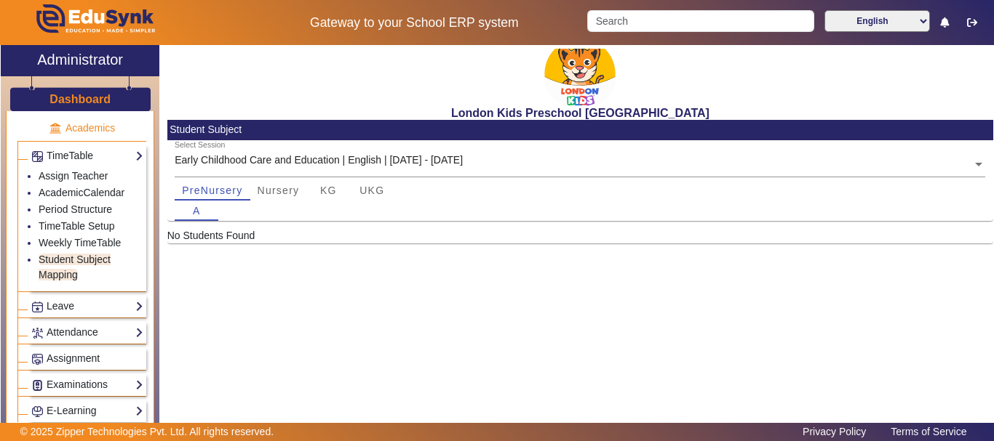
click at [236, 231] on p "No Students Found" at bounding box center [580, 235] width 826 height 15
click at [279, 191] on span "Nursery" at bounding box center [278, 190] width 42 height 10
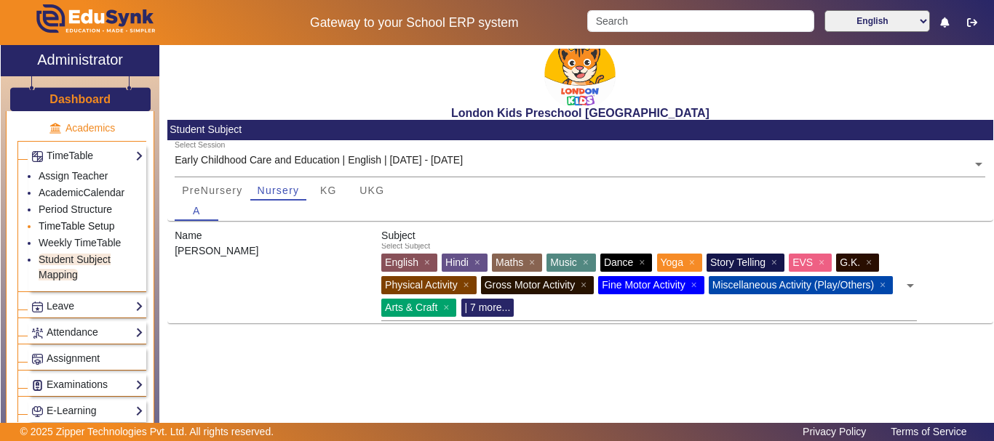
click at [66, 223] on link "TimeTable Setup" at bounding box center [77, 226] width 76 height 12
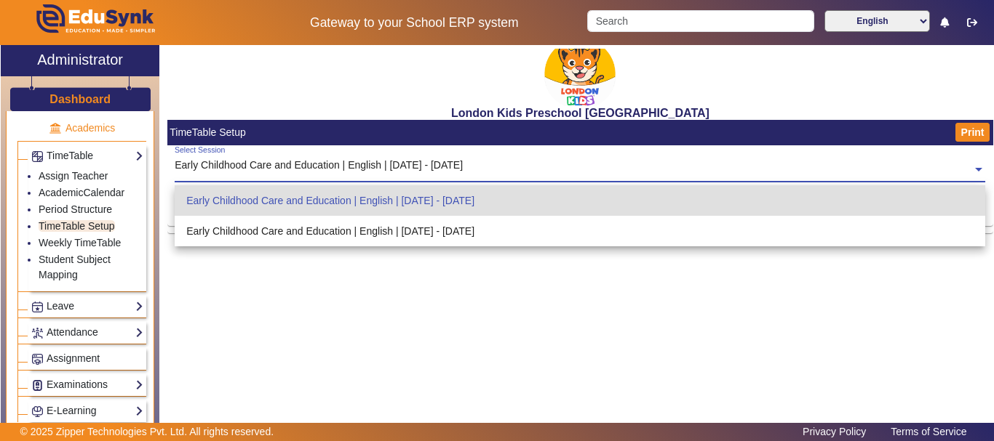
click at [323, 159] on div "Early Childhood Care and Education | English | [DATE] - [DATE]" at bounding box center [319, 165] width 288 height 15
click at [331, 169] on input "text" at bounding box center [580, 170] width 810 height 15
click at [260, 57] on div "London Kids Preschool [GEOGRAPHIC_DATA]" at bounding box center [580, 82] width 826 height 75
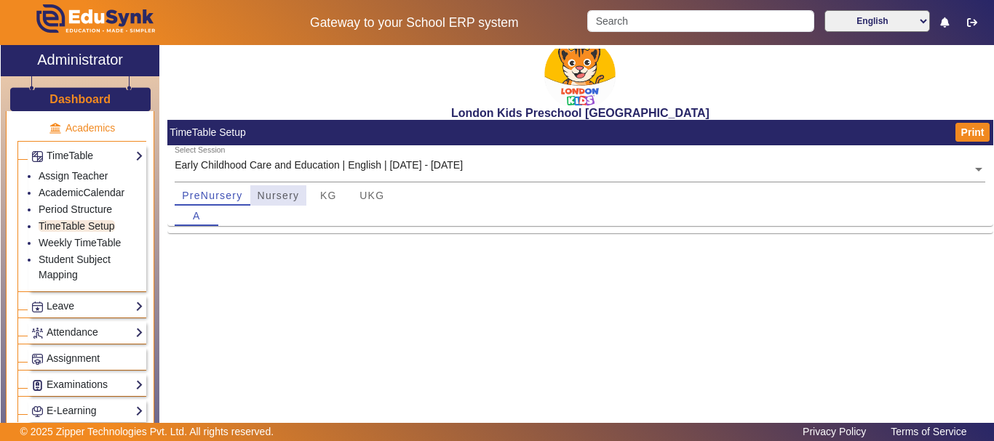
click at [279, 196] on span "Nursery" at bounding box center [278, 196] width 42 height 10
click at [221, 191] on span "PreNursery" at bounding box center [212, 196] width 60 height 10
click at [241, 234] on div "London Kids Preschool Nawabganj TimeTable Setup Print Select Session Early Chil…" at bounding box center [580, 143] width 826 height 196
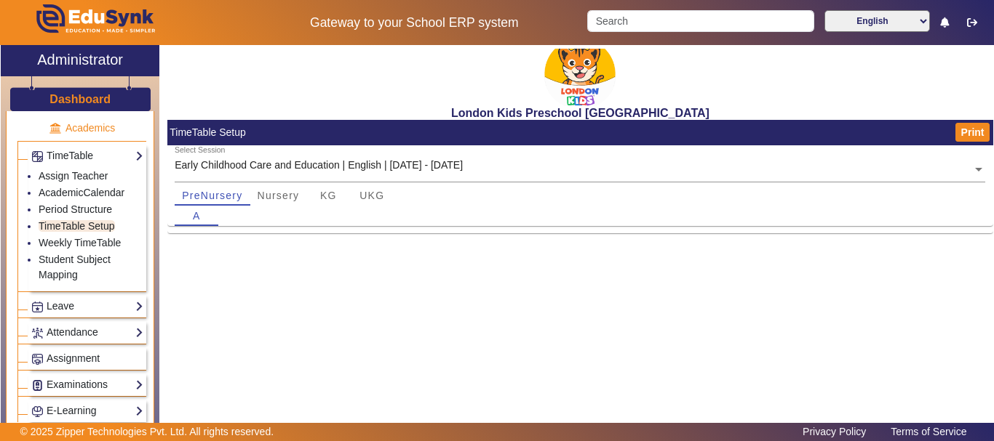
click at [241, 234] on div "London Kids Preschool Nawabganj TimeTable Setup Print Select Session Early Chil…" at bounding box center [580, 143] width 826 height 196
click at [244, 223] on div "A" at bounding box center [580, 216] width 810 height 20
click at [63, 194] on link "AcademicCalendar" at bounding box center [82, 193] width 86 height 12
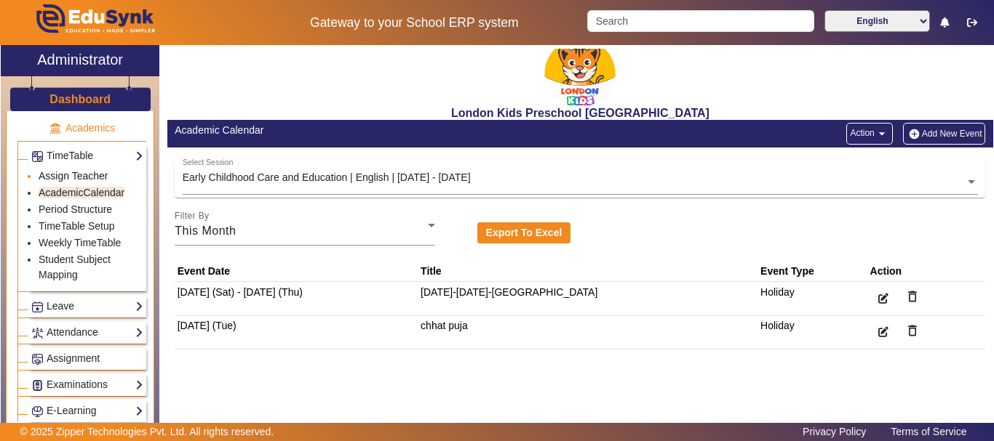
click at [71, 178] on link "Assign Teacher" at bounding box center [73, 176] width 69 height 12
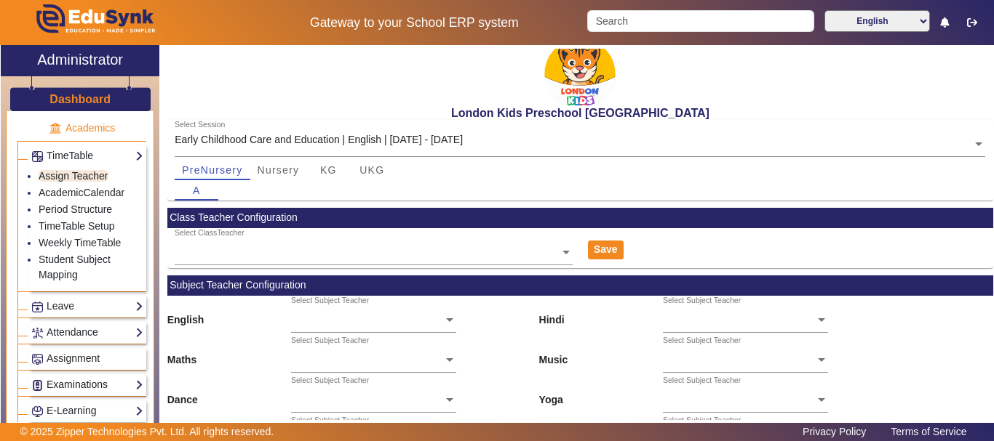
click at [265, 186] on div "A" at bounding box center [580, 190] width 810 height 20
click at [278, 163] on span "Nursery" at bounding box center [278, 170] width 42 height 20
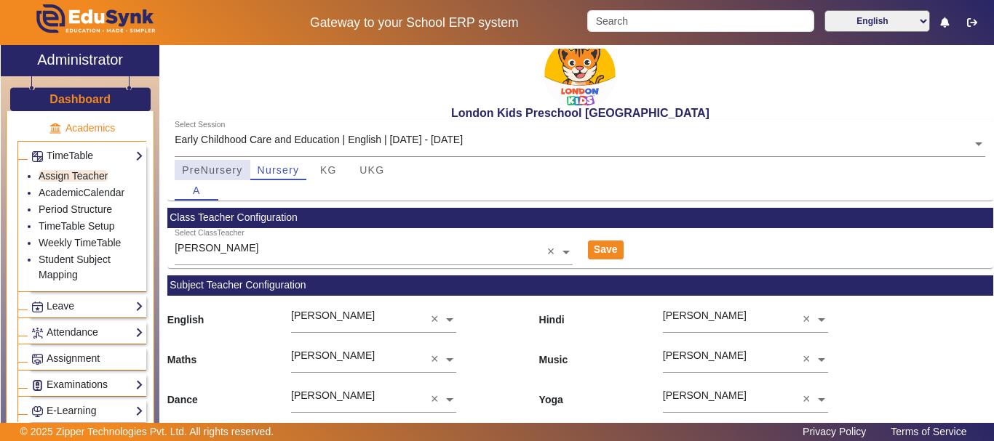
click at [202, 179] on span "PreNursery" at bounding box center [212, 170] width 60 height 20
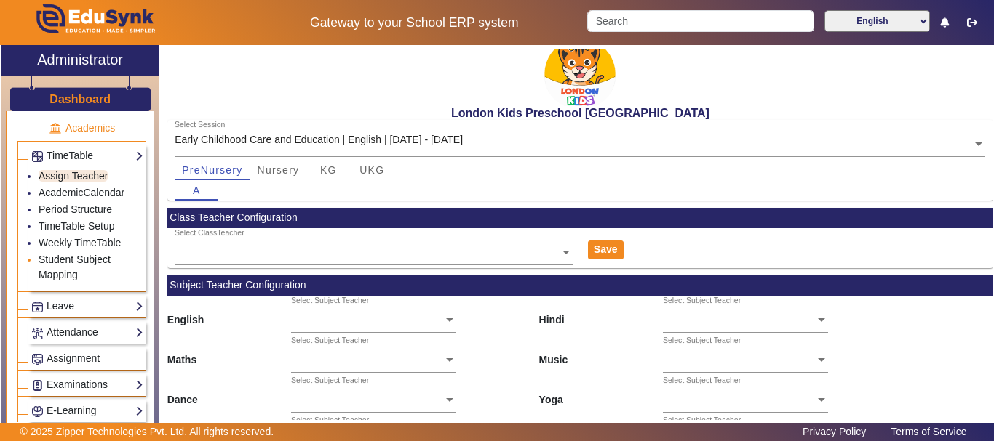
click at [84, 264] on link "Student Subject Mapping" at bounding box center [75, 267] width 72 height 27
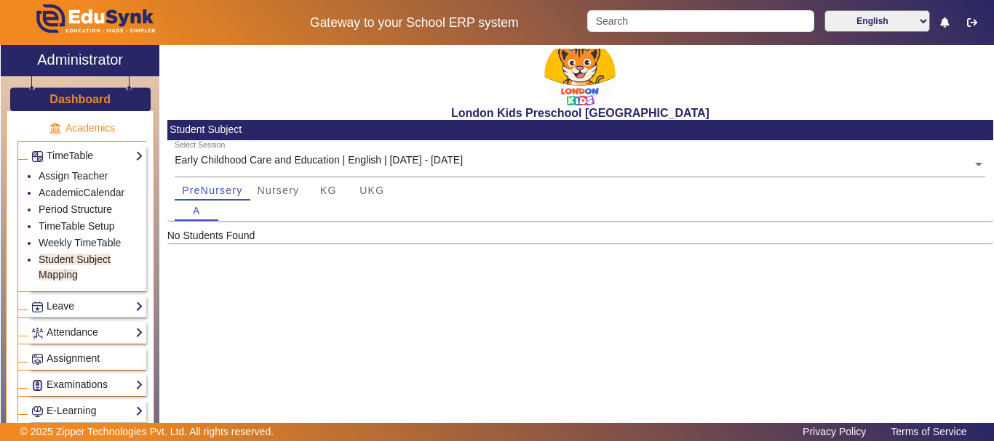
click at [82, 303] on link "Leave" at bounding box center [87, 306] width 112 height 17
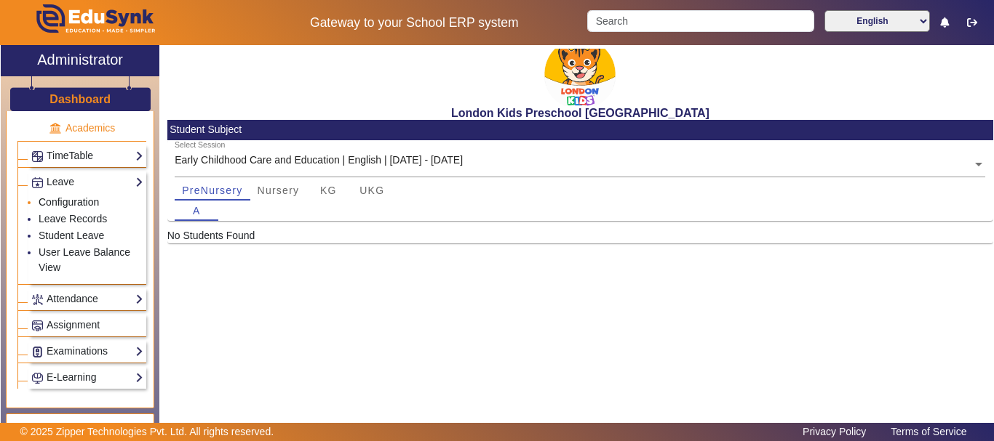
click at [81, 201] on link "Configuration" at bounding box center [69, 202] width 60 height 12
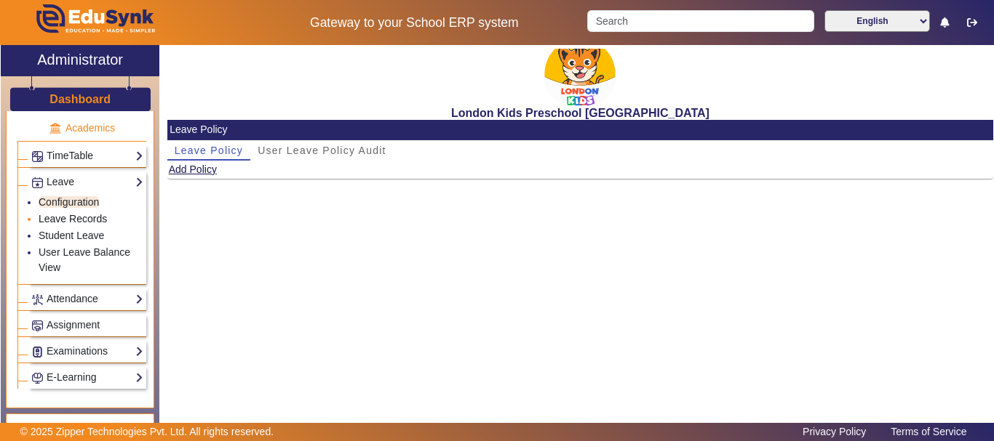
click at [60, 217] on link "Leave Records" at bounding box center [73, 219] width 68 height 12
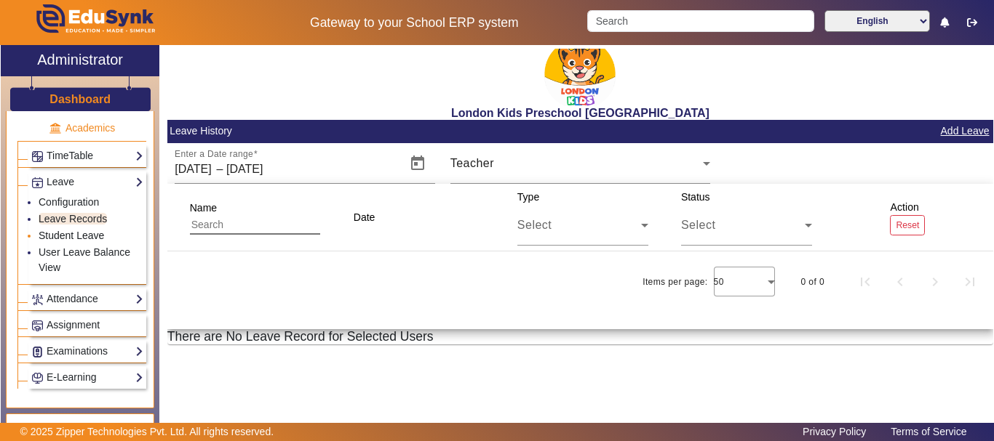
click at [51, 241] on link "Student Leave" at bounding box center [71, 236] width 65 height 12
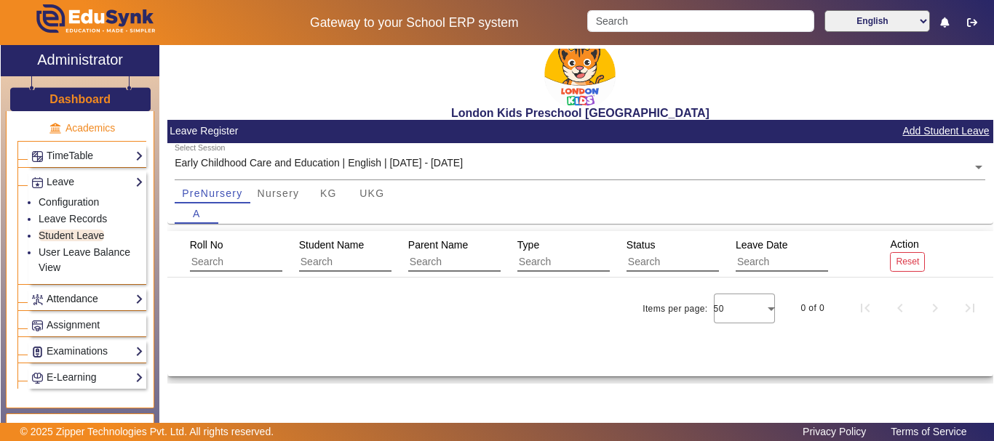
click at [119, 297] on link "Attendance" at bounding box center [87, 299] width 112 height 17
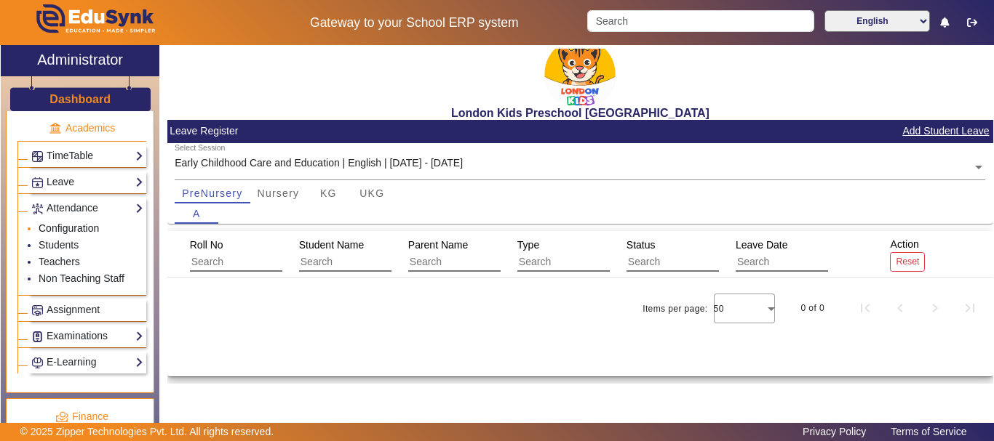
click at [95, 233] on link "Configuration" at bounding box center [69, 229] width 60 height 12
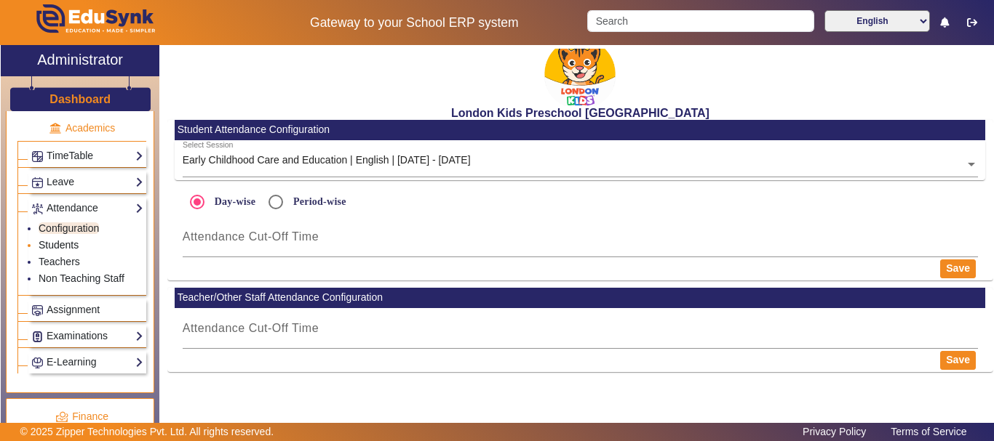
click at [49, 243] on link "Students" at bounding box center [59, 245] width 40 height 12
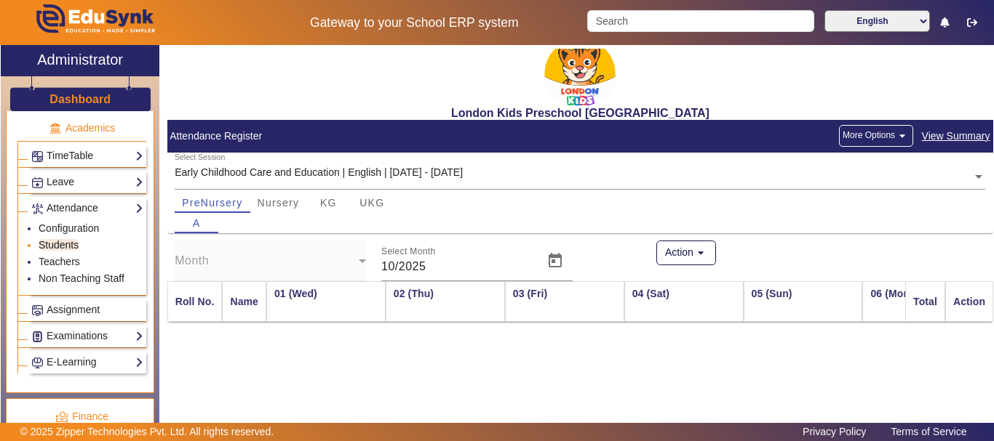
scroll to position [0, 508]
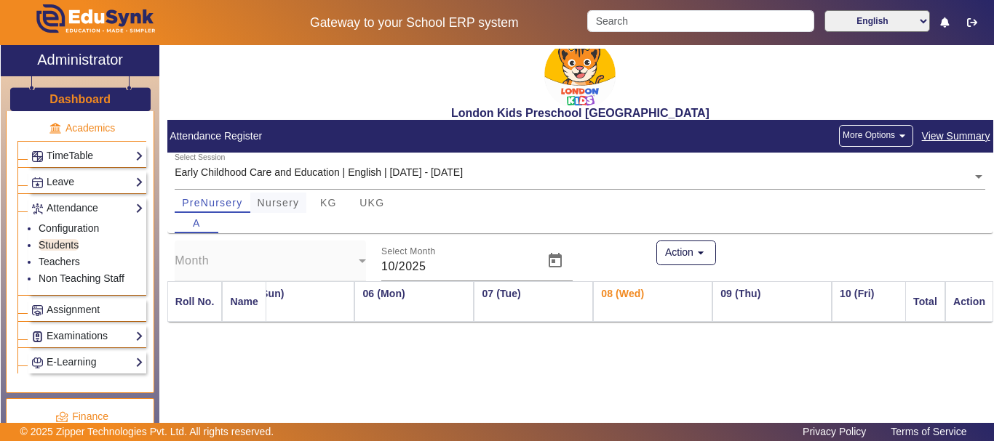
click at [267, 202] on span "Nursery" at bounding box center [278, 203] width 42 height 10
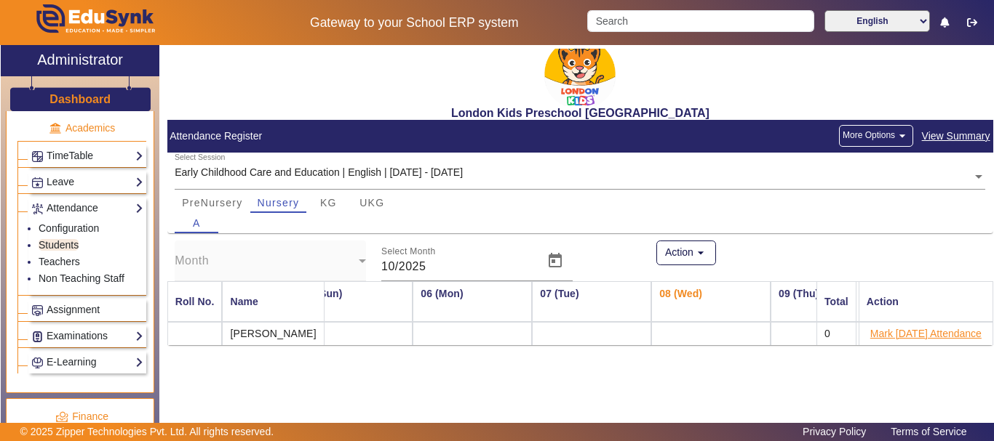
click at [868, 336] on button "Mark [DATE] Attendance" at bounding box center [925, 334] width 114 height 18
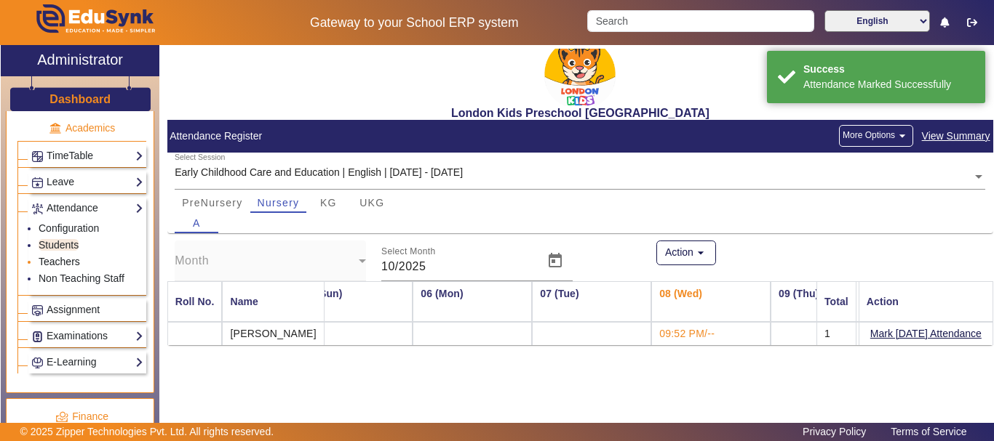
click at [53, 260] on link "Teachers" at bounding box center [59, 262] width 41 height 12
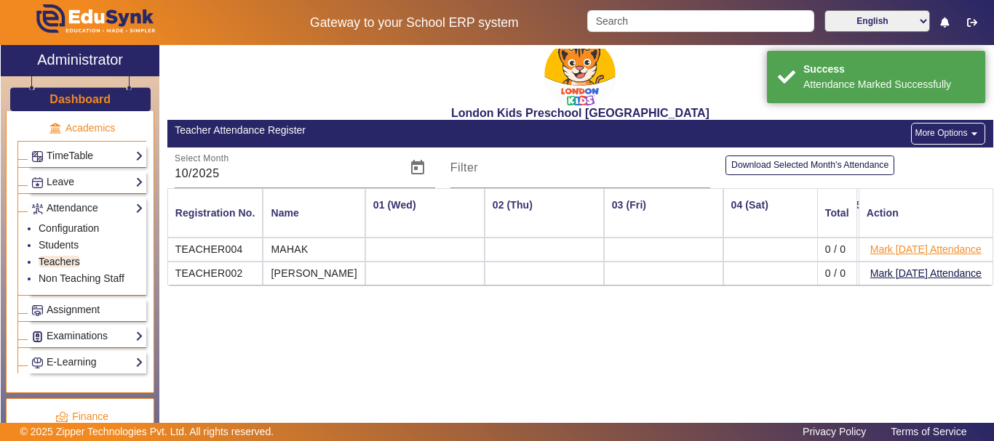
scroll to position [0, 504]
click at [892, 252] on button "Mark [DATE] Attendance" at bounding box center [925, 250] width 114 height 18
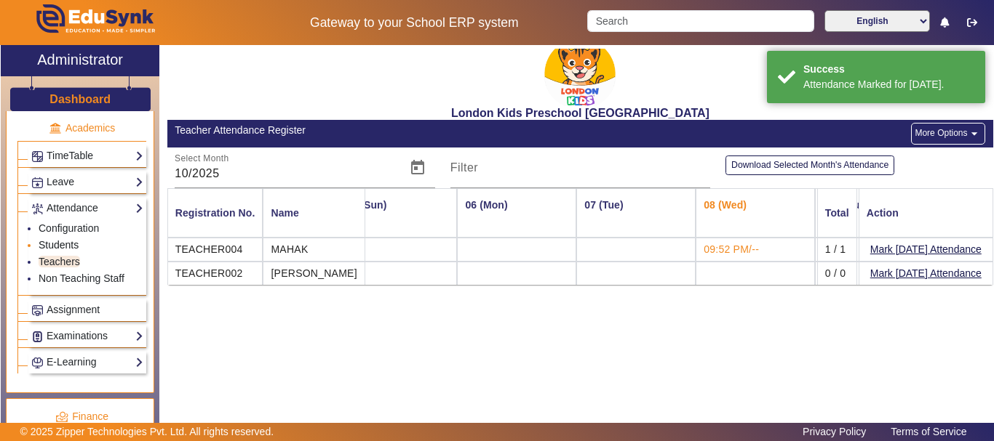
click at [51, 246] on link "Students" at bounding box center [59, 245] width 40 height 12
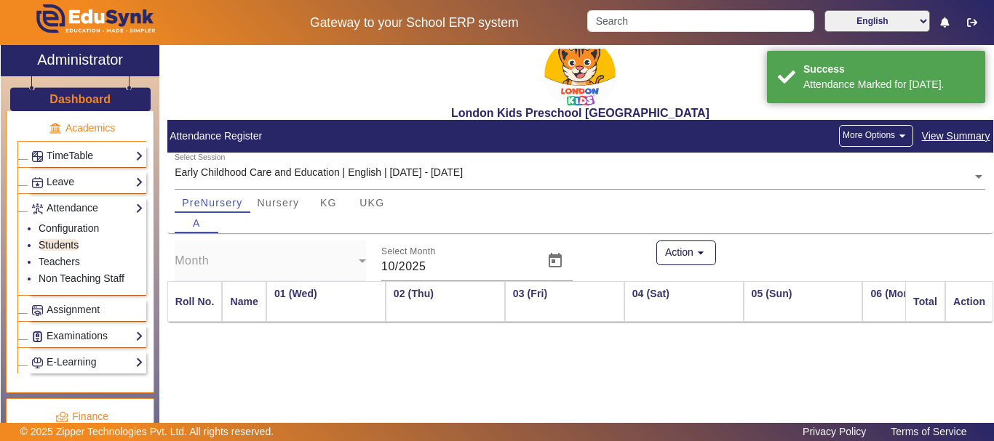
scroll to position [0, 508]
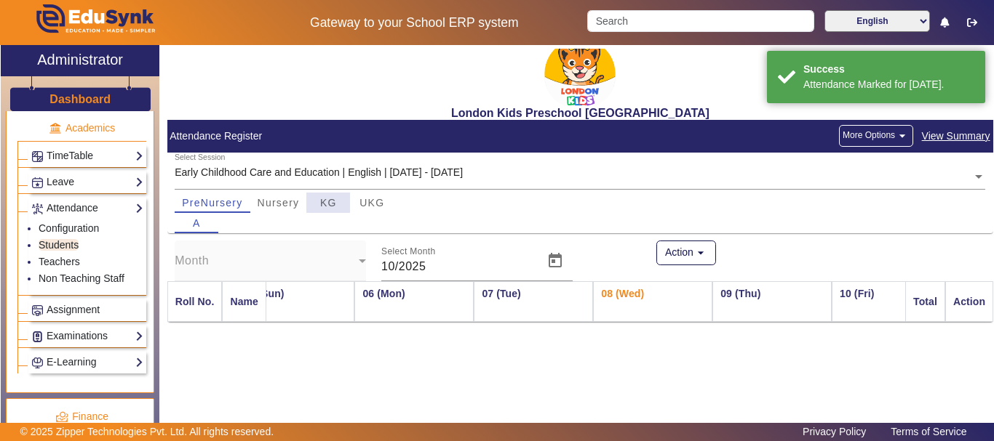
click at [327, 193] on span "KG" at bounding box center [328, 203] width 17 height 20
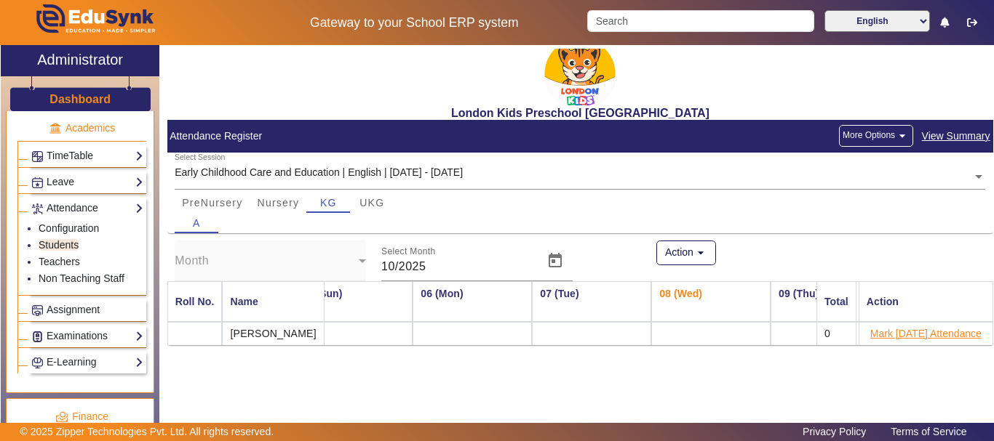
click at [922, 338] on button "Mark [DATE] Attendance" at bounding box center [925, 334] width 114 height 18
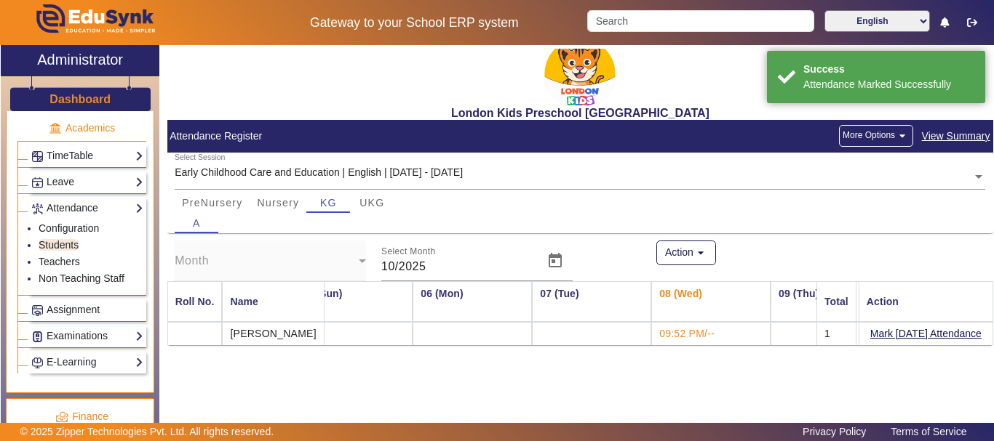
click at [63, 303] on link "Assignment" at bounding box center [87, 310] width 112 height 17
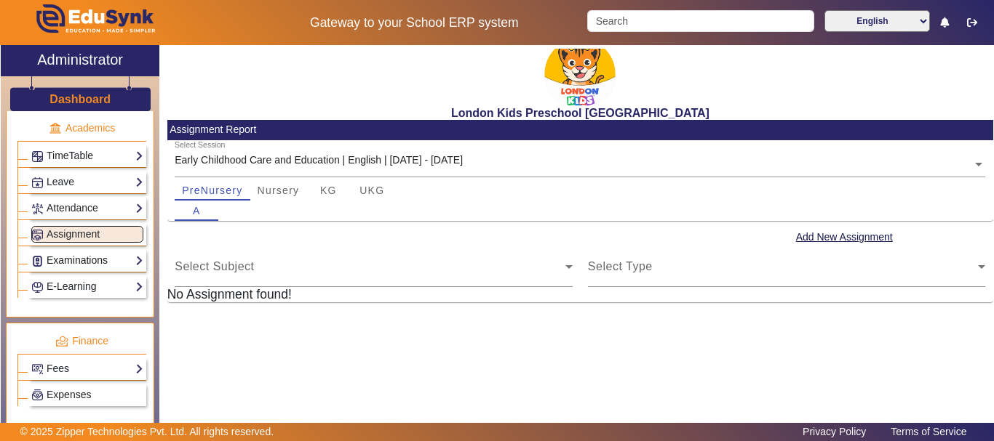
click at [106, 257] on link "Examinations" at bounding box center [87, 260] width 112 height 17
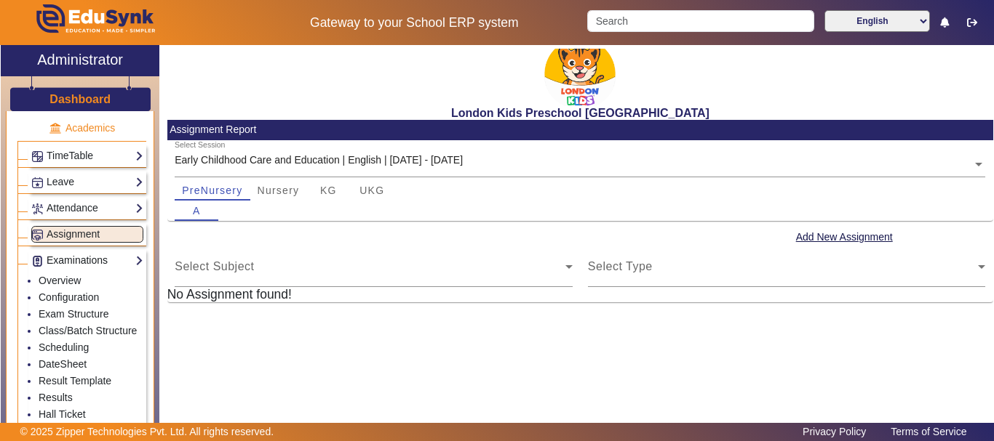
click at [76, 264] on link "Examinations" at bounding box center [87, 260] width 112 height 17
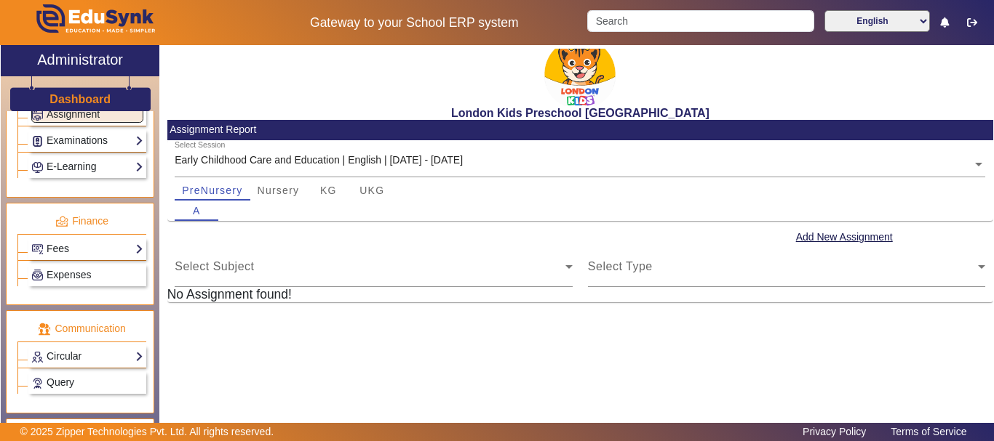
scroll to position [727, 0]
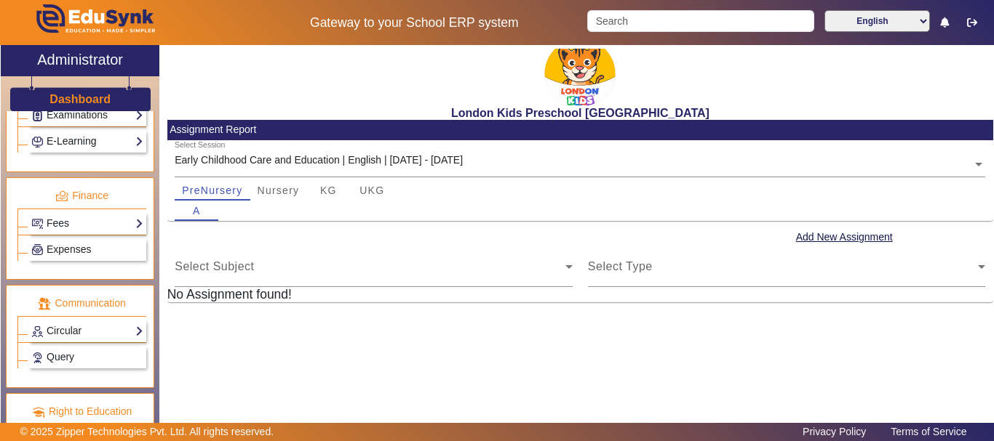
click at [95, 143] on link "E-Learning" at bounding box center [87, 141] width 112 height 17
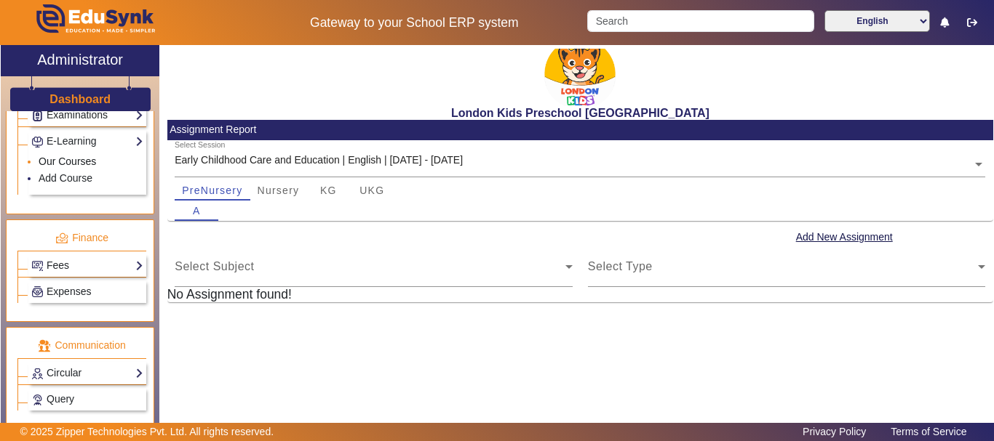
click at [86, 157] on link "Our Courses" at bounding box center [67, 162] width 57 height 12
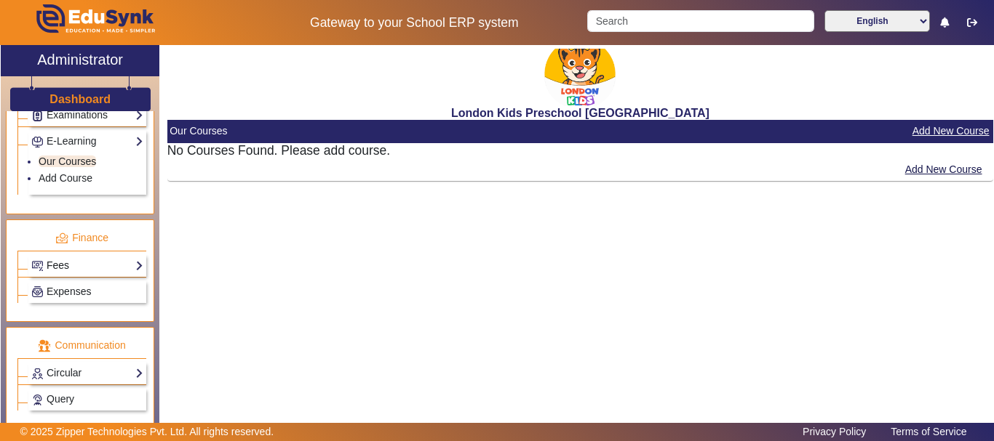
click at [60, 267] on link "Fees" at bounding box center [87, 265] width 112 height 17
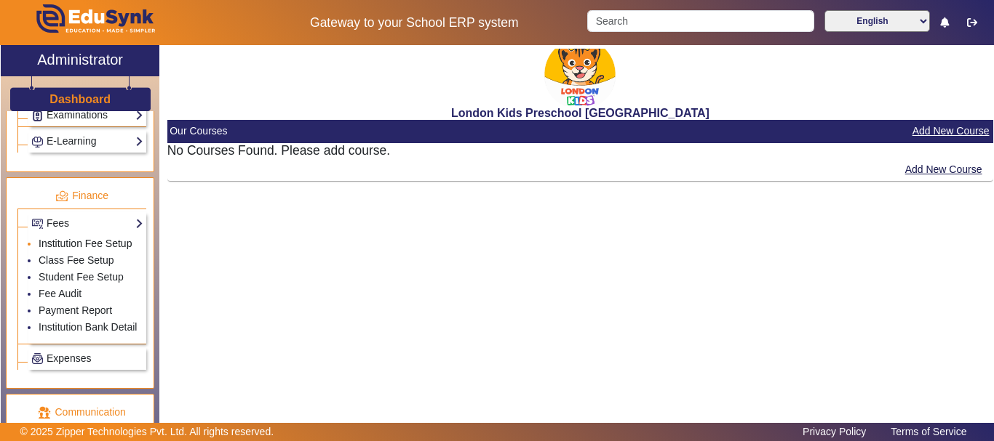
click at [68, 241] on link "Institution Fee Setup" at bounding box center [85, 244] width 93 height 12
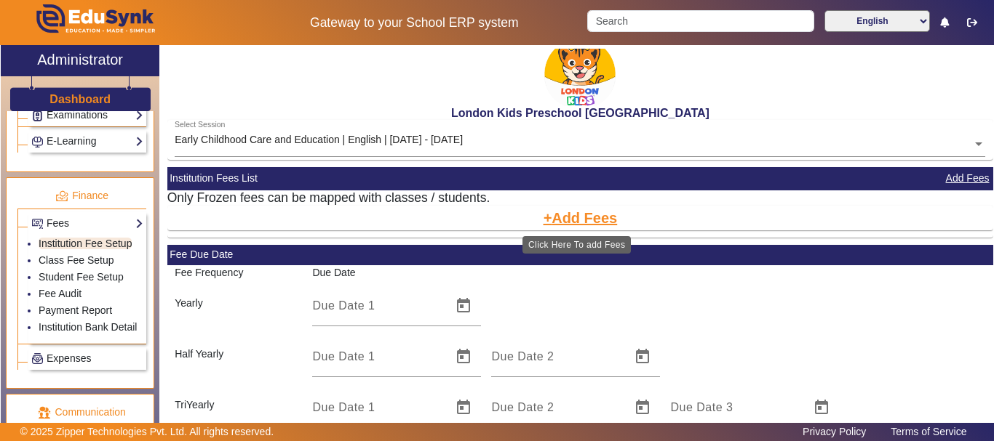
click at [556, 221] on button "Add Fees" at bounding box center [580, 218] width 77 height 25
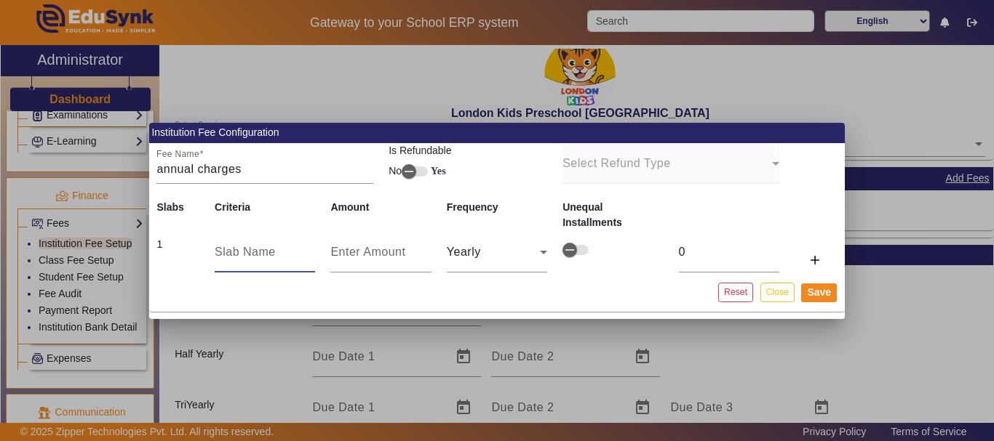
click at [297, 254] on input "text" at bounding box center [265, 252] width 100 height 17
click at [811, 298] on button "Save" at bounding box center [819, 293] width 36 height 19
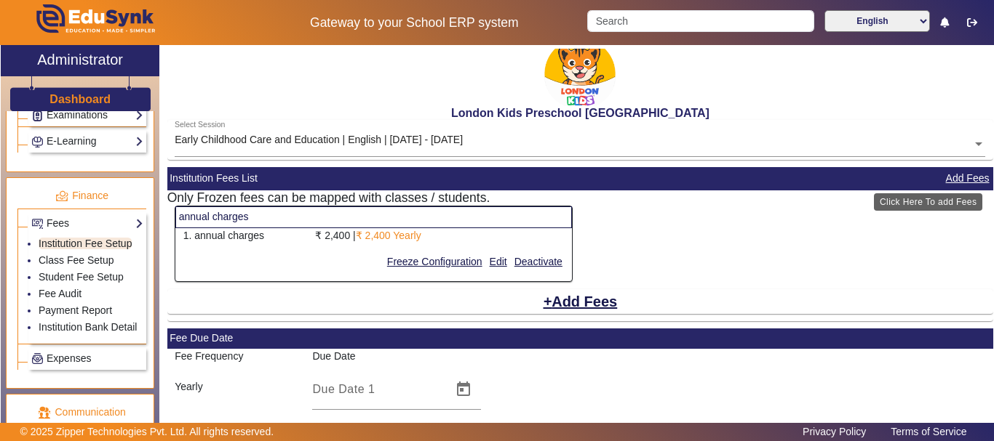
click at [978, 180] on button "Add Fees" at bounding box center [967, 178] width 47 height 18
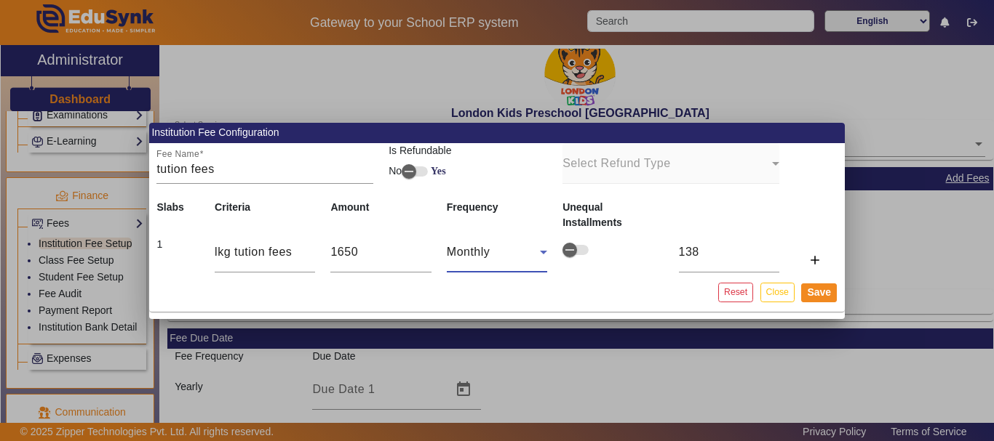
click at [539, 253] on icon at bounding box center [543, 252] width 17 height 17
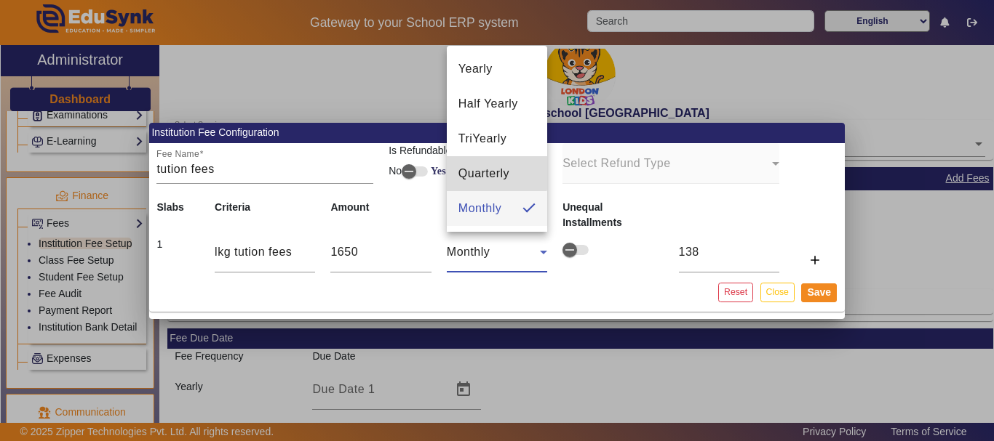
click at [485, 163] on mat-option "Quarterly" at bounding box center [497, 173] width 100 height 35
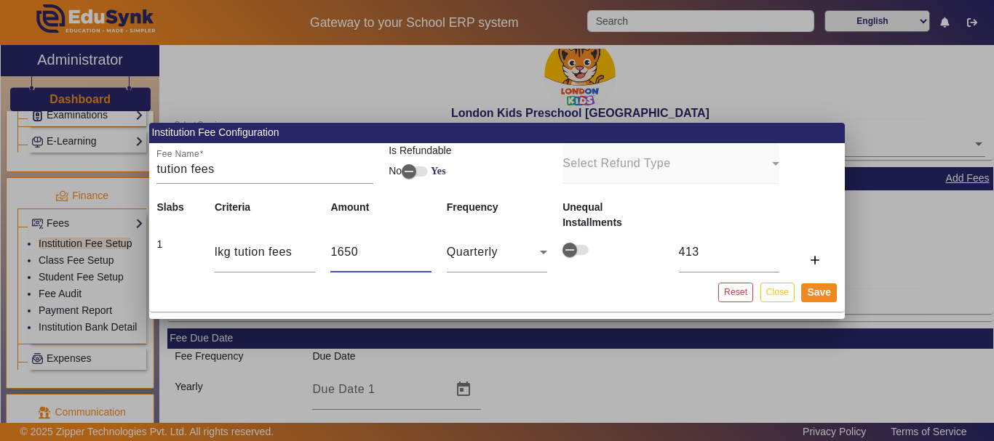
click at [411, 252] on input "1650" at bounding box center [380, 252] width 100 height 17
click at [551, 249] on td "Quarterly" at bounding box center [497, 252] width 116 height 43
click at [538, 249] on icon at bounding box center [543, 252] width 17 height 17
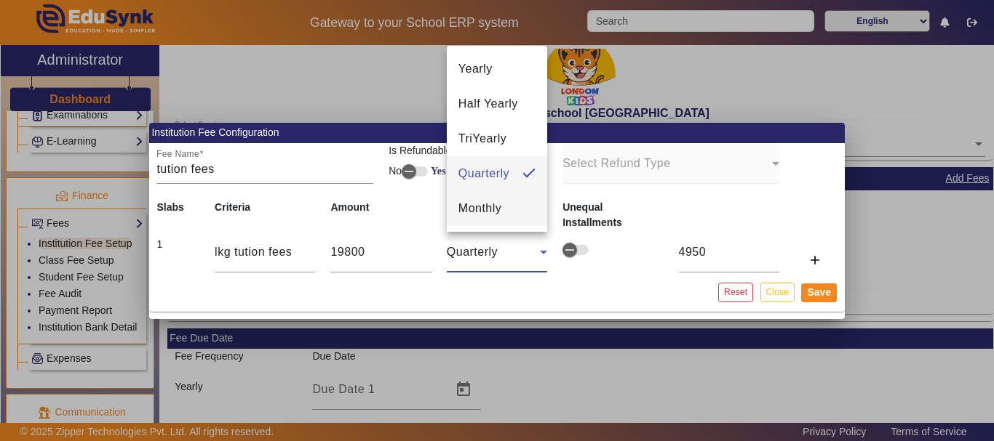
click at [508, 210] on mat-option "Monthly" at bounding box center [497, 208] width 100 height 35
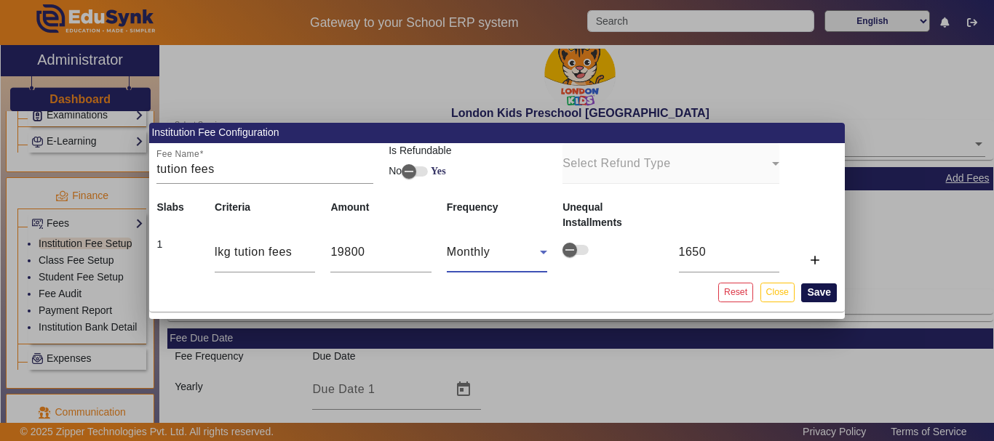
click at [820, 297] on button "Save" at bounding box center [819, 293] width 36 height 19
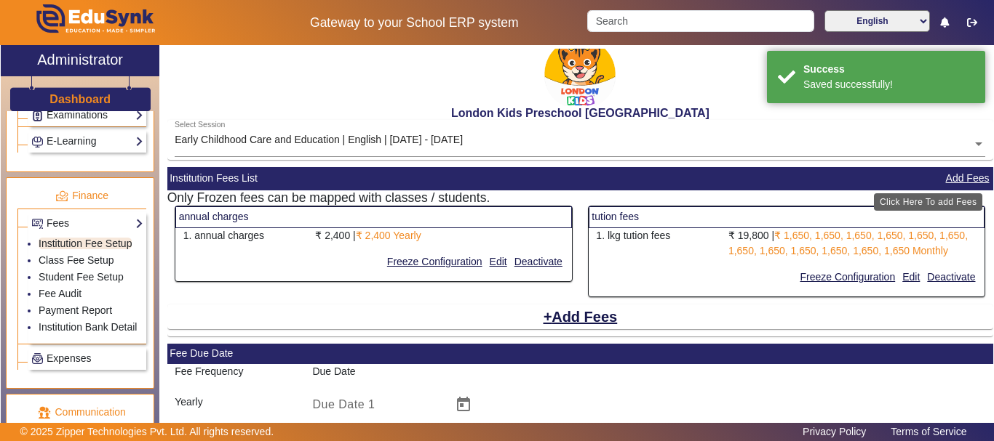
click at [954, 172] on button "Add Fees" at bounding box center [967, 178] width 47 height 18
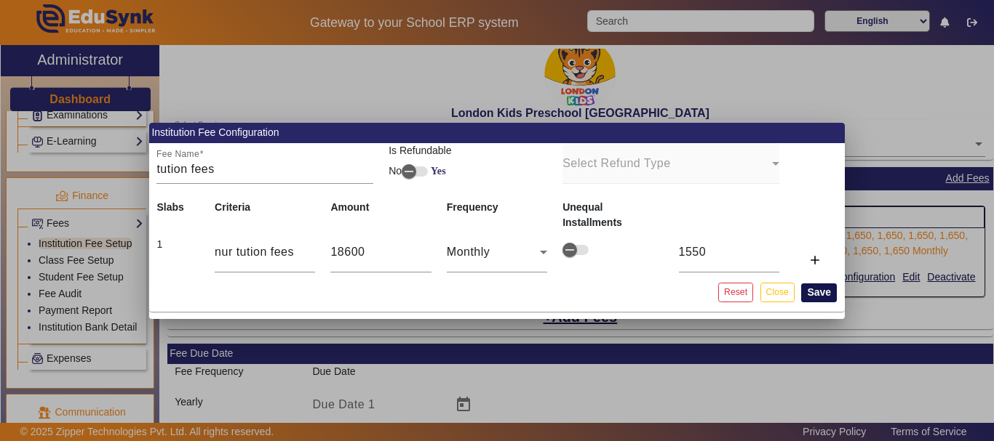
click at [829, 293] on button "Save" at bounding box center [819, 293] width 36 height 19
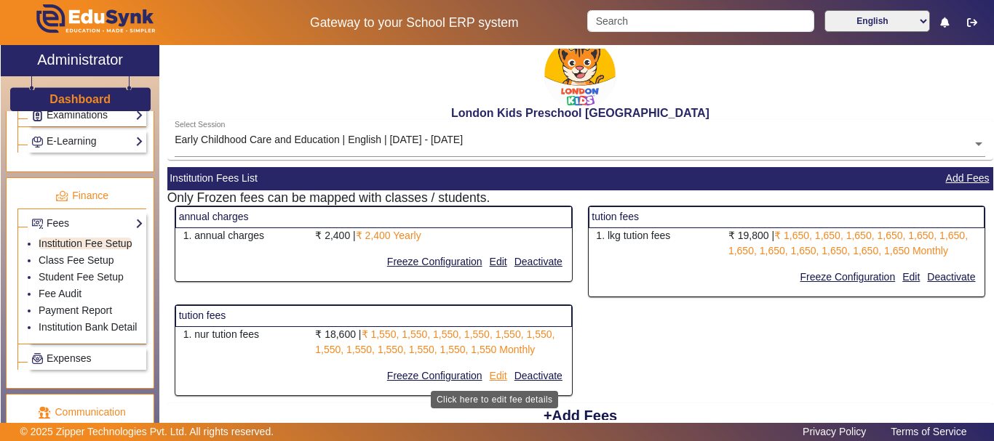
click at [496, 377] on button "Edit" at bounding box center [498, 376] width 20 height 18
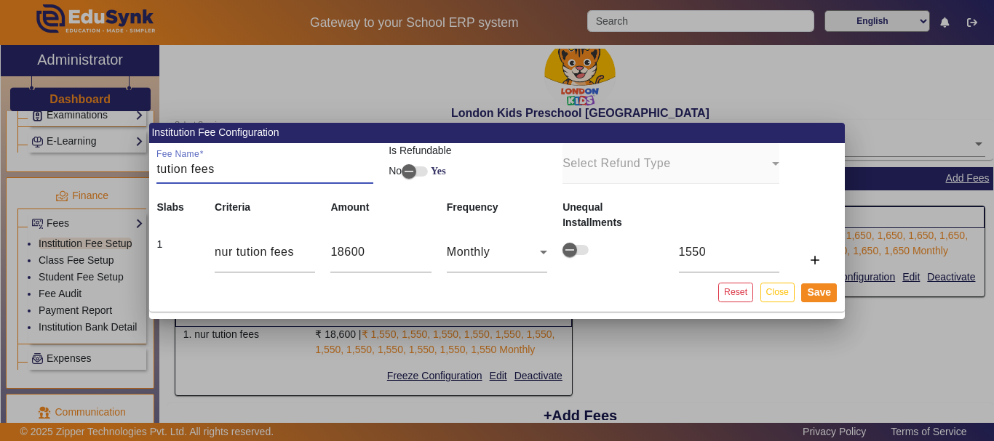
click at [159, 168] on input "tution fees" at bounding box center [264, 169] width 217 height 17
click at [819, 297] on button "Save" at bounding box center [819, 293] width 36 height 19
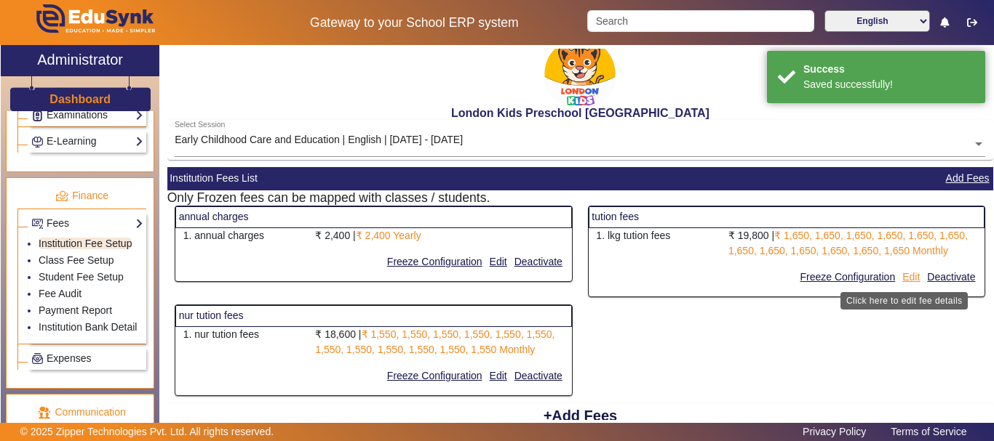
click at [909, 276] on button "Edit" at bounding box center [910, 277] width 20 height 18
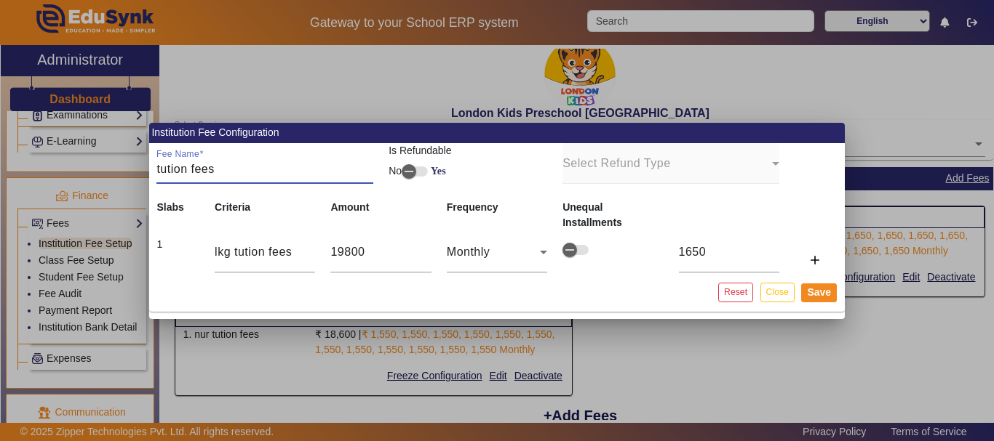
click at [158, 169] on input "tution fees" at bounding box center [264, 169] width 217 height 17
click at [827, 297] on button "Save" at bounding box center [819, 293] width 36 height 19
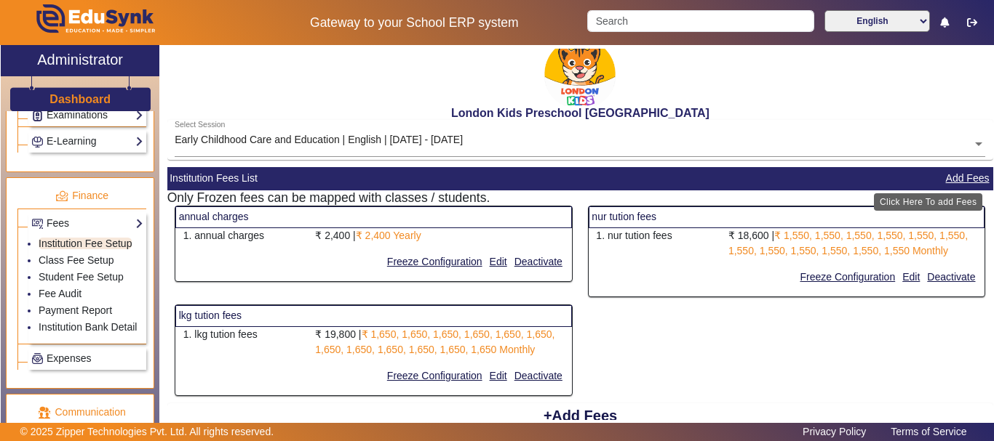
click at [959, 175] on button "Add Fees" at bounding box center [967, 178] width 47 height 18
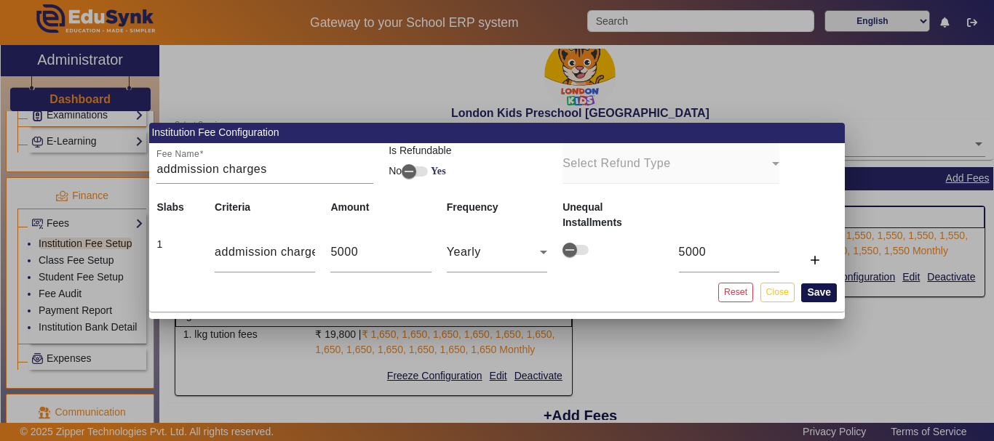
click at [818, 292] on button "Save" at bounding box center [819, 293] width 36 height 19
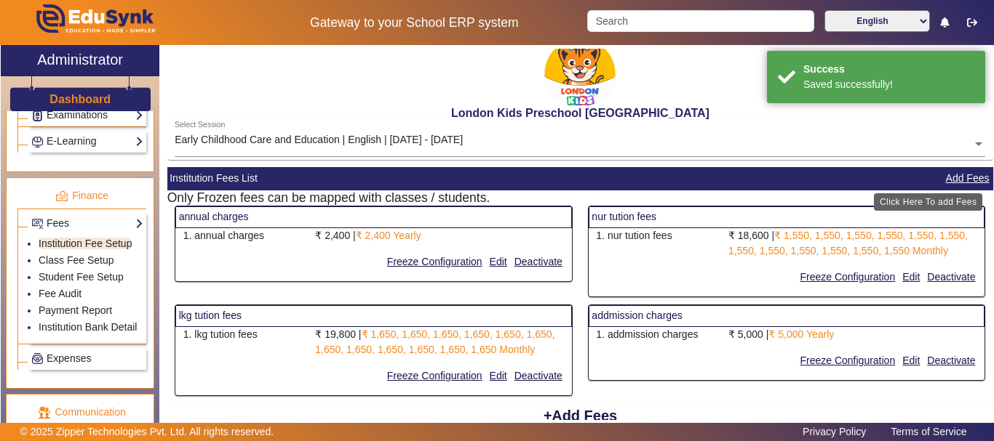
click at [961, 173] on button "Add Fees" at bounding box center [967, 178] width 47 height 18
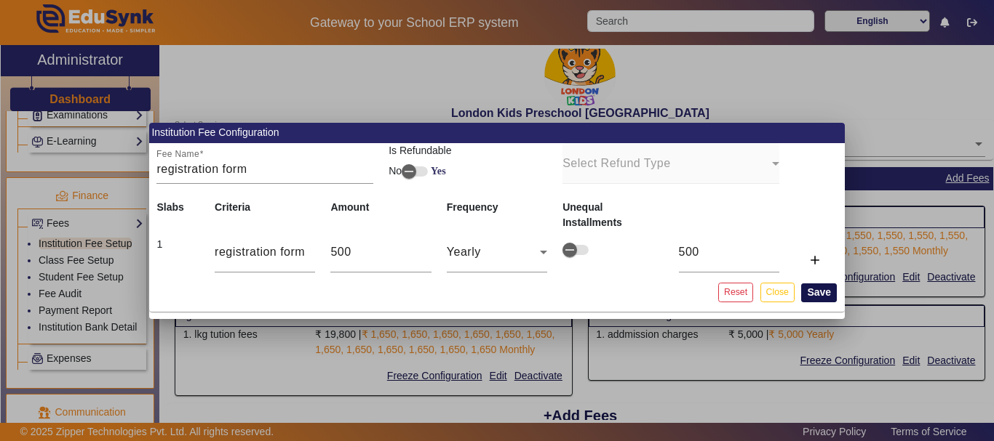
click at [818, 297] on button "Save" at bounding box center [819, 293] width 36 height 19
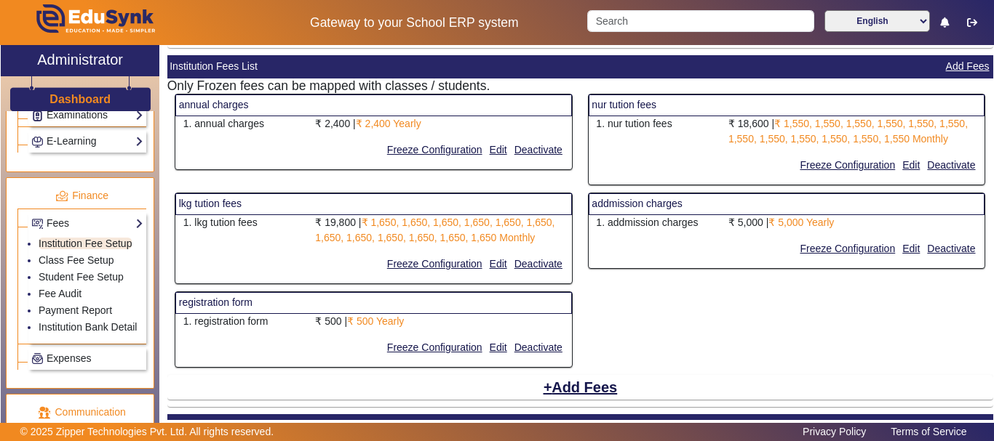
scroll to position [145, 0]
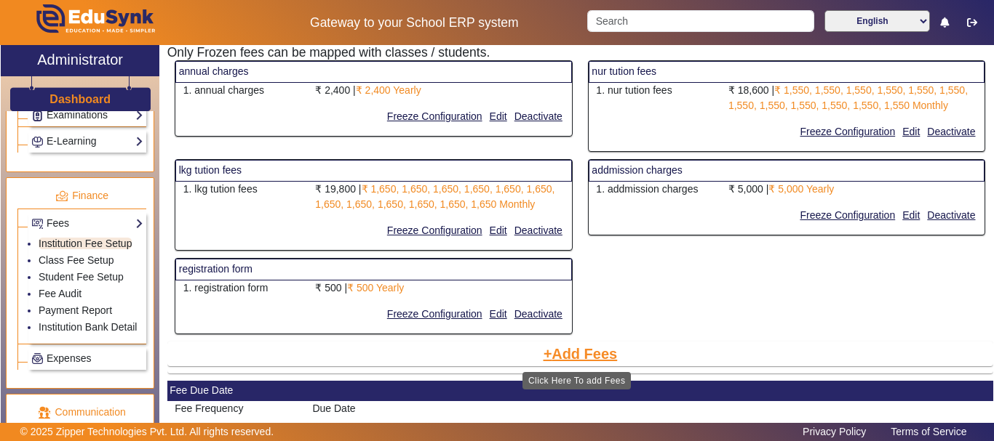
click at [596, 352] on button "Add Fees" at bounding box center [580, 354] width 77 height 25
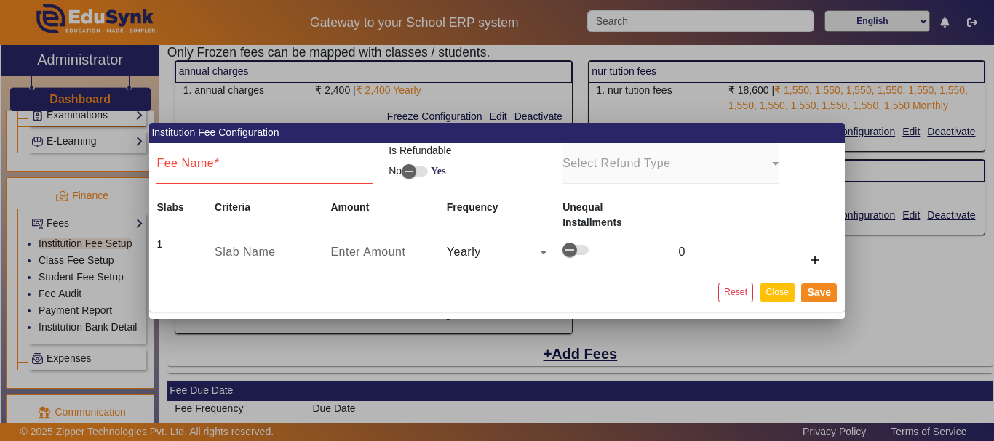
click at [782, 294] on button "Close" at bounding box center [777, 293] width 34 height 20
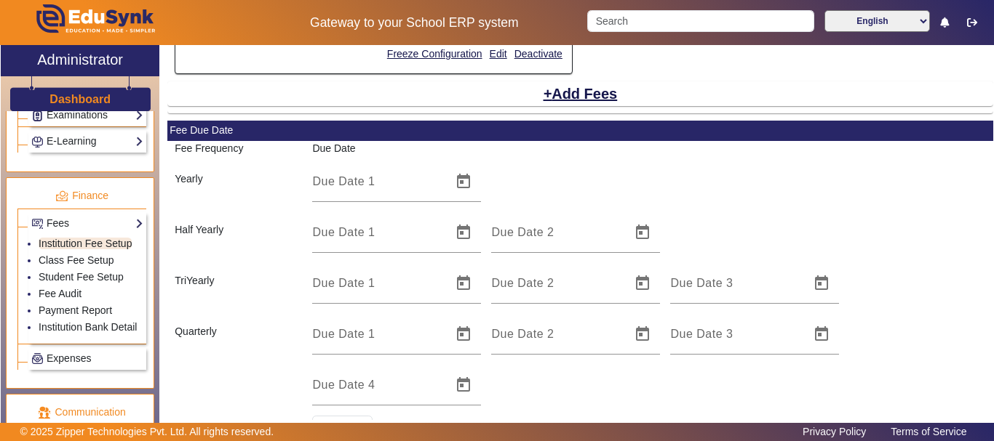
scroll to position [436, 0]
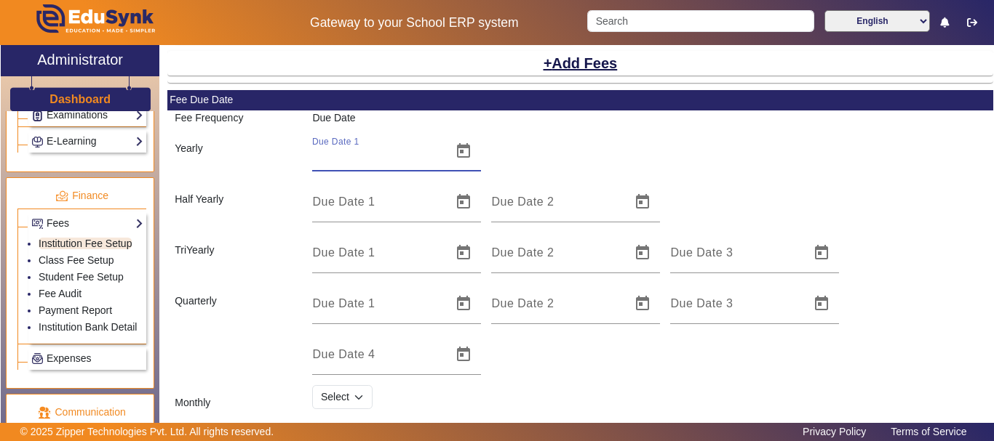
click at [384, 156] on input "Due Date 1" at bounding box center [377, 156] width 131 height 17
click at [456, 156] on span "Open calendar" at bounding box center [463, 151] width 35 height 35
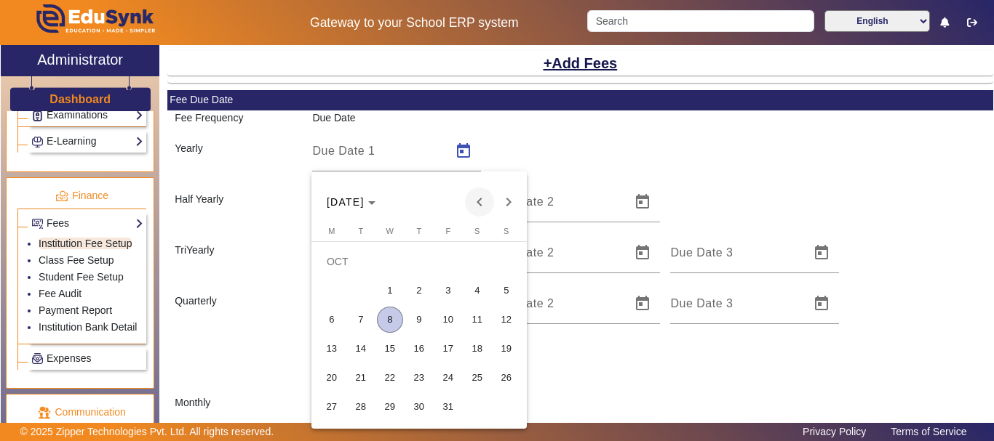
click at [483, 202] on span "Previous month" at bounding box center [479, 202] width 29 height 29
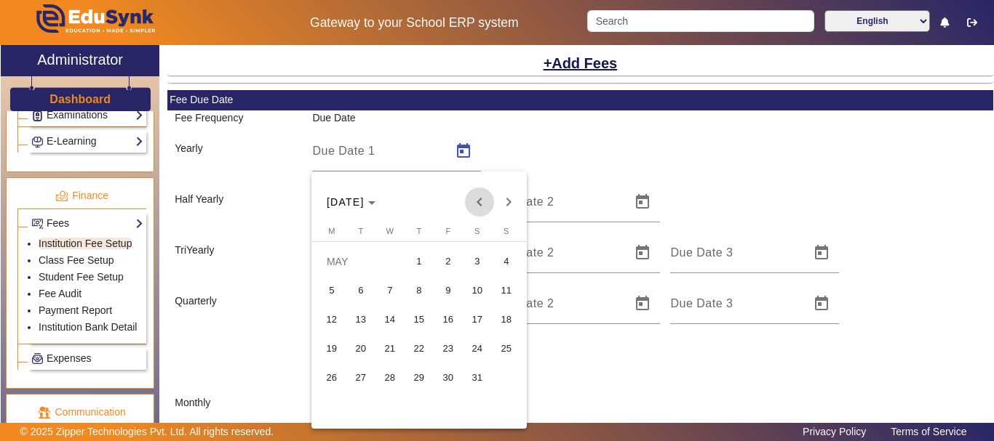
click at [483, 202] on span "Previous month" at bounding box center [479, 202] width 29 height 29
click at [503, 201] on span "Next month" at bounding box center [508, 202] width 29 height 29
click at [356, 287] on span "1" at bounding box center [361, 291] width 26 height 26
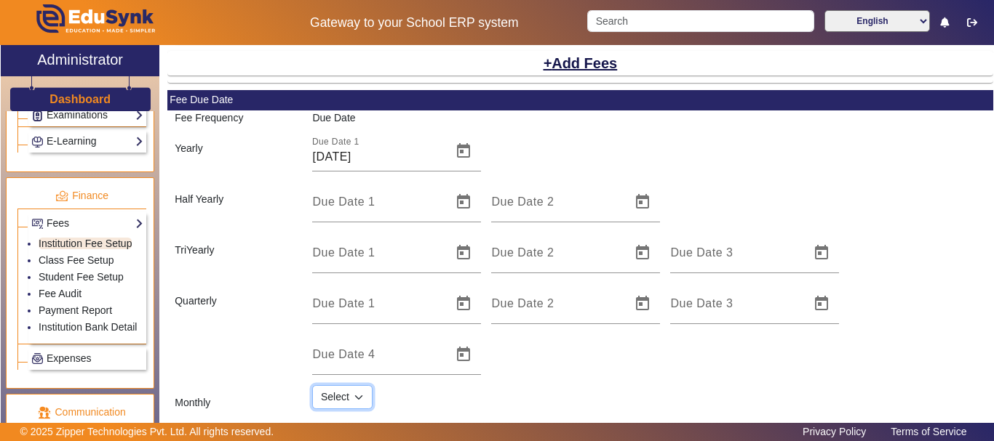
click at [353, 393] on select "Select 1 2 3 4 5 6 7 8 9 10 11 12 13 14 15 16 17 18 19 20 21 22 23 24 25 26 27 …" at bounding box center [342, 397] width 60 height 25
click at [312, 385] on select "Select 1 2 3 4 5 6 7 8 9 10 11 12 13 14 15 16 17 18 19 20 21 22 23 24 25 26 27 …" at bounding box center [342, 397] width 60 height 25
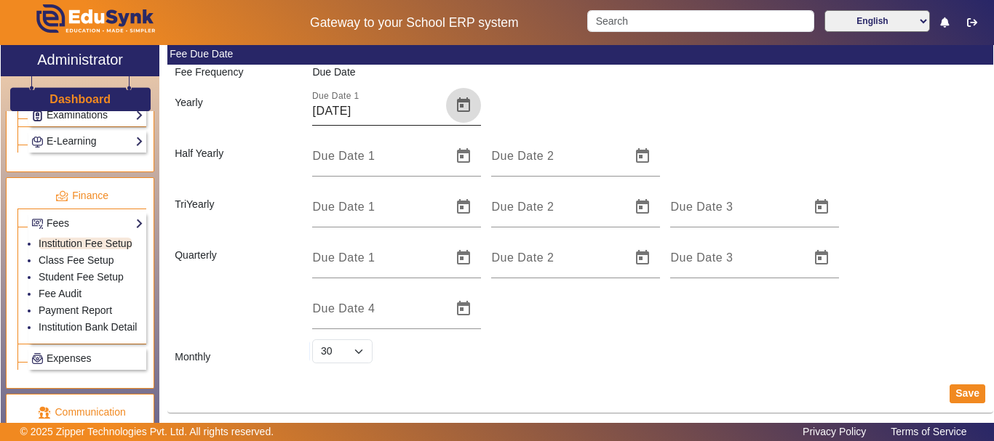
click at [464, 115] on span "Open calendar" at bounding box center [463, 105] width 35 height 35
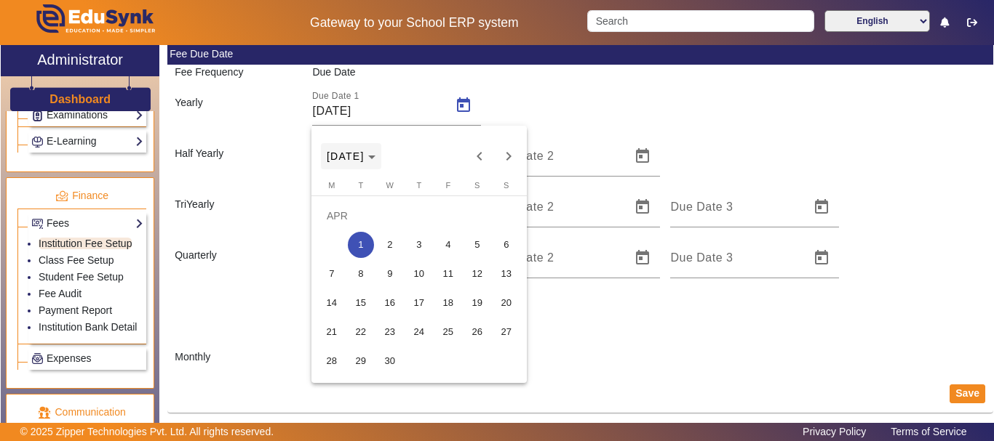
click at [375, 161] on span "[DATE]" at bounding box center [351, 157] width 49 height 12
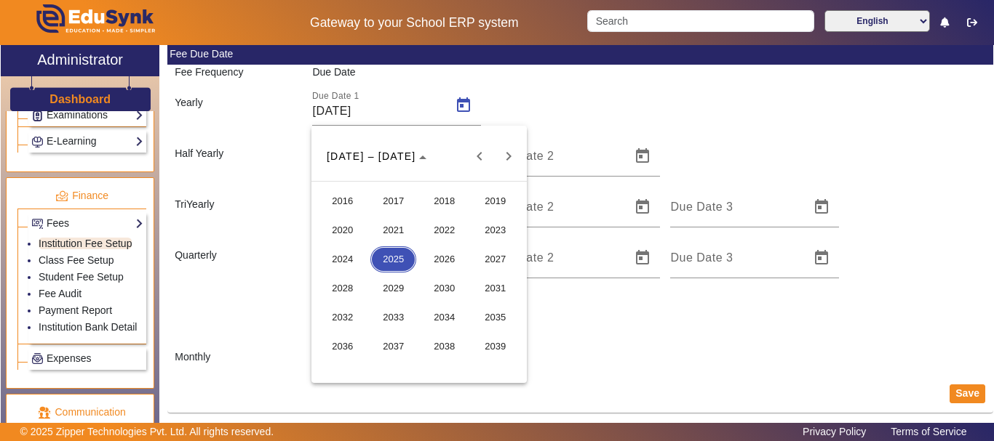
click at [449, 263] on span "2026" at bounding box center [444, 260] width 46 height 26
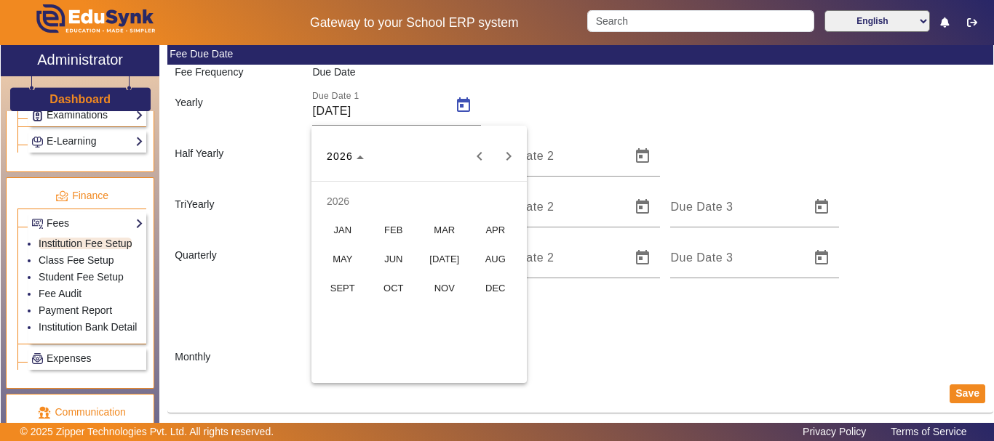
click at [446, 231] on span "MAR" at bounding box center [444, 230] width 46 height 26
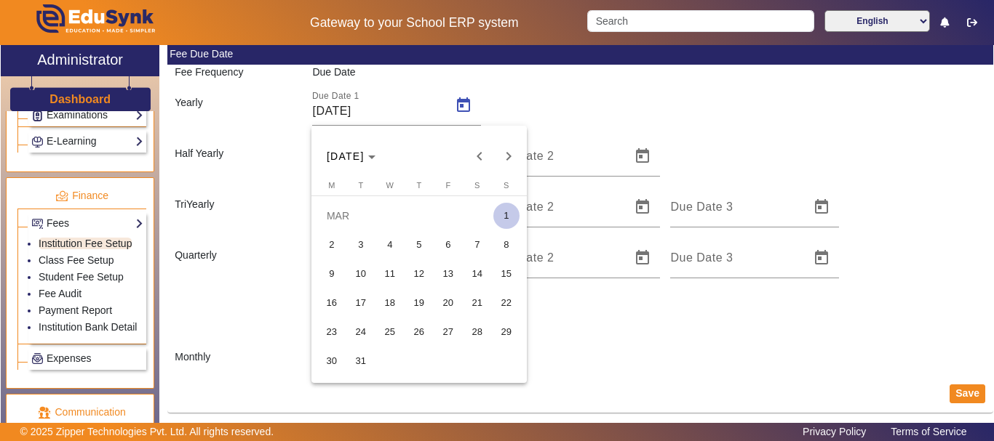
click at [511, 208] on span "1" at bounding box center [506, 216] width 26 height 26
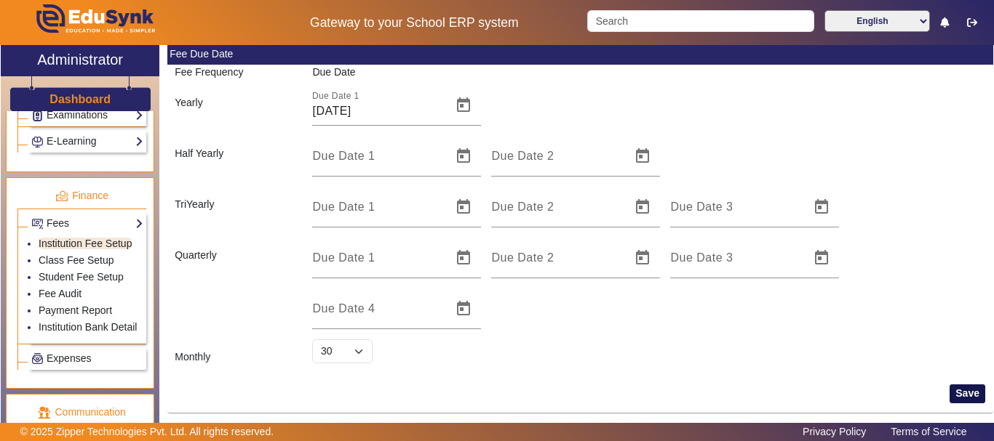
click at [963, 391] on button "Save" at bounding box center [967, 394] width 36 height 19
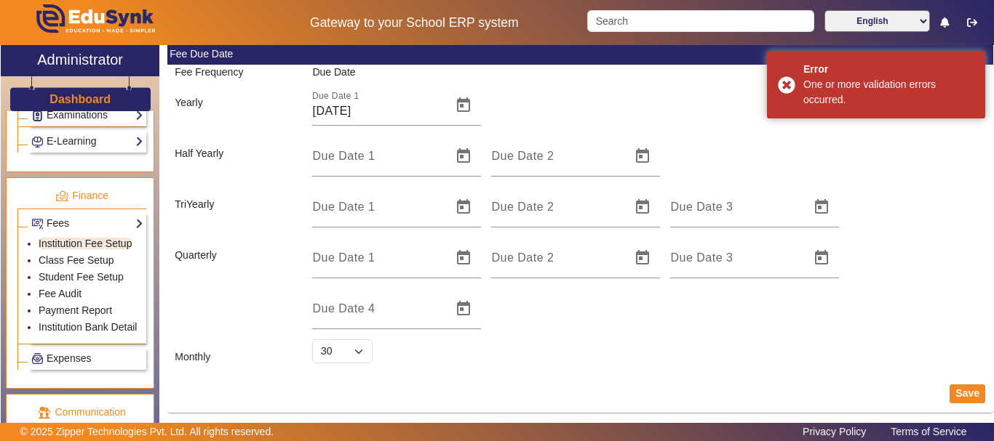
click at [903, 311] on div "Due Date 1 Due Date 2 Due Date 3 Due Date 4" at bounding box center [648, 284] width 673 height 92
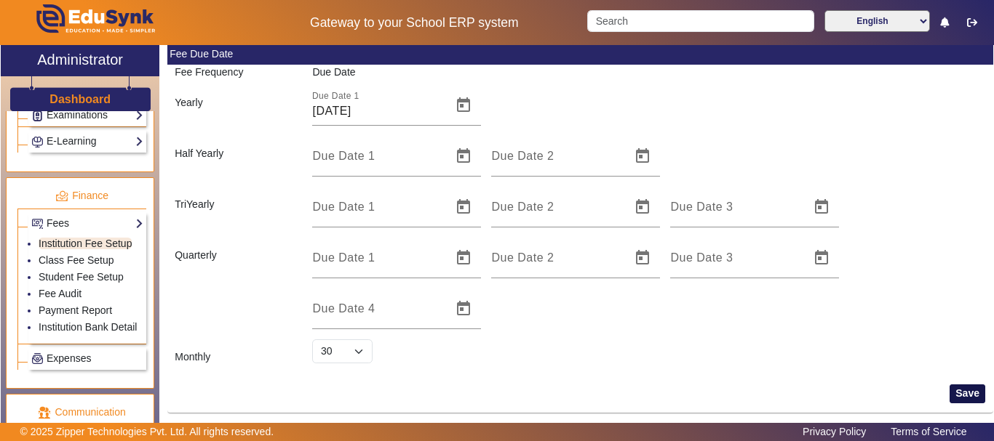
click at [957, 393] on button "Save" at bounding box center [967, 394] width 36 height 19
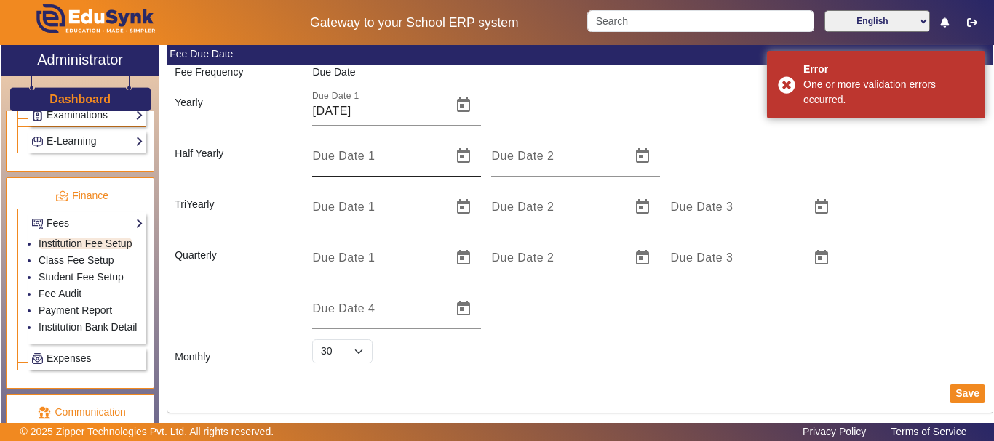
click at [438, 172] on div "Due Date 1" at bounding box center [377, 156] width 131 height 41
click at [438, 161] on input "Due Date 1" at bounding box center [377, 161] width 131 height 17
click at [457, 156] on span "Open calendar" at bounding box center [463, 156] width 35 height 35
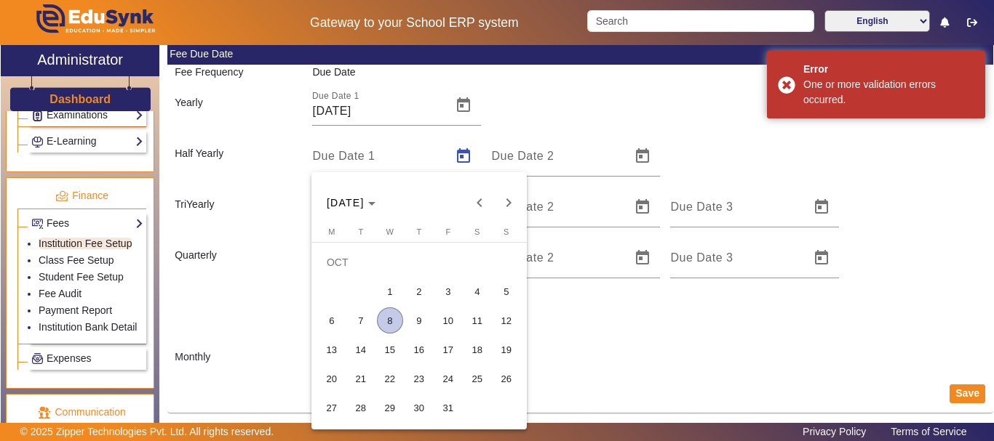
click at [384, 317] on span "8" at bounding box center [390, 321] width 26 height 26
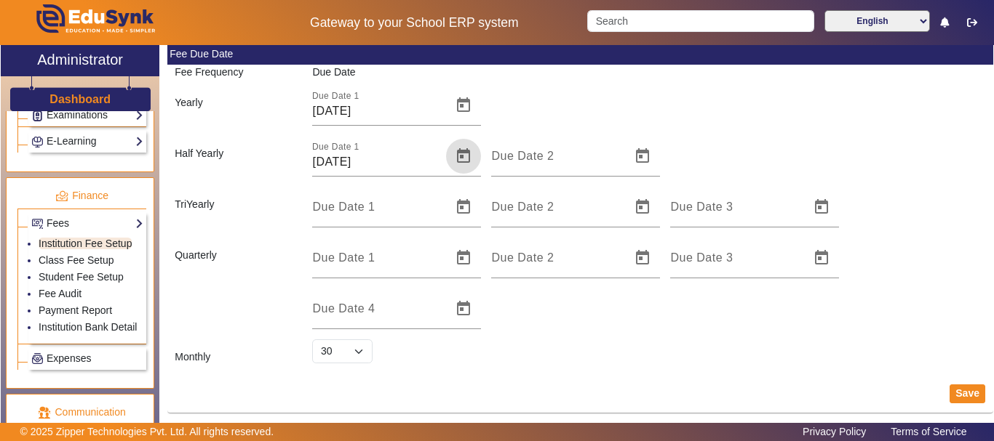
click at [586, 177] on mat-card-content "Fee Frequency Due Date Yearly Due Date 1 [DATE] Half Yearly Due Date 1 [DATE] D…" at bounding box center [580, 220] width 826 height 311
click at [633, 162] on span "Open calendar" at bounding box center [642, 156] width 35 height 35
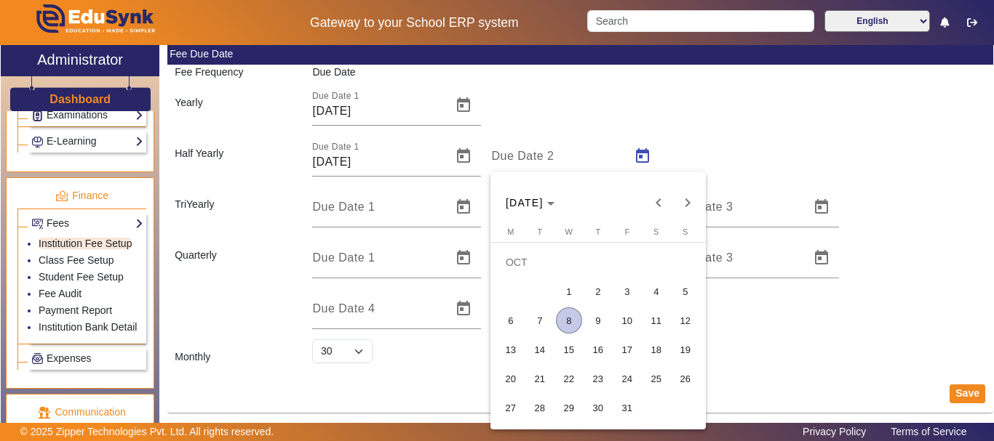
click at [594, 321] on span "9" at bounding box center [598, 321] width 26 height 26
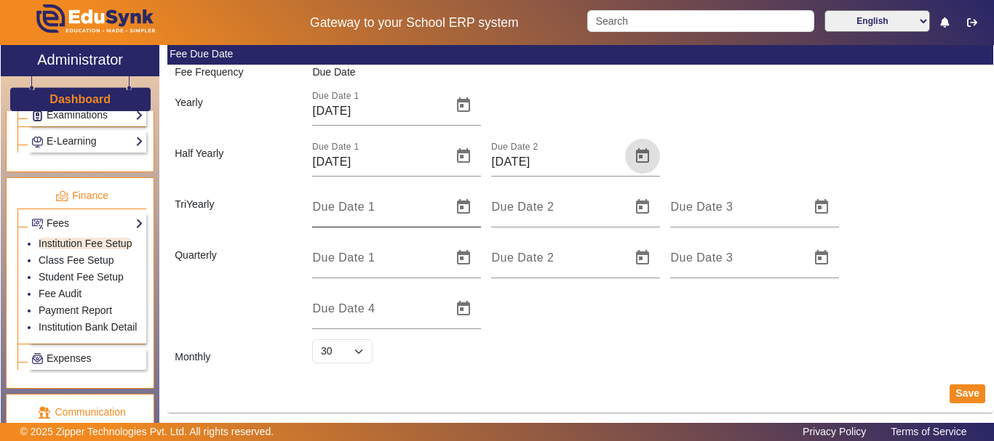
click at [324, 215] on input "Due Date 1" at bounding box center [377, 212] width 131 height 17
click at [470, 207] on span "Open calendar" at bounding box center [463, 207] width 35 height 35
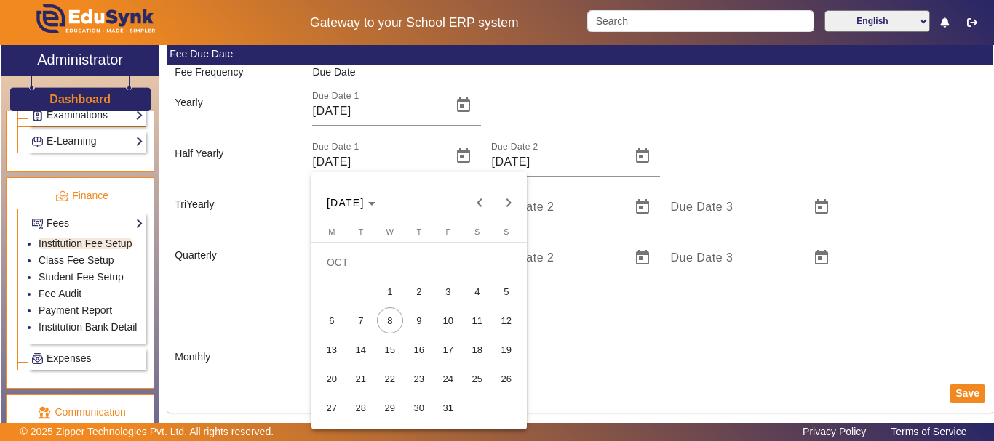
click at [419, 292] on span "2" at bounding box center [419, 292] width 26 height 26
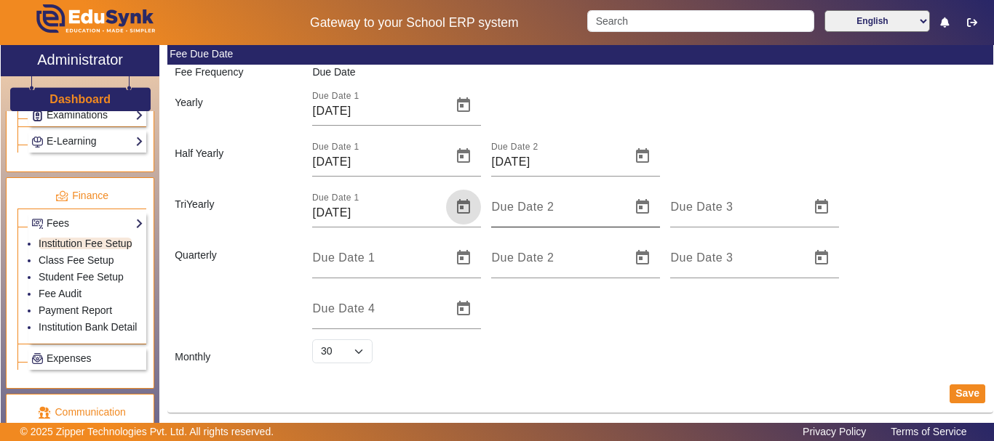
click at [495, 215] on input "Due Date 2" at bounding box center [556, 212] width 131 height 17
click at [640, 209] on span "Open calendar" at bounding box center [642, 207] width 35 height 35
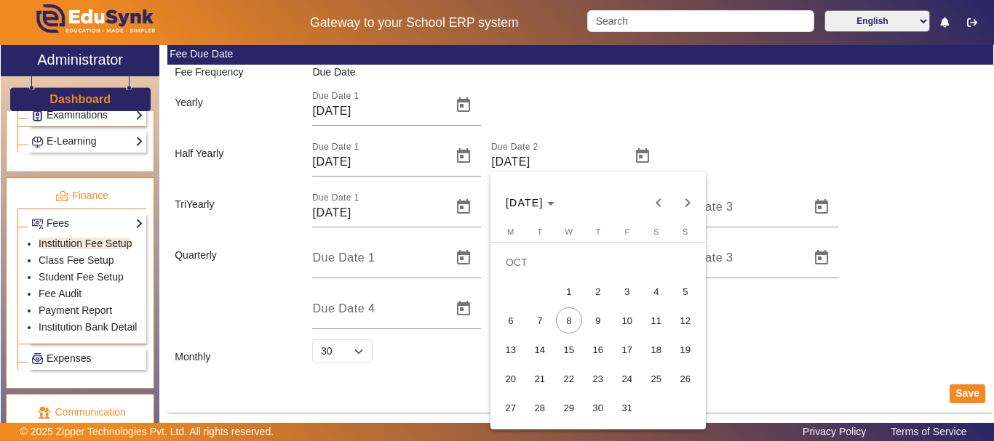
click at [624, 299] on span "3" at bounding box center [627, 292] width 26 height 26
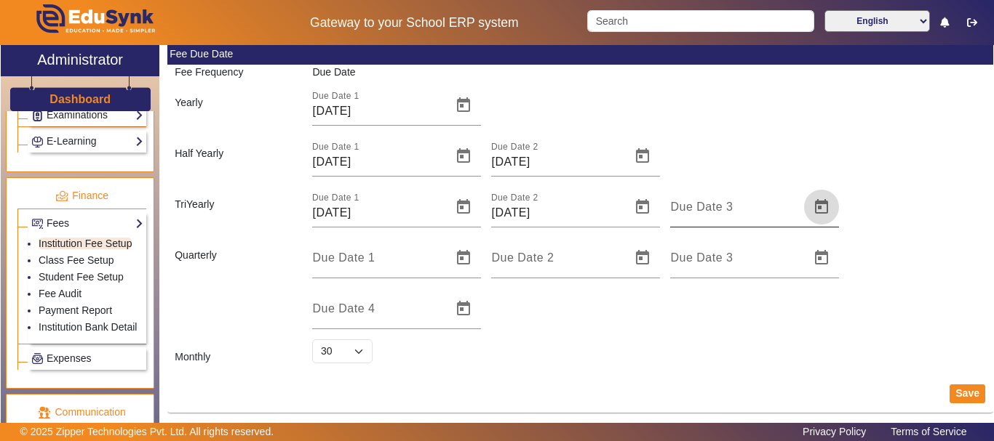
click at [818, 212] on span "Open calendar" at bounding box center [821, 207] width 35 height 35
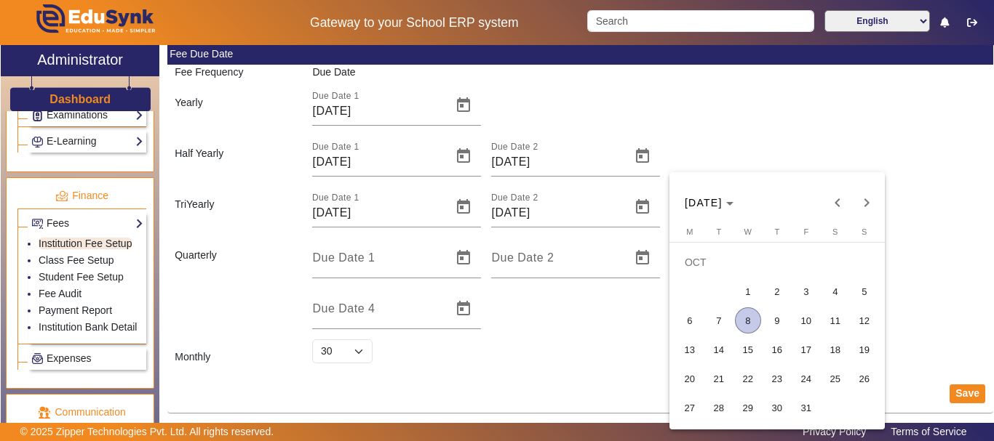
click at [740, 317] on span "8" at bounding box center [748, 321] width 26 height 26
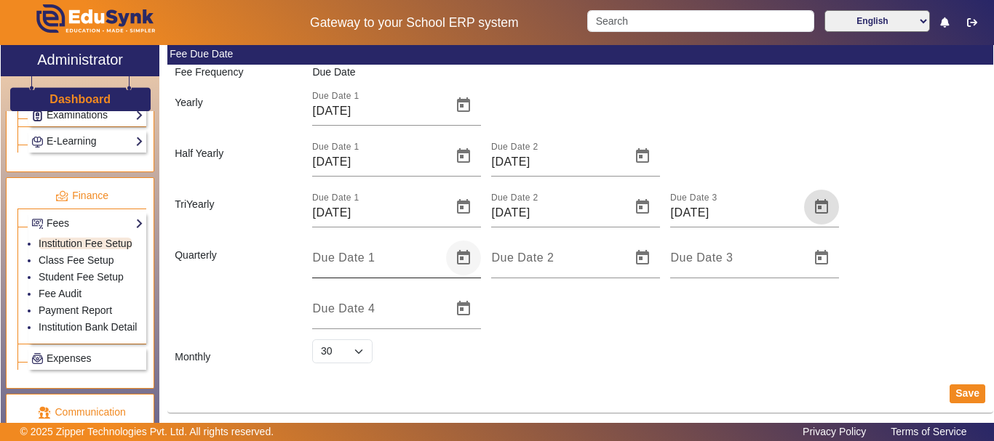
click at [460, 262] on span "Open calendar" at bounding box center [463, 258] width 35 height 35
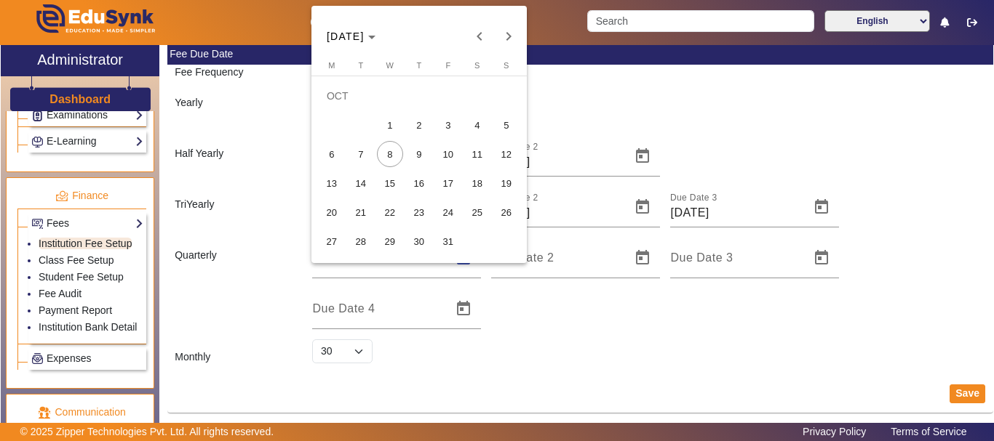
click at [369, 152] on span "7" at bounding box center [361, 154] width 26 height 26
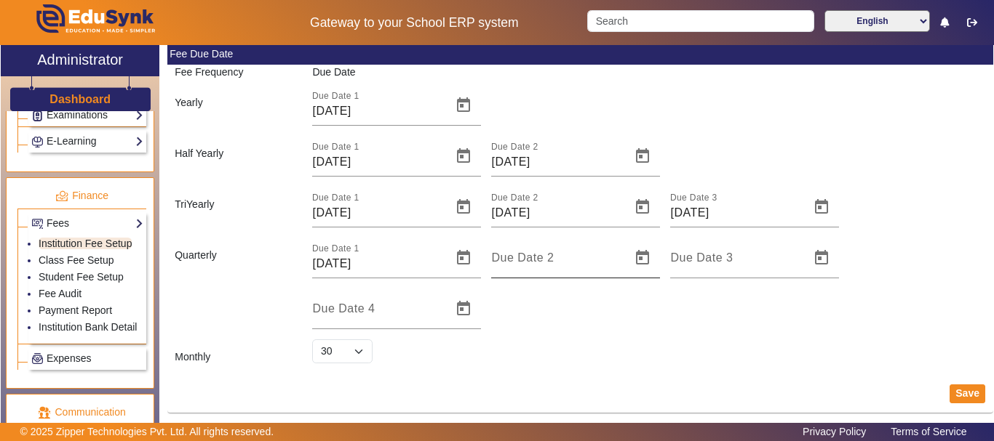
click at [563, 255] on div "Due Date 2" at bounding box center [556, 258] width 131 height 41
click at [642, 251] on span "Open calendar" at bounding box center [642, 258] width 35 height 35
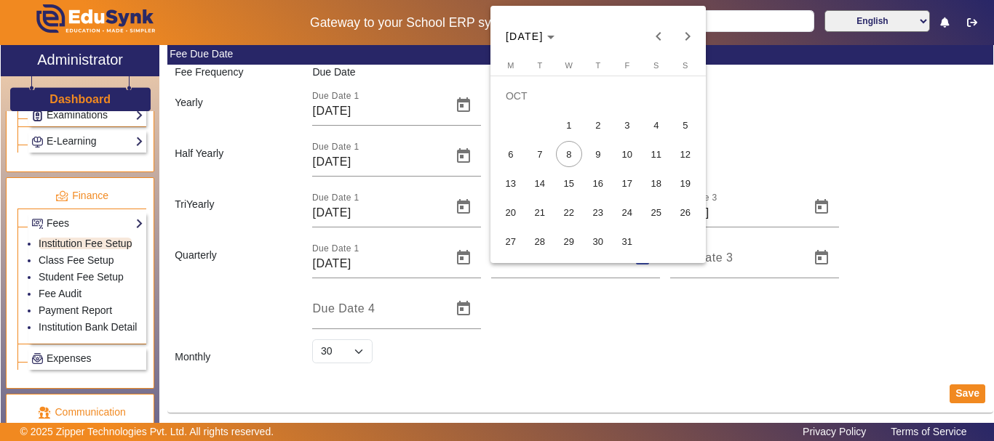
click at [591, 181] on span "16" at bounding box center [598, 183] width 26 height 26
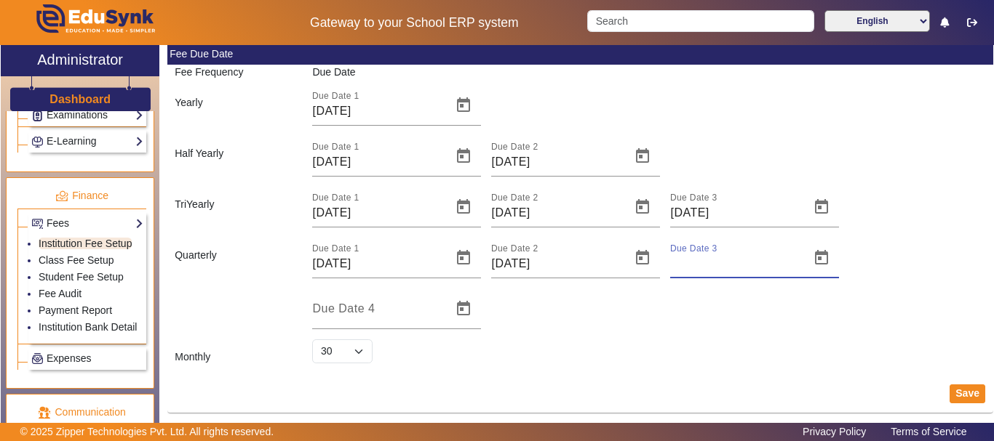
click at [734, 271] on input "Due Date 3" at bounding box center [735, 263] width 131 height 17
click at [810, 261] on span "Open calendar" at bounding box center [821, 258] width 35 height 35
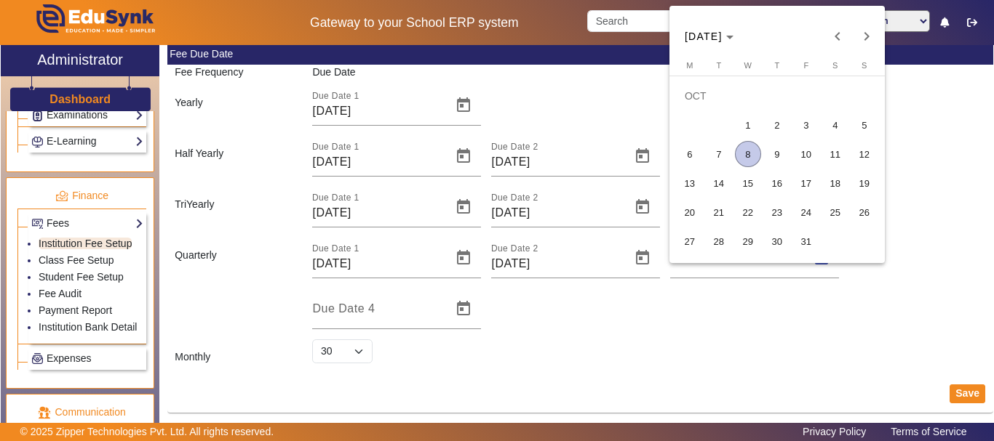
click at [770, 244] on span "30" at bounding box center [777, 241] width 26 height 26
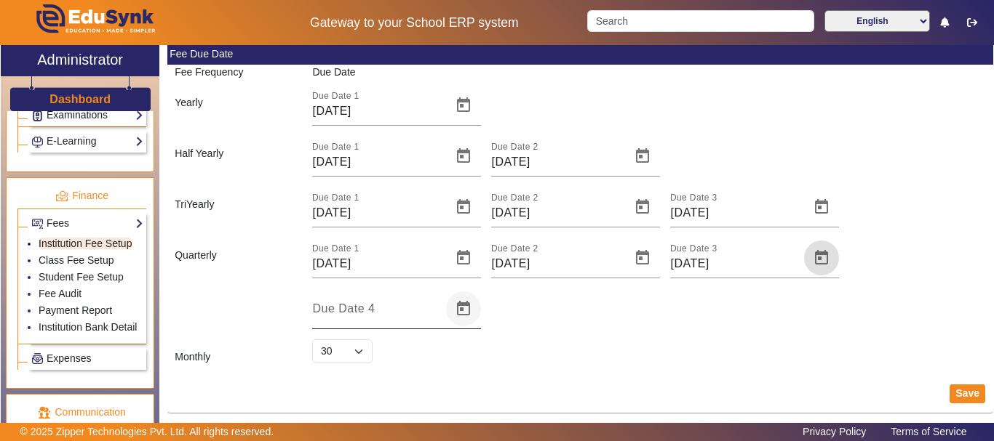
click at [466, 300] on span "Open calendar" at bounding box center [463, 309] width 35 height 35
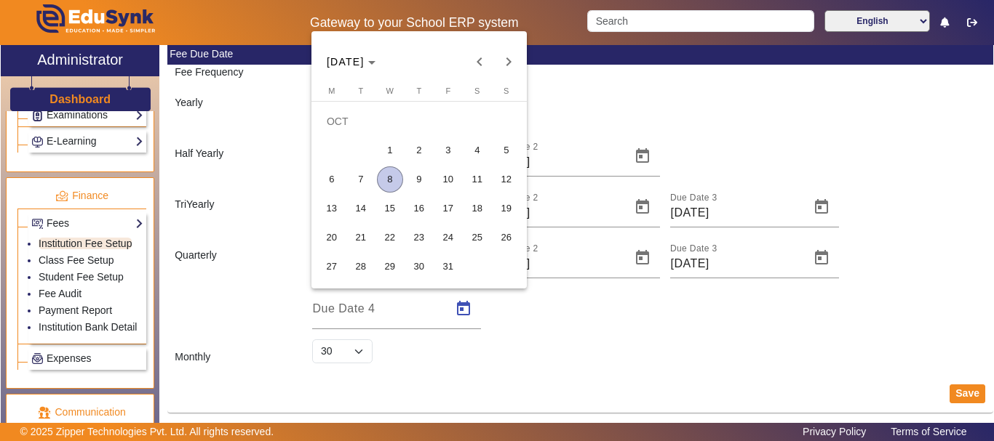
click at [431, 264] on span "30" at bounding box center [419, 267] width 26 height 26
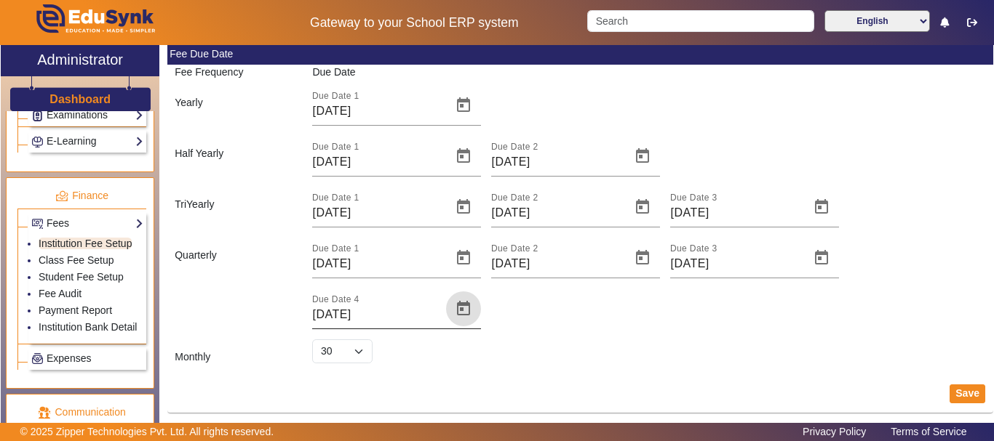
click at [446, 308] on span "Open calendar" at bounding box center [463, 309] width 35 height 35
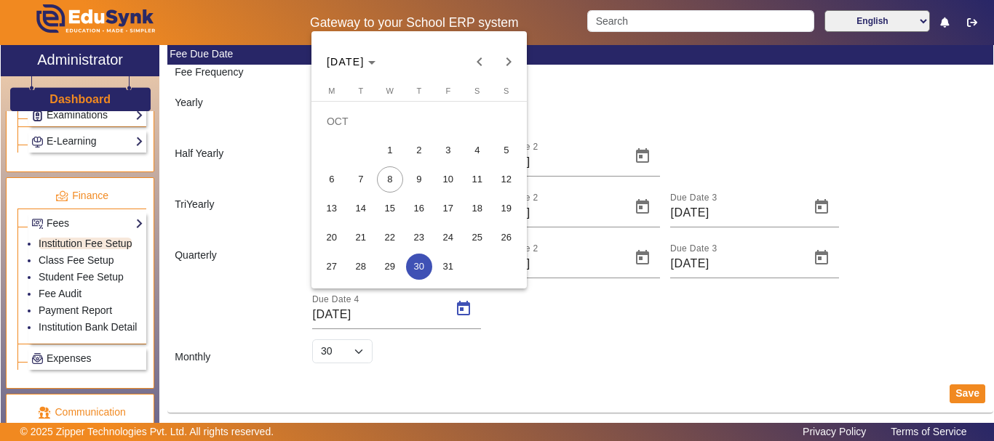
click at [449, 255] on span "31" at bounding box center [448, 267] width 26 height 26
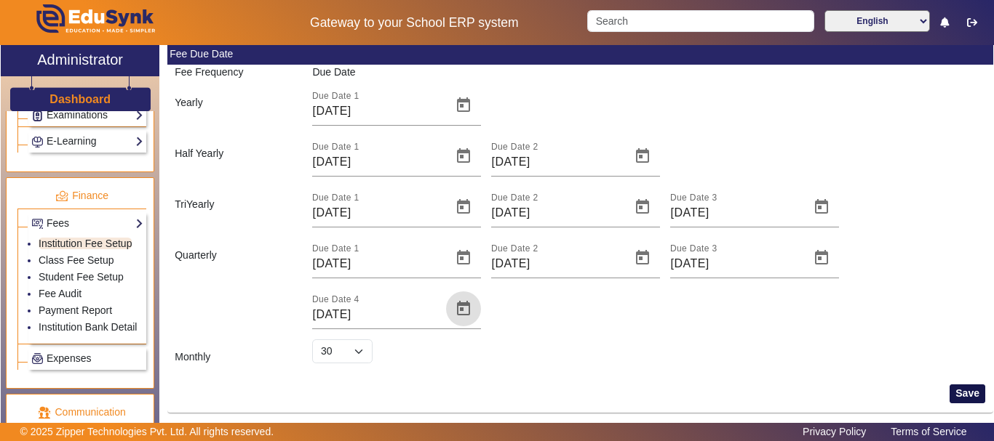
click at [972, 391] on button "Save" at bounding box center [967, 394] width 36 height 19
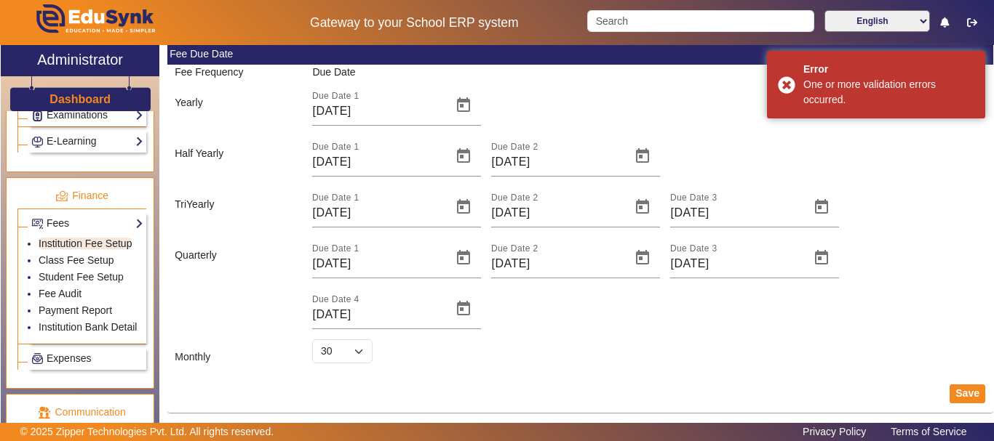
click at [892, 340] on div "Select 1 2 3 4 5 6 7 8 9 10 11 12 13 14 15 16 17 18 19 20 21 22 23 24 25 26 27 …" at bounding box center [649, 352] width 688 height 25
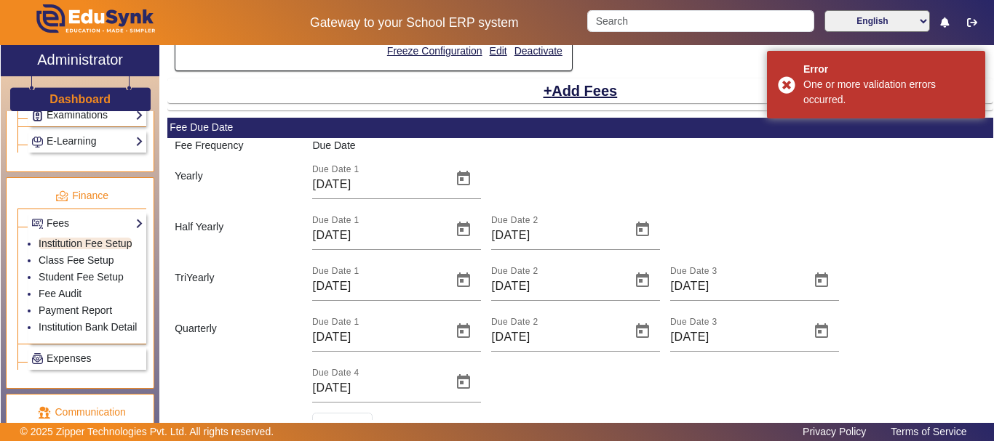
scroll to position [409, 0]
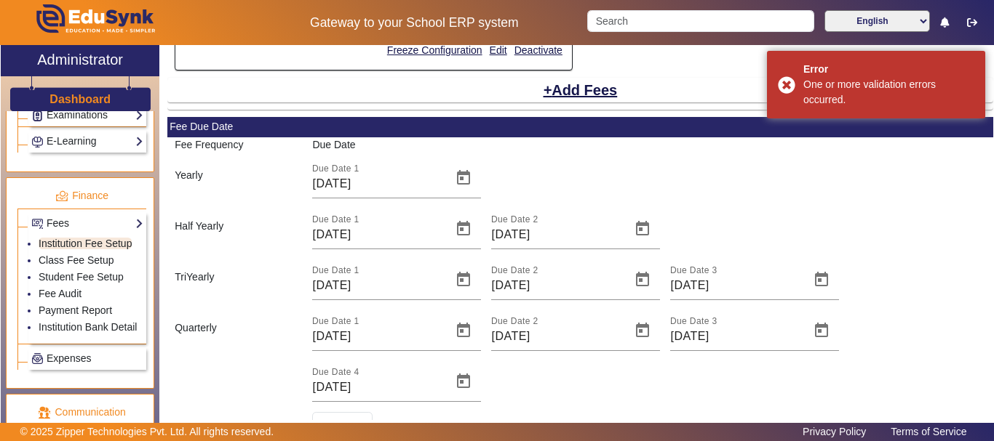
drag, startPoint x: 993, startPoint y: 290, endPoint x: 988, endPoint y: 354, distance: 64.2
click at [988, 354] on div "X Administrator Dashboard Administration Institution Institution Details Sessio…" at bounding box center [497, 248] width 994 height 407
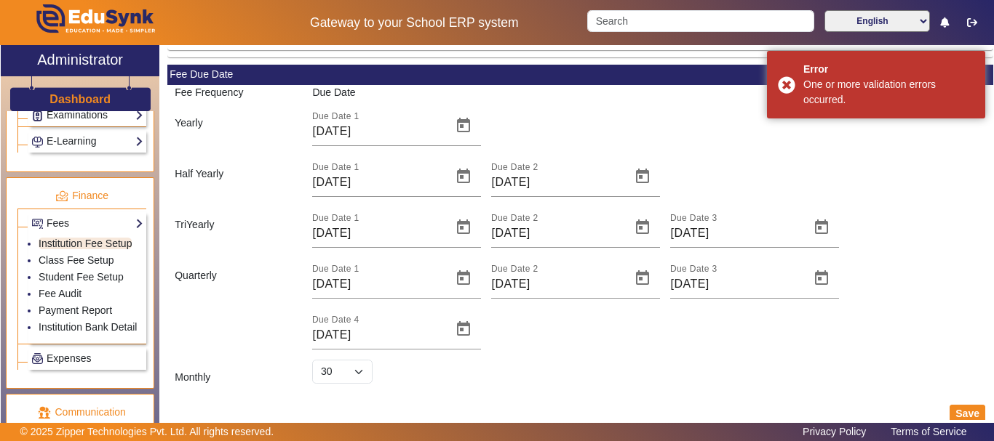
scroll to position [482, 0]
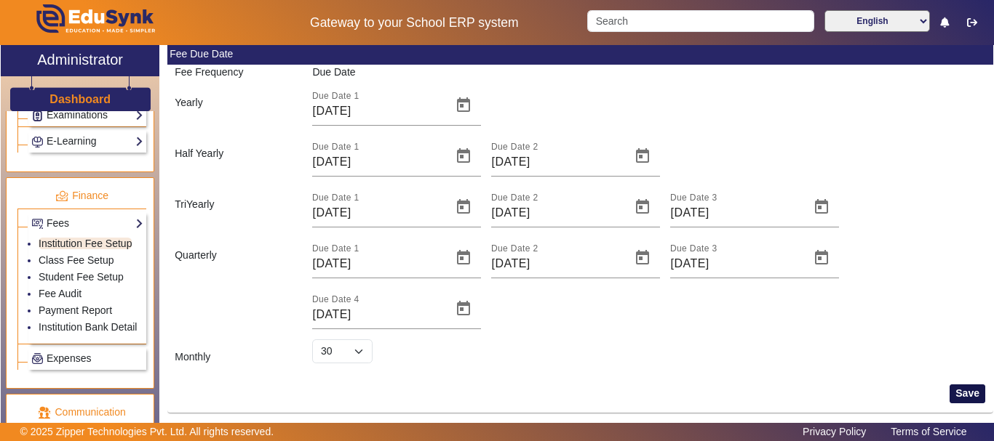
click at [963, 395] on button "Save" at bounding box center [967, 394] width 36 height 19
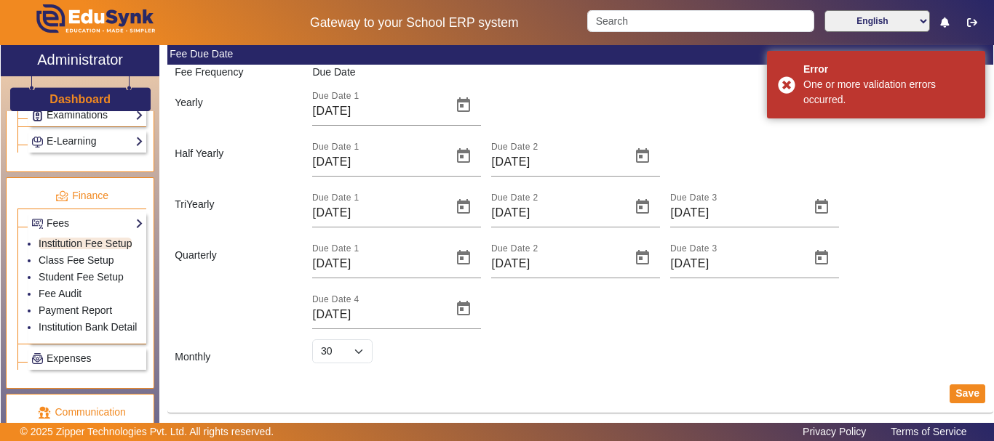
click at [886, 261] on div "Due Date 1 [DATE] Due Date 2 [DATE] Due Date 3 [DATE] Due Date 4 [DATE]" at bounding box center [648, 284] width 673 height 92
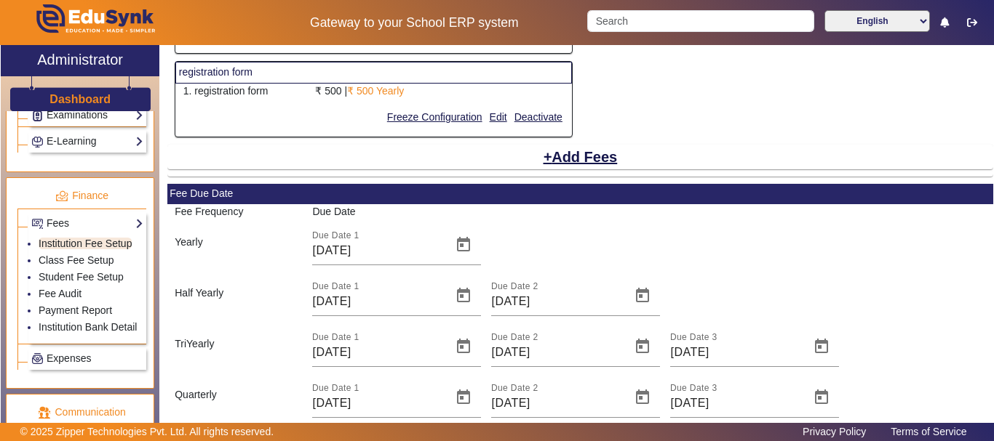
scroll to position [364, 0]
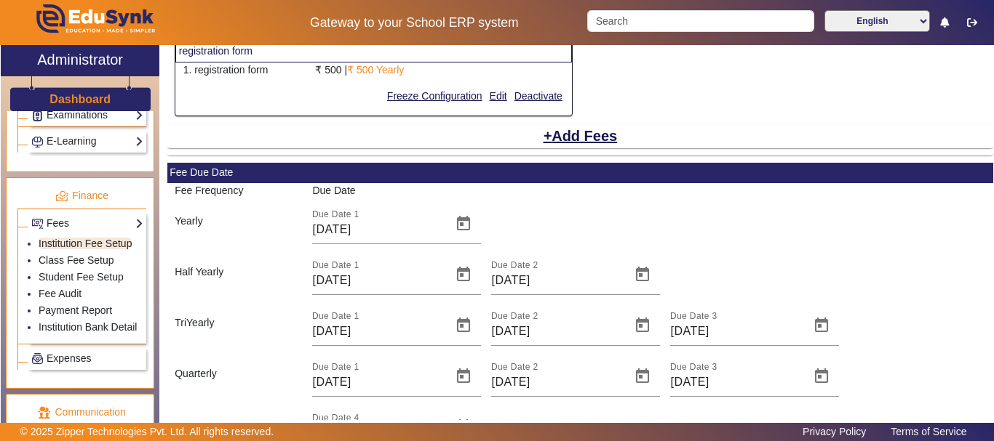
drag, startPoint x: 993, startPoint y: 304, endPoint x: 992, endPoint y: 357, distance: 53.1
click at [993, 358] on div "X Administrator Dashboard Administration Institution Institution Details Sessio…" at bounding box center [497, 248] width 994 height 407
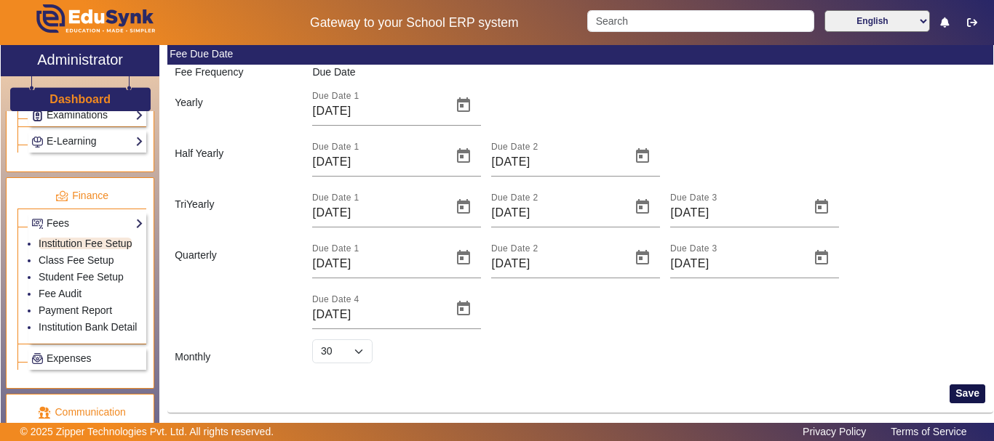
click at [966, 393] on button "Save" at bounding box center [967, 394] width 36 height 19
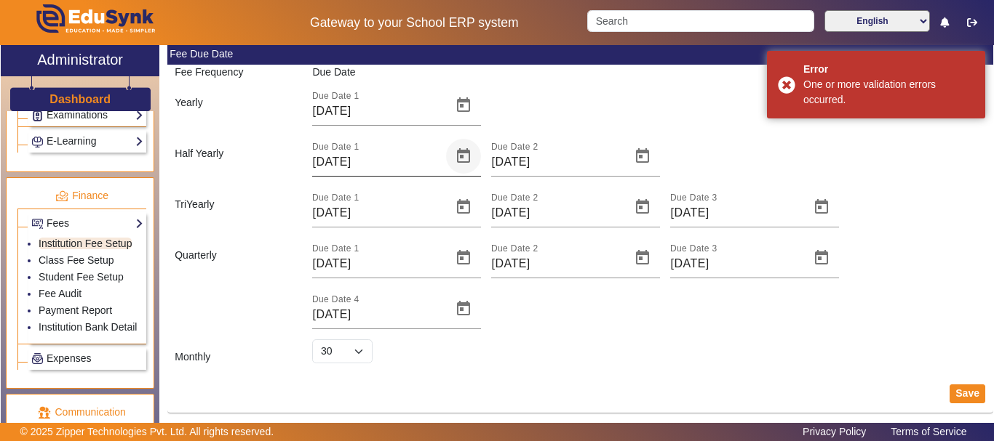
click at [453, 153] on span "Open calendar" at bounding box center [463, 156] width 35 height 35
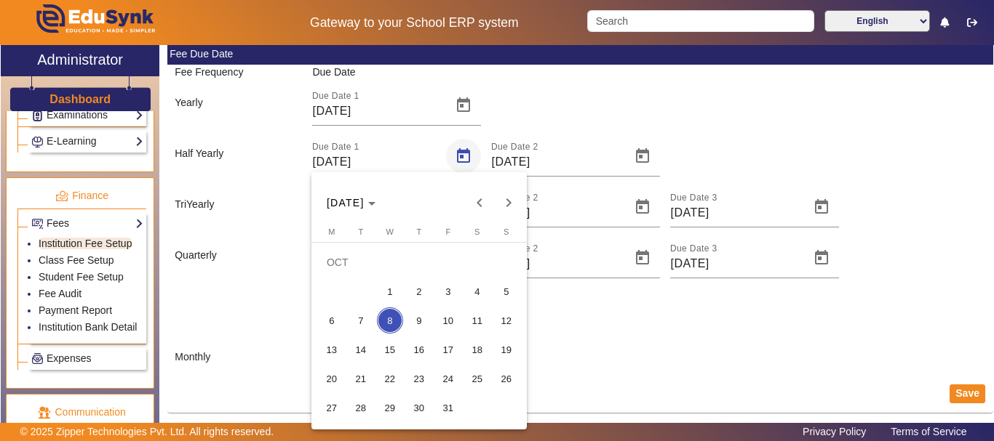
click at [453, 153] on div at bounding box center [497, 220] width 994 height 441
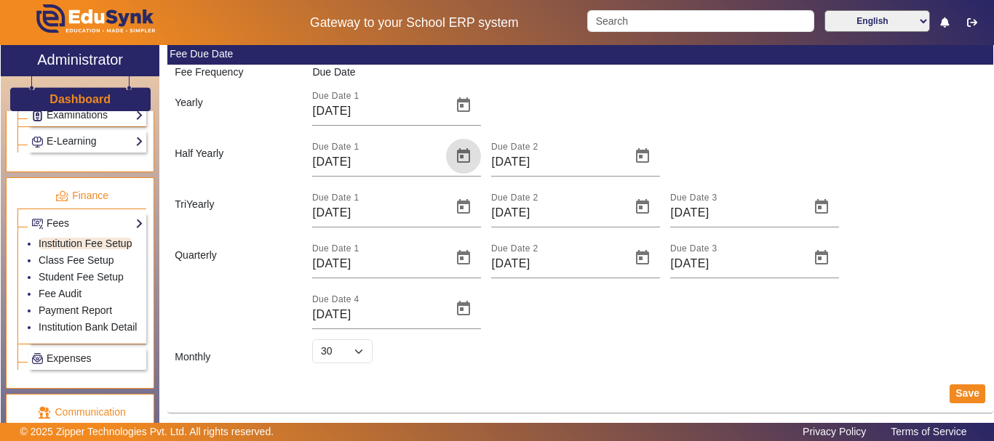
click at [943, 191] on div "Due Date 1 [DATE] Due Date 2 [DATE] Due Date 3 [DATE]" at bounding box center [648, 207] width 673 height 41
click at [89, 257] on link "Class Fee Setup" at bounding box center [77, 261] width 76 height 12
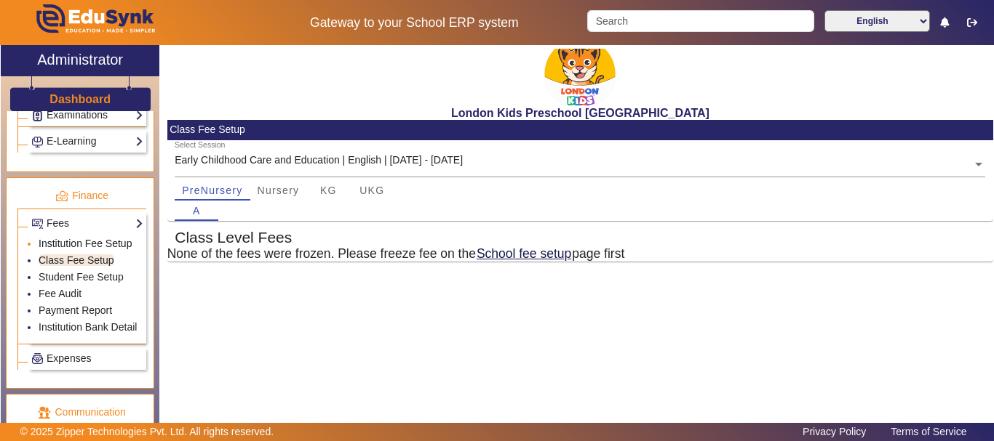
click at [86, 241] on link "Institution Fee Setup" at bounding box center [85, 244] width 93 height 12
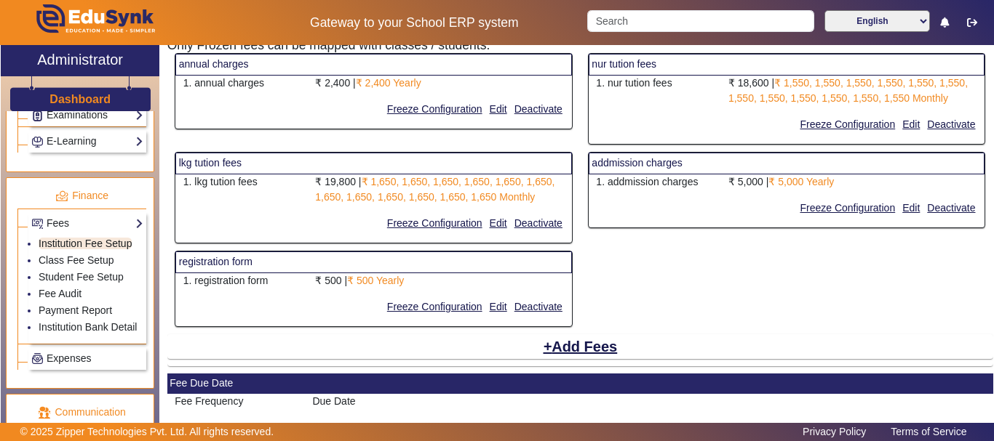
scroll to position [119, 0]
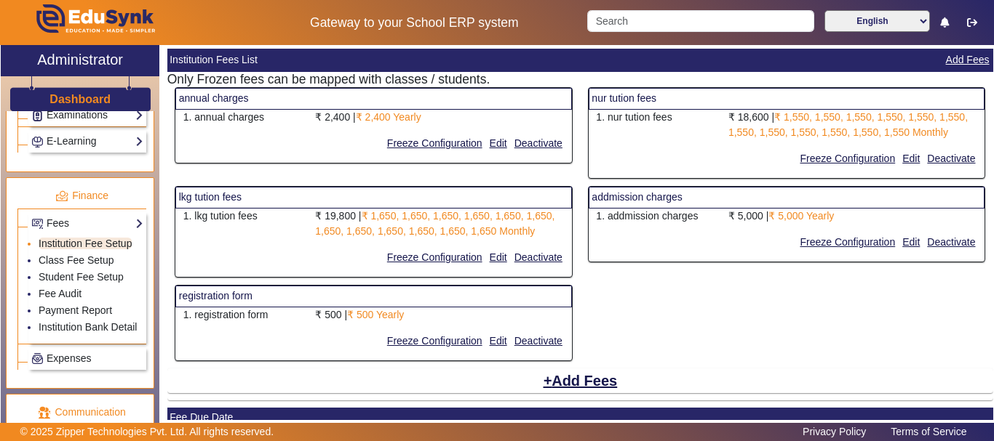
click at [97, 251] on li "Institution Fee Setup" at bounding box center [91, 244] width 105 height 17
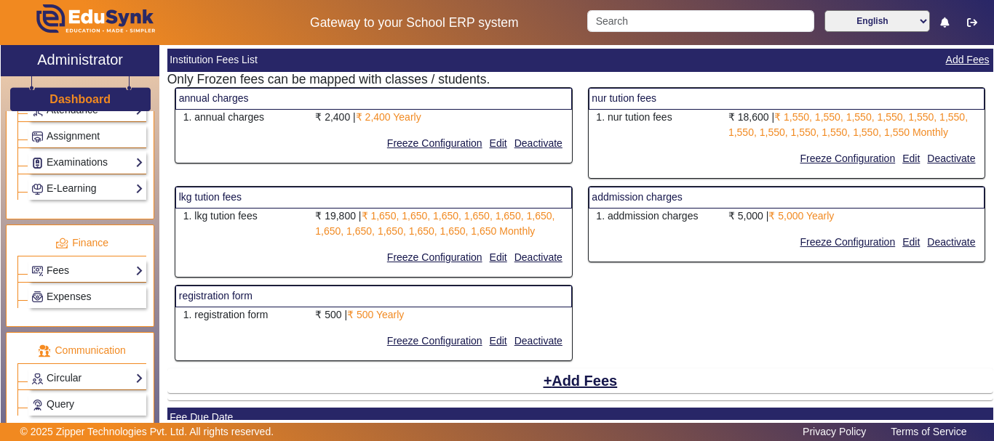
scroll to position [655, 0]
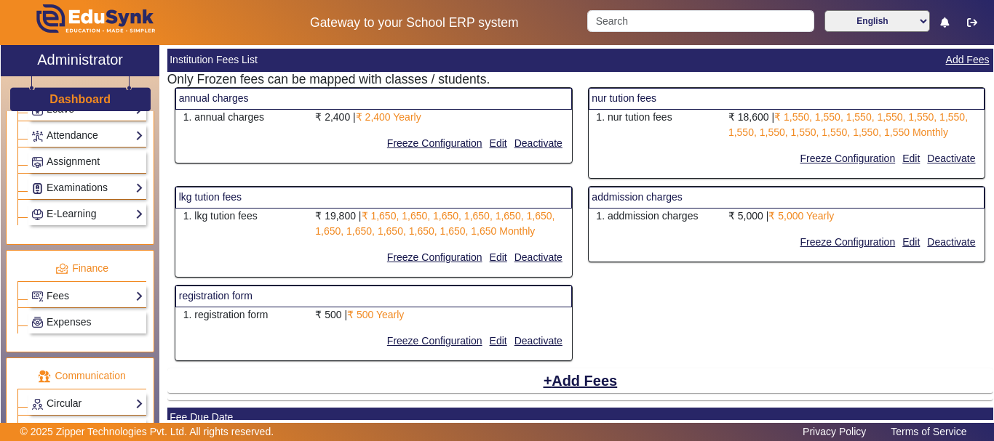
click at [117, 308] on div "Expenses" at bounding box center [81, 321] width 129 height 26
click at [121, 303] on link "Fees" at bounding box center [87, 296] width 112 height 17
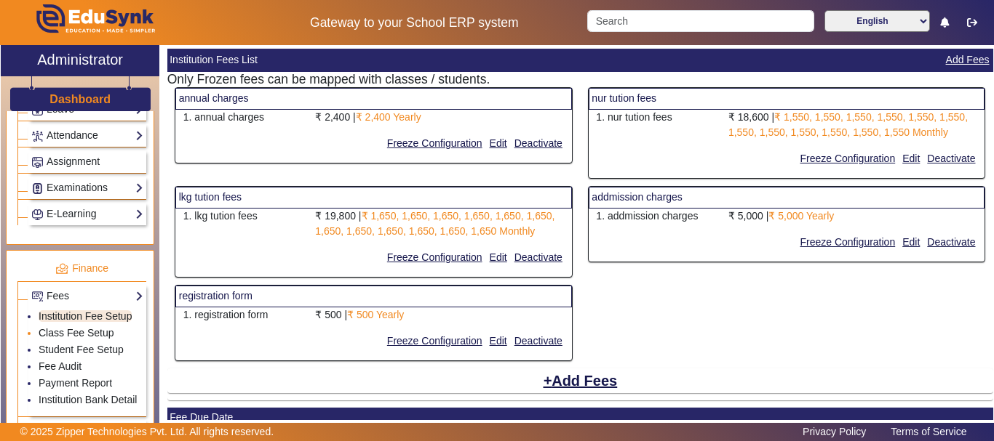
click at [84, 331] on link "Class Fee Setup" at bounding box center [77, 333] width 76 height 12
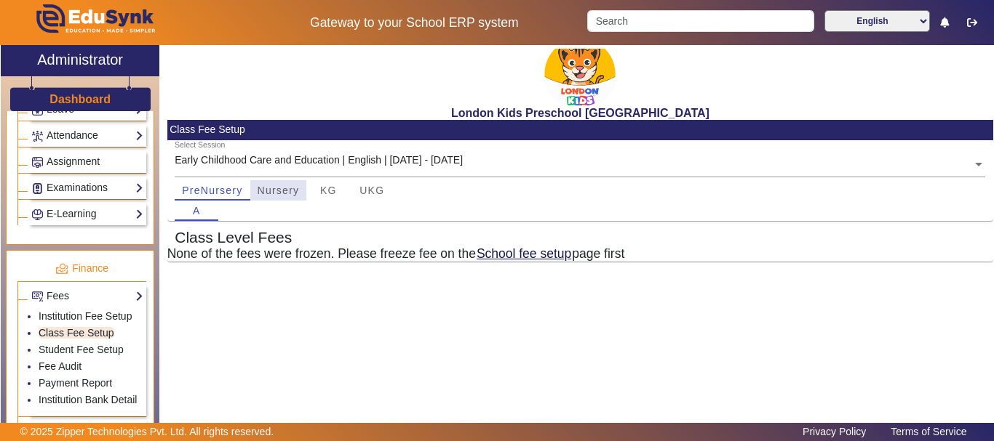
click at [263, 193] on span "Nursery" at bounding box center [278, 190] width 42 height 10
click at [238, 259] on h5 "None of the fees were frozen. Please freeze fee on the School fee setup page fi…" at bounding box center [580, 254] width 826 height 15
click at [522, 248] on link "School fee setup" at bounding box center [524, 254] width 96 height 16
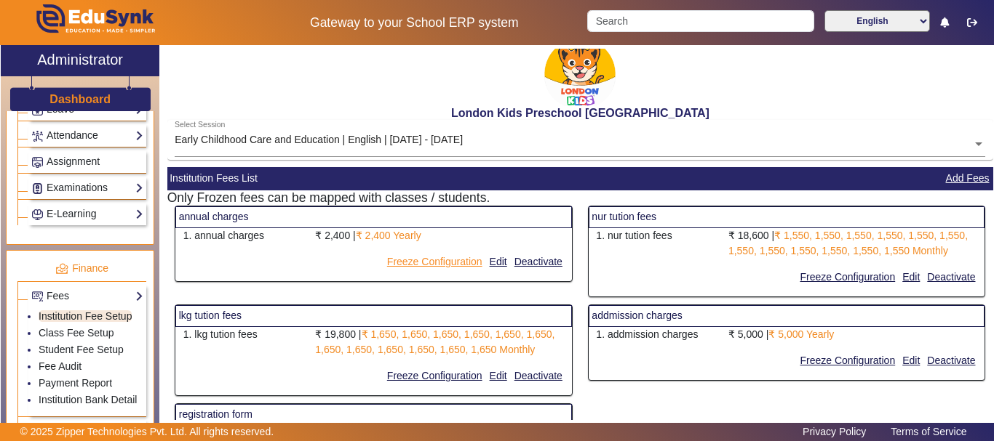
click at [436, 260] on button "Freeze Configuration" at bounding box center [434, 262] width 98 height 18
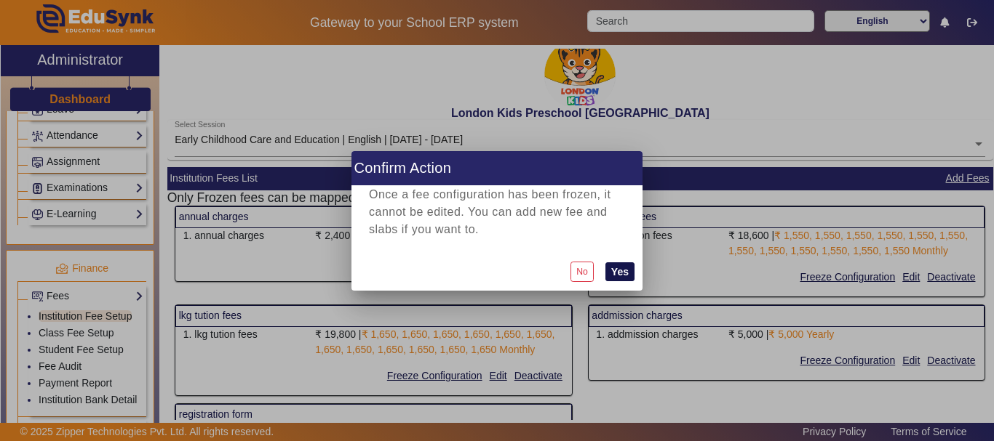
click at [629, 265] on button "Yes" at bounding box center [619, 272] width 29 height 19
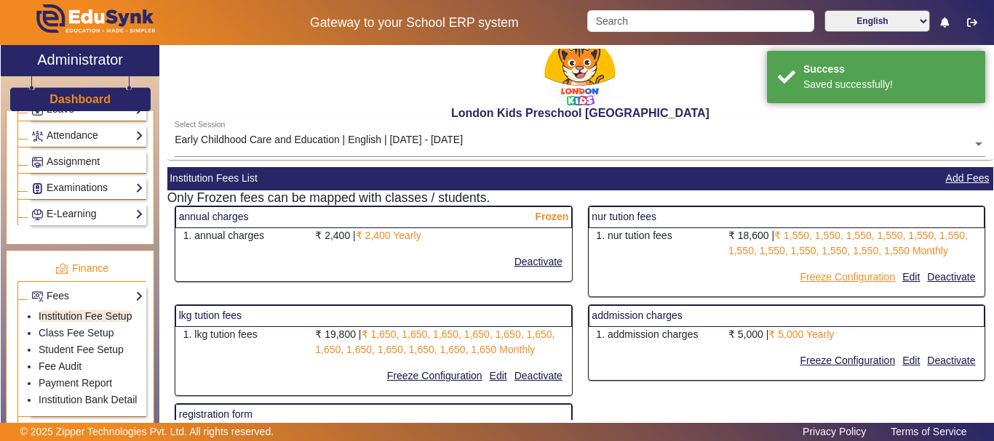
click at [878, 273] on button "Freeze Configuration" at bounding box center [847, 277] width 98 height 18
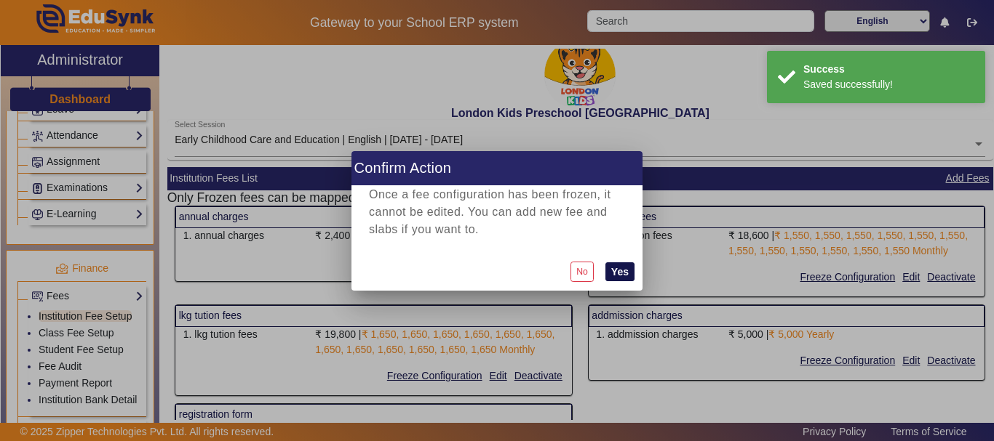
click at [618, 263] on button "Yes" at bounding box center [619, 272] width 29 height 19
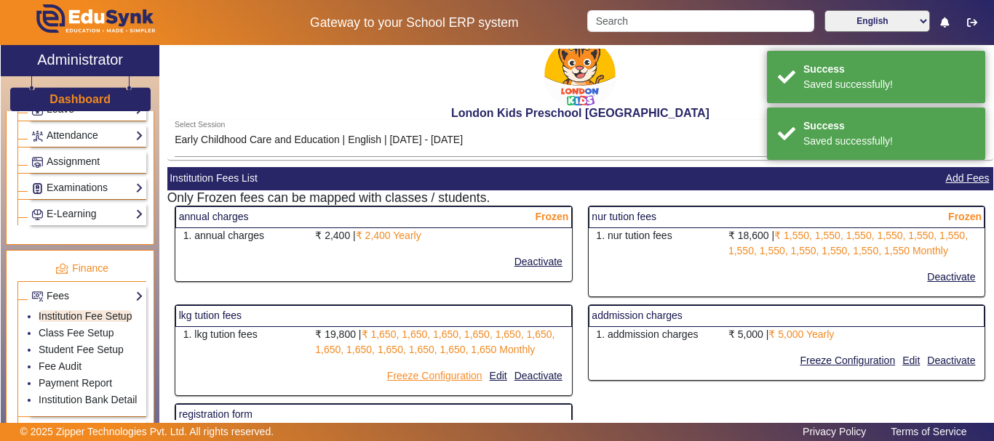
click at [441, 377] on button "Freeze Configuration" at bounding box center [434, 376] width 98 height 18
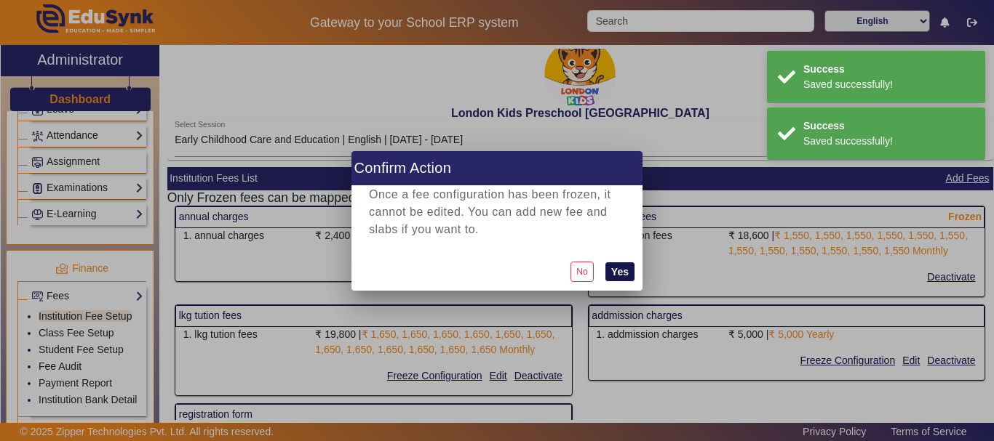
click at [626, 270] on button "Yes" at bounding box center [619, 272] width 29 height 19
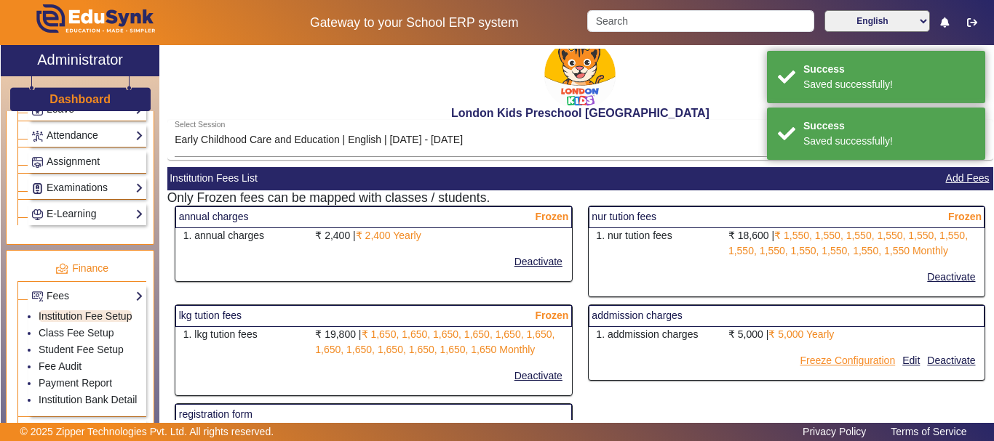
click at [847, 362] on button "Freeze Configuration" at bounding box center [847, 361] width 98 height 18
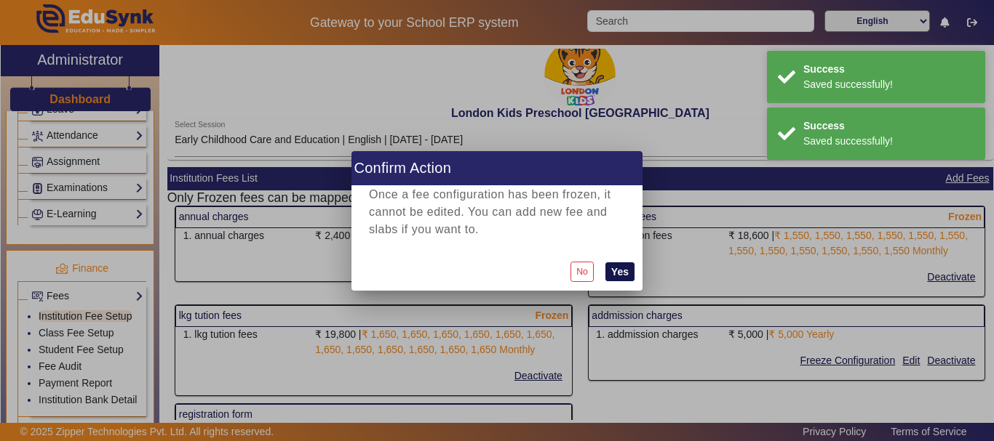
click at [607, 278] on button "Yes" at bounding box center [619, 272] width 29 height 19
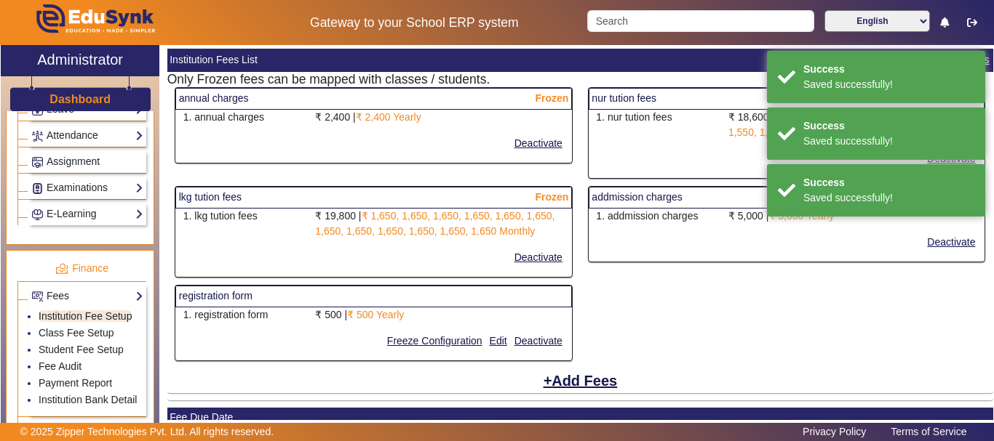
scroll to position [291, 0]
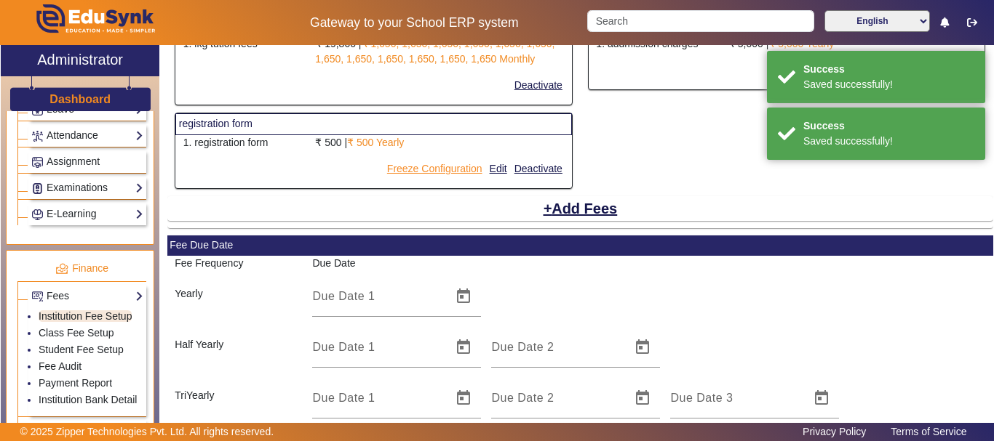
click at [423, 177] on button "Freeze Configuration" at bounding box center [434, 169] width 98 height 18
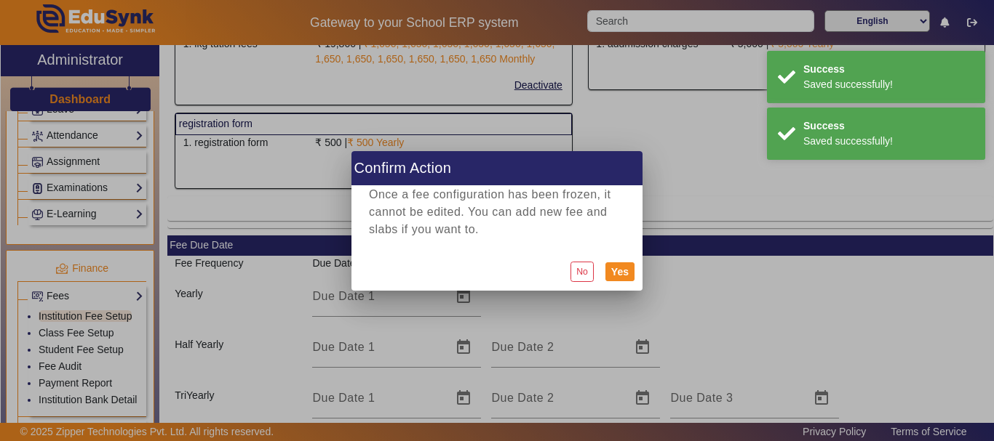
click at [634, 277] on div "No Yes" at bounding box center [496, 272] width 291 height 38
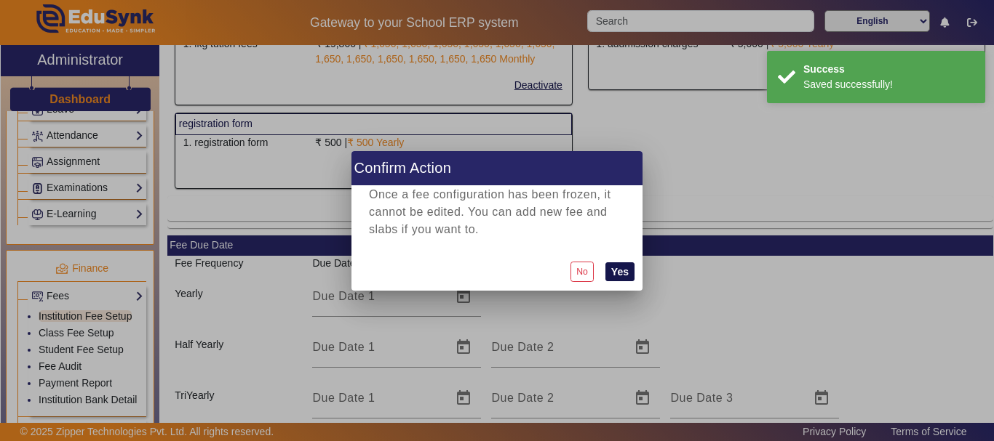
click at [621, 276] on button "Yes" at bounding box center [619, 272] width 29 height 19
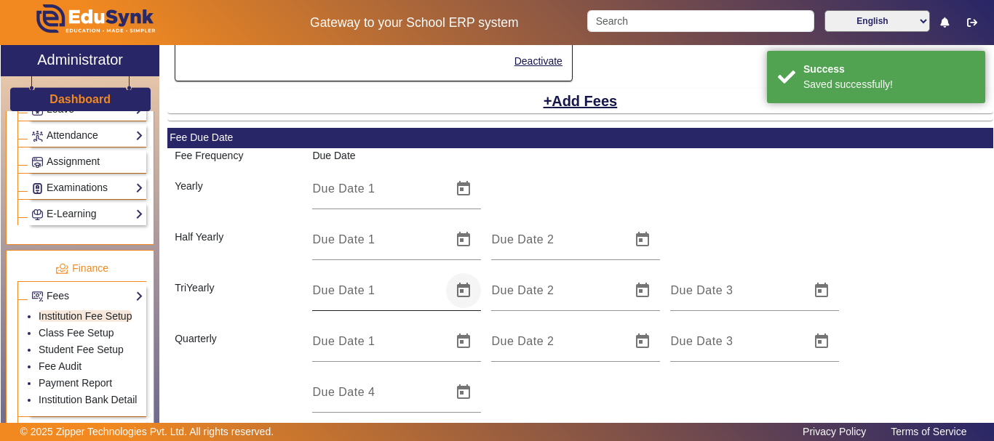
scroll to position [436, 0]
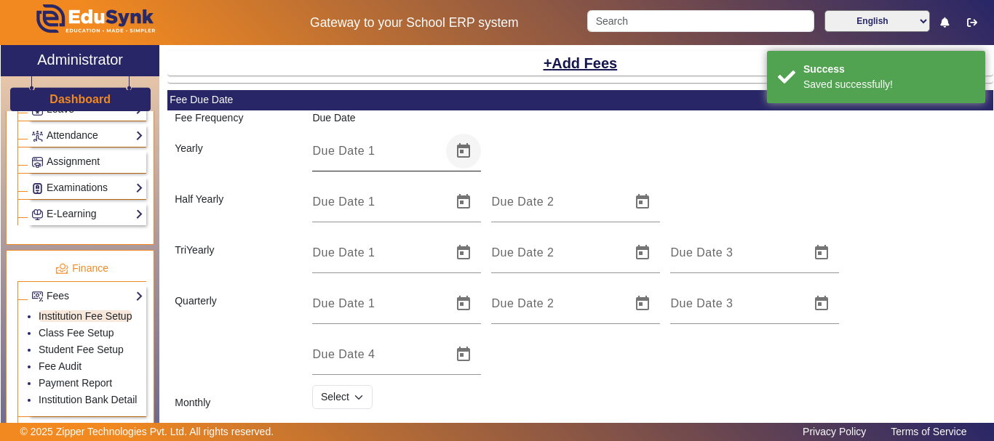
click at [452, 151] on span "Open calendar" at bounding box center [463, 151] width 35 height 35
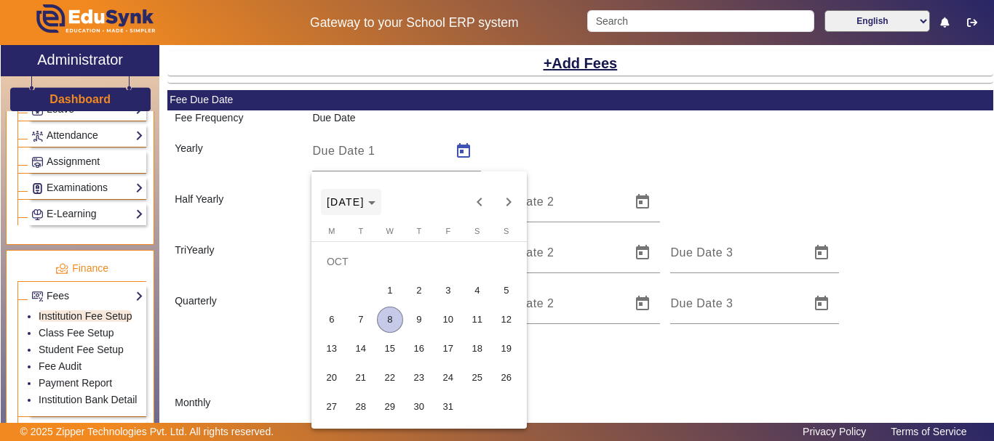
click at [375, 204] on icon "Choose month and year" at bounding box center [371, 203] width 7 height 4
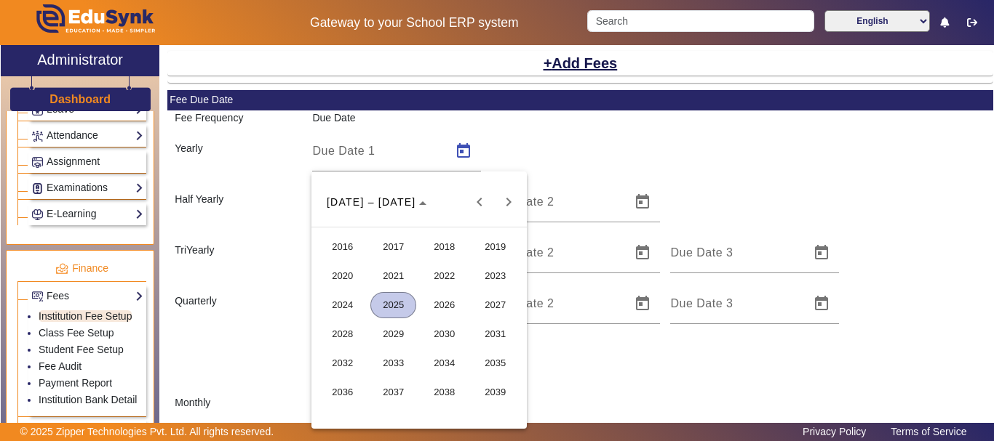
click at [455, 289] on button "2022" at bounding box center [444, 276] width 51 height 29
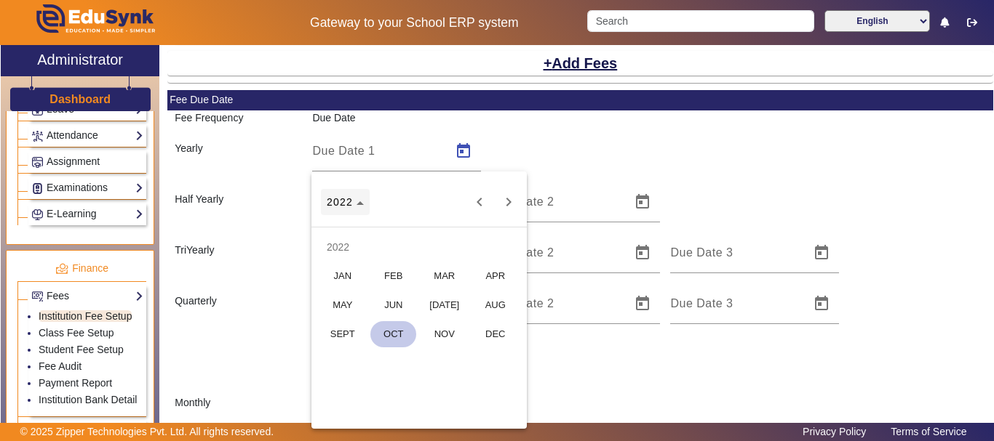
click at [364, 200] on span "Choose date" at bounding box center [345, 202] width 49 height 35
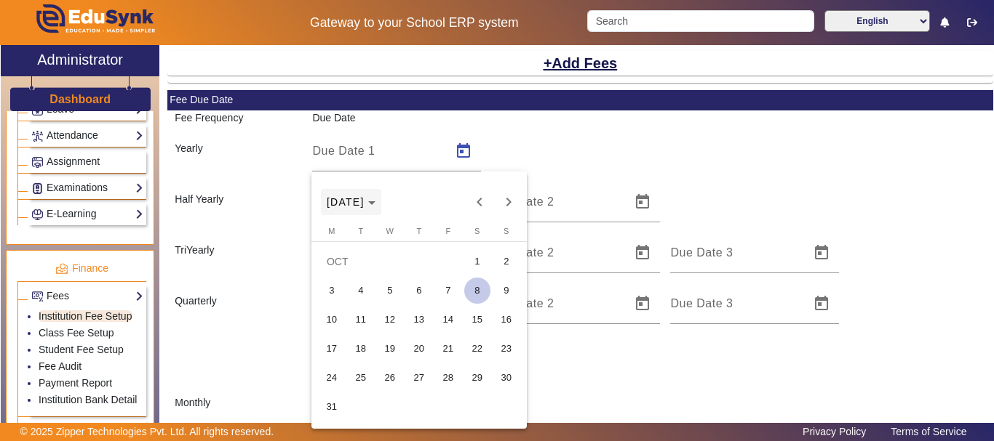
click at [375, 203] on polygon "Choose month and year" at bounding box center [371, 203] width 7 height 4
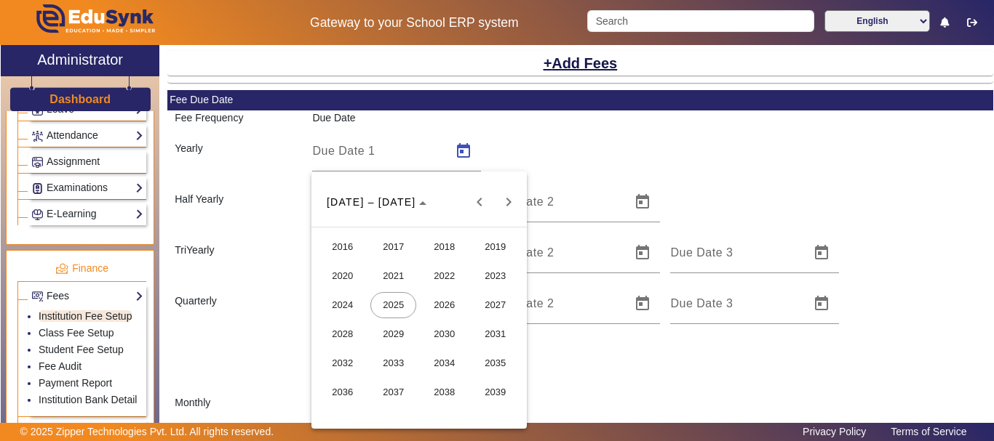
click at [453, 299] on span "2026" at bounding box center [444, 305] width 46 height 26
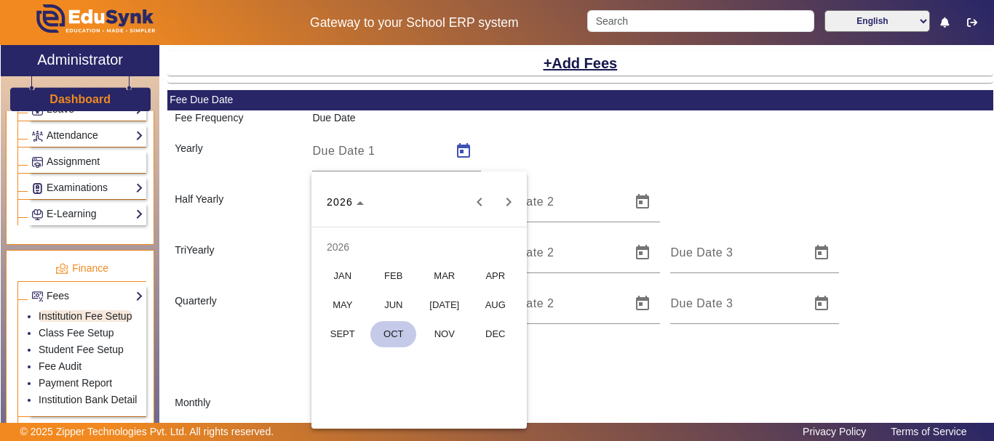
click at [457, 276] on span "MAR" at bounding box center [444, 276] width 46 height 26
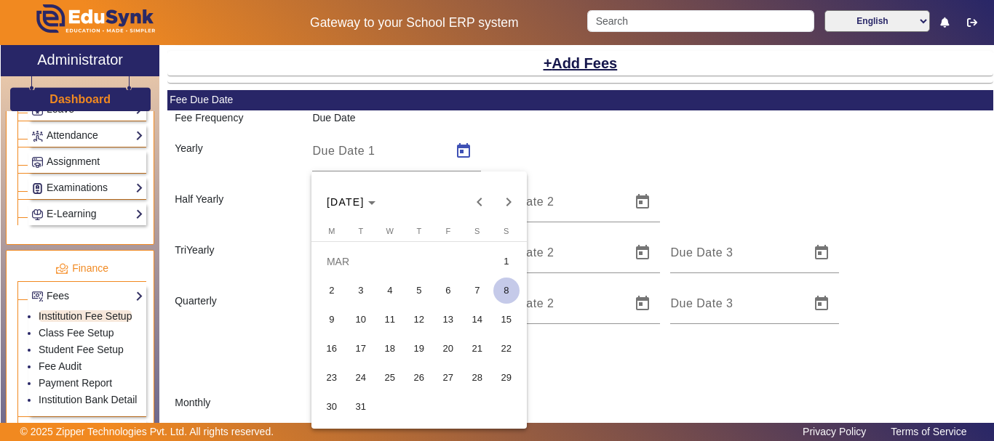
click at [500, 268] on span "1" at bounding box center [506, 262] width 26 height 26
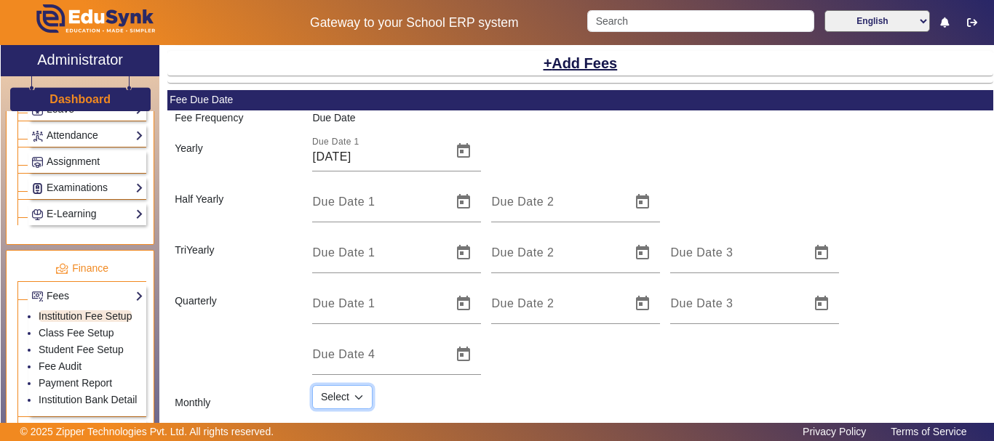
click at [358, 397] on select "Select 1 2 3 4 5 6 7 8 9 10 11 12 13 14 15 16 17 18 19 20 21 22 23 24 25 26 27 …" at bounding box center [342, 397] width 60 height 25
click at [312, 385] on select "Select 1 2 3 4 5 6 7 8 9 10 11 12 13 14 15 16 17 18 19 20 21 22 23 24 25 26 27 …" at bounding box center [342, 397] width 60 height 25
click at [618, 415] on mat-card-content "Fee Frequency Due Date Yearly Due Date 1 [DATE] Half Yearly Due Date 1 Due Date…" at bounding box center [580, 266] width 826 height 311
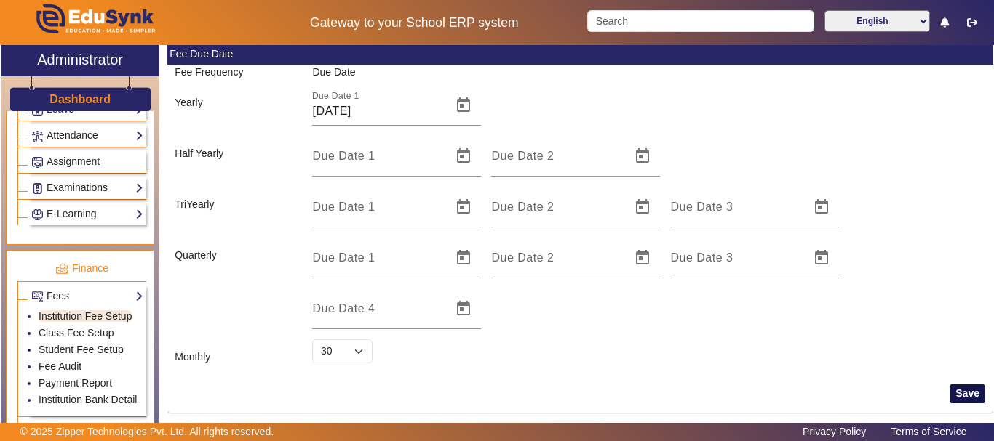
click at [966, 393] on button "Save" at bounding box center [967, 394] width 36 height 19
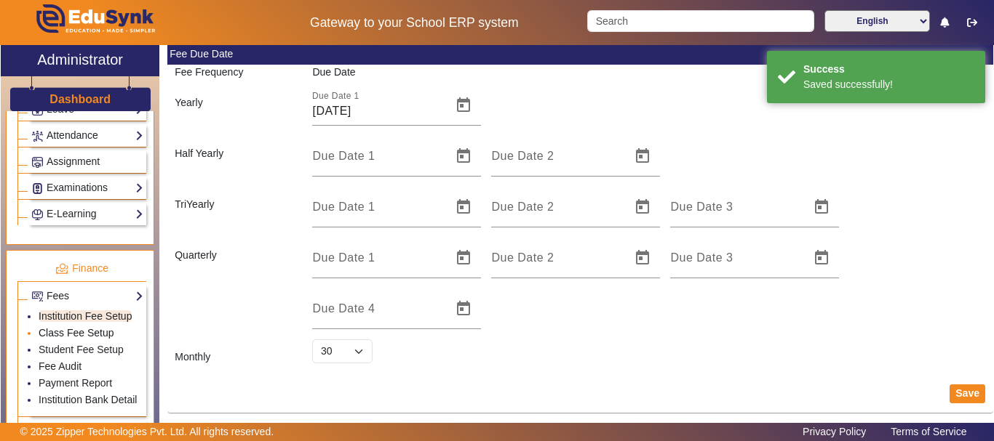
click at [83, 335] on link "Class Fee Setup" at bounding box center [77, 333] width 76 height 12
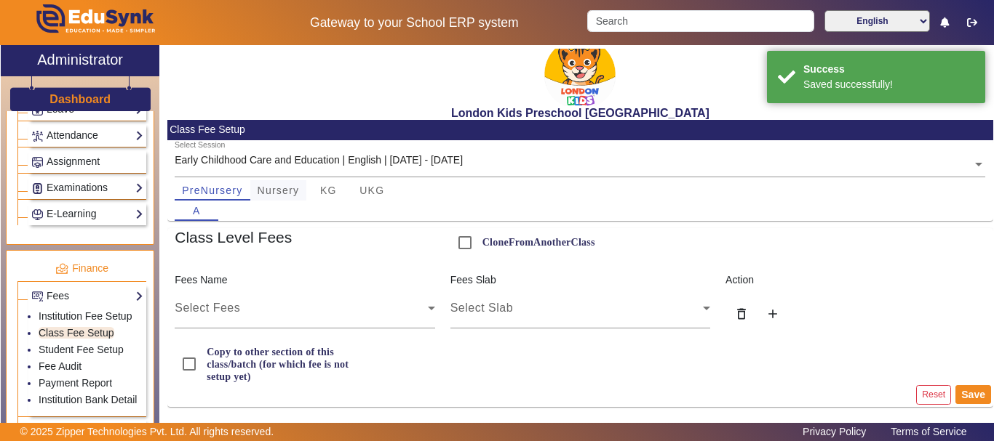
click at [281, 193] on span "Nursery" at bounding box center [278, 190] width 42 height 10
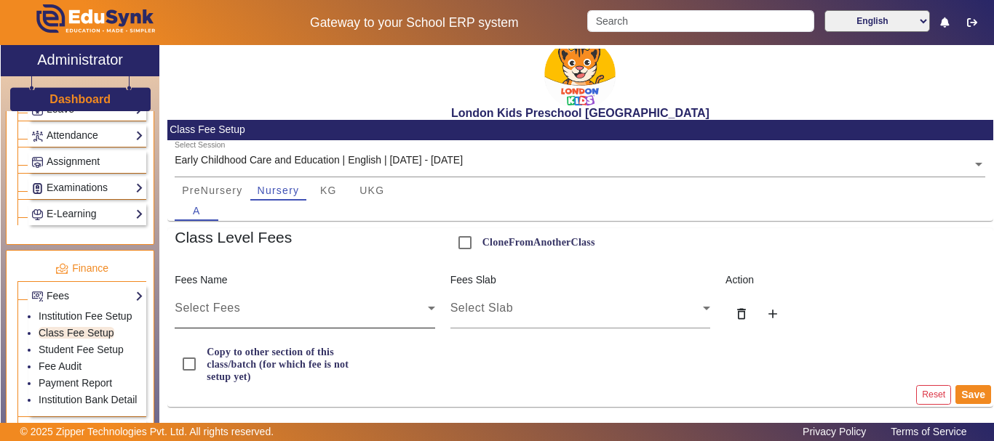
click at [244, 311] on div "Select Fees" at bounding box center [301, 308] width 252 height 17
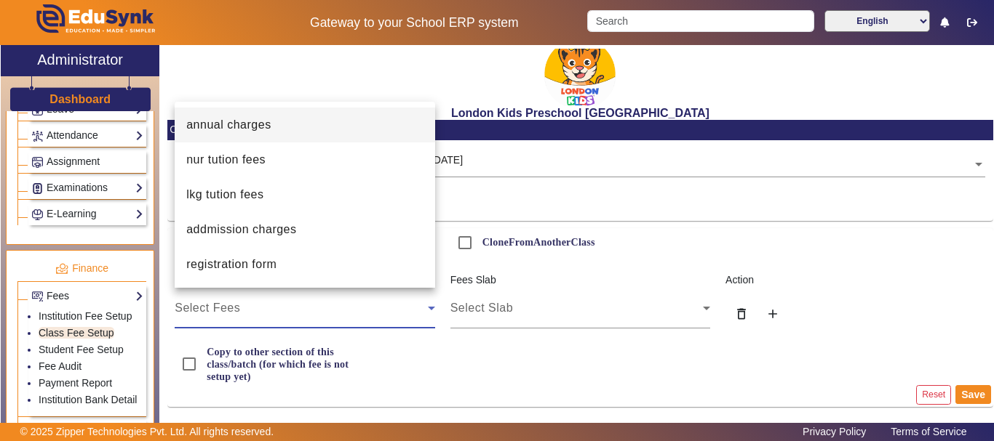
click at [295, 305] on div at bounding box center [497, 220] width 994 height 441
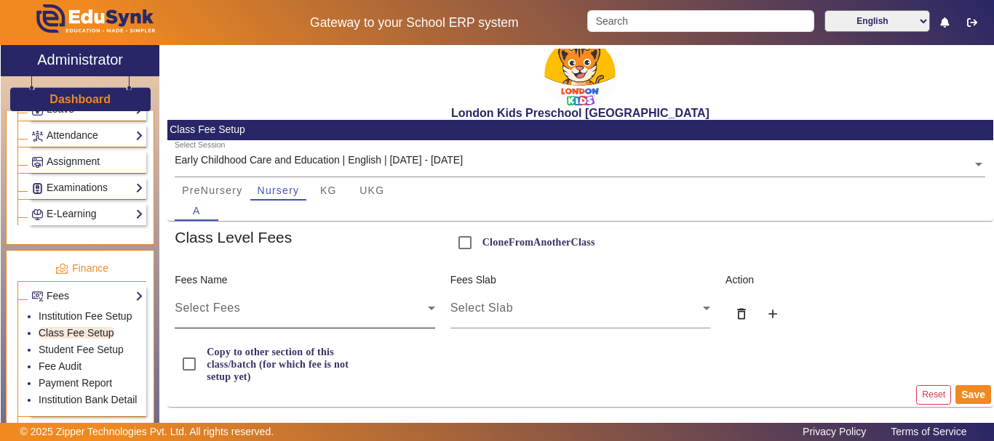
click at [294, 305] on div "Select Fees" at bounding box center [301, 308] width 252 height 17
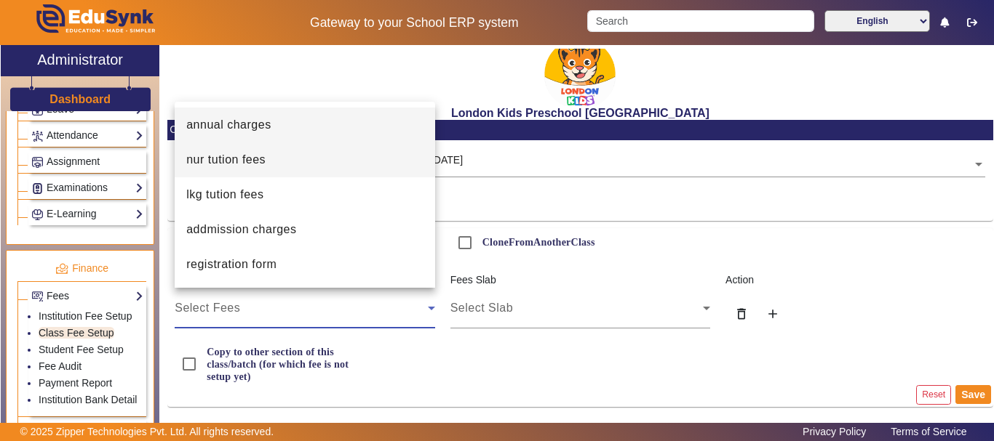
click at [252, 169] on mat-option "nur tution fees" at bounding box center [305, 160] width 260 height 35
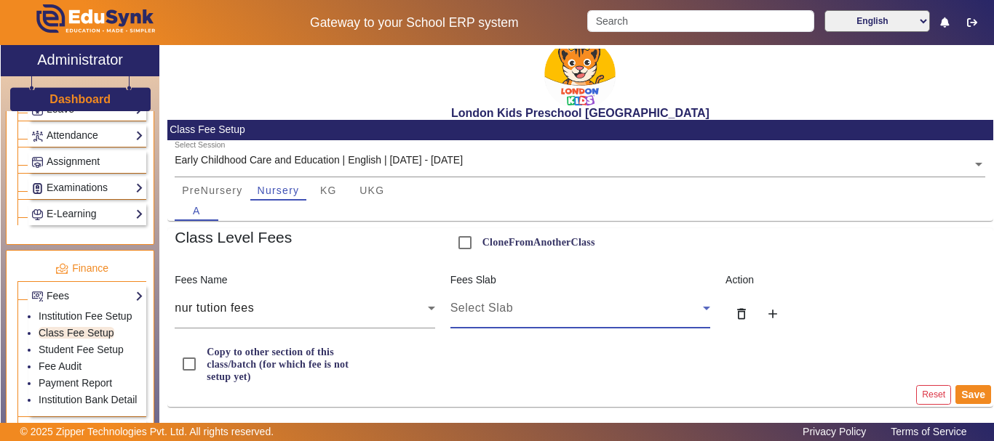
click at [527, 310] on div "Select Slab" at bounding box center [576, 308] width 252 height 17
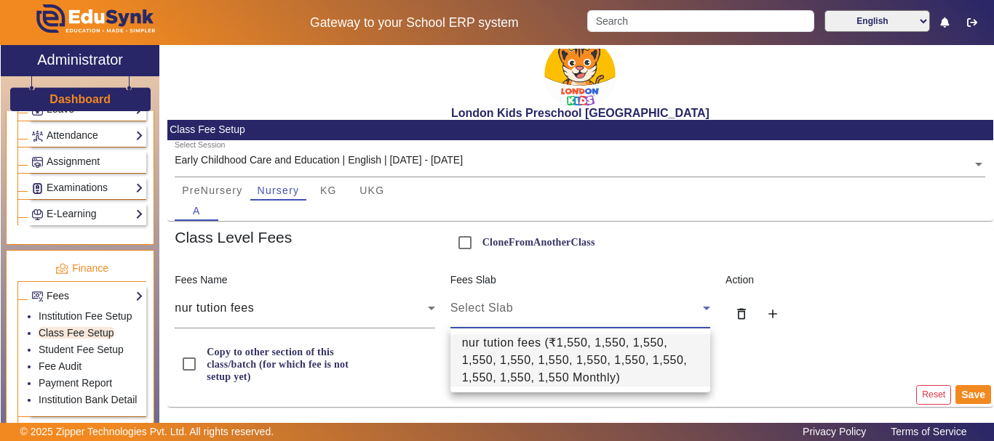
click at [516, 348] on span "nur tution fees ( ₹1,550, 1,550, 1,550, 1,550, 1,550, 1,550, 1,550, 1,550, 1,55…" at bounding box center [580, 361] width 236 height 52
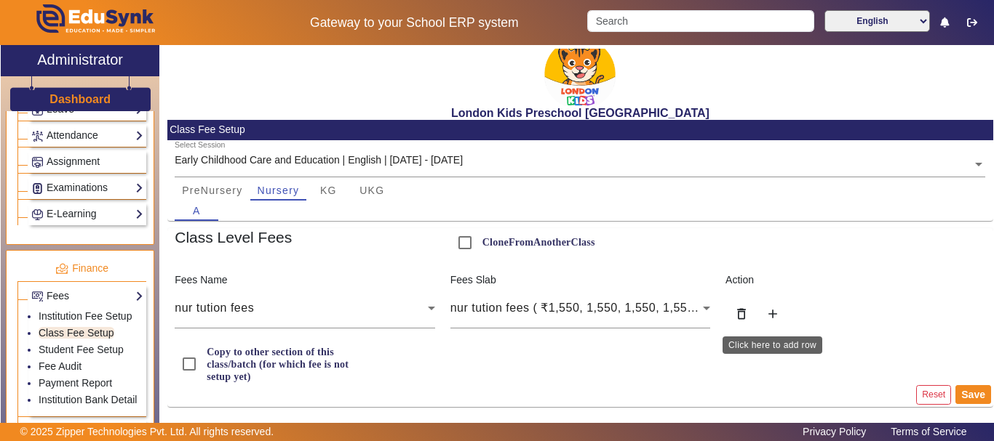
click at [767, 313] on mat-icon "add" at bounding box center [772, 314] width 15 height 15
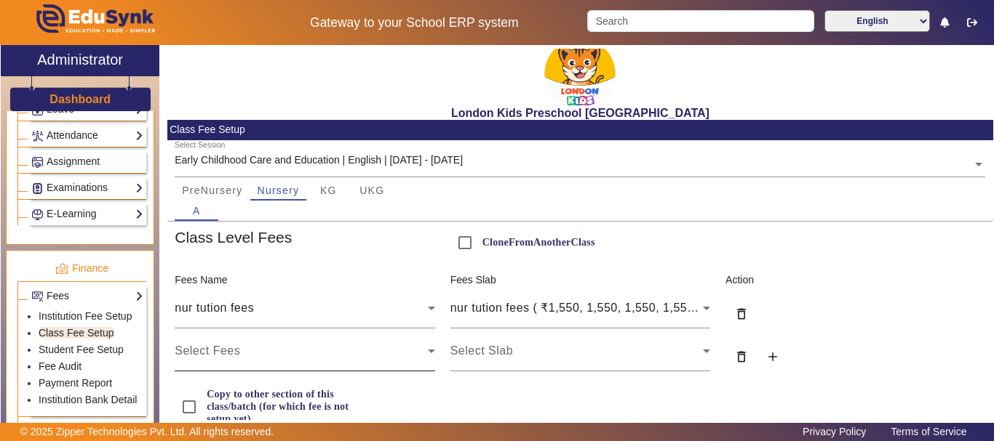
click at [385, 345] on div "Select Fees" at bounding box center [301, 351] width 252 height 17
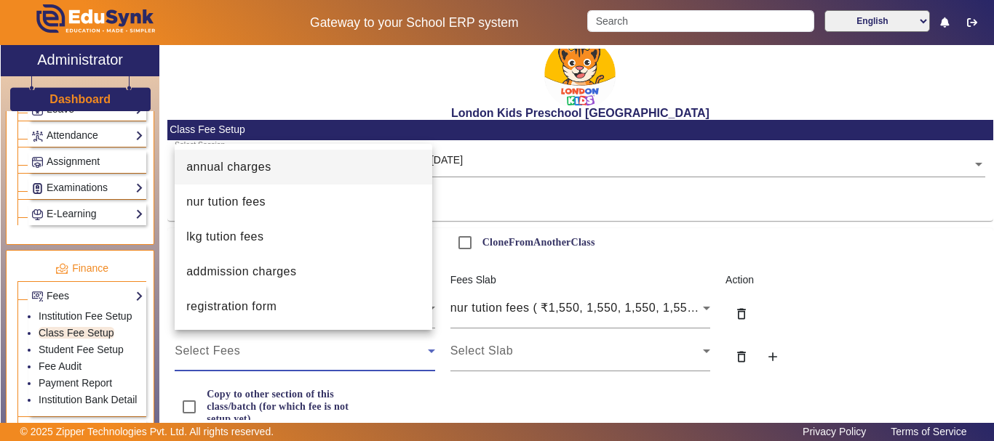
click at [297, 167] on mat-option "annual charges" at bounding box center [303, 167] width 257 height 35
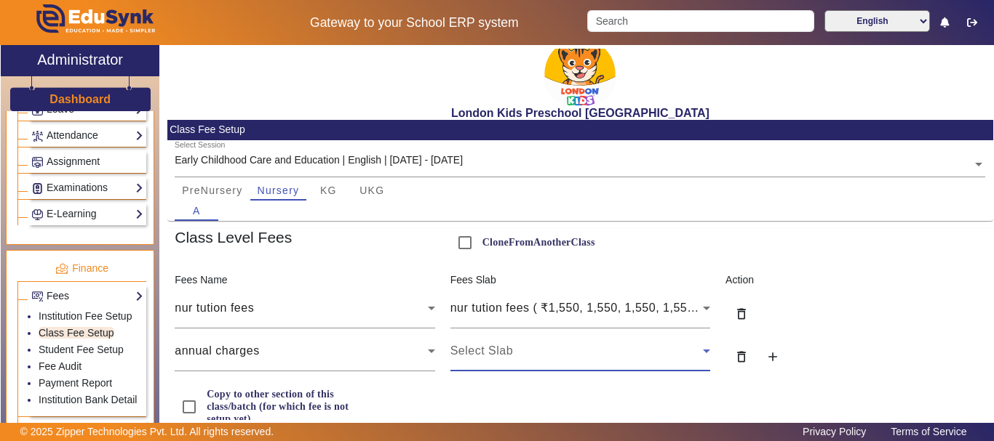
click at [543, 354] on div "Select Slab" at bounding box center [576, 351] width 252 height 17
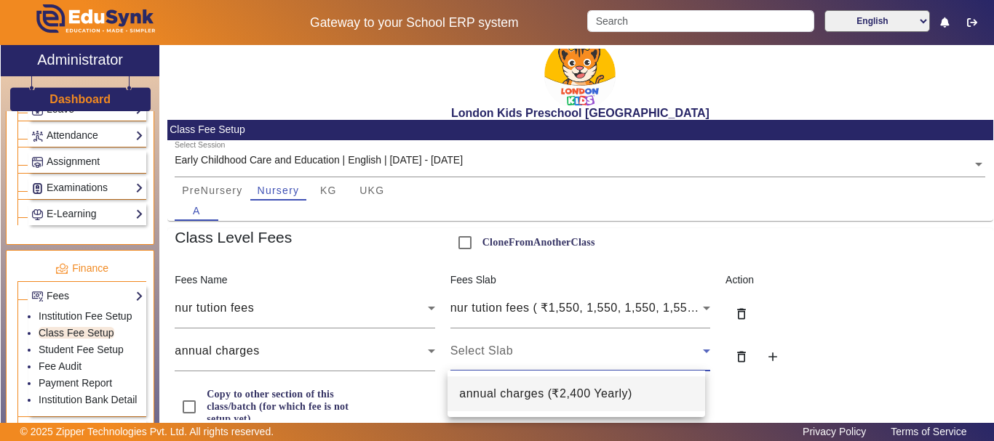
click at [538, 396] on span "annual charges ( ₹2,400 Yearly )" at bounding box center [545, 393] width 173 height 17
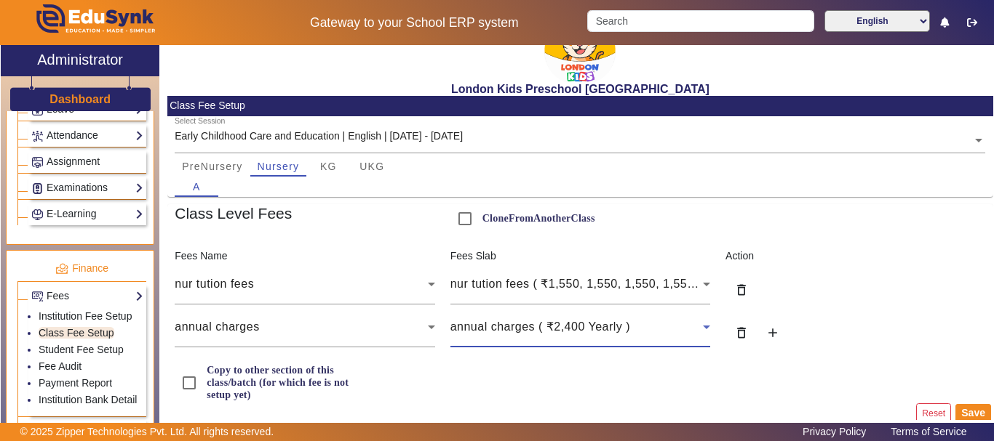
scroll to position [36, 0]
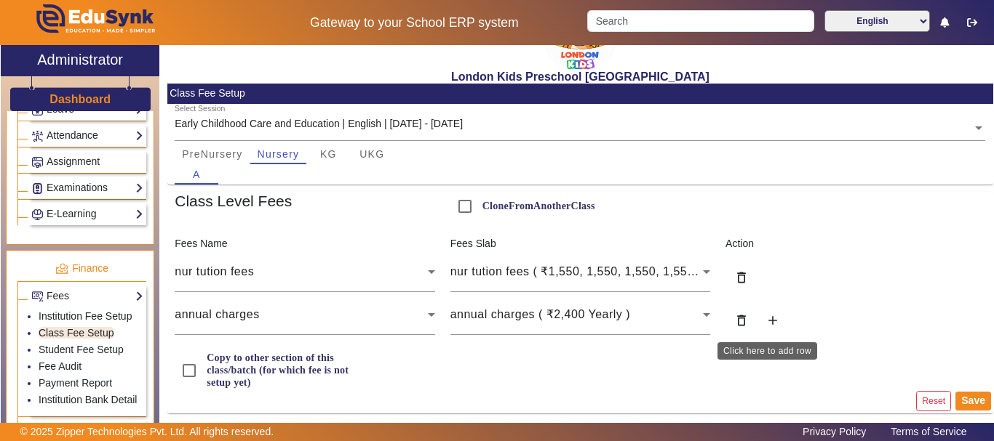
click at [767, 323] on mat-icon "add" at bounding box center [772, 320] width 15 height 15
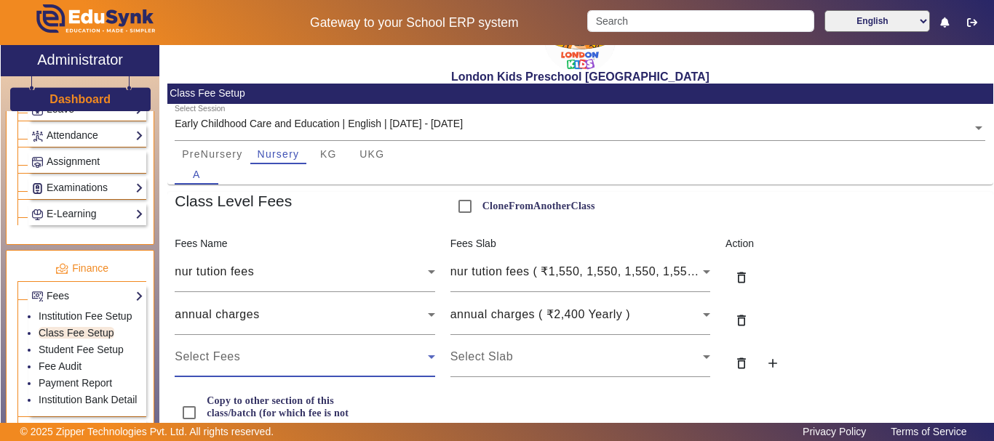
click at [268, 352] on div "Select Fees" at bounding box center [301, 356] width 252 height 17
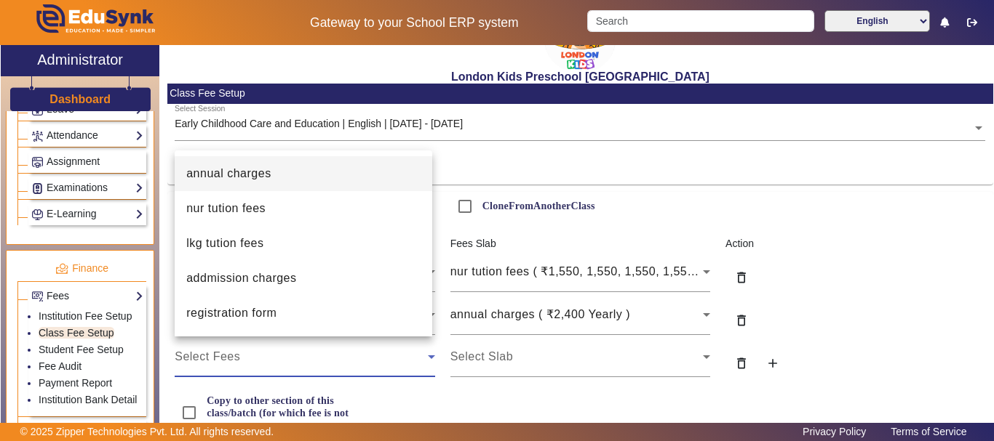
click at [879, 301] on div at bounding box center [497, 220] width 994 height 441
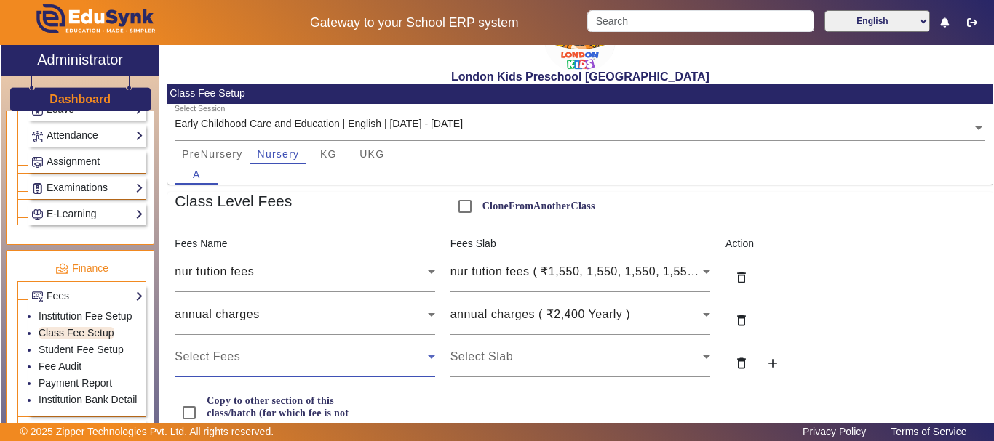
click at [368, 355] on div "Select Fees" at bounding box center [301, 356] width 252 height 17
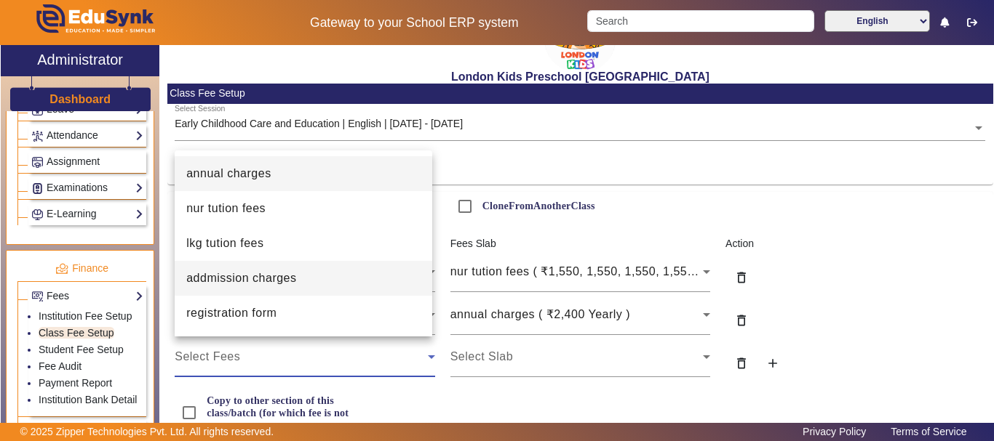
click at [316, 278] on mat-option "addmission charges" at bounding box center [303, 278] width 257 height 35
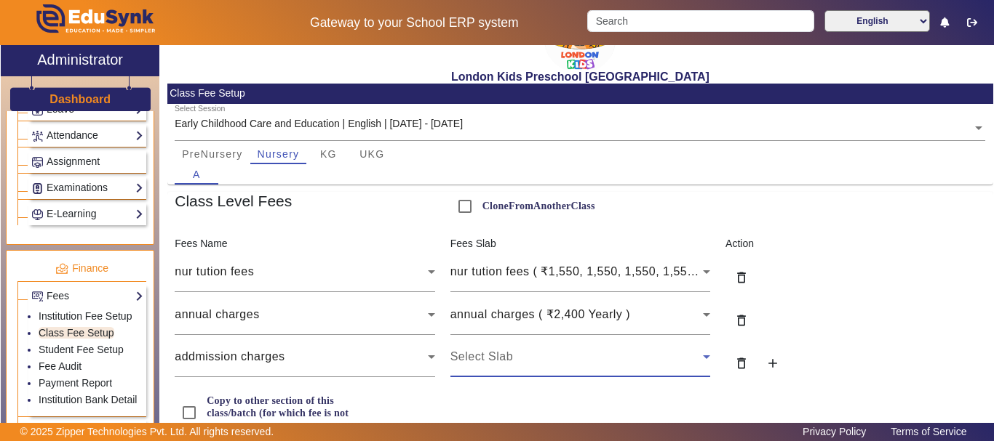
click at [578, 361] on div "Select Slab" at bounding box center [576, 356] width 252 height 17
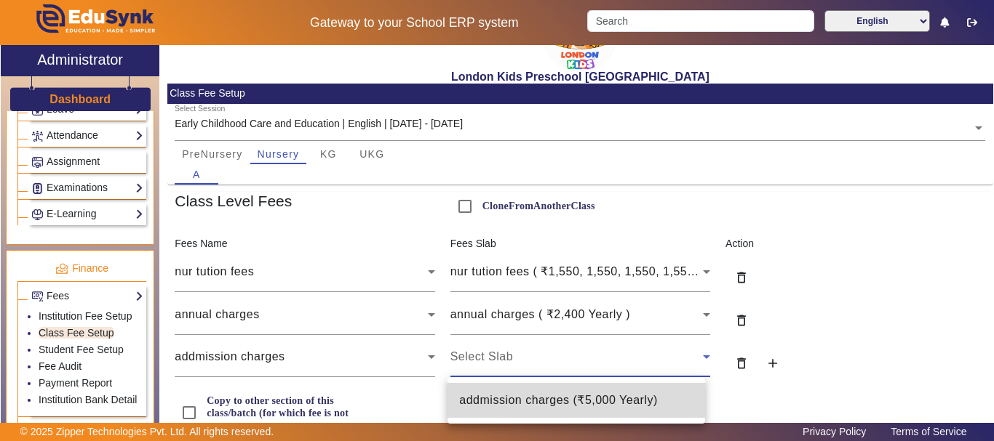
click at [572, 401] on span "addmission charges ( ₹5,000 Yearly )" at bounding box center [558, 400] width 198 height 17
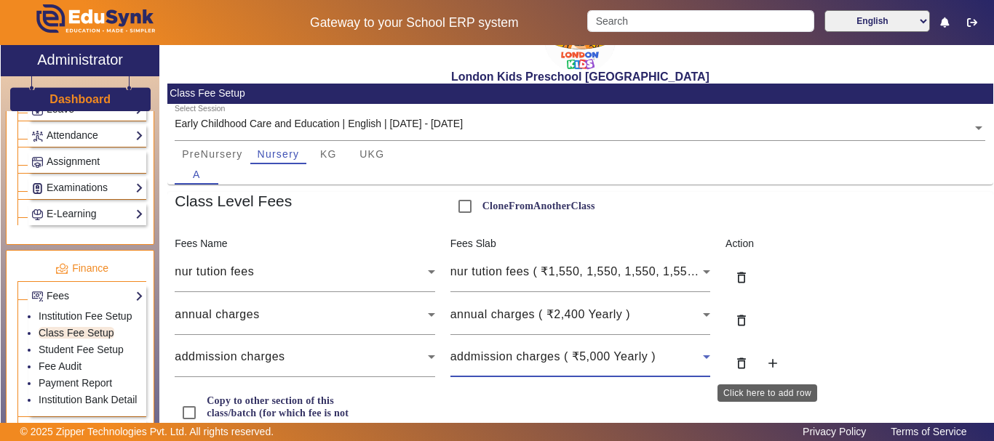
click at [778, 357] on button "add" at bounding box center [771, 365] width 31 height 28
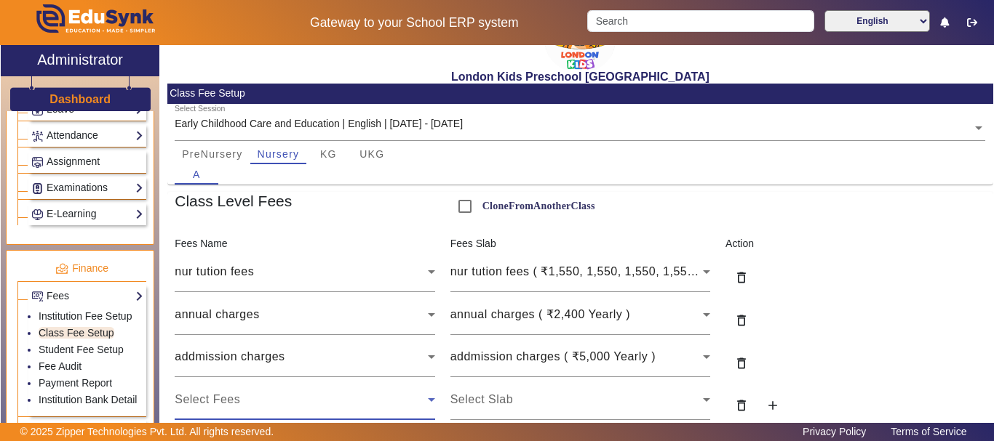
click at [402, 394] on div "Select Fees" at bounding box center [301, 399] width 252 height 17
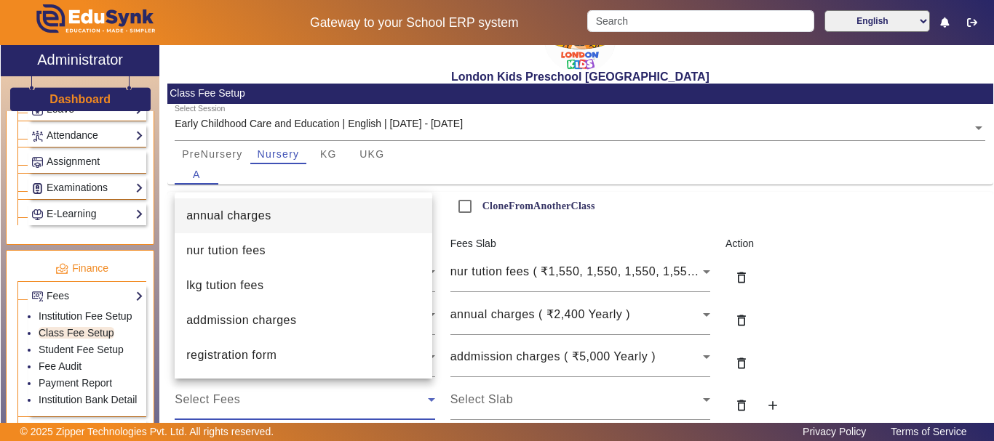
drag, startPoint x: 841, startPoint y: 279, endPoint x: 850, endPoint y: 287, distance: 11.8
click at [845, 279] on div at bounding box center [497, 220] width 994 height 441
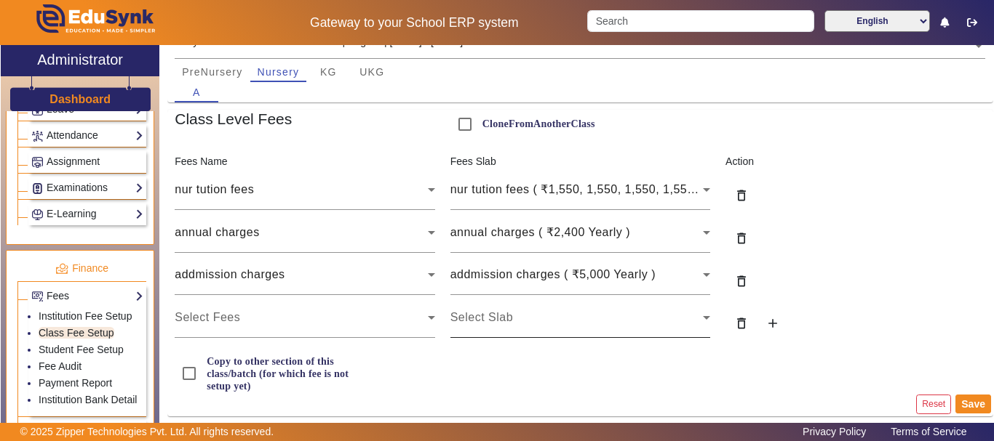
scroll to position [121, 0]
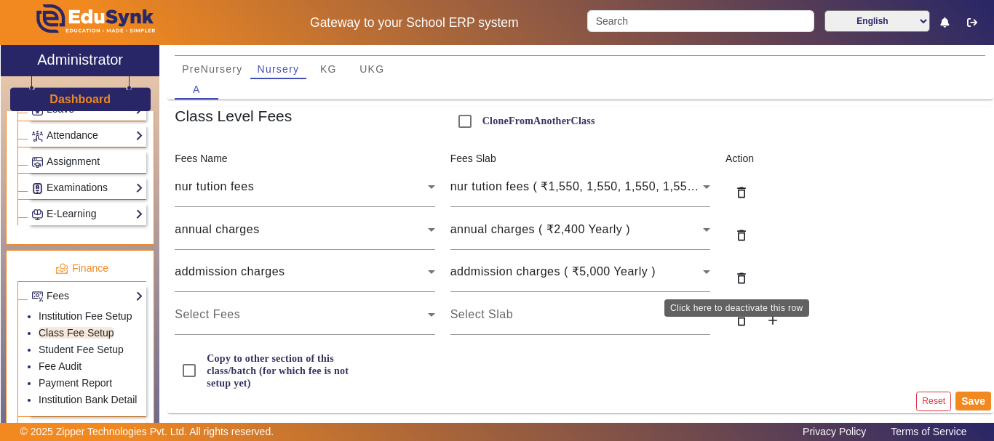
click at [734, 282] on mat-icon "delete_outline" at bounding box center [741, 278] width 15 height 15
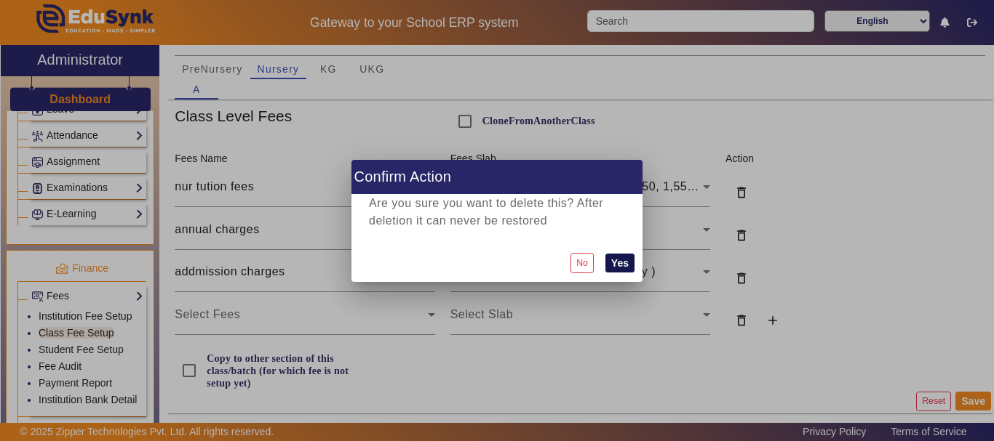
click at [628, 256] on button "Yes" at bounding box center [619, 263] width 29 height 19
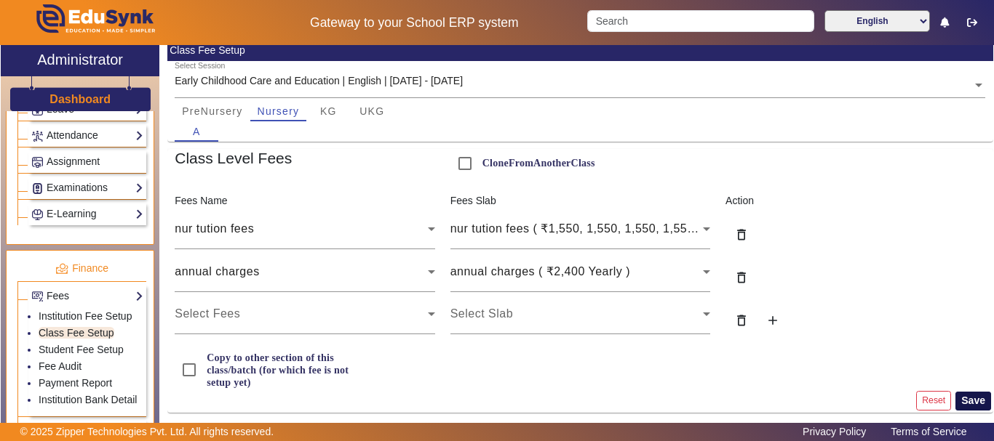
click at [967, 401] on button "Save" at bounding box center [973, 401] width 36 height 19
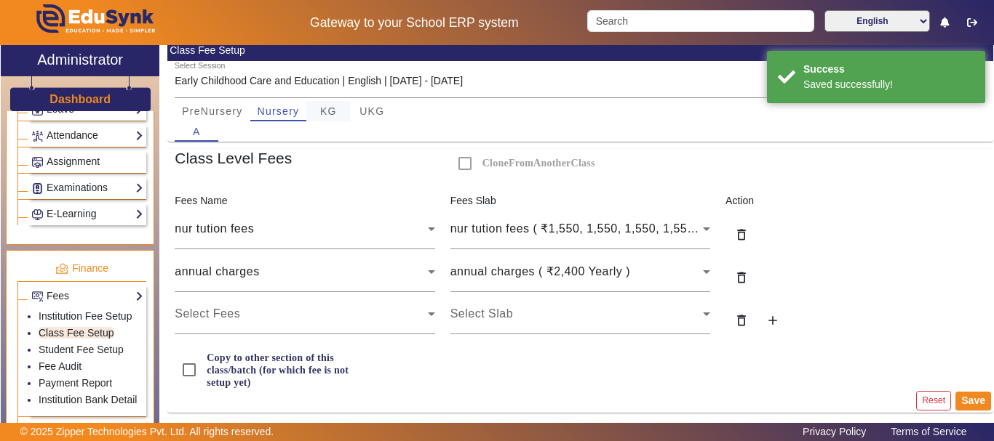
click at [313, 108] on div "KG" at bounding box center [328, 111] width 44 height 20
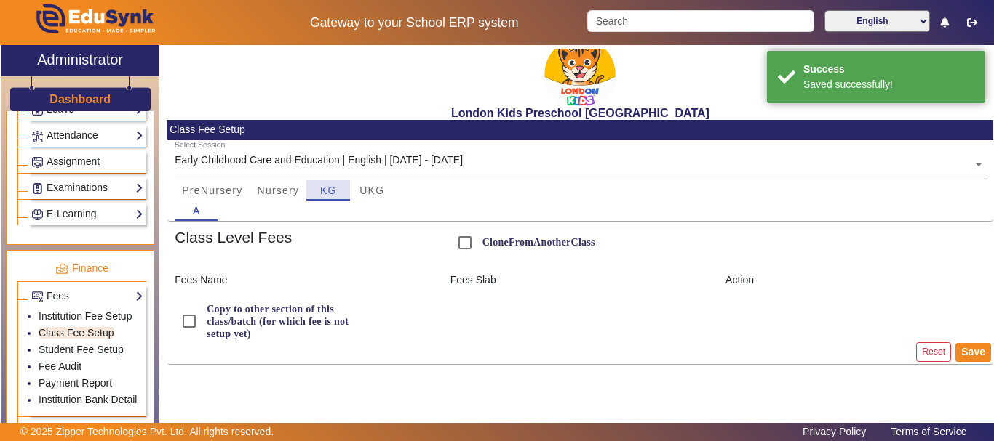
scroll to position [0, 0]
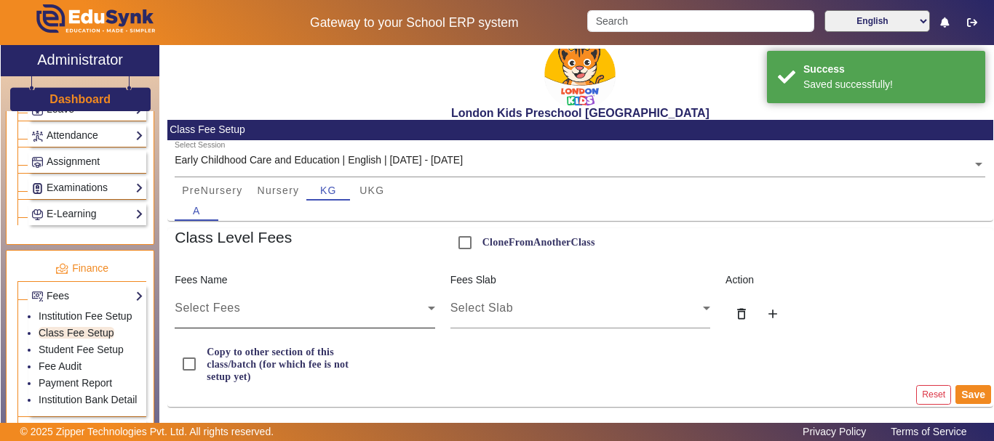
click at [269, 300] on div "Select Fees" at bounding box center [305, 308] width 260 height 41
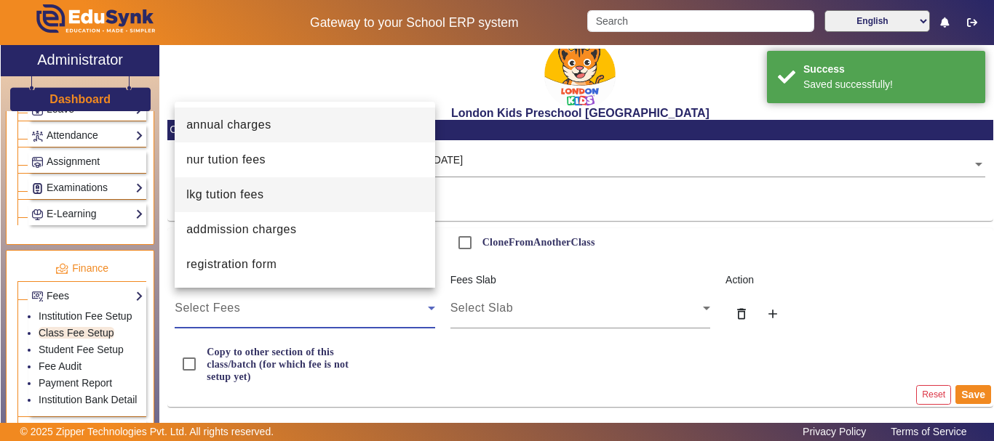
click at [302, 193] on mat-option "lkg tution fees" at bounding box center [305, 194] width 260 height 35
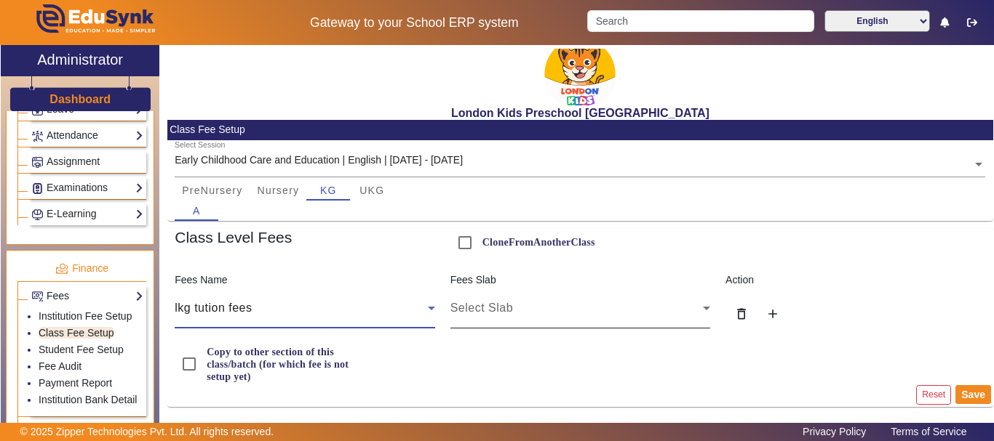
click at [502, 314] on div "Select Slab" at bounding box center [576, 308] width 252 height 17
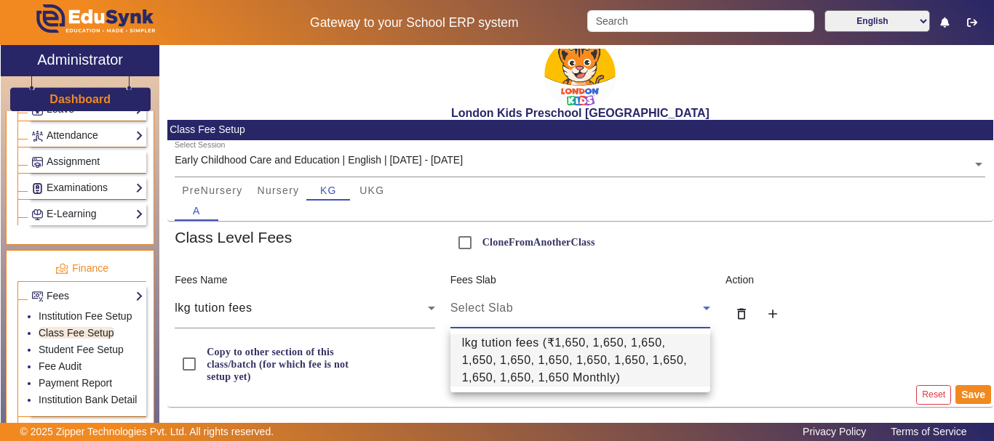
click at [506, 343] on span "lkg tution fees ( ₹1,650, 1,650, 1,650, 1,650, 1,650, 1,650, 1,650, 1,650, 1,65…" at bounding box center [580, 361] width 236 height 52
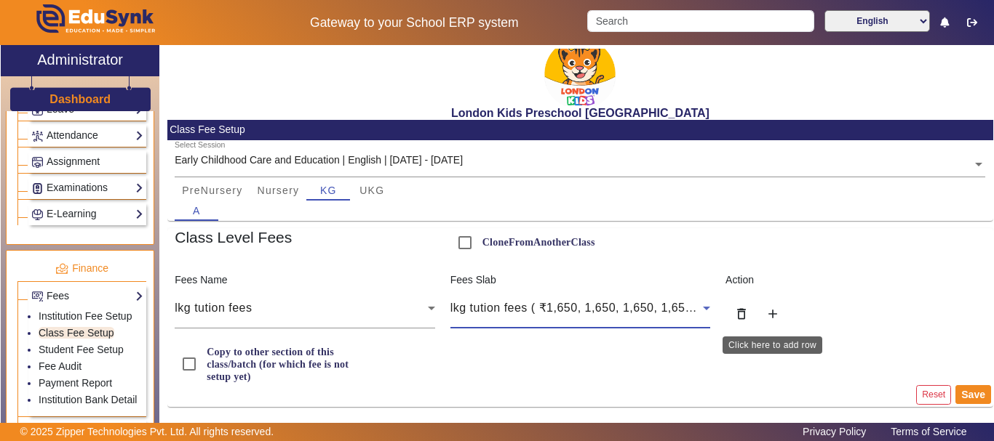
click at [770, 316] on mat-icon "add" at bounding box center [772, 314] width 15 height 15
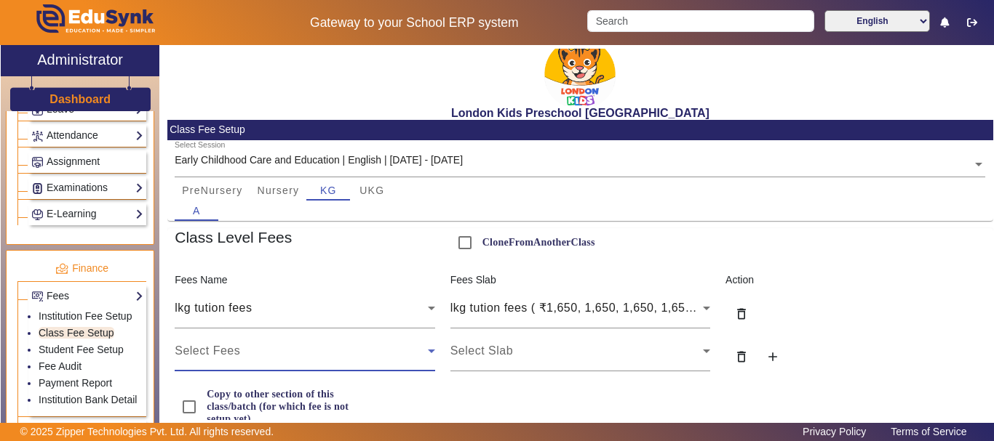
click at [353, 353] on div "Select Fees" at bounding box center [301, 351] width 252 height 17
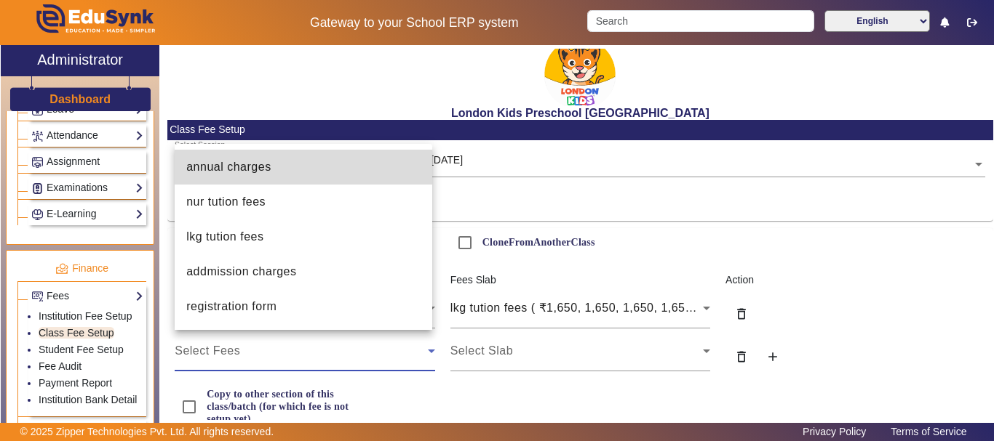
click at [334, 170] on mat-option "annual charges" at bounding box center [303, 167] width 257 height 35
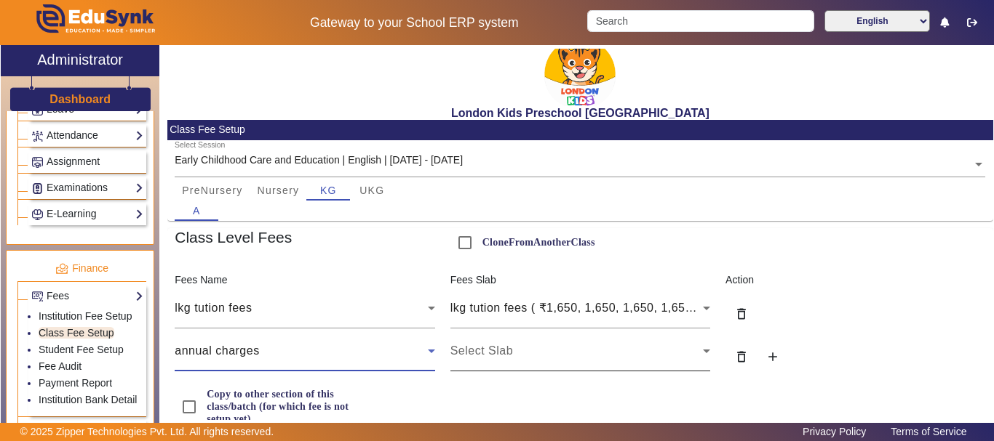
click at [488, 335] on div "Select Slab" at bounding box center [580, 351] width 260 height 41
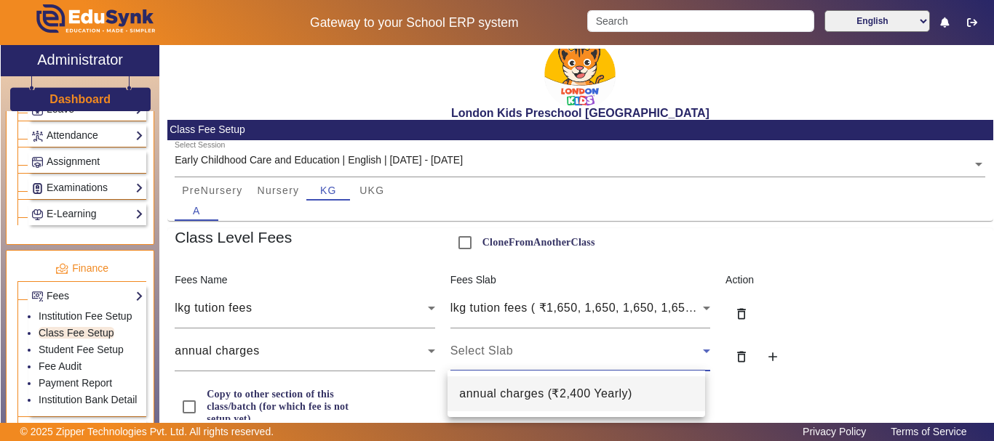
click at [483, 388] on span "annual charges ( ₹2,400 Yearly )" at bounding box center [545, 393] width 173 height 17
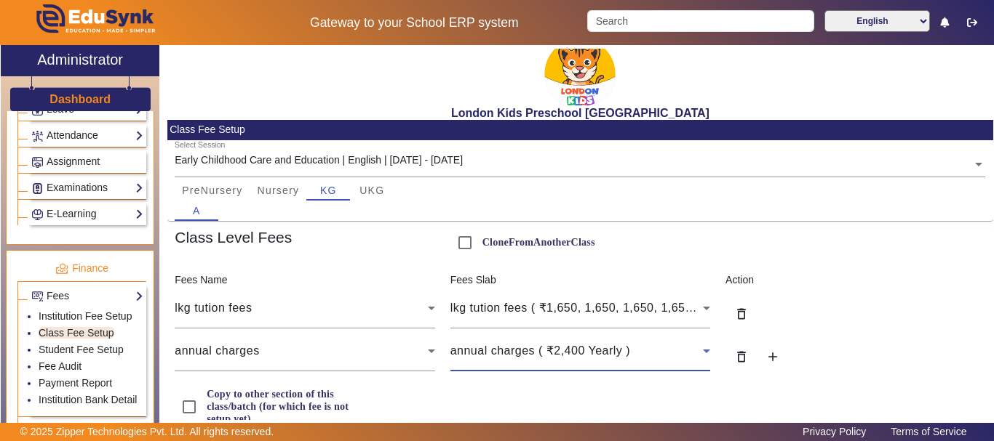
scroll to position [36, 0]
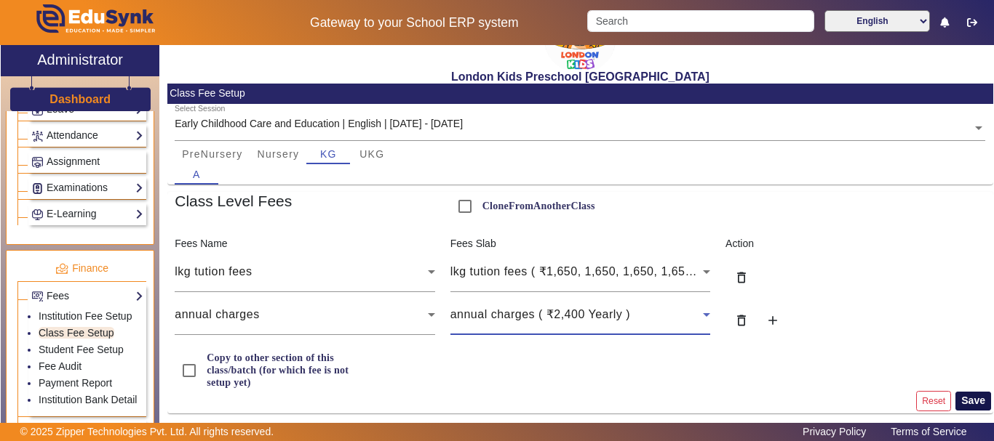
click at [968, 395] on button "Save" at bounding box center [973, 401] width 36 height 19
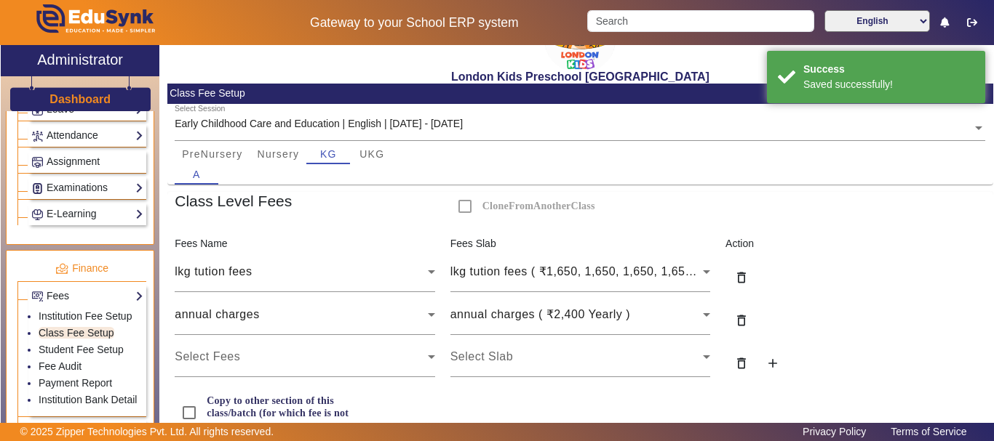
scroll to position [79, 0]
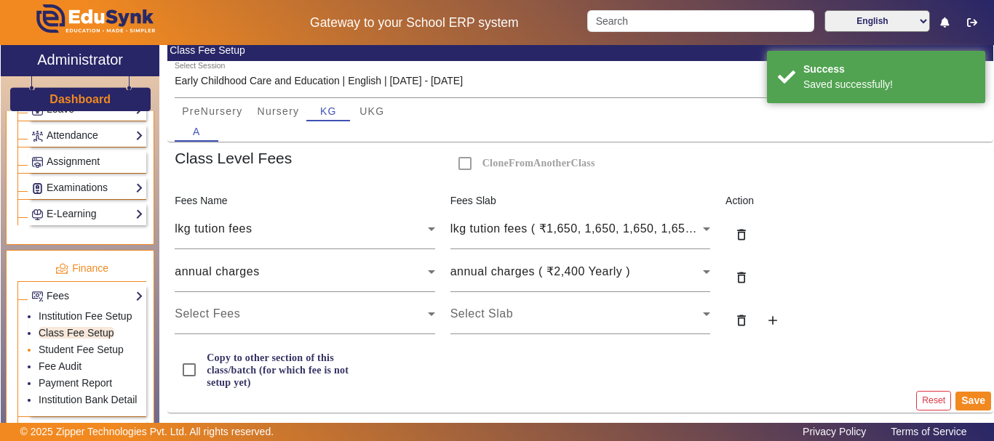
click at [72, 343] on li "Student Fee Setup" at bounding box center [91, 351] width 105 height 17
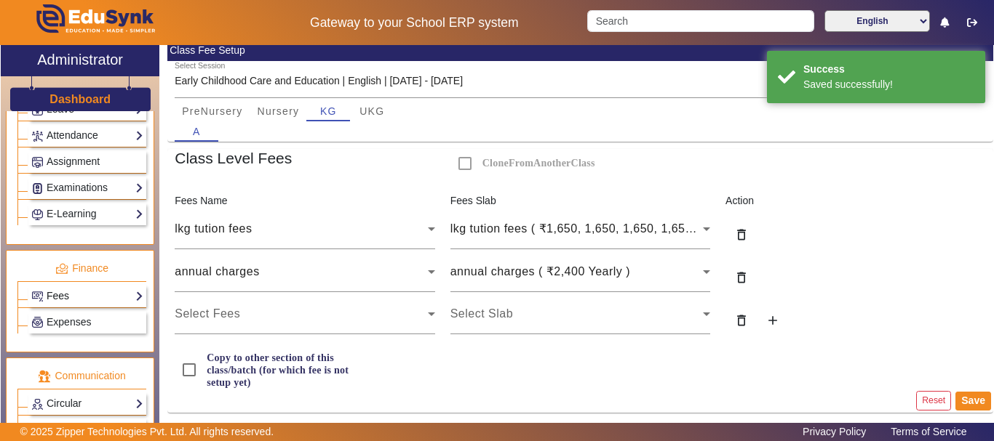
click at [107, 303] on link "Fees" at bounding box center [87, 296] width 112 height 17
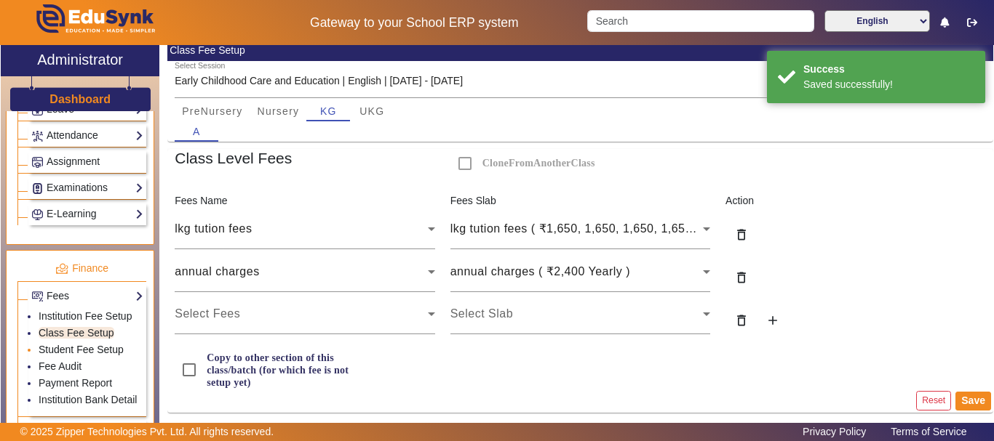
click at [79, 349] on link "Student Fee Setup" at bounding box center [81, 350] width 85 height 12
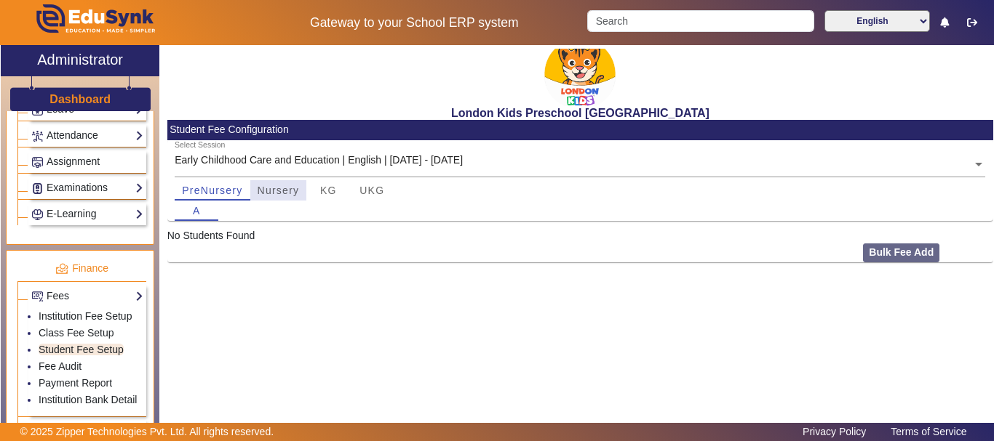
click at [290, 194] on span "Nursery" at bounding box center [278, 190] width 42 height 10
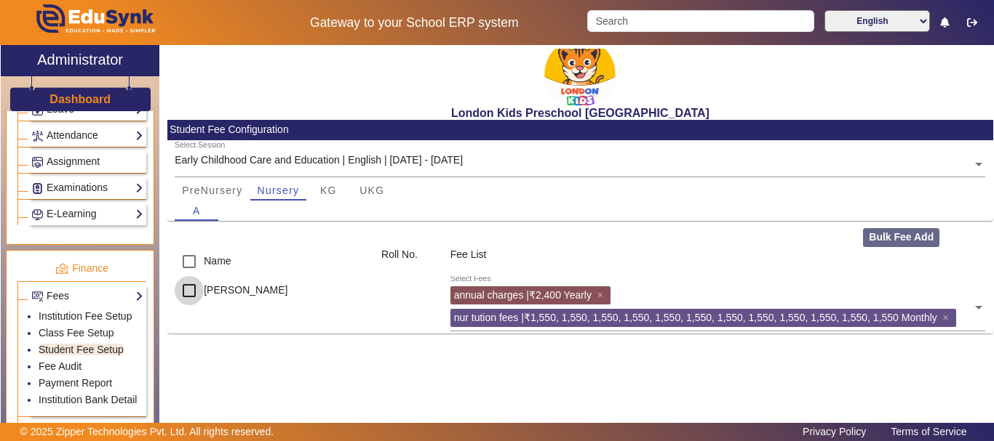
click at [193, 289] on input "checkbox" at bounding box center [189, 290] width 29 height 29
click at [333, 195] on span "KG" at bounding box center [328, 190] width 17 height 10
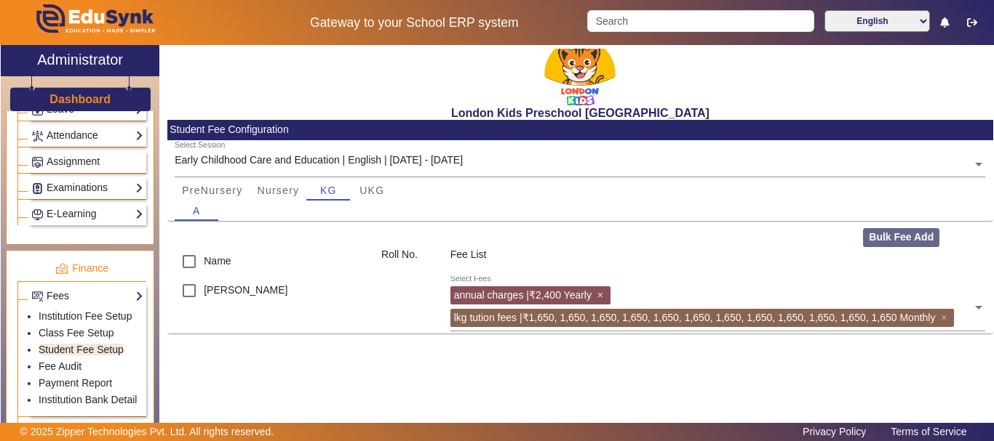
click at [607, 297] on span "×" at bounding box center [601, 295] width 9 height 12
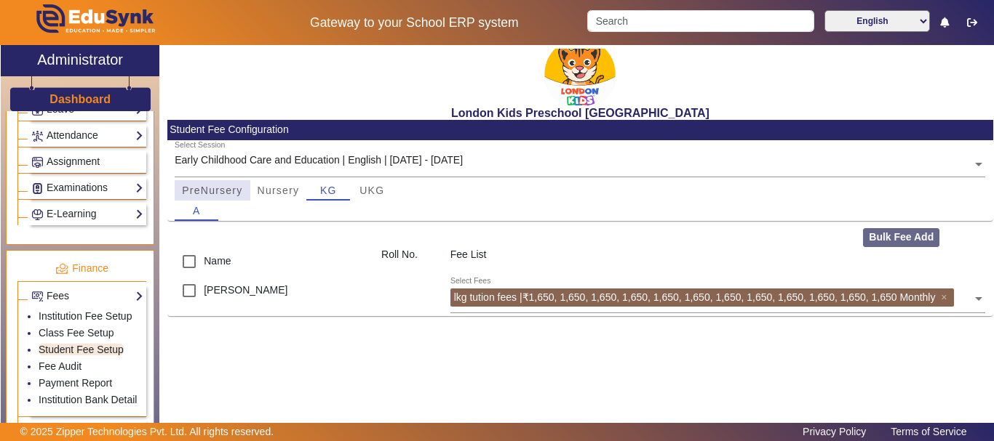
click at [216, 187] on span "PreNursery" at bounding box center [212, 190] width 60 height 10
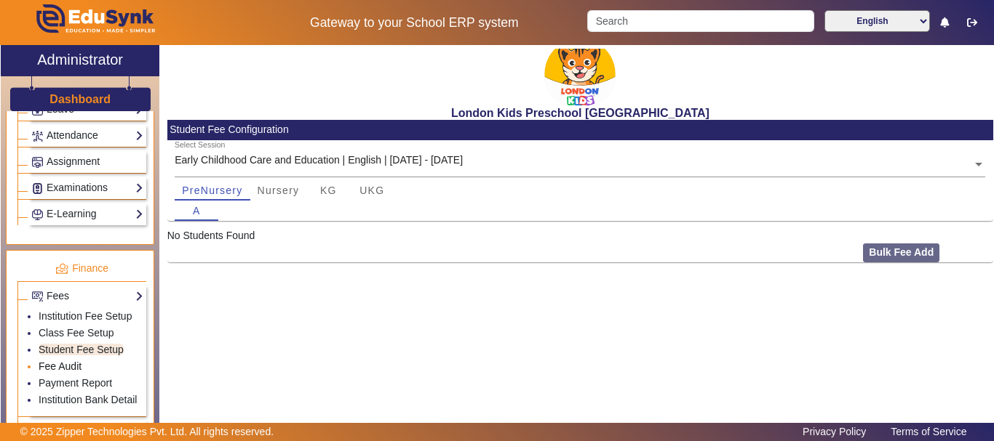
click at [58, 364] on link "Fee Audit" at bounding box center [60, 367] width 43 height 12
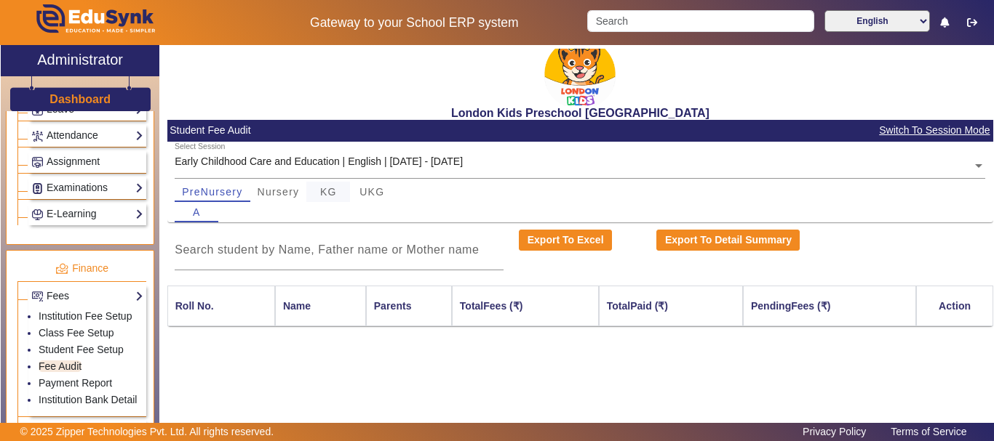
click at [310, 191] on div "KG" at bounding box center [328, 192] width 44 height 20
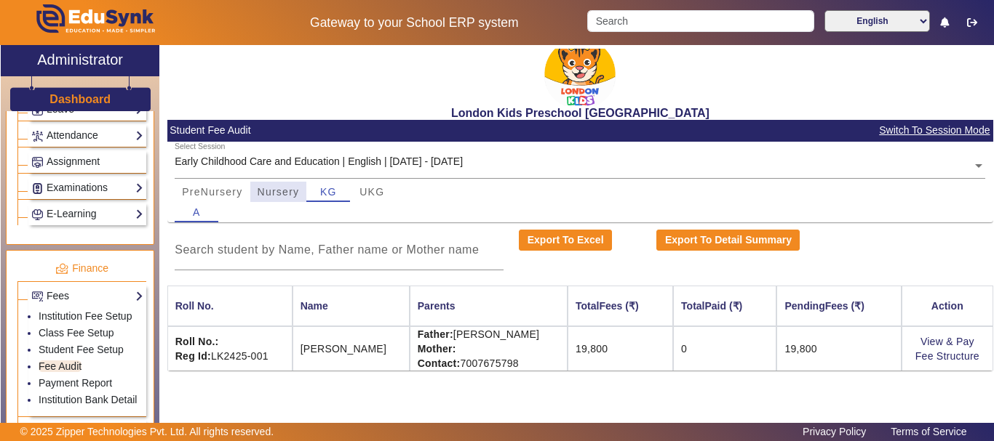
click at [295, 197] on span "Nursery" at bounding box center [278, 192] width 42 height 10
click at [320, 189] on span "KG" at bounding box center [328, 192] width 17 height 10
click at [279, 188] on span "Nursery" at bounding box center [278, 192] width 42 height 10
click at [917, 341] on td "View & Pay Fee Structure" at bounding box center [946, 349] width 92 height 44
click at [924, 341] on link "View & Pay" at bounding box center [947, 342] width 54 height 12
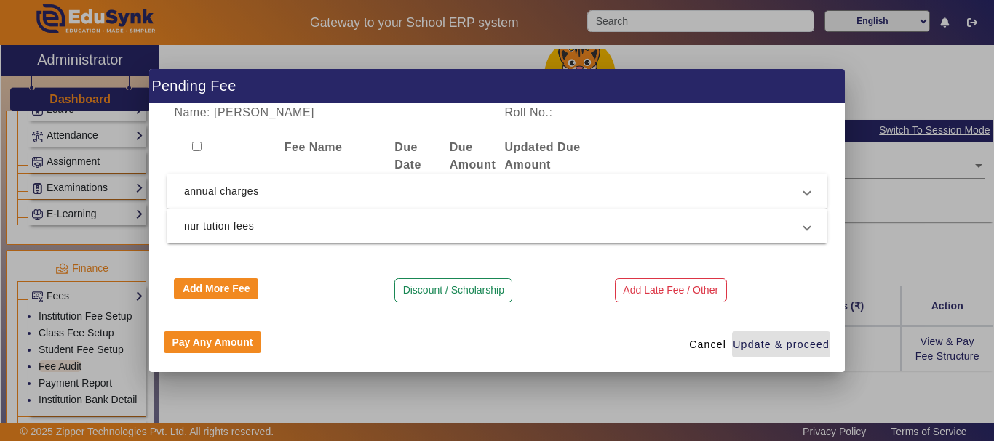
click at [215, 137] on div "Name: [PERSON_NAME] Roll No.: Fee Name Due Date Due Amount Updated Due Amount a…" at bounding box center [496, 211] width 695 height 214
click at [196, 146] on input "checkbox" at bounding box center [196, 146] width 9 height 9
click at [758, 199] on span "annual charges" at bounding box center [494, 191] width 620 height 17
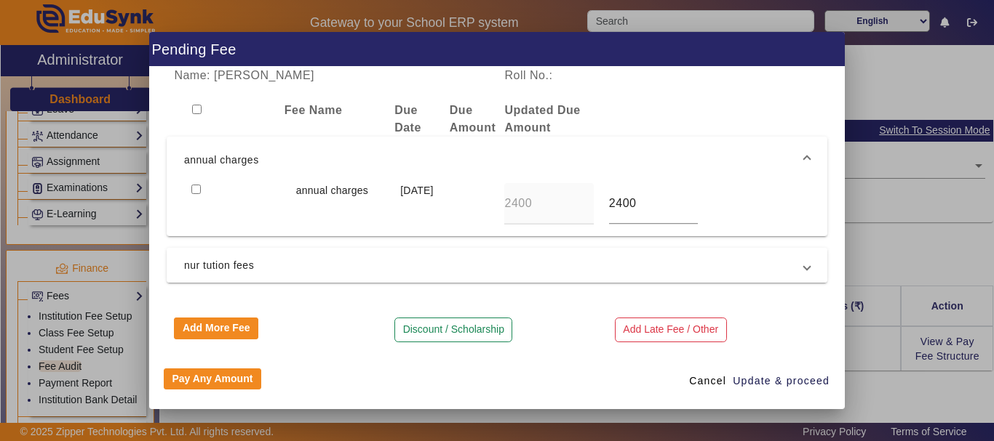
click at [804, 272] on span at bounding box center [807, 265] width 6 height 17
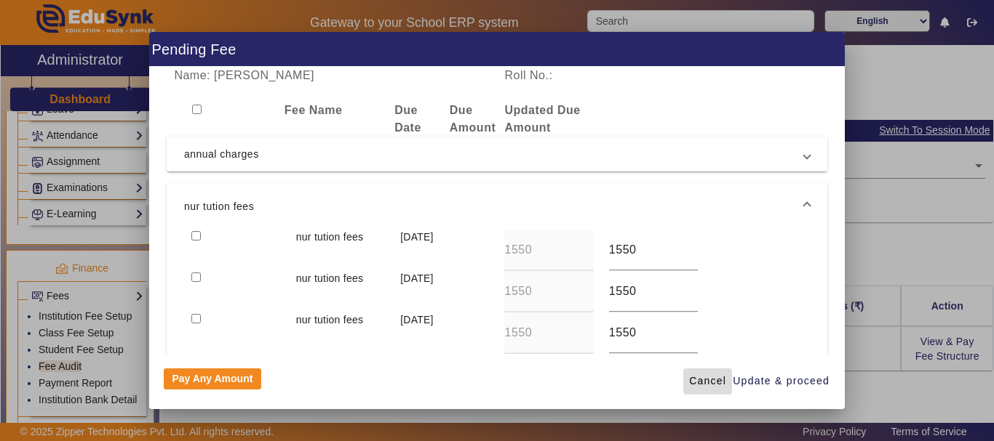
click at [708, 377] on span "Cancel" at bounding box center [707, 381] width 37 height 15
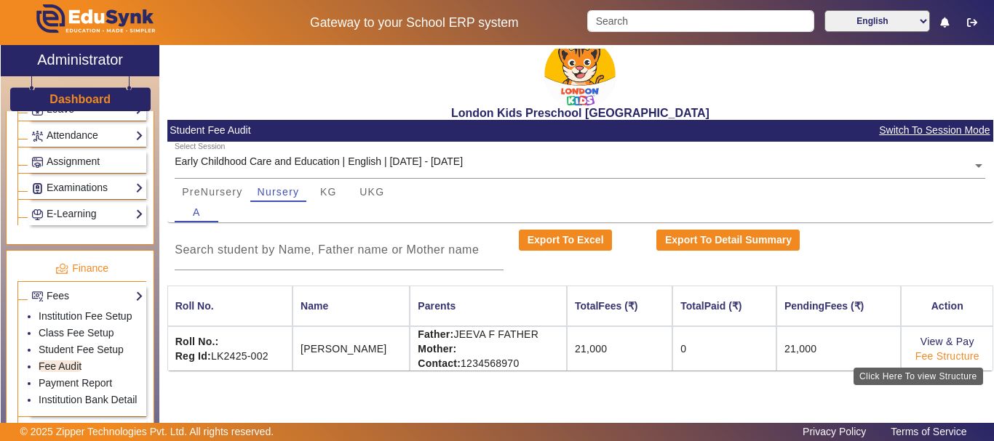
click at [930, 356] on link "Fee Structure" at bounding box center [947, 357] width 64 height 12
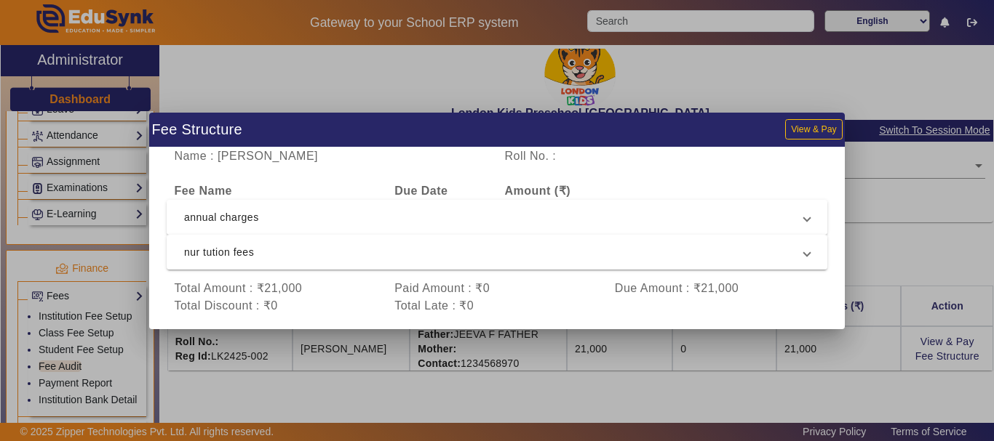
click at [714, 209] on span "annual charges" at bounding box center [494, 217] width 620 height 17
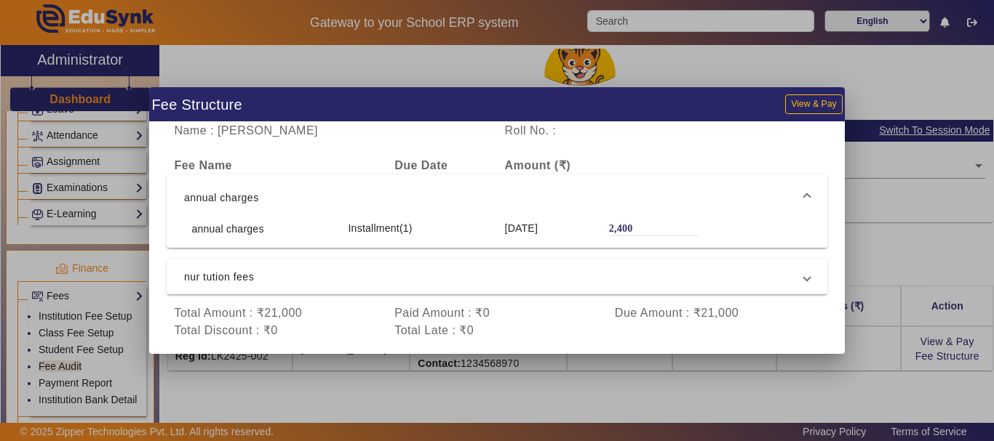
click at [740, 188] on mat-expansion-panel-header "annual charges" at bounding box center [497, 198] width 660 height 47
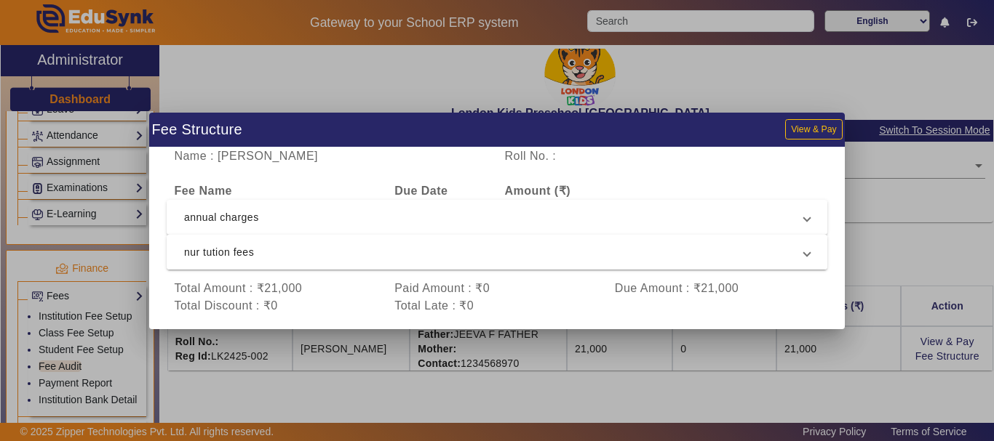
click at [738, 252] on span "nur tution fees" at bounding box center [494, 252] width 620 height 17
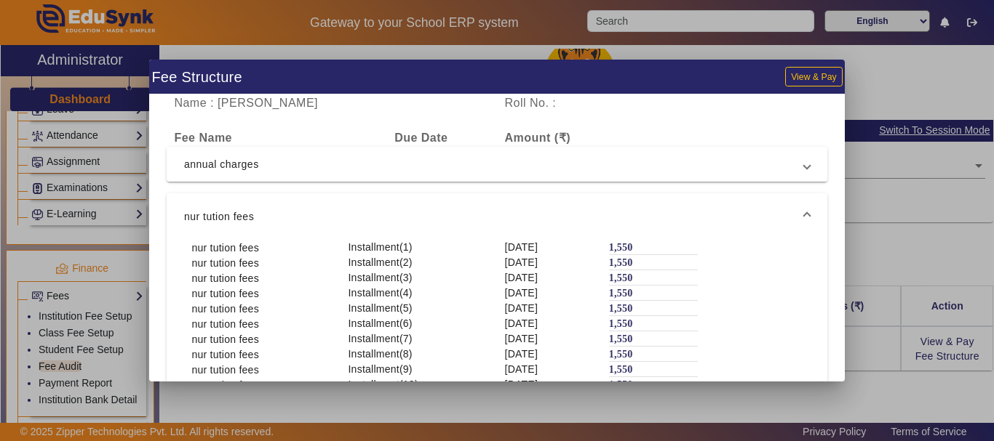
click at [786, 212] on span "nur tution fees" at bounding box center [494, 216] width 620 height 17
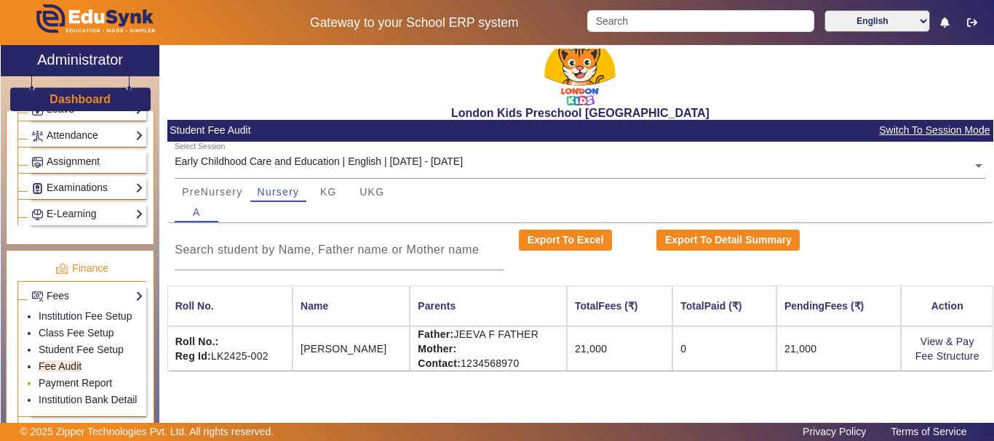
click at [71, 379] on link "Payment Report" at bounding box center [75, 383] width 73 height 12
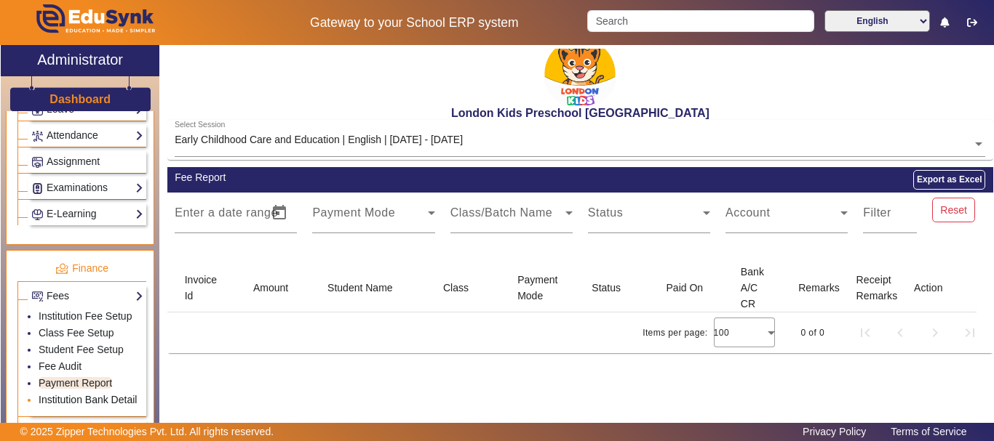
click at [71, 397] on link "Institution Bank Detail" at bounding box center [88, 400] width 98 height 12
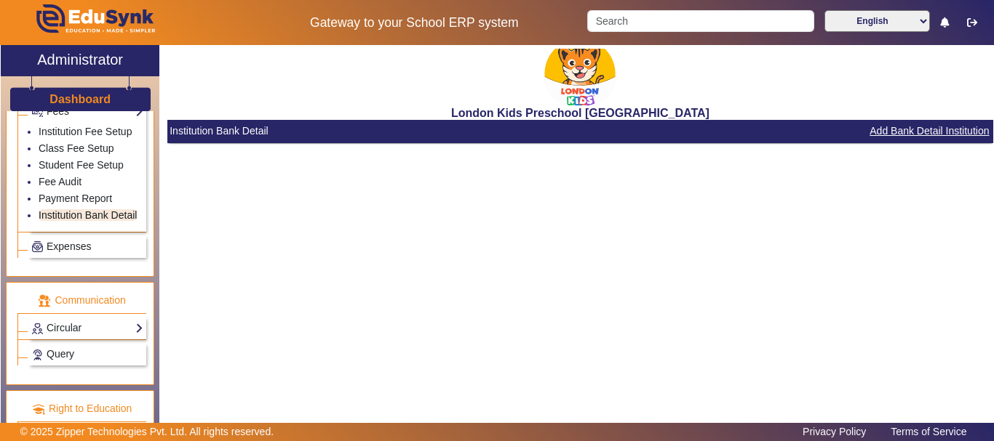
scroll to position [873, 0]
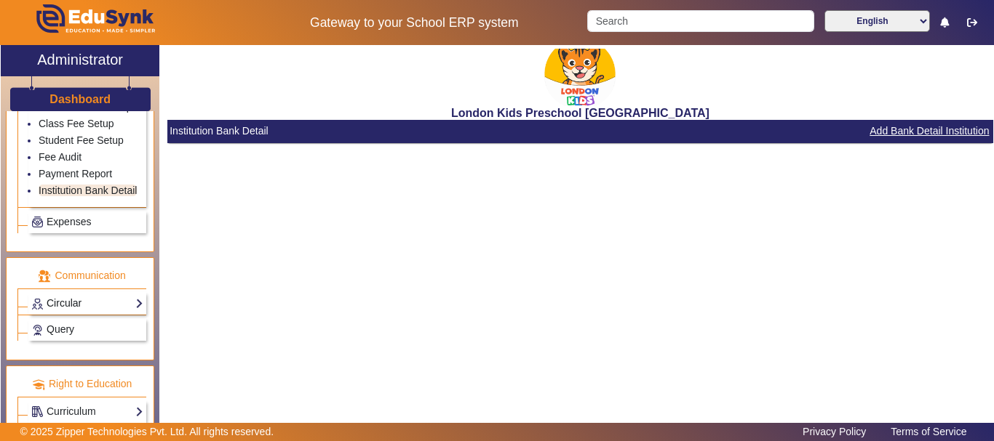
click at [129, 303] on link "Circular" at bounding box center [87, 303] width 112 height 17
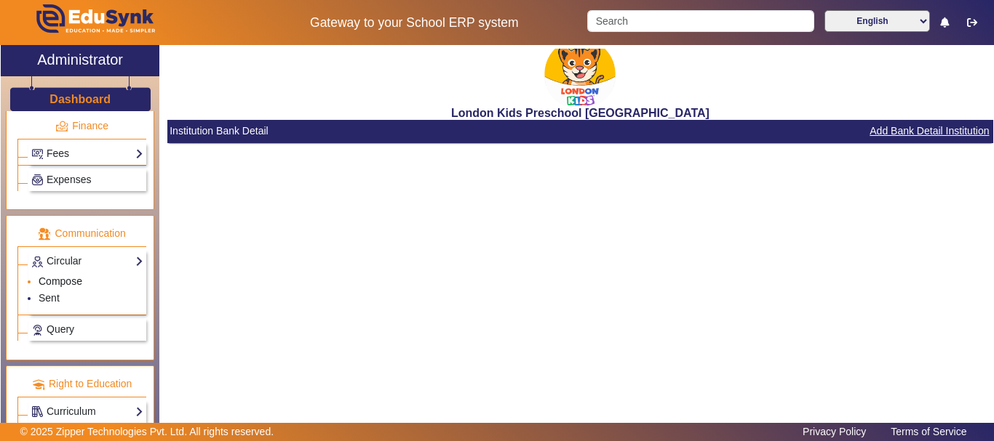
click at [71, 284] on link "Compose" at bounding box center [61, 282] width 44 height 12
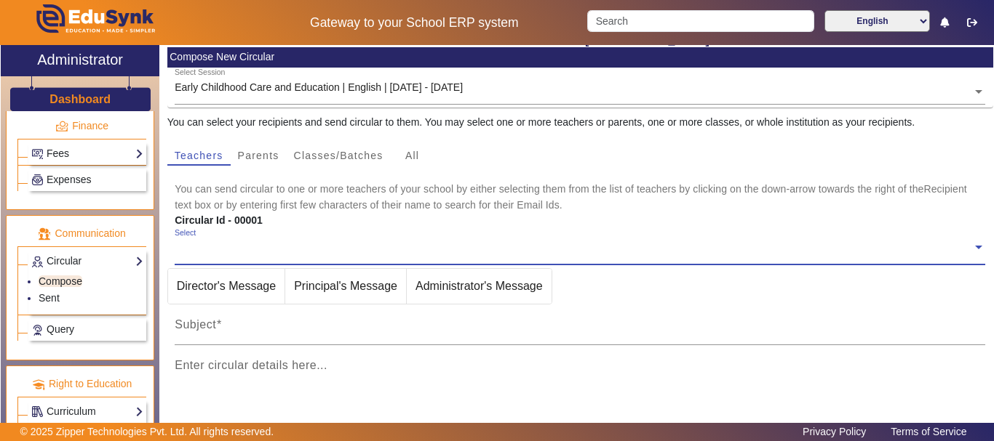
scroll to position [145, 0]
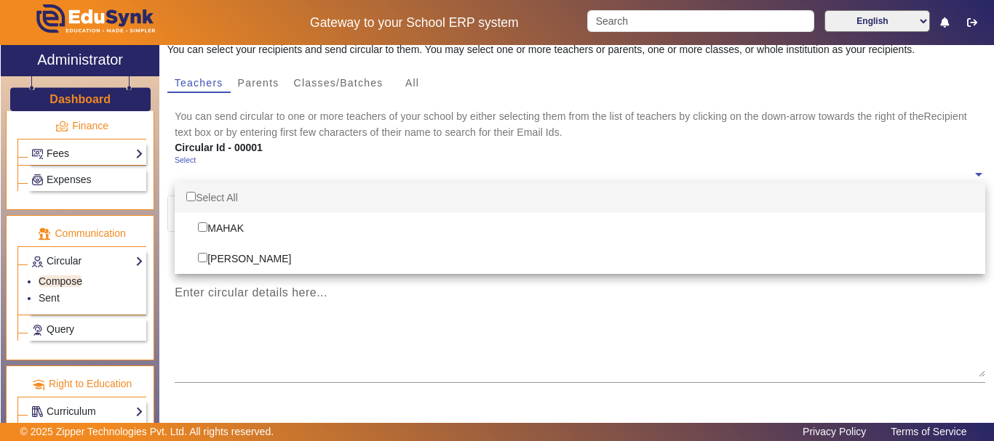
click at [514, 179] on input "text" at bounding box center [573, 175] width 797 height 14
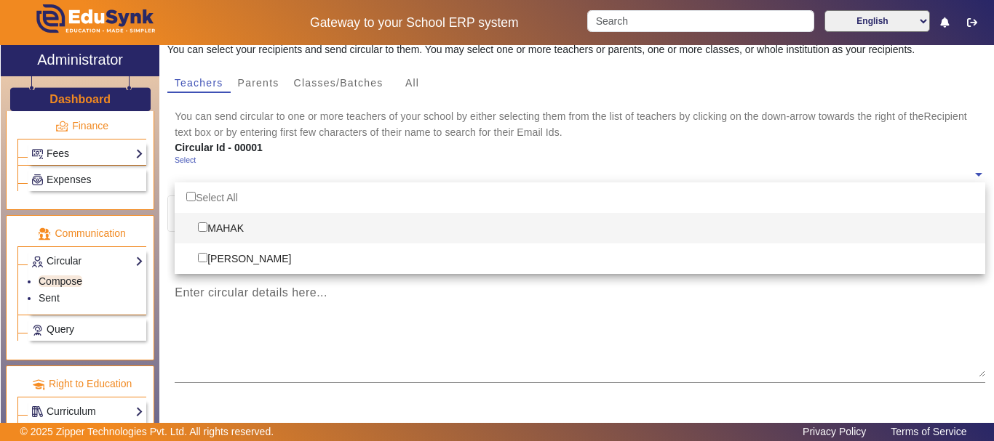
click at [491, 217] on div "MAHAK" at bounding box center [580, 228] width 810 height 31
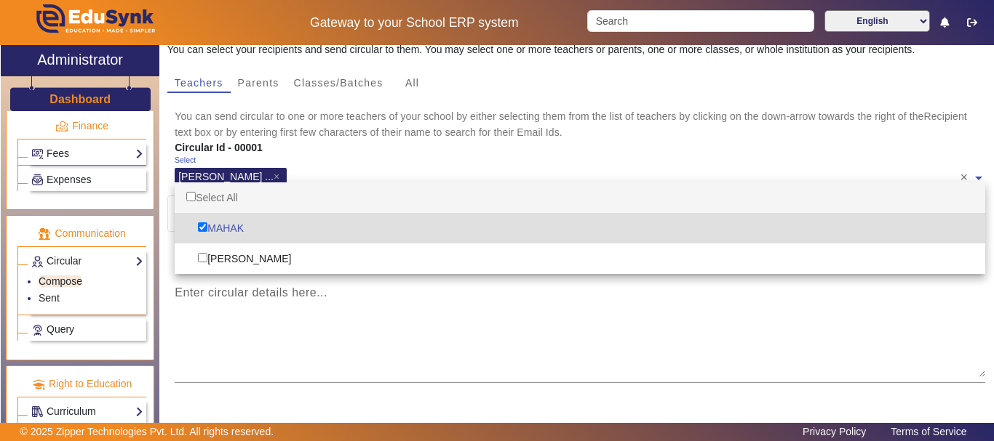
click at [693, 153] on div "Circular Id - 00001" at bounding box center [442, 147] width 551 height 15
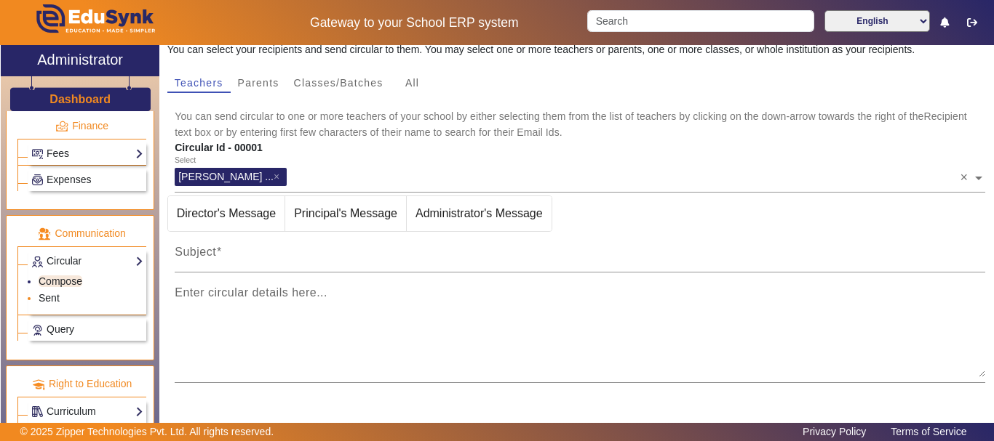
click at [45, 297] on link "Sent" at bounding box center [49, 298] width 21 height 12
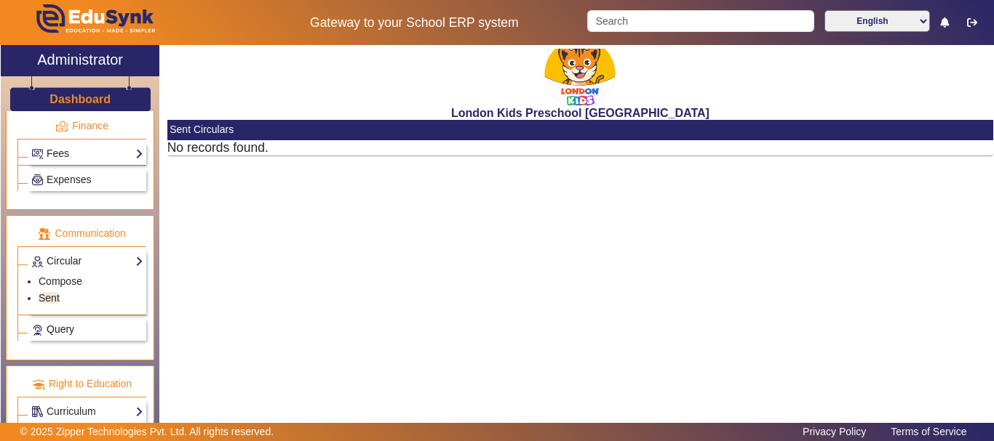
click at [56, 332] on span "Query" at bounding box center [61, 330] width 28 height 12
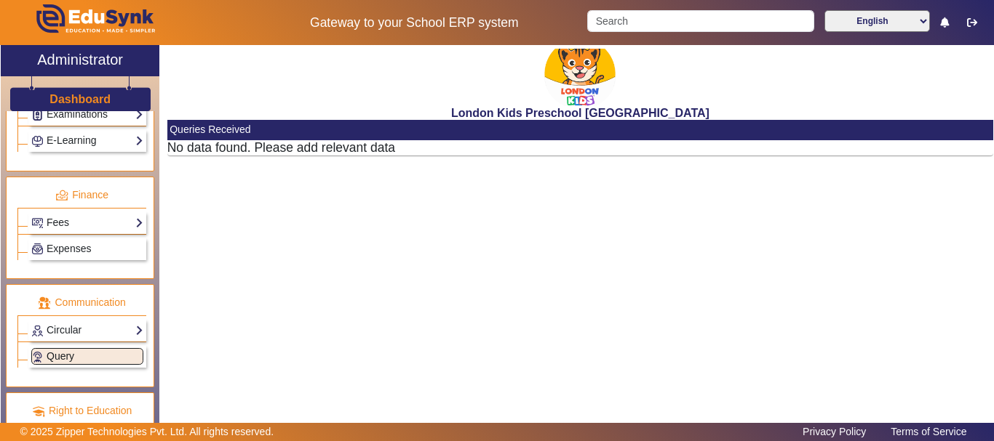
scroll to position [755, 0]
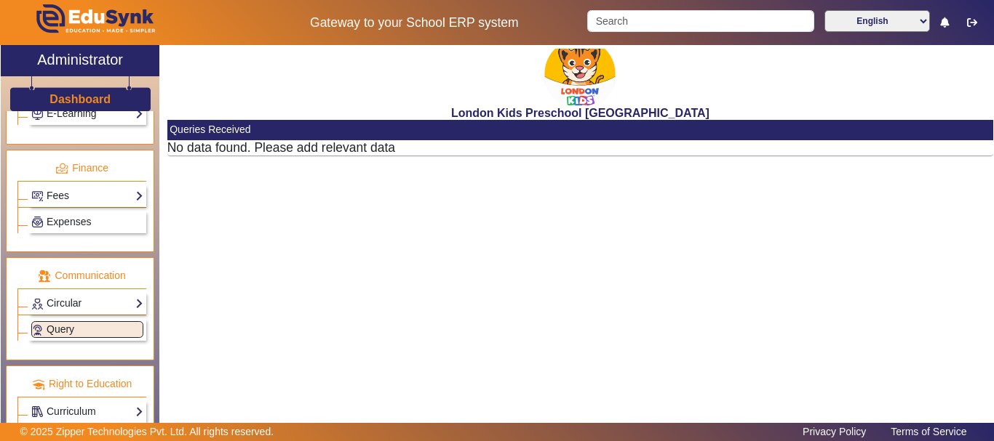
click at [112, 401] on div "Curriculum Overview Academic Programs Distribution Package" at bounding box center [87, 412] width 118 height 23
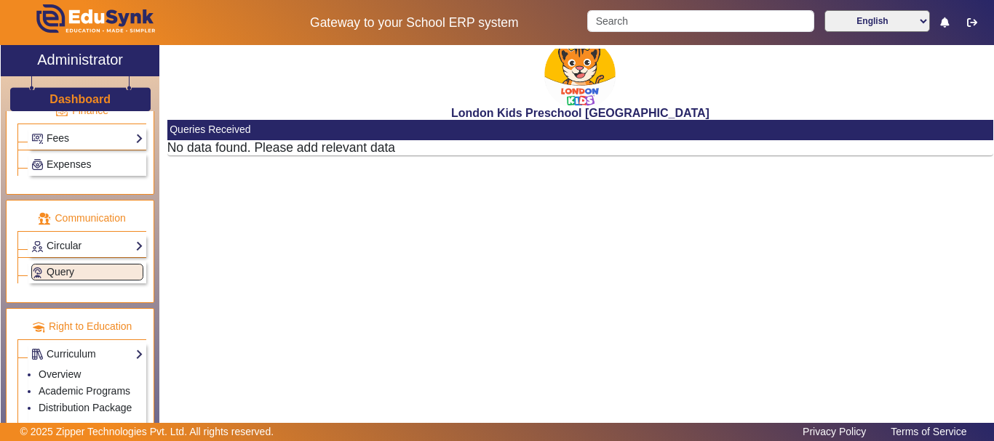
scroll to position [814, 0]
click at [73, 351] on link "Curriculum" at bounding box center [87, 353] width 112 height 17
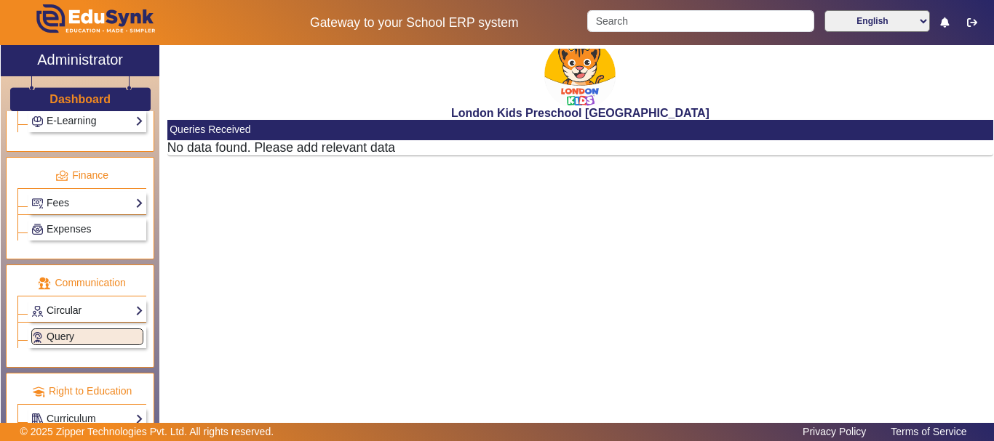
scroll to position [755, 0]
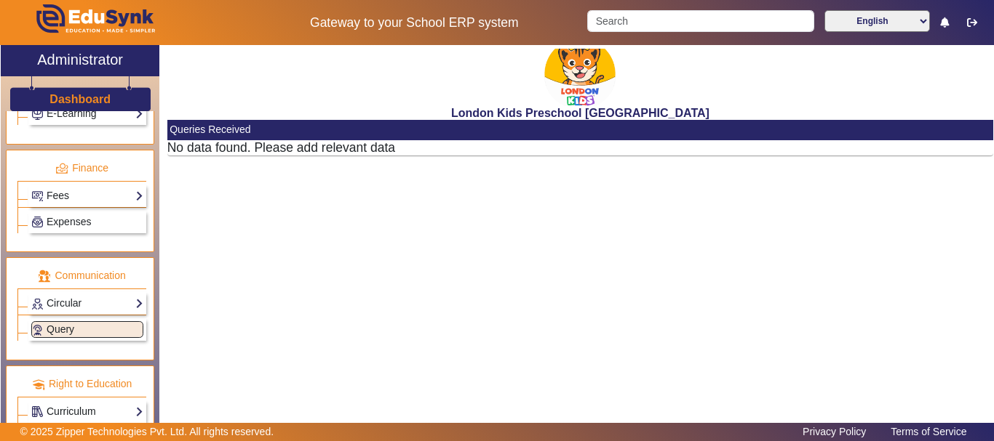
click at [129, 412] on link "Curriculum" at bounding box center [87, 412] width 112 height 17
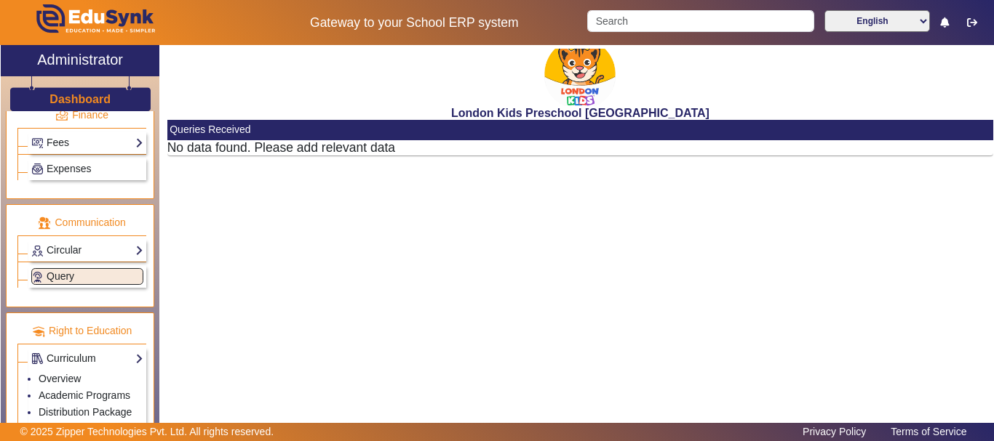
scroll to position [814, 0]
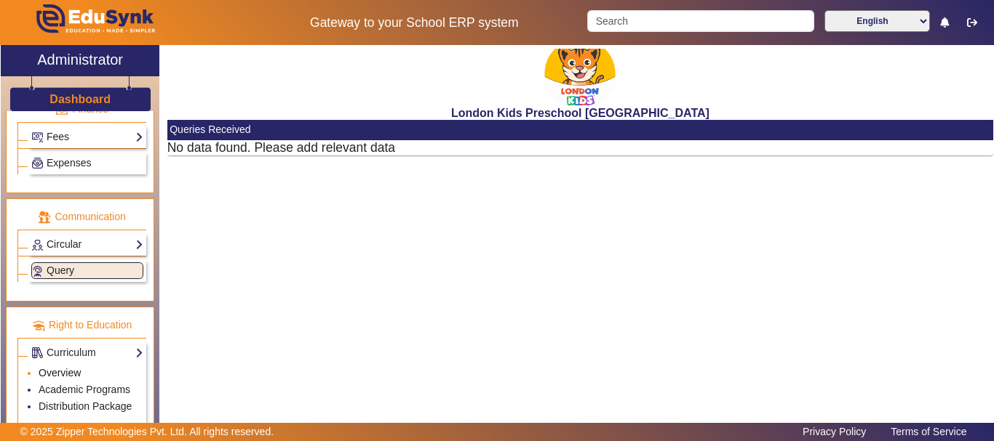
click at [60, 373] on link "Overview" at bounding box center [60, 373] width 42 height 12
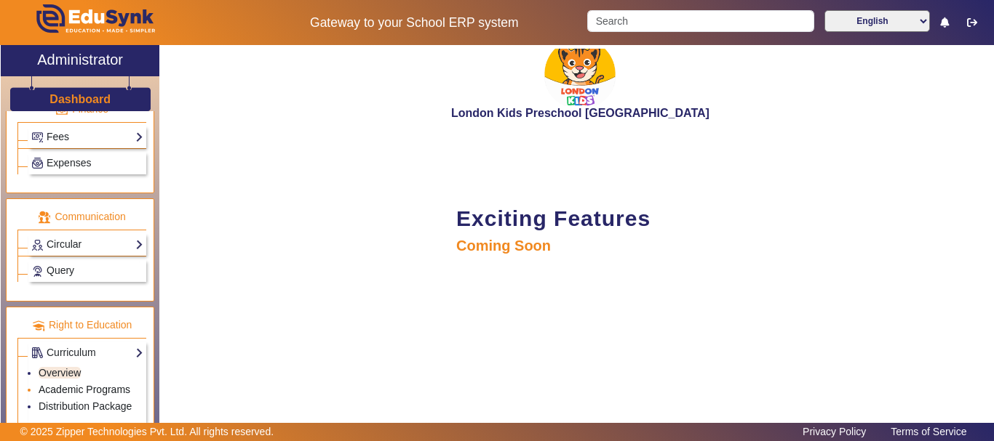
click at [70, 388] on link "Academic Programs" at bounding box center [85, 390] width 92 height 12
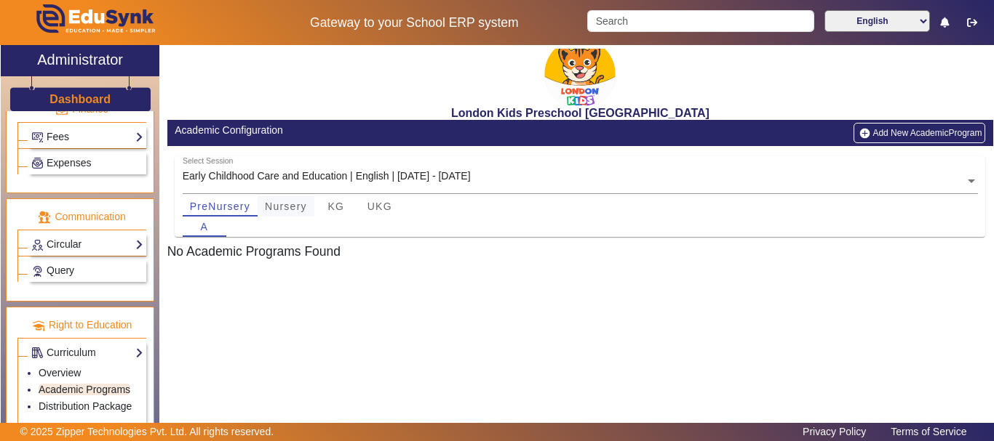
click at [283, 205] on span "Nursery" at bounding box center [286, 206] width 42 height 10
click at [900, 132] on button "Add New AcademicProgram" at bounding box center [919, 133] width 132 height 20
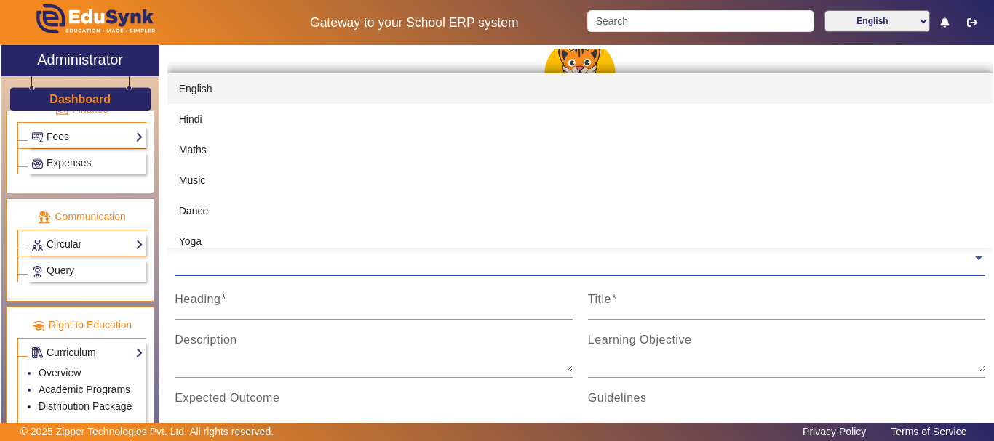
click at [301, 257] on input "text" at bounding box center [573, 259] width 797 height 14
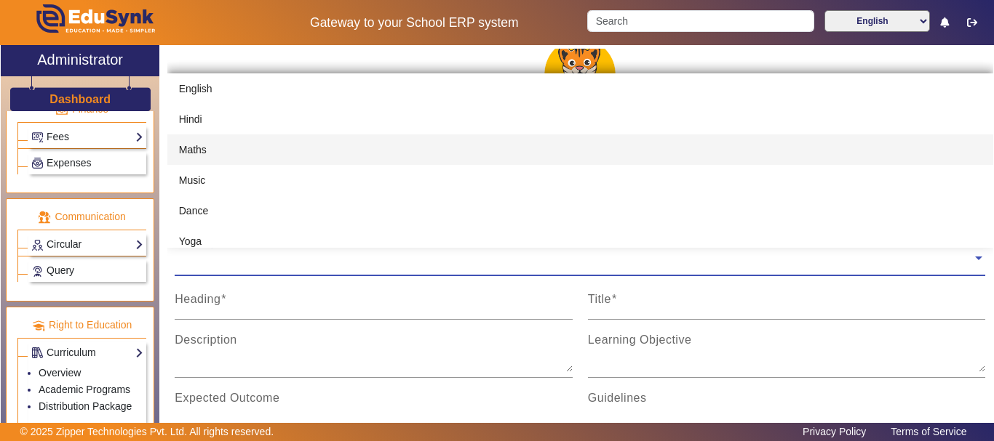
click at [265, 155] on div "Maths" at bounding box center [580, 150] width 826 height 31
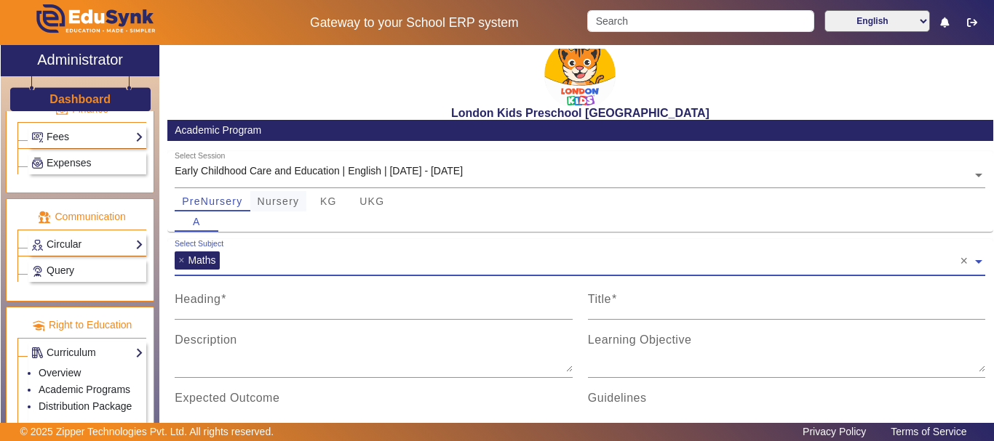
click at [281, 200] on span "Nursery" at bounding box center [278, 201] width 42 height 10
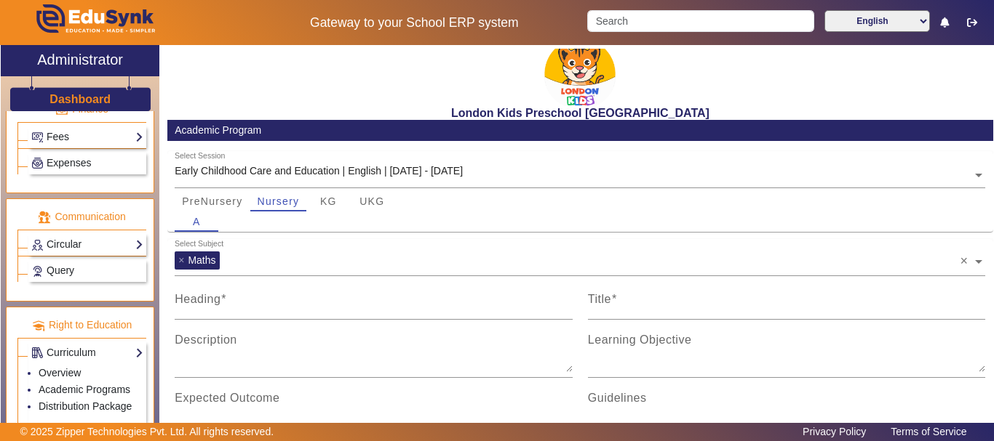
click at [238, 265] on input "text" at bounding box center [592, 259] width 736 height 14
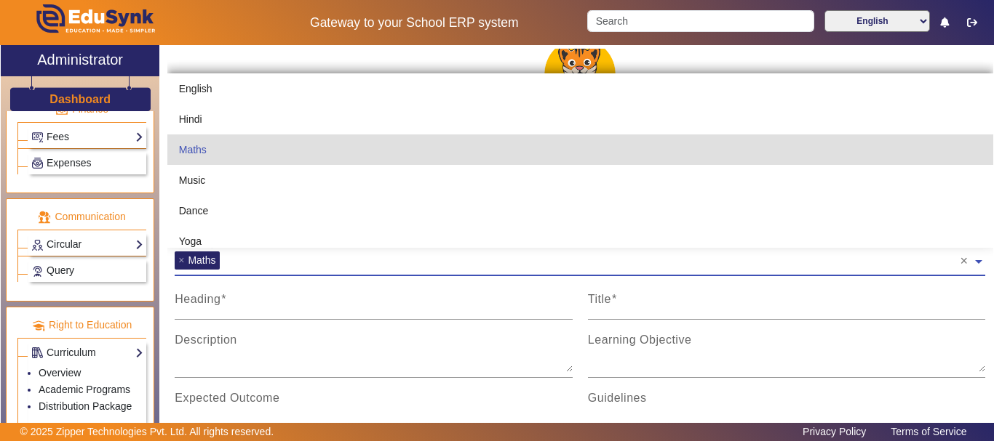
click at [238, 265] on input "text" at bounding box center [592, 259] width 736 height 14
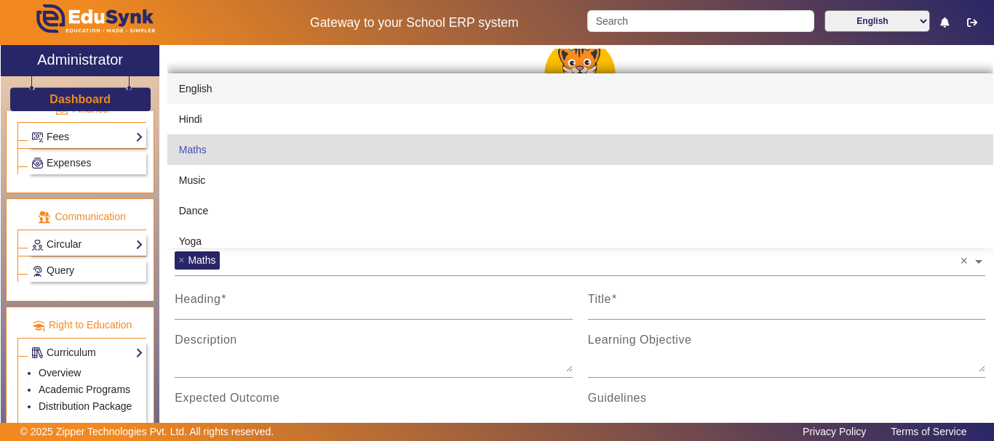
click at [421, 50] on div "London Kids Preschool [GEOGRAPHIC_DATA]" at bounding box center [580, 82] width 826 height 75
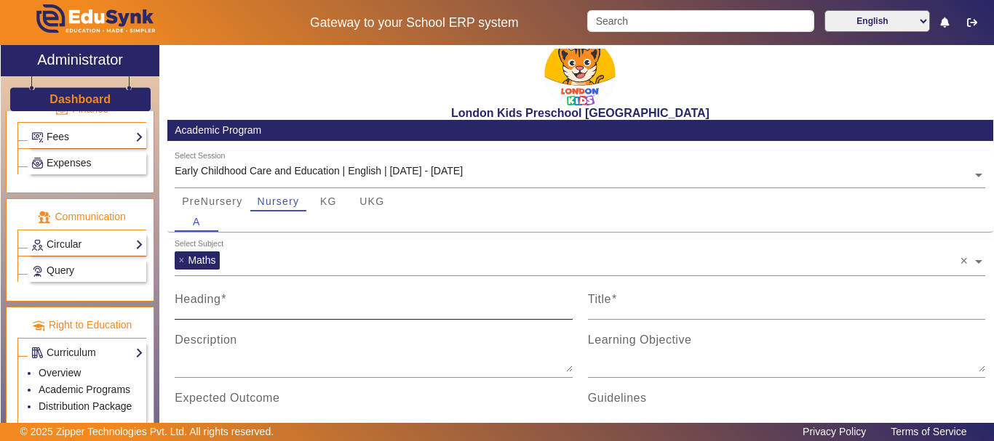
click at [287, 308] on input "Heading" at bounding box center [374, 305] width 398 height 17
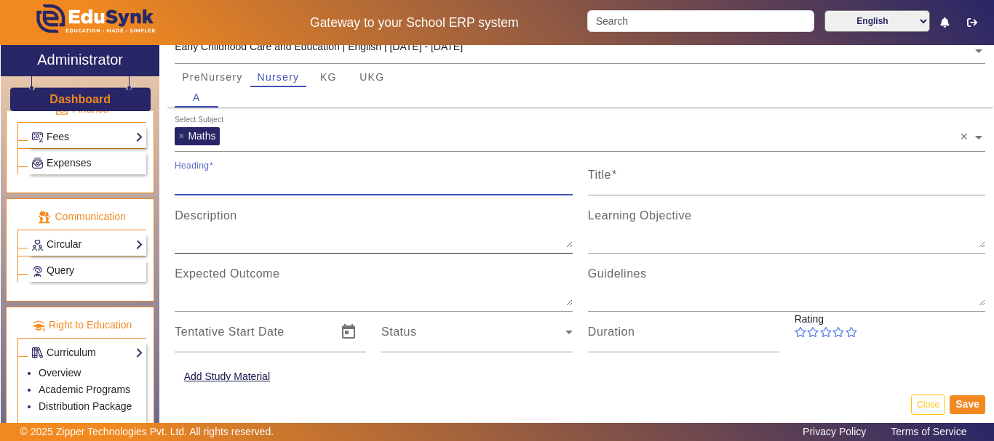
scroll to position [135, 0]
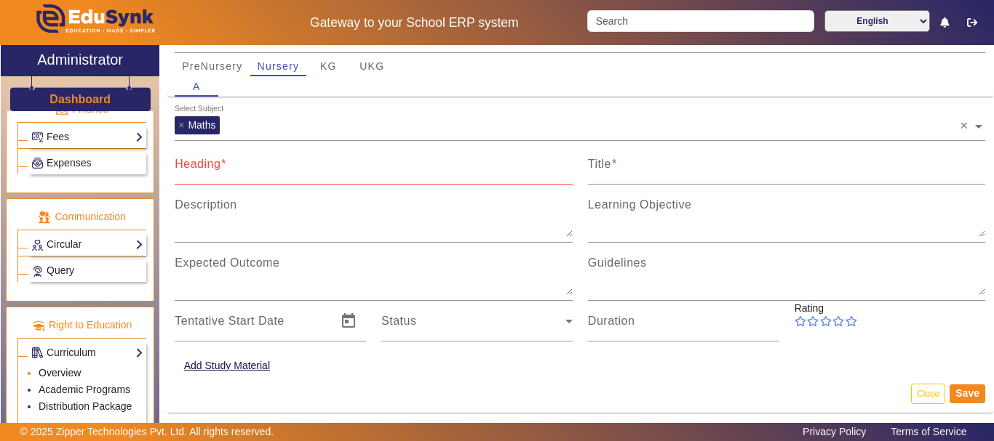
click at [72, 373] on link "Overview" at bounding box center [60, 373] width 42 height 12
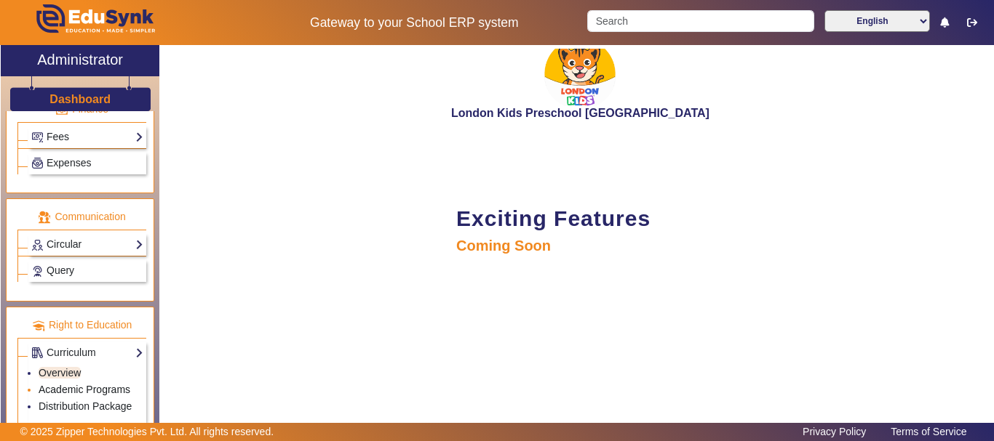
click at [71, 384] on link "Academic Programs" at bounding box center [85, 390] width 92 height 12
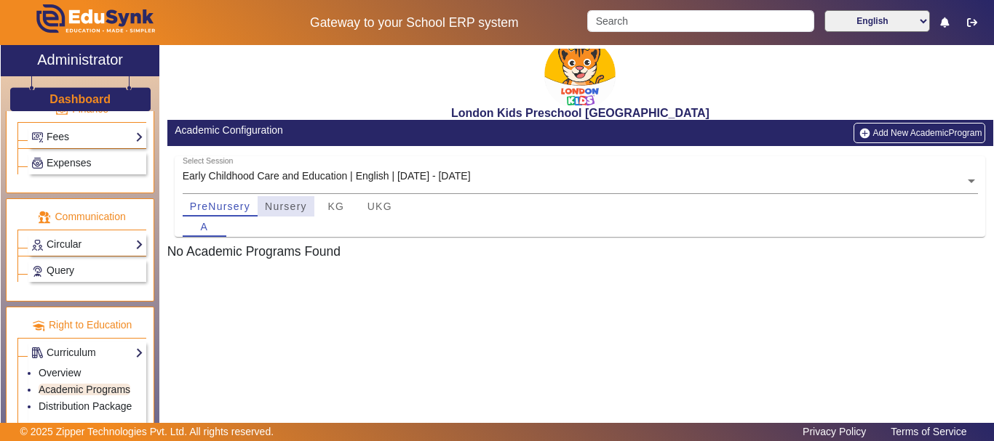
click at [268, 203] on span "Nursery" at bounding box center [286, 206] width 42 height 10
click at [868, 124] on button "Add New AcademicProgram" at bounding box center [919, 133] width 132 height 20
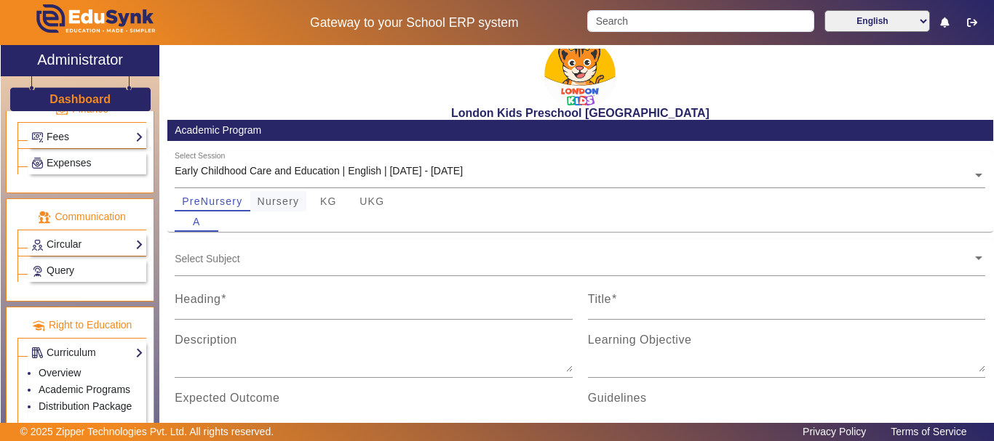
click at [270, 197] on span "Nursery" at bounding box center [278, 201] width 42 height 10
click at [239, 264] on input "text" at bounding box center [573, 259] width 797 height 14
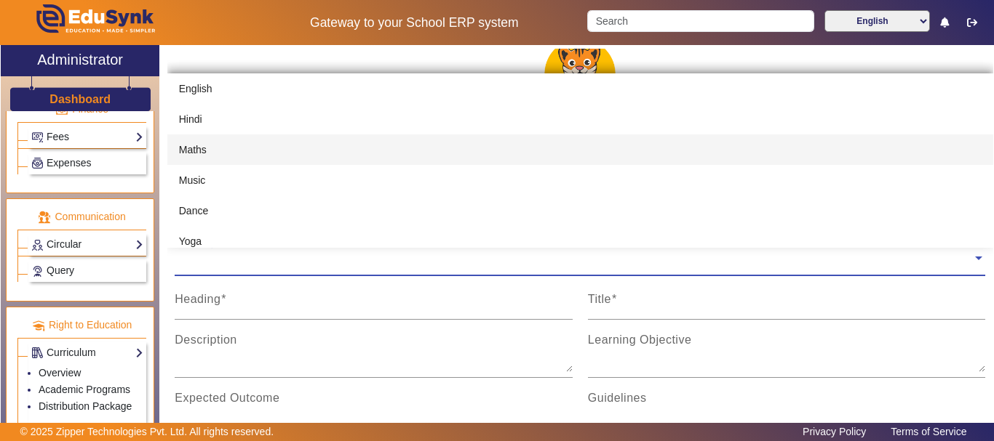
click at [252, 147] on div "Maths" at bounding box center [580, 150] width 826 height 31
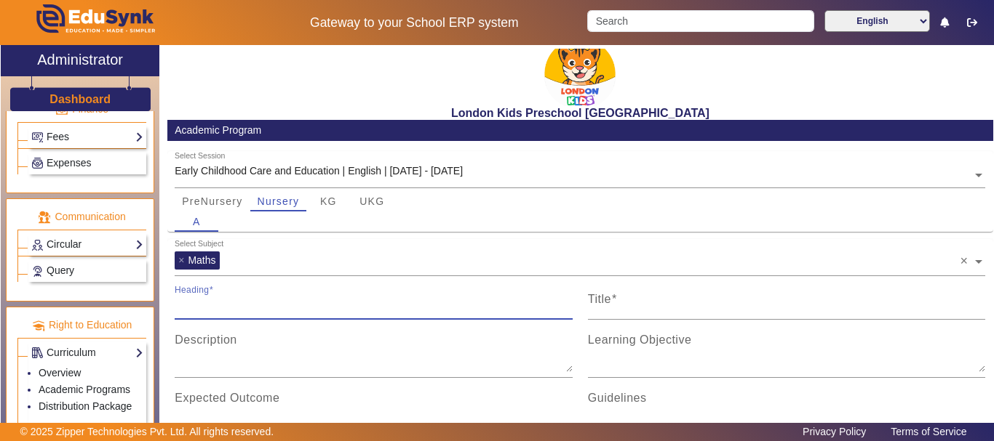
click at [247, 311] on input "Heading" at bounding box center [374, 305] width 398 height 17
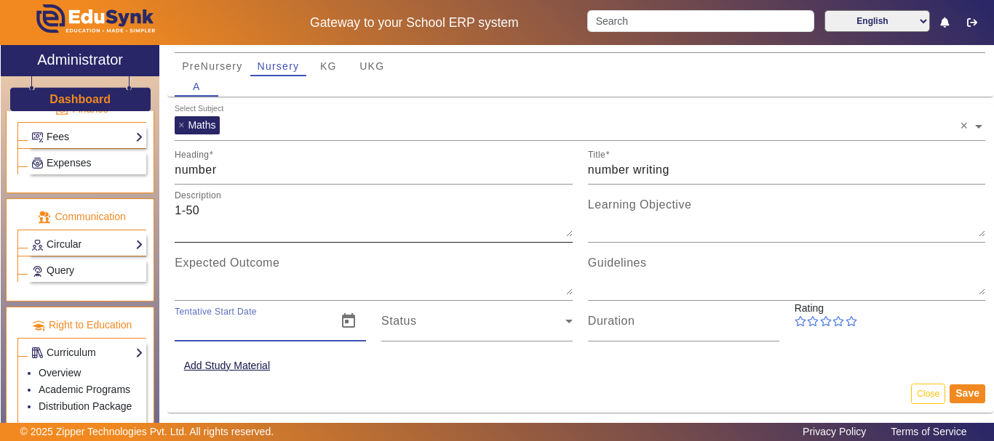
click at [308, 215] on textarea "1-50" at bounding box center [374, 219] width 398 height 35
click at [284, 349] on mat-card-content "Select Subject × Maths × Heading number Title number writing Description 1-100 …" at bounding box center [580, 239] width 826 height 271
click at [305, 340] on div "Tentative Start Date" at bounding box center [251, 321] width 153 height 41
click at [335, 329] on span "Open calendar" at bounding box center [348, 321] width 35 height 35
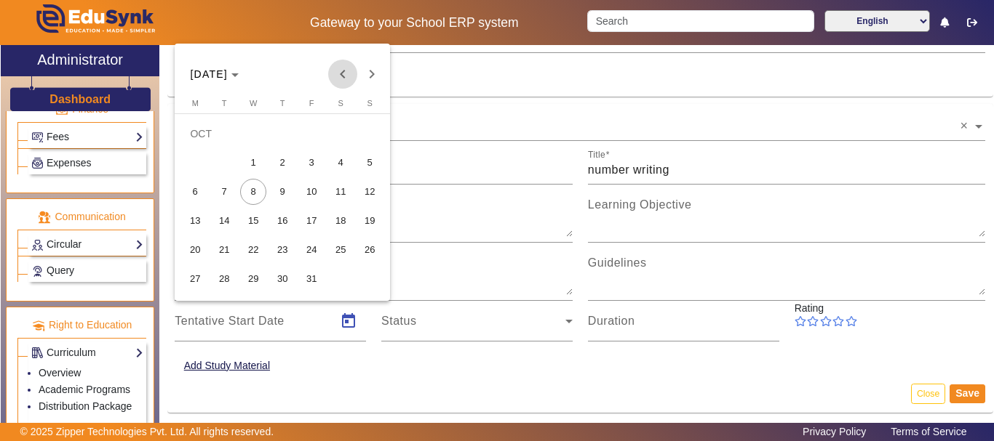
click at [337, 69] on span "Previous month" at bounding box center [342, 74] width 29 height 29
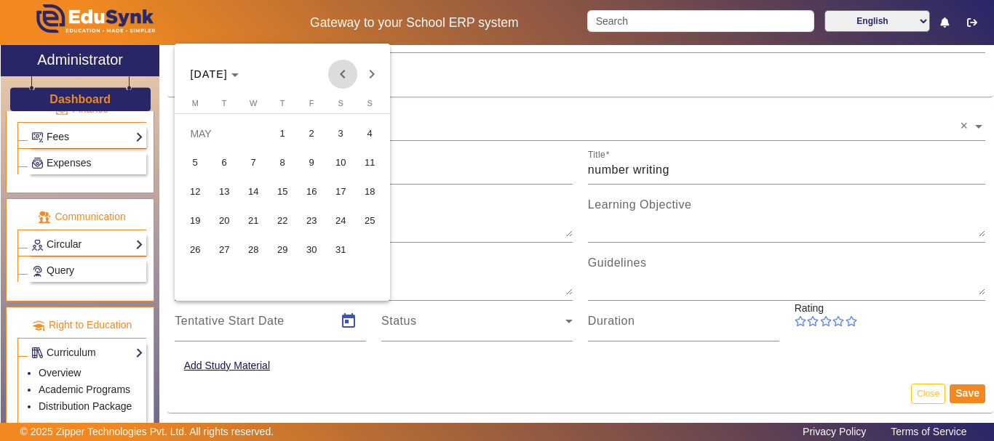
click at [337, 69] on span "Previous month" at bounding box center [342, 74] width 29 height 29
click at [232, 156] on span "1" at bounding box center [224, 163] width 26 height 26
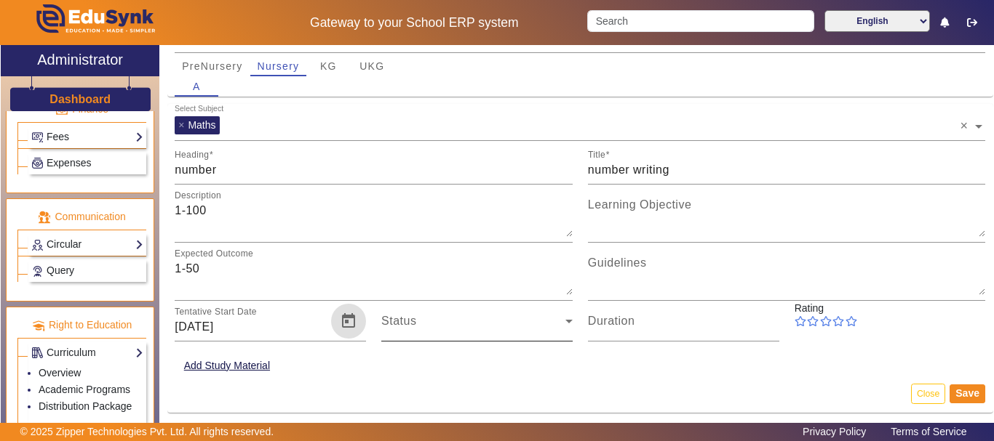
click at [493, 332] on span at bounding box center [473, 327] width 184 height 17
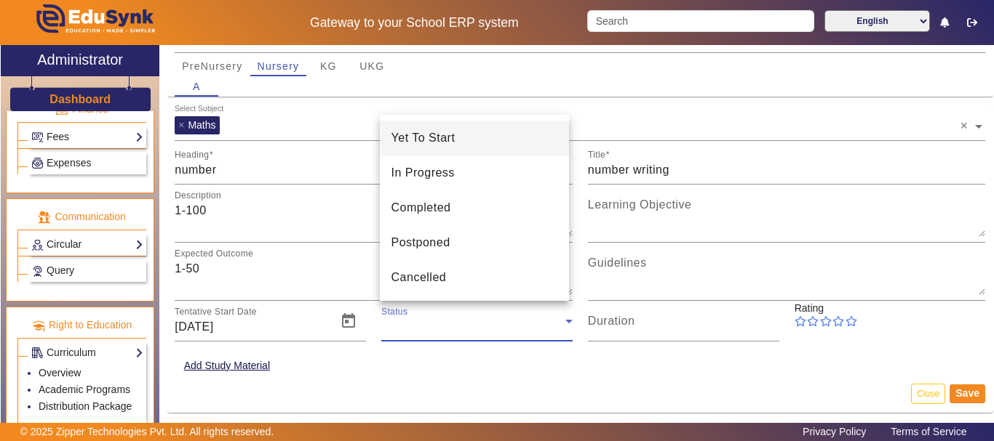
click at [493, 332] on div at bounding box center [497, 220] width 994 height 441
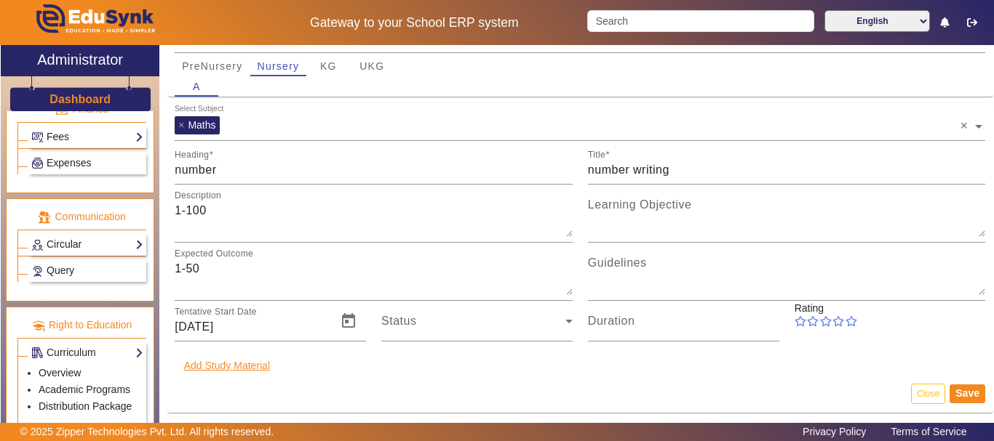
click at [260, 365] on button "Add Study Material" at bounding box center [219, 366] width 104 height 18
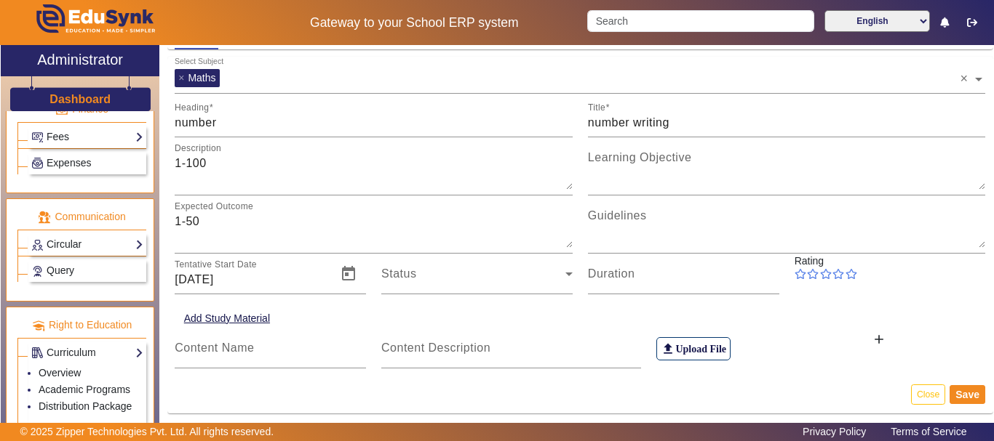
scroll to position [183, 0]
click at [949, 392] on button "Save" at bounding box center [967, 394] width 36 height 19
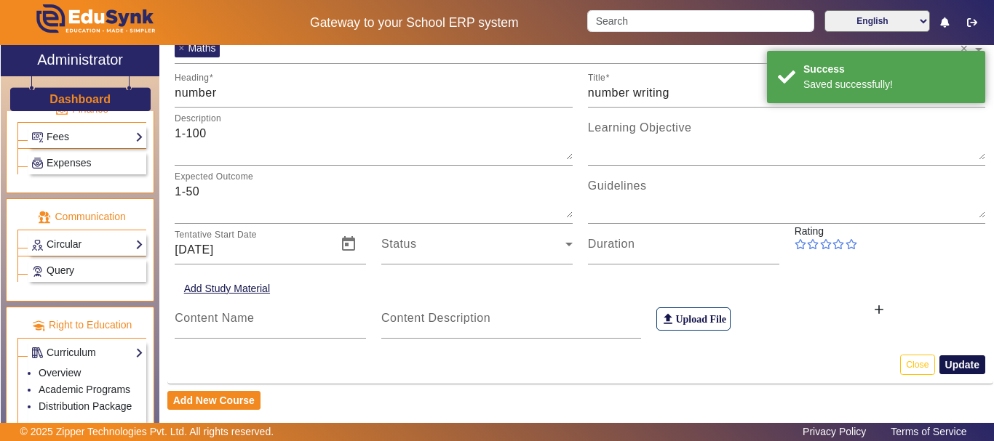
scroll to position [95, 0]
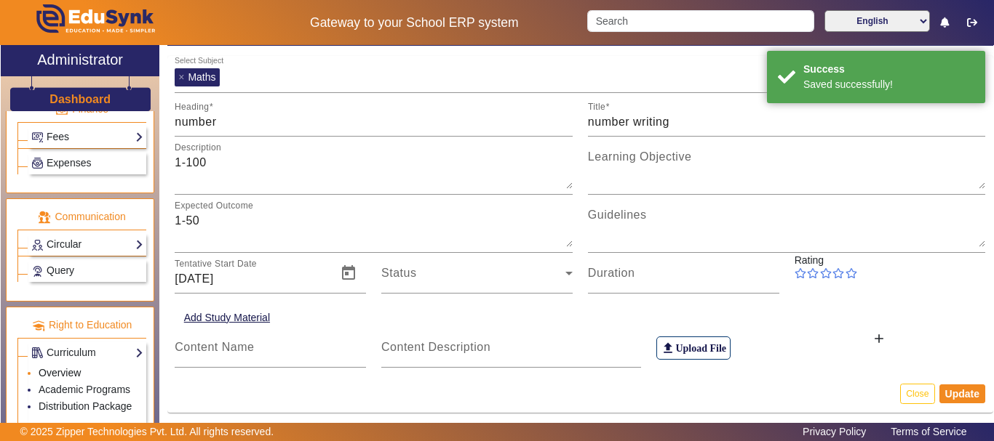
click at [63, 372] on link "Overview" at bounding box center [60, 373] width 42 height 12
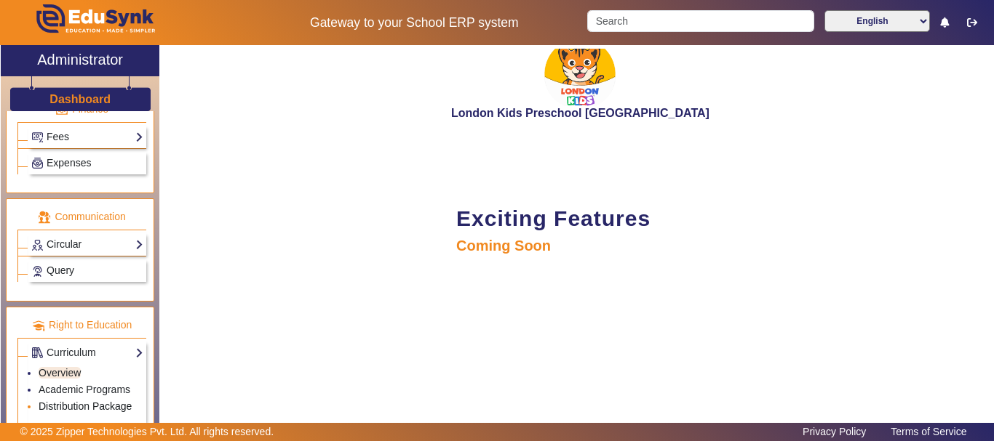
click at [76, 401] on link "Distribution Package" at bounding box center [85, 407] width 93 height 12
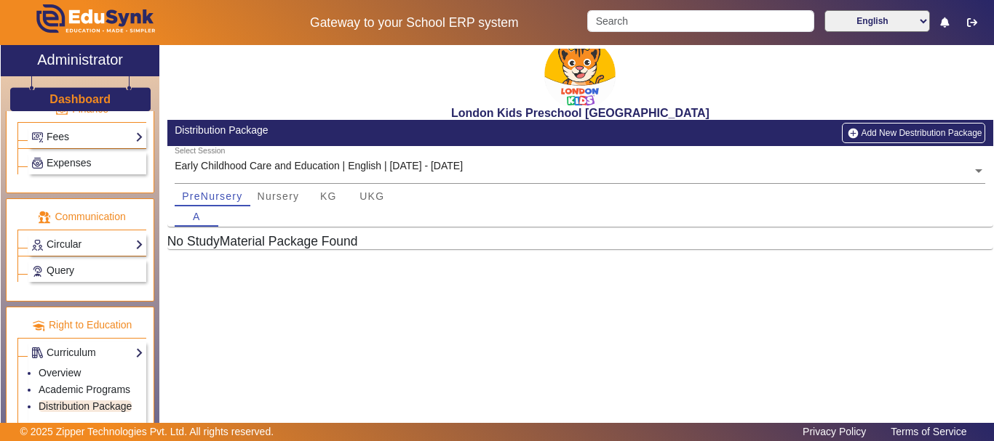
click at [919, 133] on button "Add New Destribution Package" at bounding box center [913, 133] width 143 height 20
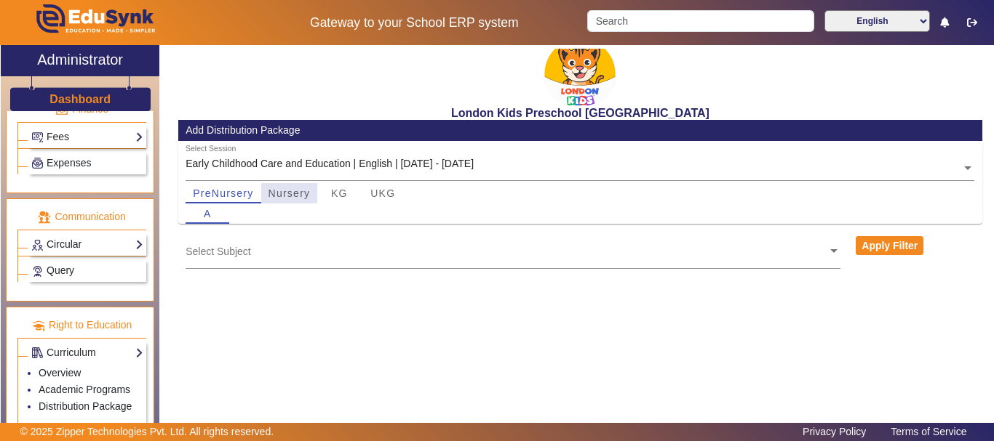
click at [303, 185] on span "Nursery" at bounding box center [289, 193] width 42 height 20
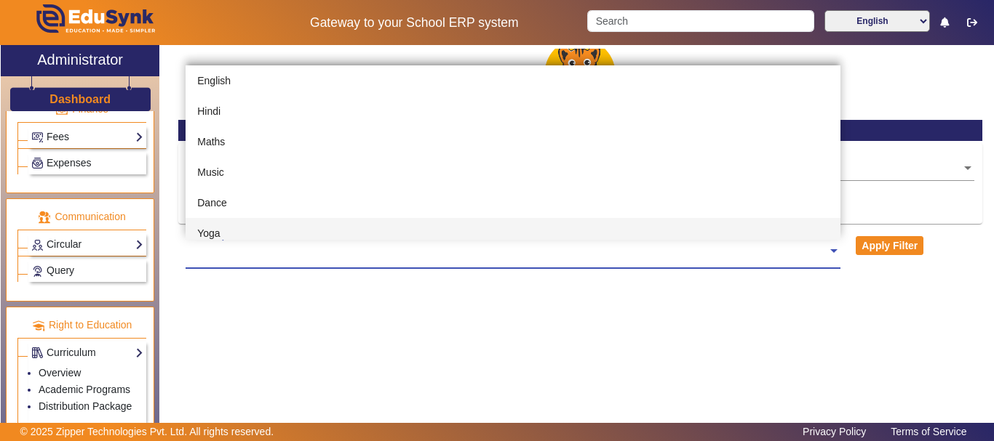
click at [323, 233] on ng-select "Select Subject English Hindi Maths Music Dance Yoga Story Telling EVS G.K. Phys…" at bounding box center [512, 251] width 655 height 40
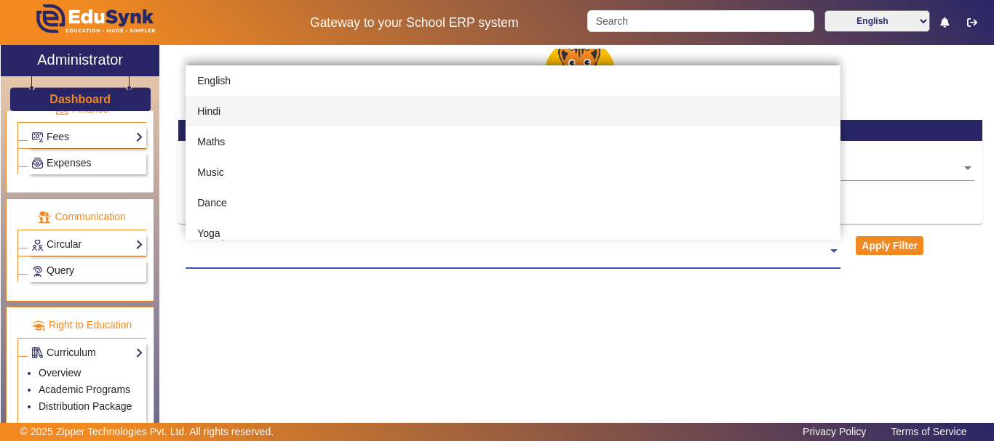
click at [296, 121] on div "Hindi" at bounding box center [512, 111] width 655 height 31
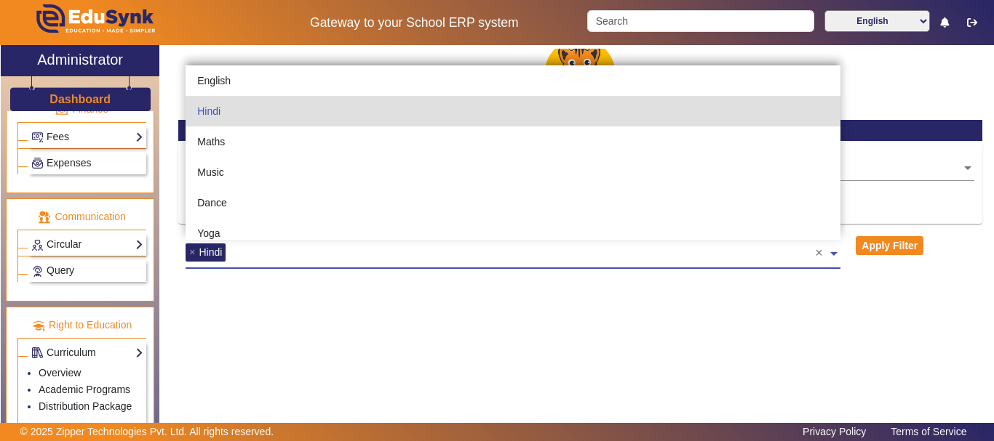
click at [835, 259] on span at bounding box center [833, 248] width 13 height 23
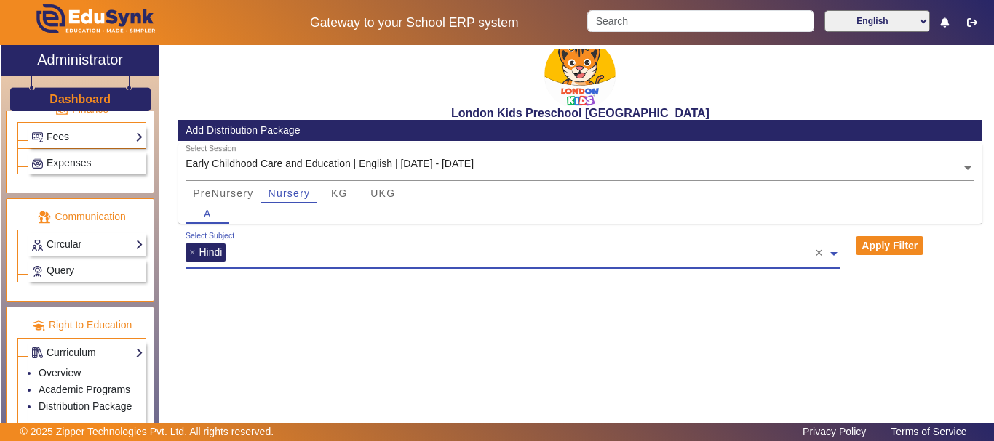
click at [835, 259] on span at bounding box center [833, 248] width 13 height 23
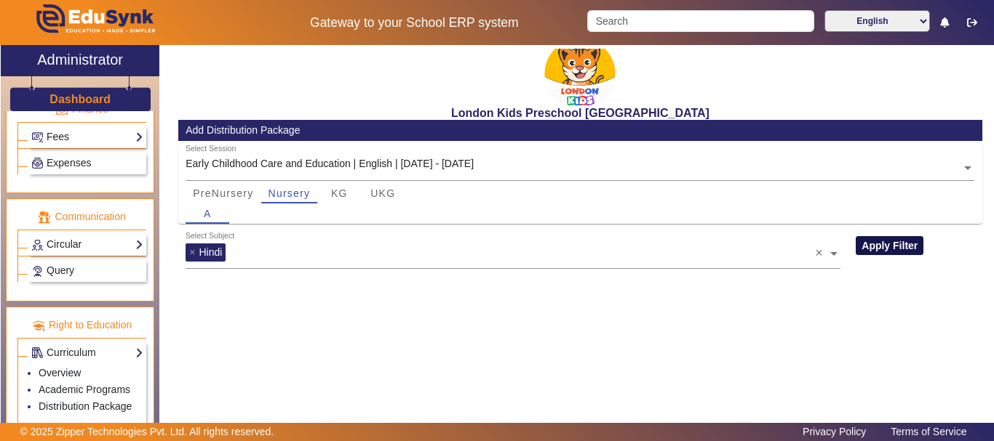
click at [893, 242] on button "Apply Filter" at bounding box center [889, 245] width 68 height 19
click at [292, 256] on input "text" at bounding box center [522, 251] width 585 height 14
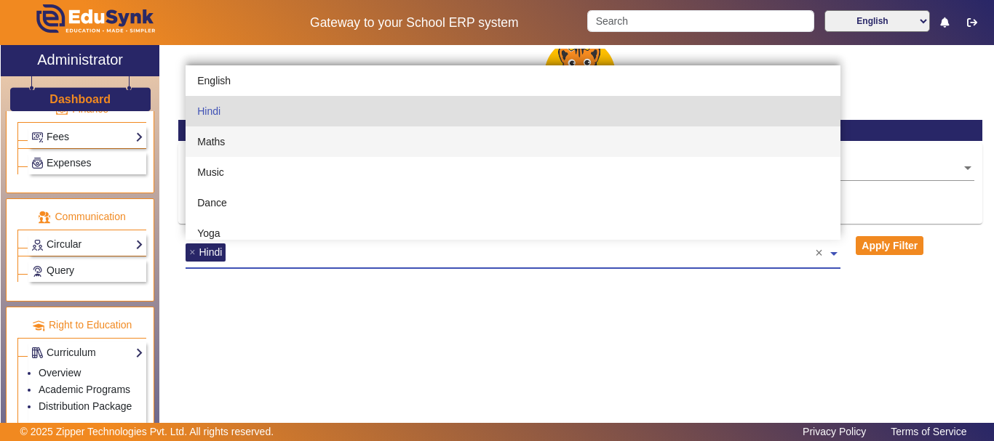
click at [258, 154] on div "Maths" at bounding box center [512, 142] width 655 height 31
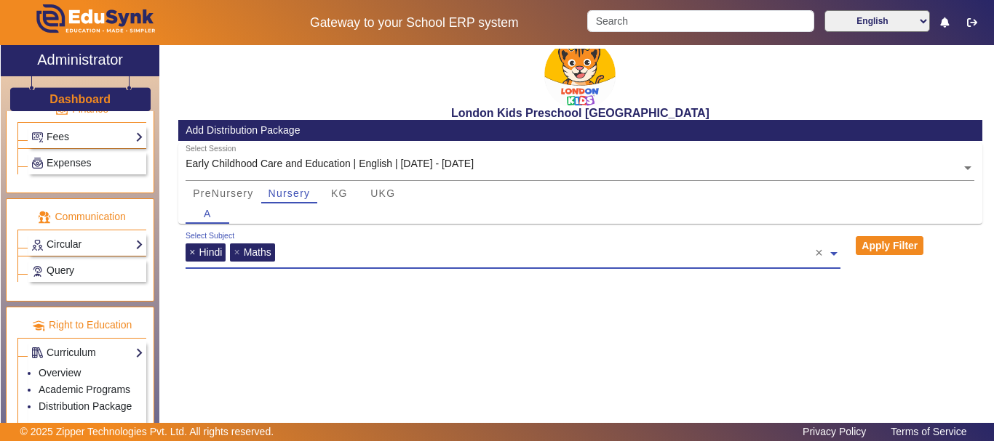
click at [193, 249] on span "×" at bounding box center [193, 253] width 9 height 12
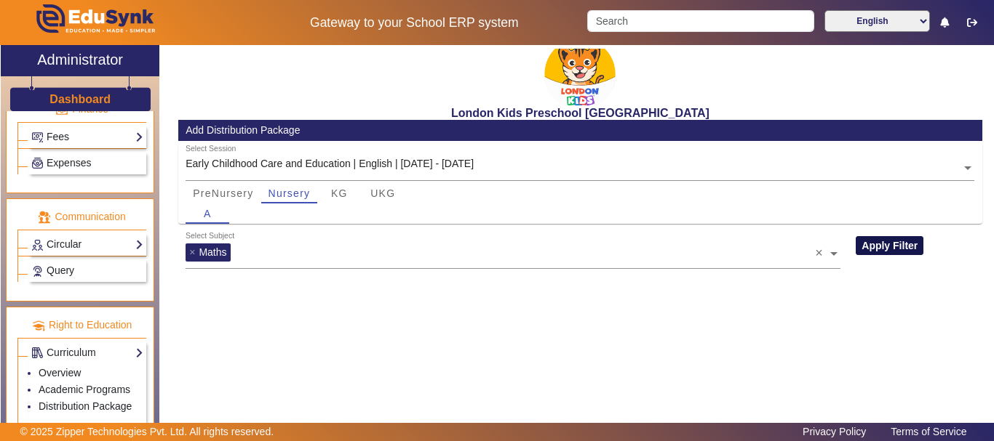
click at [883, 239] on button "Apply Filter" at bounding box center [889, 245] width 68 height 19
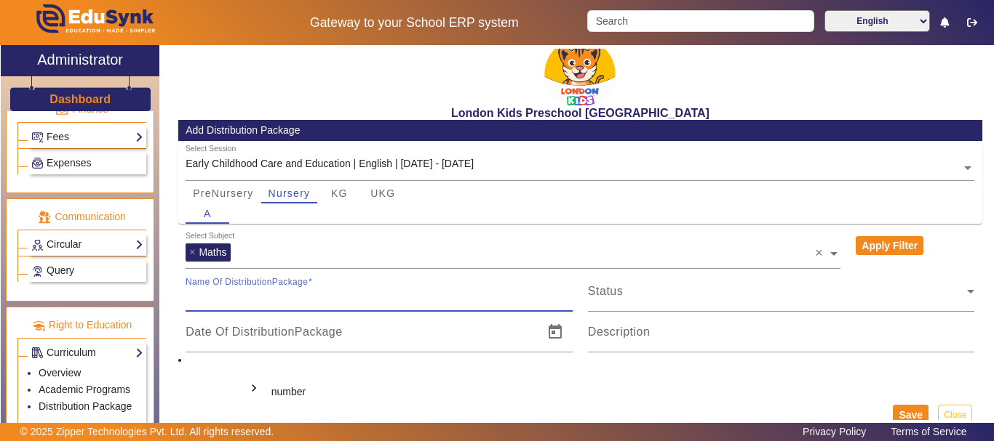
click at [478, 302] on input "Name Of DistributionPackage" at bounding box center [378, 297] width 387 height 17
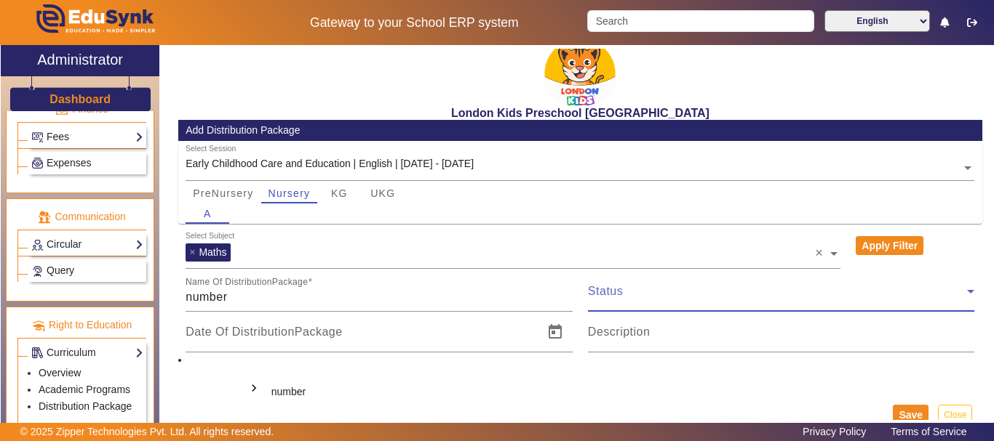
click at [682, 296] on span at bounding box center [778, 297] width 380 height 17
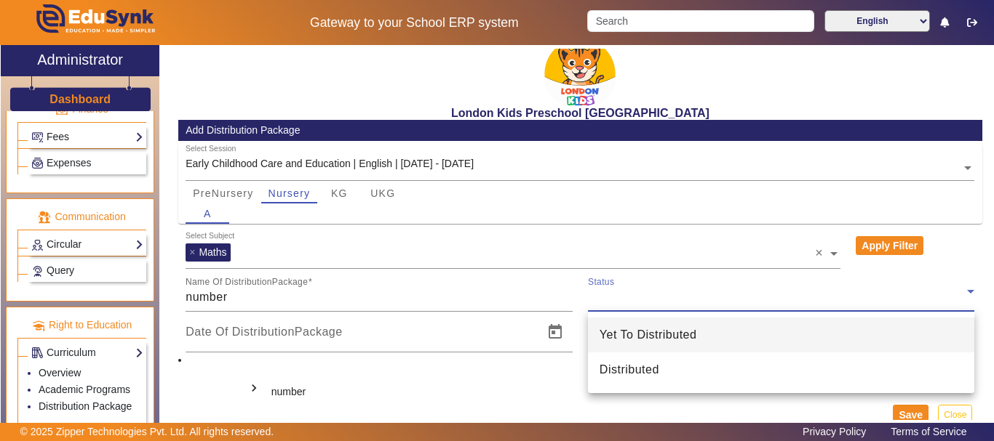
click at [560, 392] on div at bounding box center [497, 220] width 994 height 441
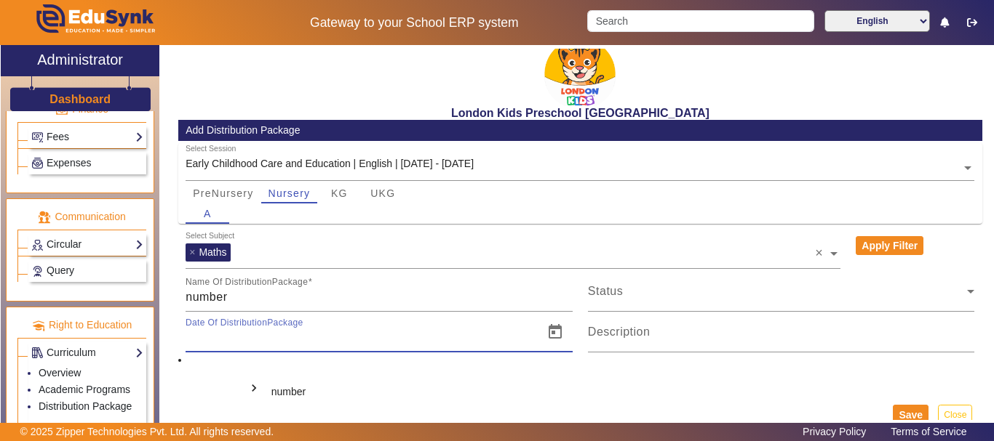
click at [384, 343] on input "Date Of DistributionPackage" at bounding box center [359, 337] width 349 height 17
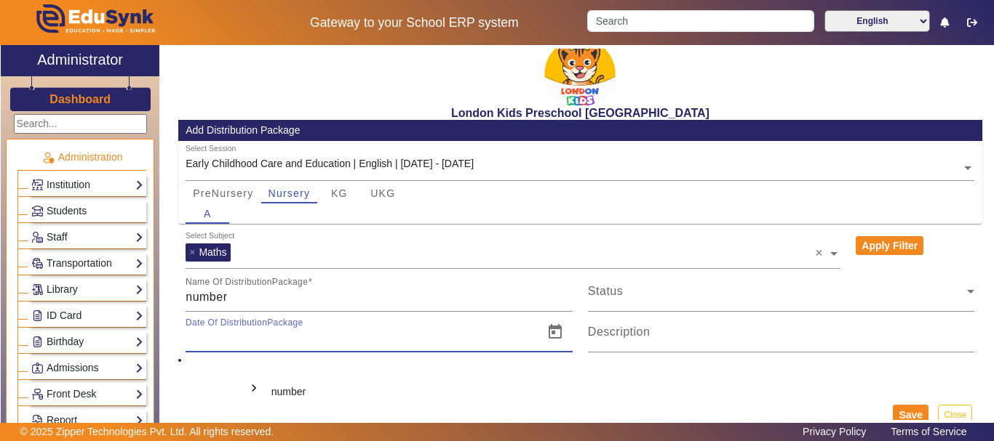
click at [90, 164] on p "Administration" at bounding box center [81, 157] width 129 height 15
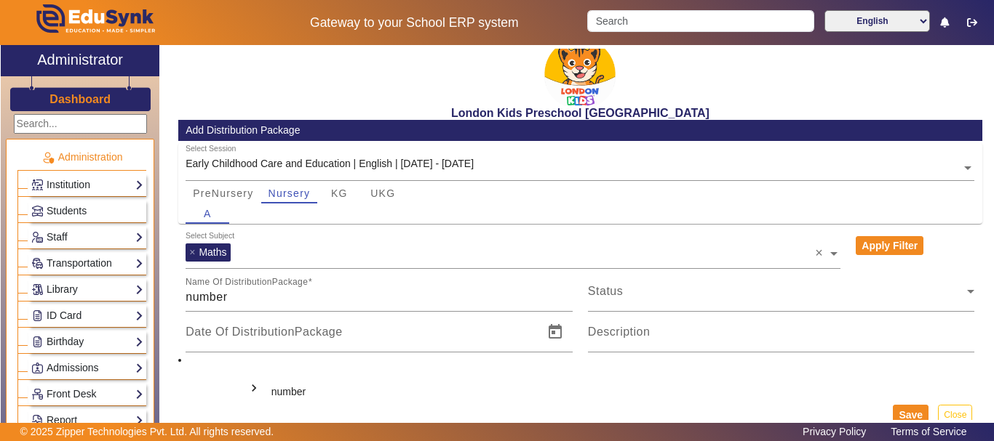
click at [88, 158] on p "Administration" at bounding box center [81, 157] width 129 height 15
click at [102, 59] on h2 "Administrator" at bounding box center [80, 59] width 86 height 17
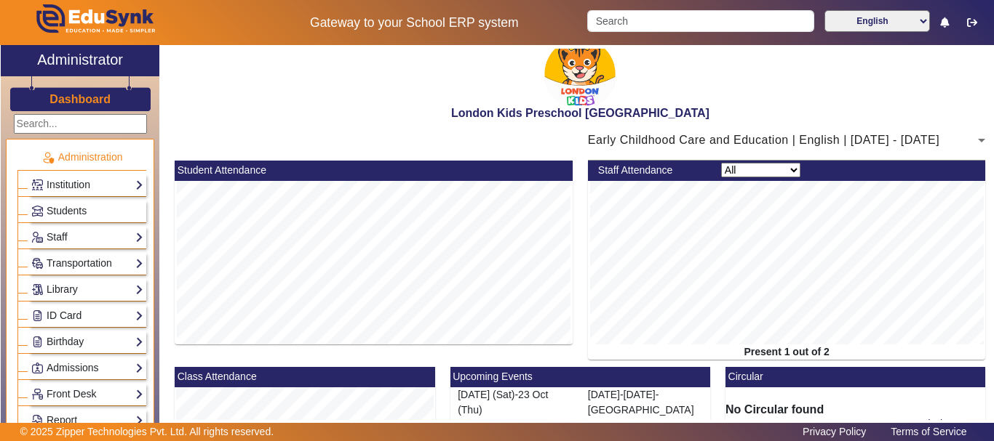
click at [908, 20] on select "English हिंदी (Hindi) ಕನ್ನಡ (Kannada) தமிழ் (Tamil) ଓଡିଆ (Odia) ਪੰਜਾਬੀ (Punjabi…" at bounding box center [876, 21] width 105 height 22
click at [824, 10] on select "English हिंदी (Hindi) ಕನ್ನಡ (Kannada) தமிழ் (Tamil) ଓଡିଆ (Odia) ਪੰਜਾਬੀ (Punjabi…" at bounding box center [876, 21] width 105 height 22
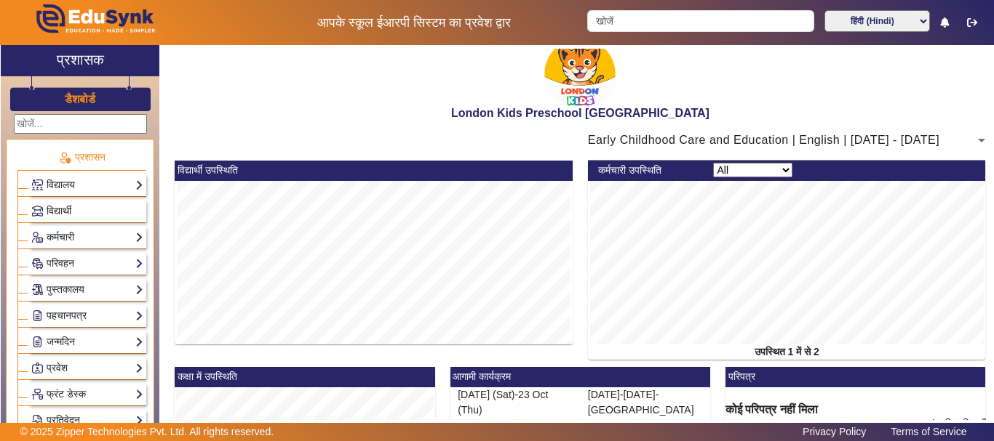
click at [892, 24] on select "English हिंदी (Hindi) ಕನ್ನಡ (Kannada) தமிழ் (Tamil) ଓଡିଆ (Odia) ਪੰਜਾਬੀ (Punjabi…" at bounding box center [876, 21] width 105 height 22
select select "en"
click at [824, 10] on select "English हिंदी (Hindi) ಕನ್ನಡ (Kannada) தமிழ் (Tamil) ଓଡିଆ (Odia) ਪੰਜਾਬੀ (Punjabi…" at bounding box center [876, 21] width 105 height 22
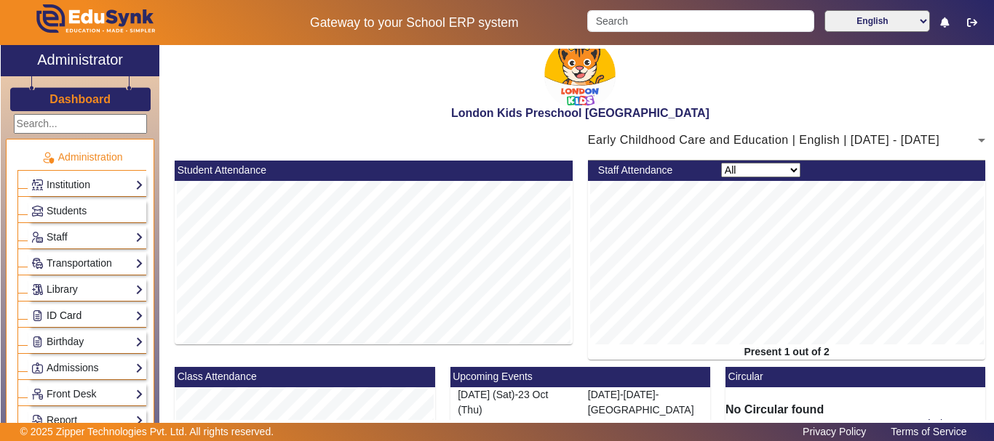
click at [103, 311] on link "ID Card" at bounding box center [87, 316] width 112 height 17
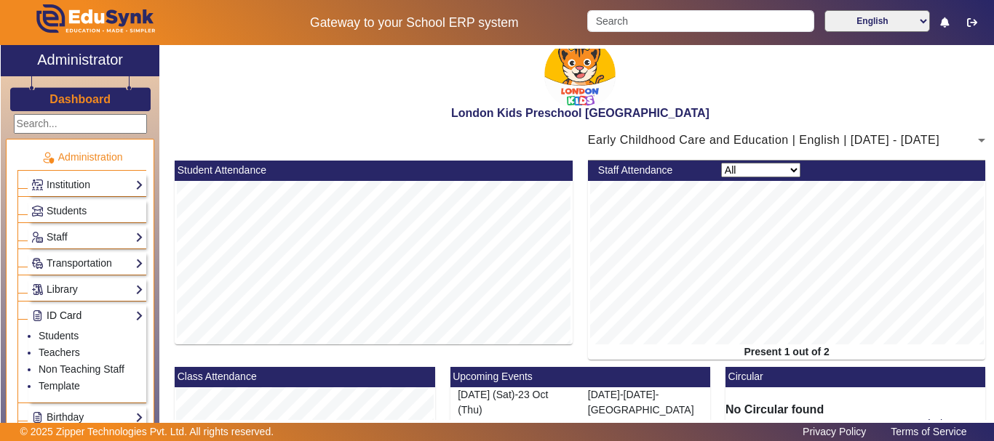
click at [103, 311] on link "ID Card" at bounding box center [87, 316] width 112 height 17
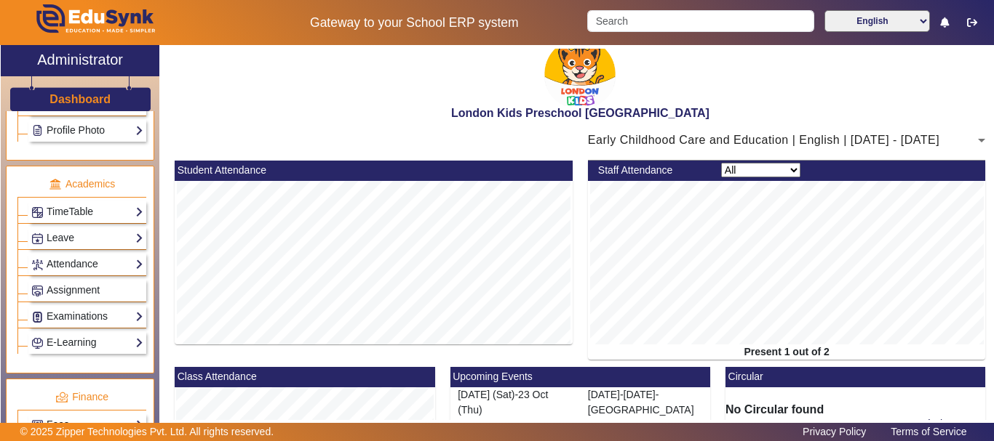
scroll to position [582, 0]
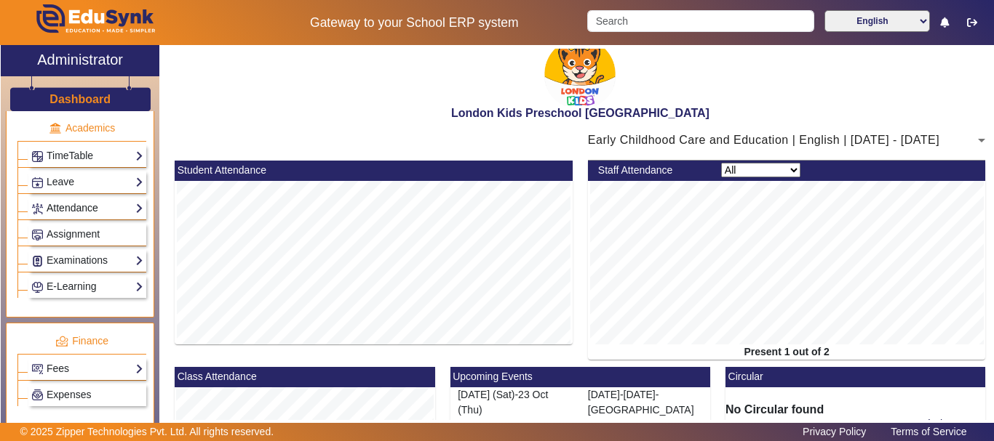
click at [132, 208] on link "Attendance" at bounding box center [87, 208] width 112 height 17
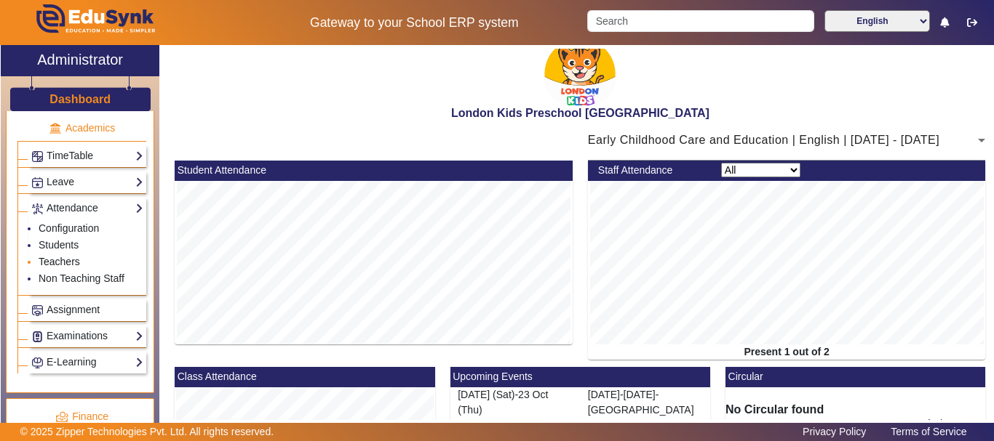
click at [65, 257] on link "Teachers" at bounding box center [59, 262] width 41 height 12
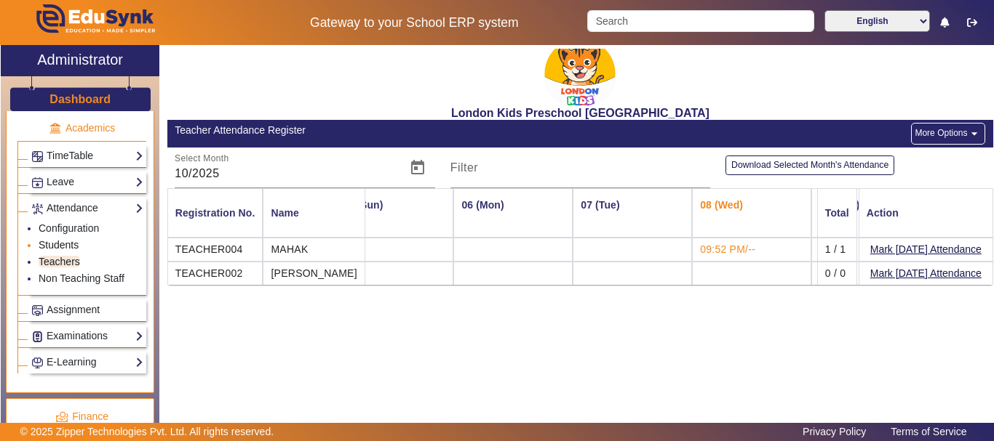
scroll to position [0, 504]
click at [59, 242] on link "Students" at bounding box center [59, 245] width 40 height 12
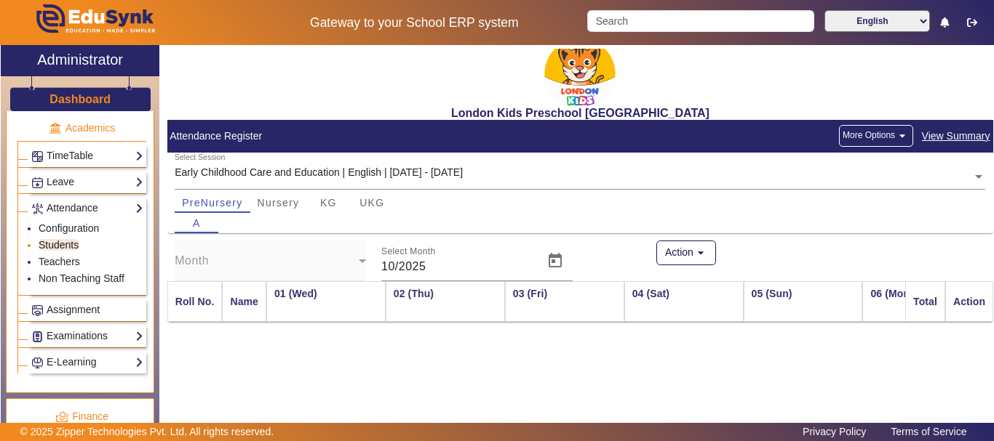
scroll to position [0, 508]
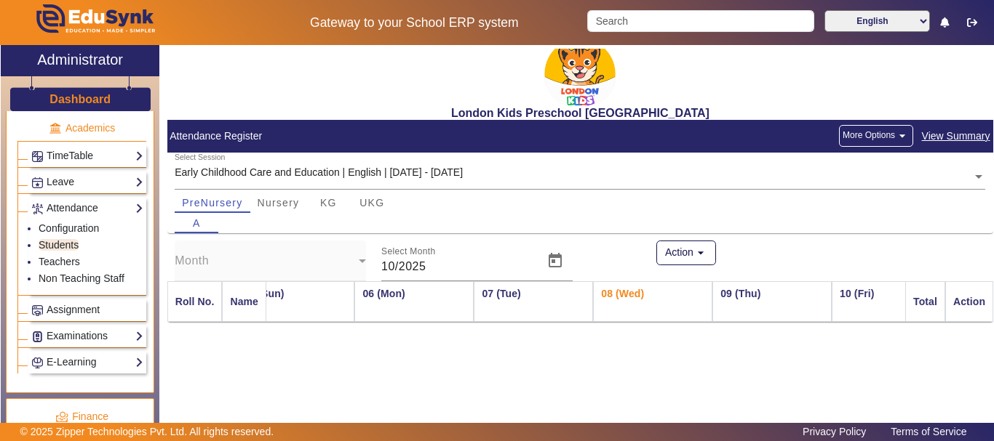
click at [897, 129] on mat-icon "arrow_drop_down" at bounding box center [902, 136] width 15 height 15
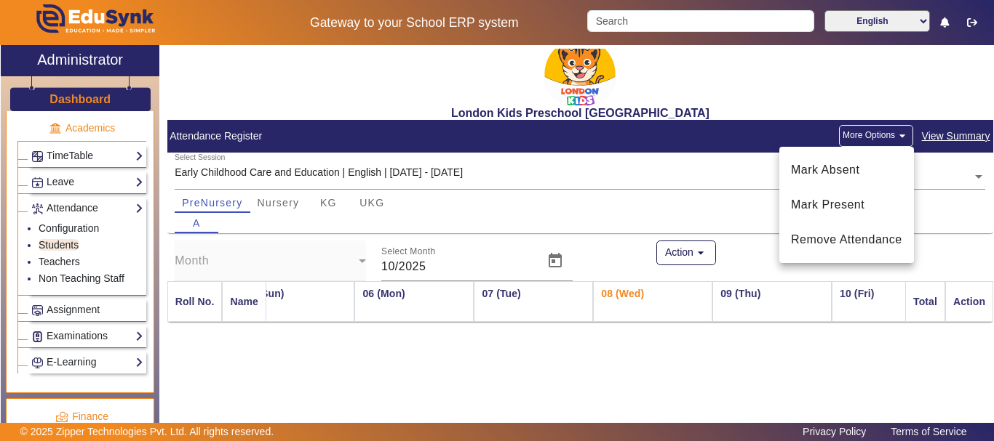
click at [897, 129] on div at bounding box center [497, 220] width 994 height 441
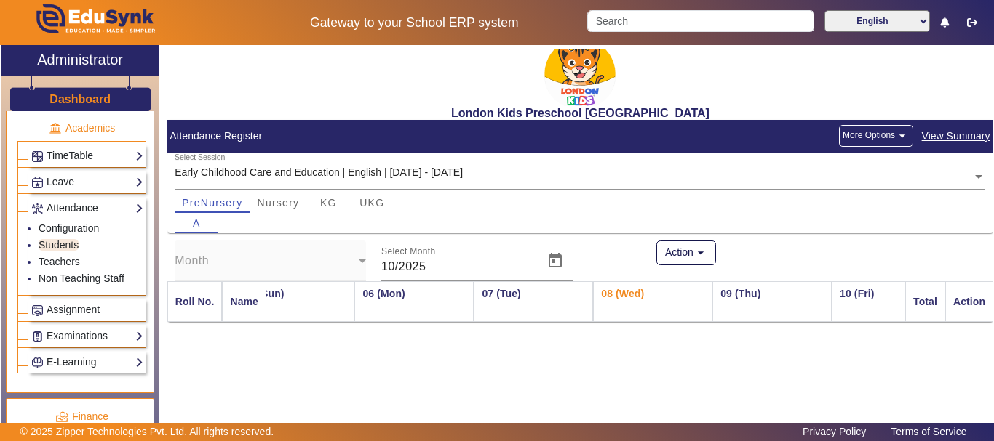
click at [919, 136] on div "More Options arrow_drop_down" at bounding box center [875, 136] width 89 height 22
click at [934, 136] on span "View Summary" at bounding box center [956, 136] width 70 height 17
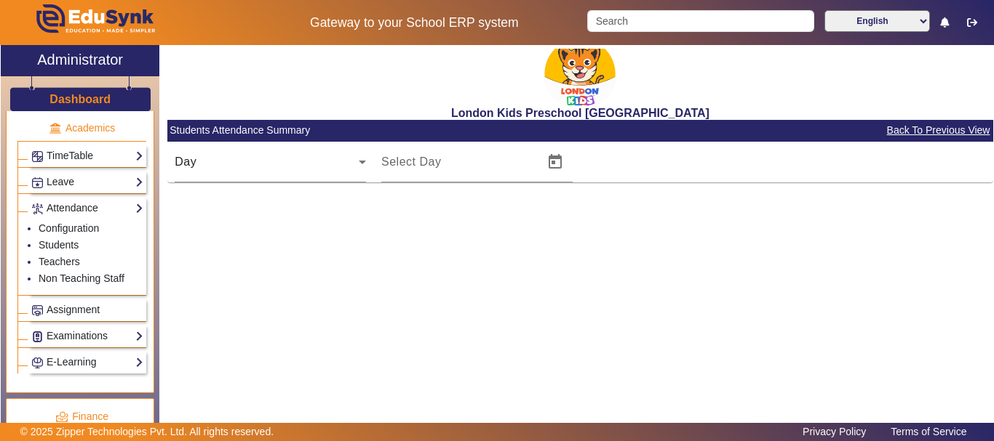
type input "[DATE]"
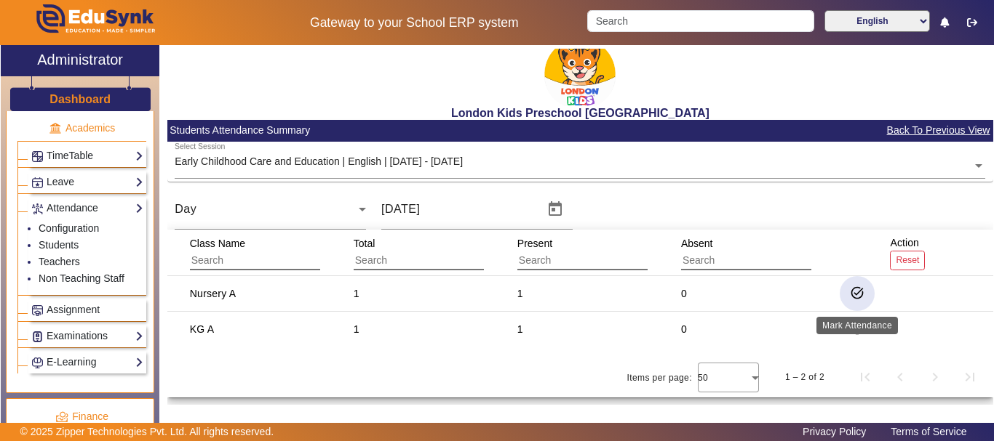
click at [856, 294] on mat-icon "task_alt" at bounding box center [857, 293] width 15 height 15
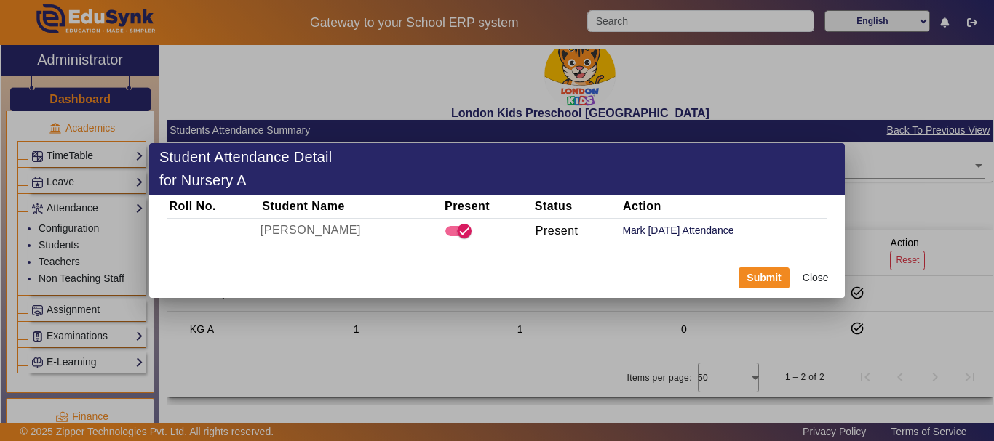
click at [830, 275] on button "Close" at bounding box center [815, 278] width 43 height 25
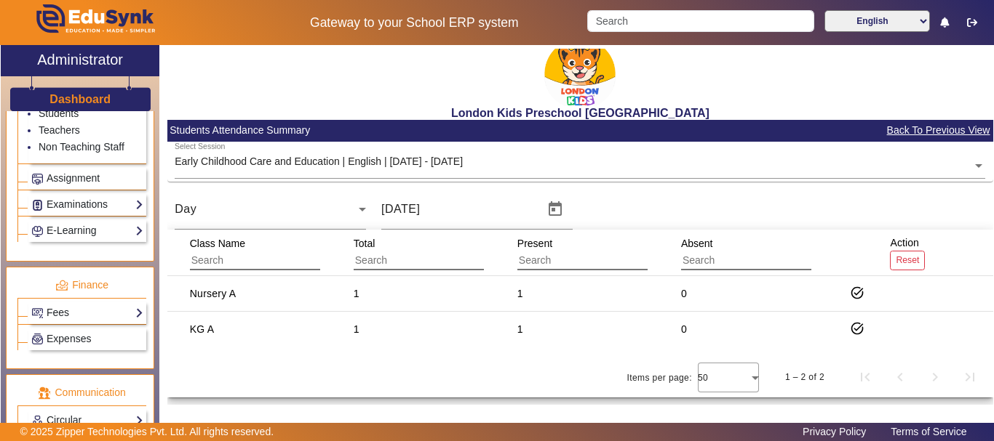
scroll to position [727, 0]
